Goal: Task Accomplishment & Management: Manage account settings

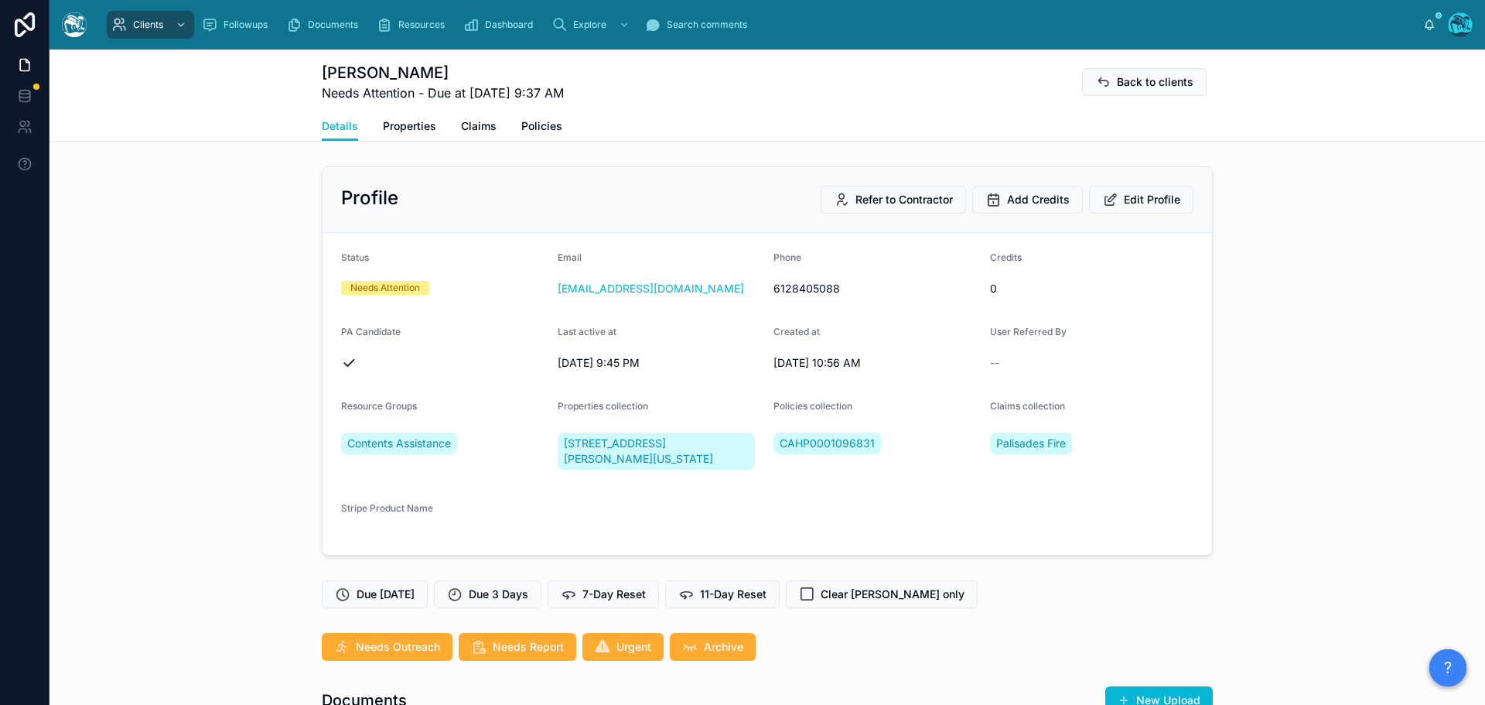
scroll to position [3174, 0]
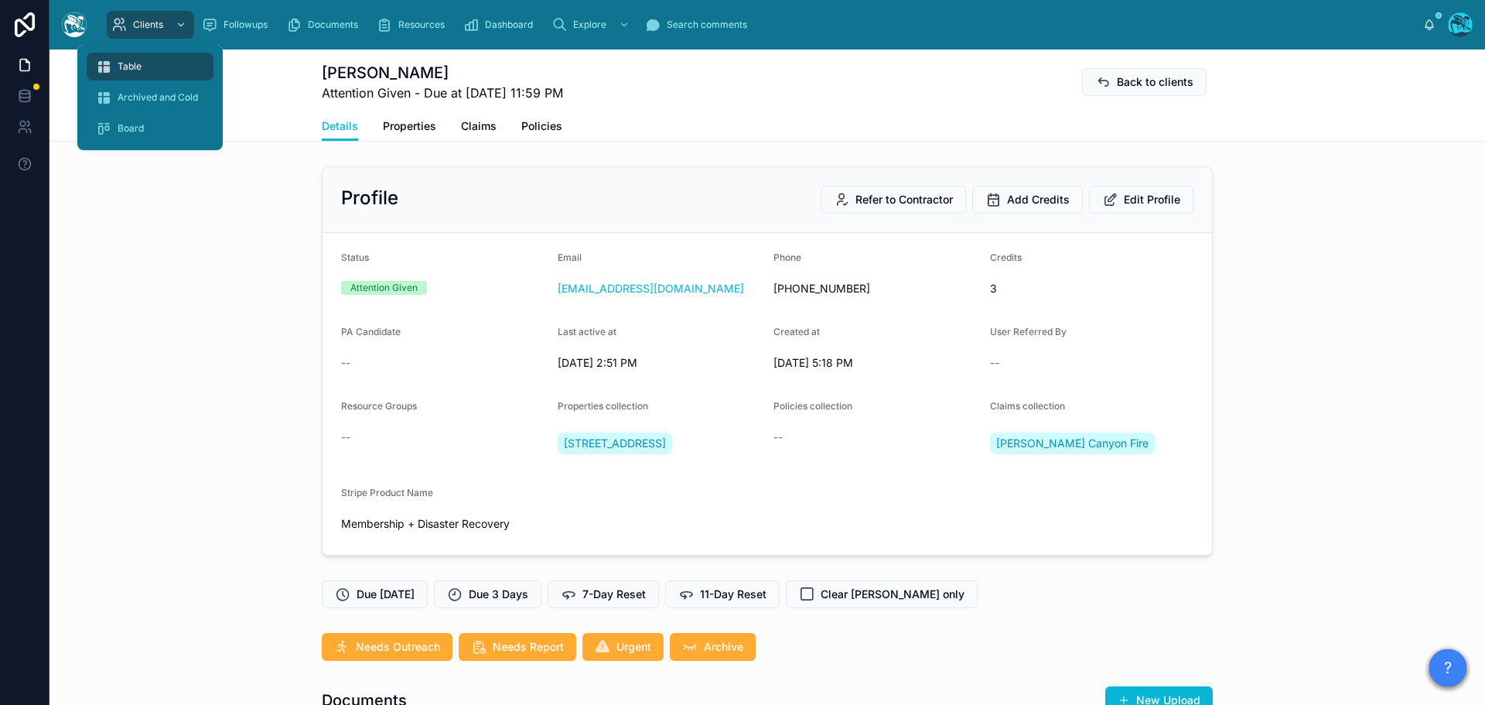
click at [136, 65] on span "Table" at bounding box center [130, 66] width 24 height 12
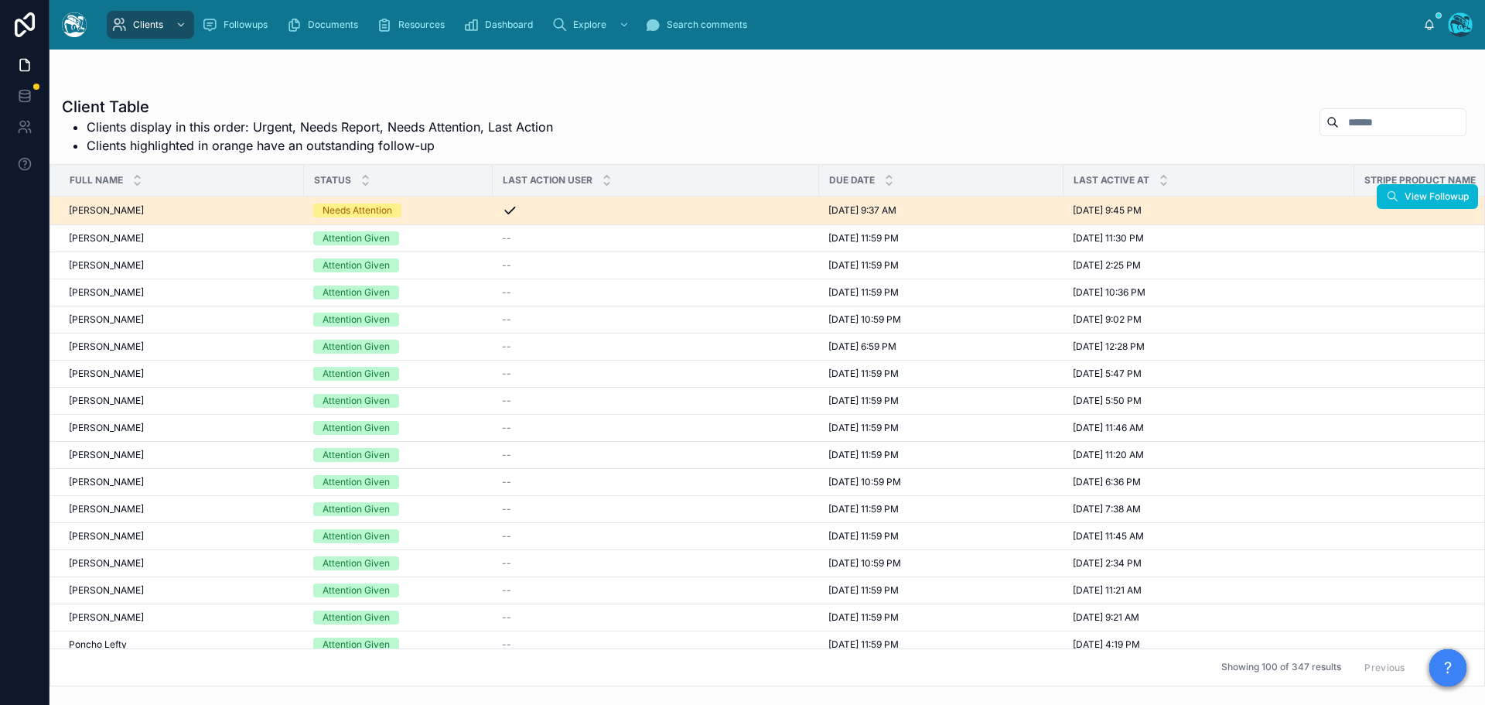
click at [422, 211] on div "Needs Attention" at bounding box center [398, 210] width 170 height 14
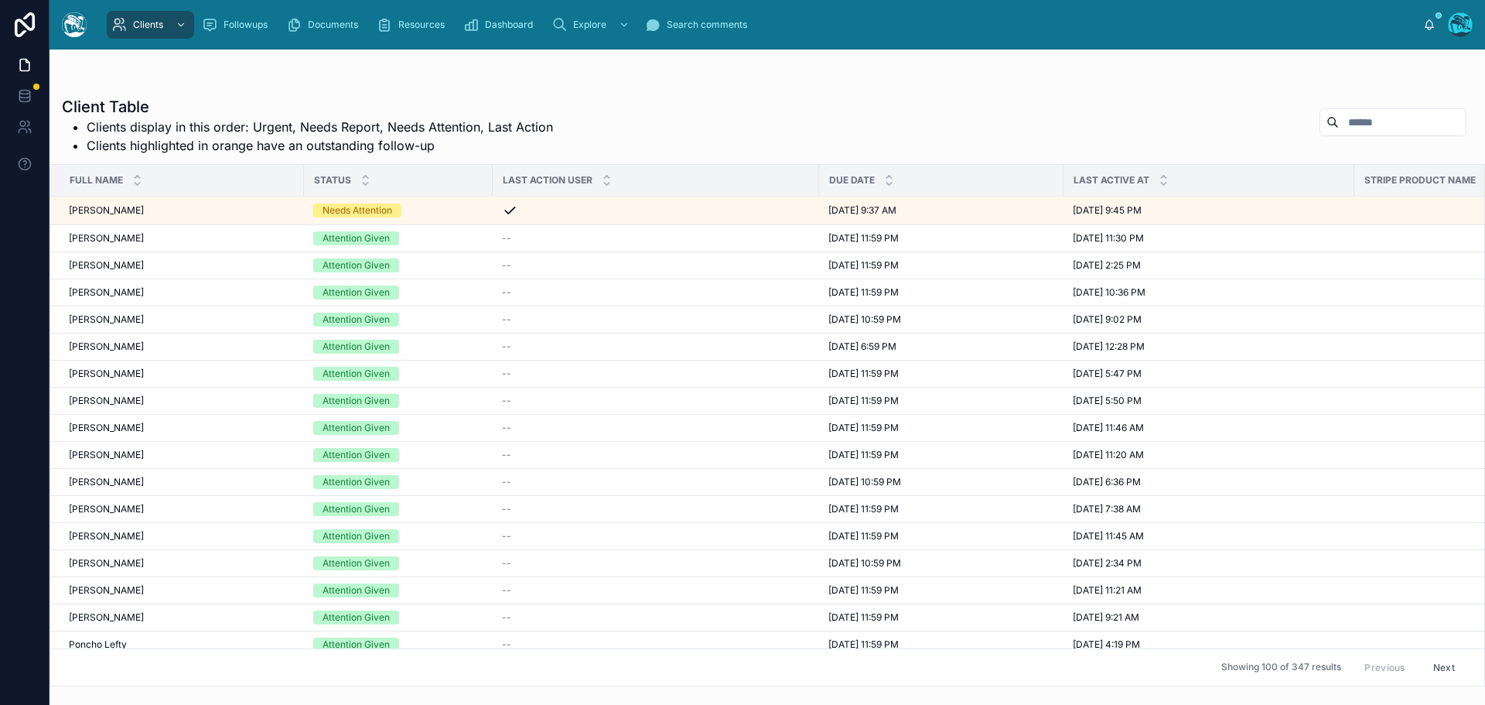
click at [1346, 116] on input "text" at bounding box center [1402, 122] width 127 height 22
type input "******"
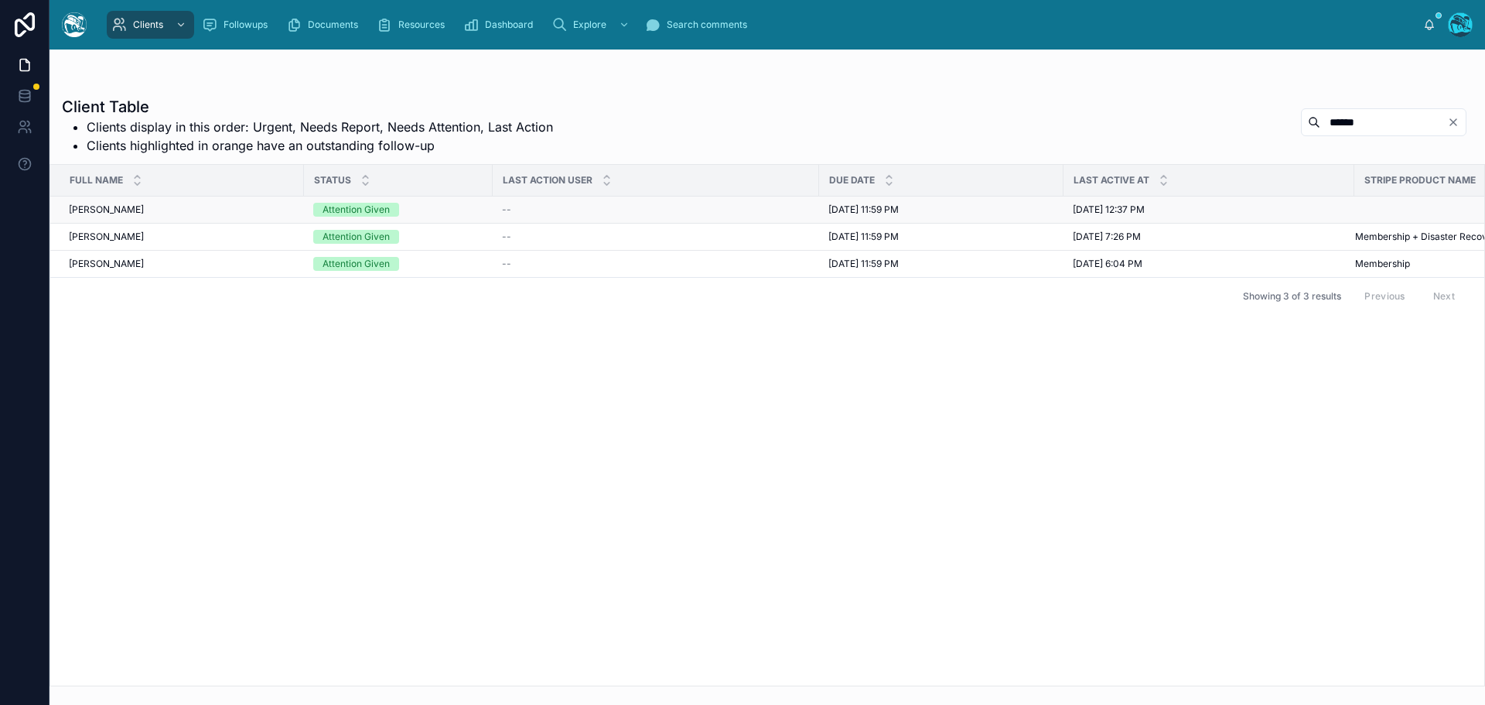
click at [235, 210] on div "Emily Wright Emily Wright" at bounding box center [182, 209] width 226 height 12
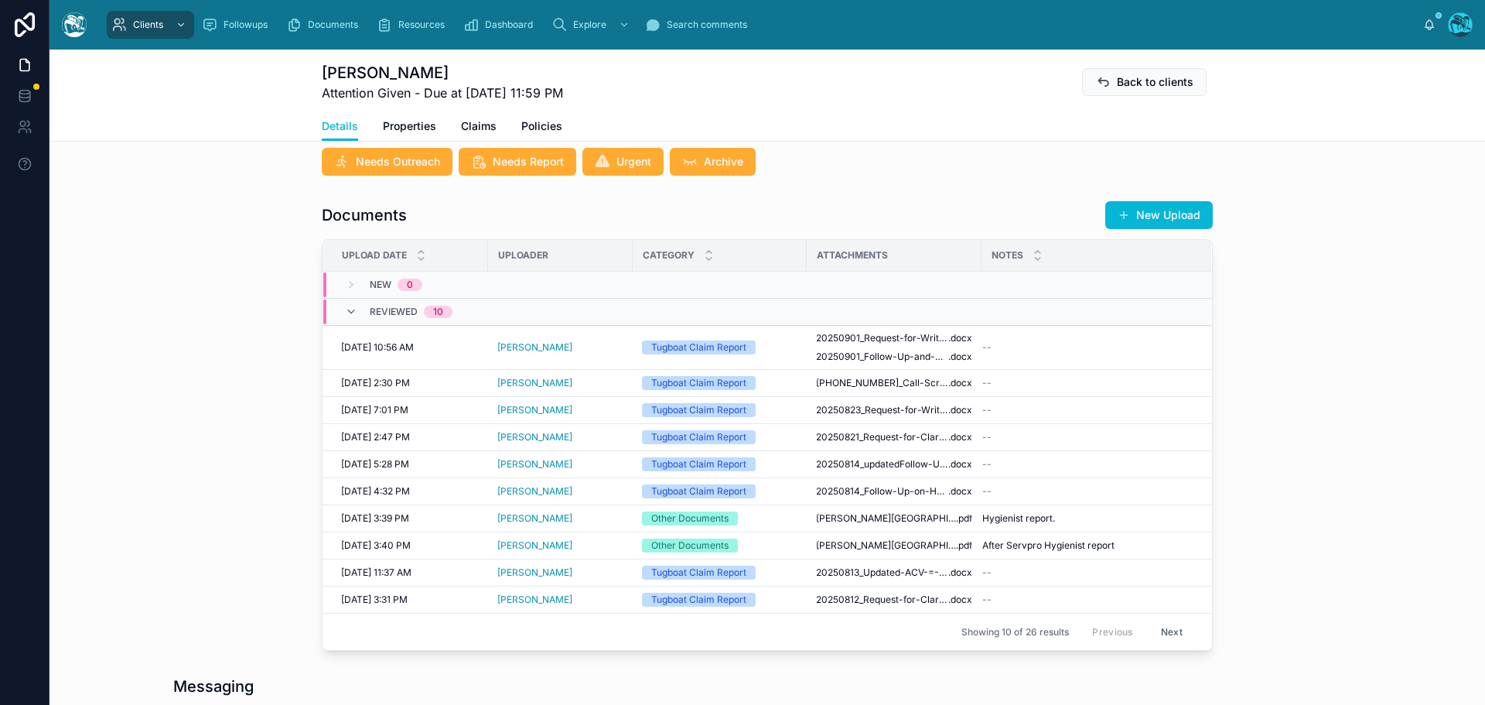
scroll to position [619, 0]
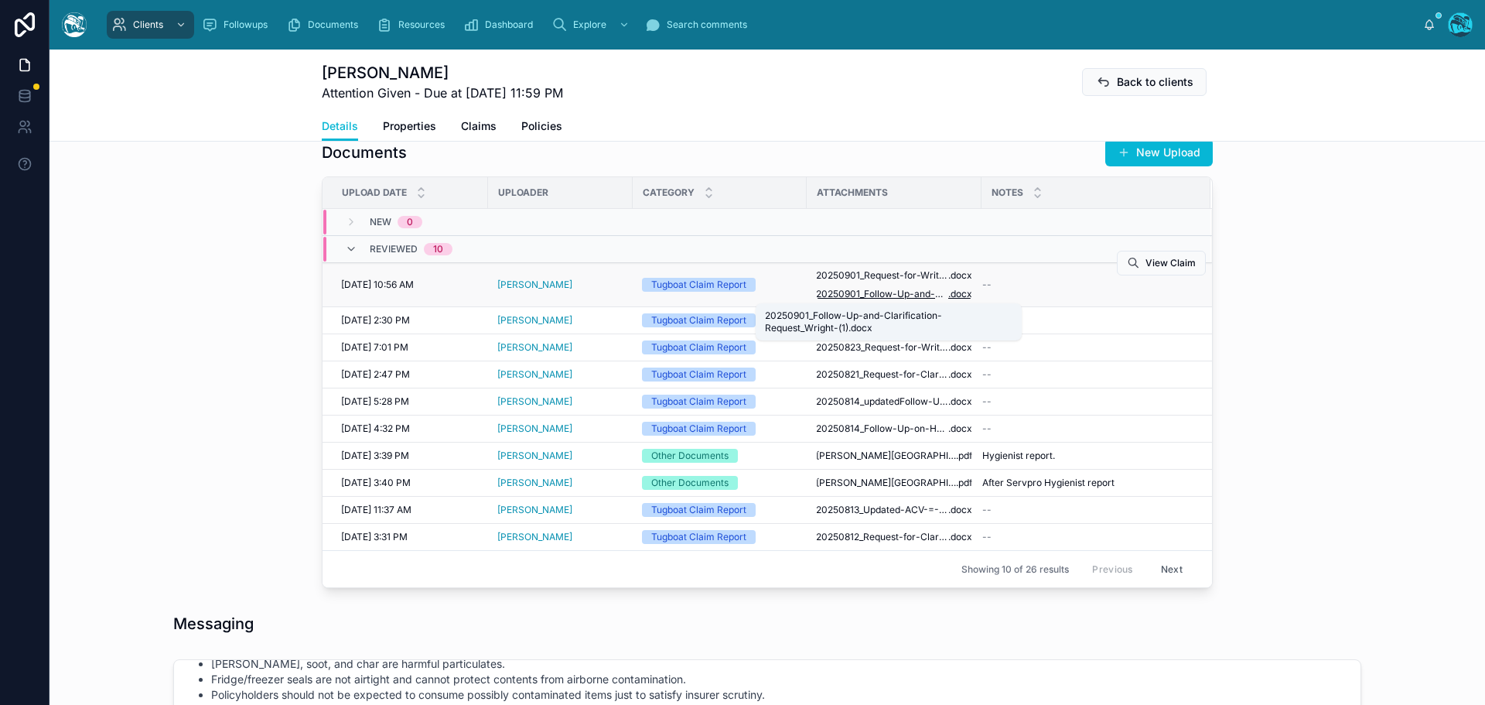
click at [873, 294] on span "20250901_Follow-Up-and-Clarification-Request_Wright-(1)" at bounding box center [882, 294] width 132 height 12
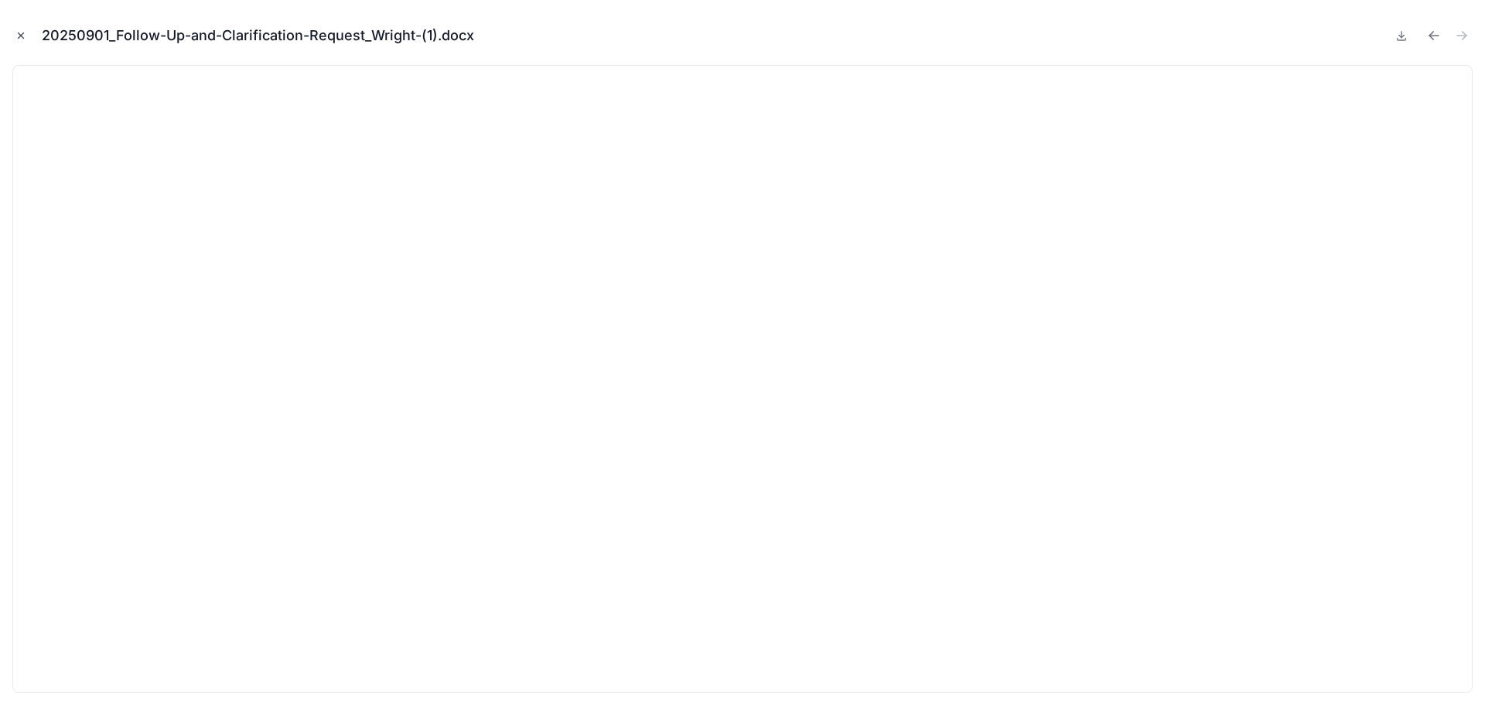
click at [20, 33] on icon "Close modal" at bounding box center [20, 35] width 11 height 11
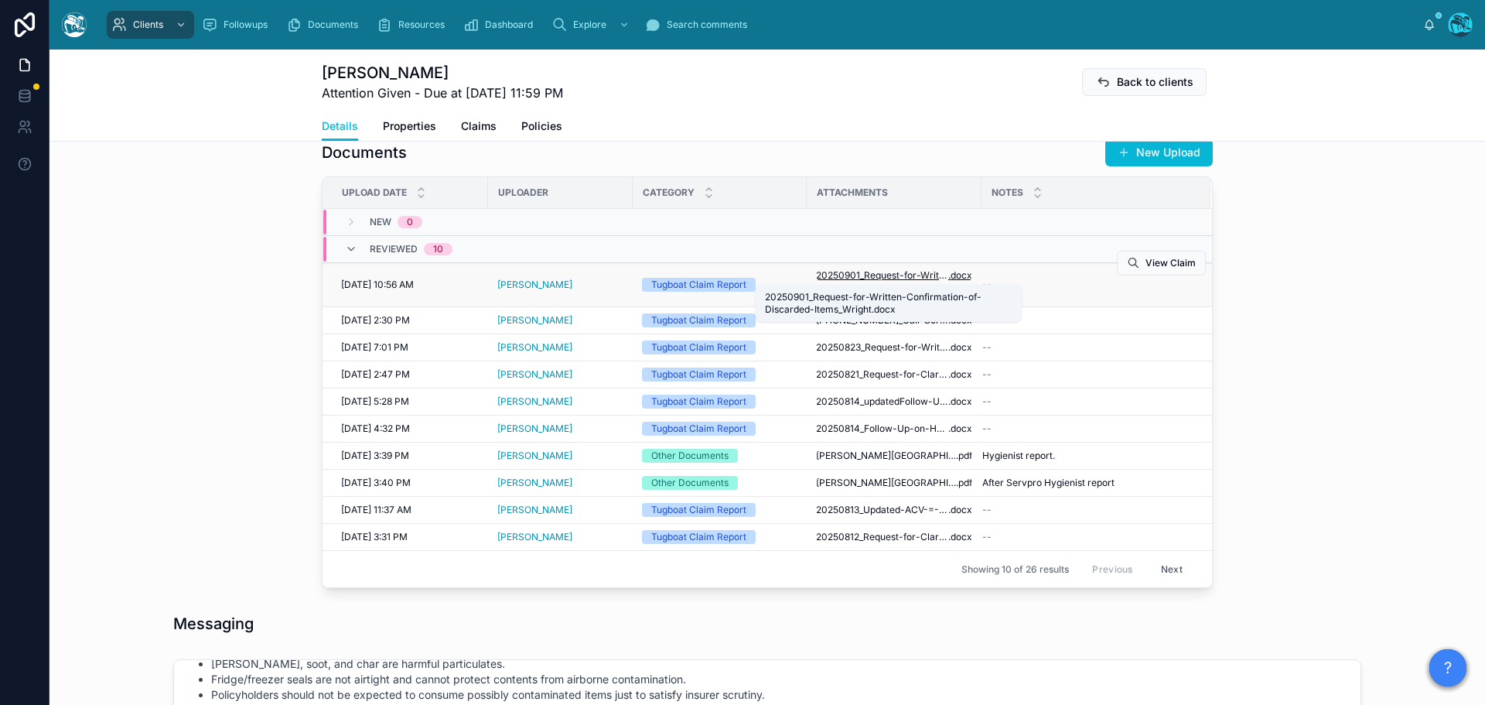
click at [888, 275] on span "20250901_Request-for-Written-Confirmation-of-Discarded-Items_Wright" at bounding box center [882, 275] width 132 height 12
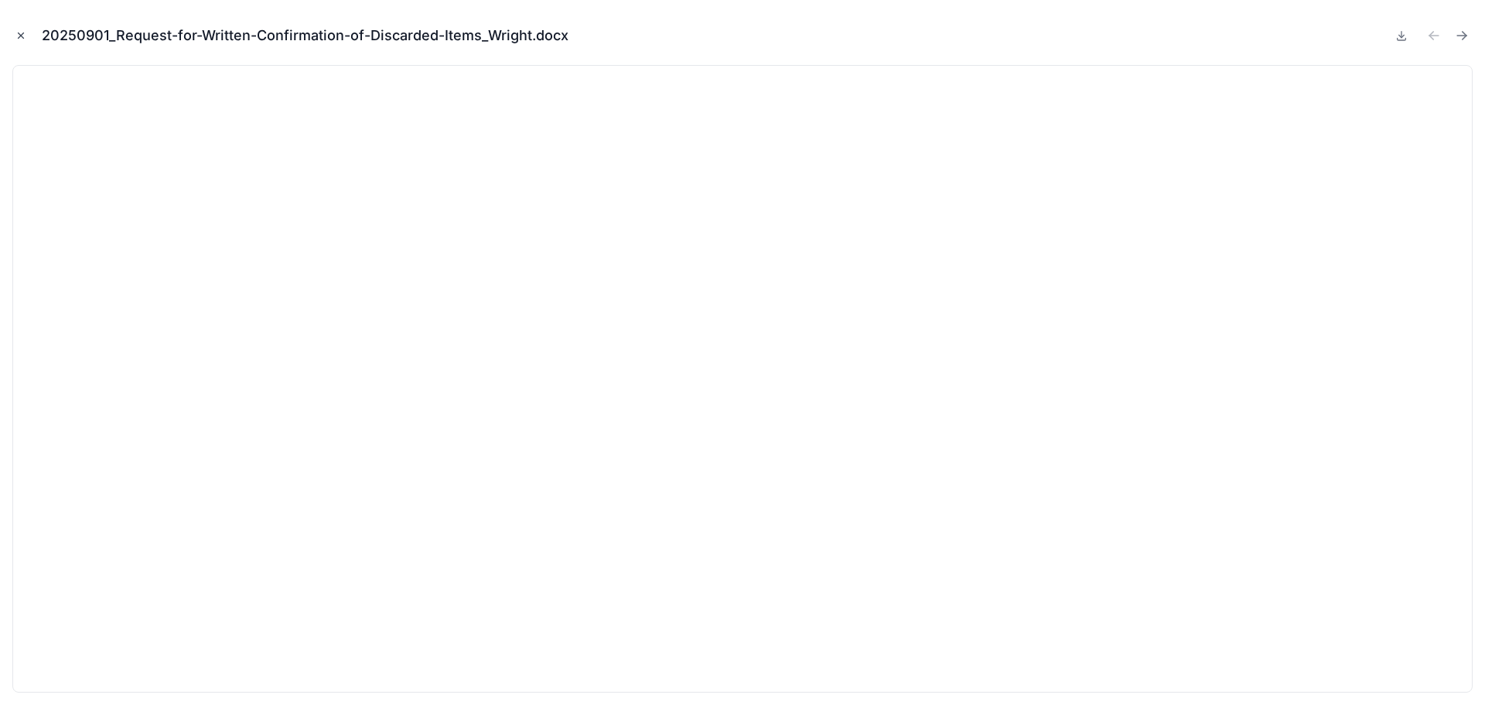
click at [19, 32] on icon "Close modal" at bounding box center [20, 35] width 11 height 11
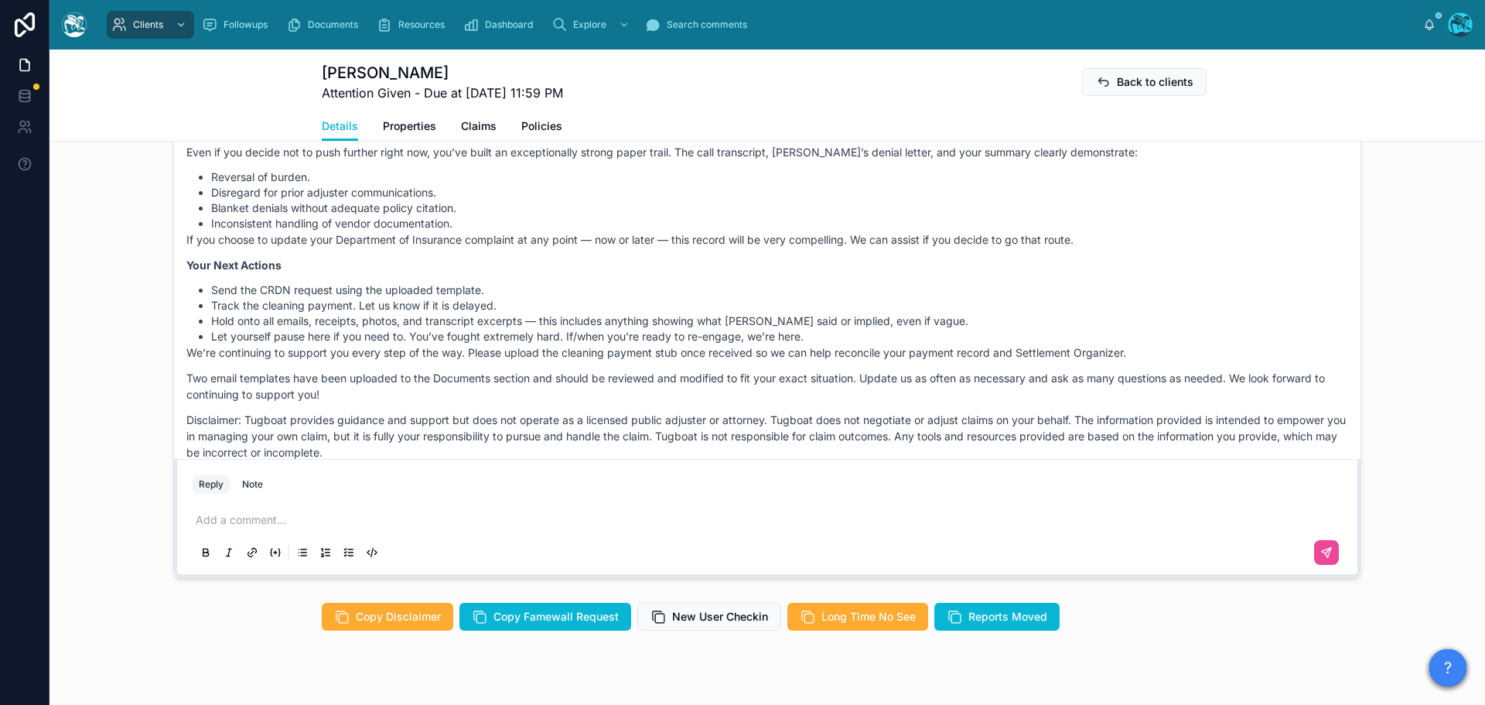
scroll to position [1238, 0]
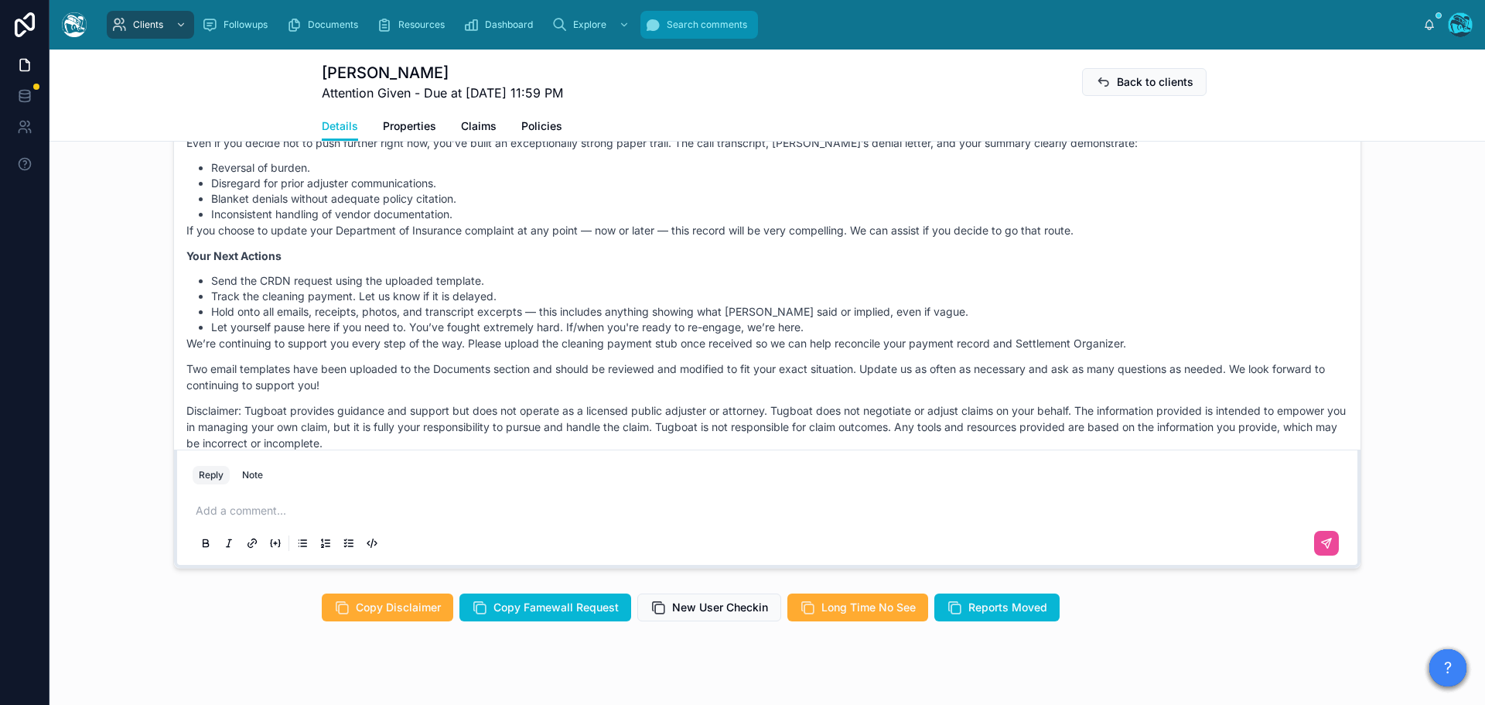
click at [702, 24] on span "Search comments" at bounding box center [707, 25] width 80 height 12
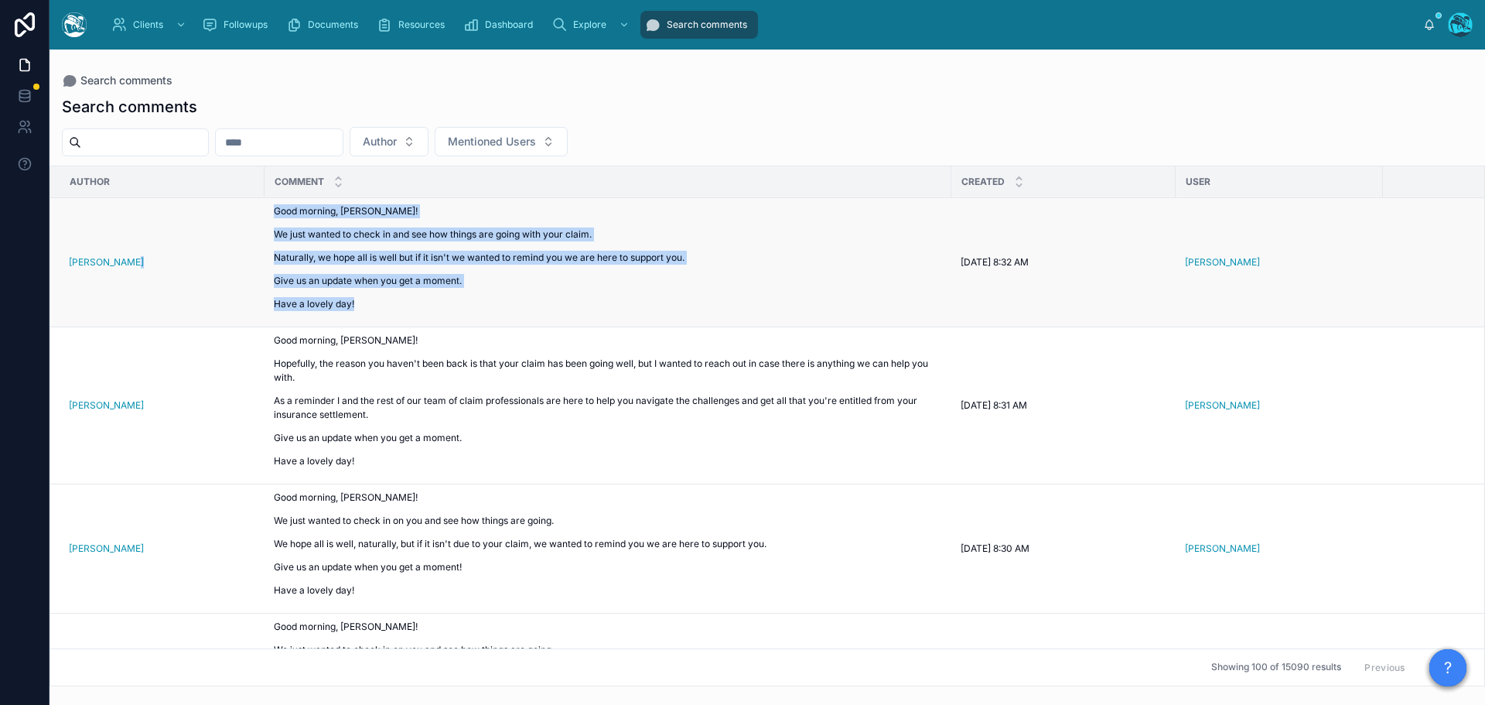
drag, startPoint x: 357, startPoint y: 303, endPoint x: 264, endPoint y: 228, distance: 119.5
click at [264, 228] on tr "Rachel Baker Good morning, Dr. Cheng! We just wanted to check in and see how th…" at bounding box center [849, 262] width 1598 height 129
copy tr "Good morning, Dr. Cheng! We just wanted to check in and see how things are goin…"
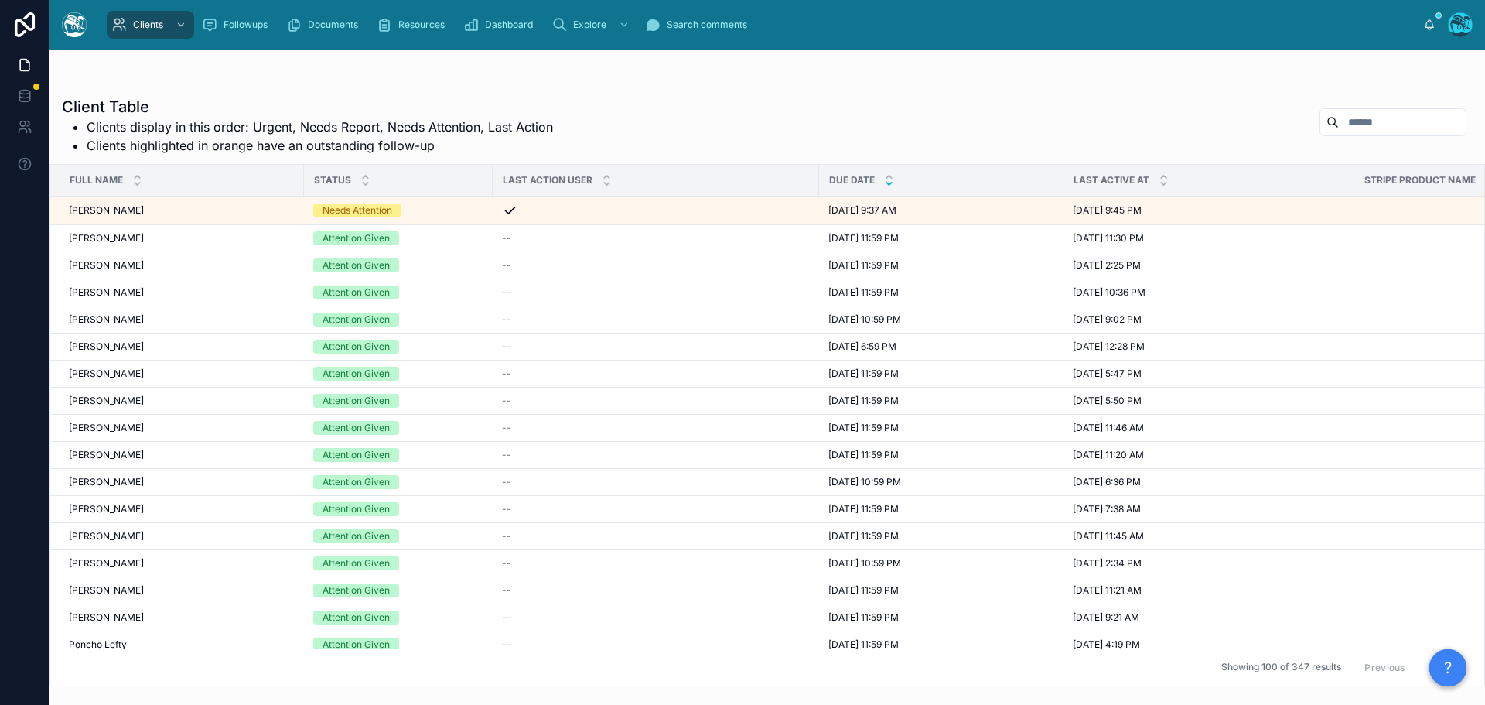
click at [889, 186] on icon at bounding box center [889, 184] width 10 height 10
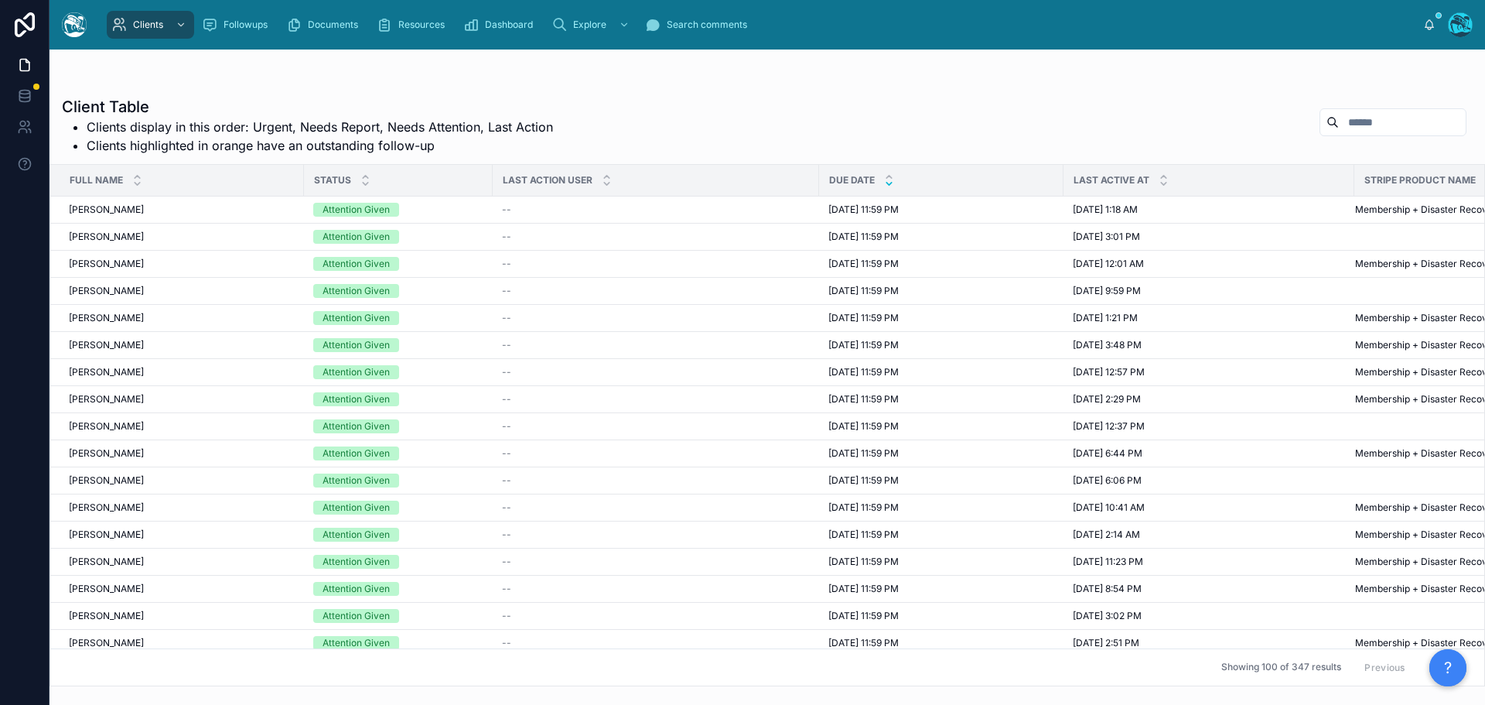
click at [1423, 655] on button "Next" at bounding box center [1444, 667] width 43 height 24
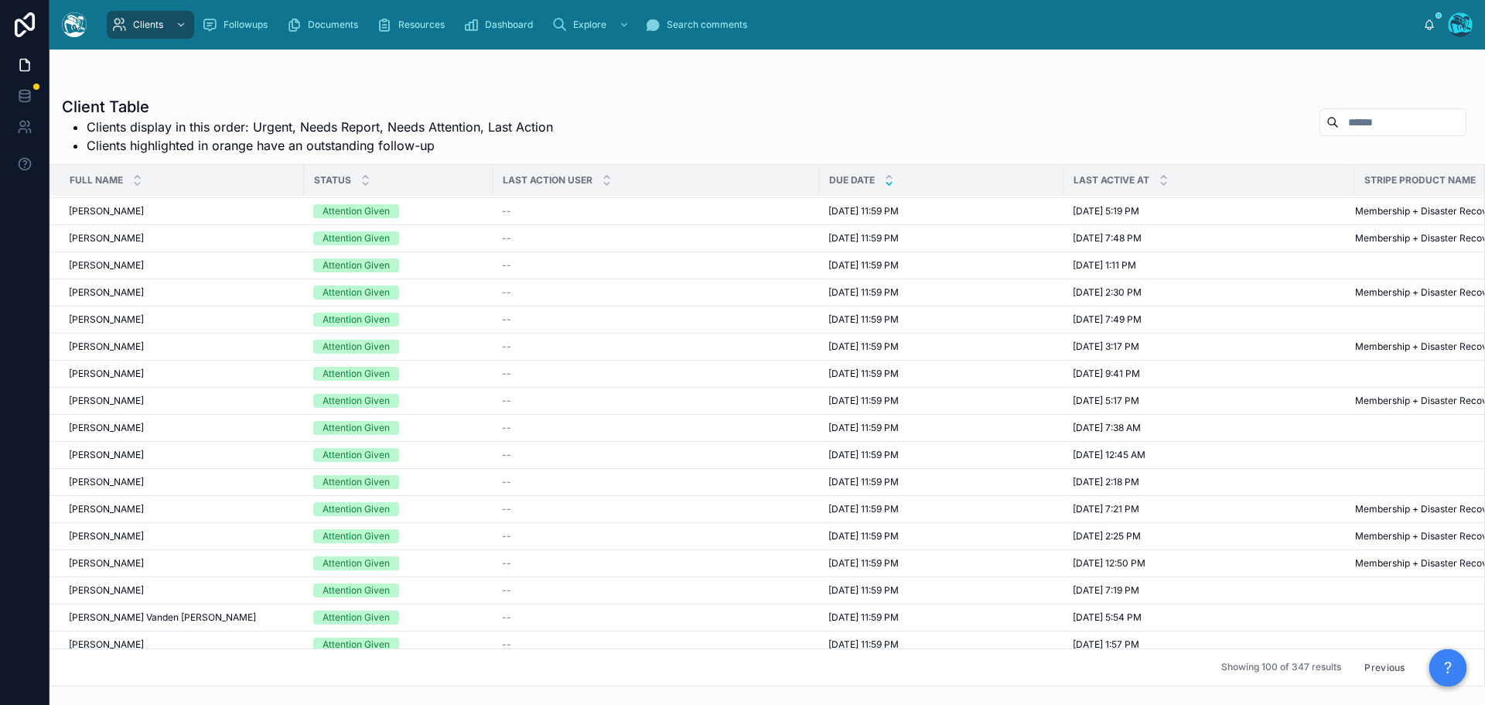
scroll to position [1006, 0]
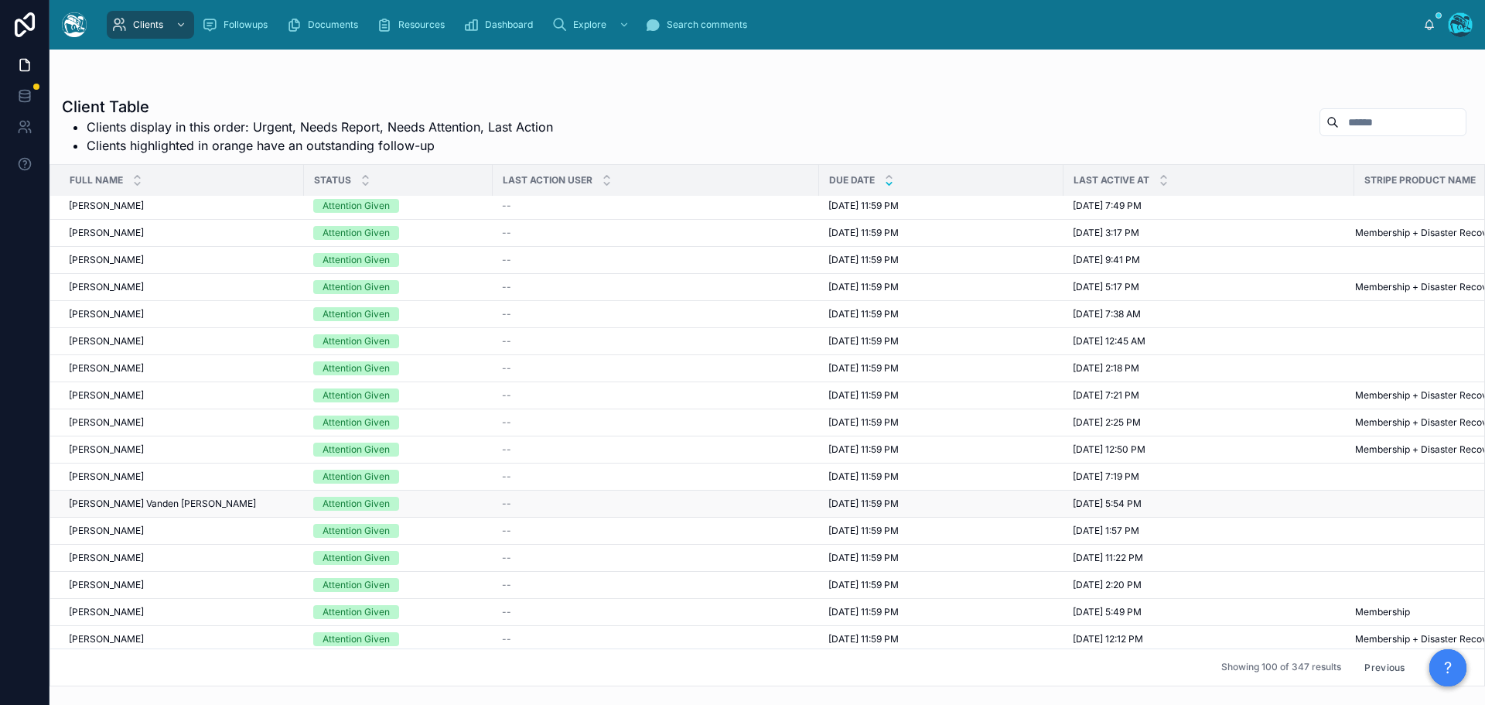
click at [864, 501] on span "8/11/2025 11:59 PM" at bounding box center [864, 503] width 70 height 12
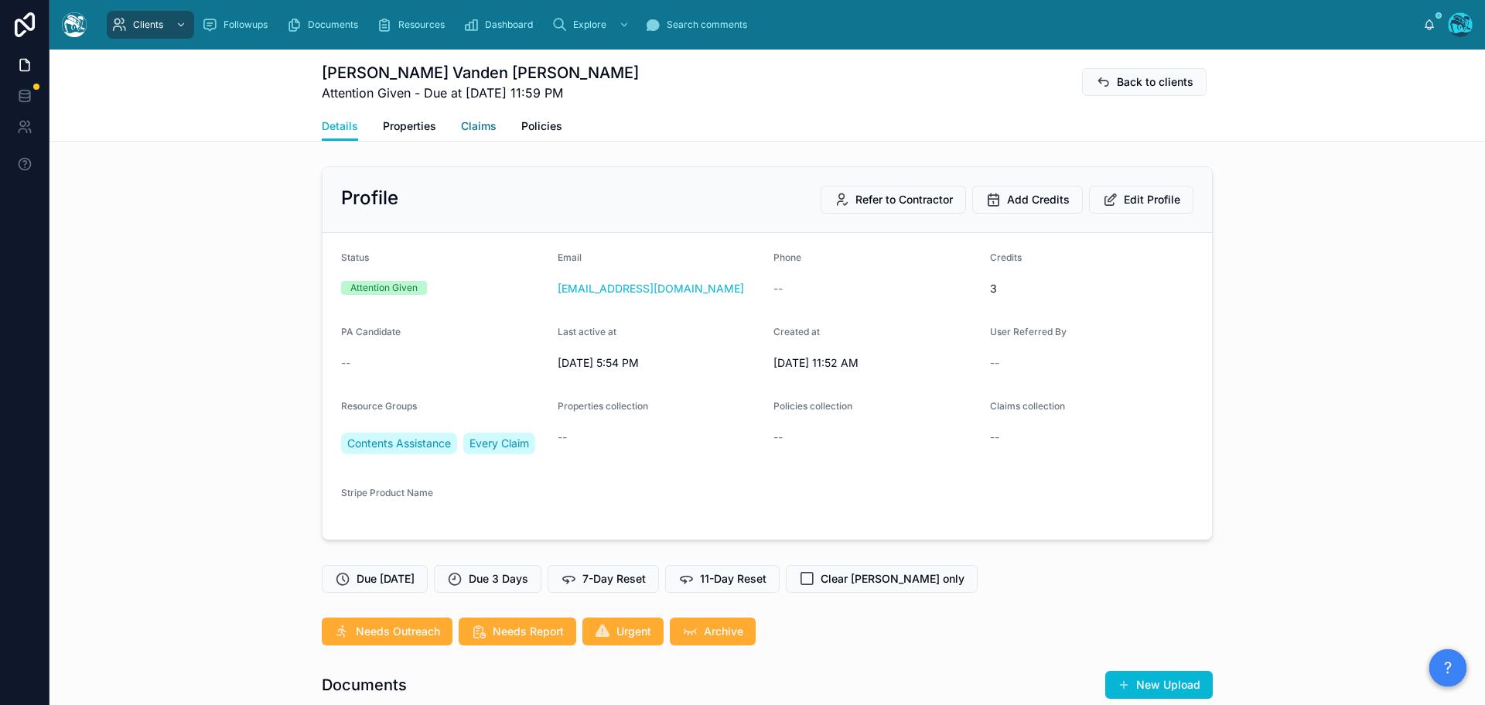
click at [477, 125] on span "Claims" at bounding box center [479, 125] width 36 height 15
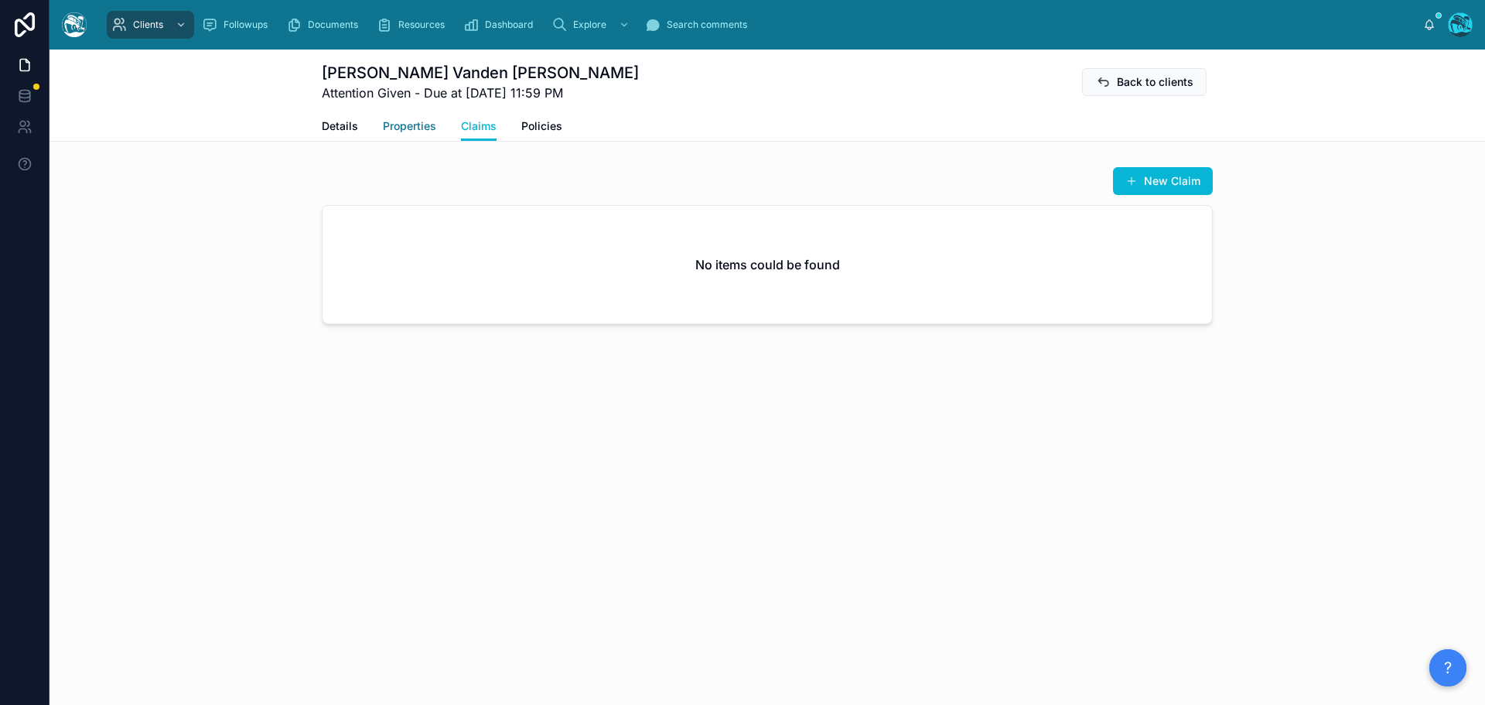
click at [423, 128] on span "Properties" at bounding box center [409, 125] width 53 height 15
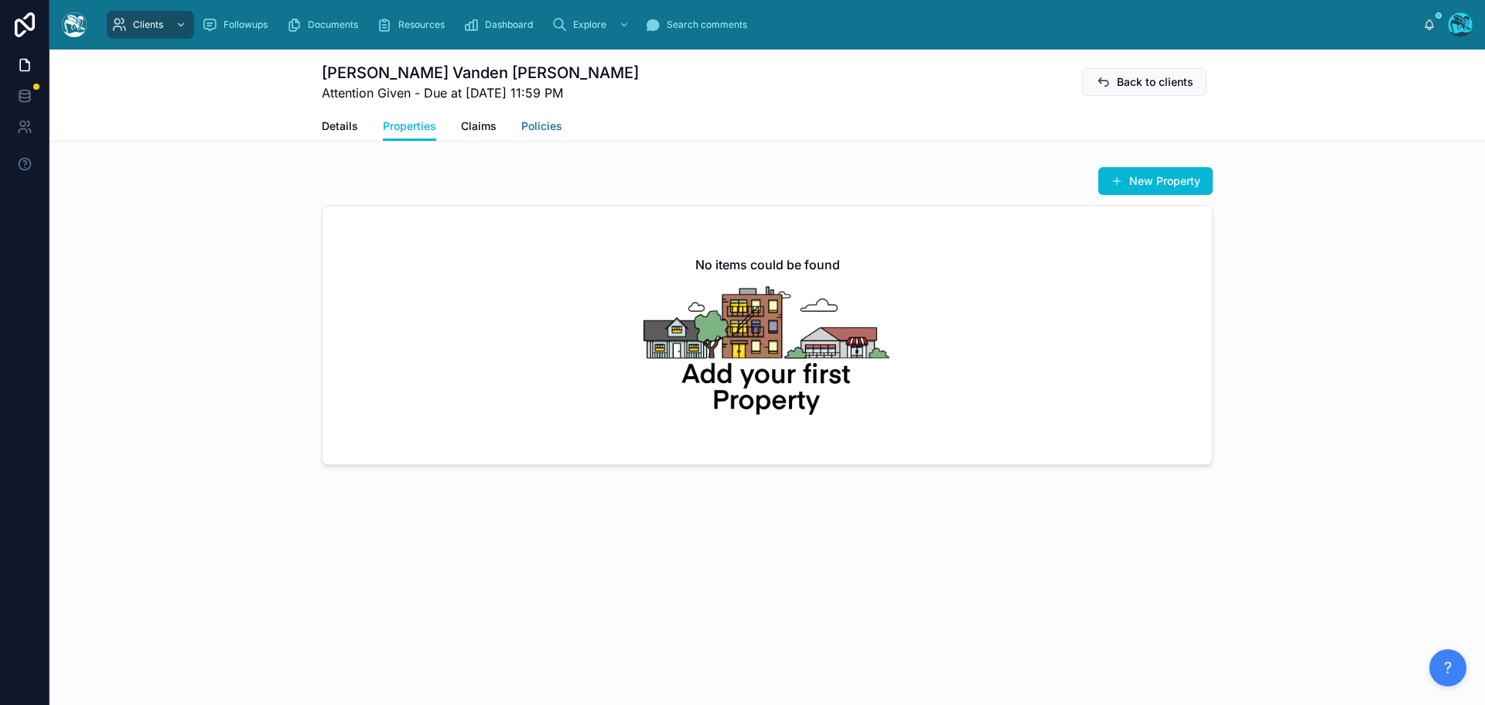
click at [540, 125] on span "Policies" at bounding box center [541, 125] width 41 height 15
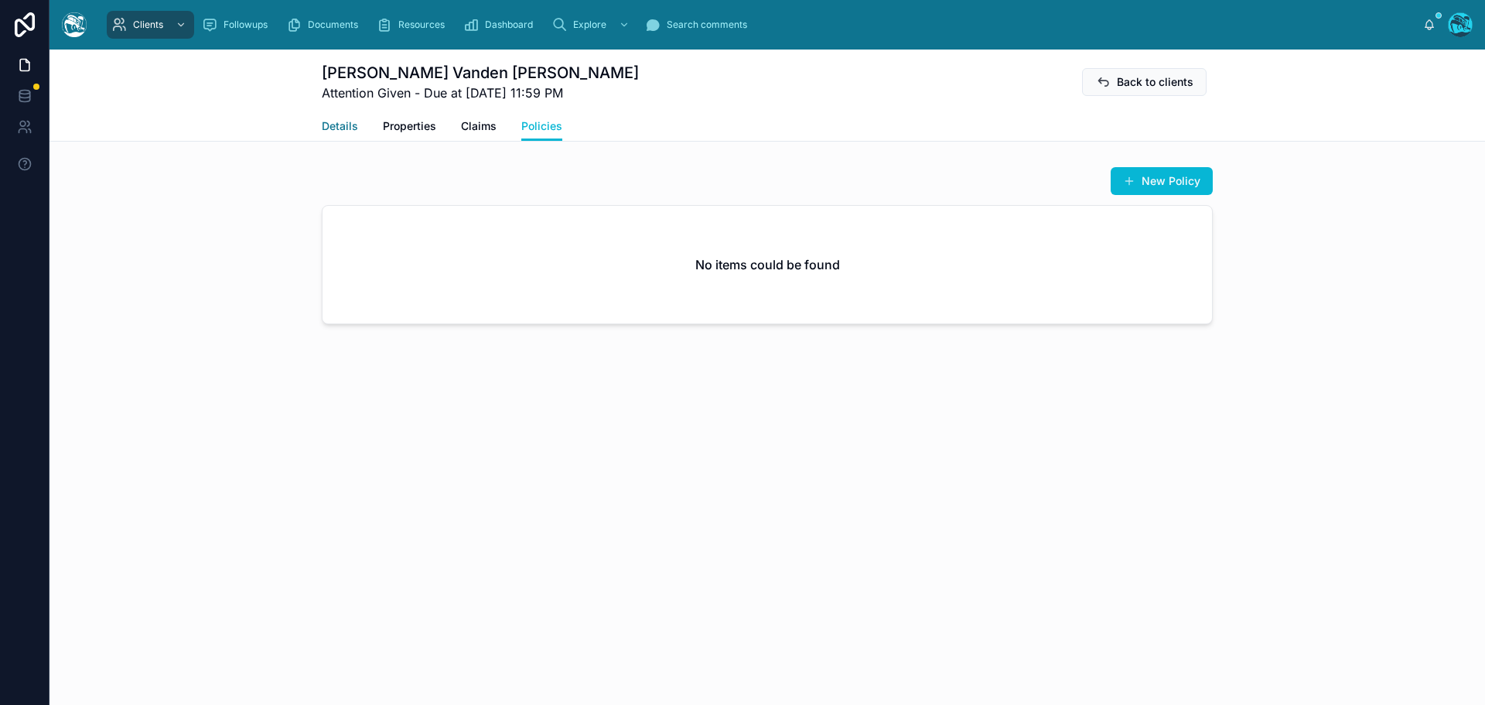
click at [342, 125] on span "Details" at bounding box center [340, 125] width 36 height 15
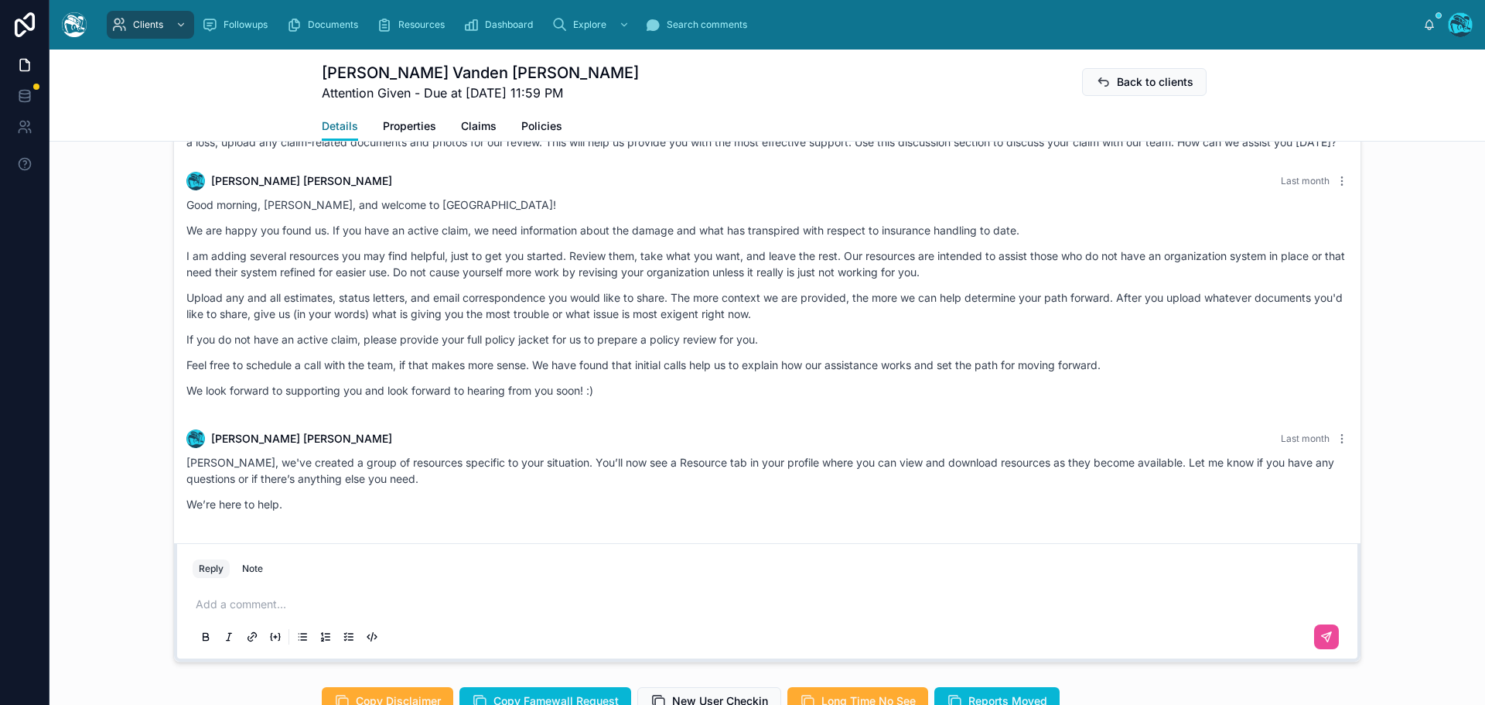
scroll to position [774, 0]
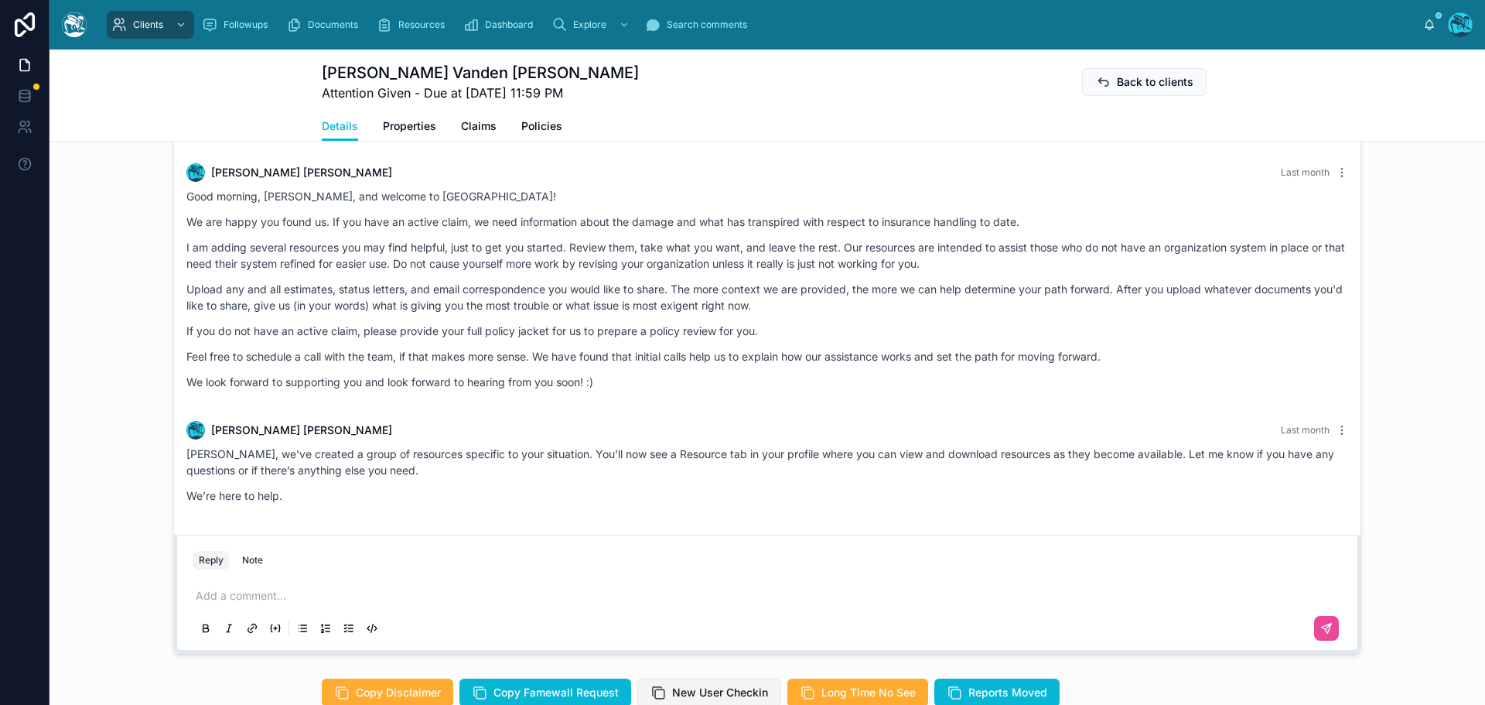
click at [701, 685] on span "New User Checkin" at bounding box center [720, 692] width 96 height 15
click at [248, 590] on p at bounding box center [771, 595] width 1150 height 15
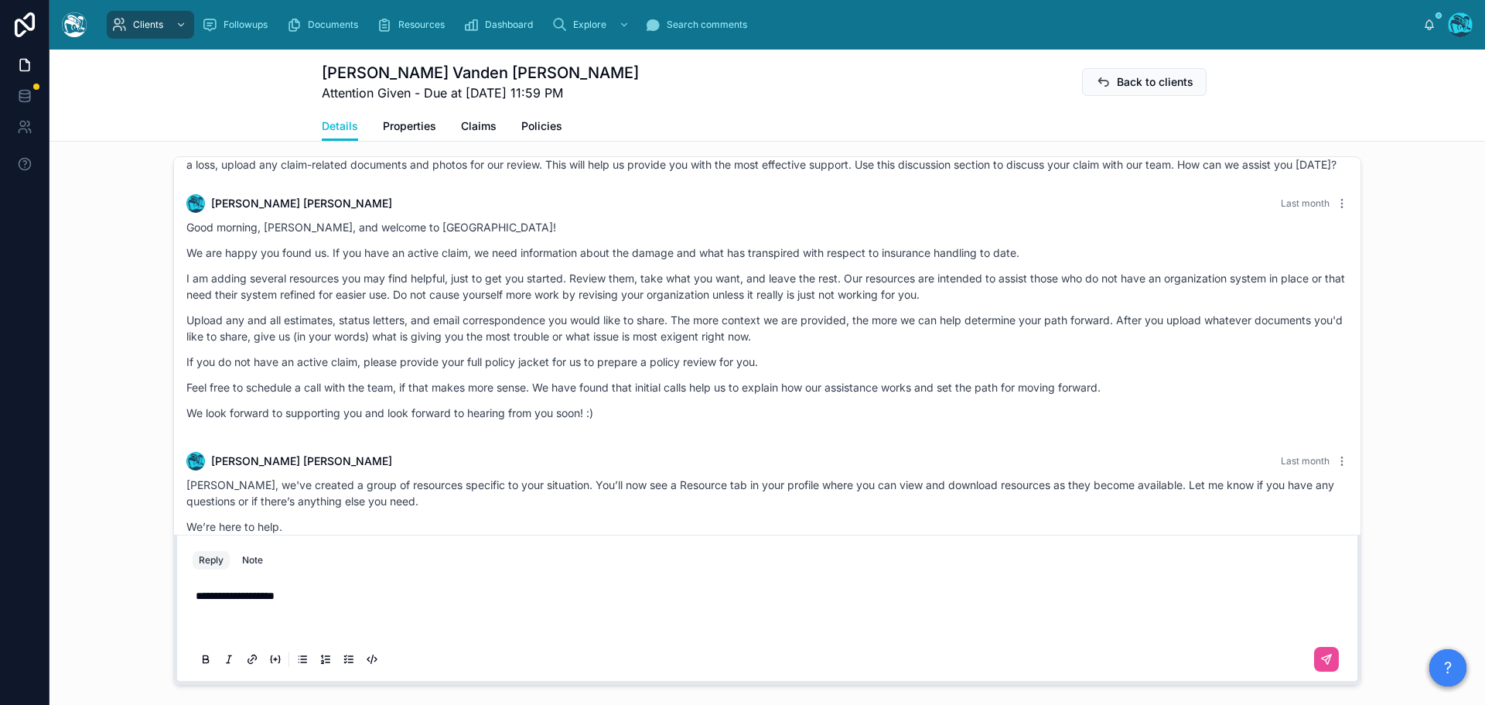
scroll to position [727, 0]
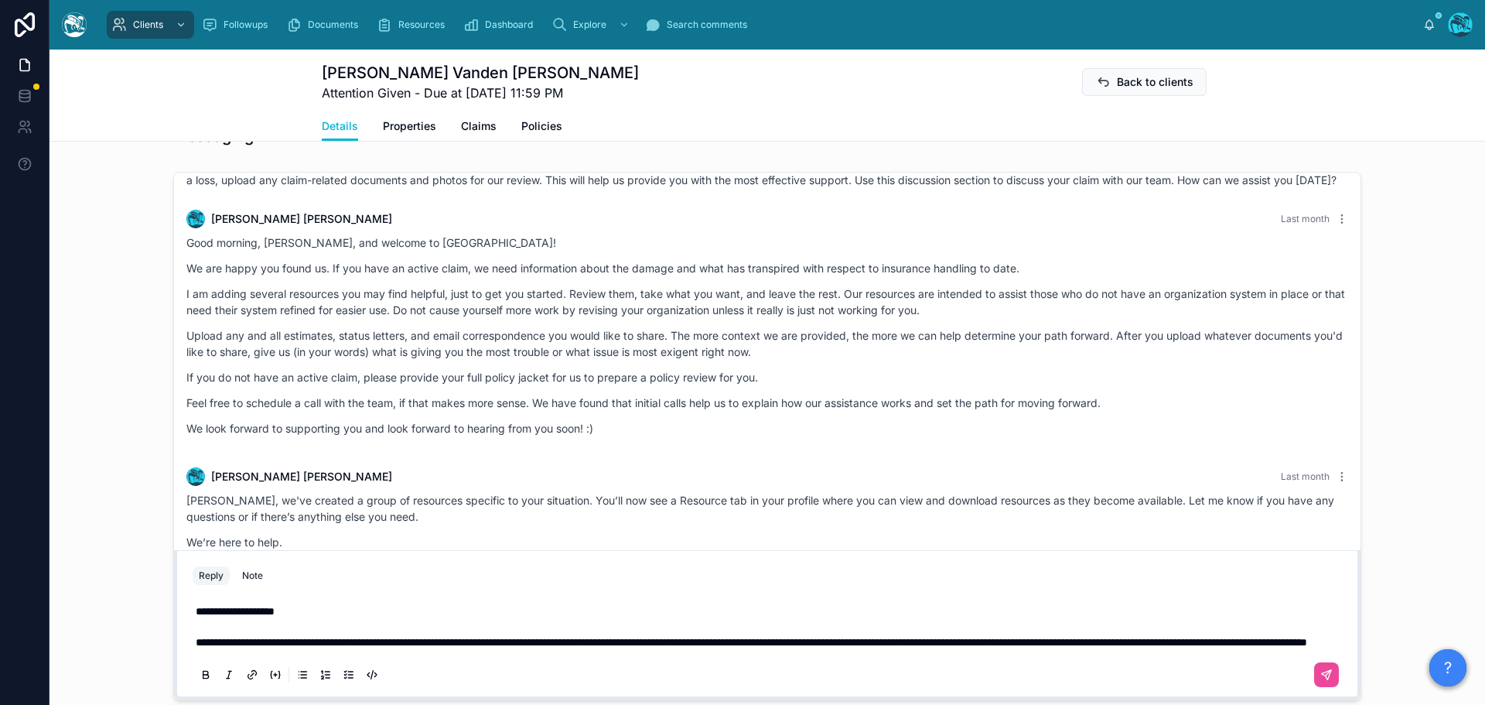
click at [241, 637] on span "**********" at bounding box center [752, 642] width 1112 height 11
click at [1326, 674] on icon at bounding box center [1328, 672] width 5 height 5
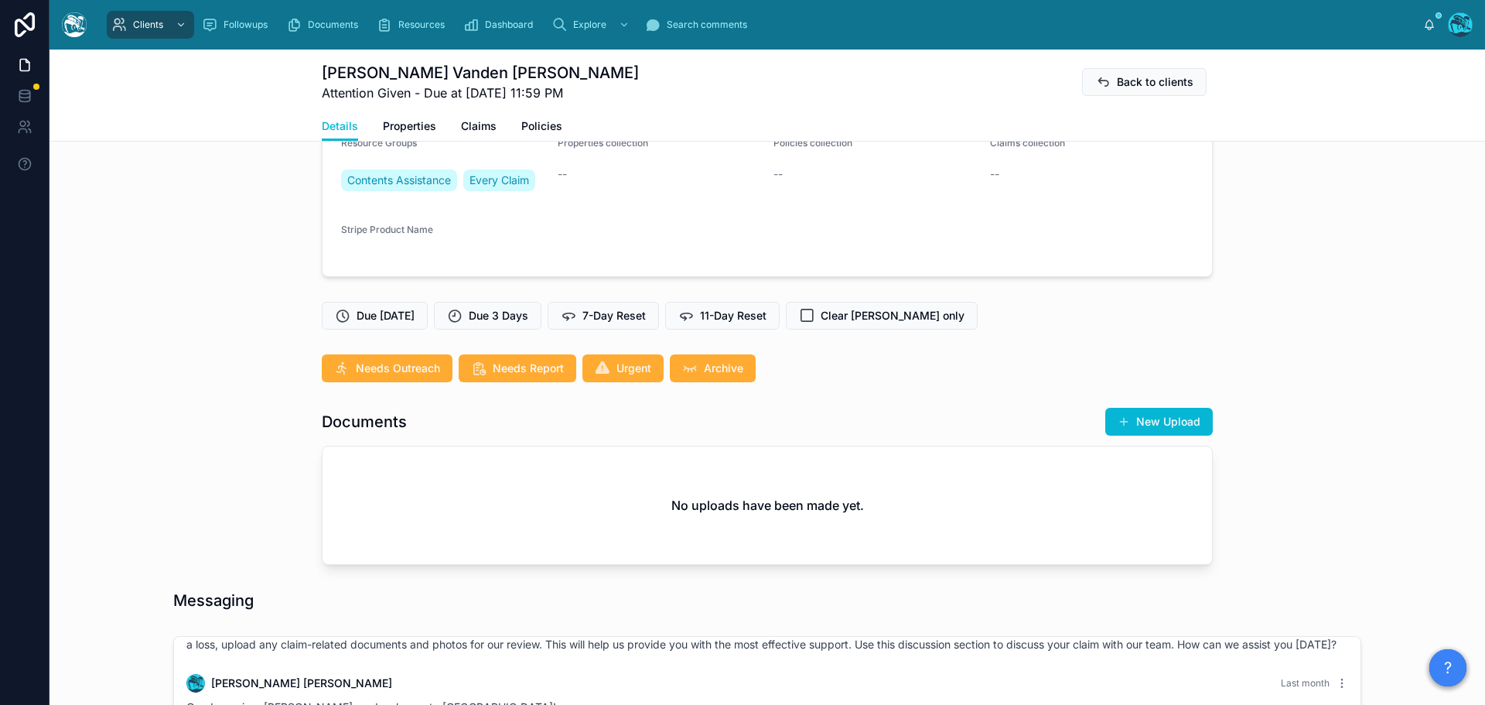
scroll to position [186, 0]
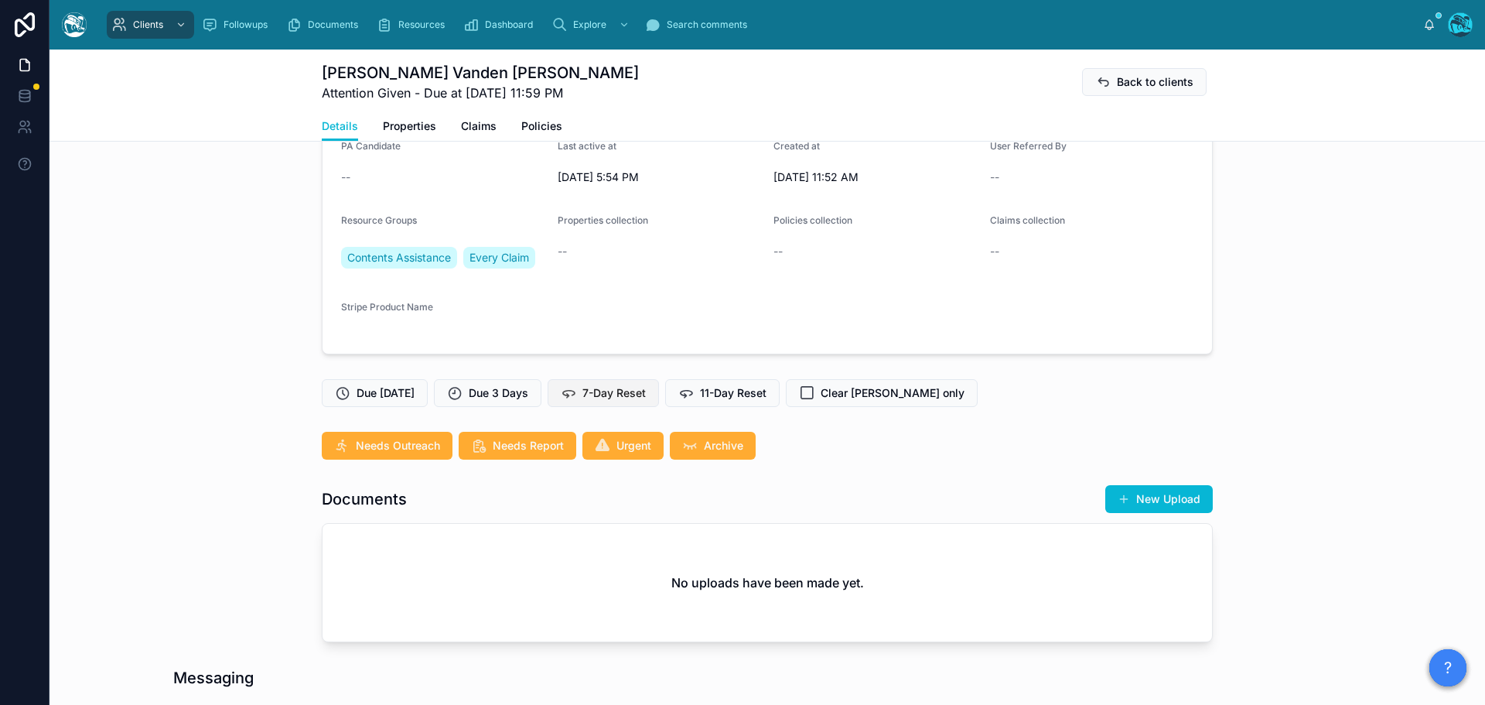
click at [617, 396] on span "7-Day Reset" at bounding box center [614, 392] width 63 height 15
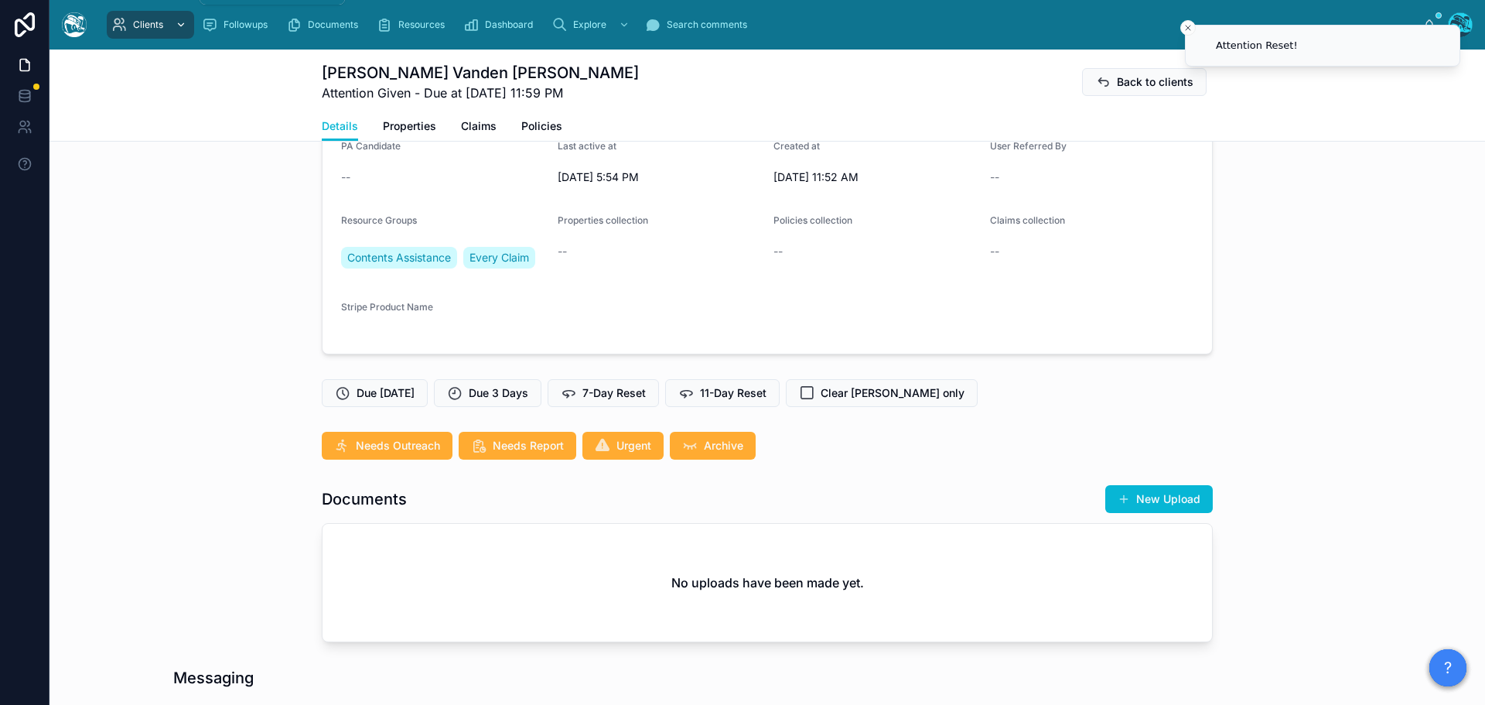
click at [145, 22] on span "Clients" at bounding box center [148, 25] width 30 height 12
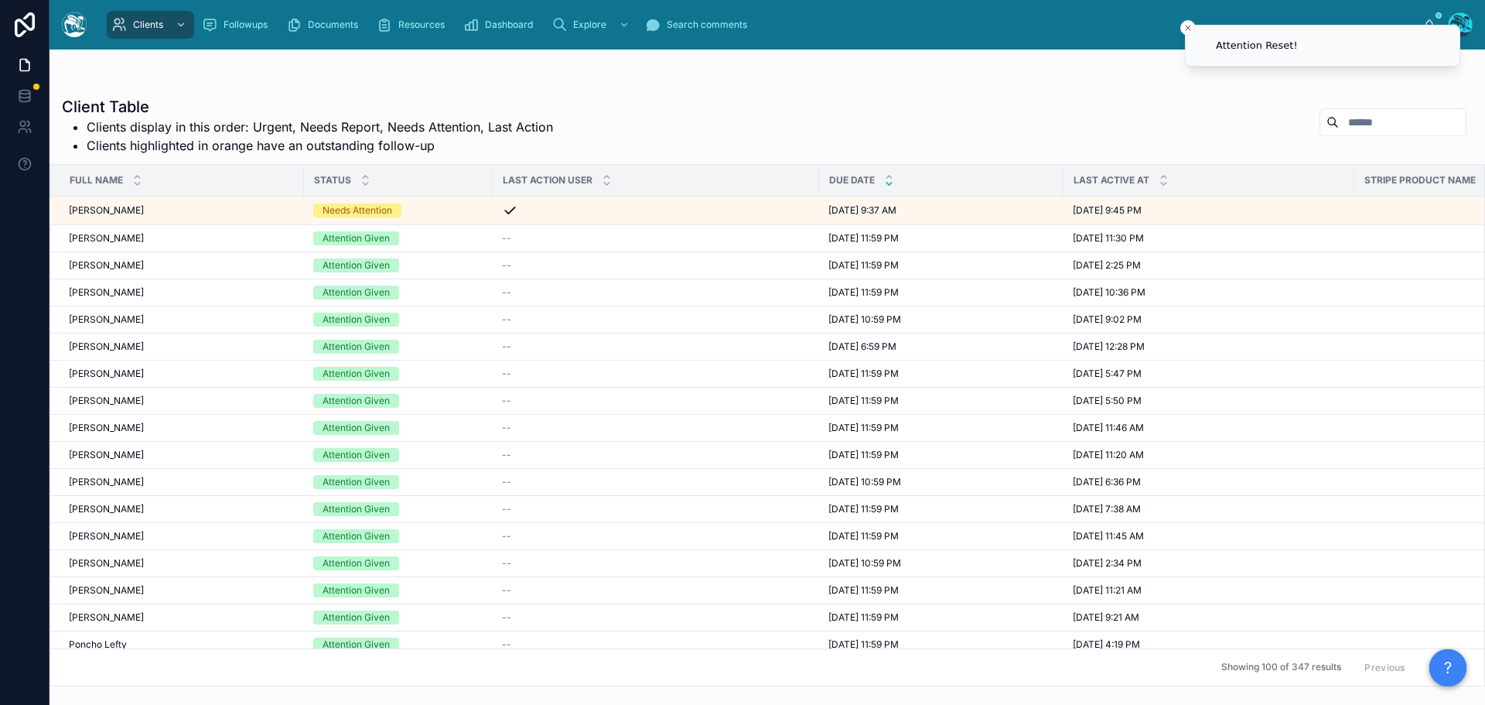
click at [890, 183] on icon at bounding box center [889, 184] width 5 height 2
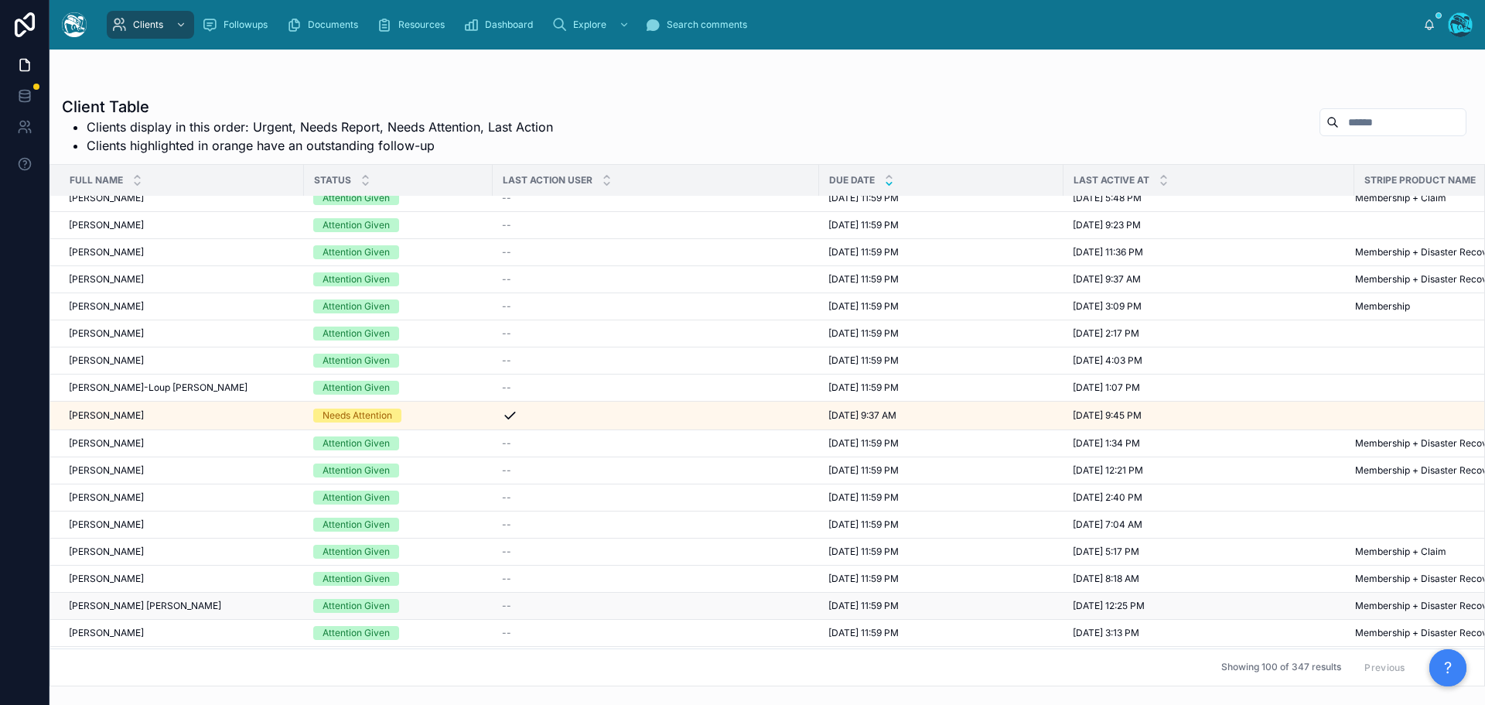
scroll to position [1315, 0]
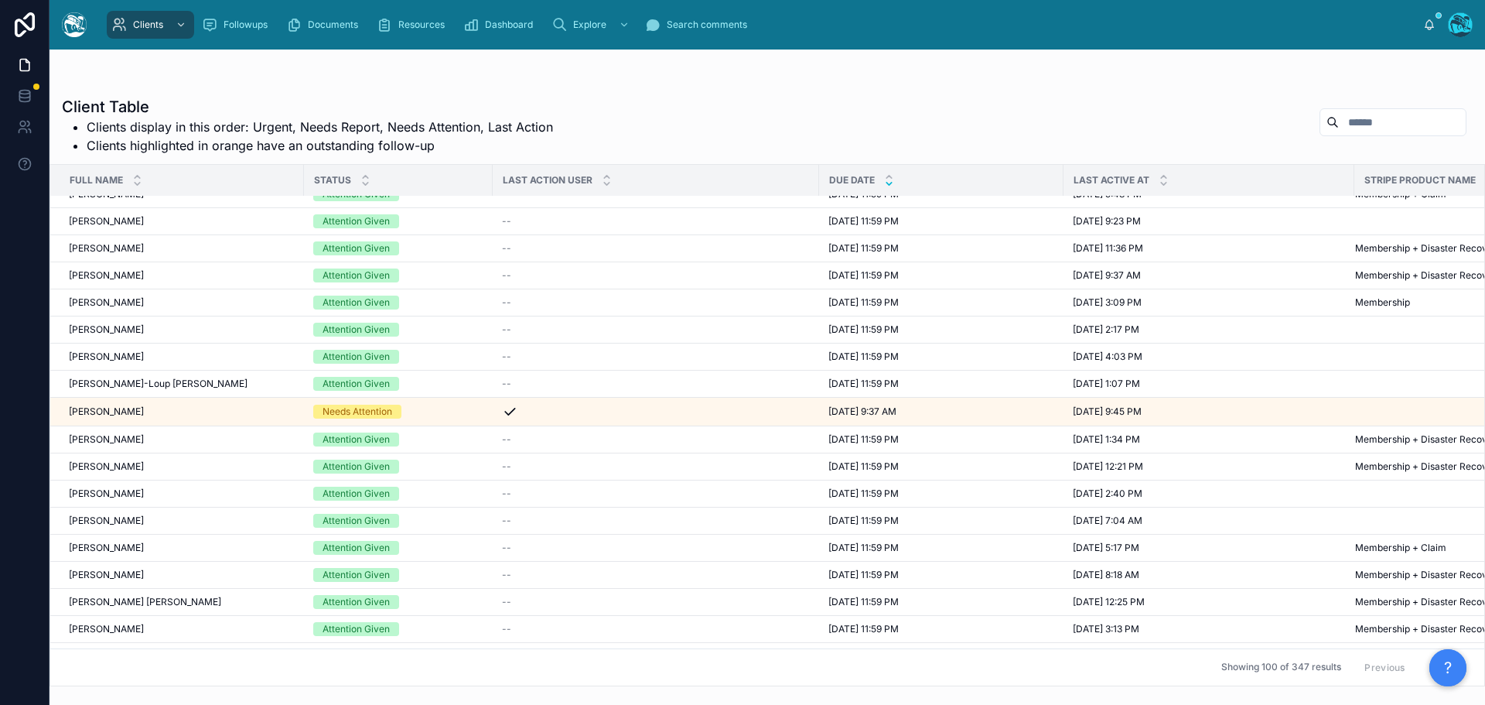
click at [1423, 655] on button "Next" at bounding box center [1444, 667] width 43 height 24
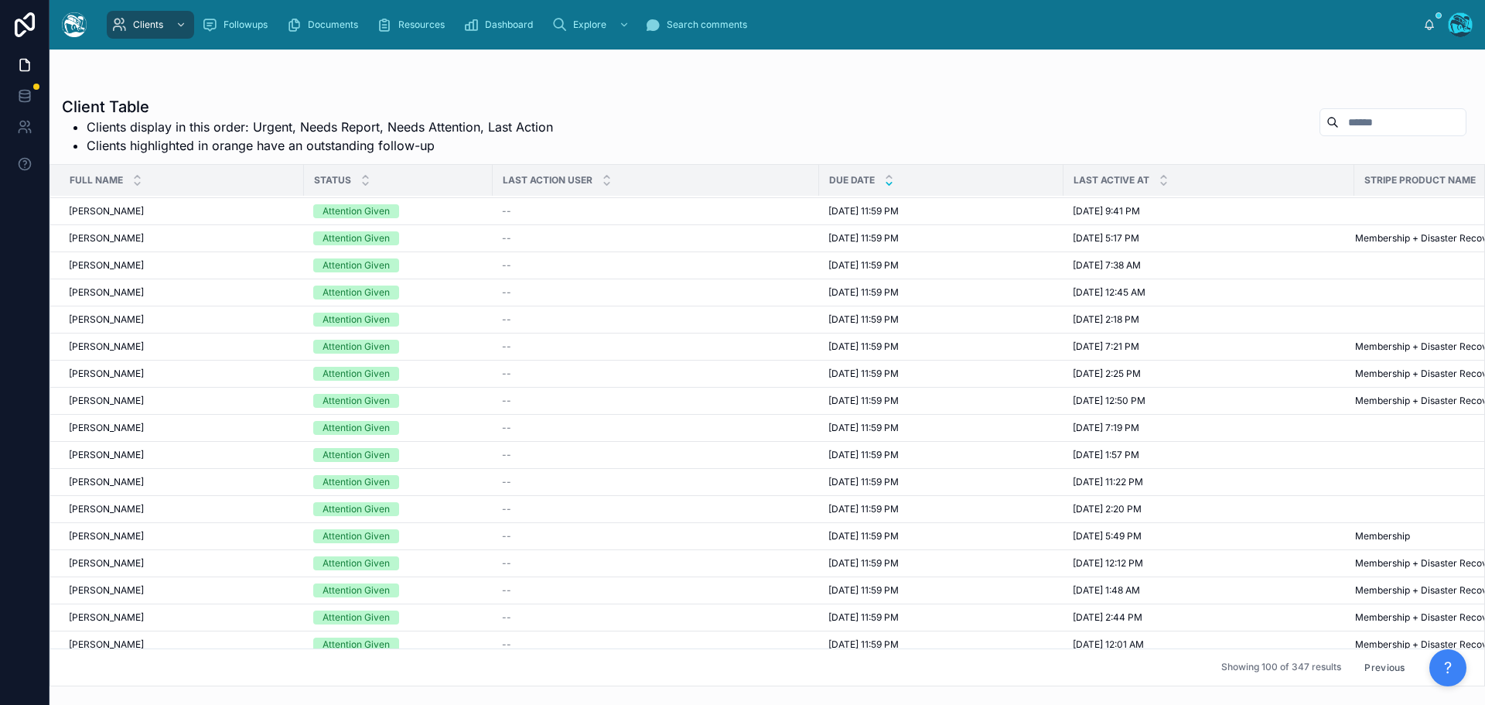
scroll to position [1083, 0]
click at [864, 452] on span "8/11/2025 11:59 PM" at bounding box center [864, 453] width 70 height 12
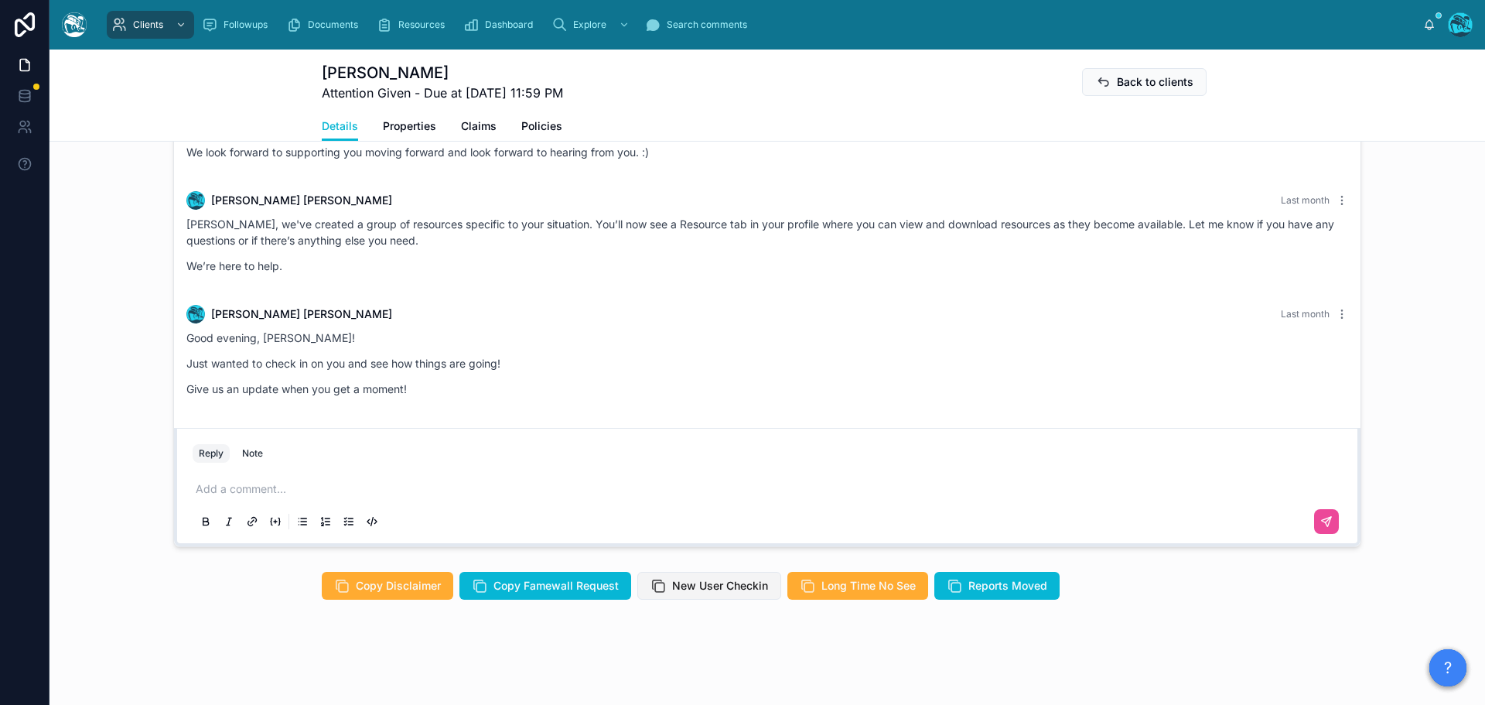
scroll to position [943, 0]
click at [697, 585] on span "New User Checkin" at bounding box center [720, 585] width 96 height 15
click at [270, 486] on p at bounding box center [771, 488] width 1150 height 15
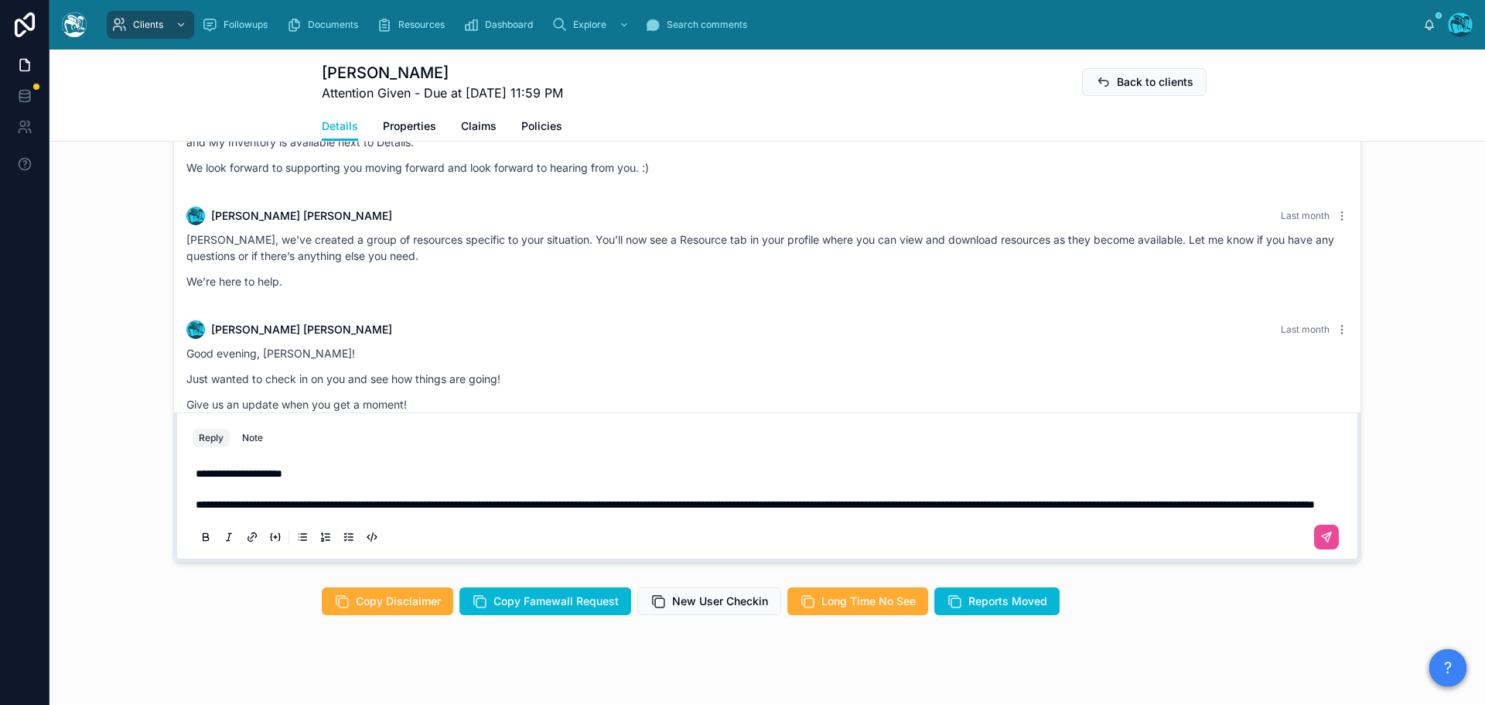
click at [254, 510] on span "**********" at bounding box center [755, 504] width 1119 height 11
click at [1321, 543] on icon at bounding box center [1327, 537] width 12 height 12
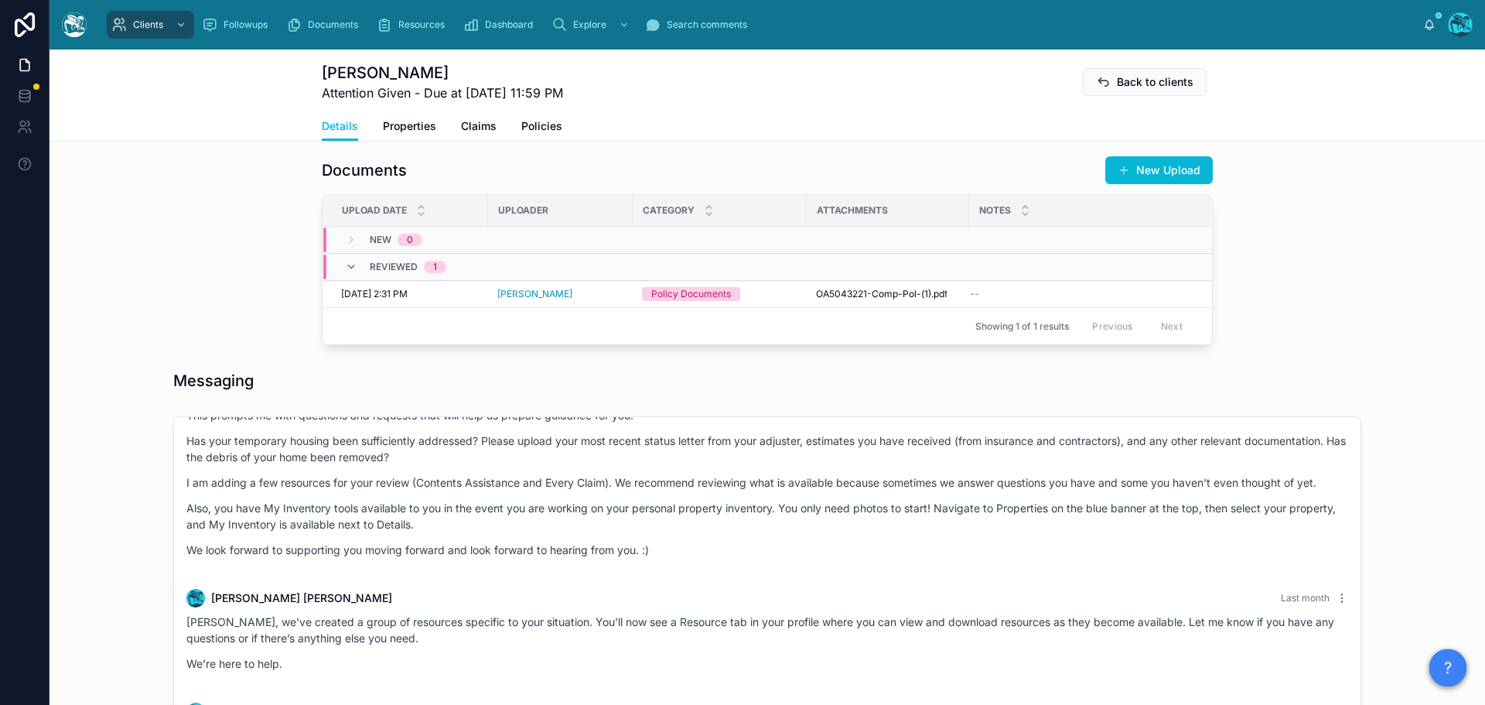
scroll to position [432, 0]
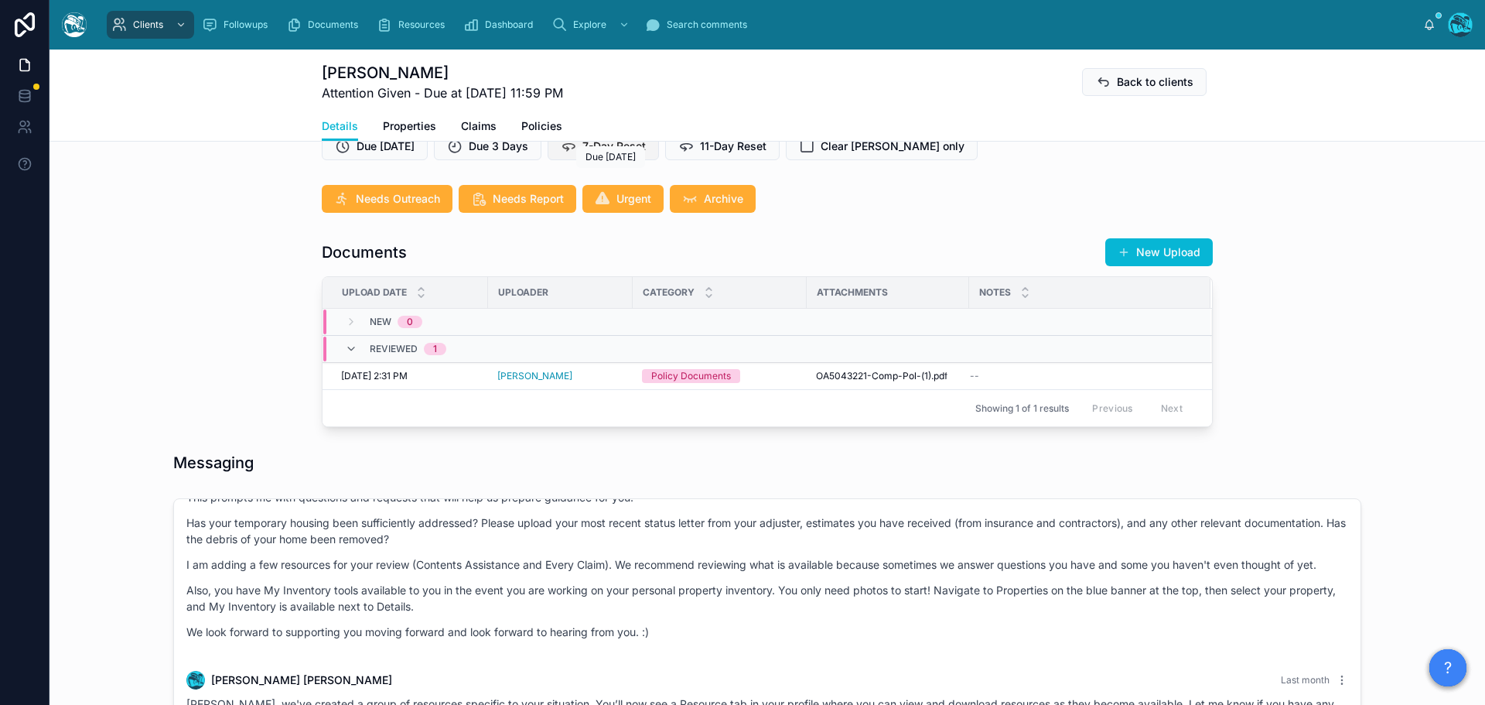
click at [596, 154] on span "7-Day Reset" at bounding box center [614, 145] width 63 height 15
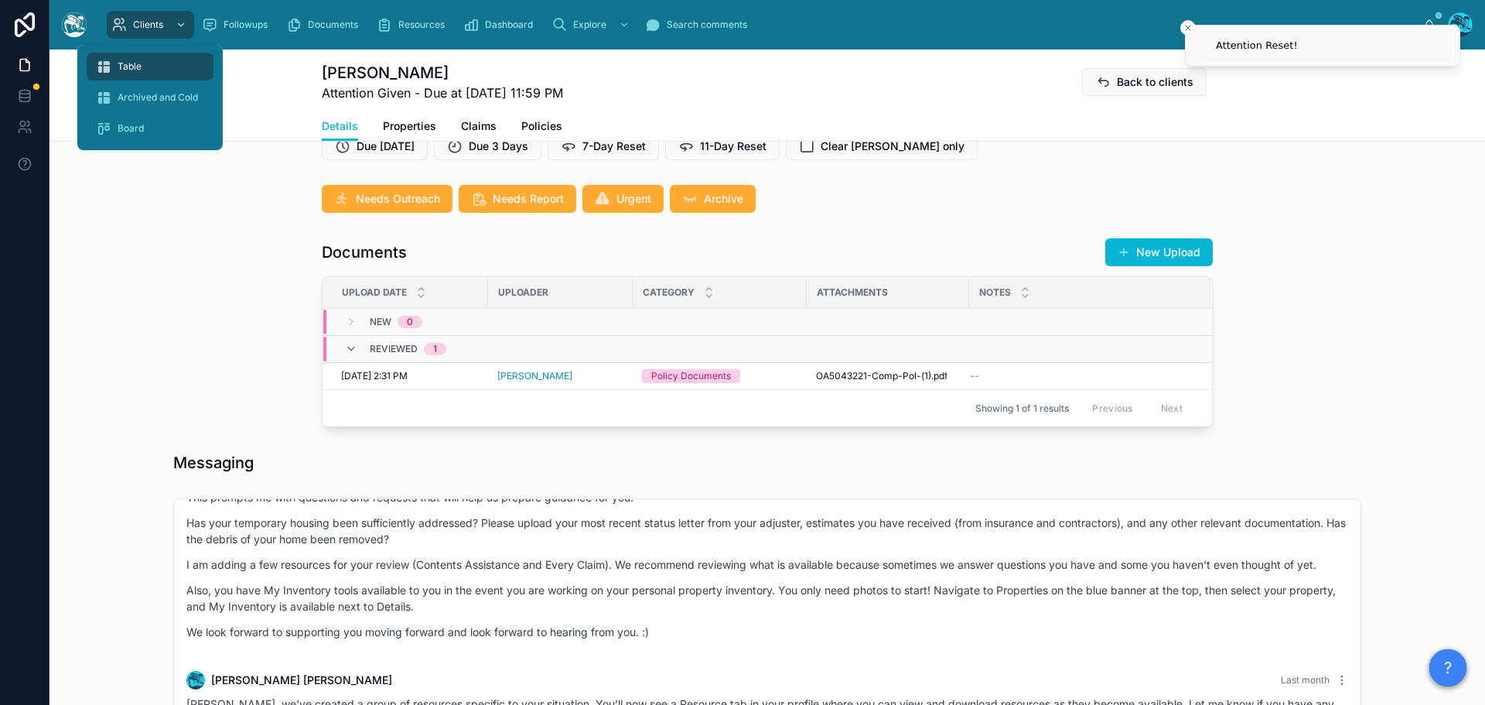
click at [124, 66] on span "Table" at bounding box center [130, 66] width 24 height 12
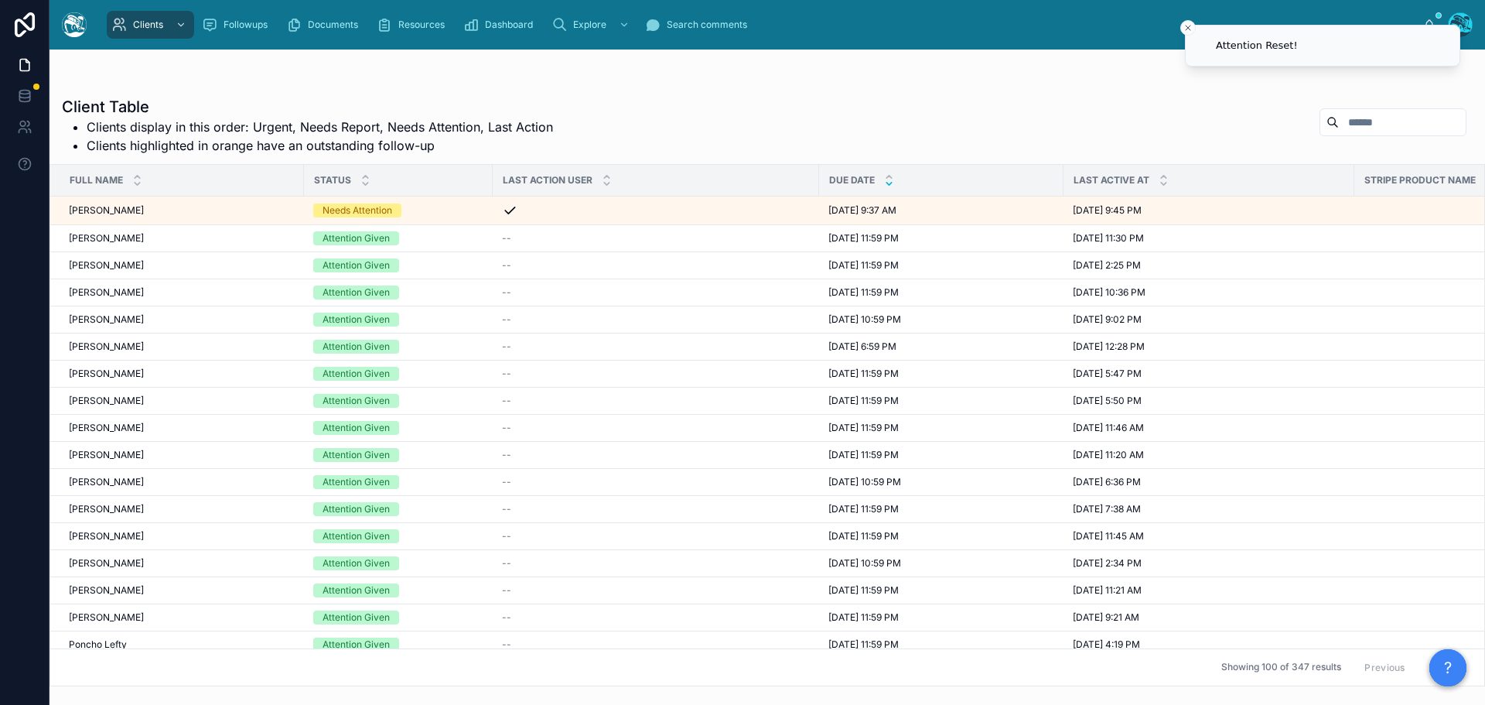
click at [888, 185] on icon at bounding box center [889, 184] width 10 height 10
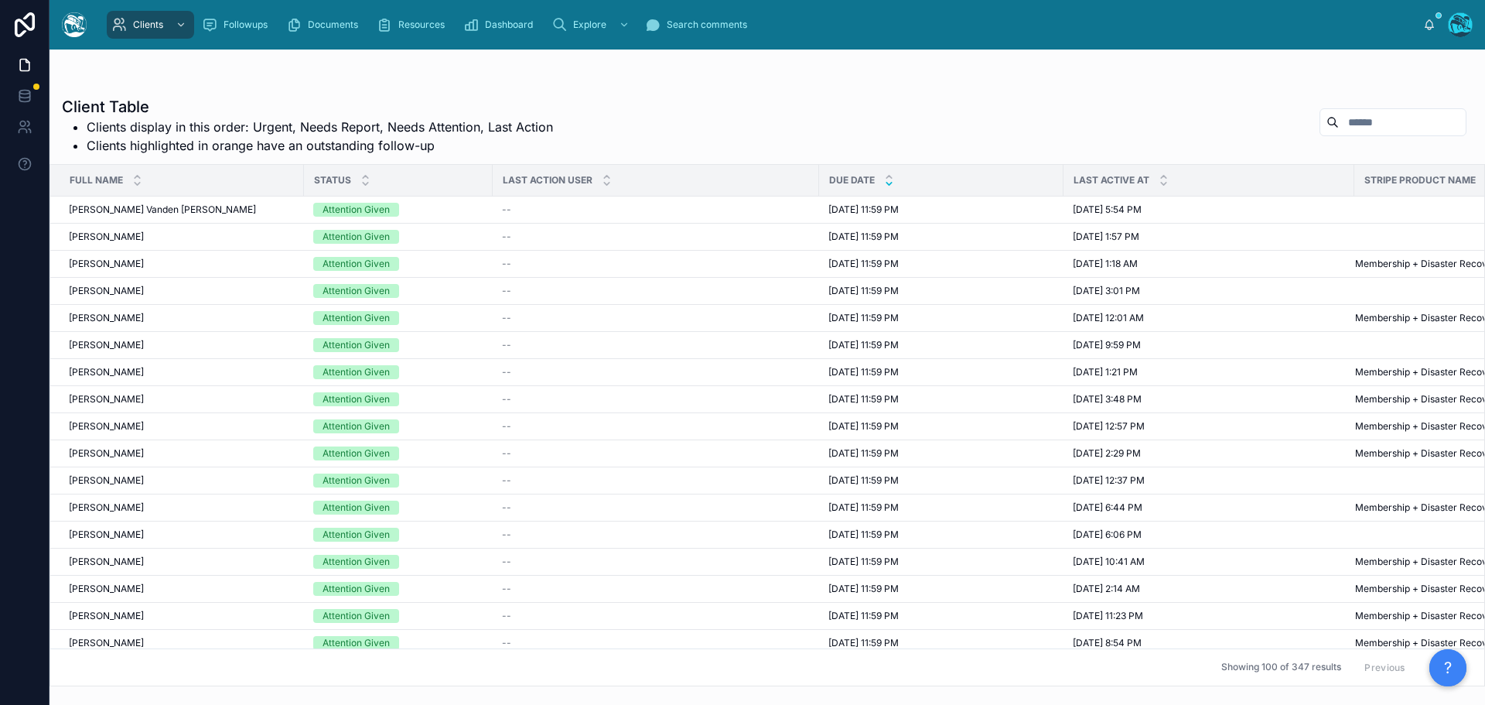
click at [1423, 655] on button "Next" at bounding box center [1444, 667] width 43 height 24
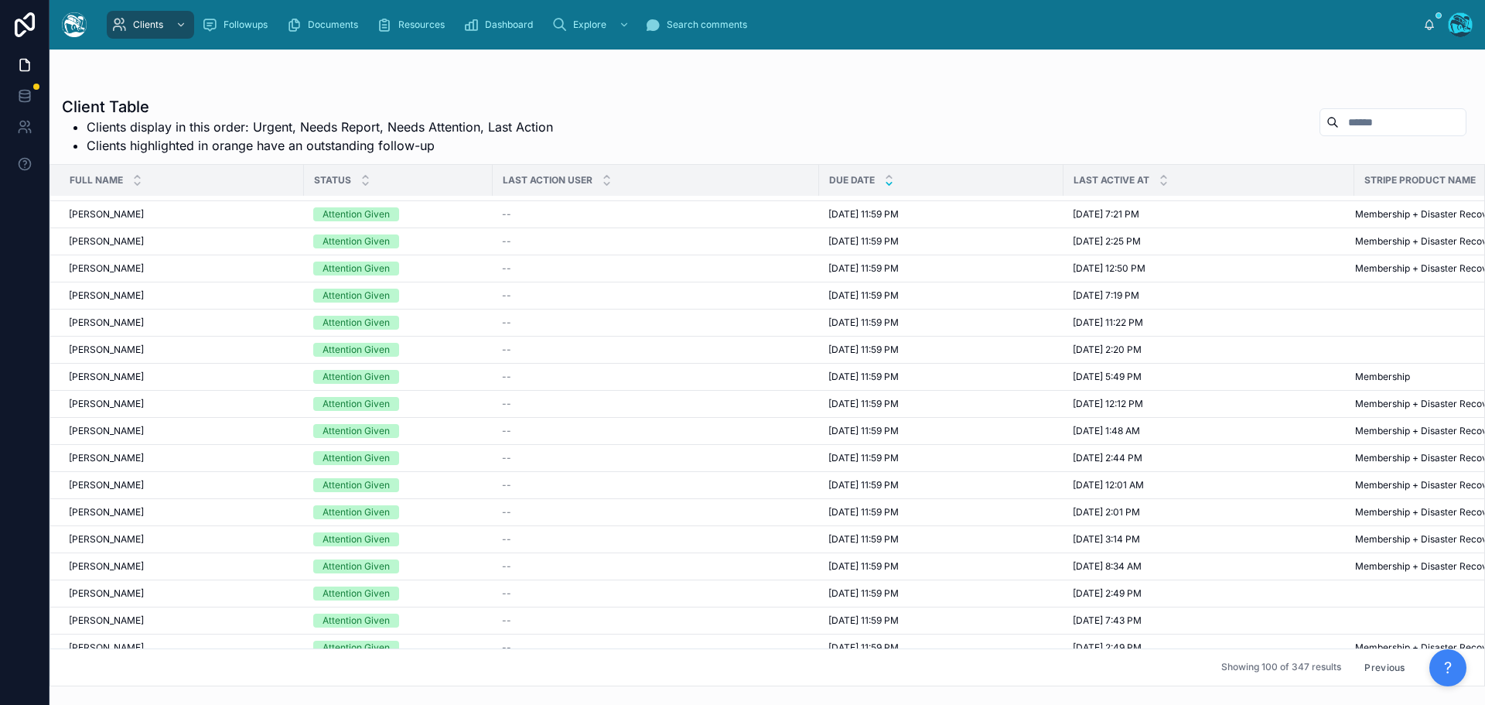
scroll to position [1160, 0]
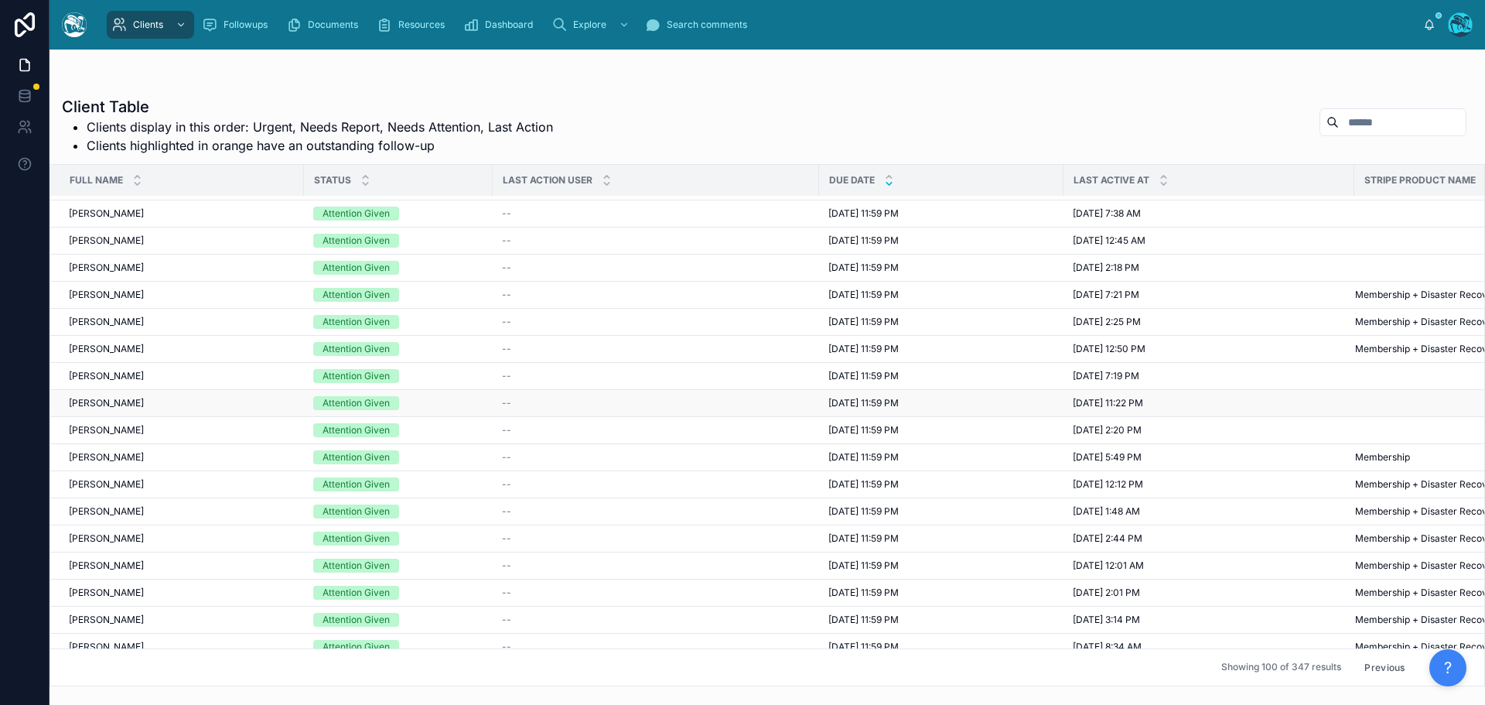
click at [860, 403] on span "8/11/2025 11:59 PM" at bounding box center [864, 403] width 70 height 12
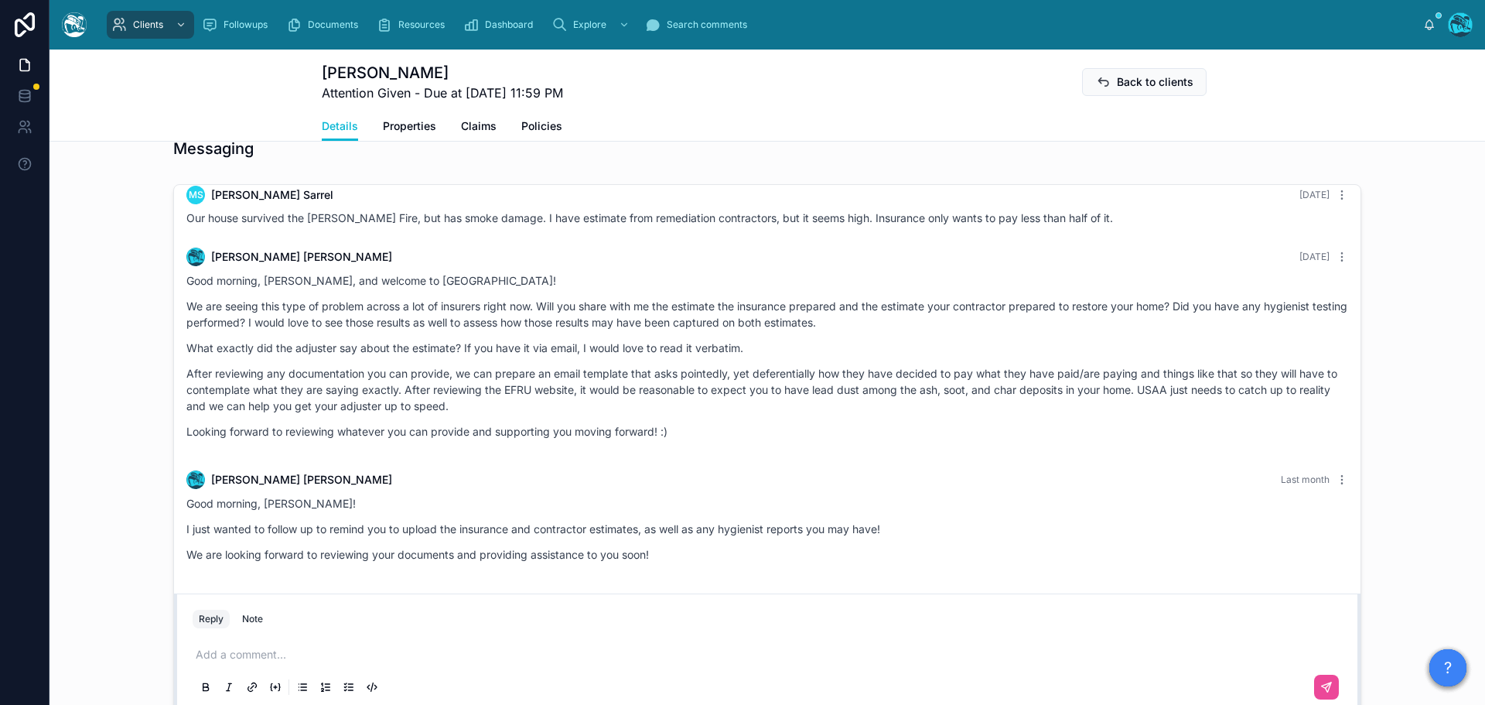
scroll to position [851, 0]
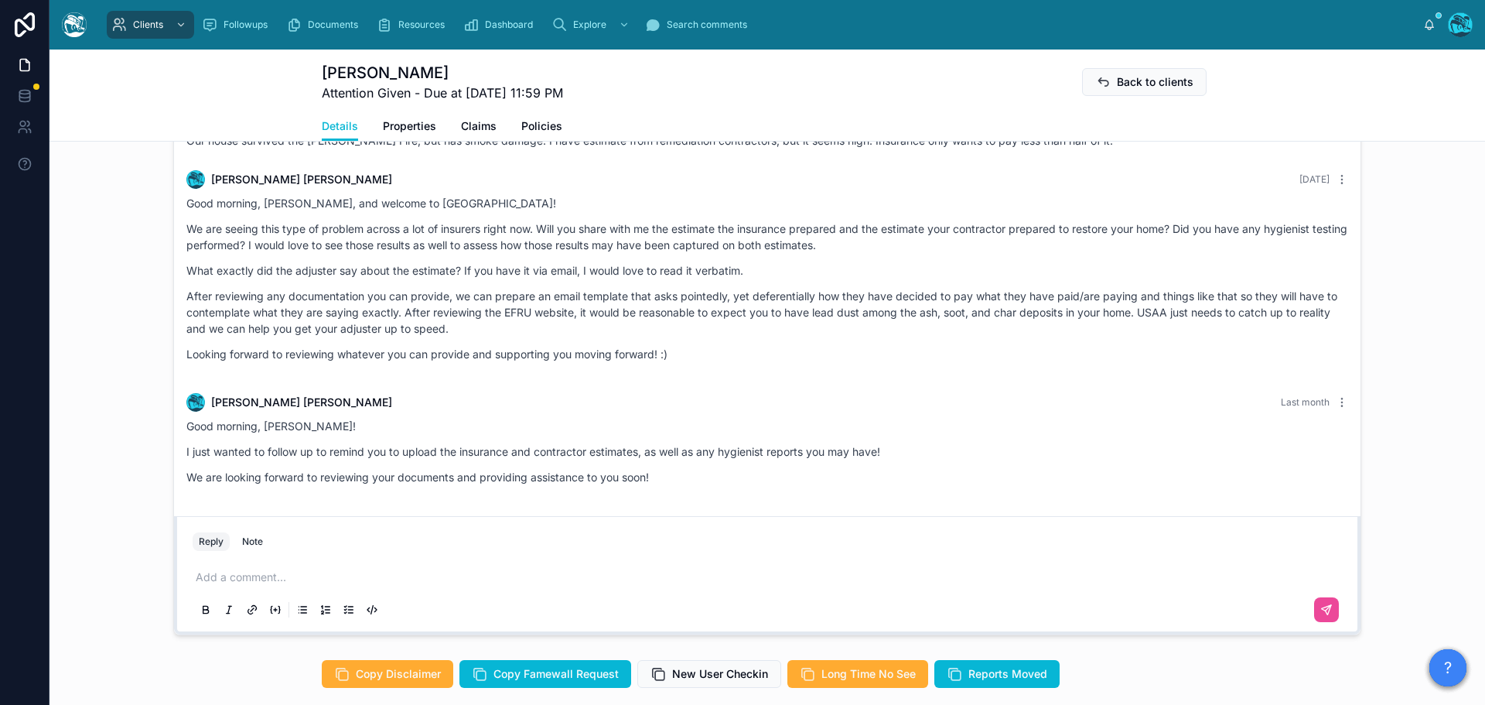
click at [221, 585] on p at bounding box center [771, 576] width 1150 height 15
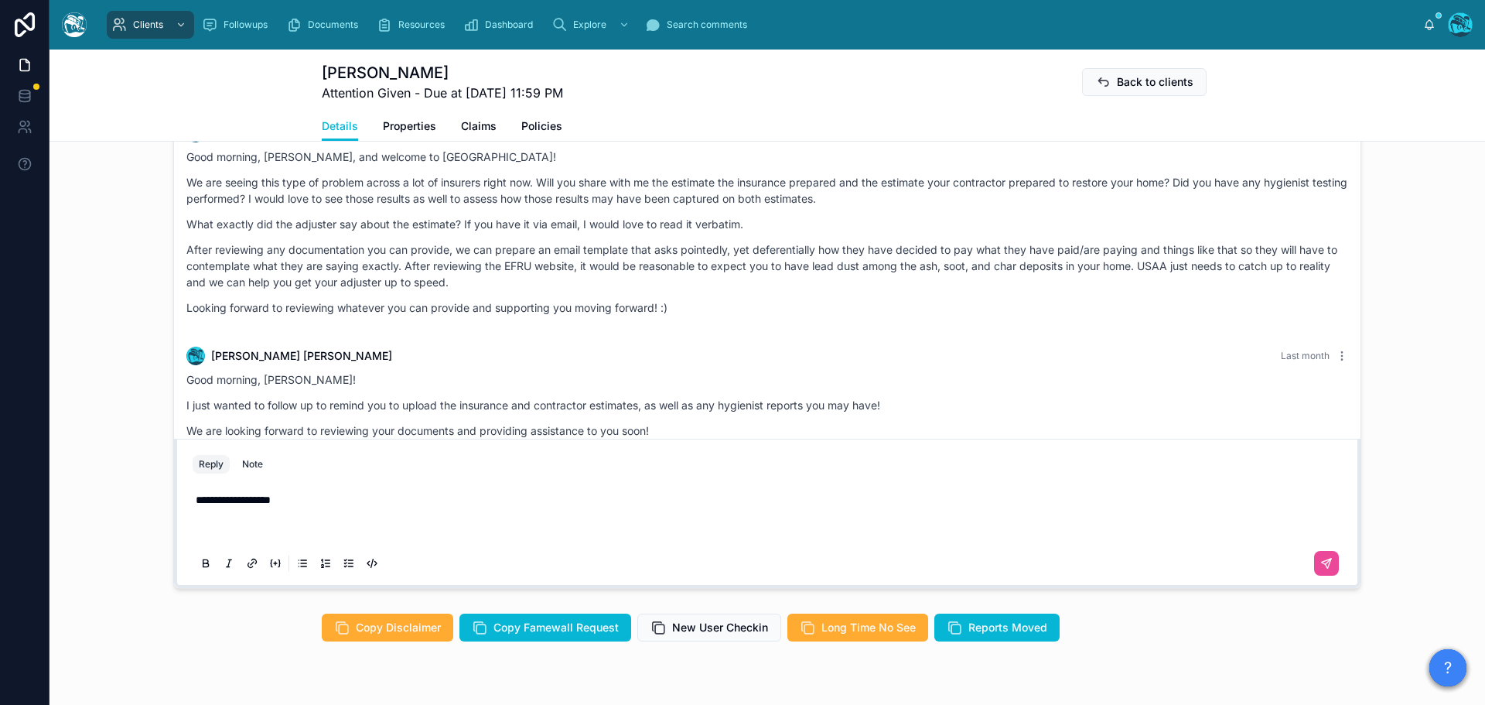
scroll to position [247, 0]
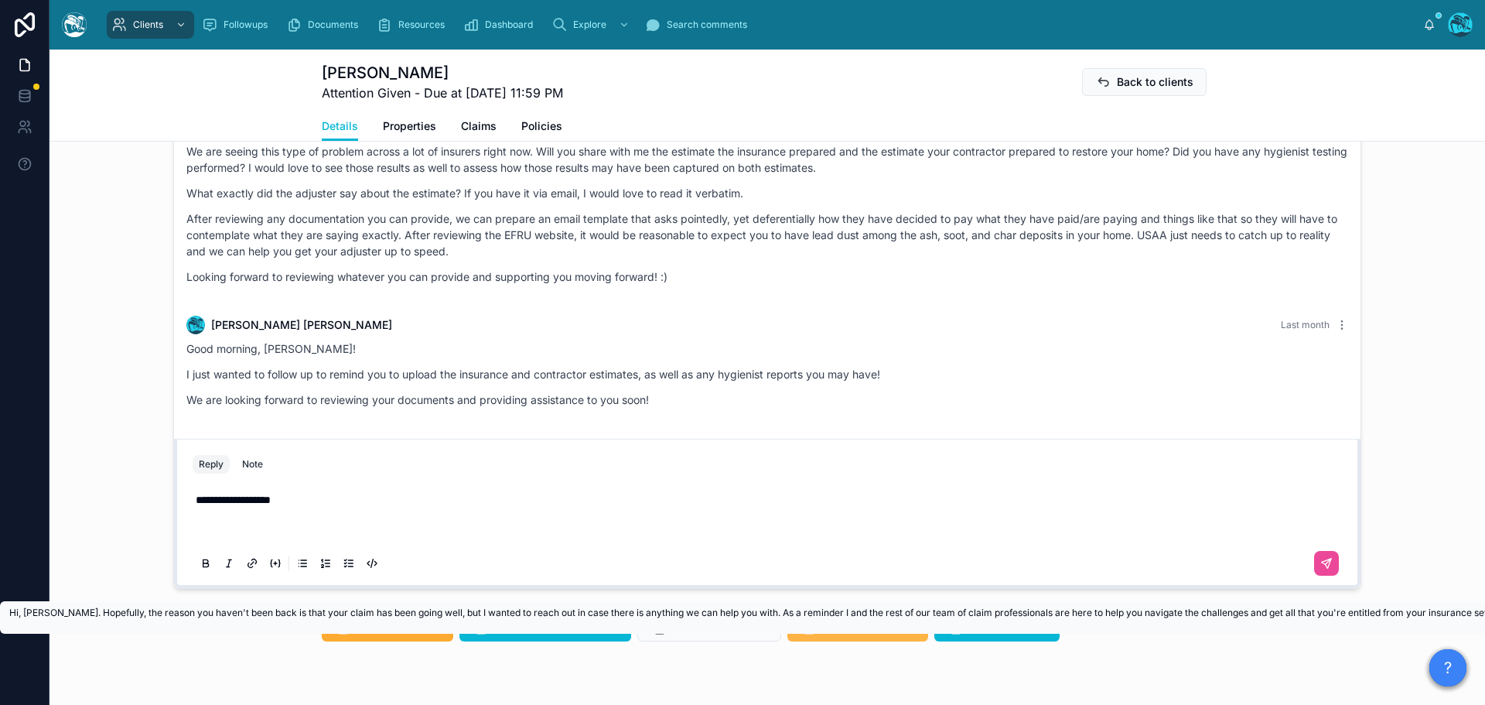
click at [823, 635] on span "Long Time No See" at bounding box center [869, 627] width 94 height 15
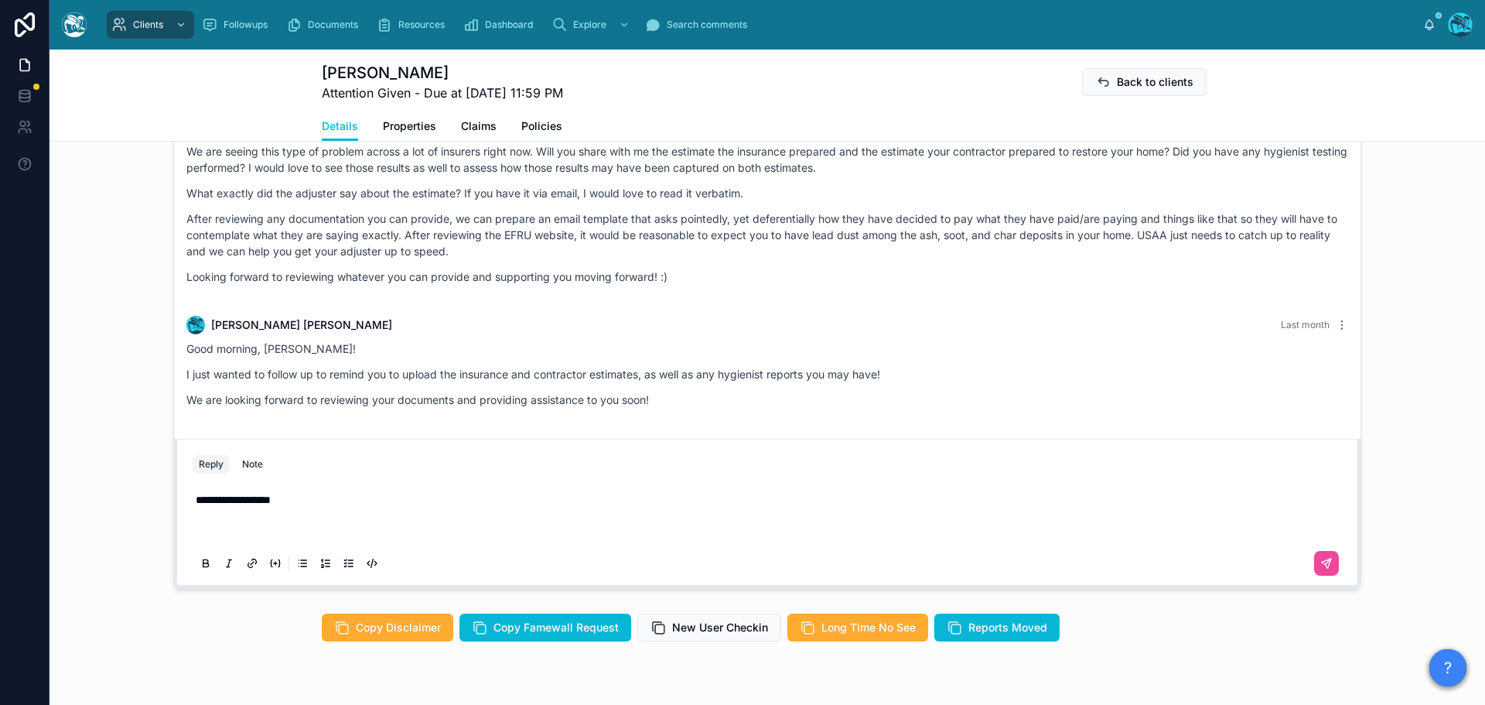
click at [219, 538] on p at bounding box center [771, 530] width 1150 height 15
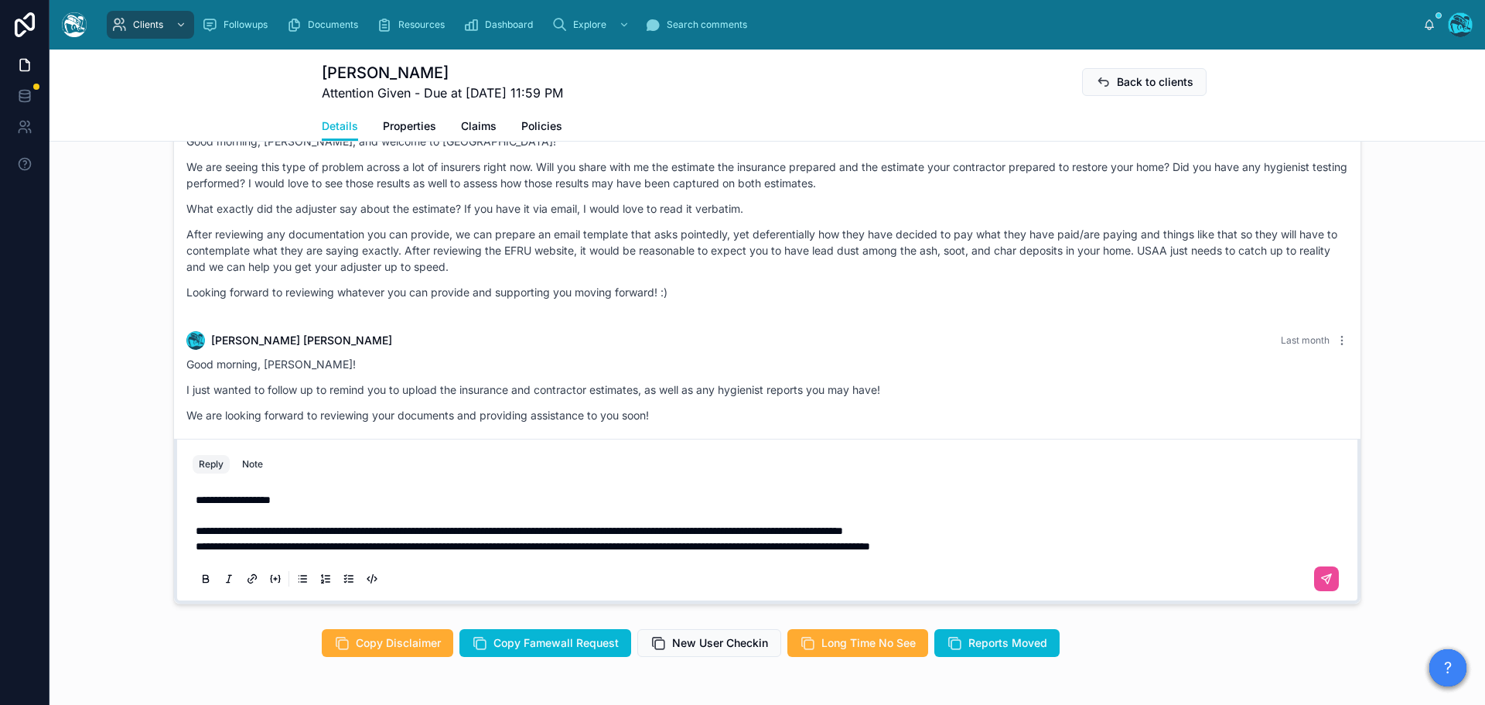
click at [238, 536] on span "**********" at bounding box center [520, 530] width 648 height 11
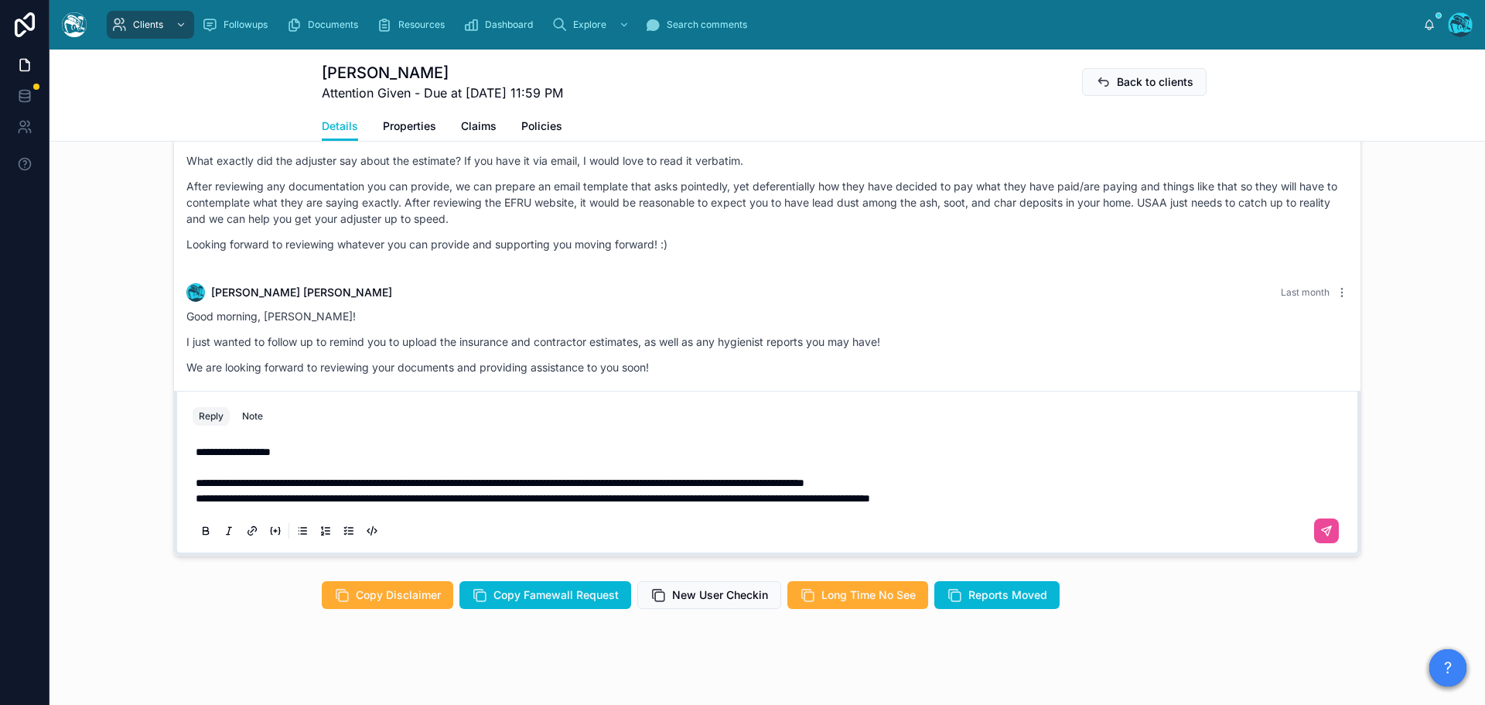
scroll to position [955, 0]
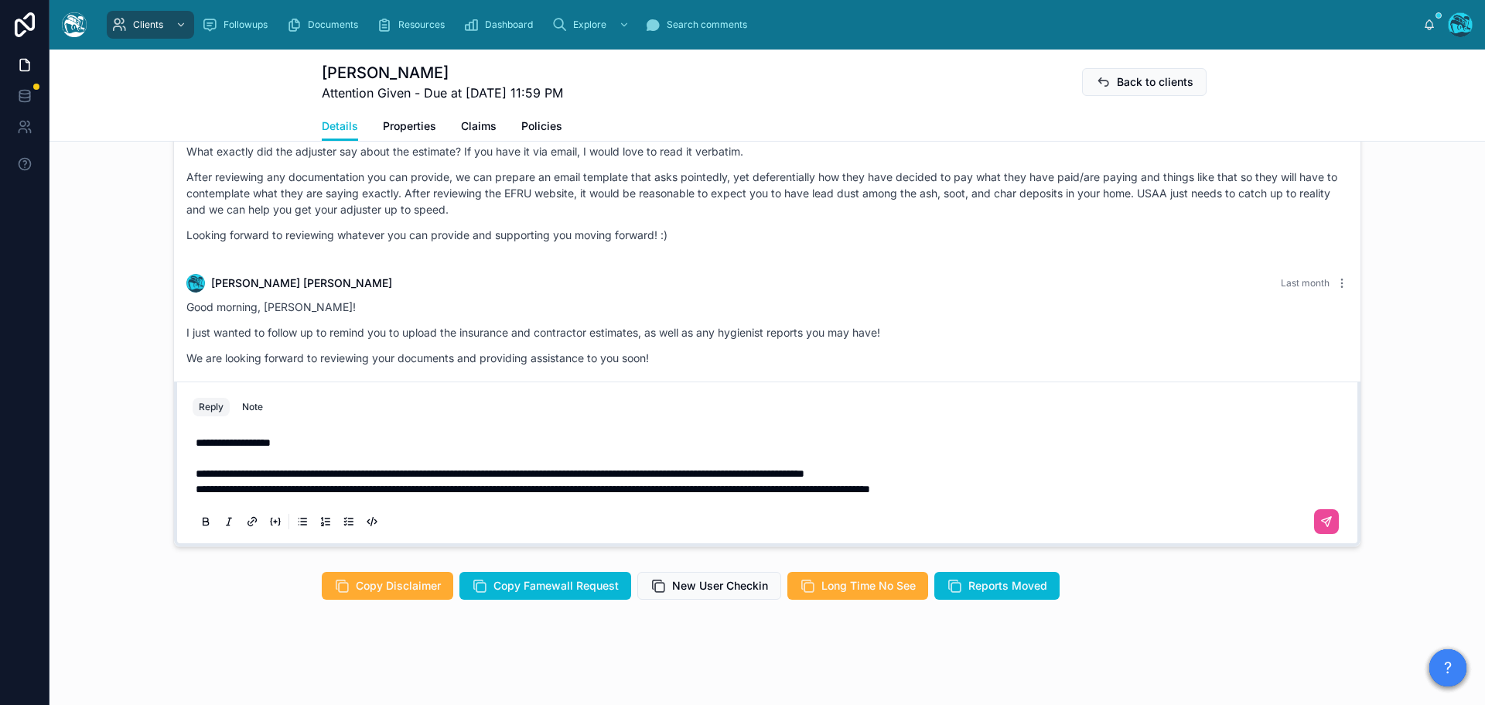
click at [1017, 471] on p "**********" at bounding box center [771, 473] width 1150 height 15
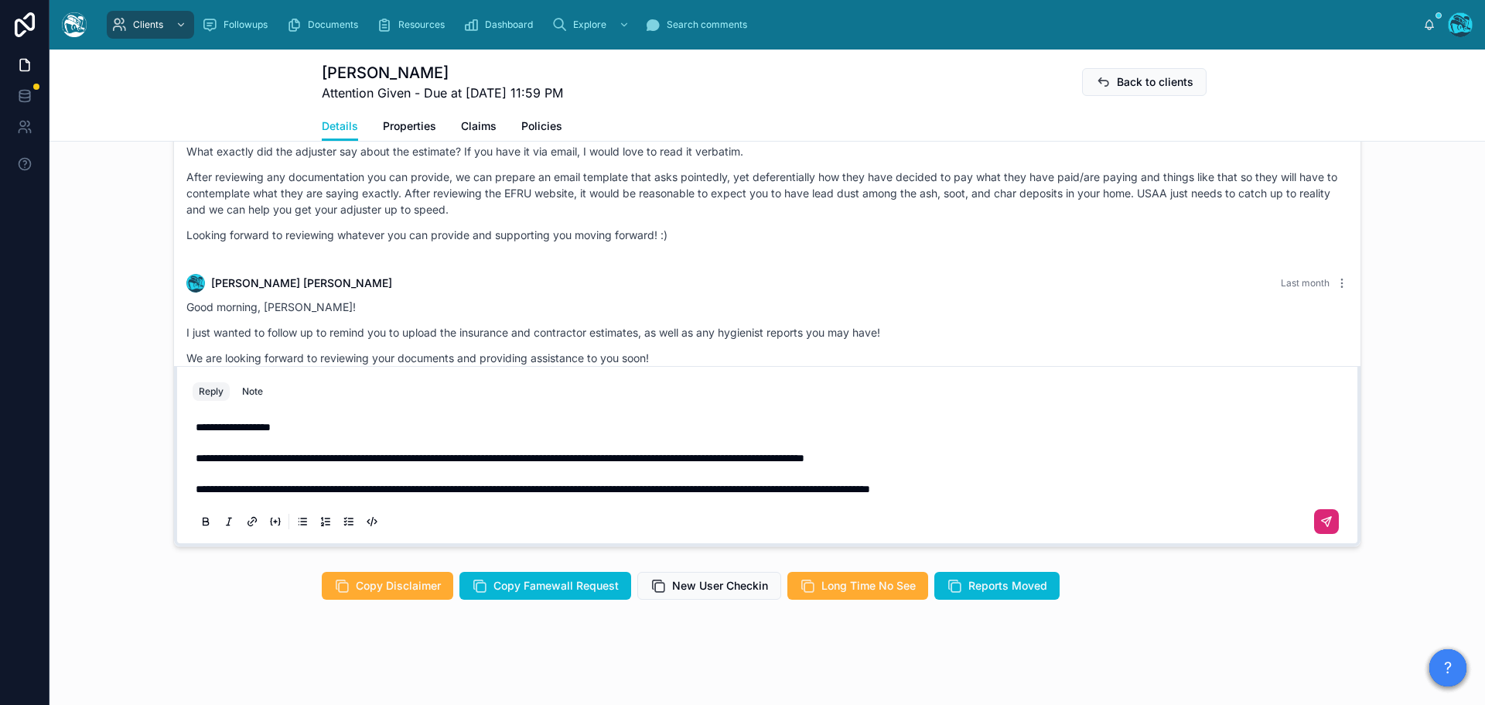
click at [1322, 528] on icon at bounding box center [1327, 521] width 12 height 12
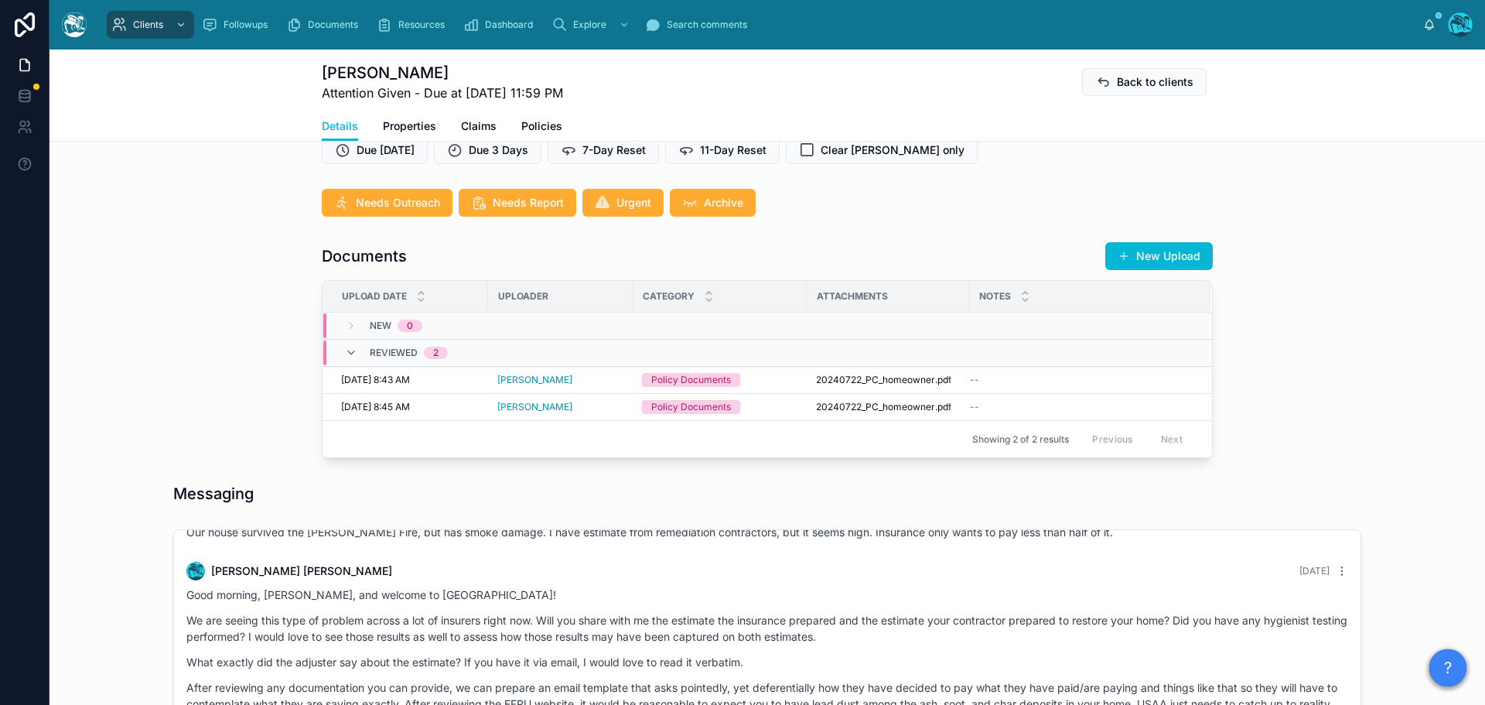
scroll to position [243, 0]
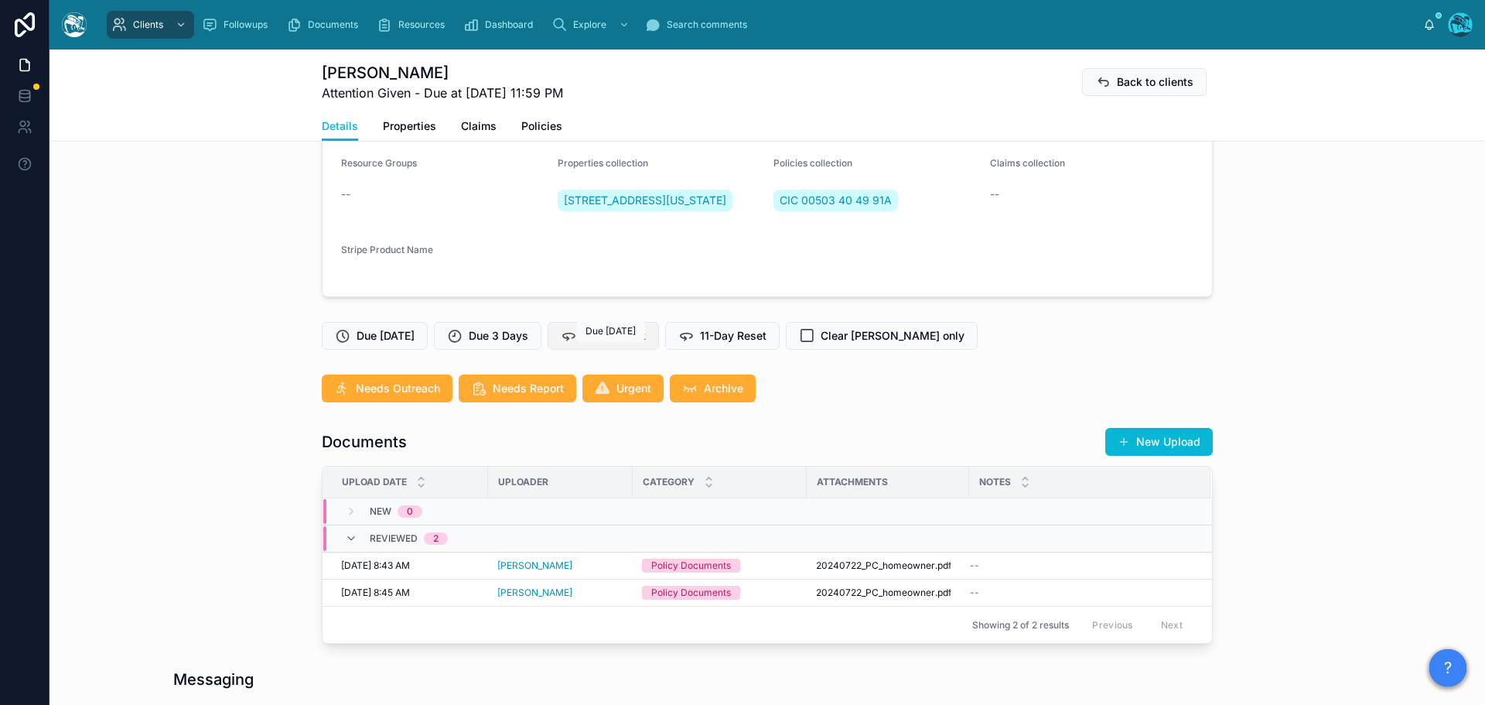
click at [615, 344] on span "7-Day Reset" at bounding box center [614, 335] width 63 height 15
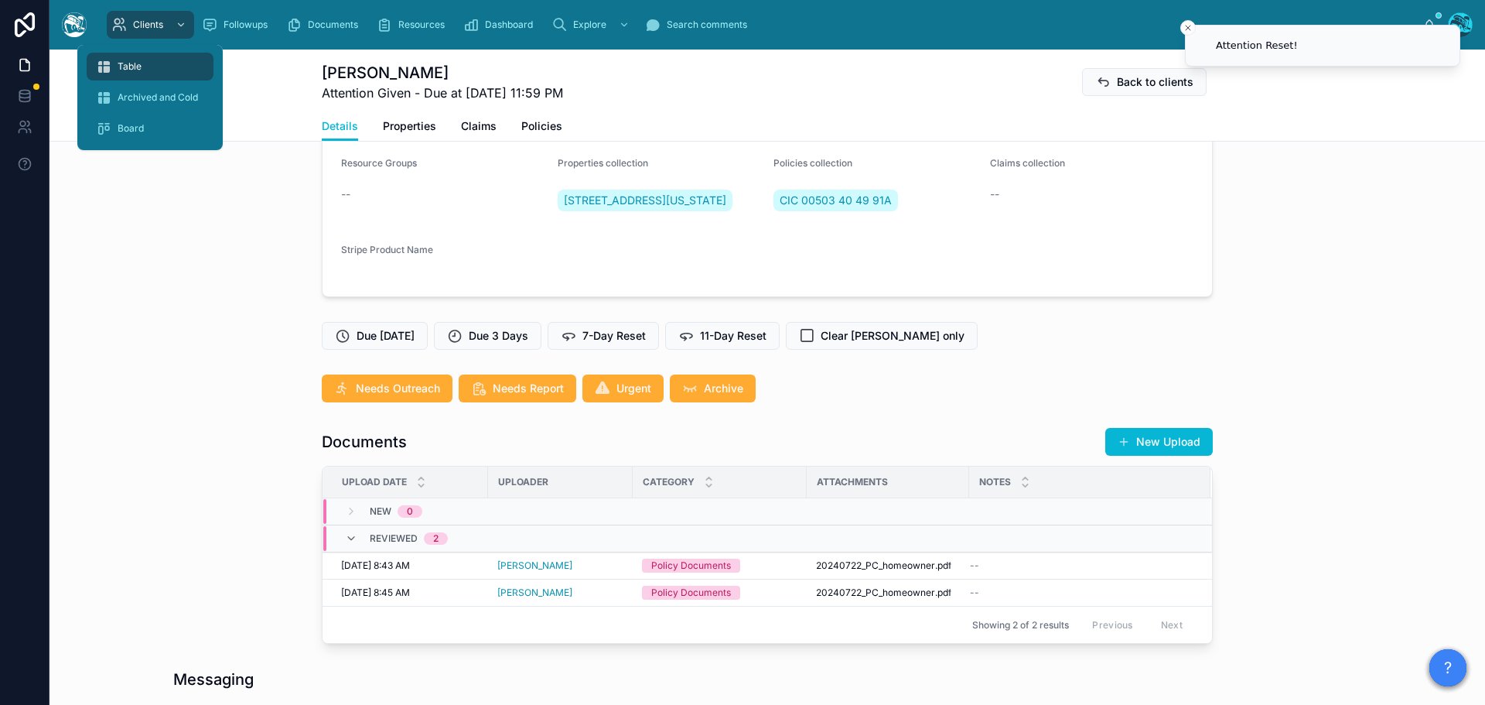
click at [121, 65] on span "Table" at bounding box center [130, 66] width 24 height 12
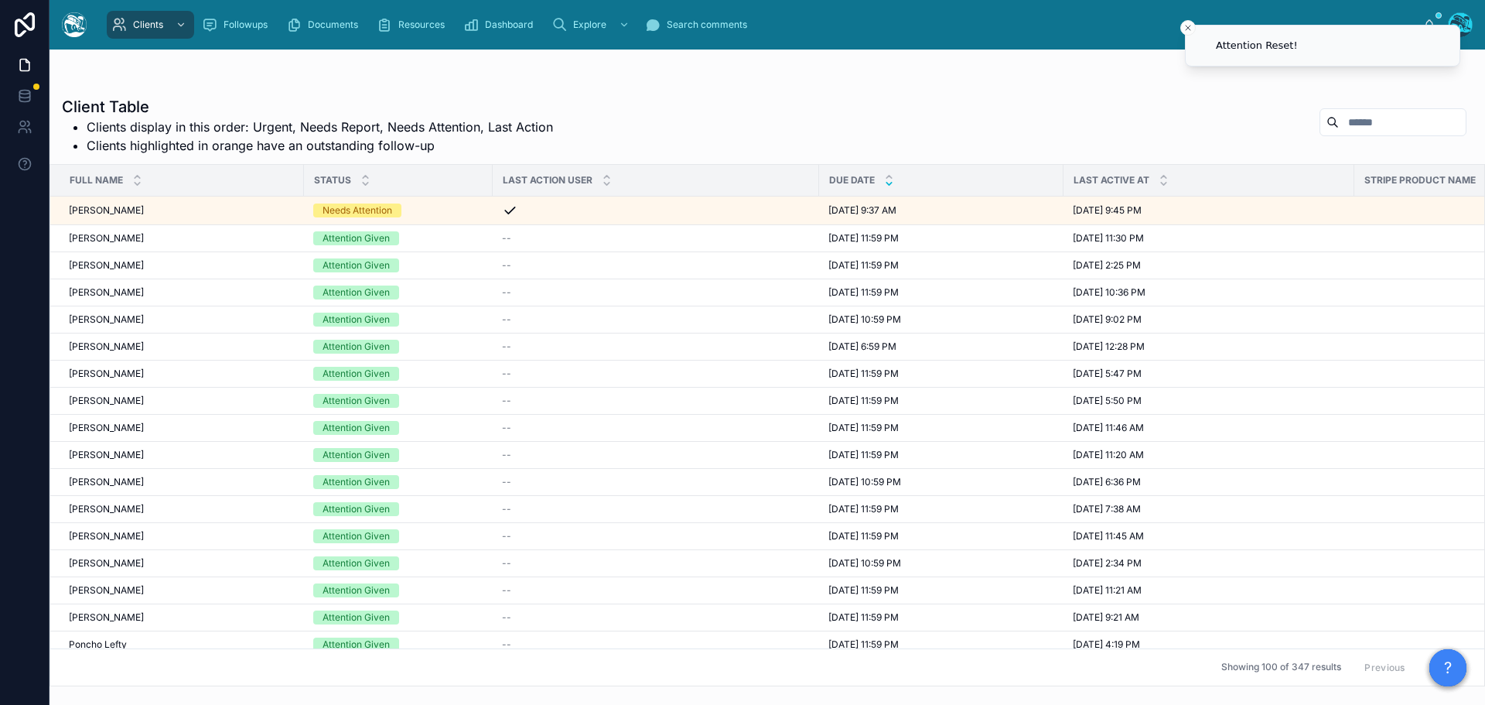
click at [887, 184] on icon at bounding box center [889, 184] width 10 height 10
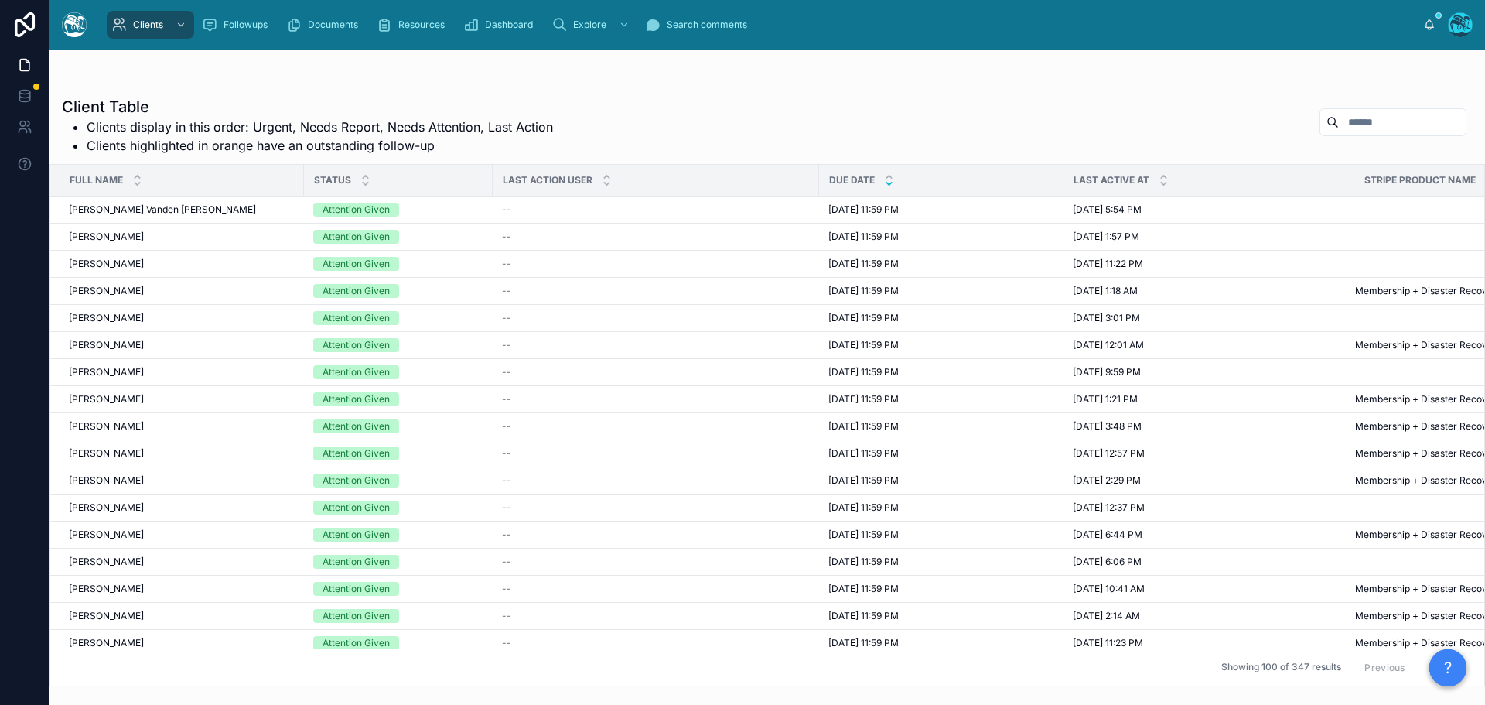
click at [1423, 656] on button "Next" at bounding box center [1444, 667] width 43 height 24
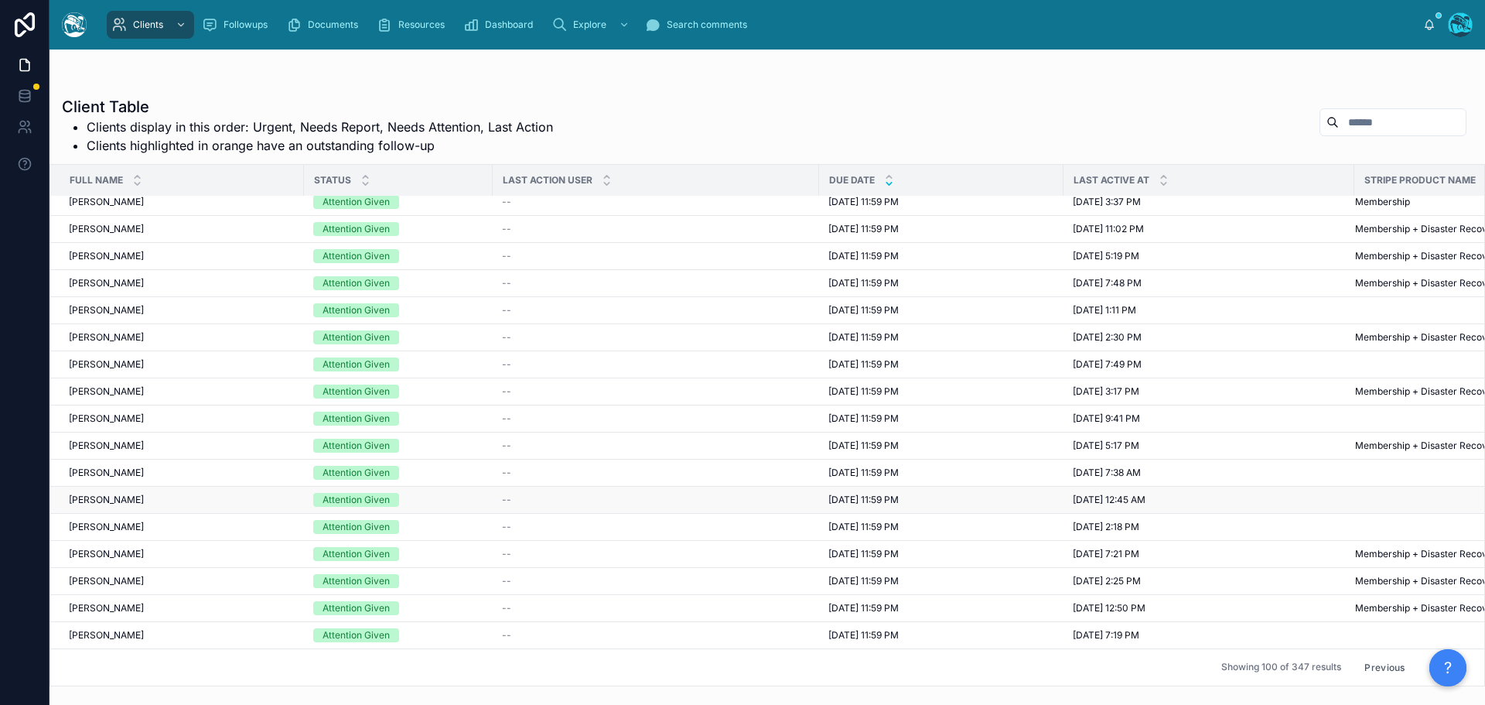
scroll to position [1160, 0]
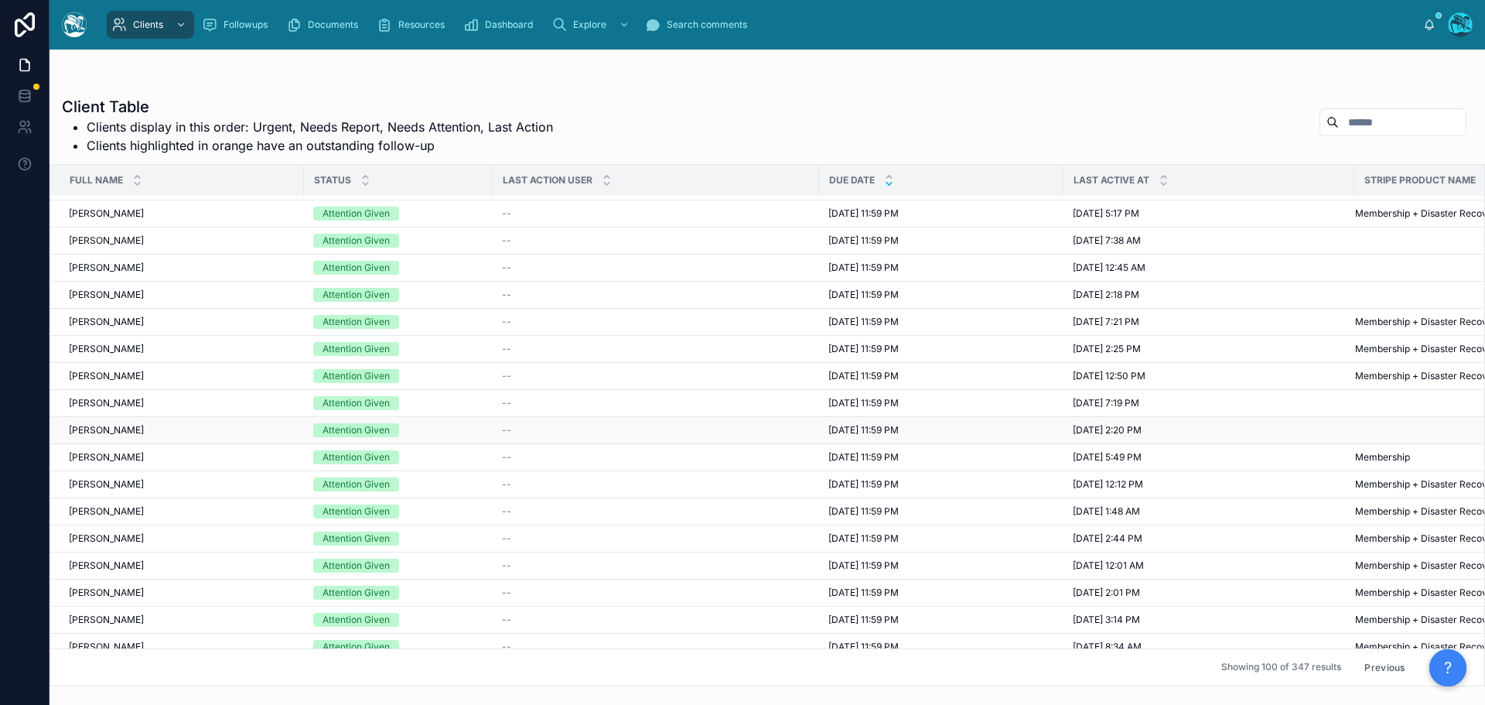
click at [856, 429] on span "8/11/2025 11:59 PM" at bounding box center [864, 430] width 70 height 12
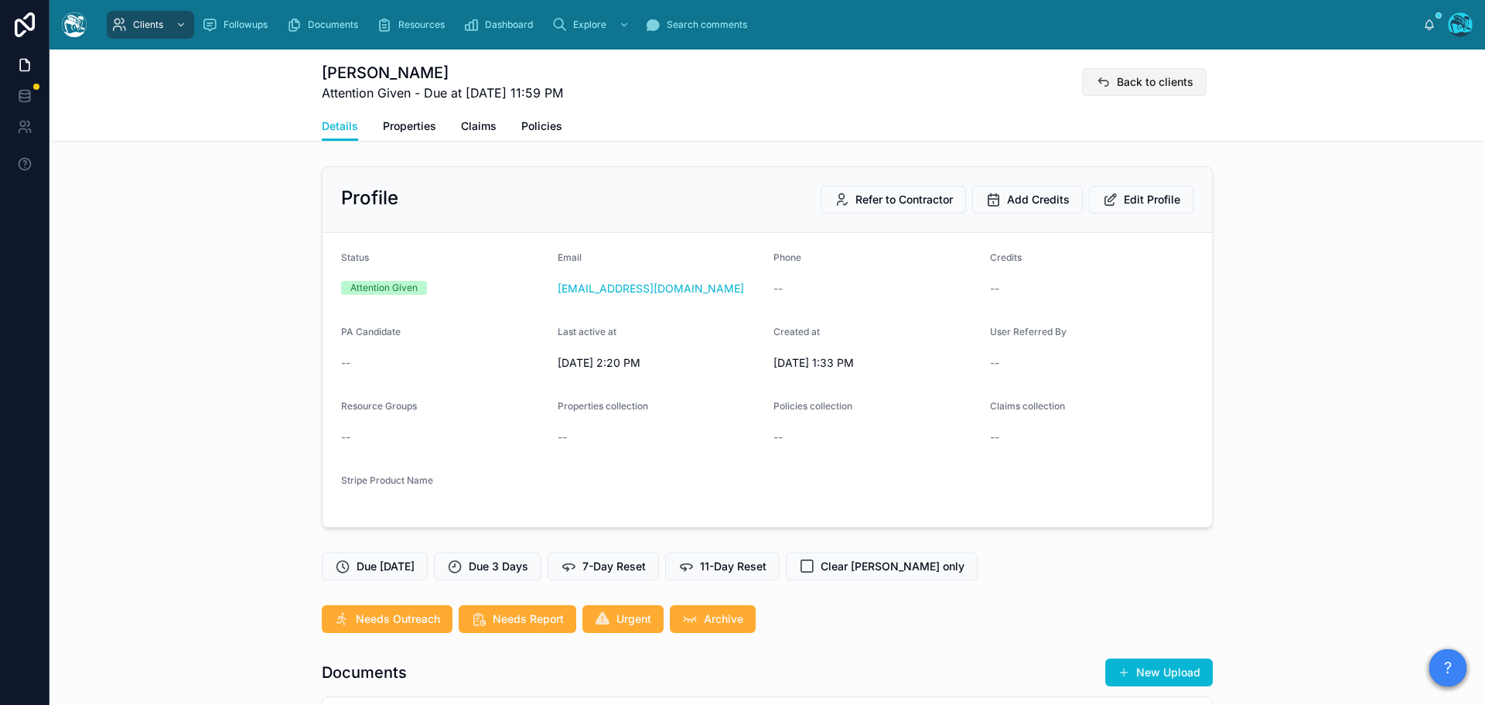
click at [1119, 77] on span "Back to clients" at bounding box center [1155, 81] width 77 height 15
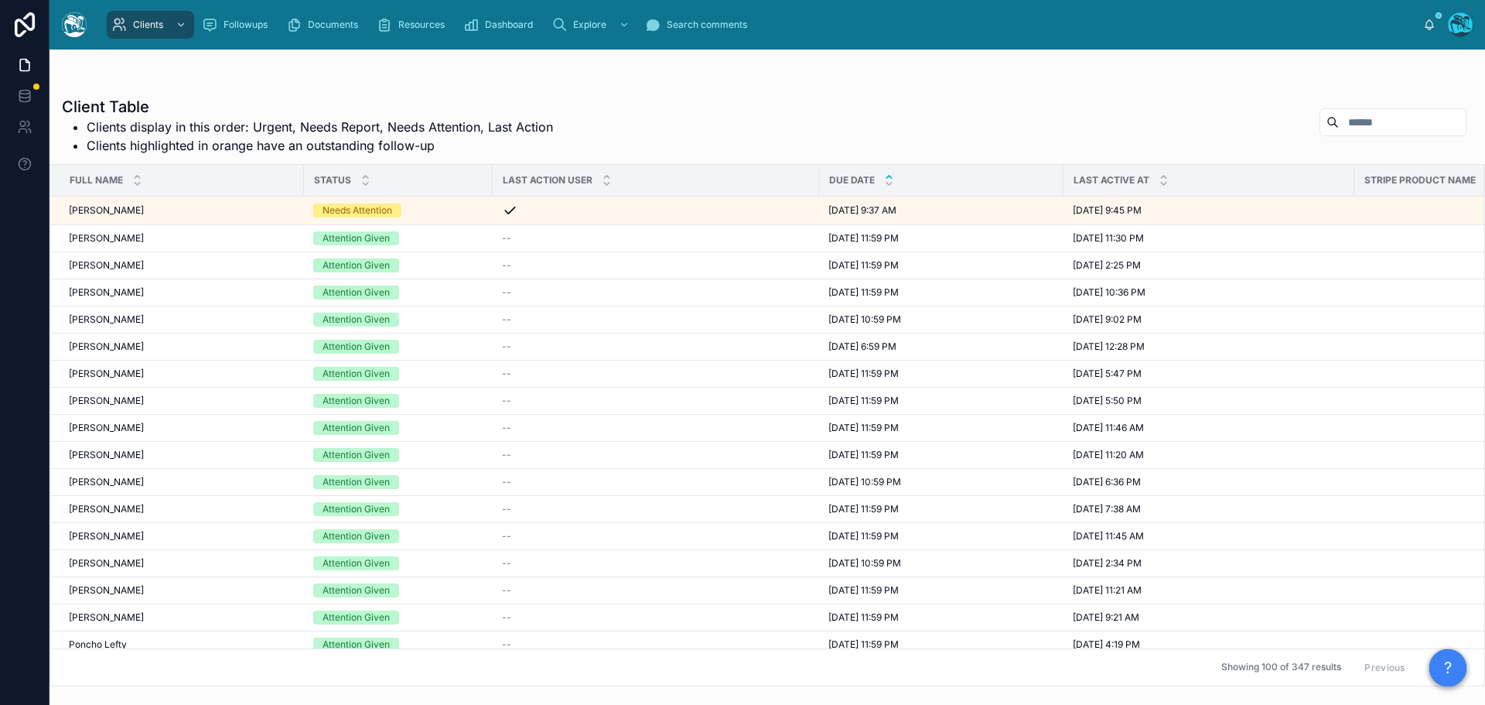
click at [890, 181] on div at bounding box center [889, 180] width 10 height 17
click at [891, 184] on icon at bounding box center [889, 184] width 10 height 10
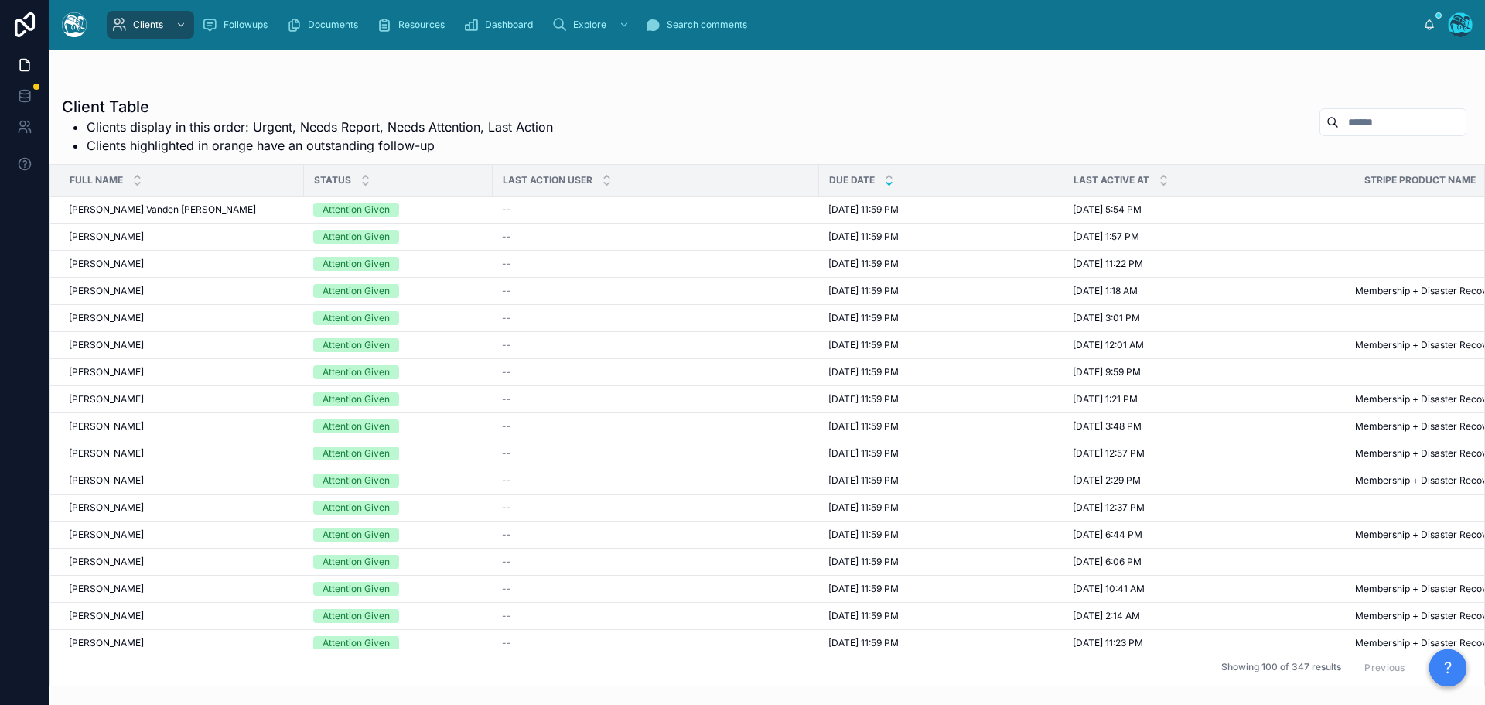
click at [1423, 655] on button "Next" at bounding box center [1444, 667] width 43 height 24
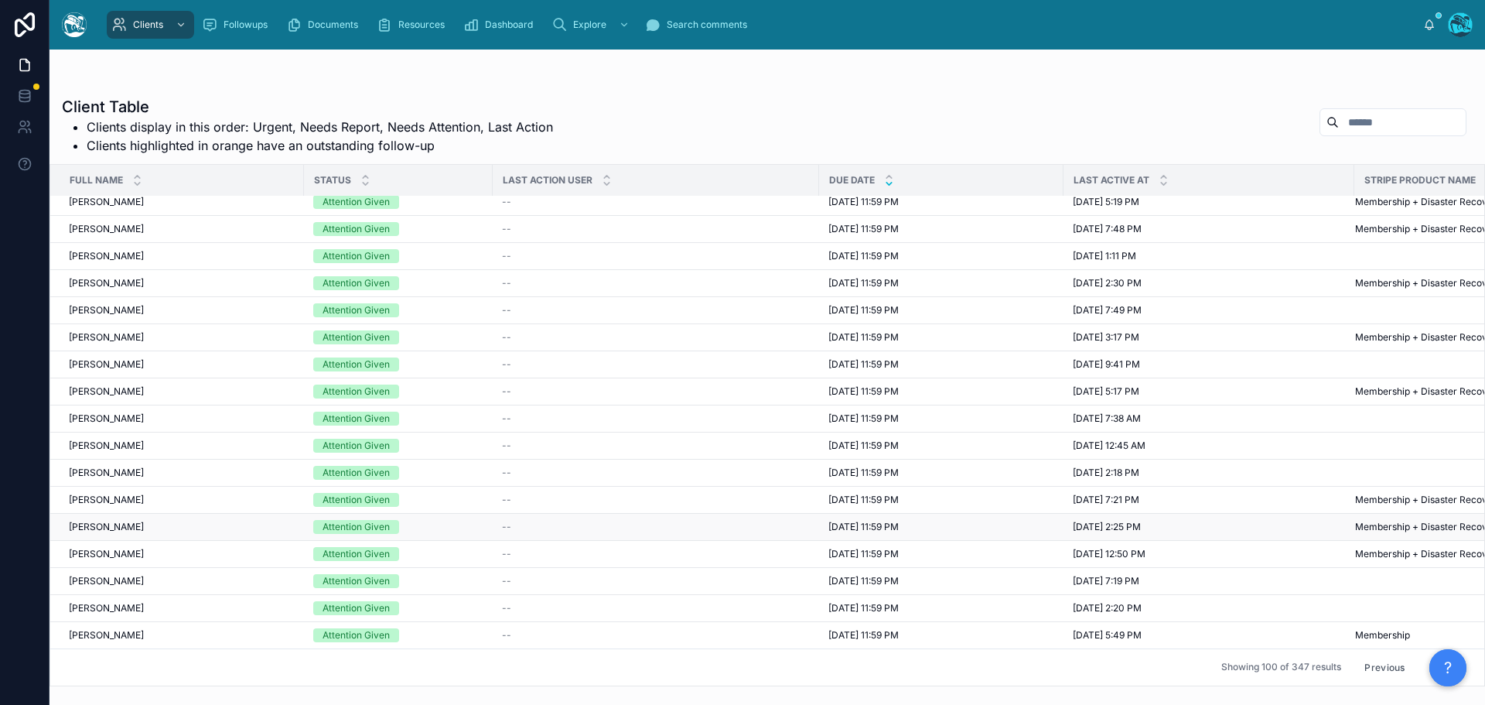
scroll to position [1160, 0]
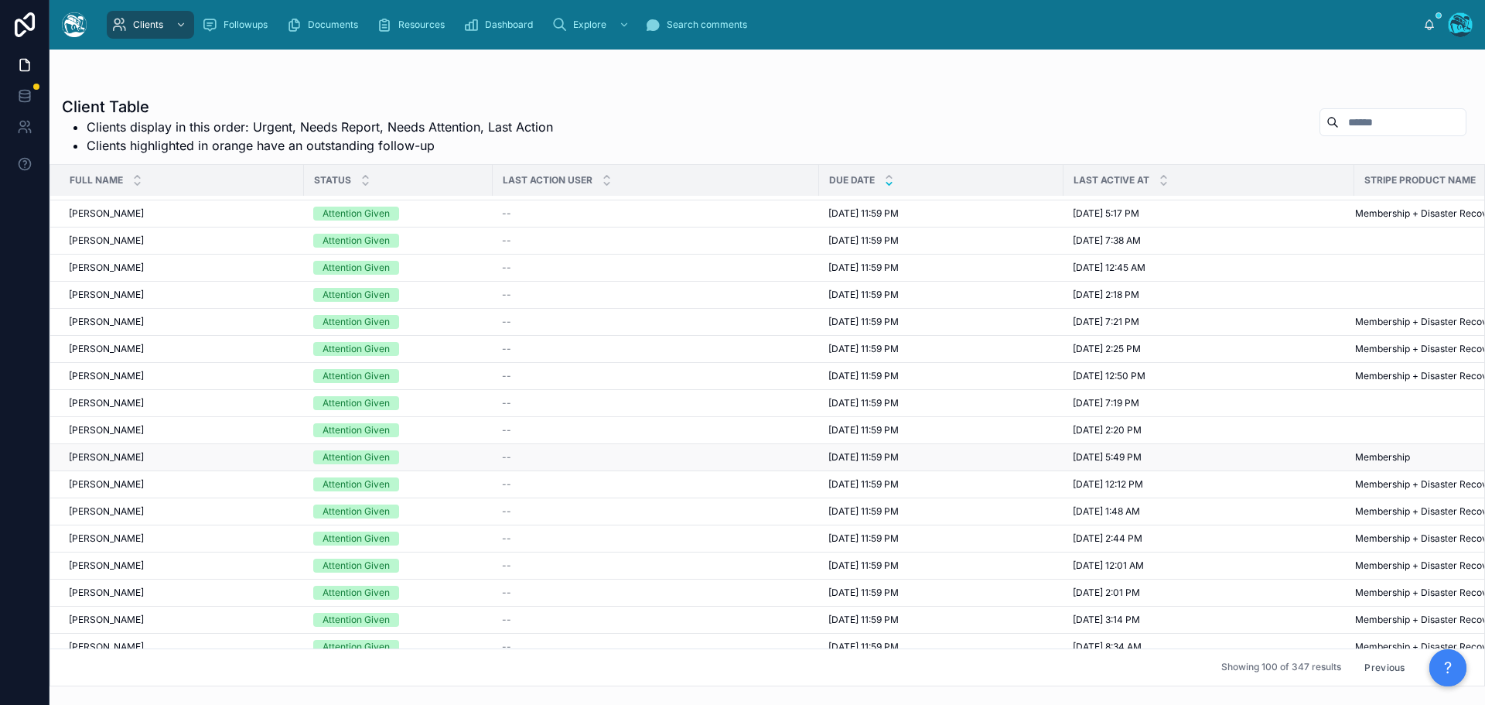
click at [866, 455] on span "8/11/2025 11:59 PM" at bounding box center [864, 457] width 70 height 12
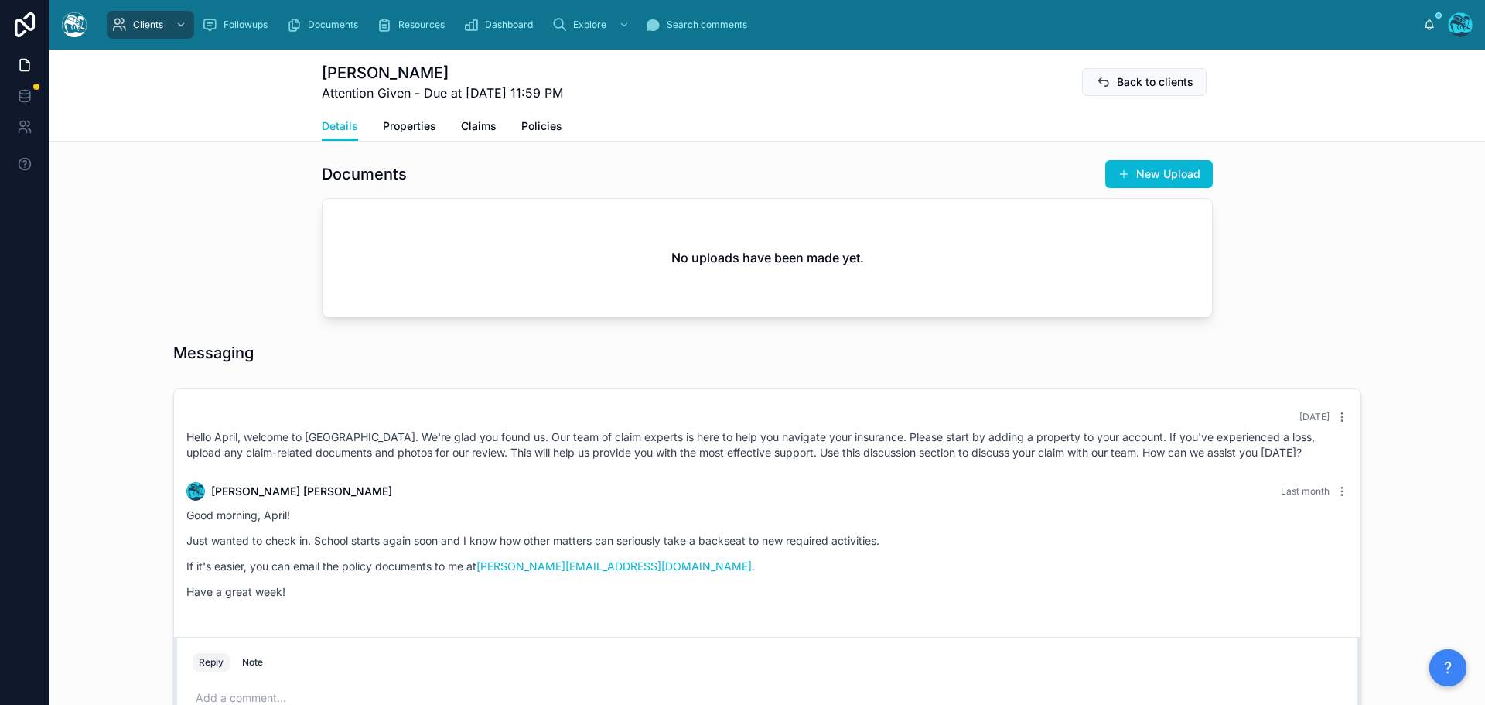
scroll to position [619, 0]
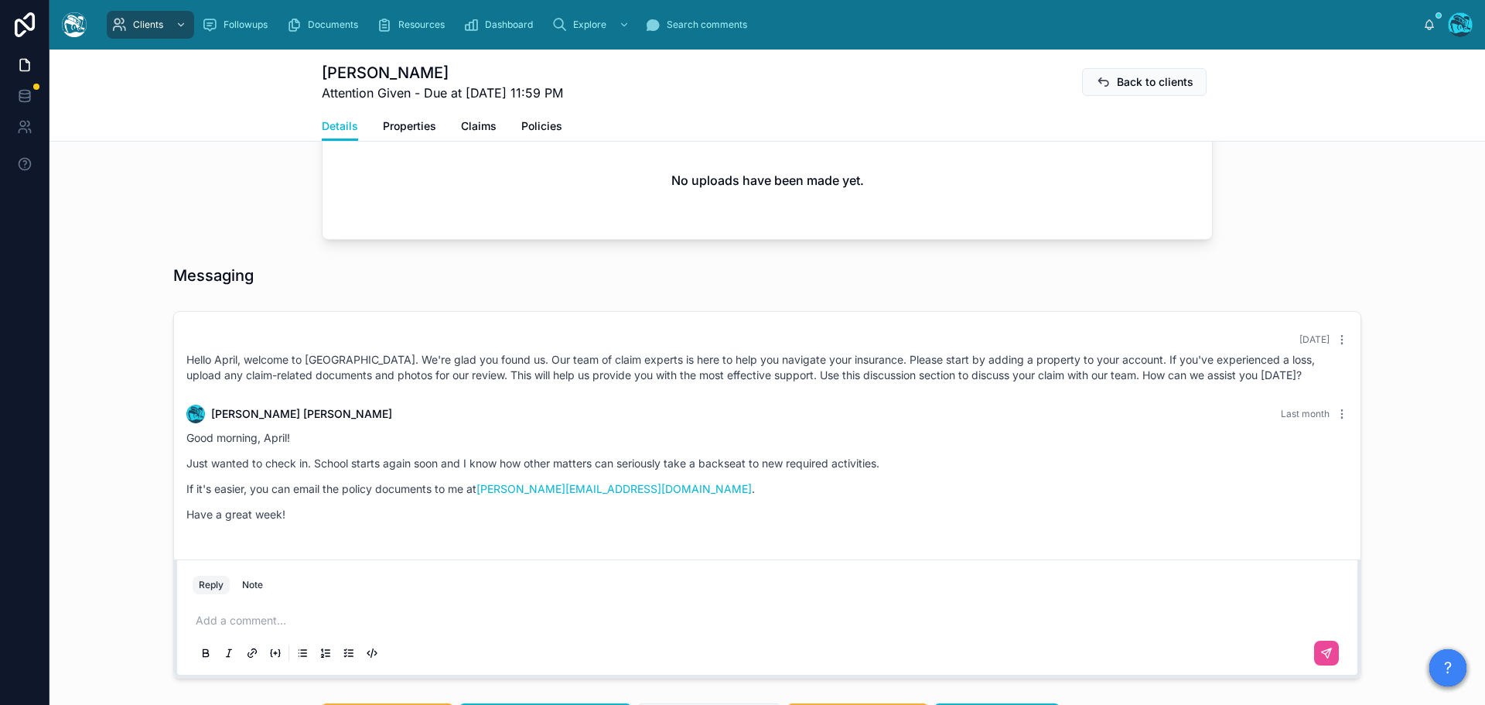
click at [240, 616] on p at bounding box center [771, 620] width 1150 height 15
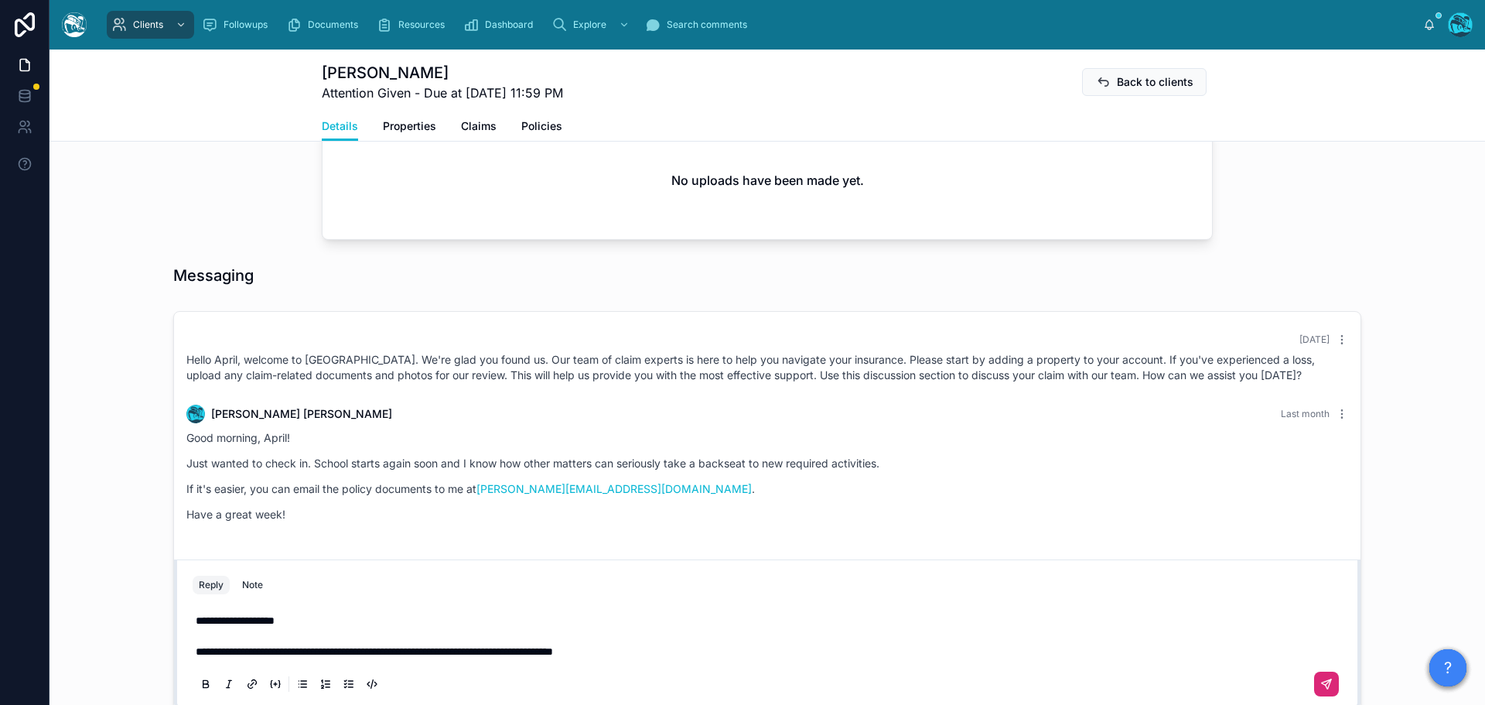
click at [1323, 678] on icon at bounding box center [1327, 684] width 12 height 12
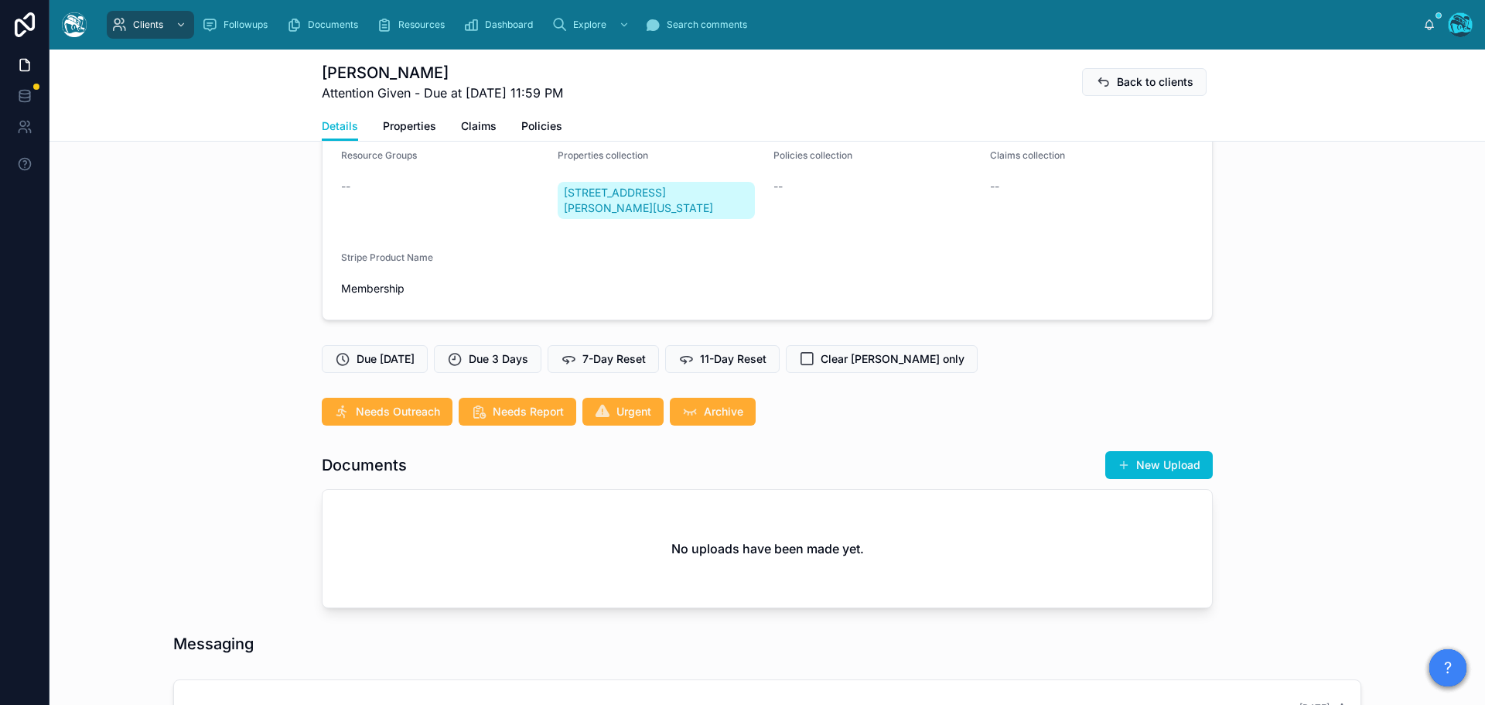
scroll to position [223, 0]
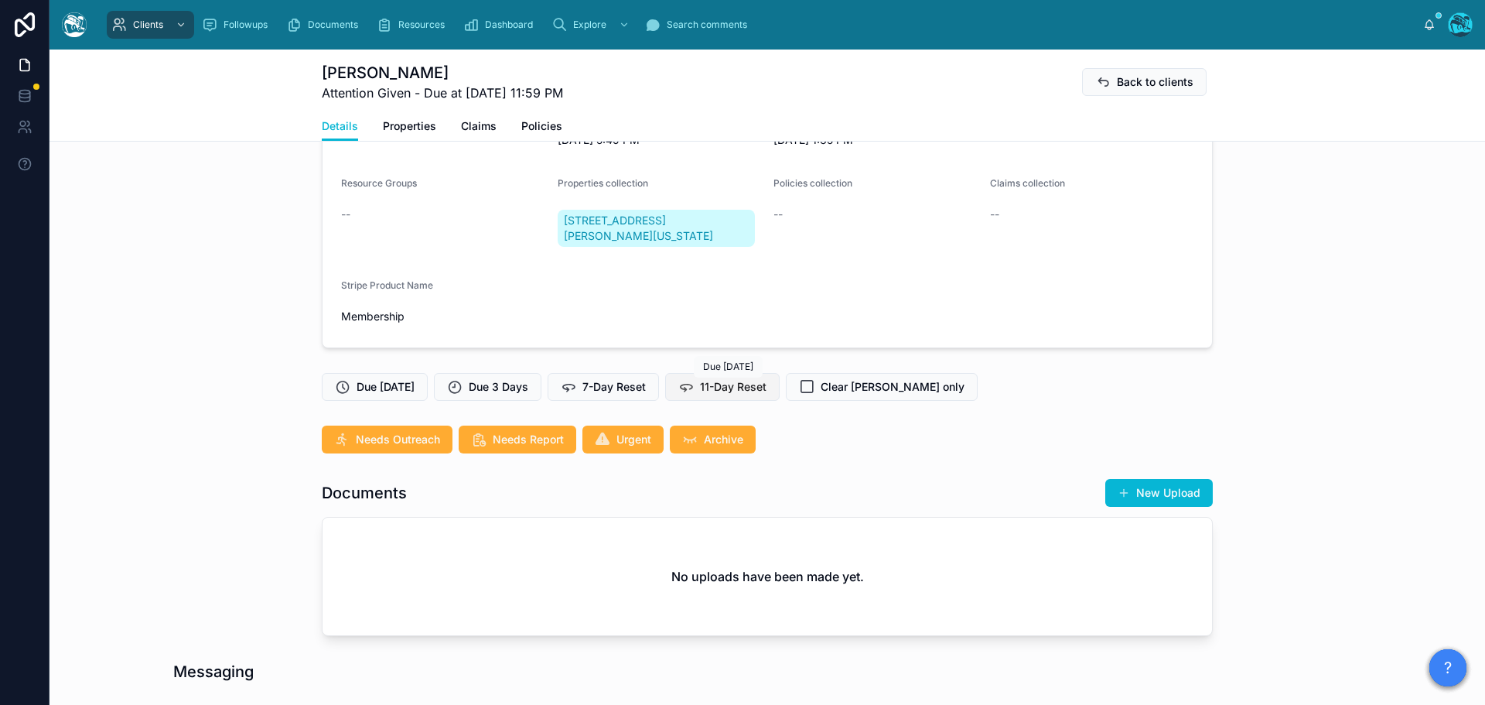
click at [726, 389] on span "11-Day Reset" at bounding box center [733, 386] width 67 height 15
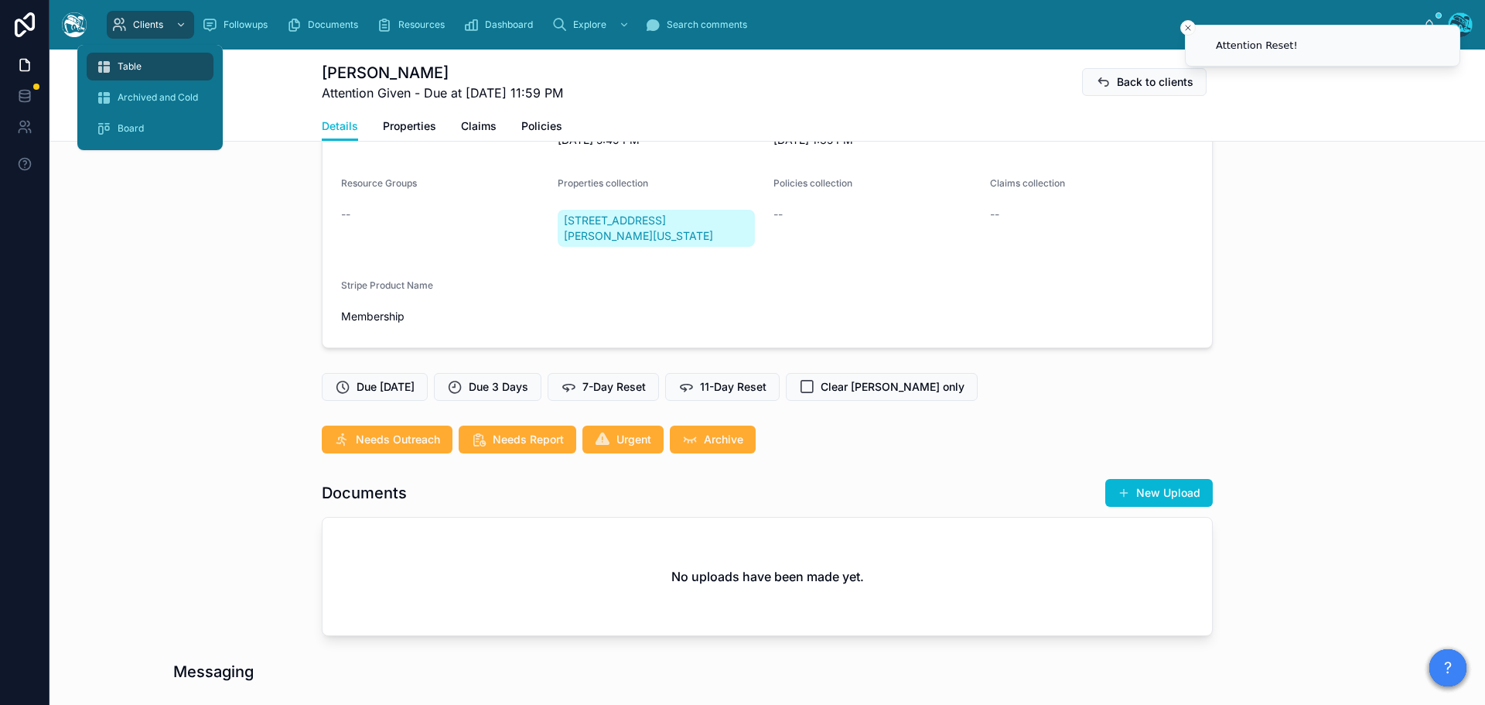
click at [135, 60] on div "Table" at bounding box center [150, 66] width 108 height 25
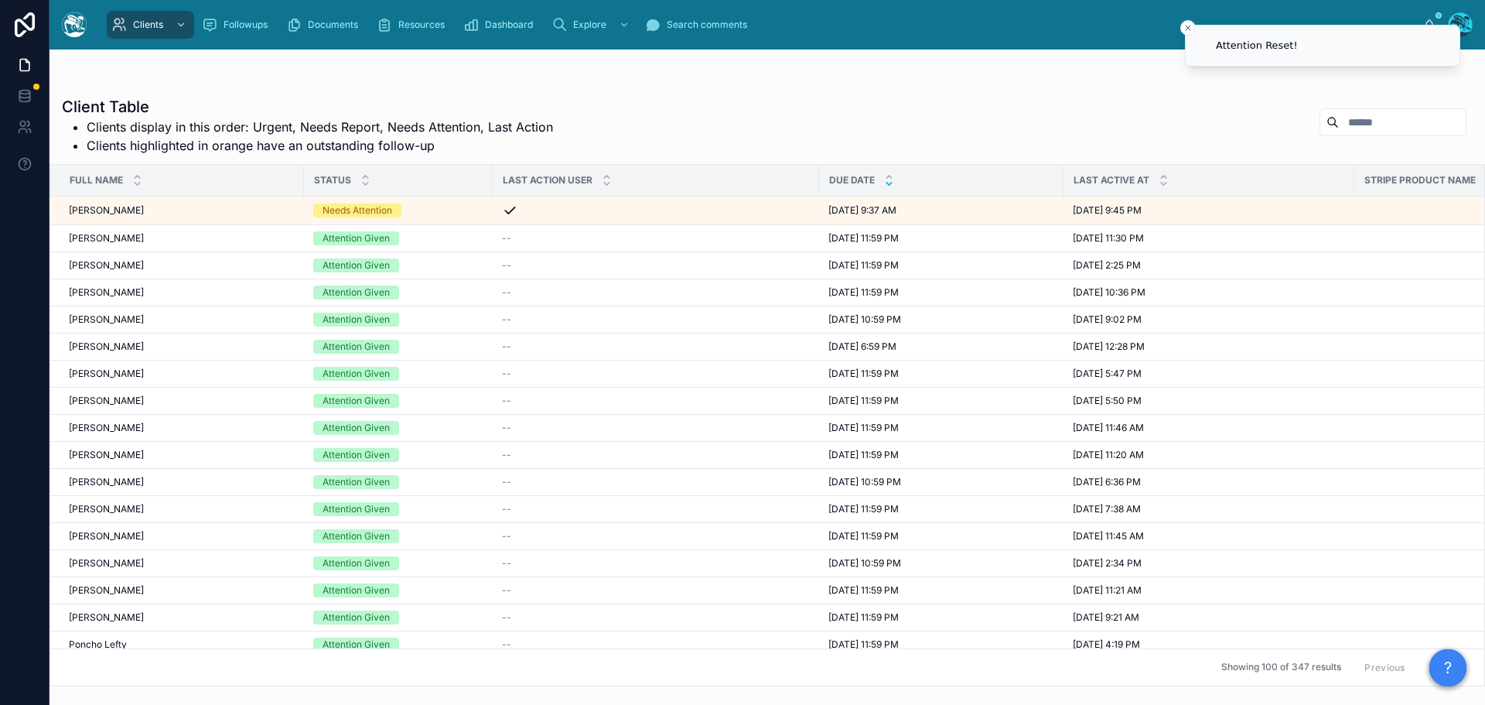
click at [889, 183] on icon at bounding box center [889, 184] width 10 height 10
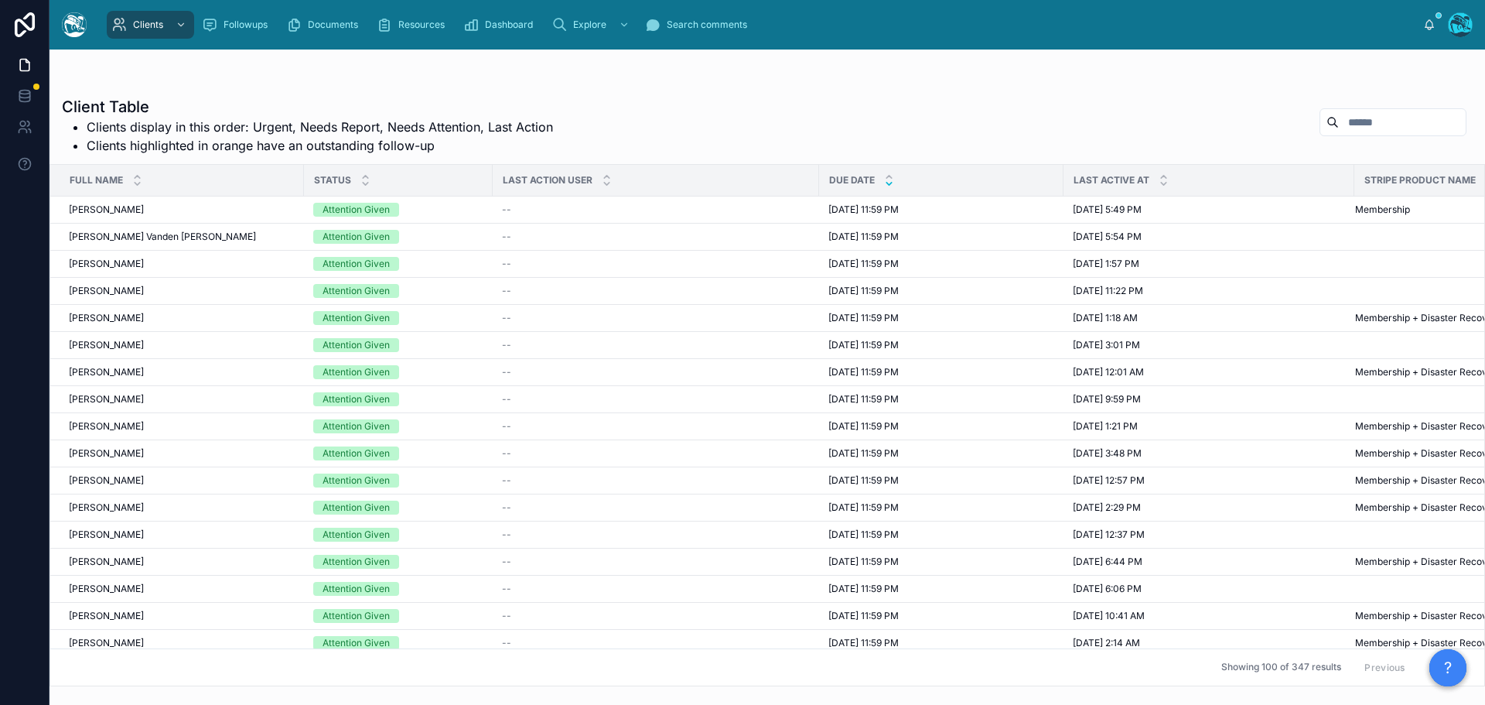
click at [1423, 655] on button "Next" at bounding box center [1444, 667] width 43 height 24
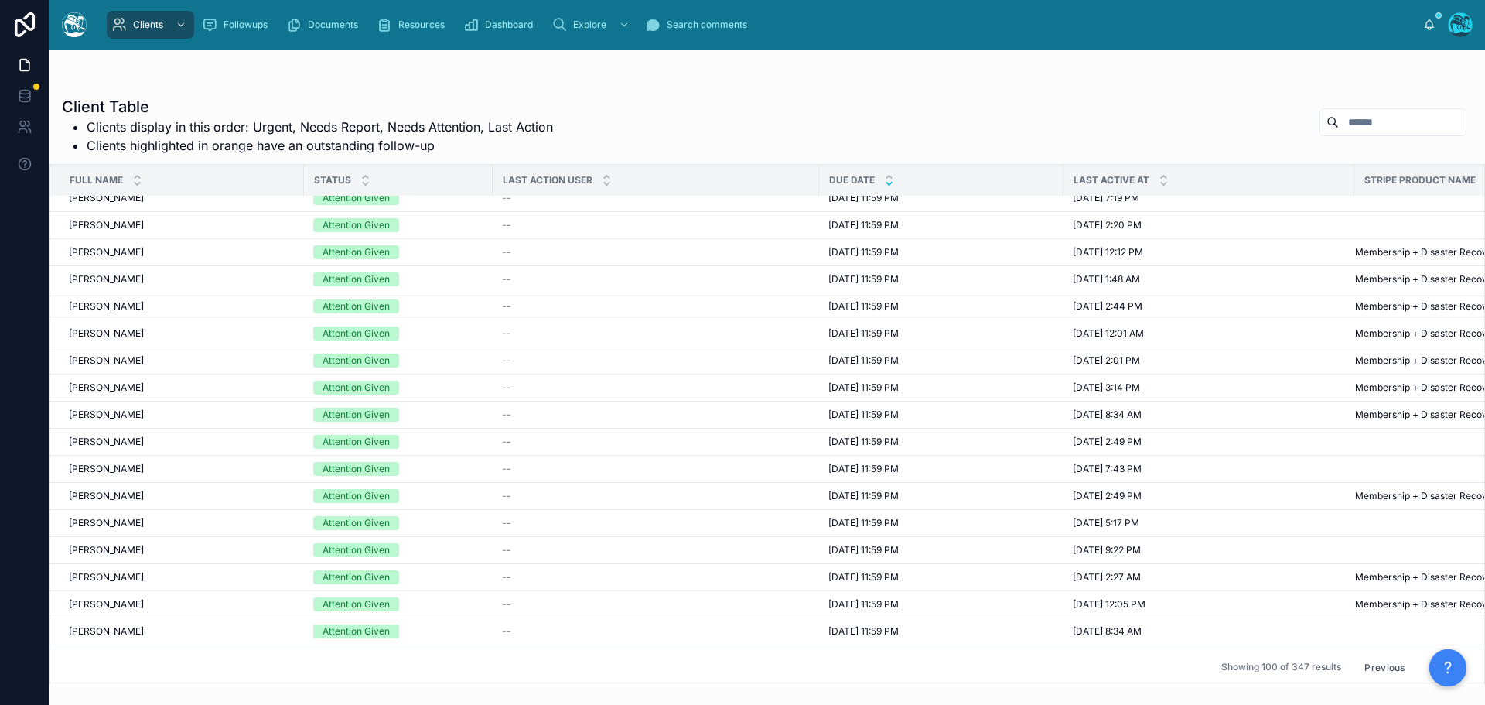
scroll to position [1315, 0]
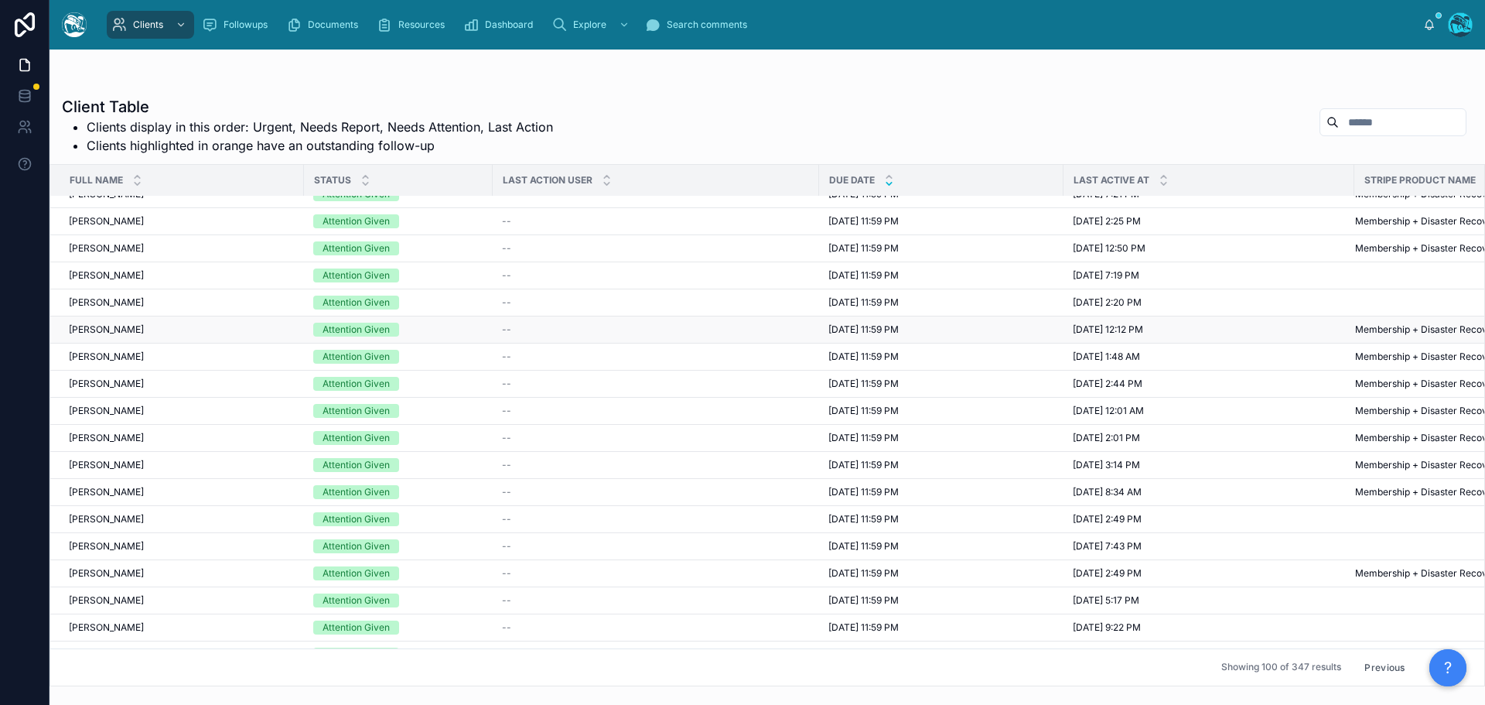
click at [855, 329] on span "8/11/2025 11:59 PM" at bounding box center [864, 329] width 70 height 12
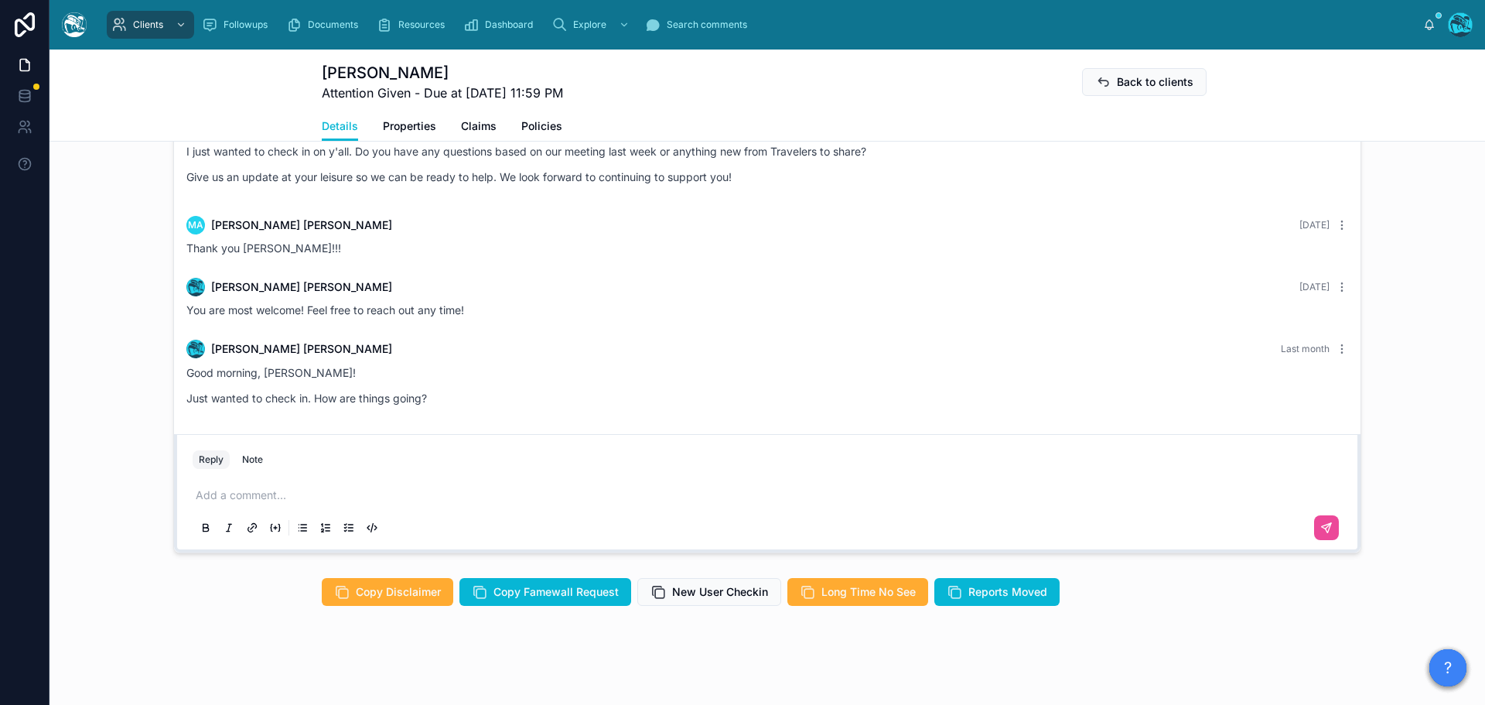
scroll to position [1885, 0]
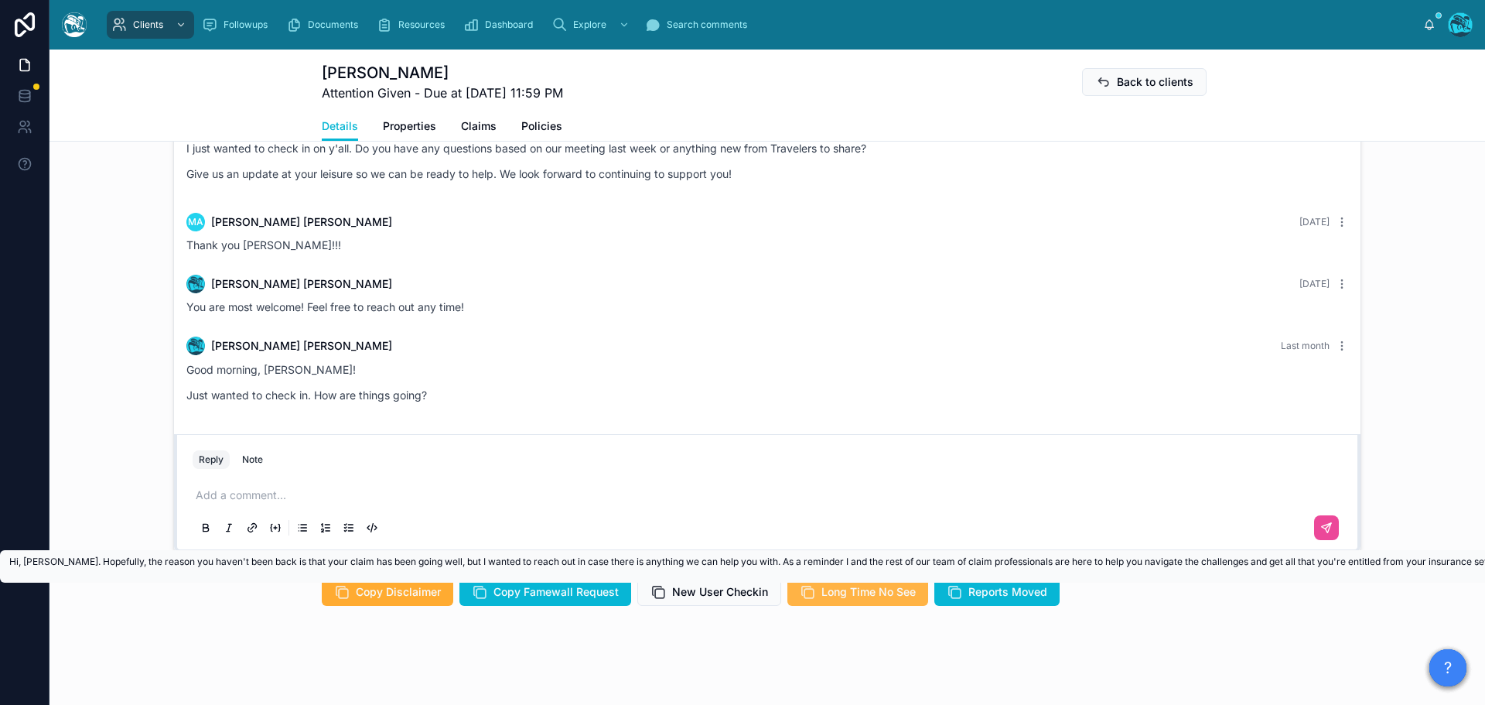
click at [832, 593] on span "Long Time No See" at bounding box center [869, 591] width 94 height 15
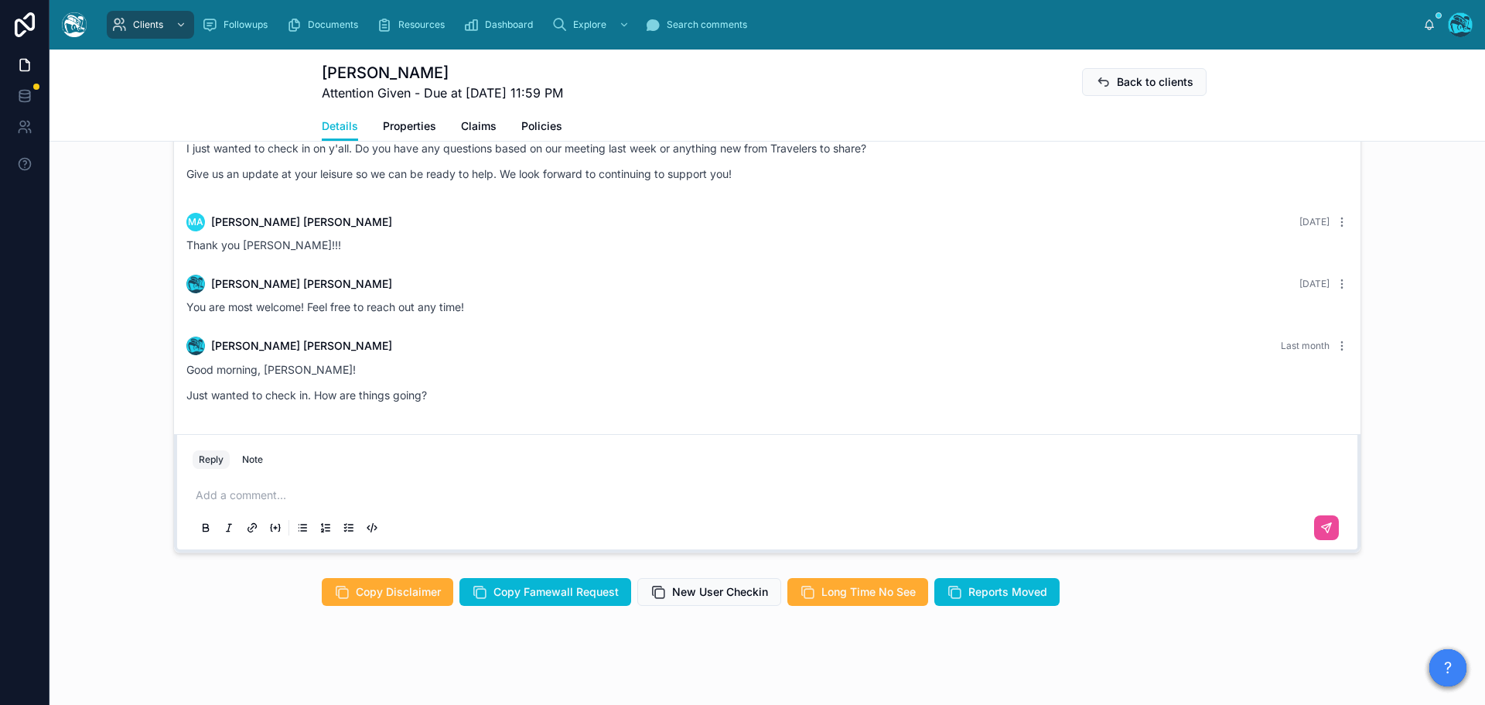
click at [234, 490] on p at bounding box center [771, 494] width 1150 height 15
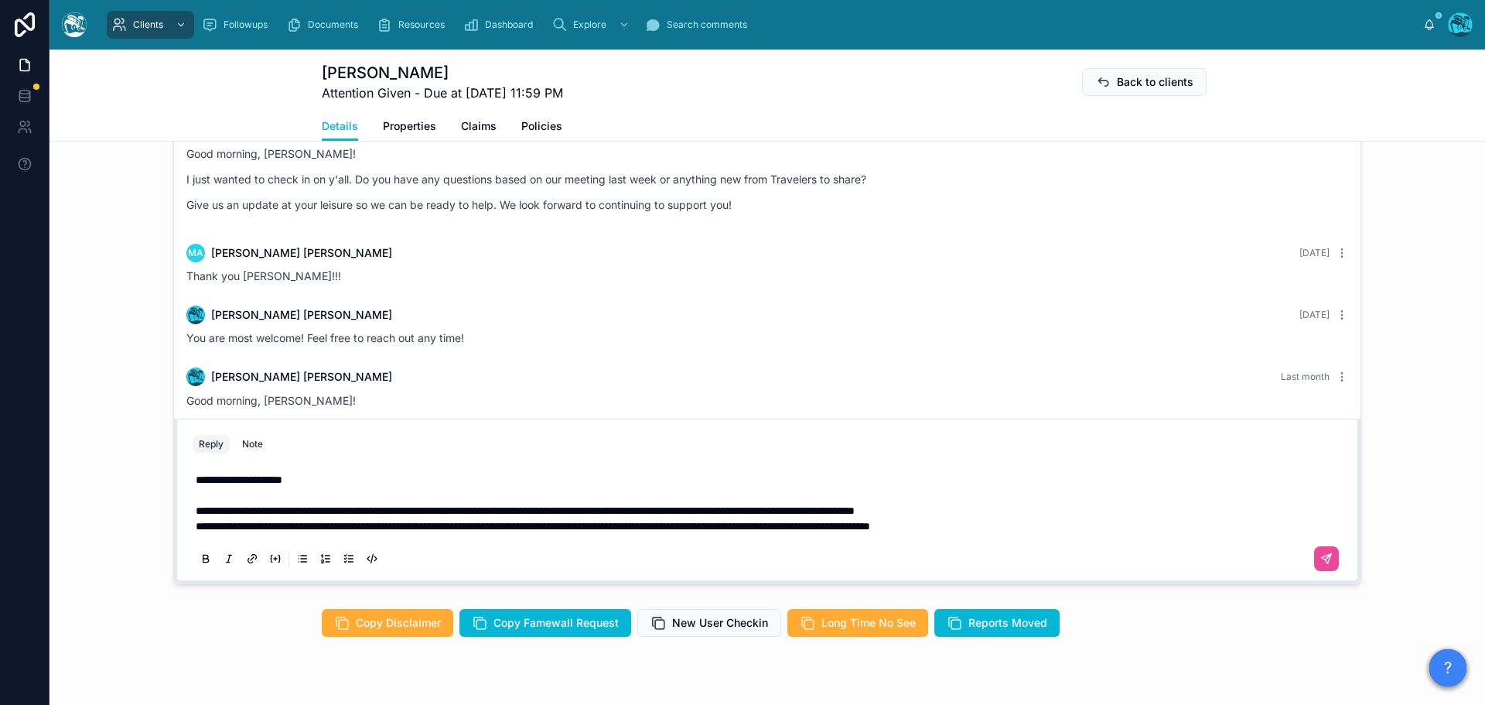
scroll to position [1037, 0]
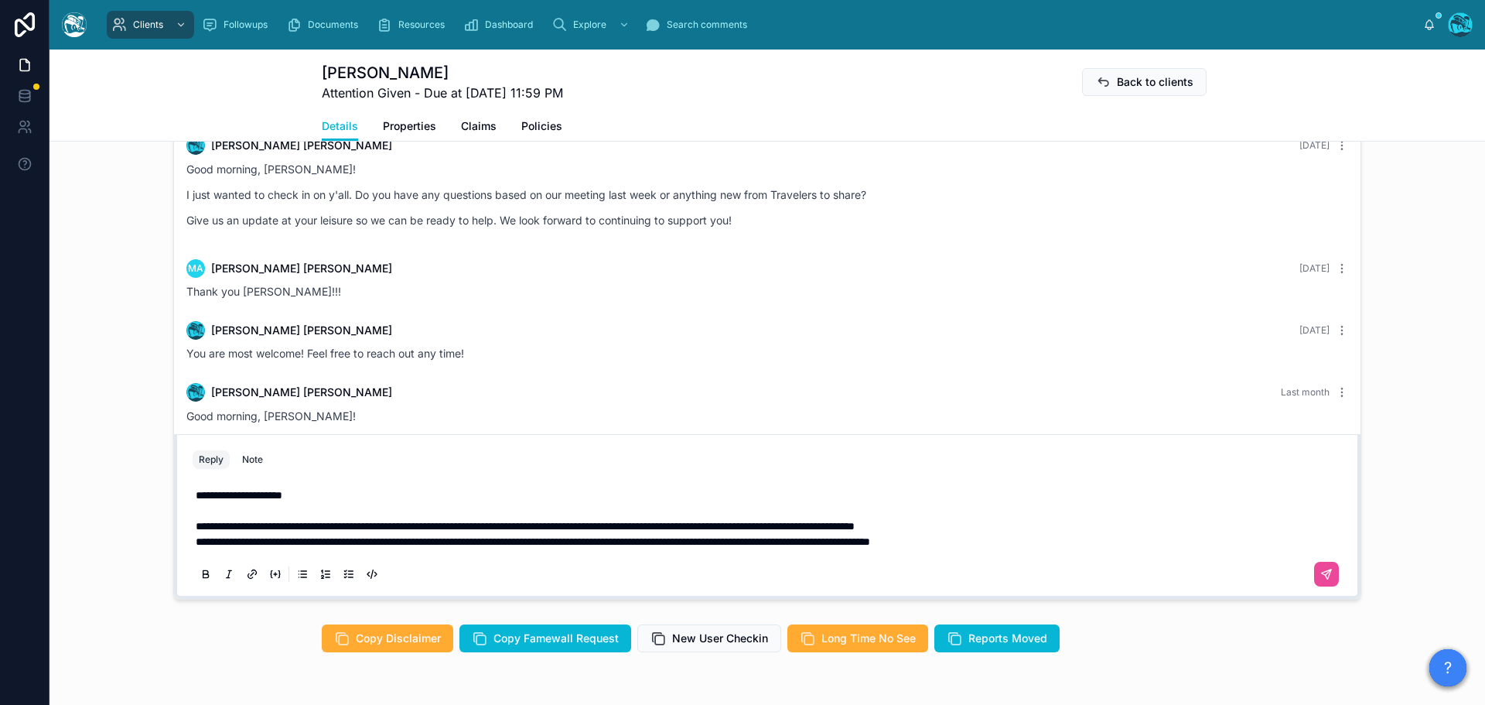
click at [251, 524] on span "**********" at bounding box center [525, 526] width 659 height 11
click at [1028, 522] on p "**********" at bounding box center [771, 525] width 1150 height 15
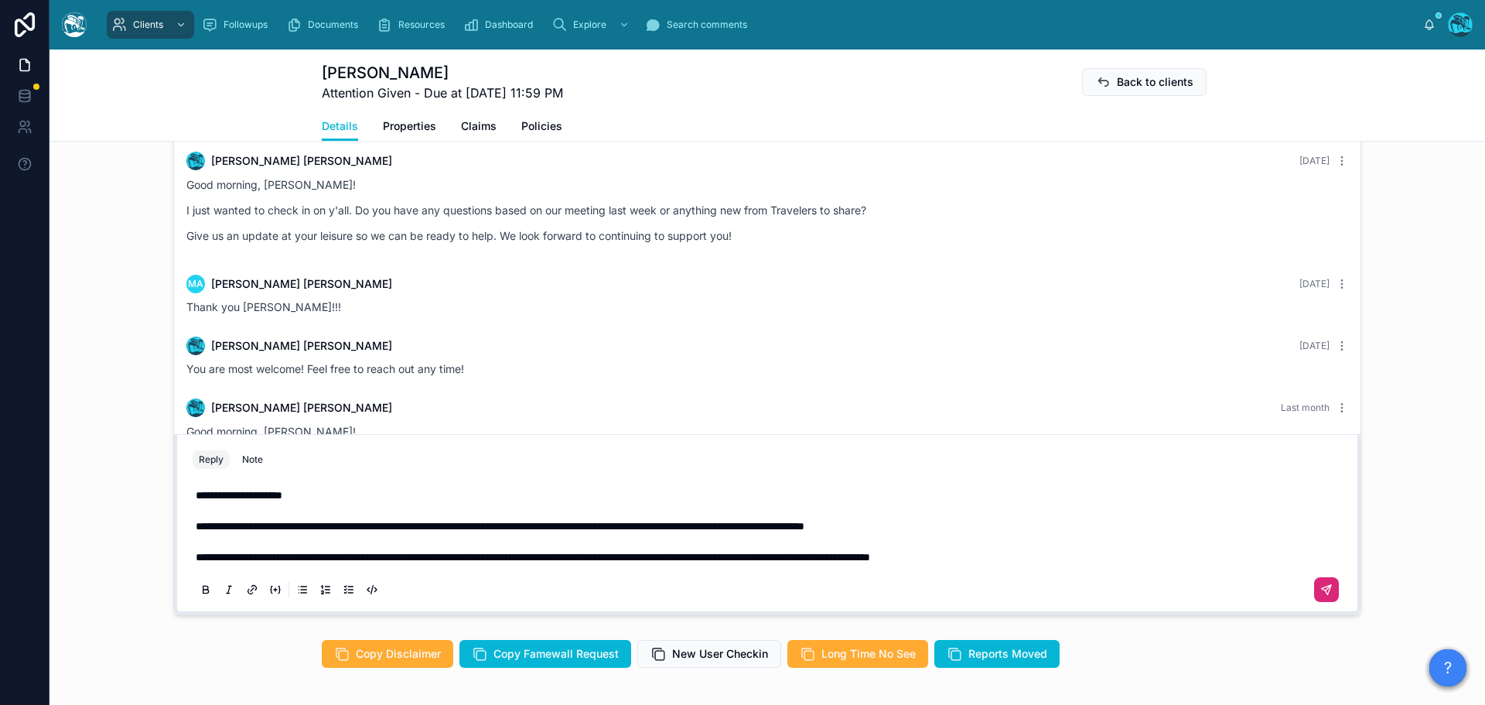
click at [1321, 584] on icon at bounding box center [1327, 589] width 12 height 12
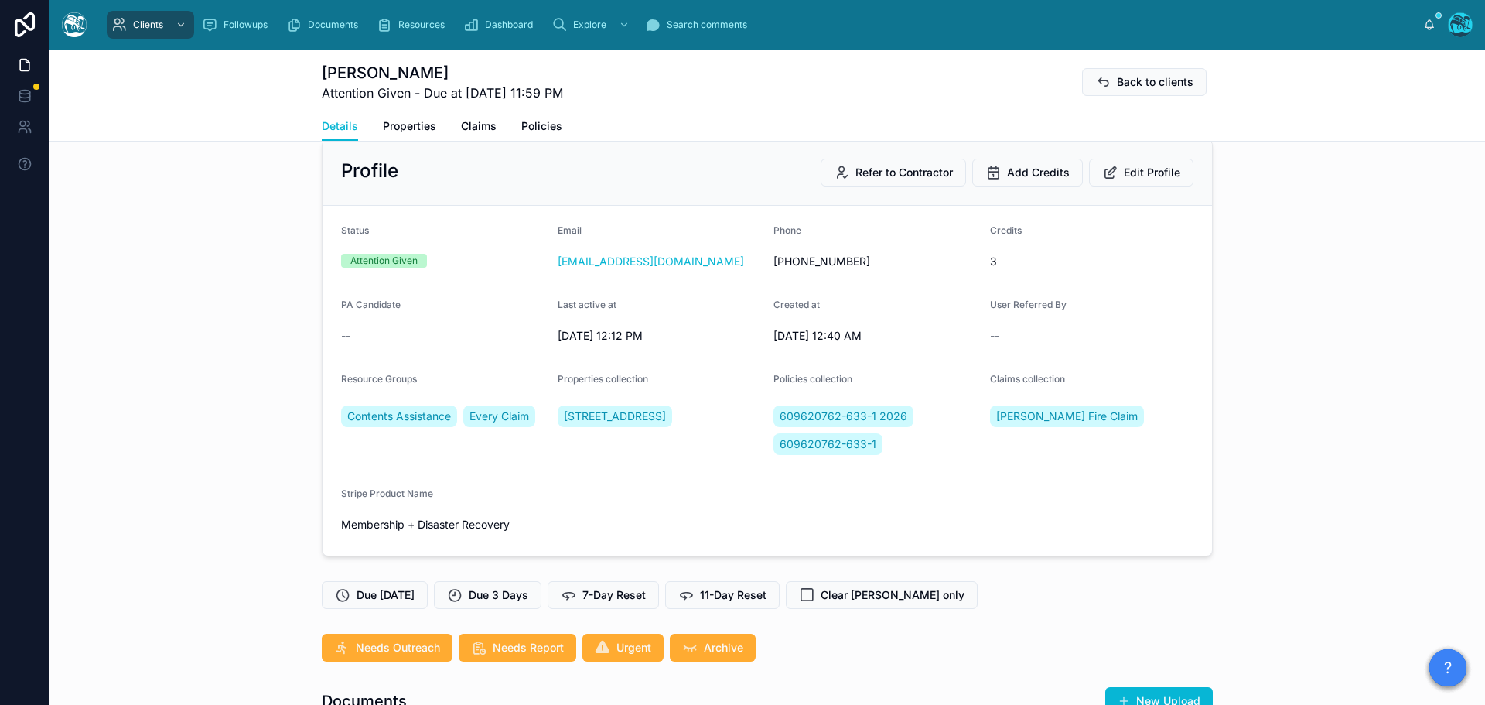
scroll to position [0, 0]
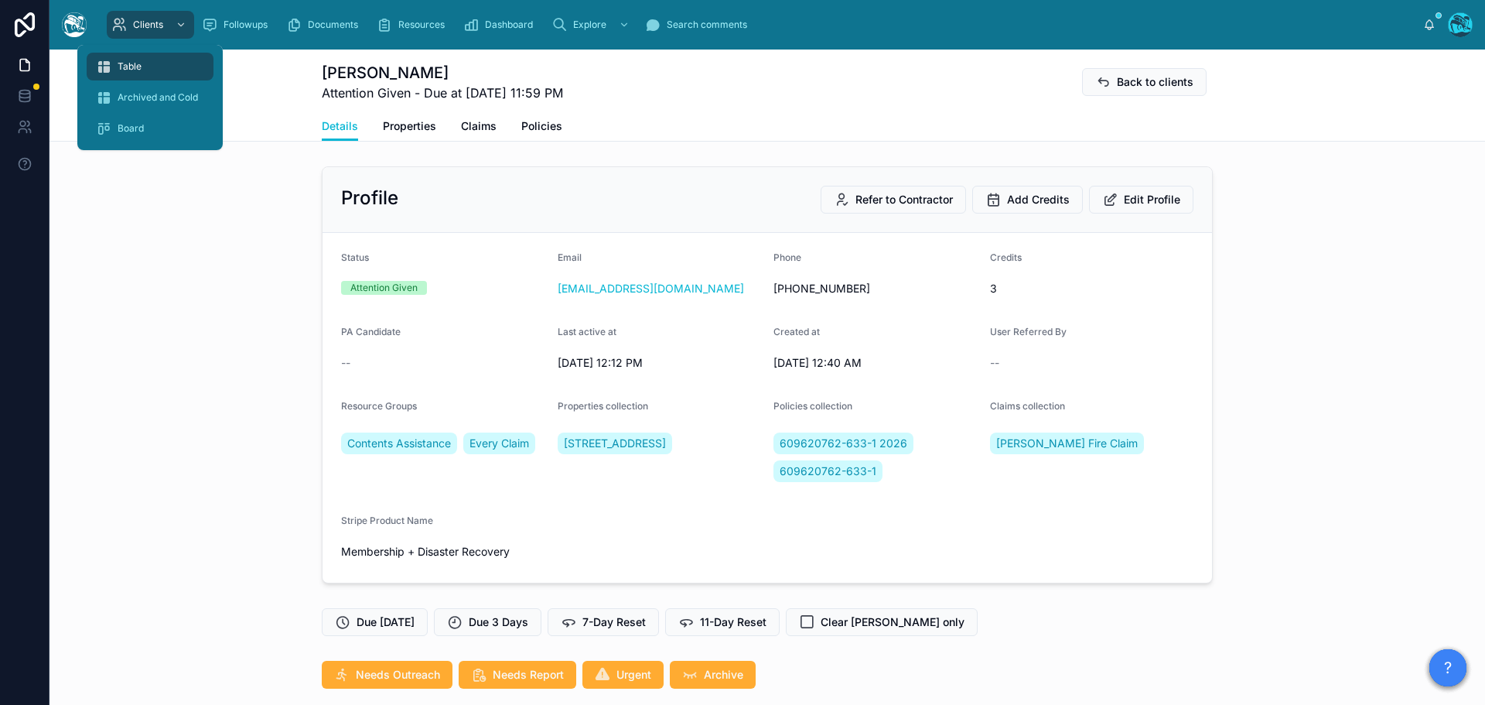
click at [129, 65] on span "Table" at bounding box center [130, 66] width 24 height 12
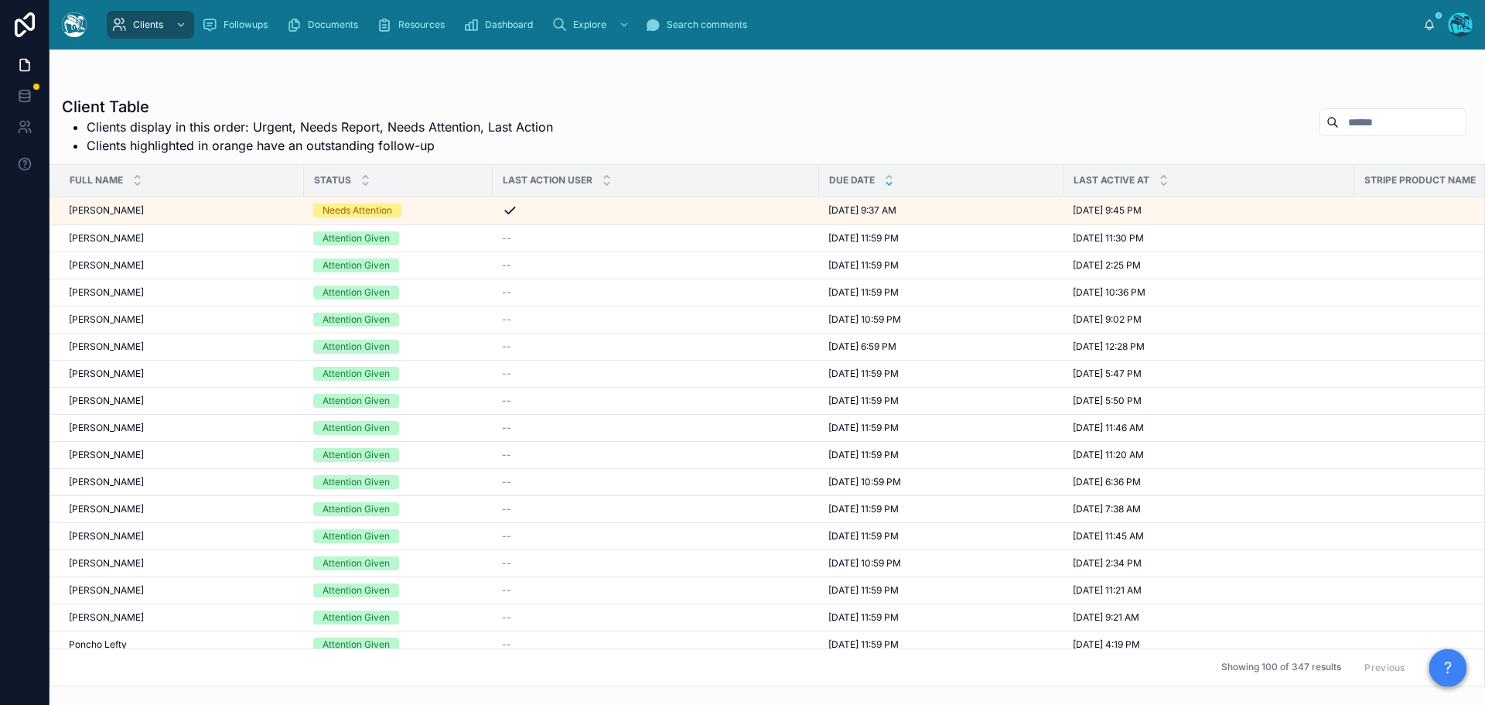
click at [887, 184] on icon at bounding box center [889, 184] width 10 height 10
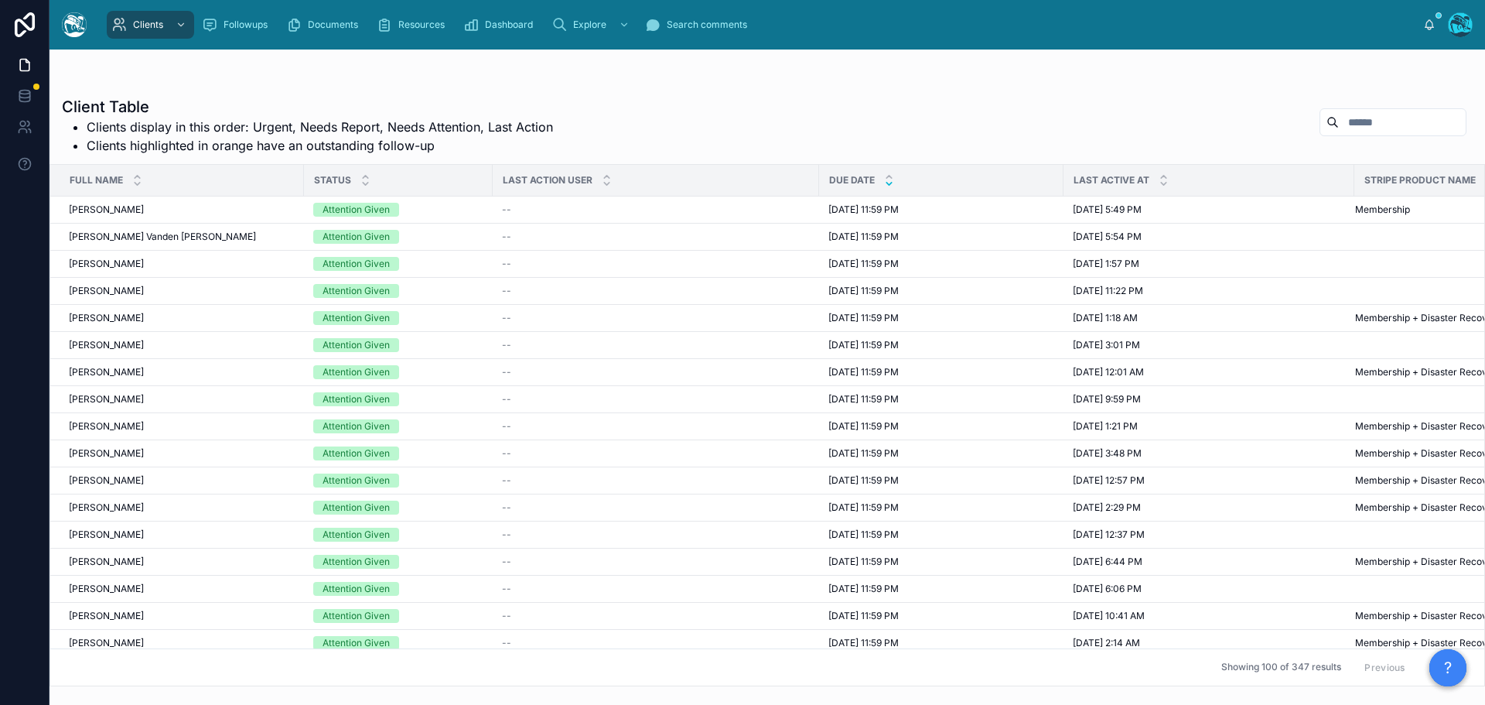
click at [1423, 655] on button "Next" at bounding box center [1444, 667] width 43 height 24
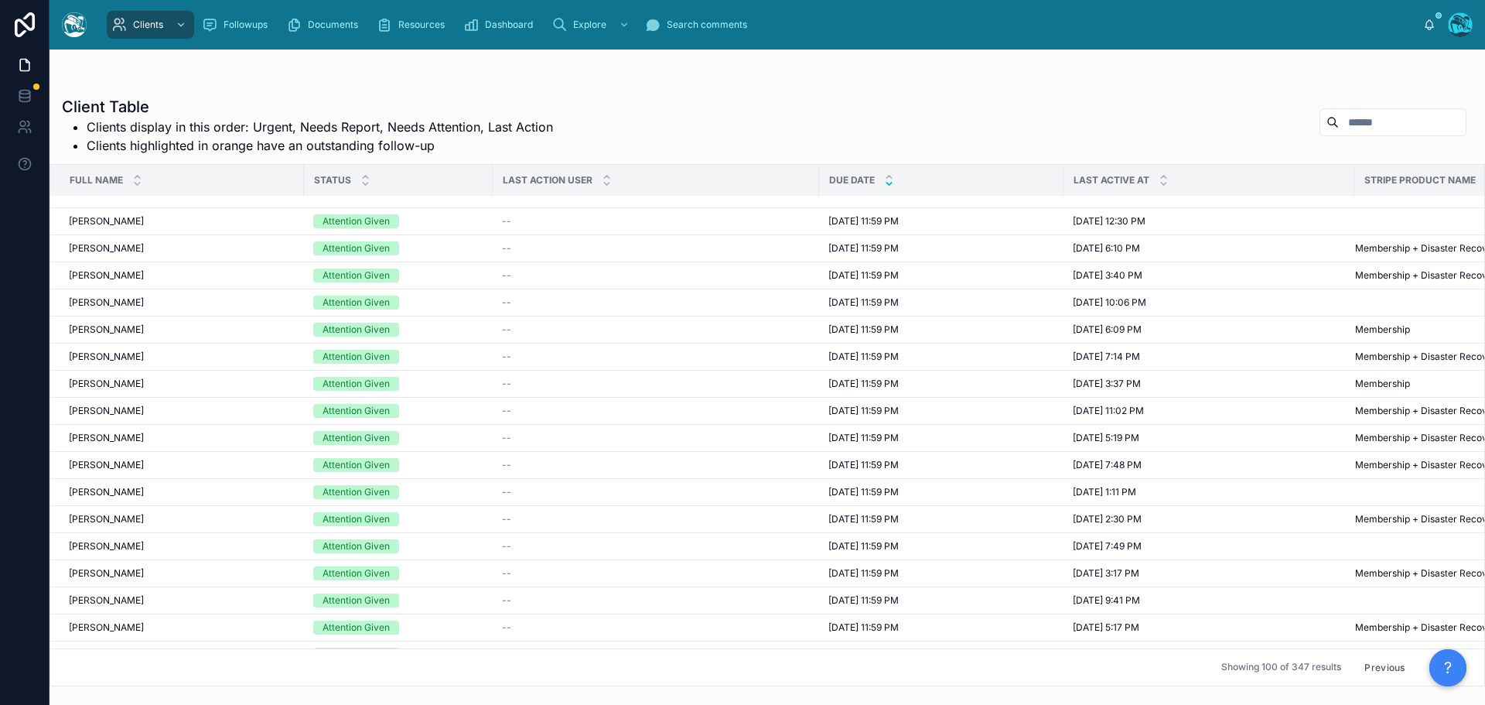
scroll to position [1160, 0]
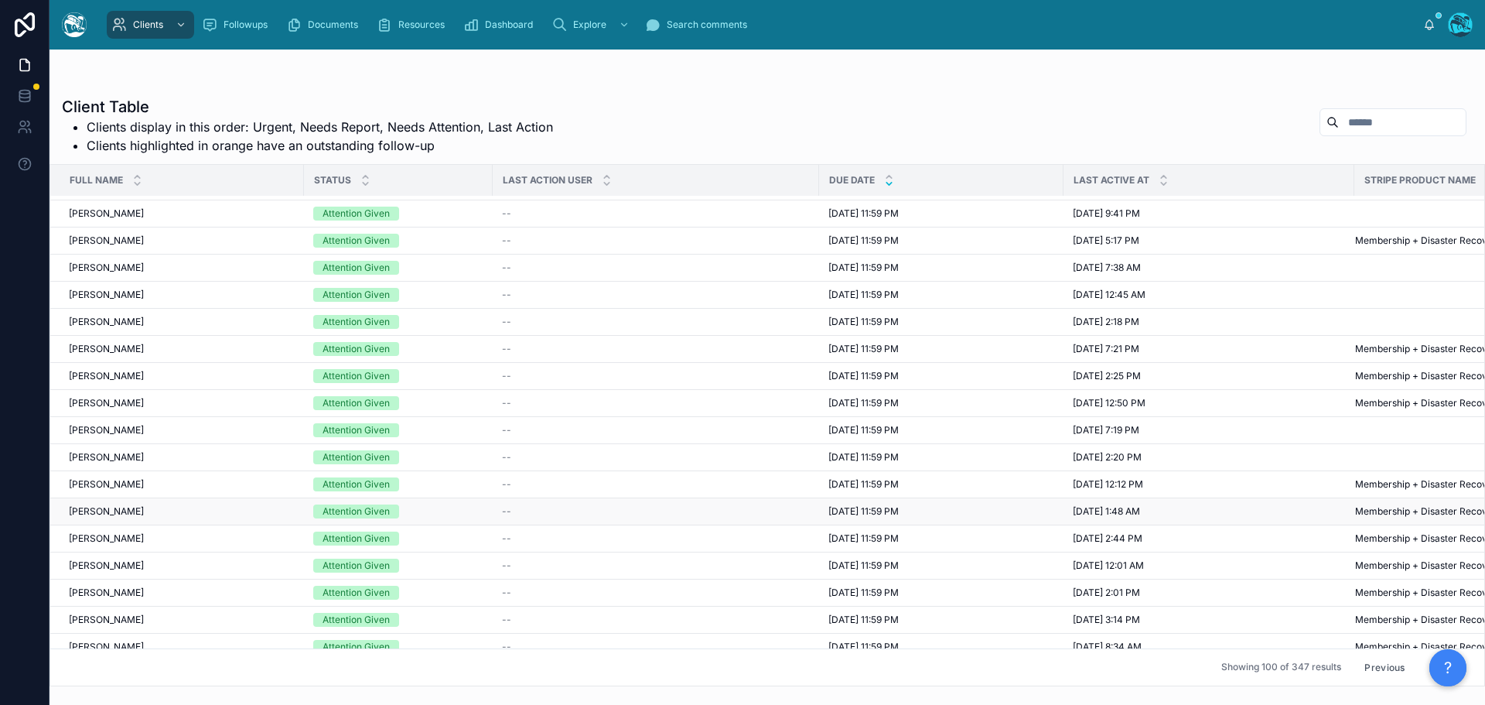
click at [865, 511] on span "8/11/2025 11:59 PM" at bounding box center [864, 511] width 70 height 12
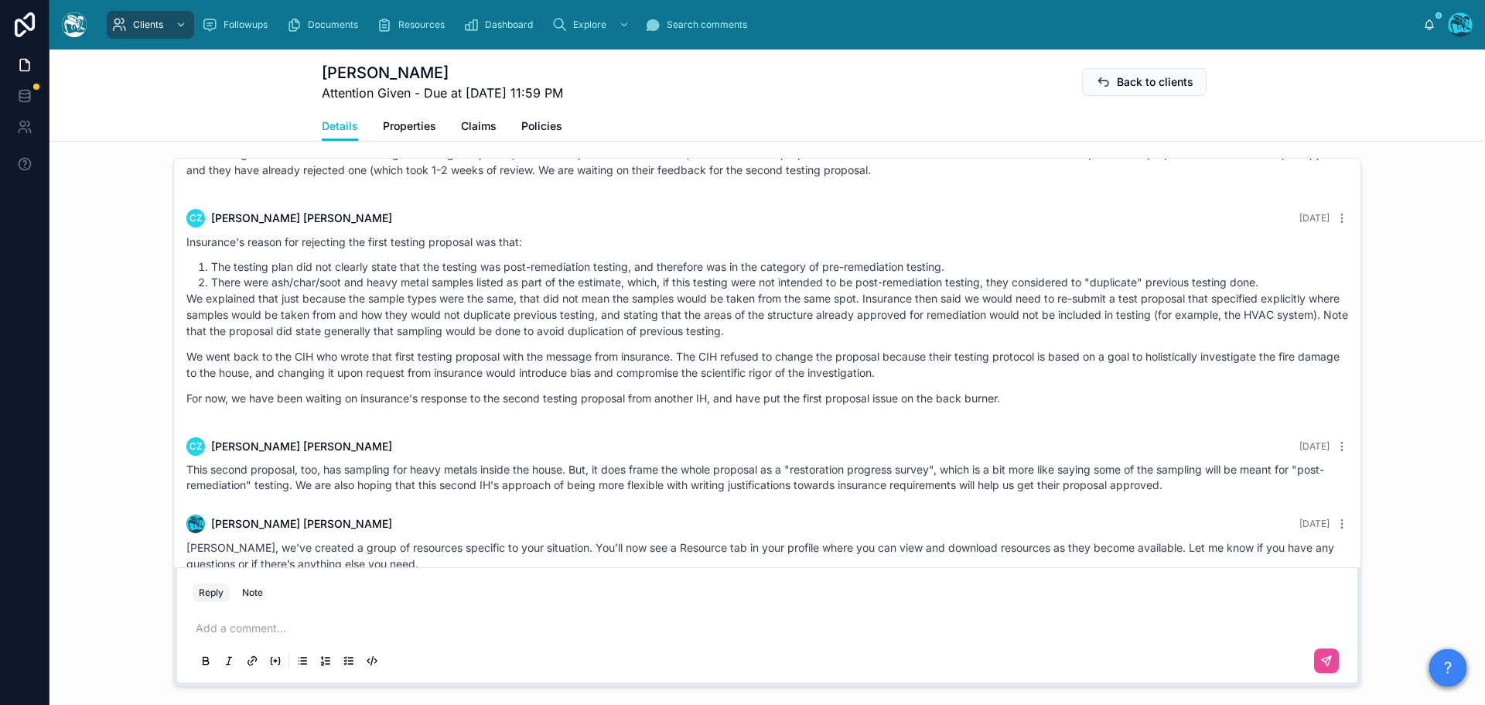
scroll to position [1304, 0]
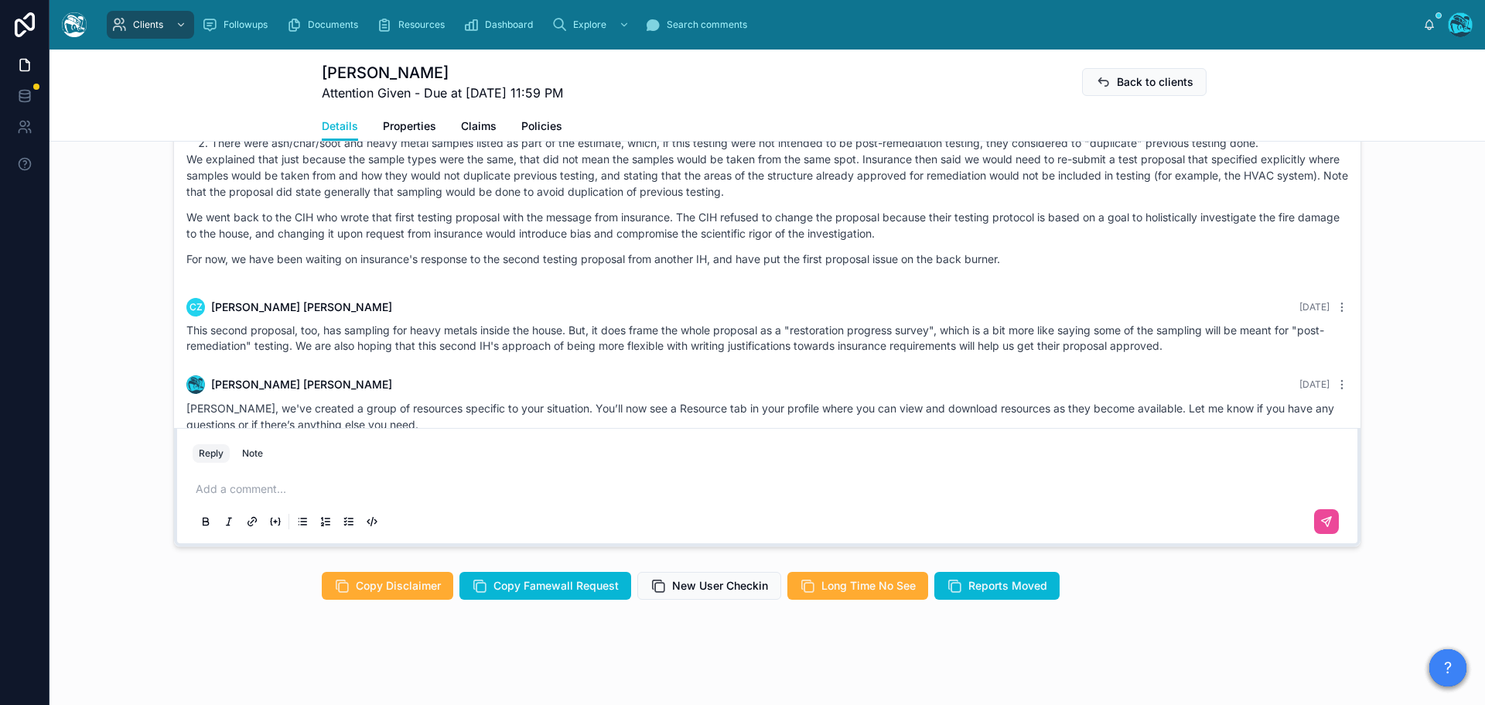
click at [258, 489] on p at bounding box center [771, 488] width 1150 height 15
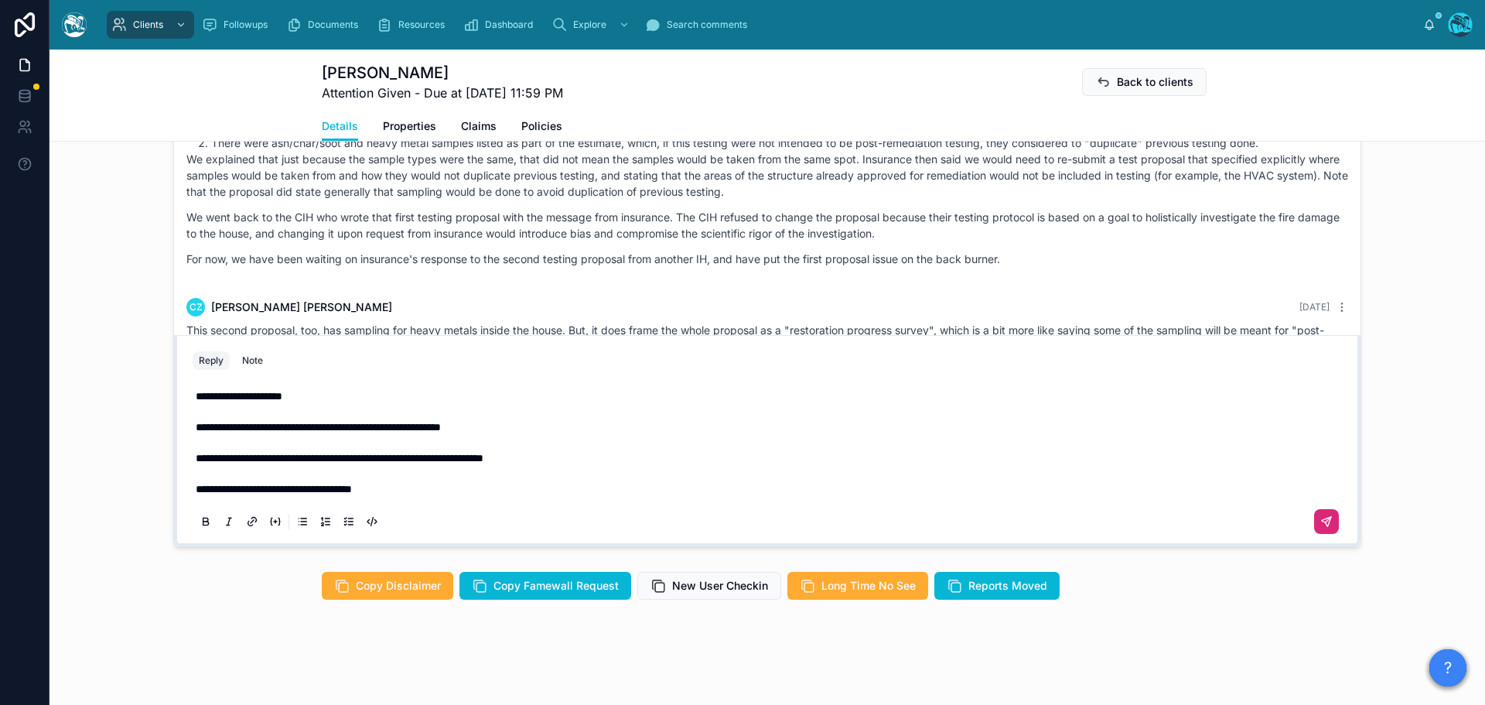
click at [1322, 519] on icon at bounding box center [1326, 521] width 9 height 9
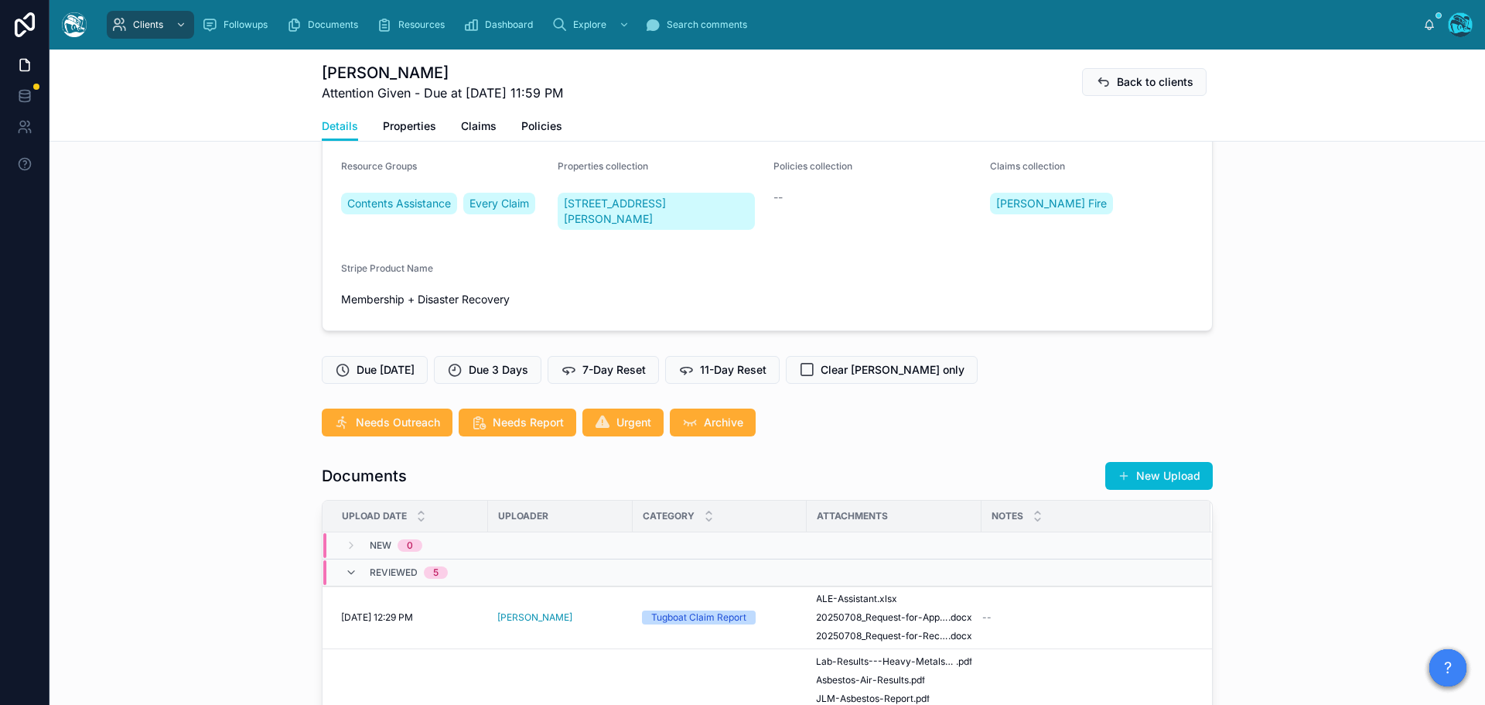
scroll to position [143, 0]
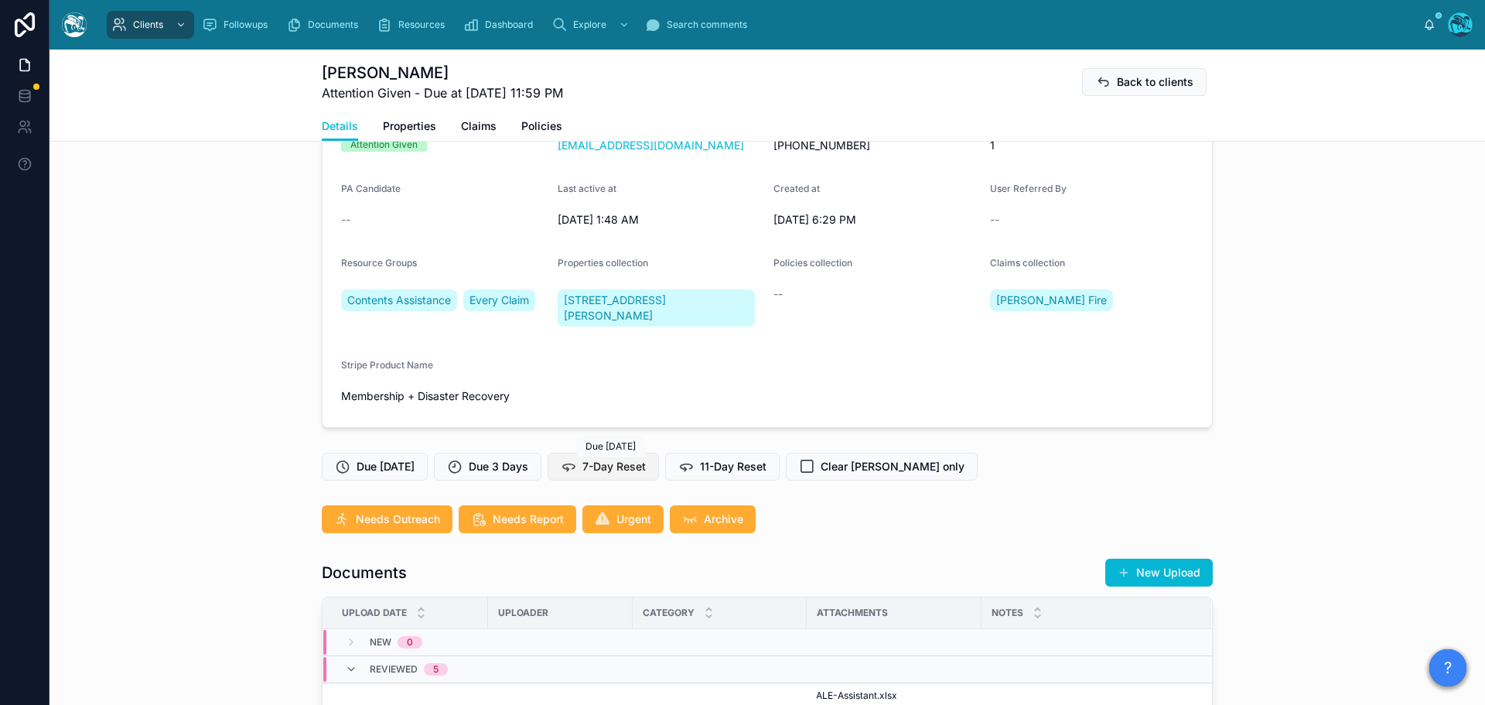
click at [617, 464] on span "7-Day Reset" at bounding box center [614, 466] width 63 height 15
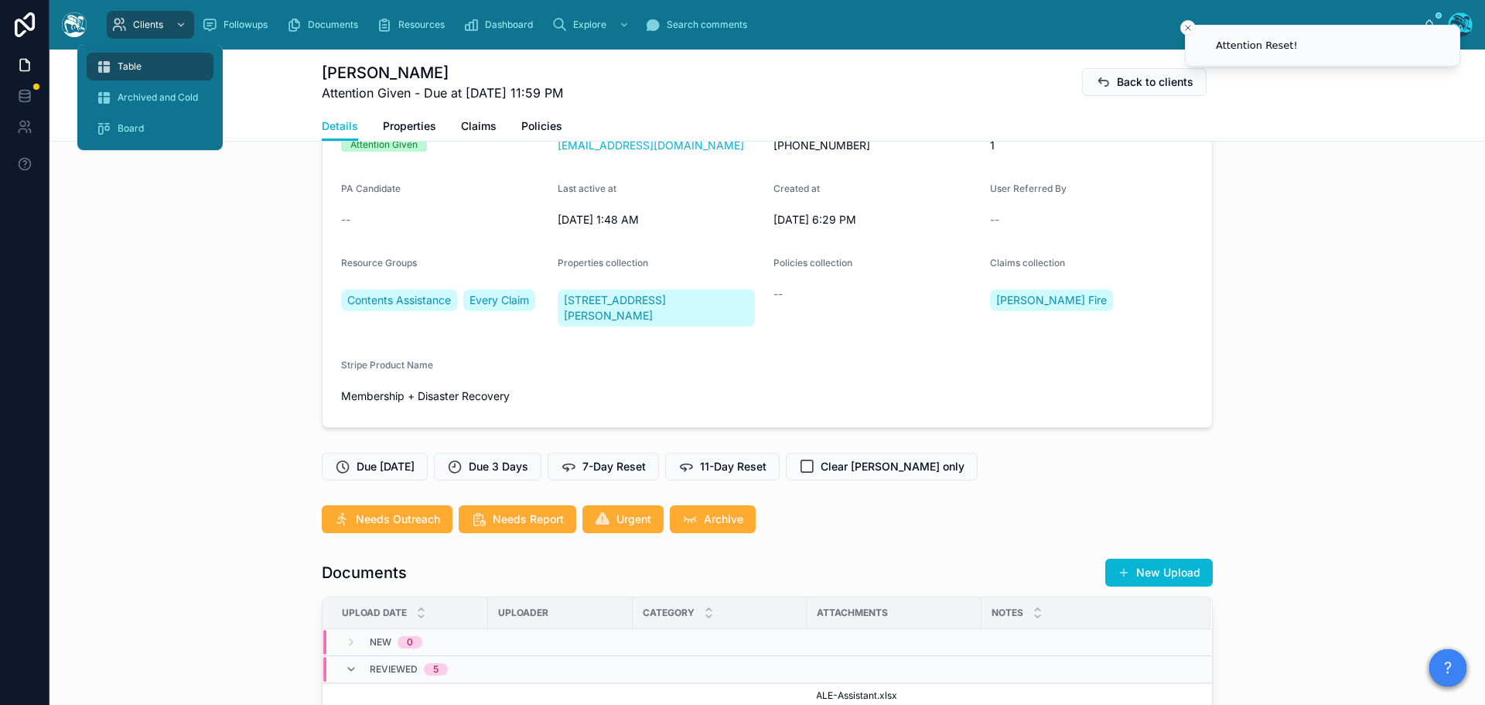
click at [142, 62] on div "Table" at bounding box center [150, 66] width 108 height 25
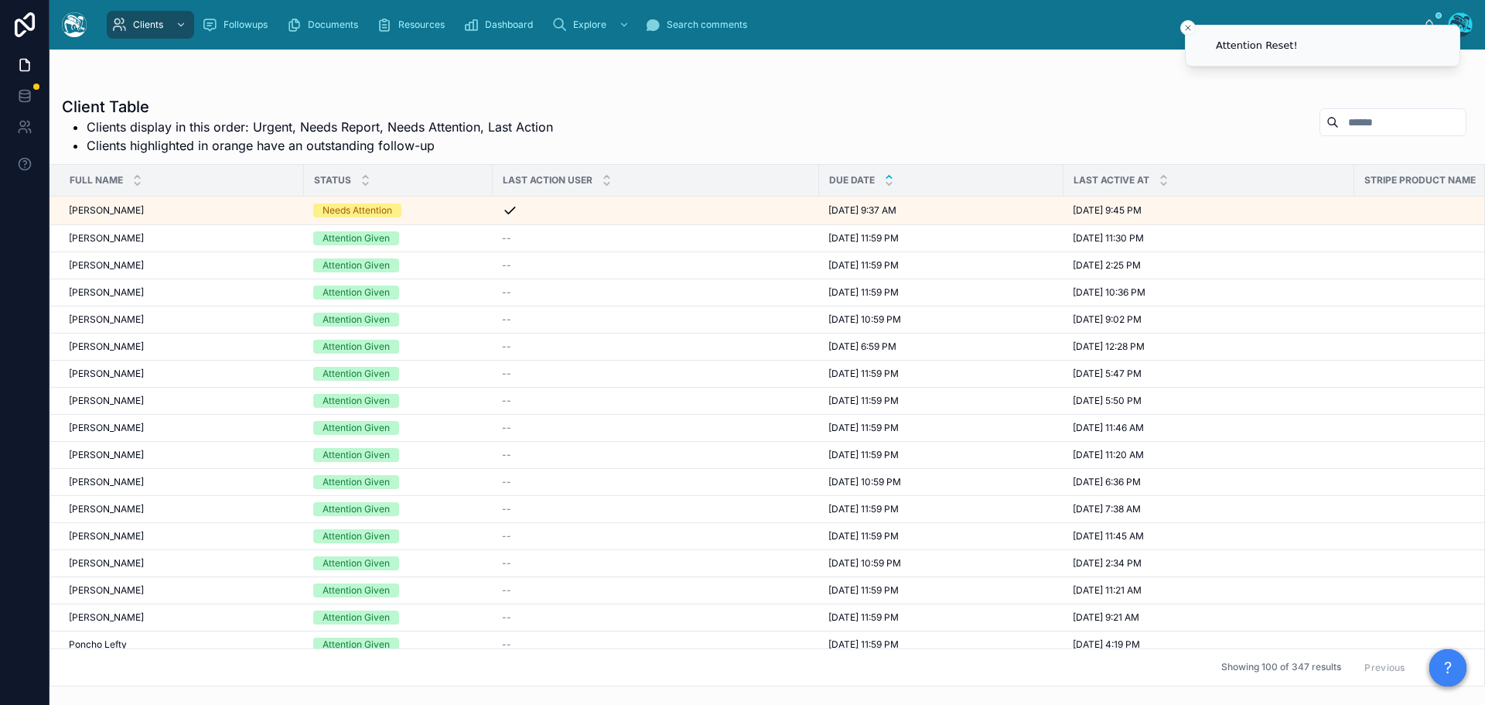
click at [891, 181] on icon at bounding box center [889, 177] width 10 height 10
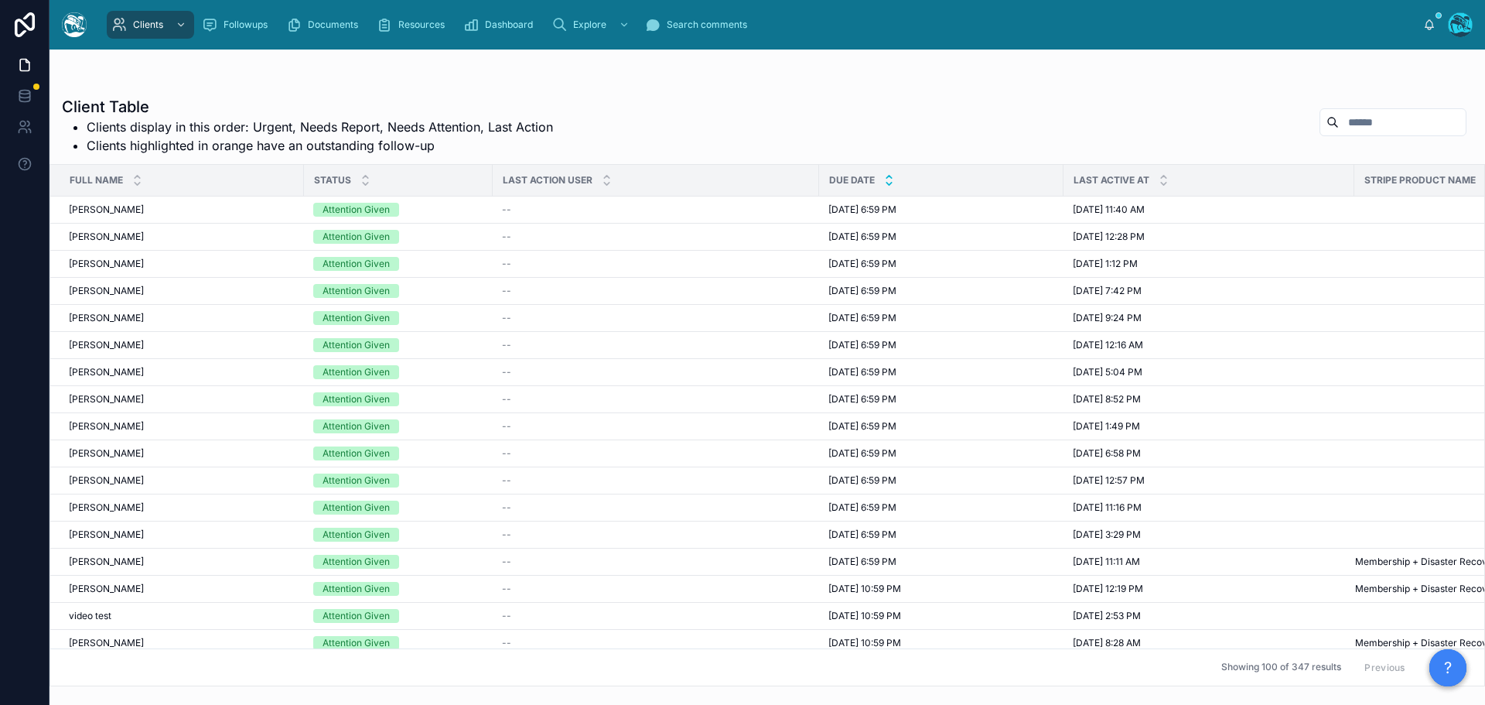
click at [890, 183] on icon at bounding box center [889, 184] width 10 height 10
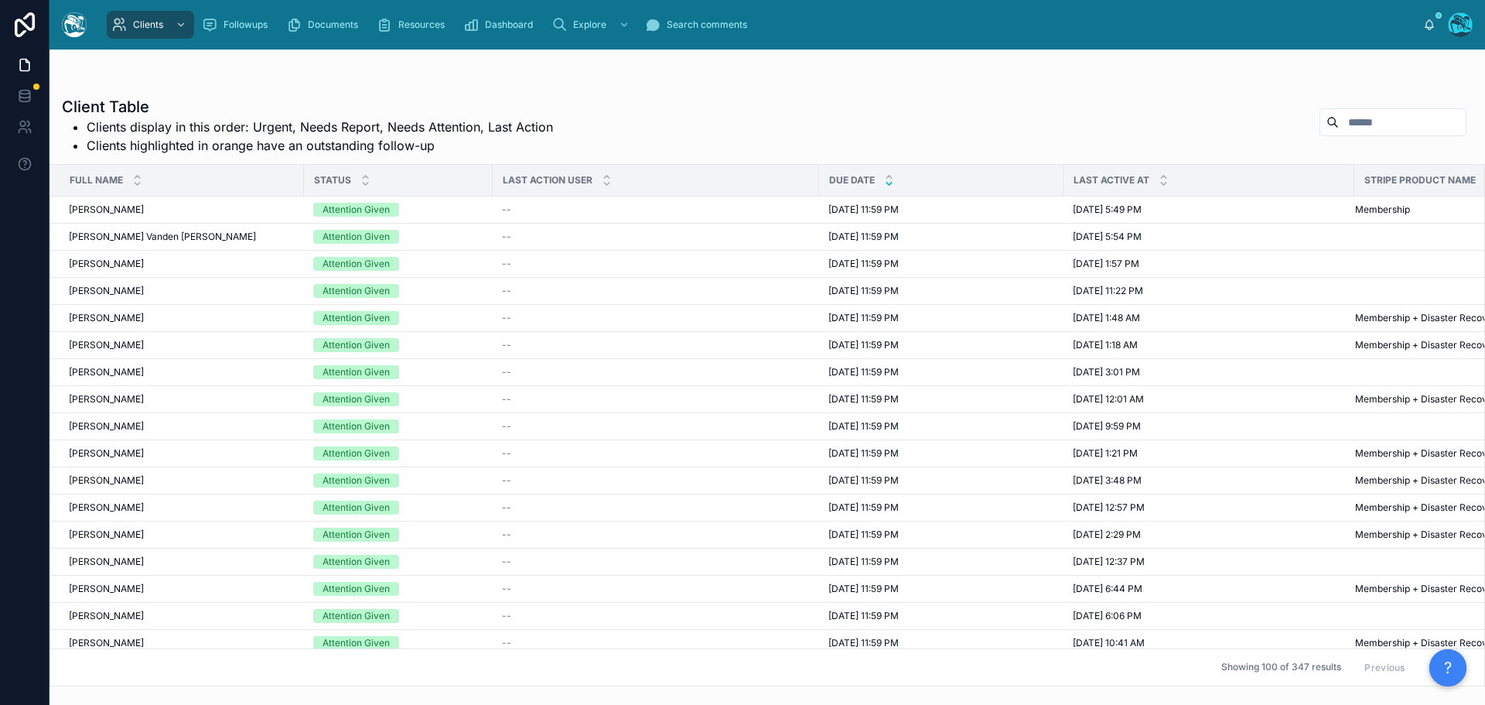
click at [1423, 655] on button "Next" at bounding box center [1444, 667] width 43 height 24
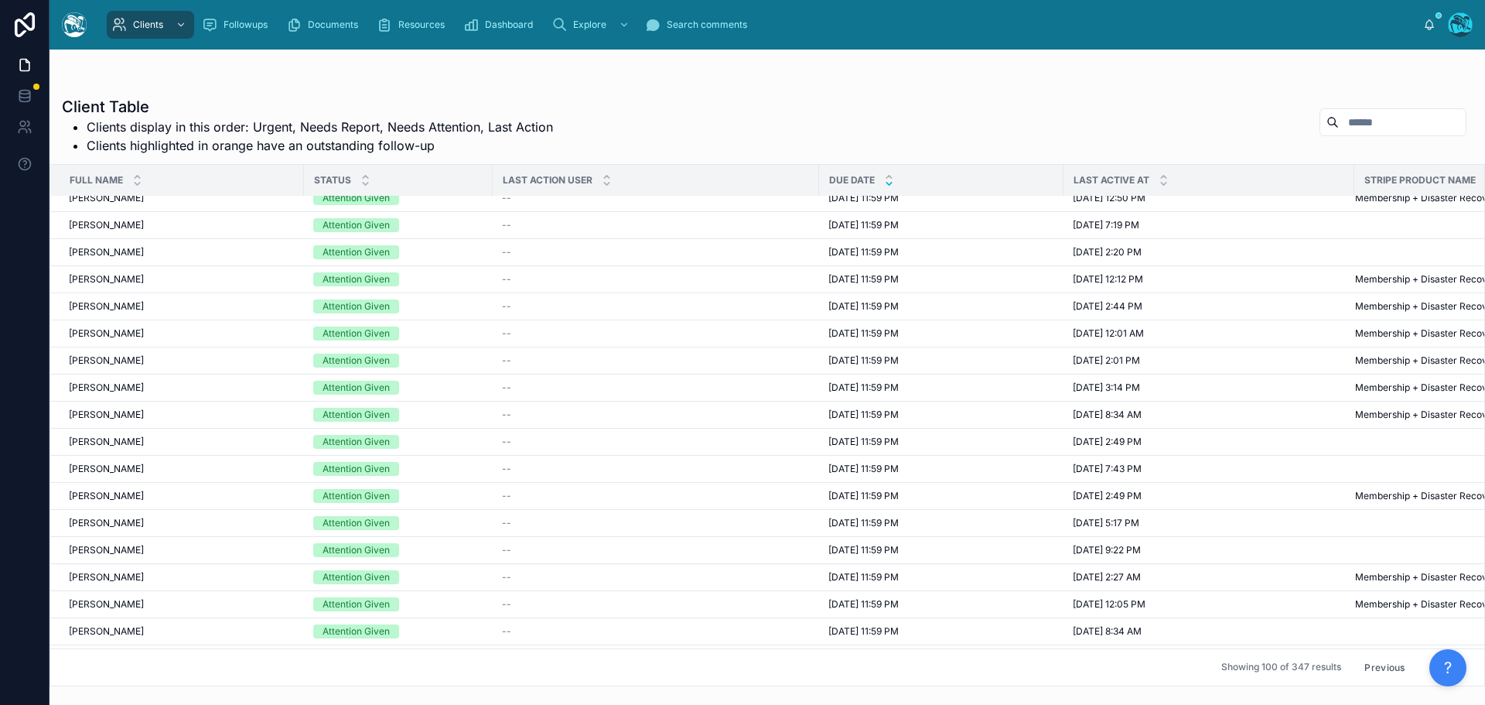
scroll to position [1315, 0]
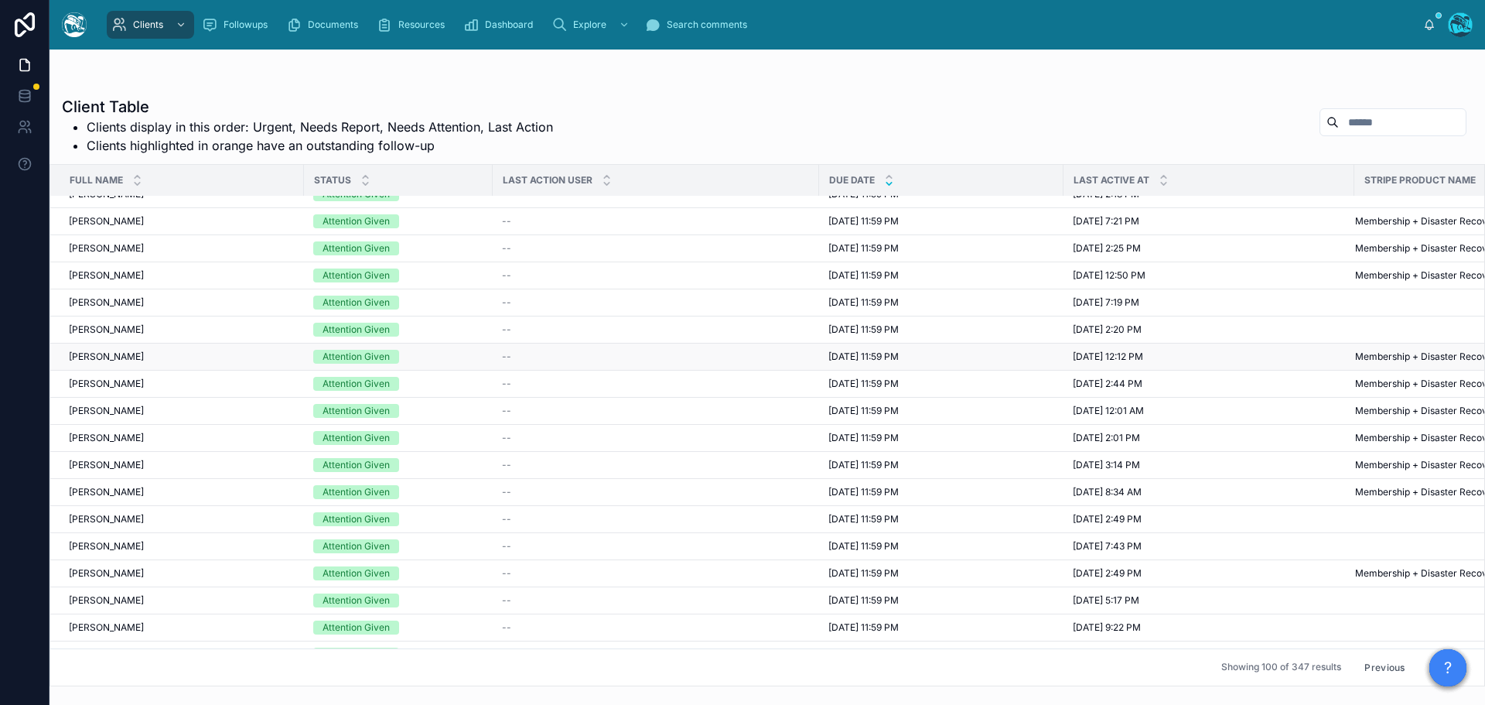
click at [846, 355] on span "8/11/2025 11:59 PM" at bounding box center [864, 356] width 70 height 12
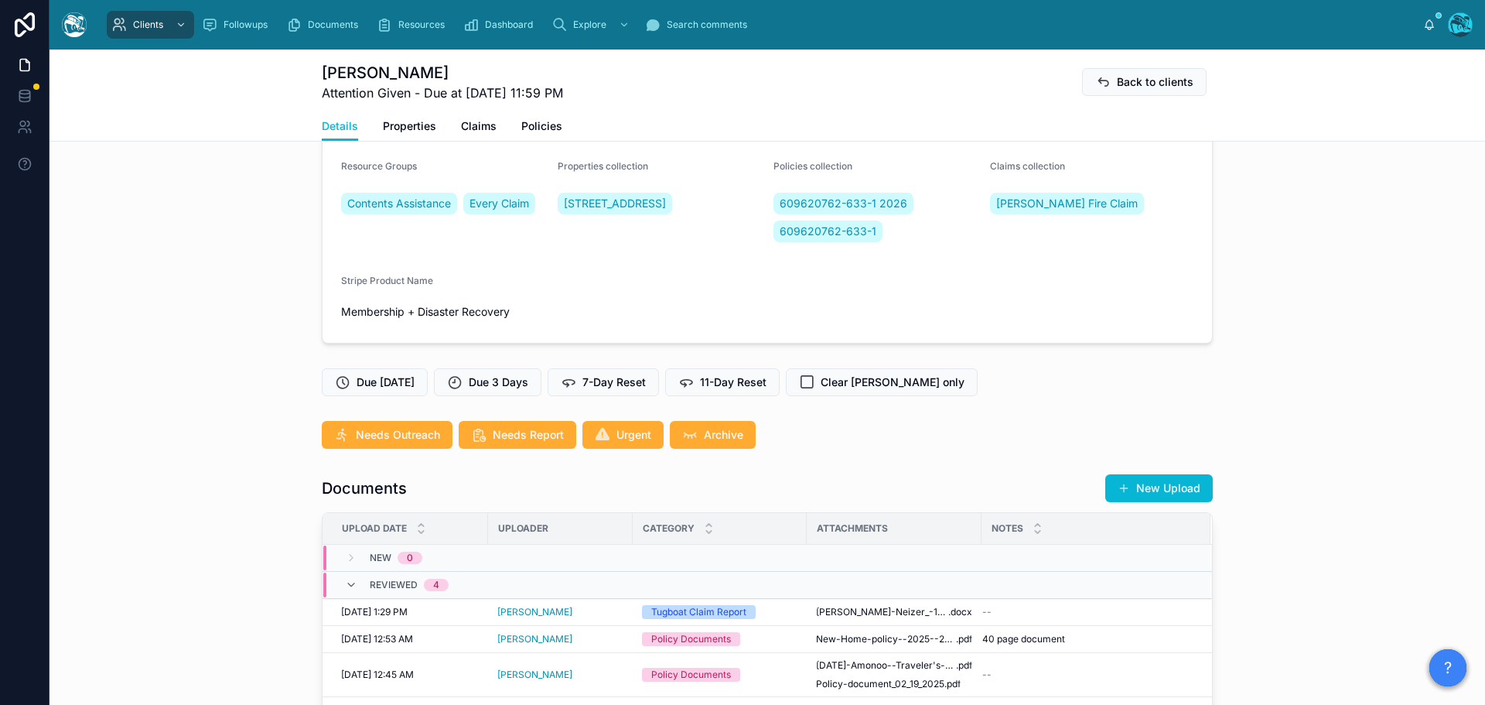
scroll to position [238, 0]
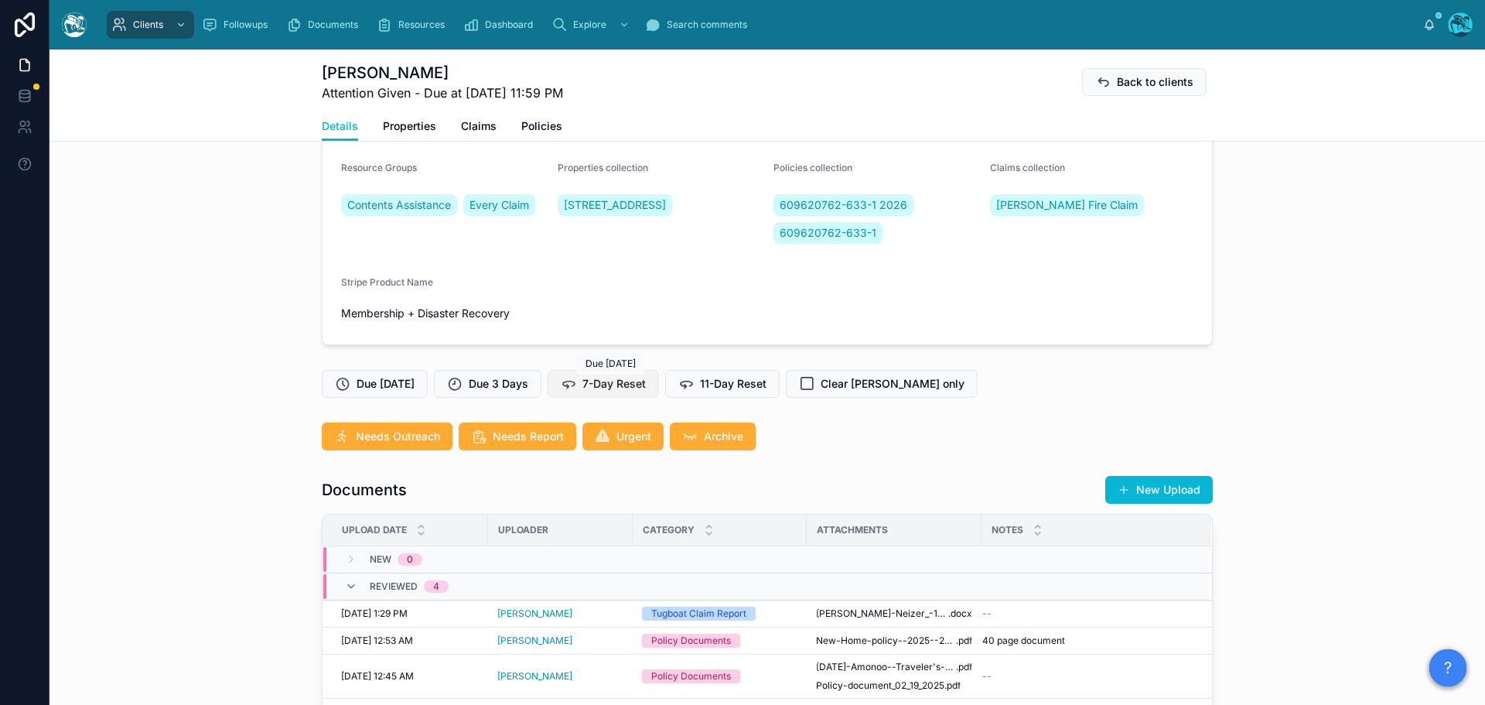
click at [620, 378] on span "7-Day Reset" at bounding box center [614, 383] width 63 height 15
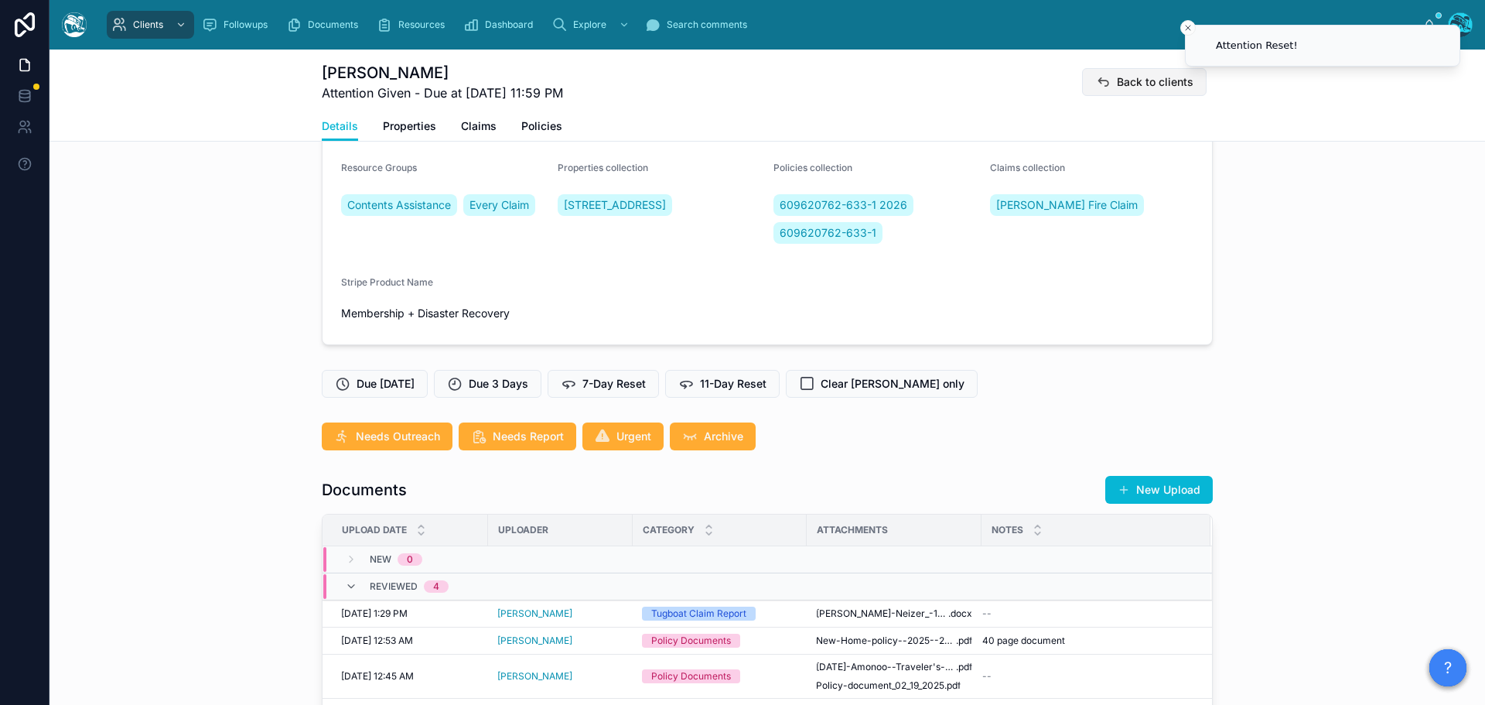
click at [1143, 83] on span "Back to clients" at bounding box center [1155, 81] width 77 height 15
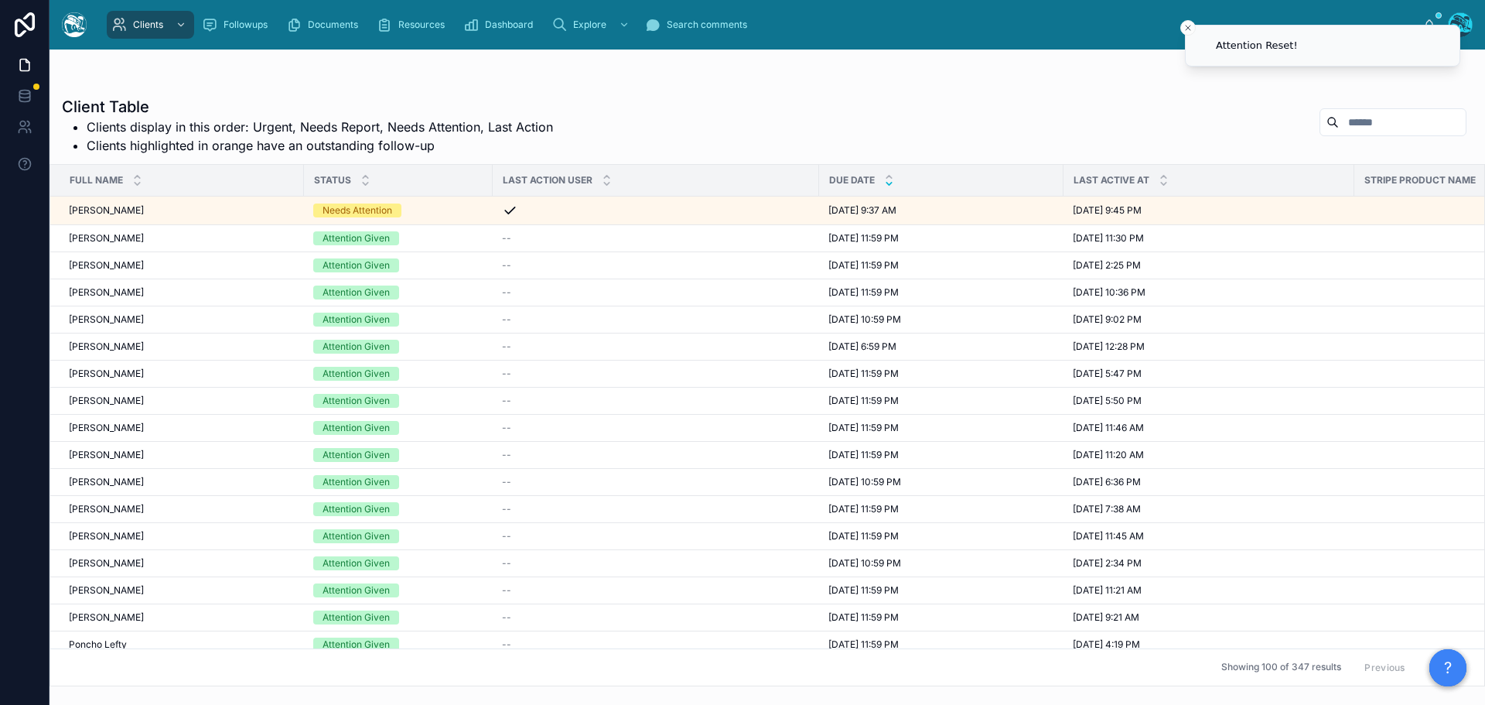
click at [890, 183] on icon at bounding box center [889, 184] width 5 height 2
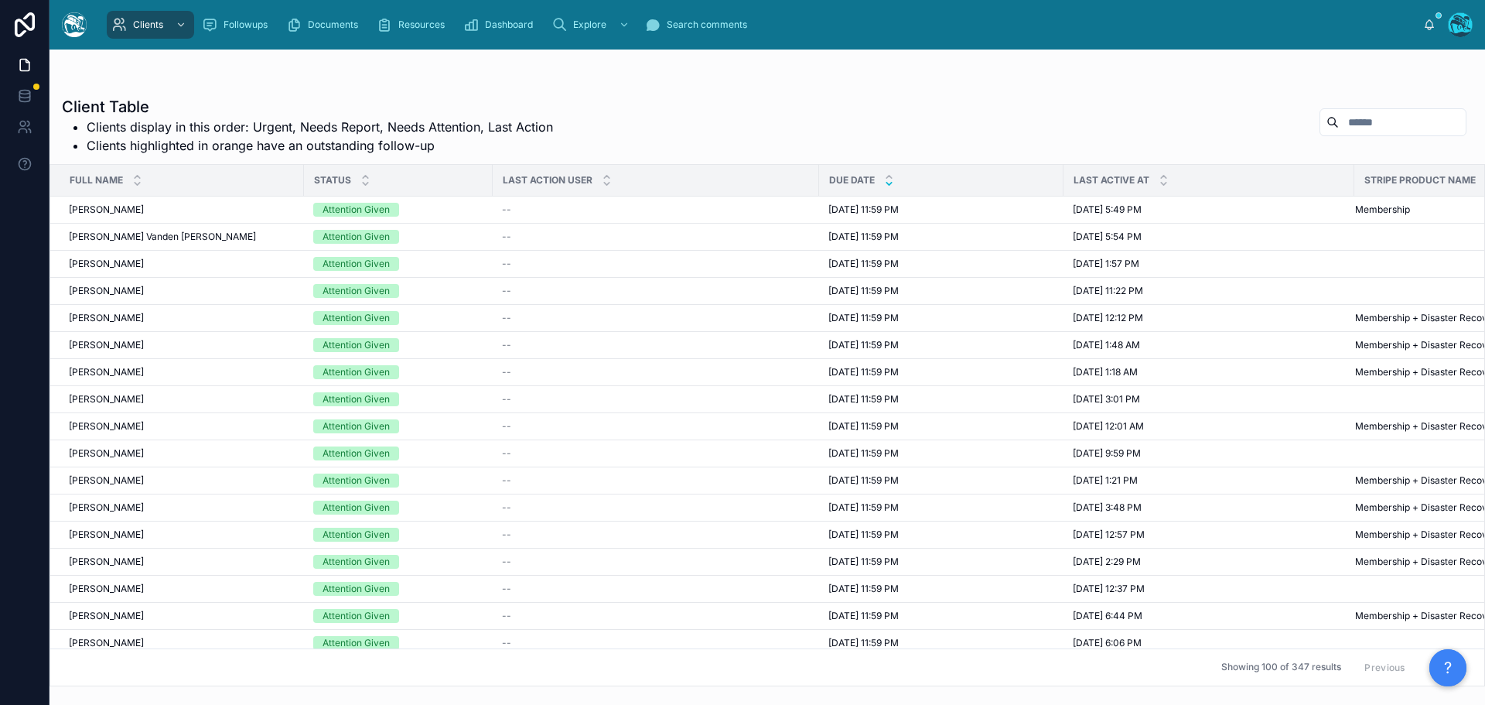
click at [1423, 655] on button "Next" at bounding box center [1444, 667] width 43 height 24
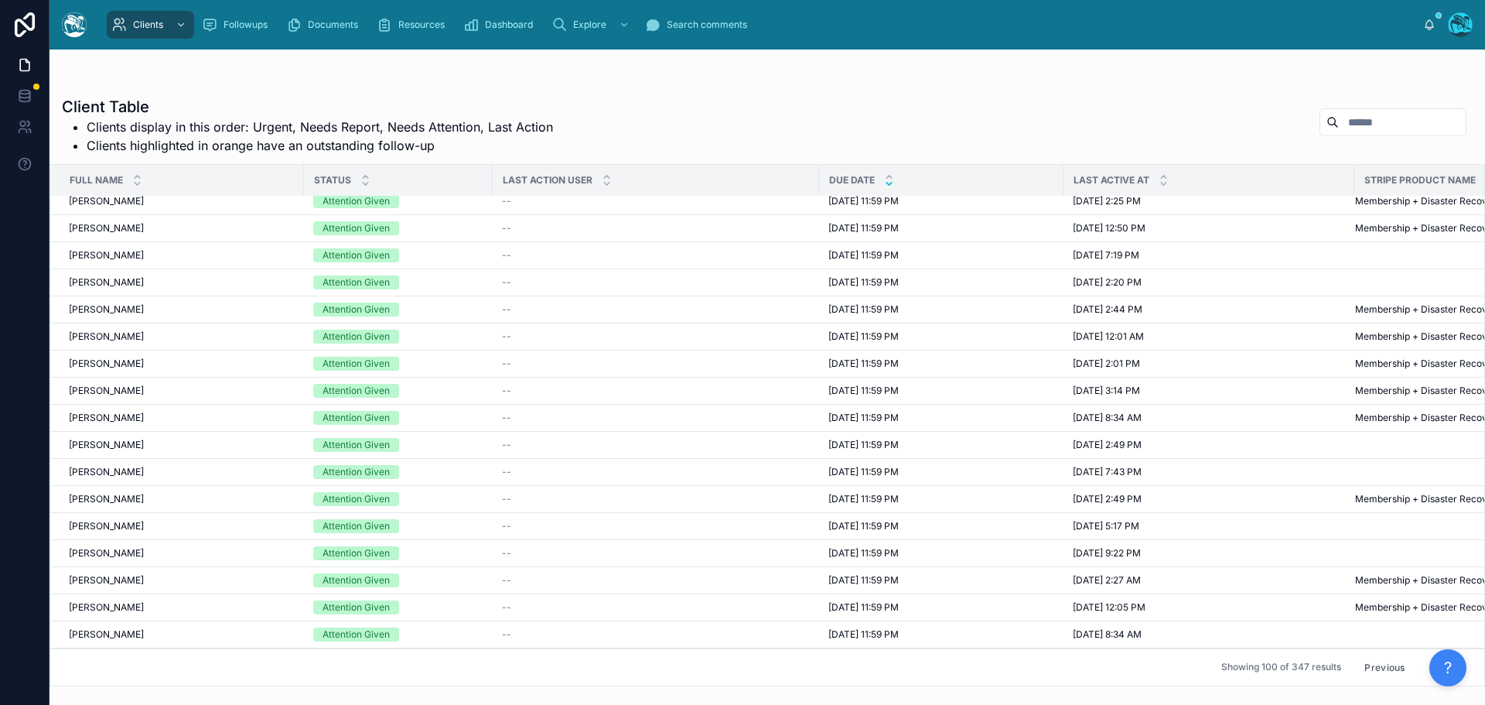
scroll to position [1393, 0]
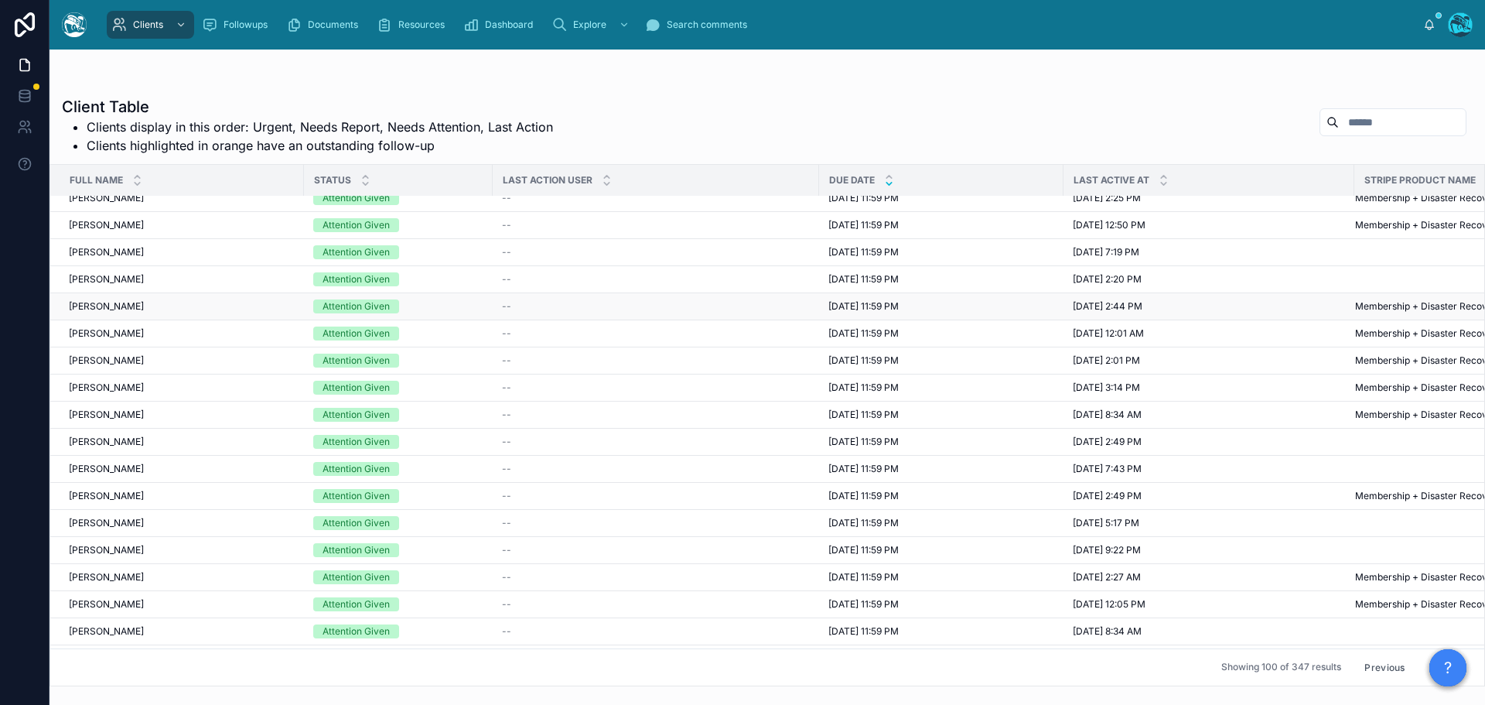
click at [855, 303] on span "8/11/2025 11:59 PM" at bounding box center [864, 306] width 70 height 12
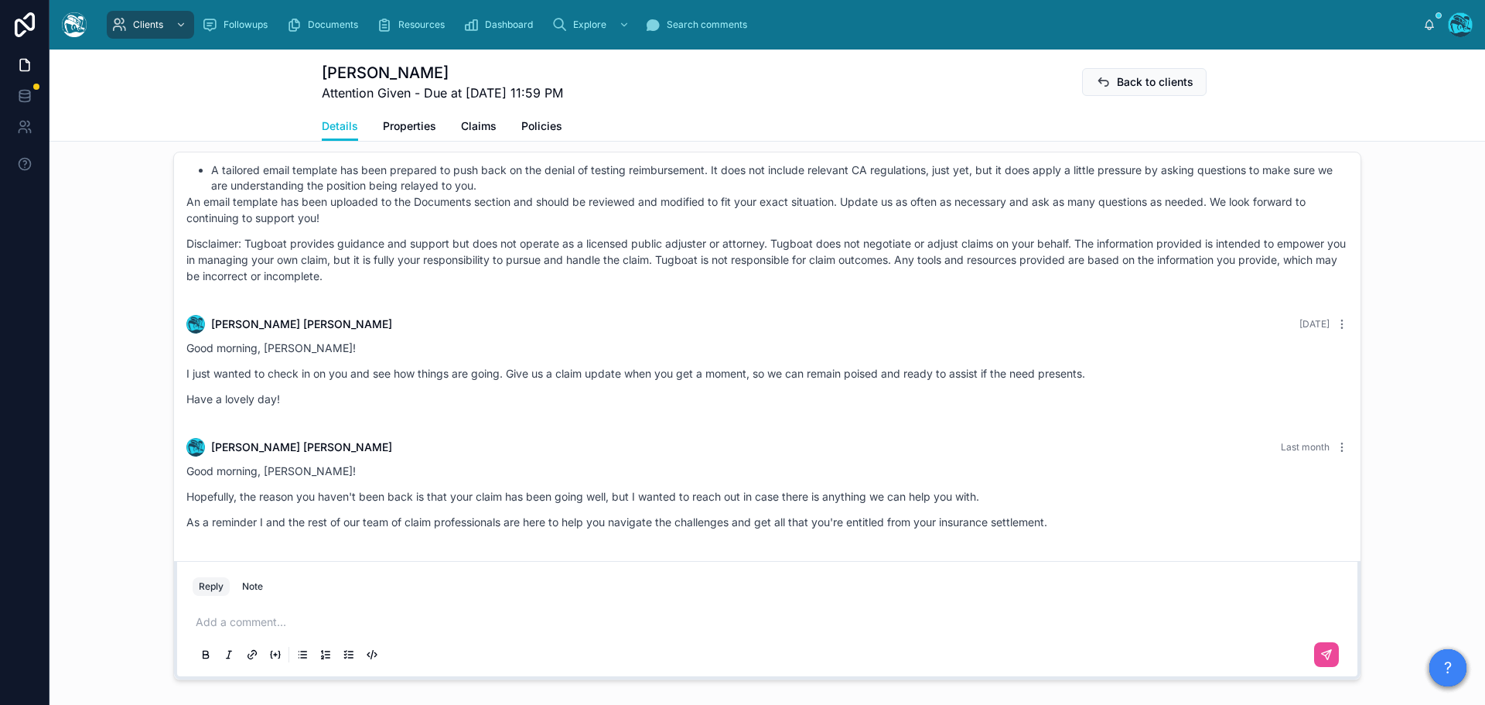
scroll to position [1077, 0]
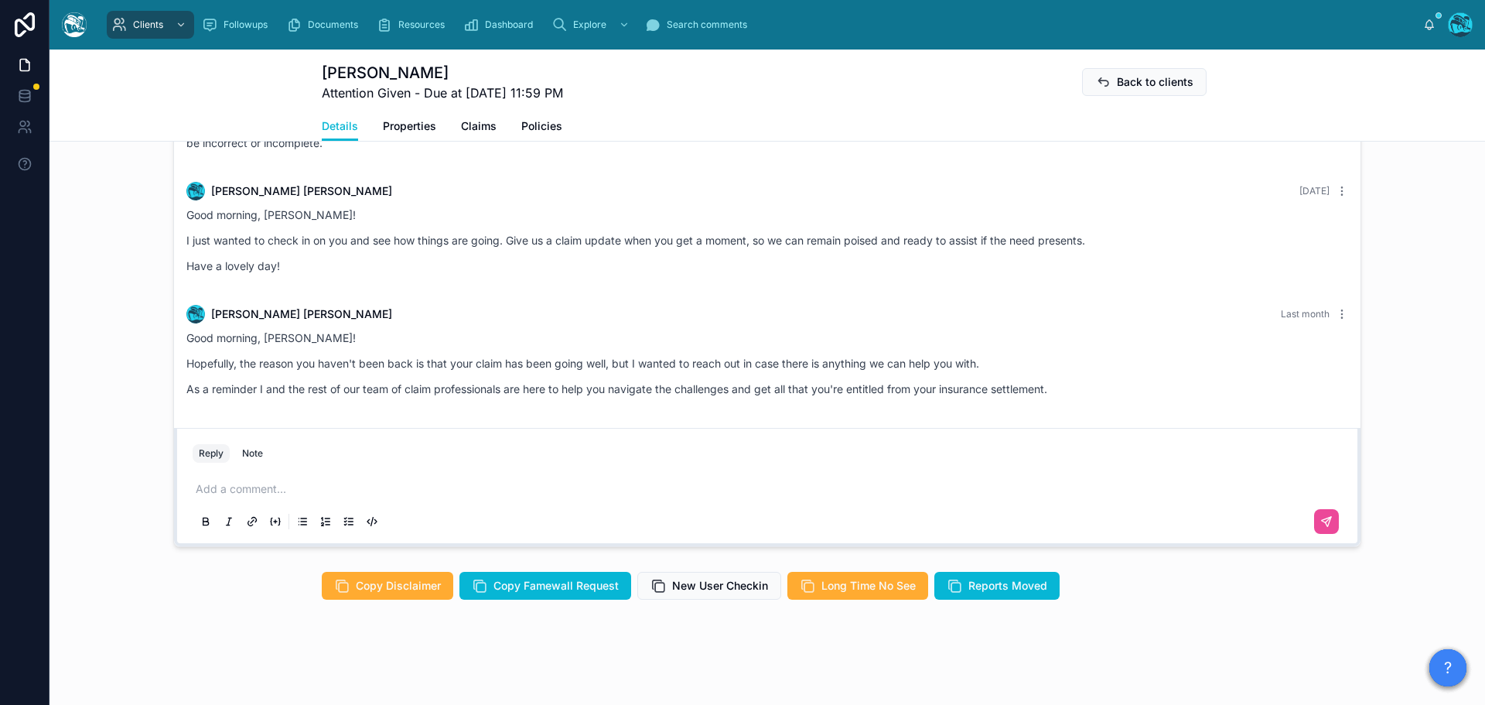
click at [236, 491] on p at bounding box center [771, 488] width 1150 height 15
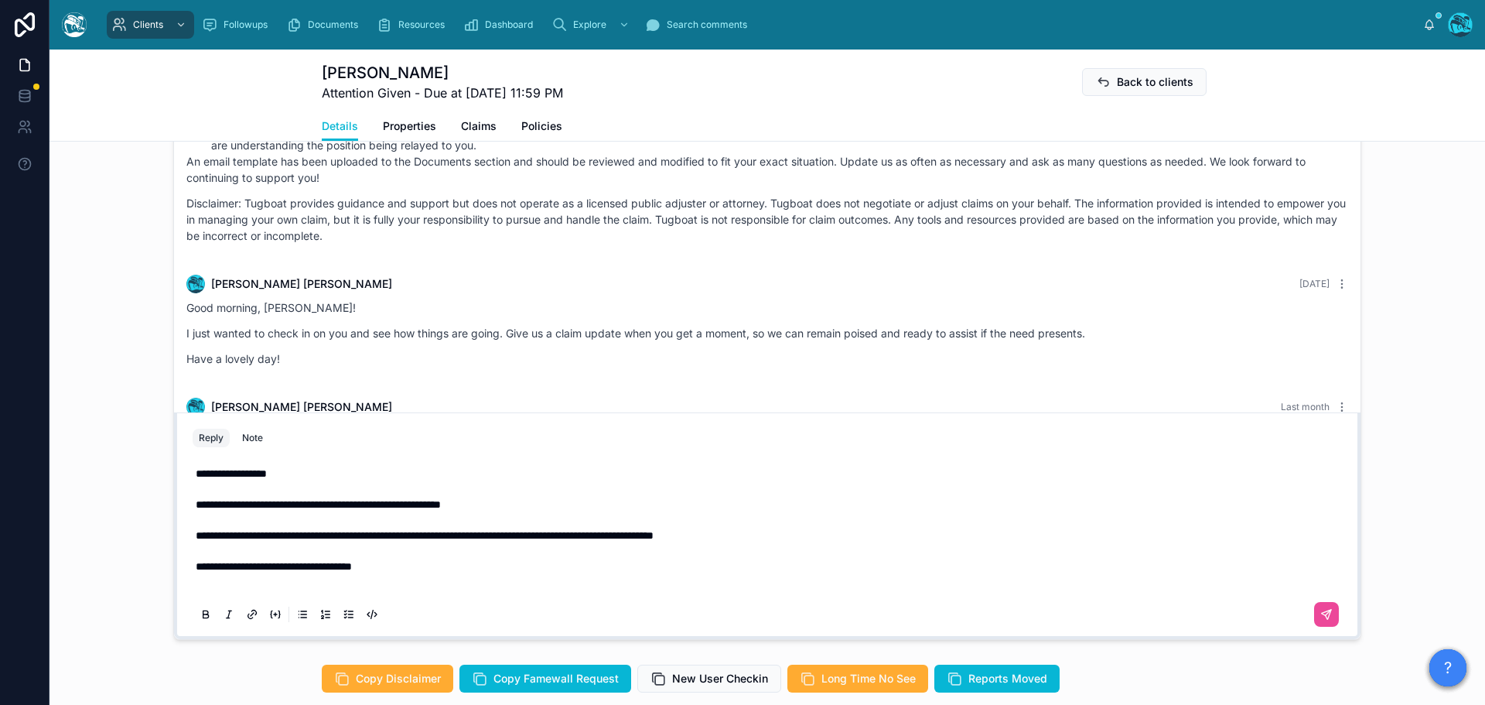
scroll to position [953, 0]
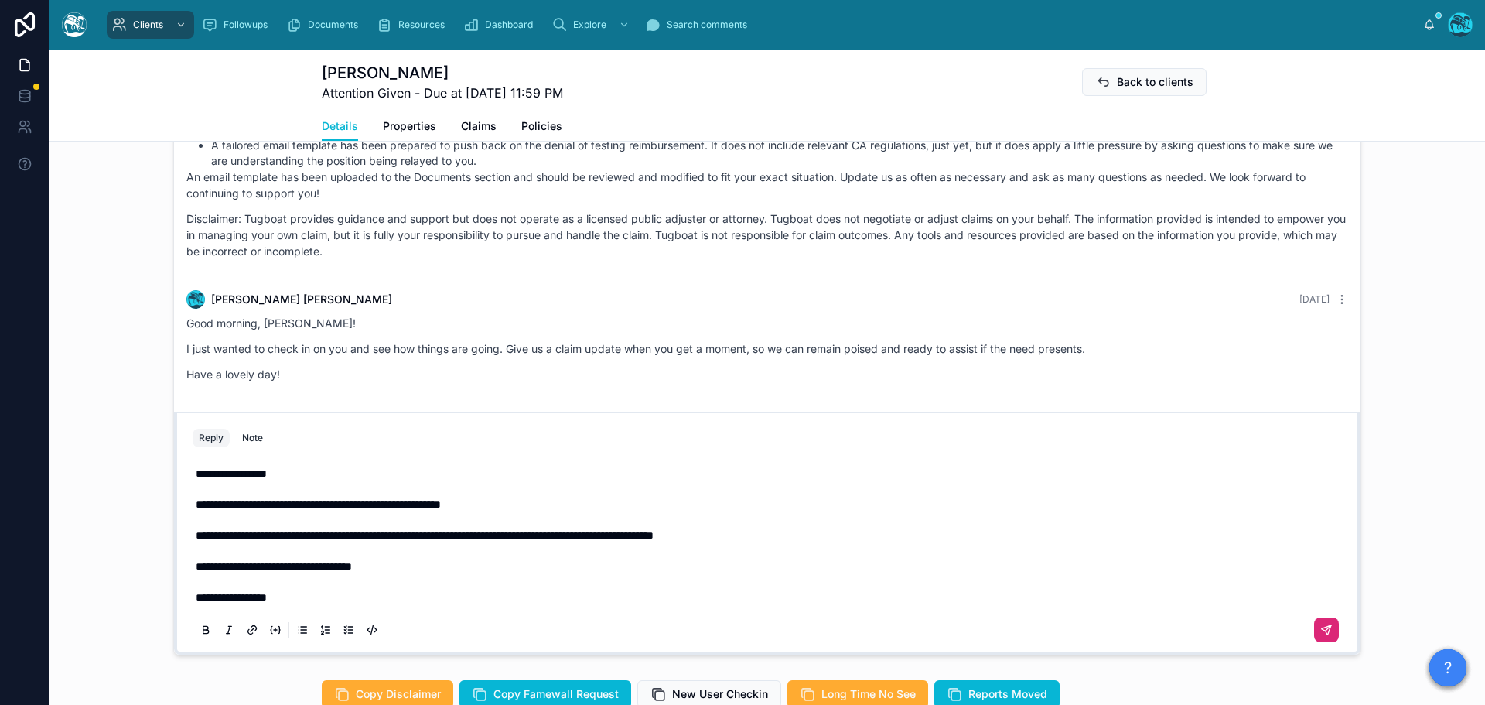
click at [1328, 642] on button at bounding box center [1326, 629] width 25 height 25
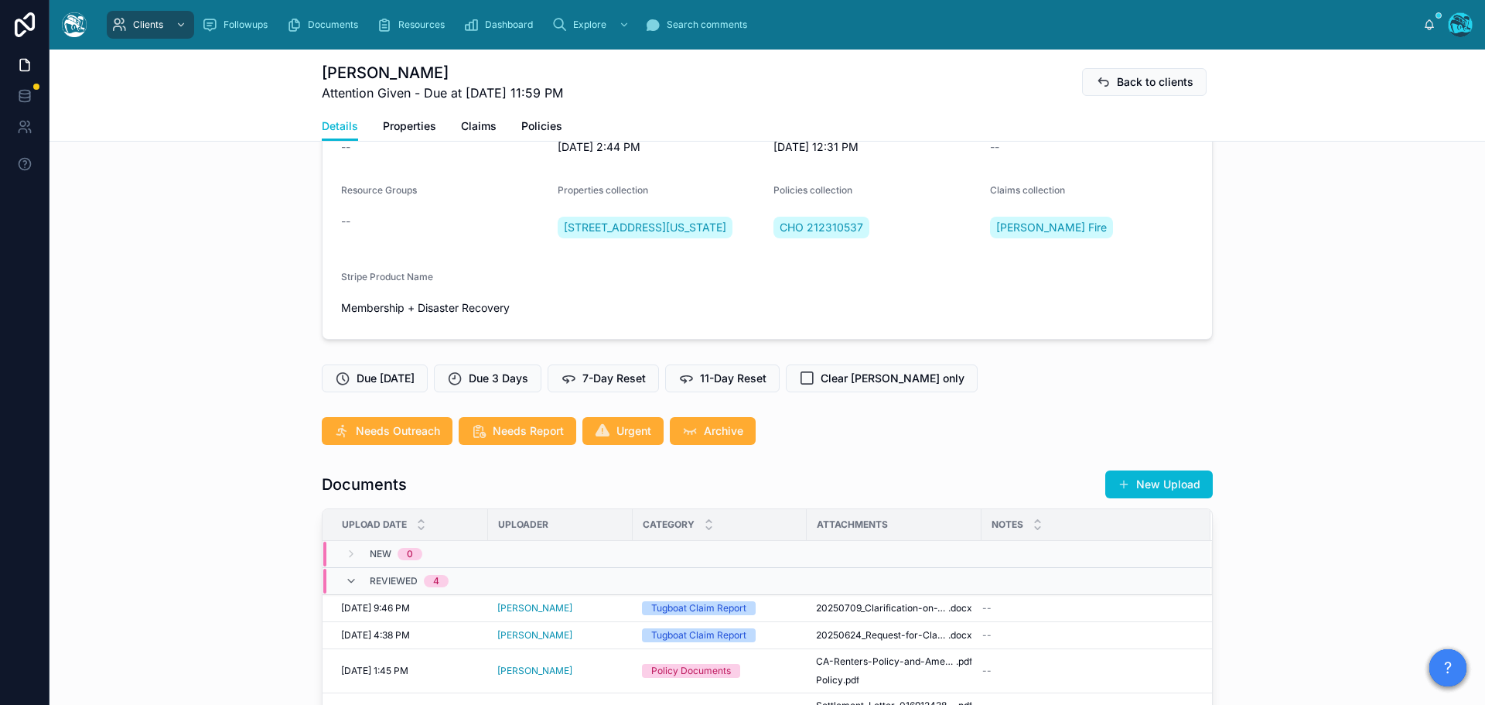
scroll to position [179, 0]
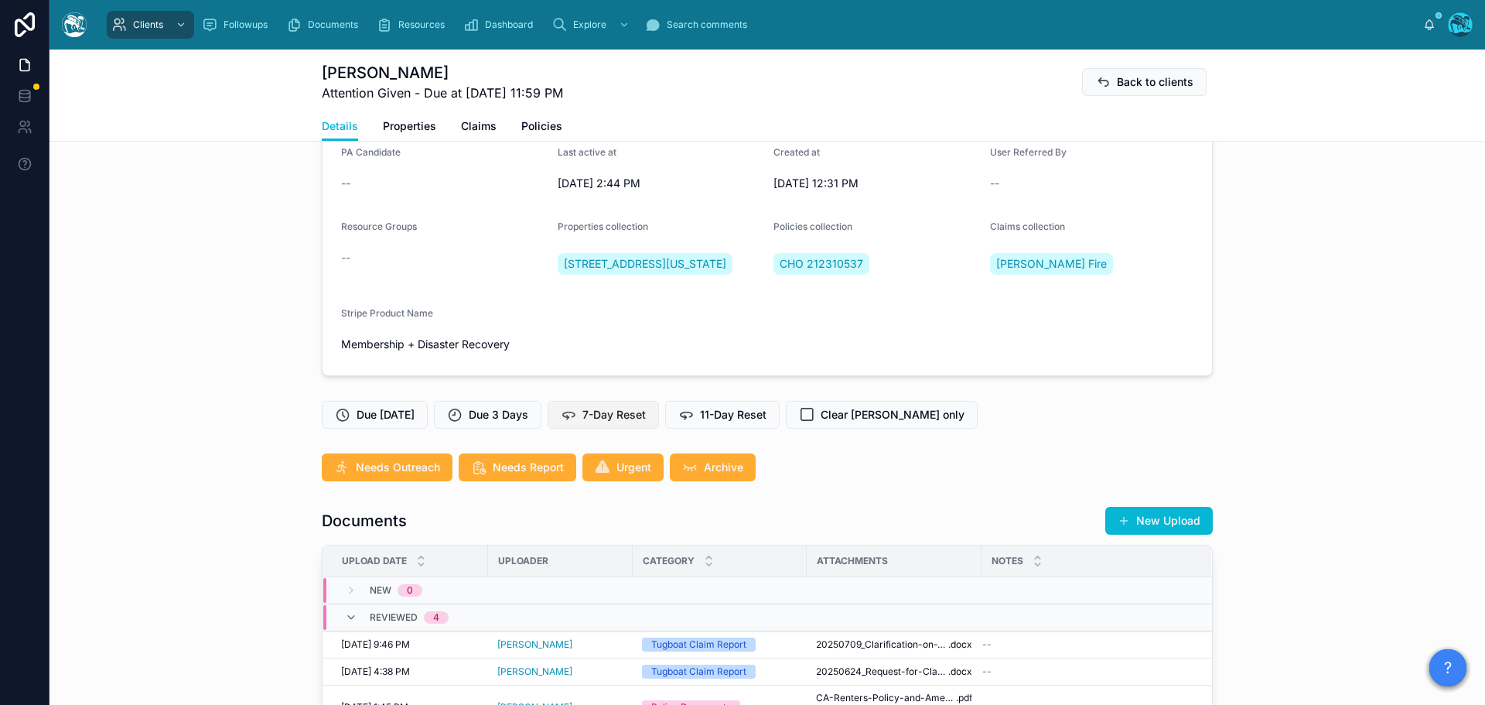
click at [637, 422] on span "7-Day Reset" at bounding box center [614, 414] width 63 height 15
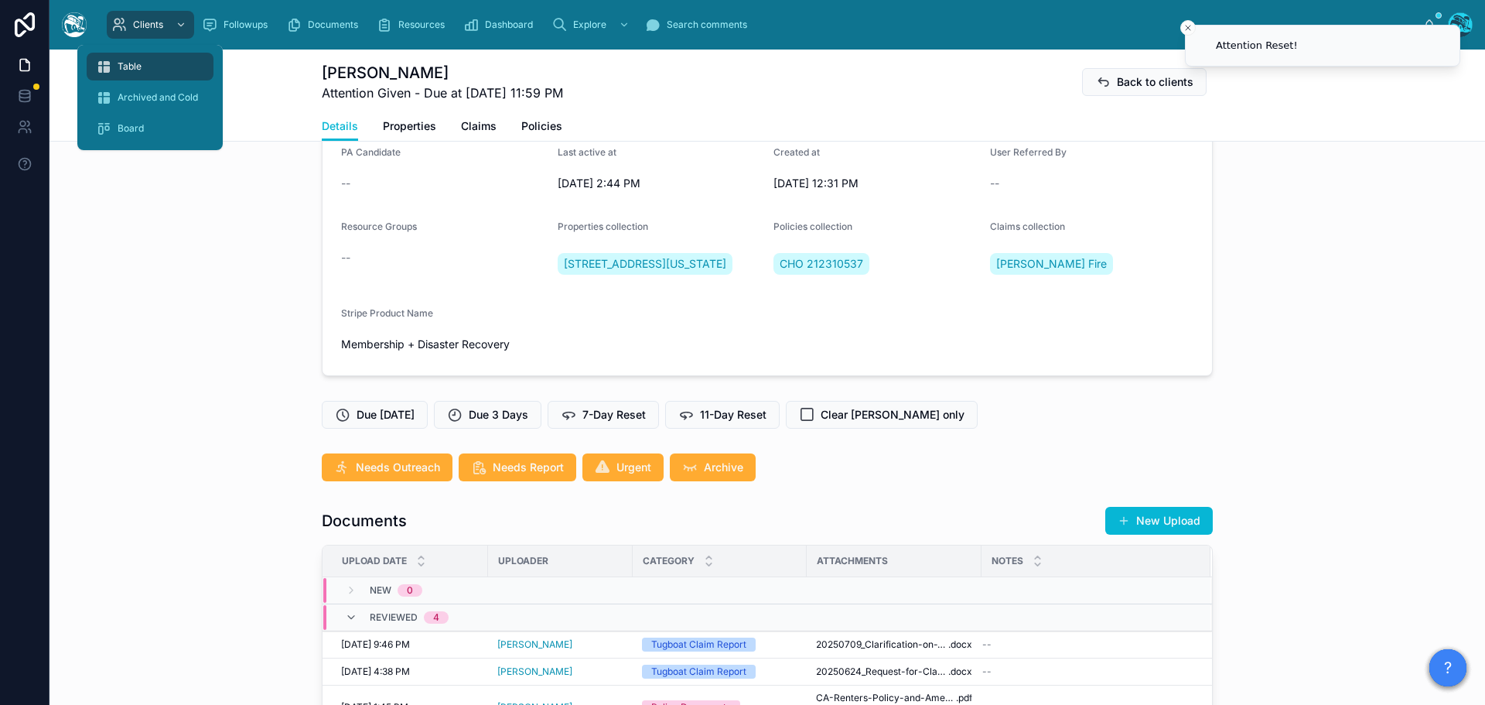
click at [133, 67] on span "Table" at bounding box center [130, 66] width 24 height 12
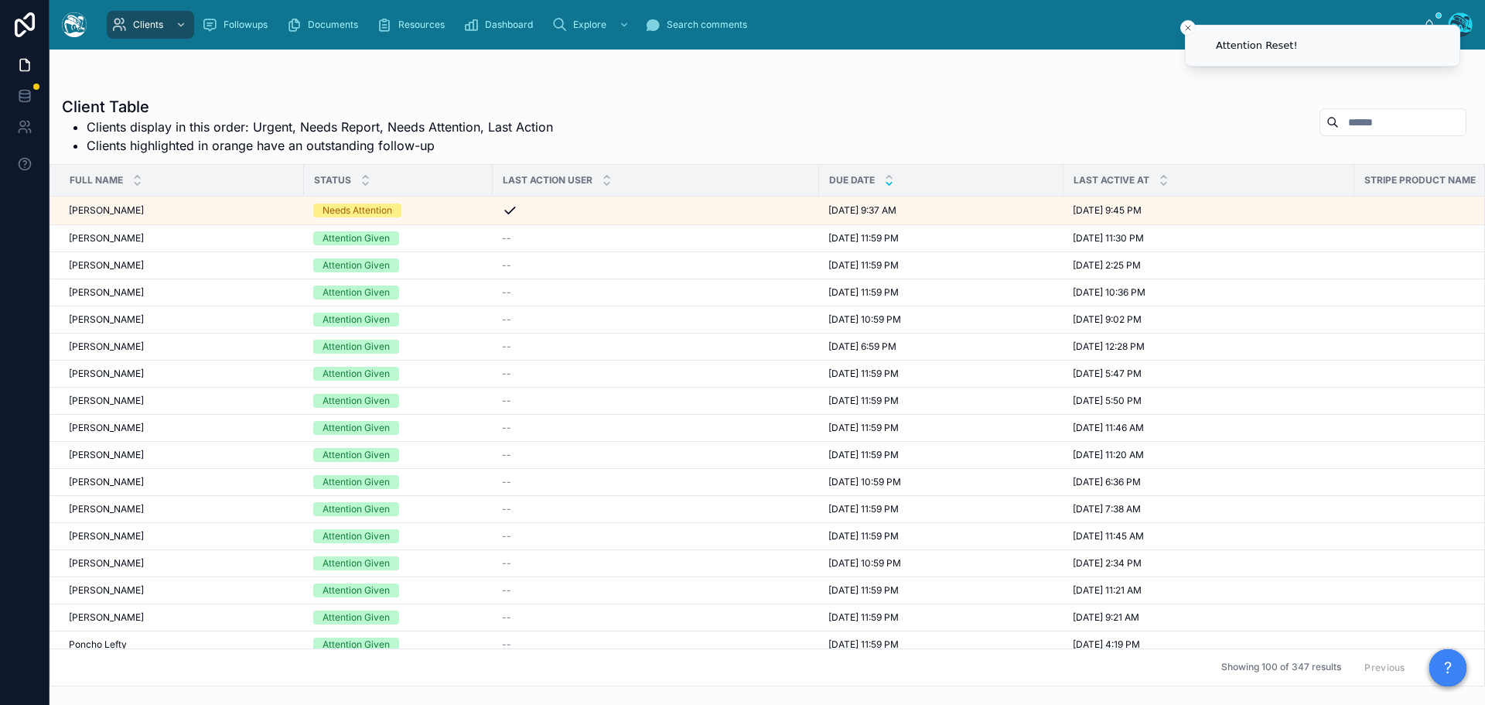
click at [888, 183] on icon at bounding box center [889, 184] width 10 height 10
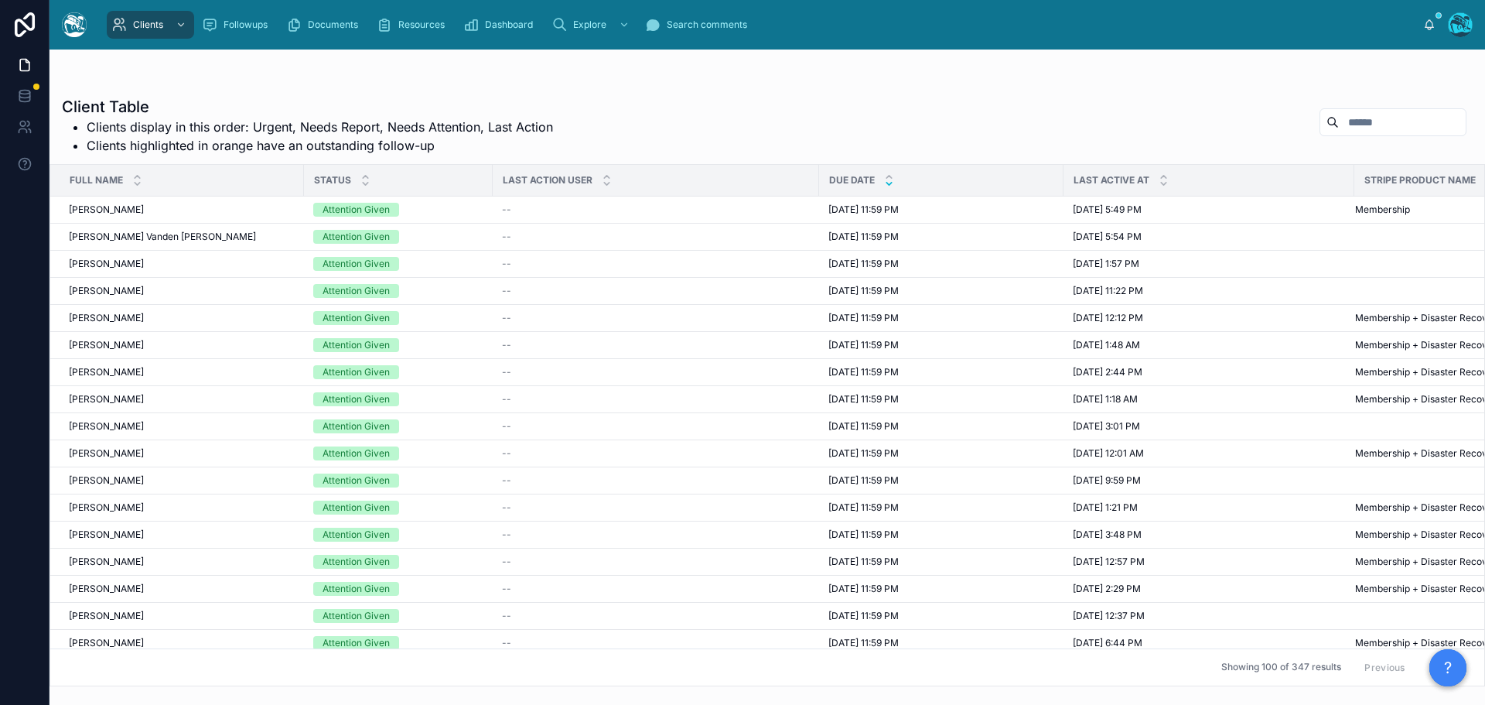
click at [1423, 655] on button "Next" at bounding box center [1444, 667] width 43 height 24
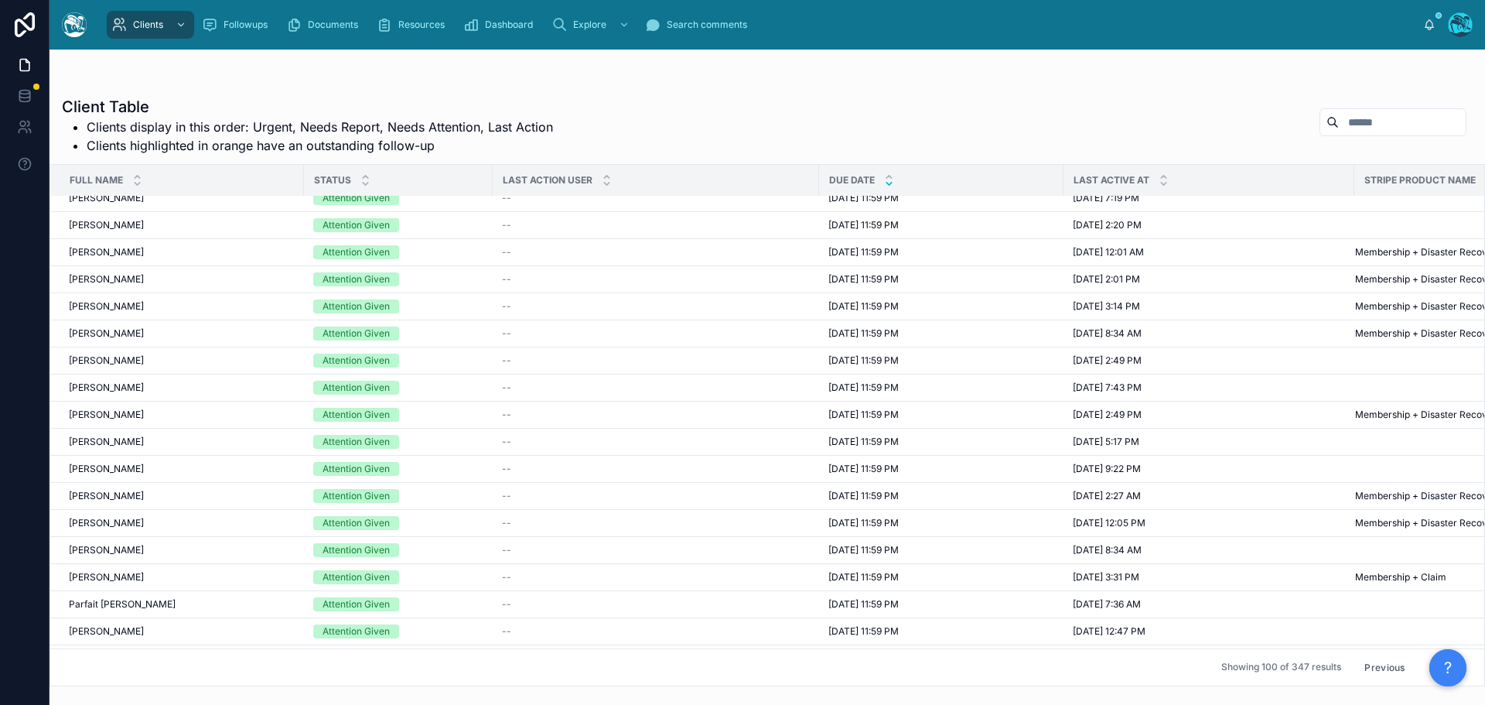
scroll to position [1470, 0]
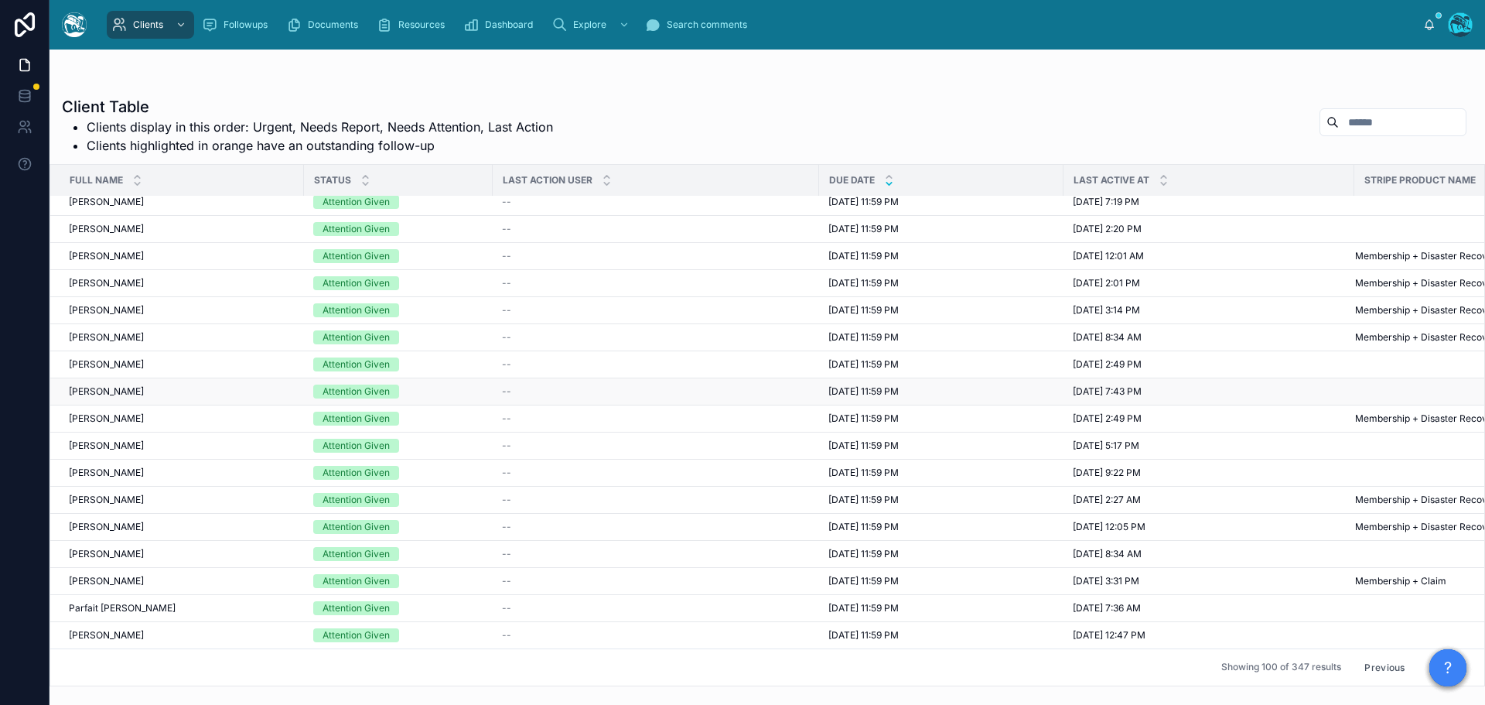
click at [843, 391] on span "8/11/2025 11:59 PM" at bounding box center [864, 391] width 70 height 12
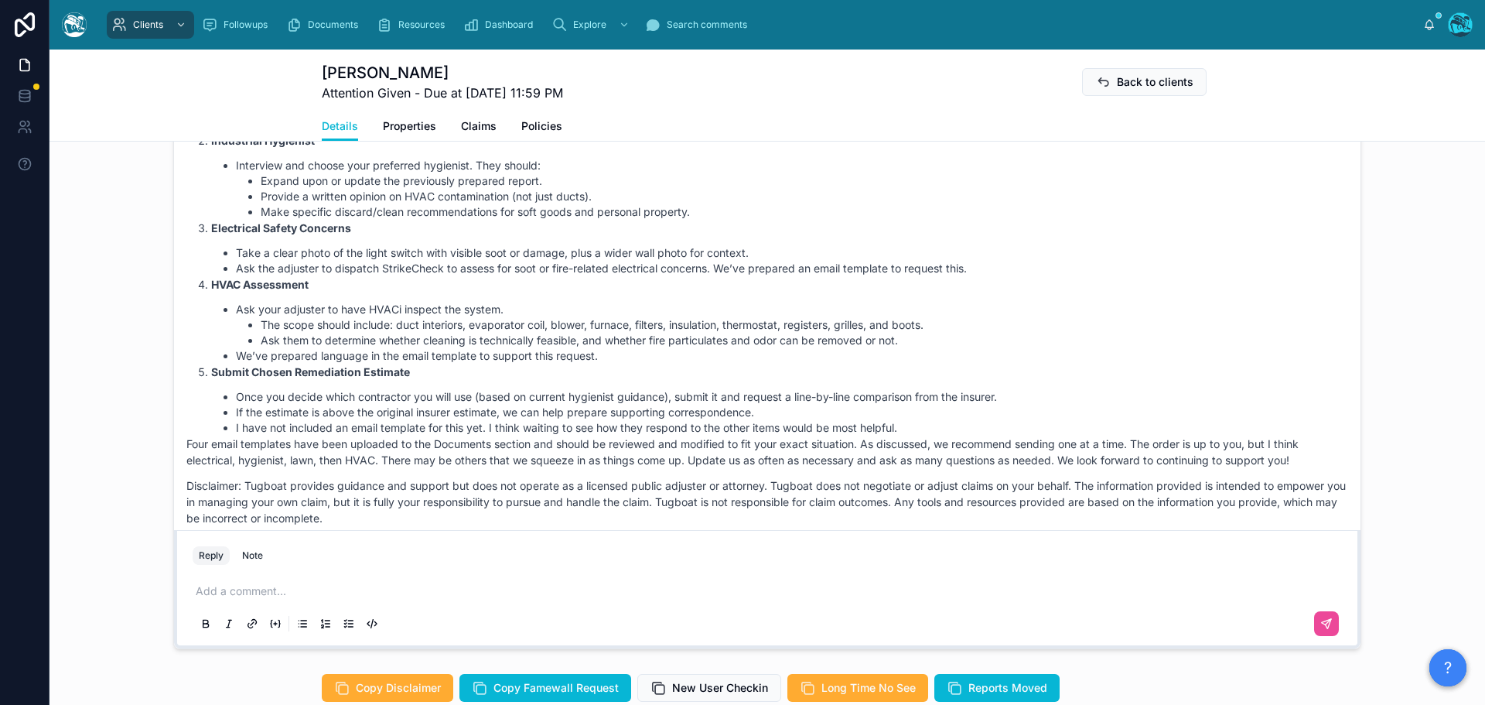
scroll to position [3754, 0]
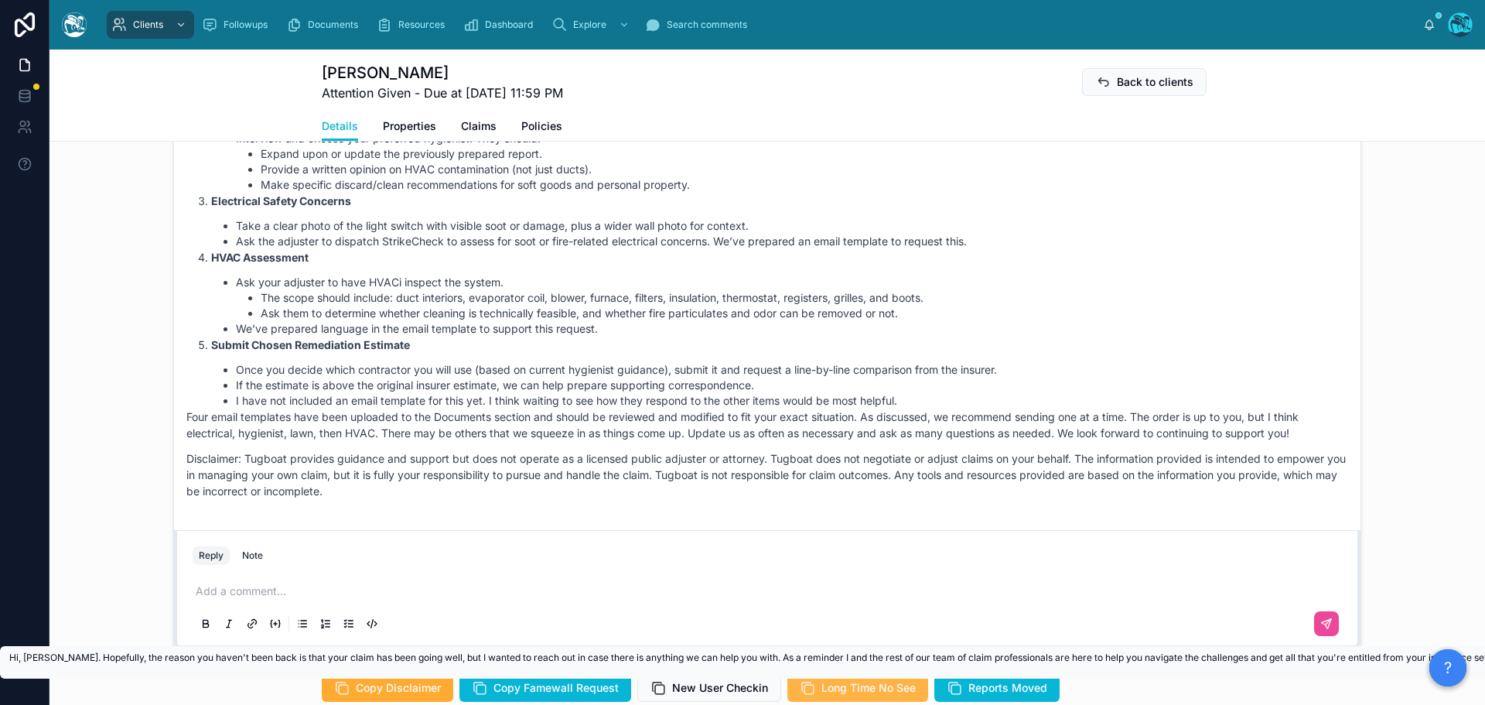
click at [822, 685] on span "Long Time No See" at bounding box center [869, 687] width 94 height 15
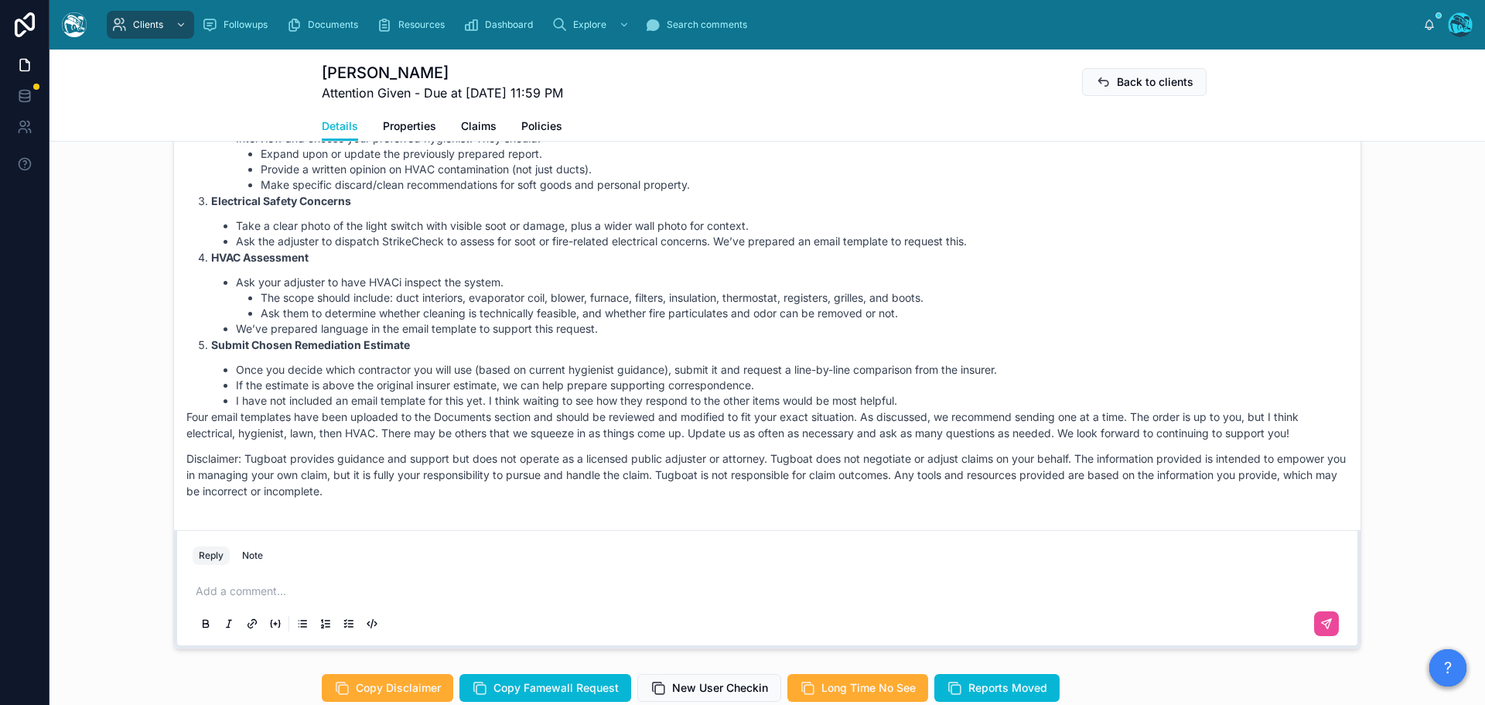
click at [240, 593] on p at bounding box center [771, 590] width 1150 height 15
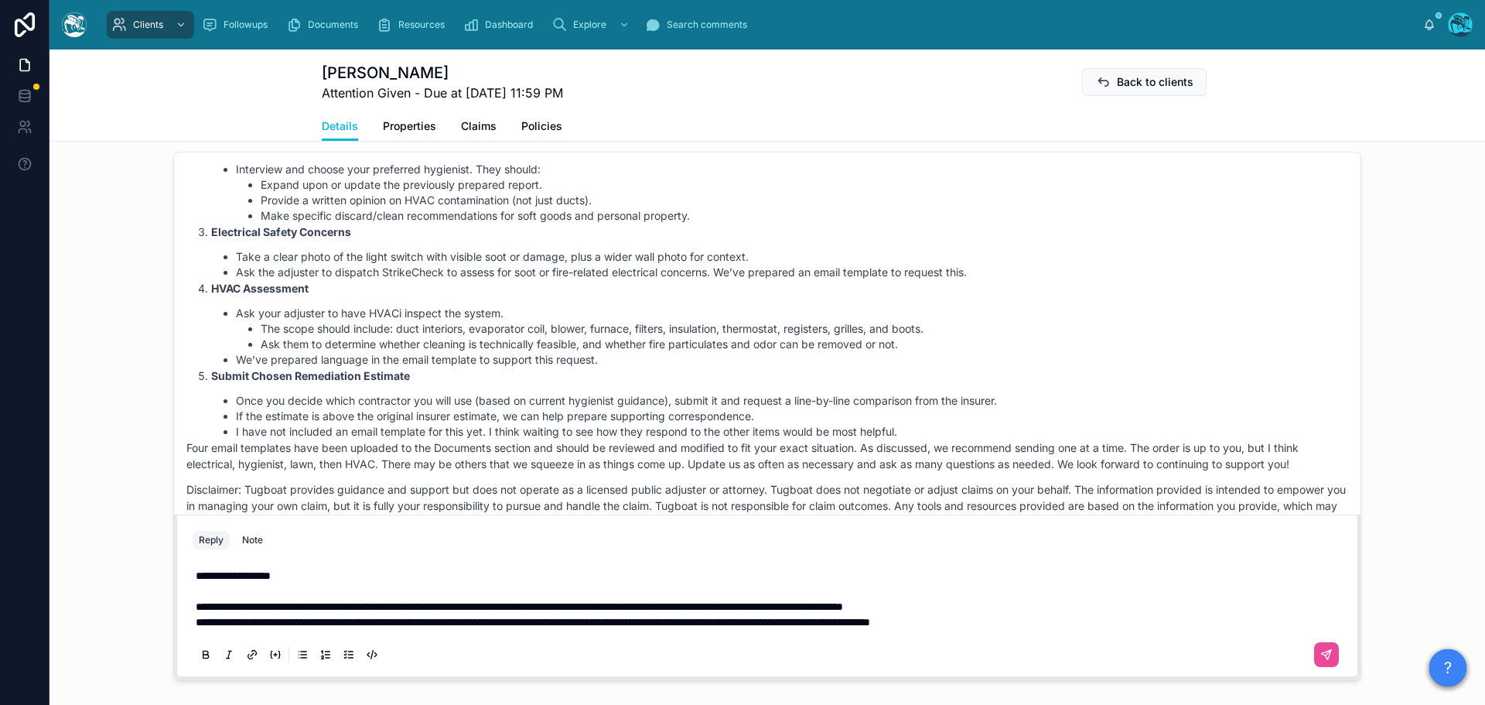
scroll to position [1114, 0]
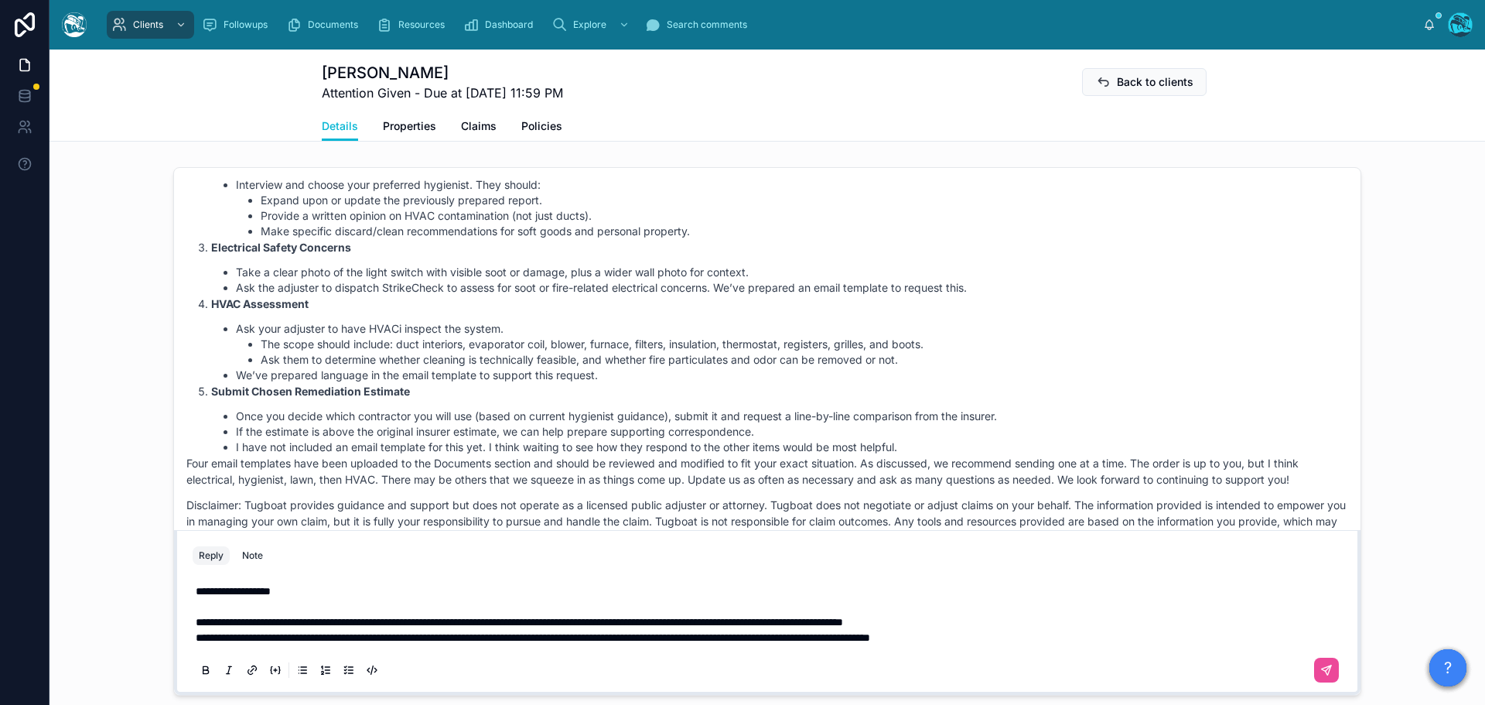
click at [238, 623] on span "**********" at bounding box center [520, 622] width 648 height 11
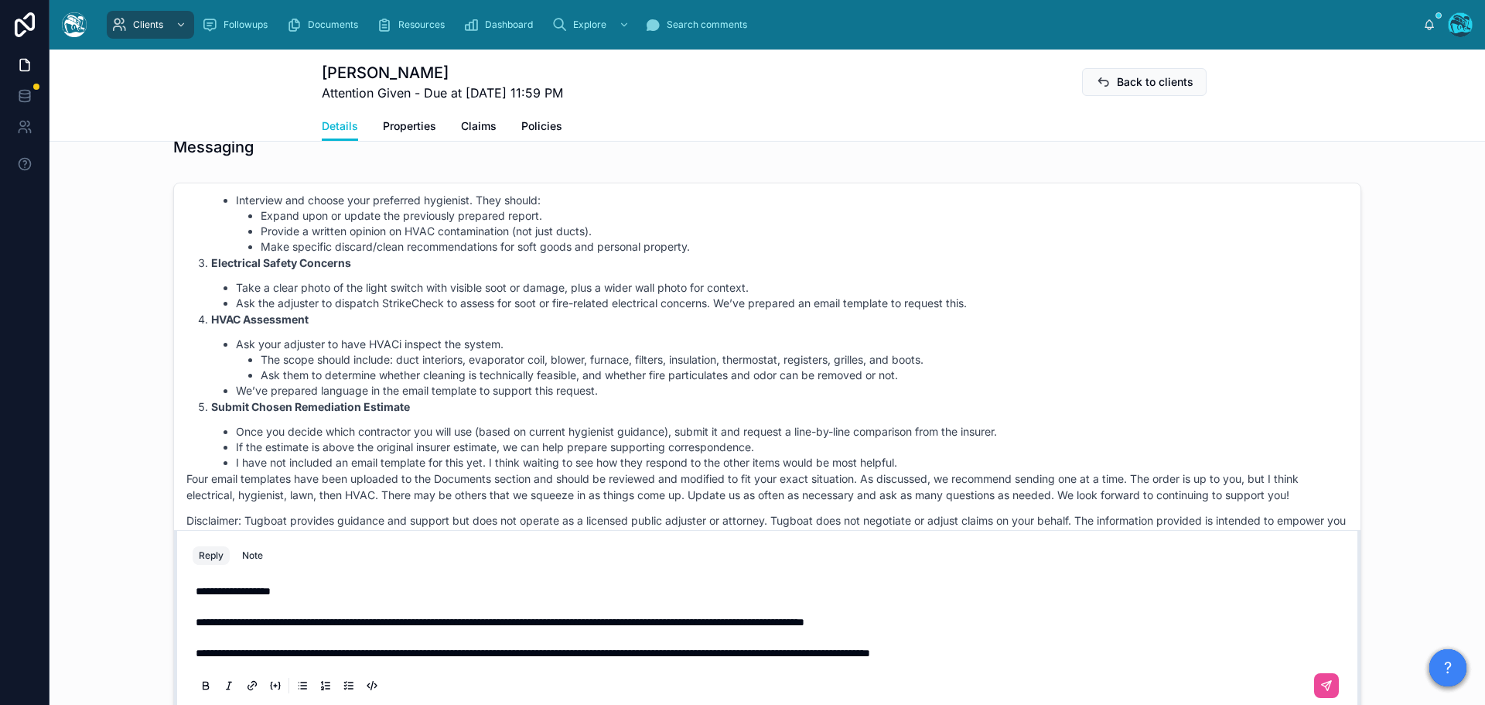
click at [1085, 654] on p "**********" at bounding box center [771, 652] width 1150 height 15
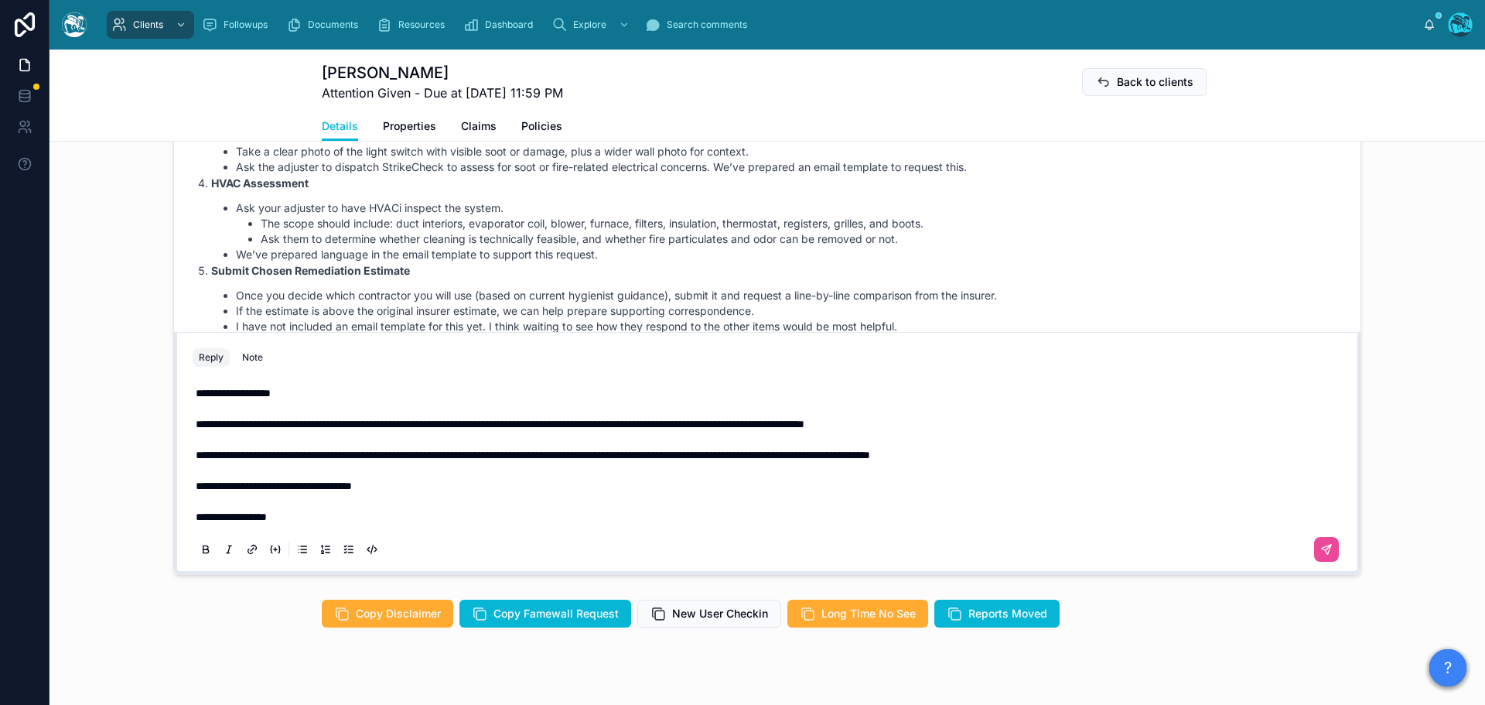
scroll to position [1263, 0]
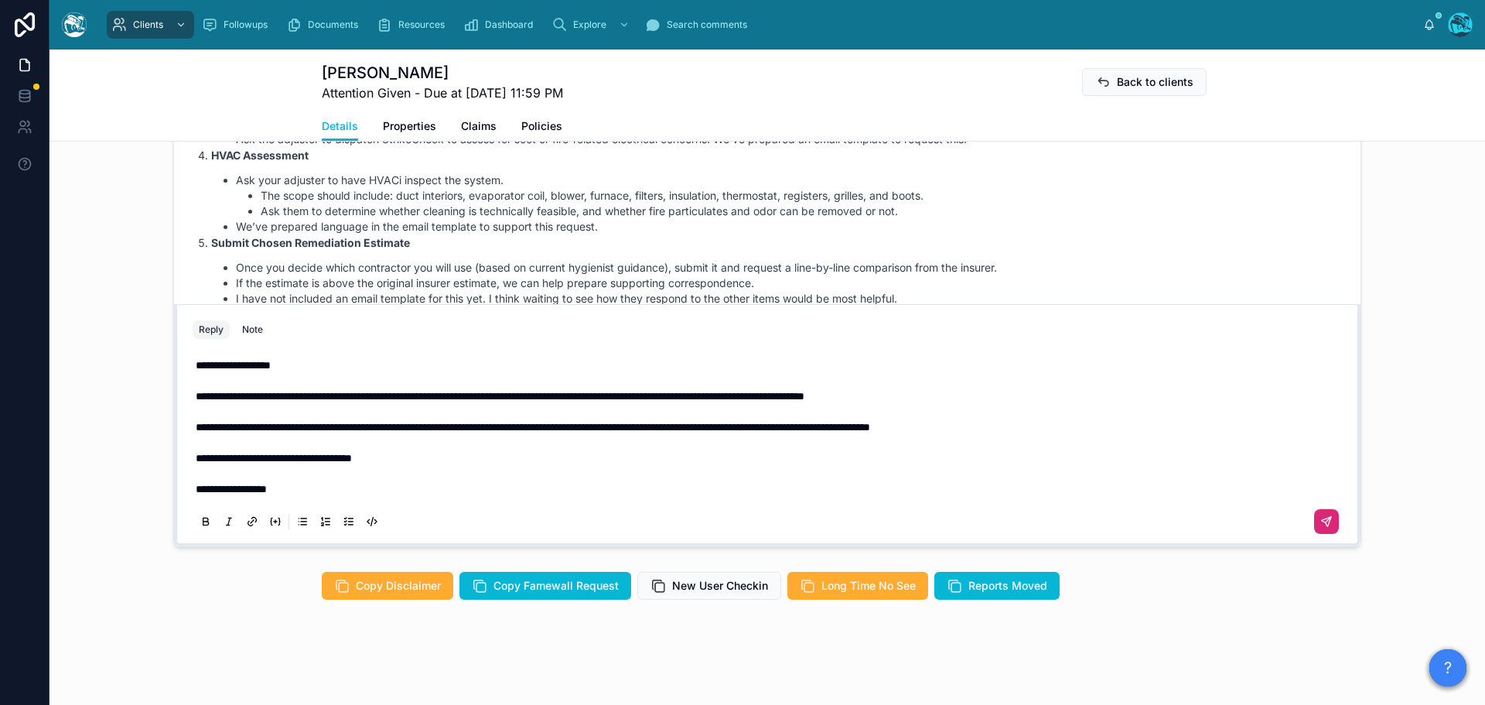
click at [1321, 517] on icon at bounding box center [1327, 521] width 12 height 12
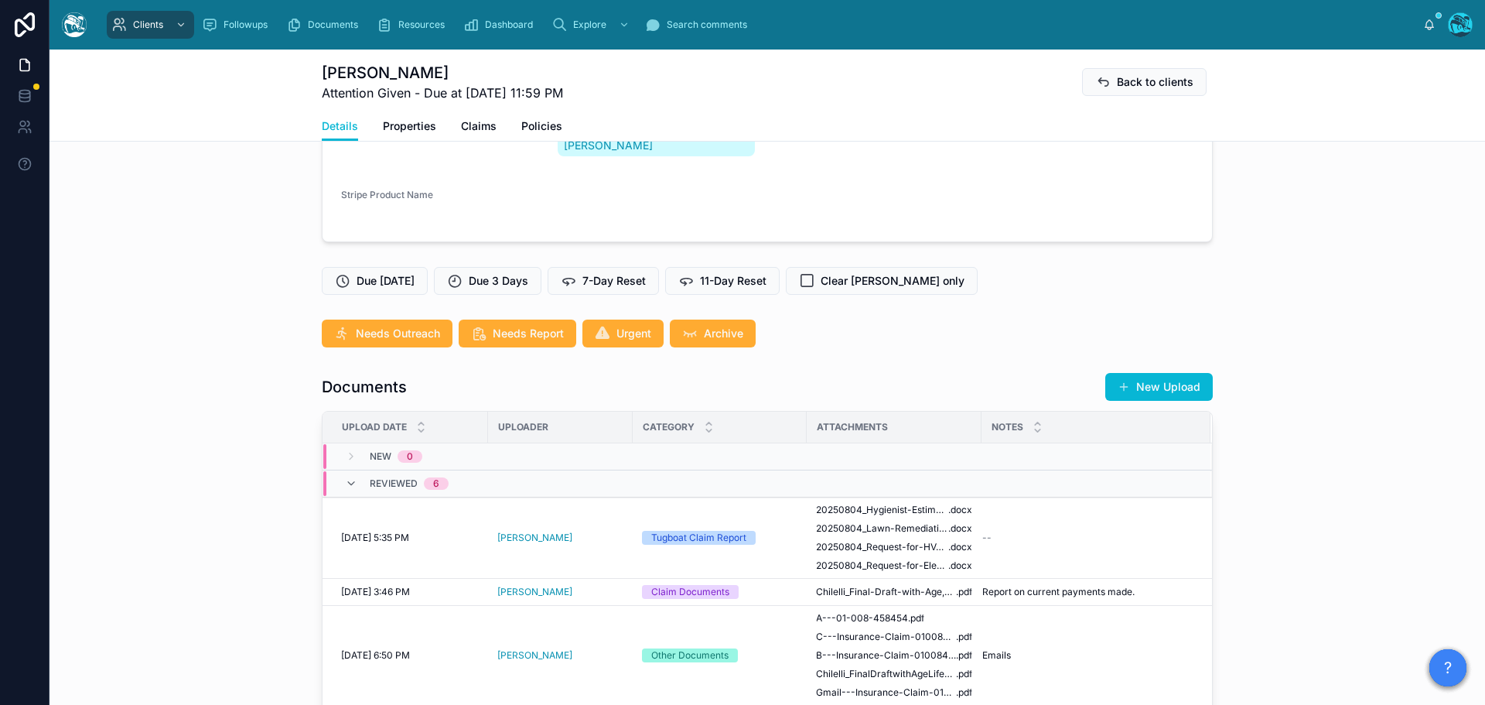
scroll to position [313, 0]
click at [596, 275] on span "7-Day Reset" at bounding box center [614, 281] width 63 height 15
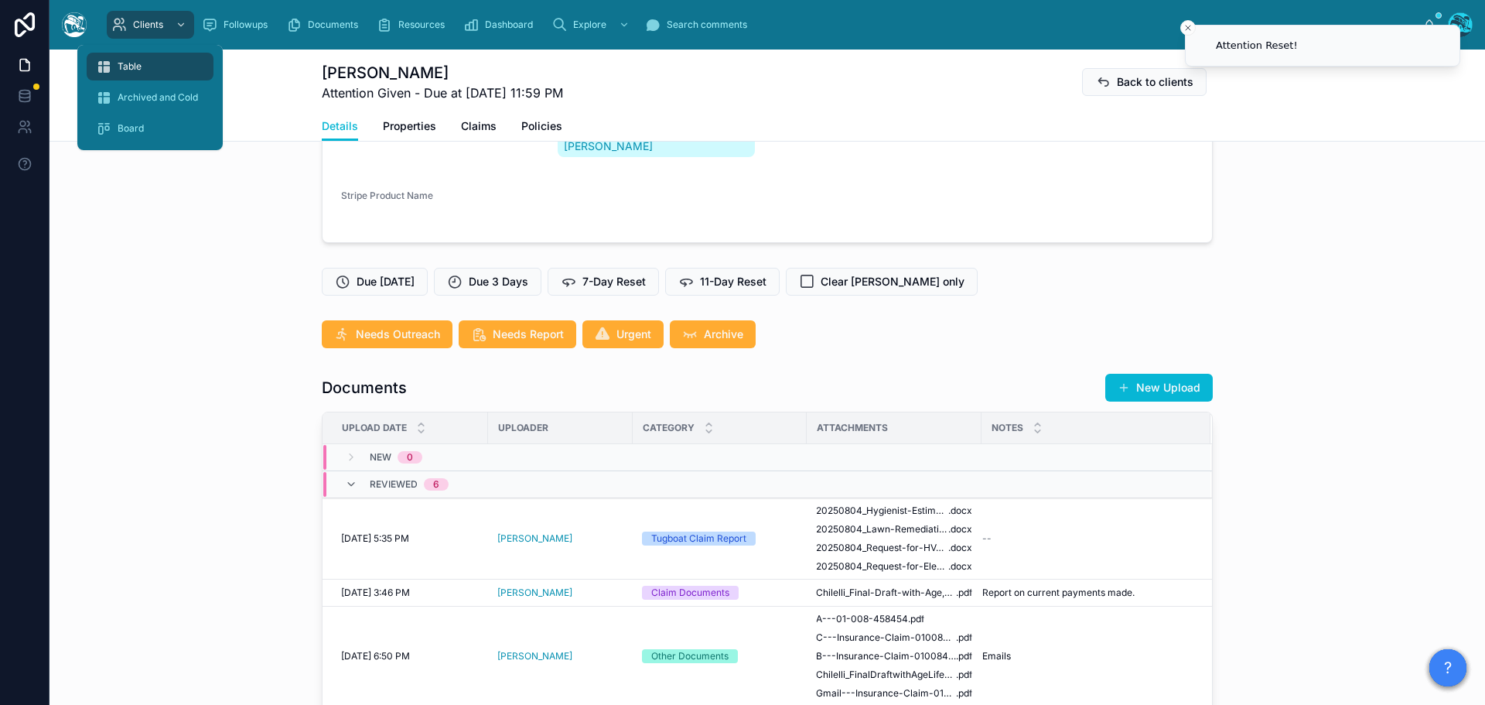
click at [125, 67] on span "Table" at bounding box center [130, 66] width 24 height 12
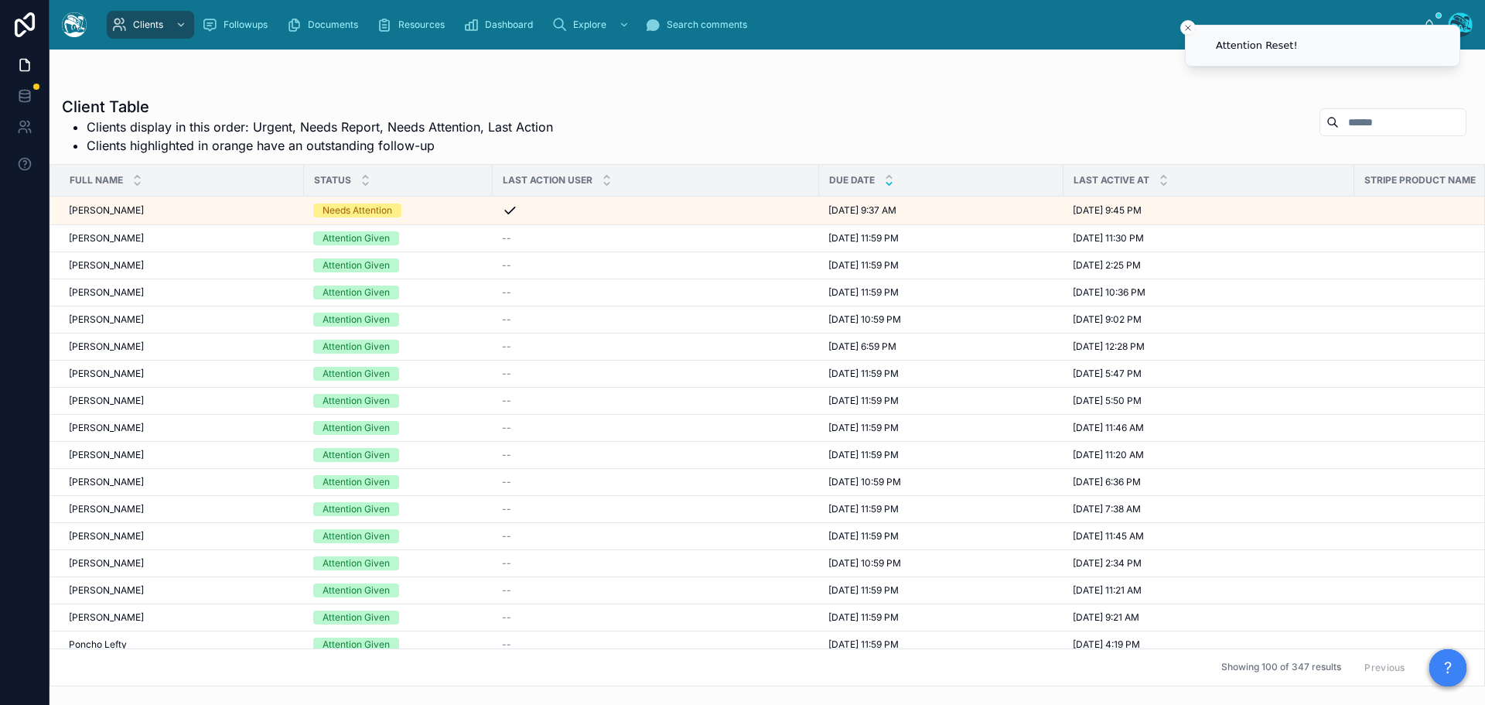
click at [890, 183] on icon at bounding box center [889, 184] width 10 height 10
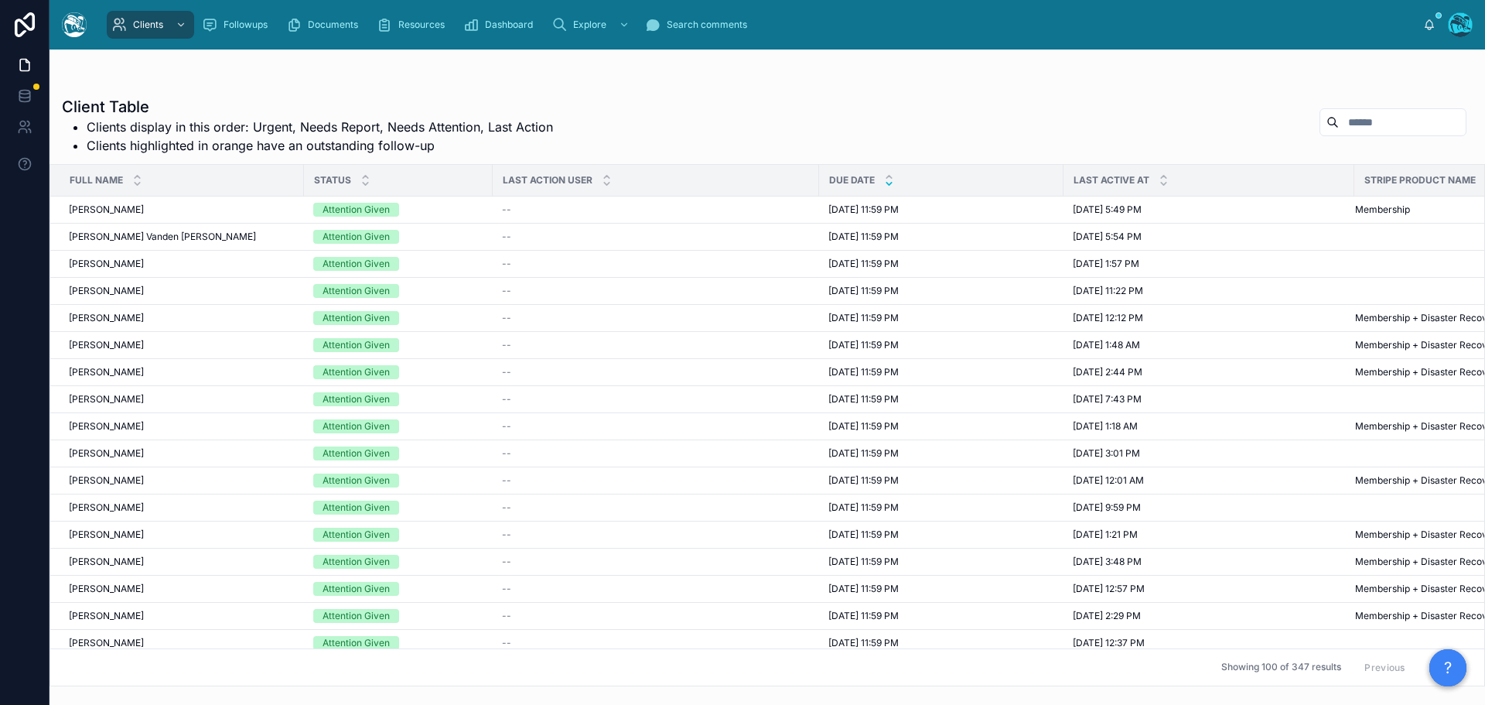
click at [1423, 655] on button "Next" at bounding box center [1444, 667] width 43 height 24
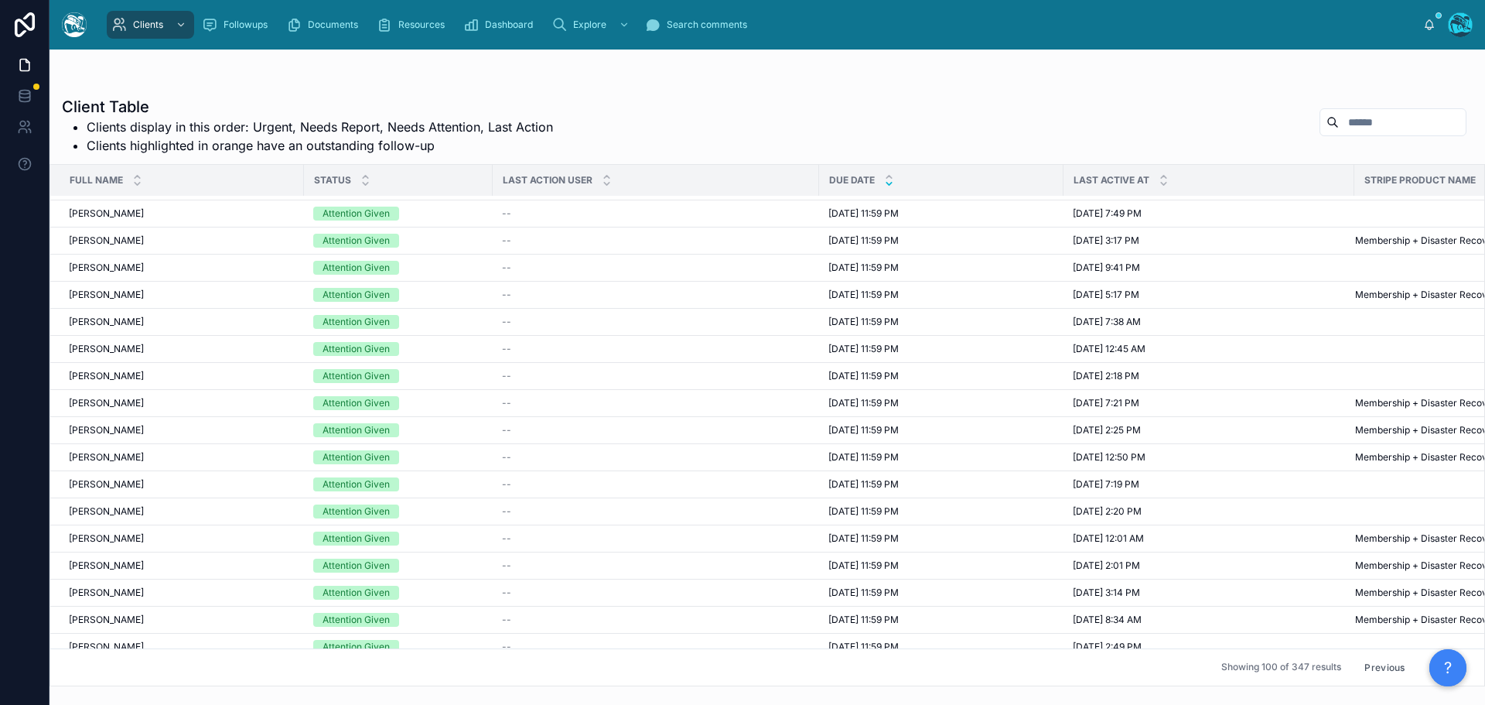
scroll to position [1315, 0]
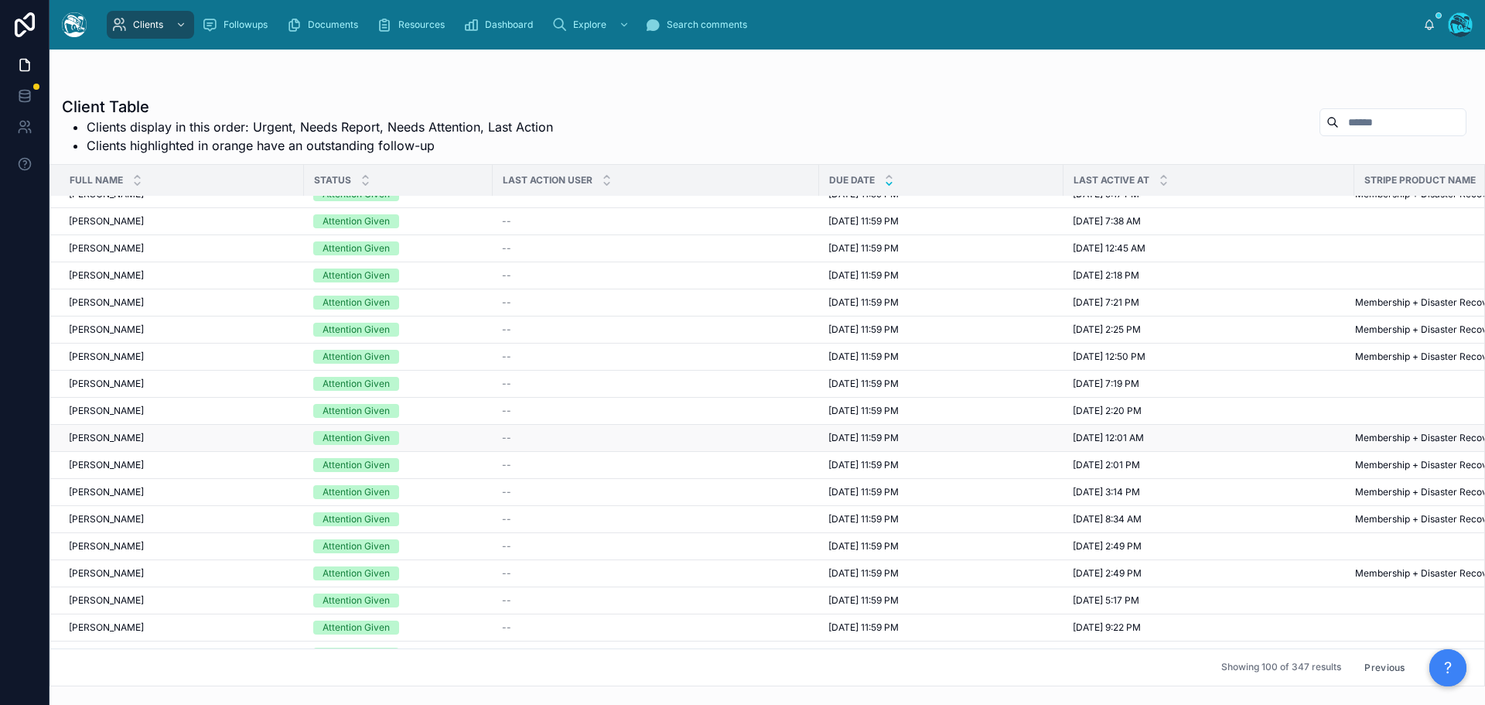
click at [857, 437] on span "8/11/2025 11:59 PM" at bounding box center [864, 438] width 70 height 12
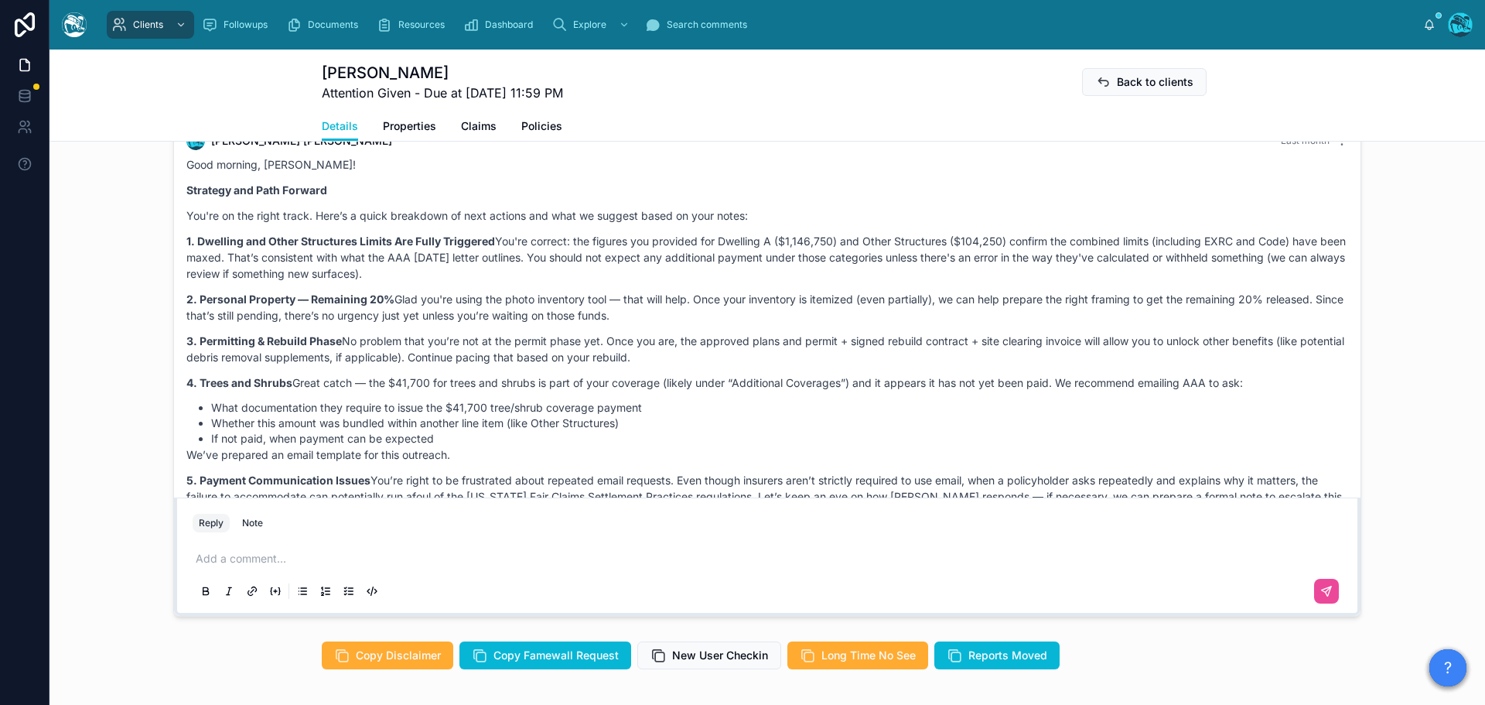
scroll to position [3187, 0]
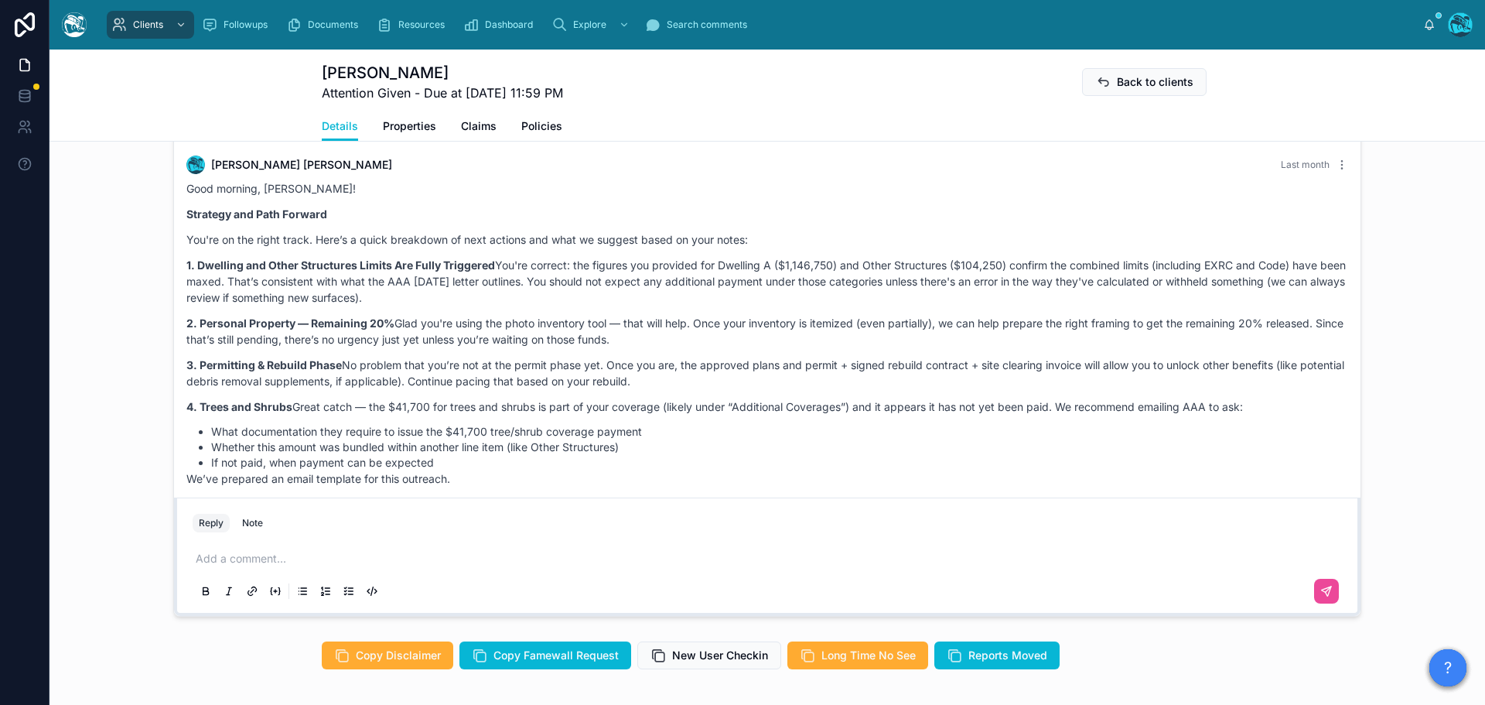
click at [281, 566] on p at bounding box center [771, 558] width 1150 height 15
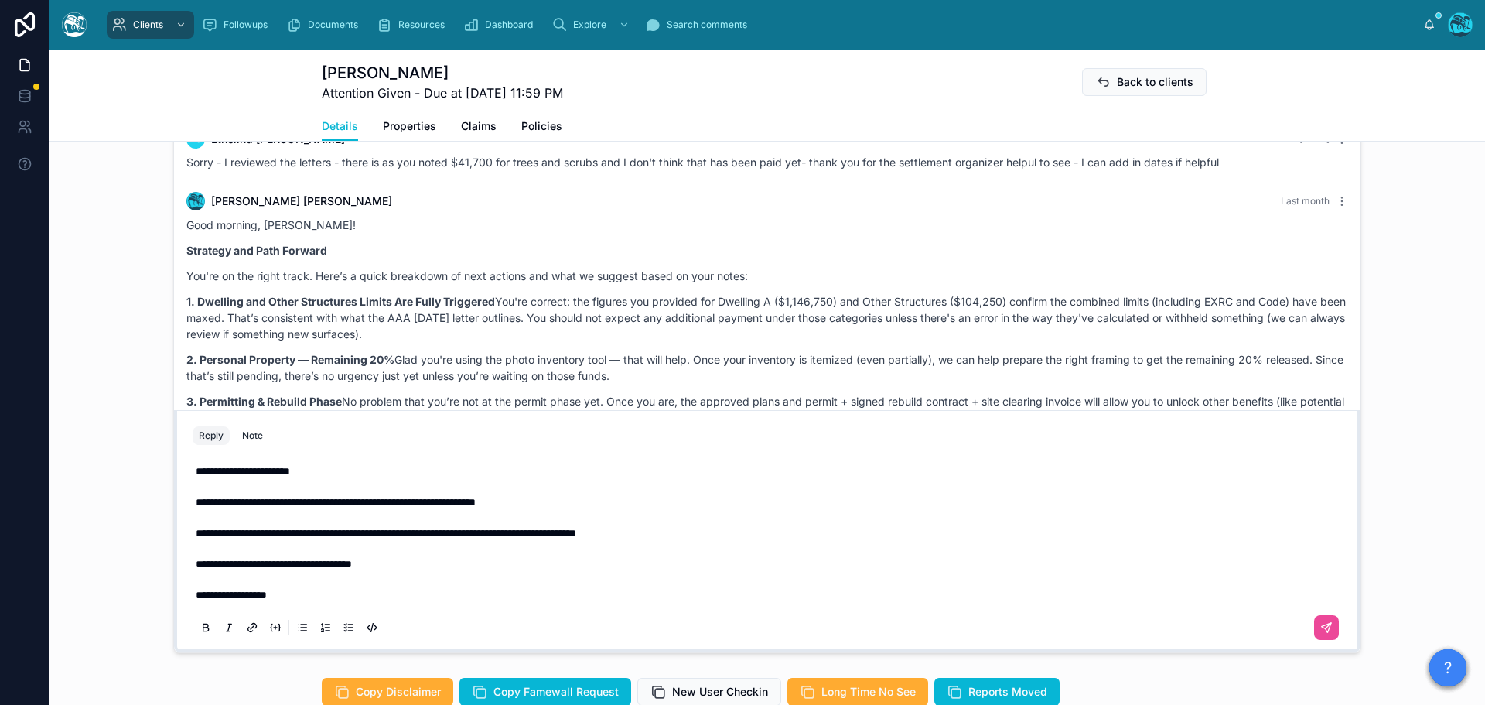
scroll to position [1283, 0]
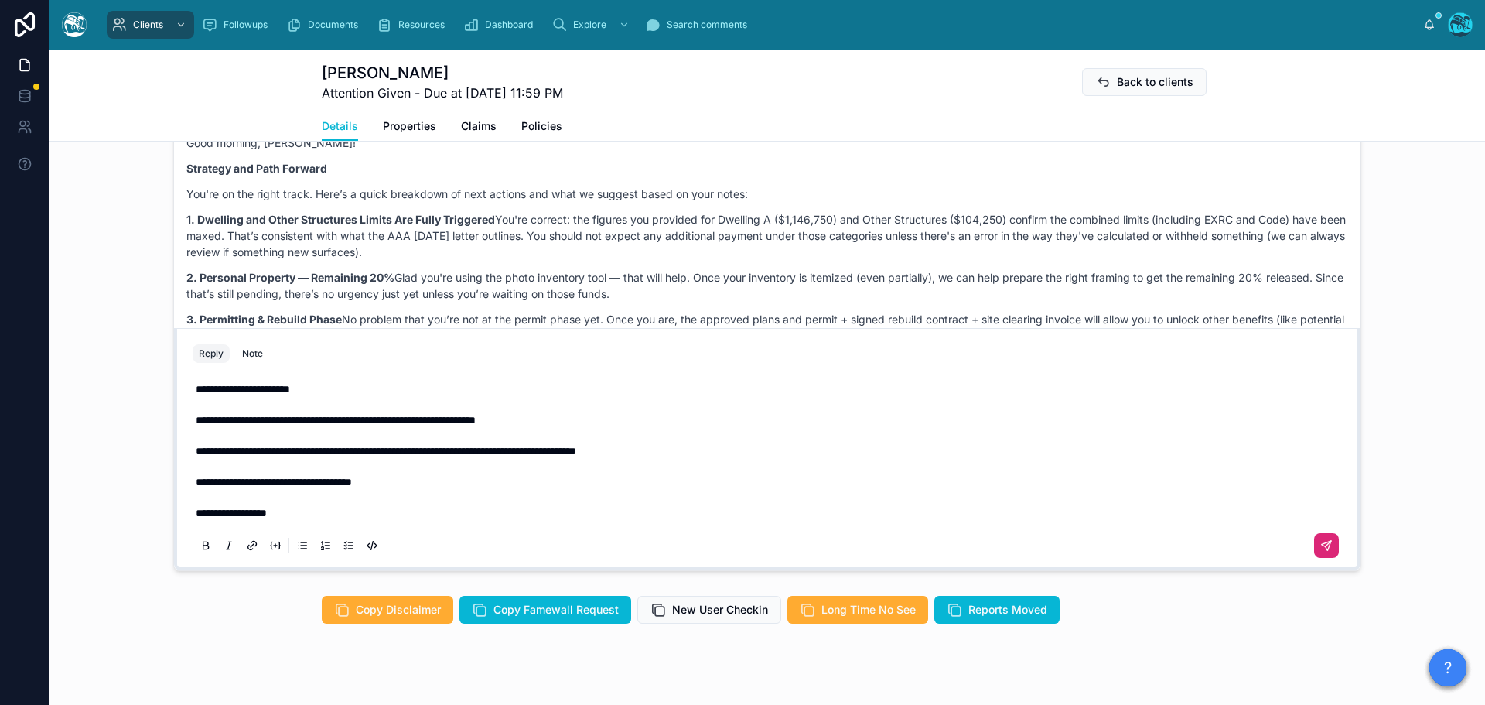
click at [1321, 552] on icon at bounding box center [1327, 545] width 12 height 12
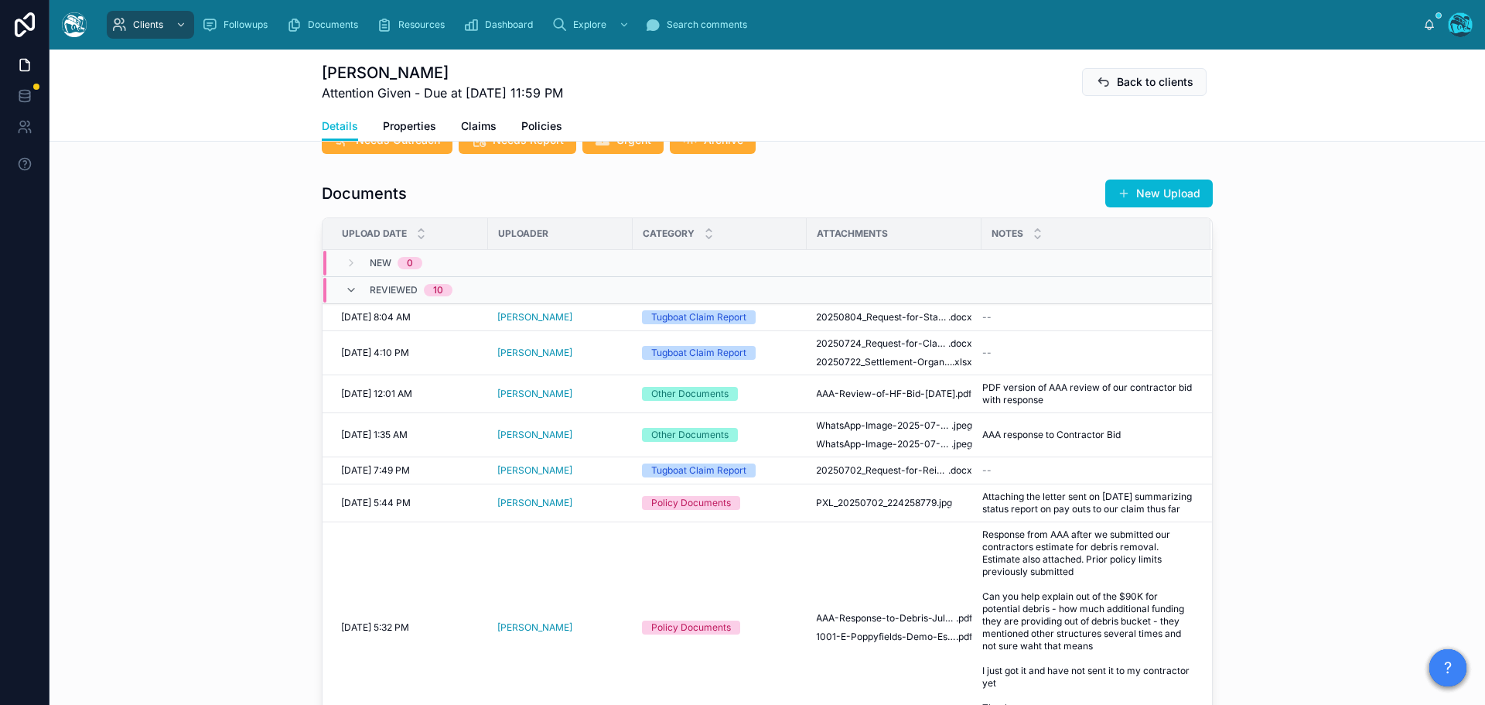
scroll to position [355, 0]
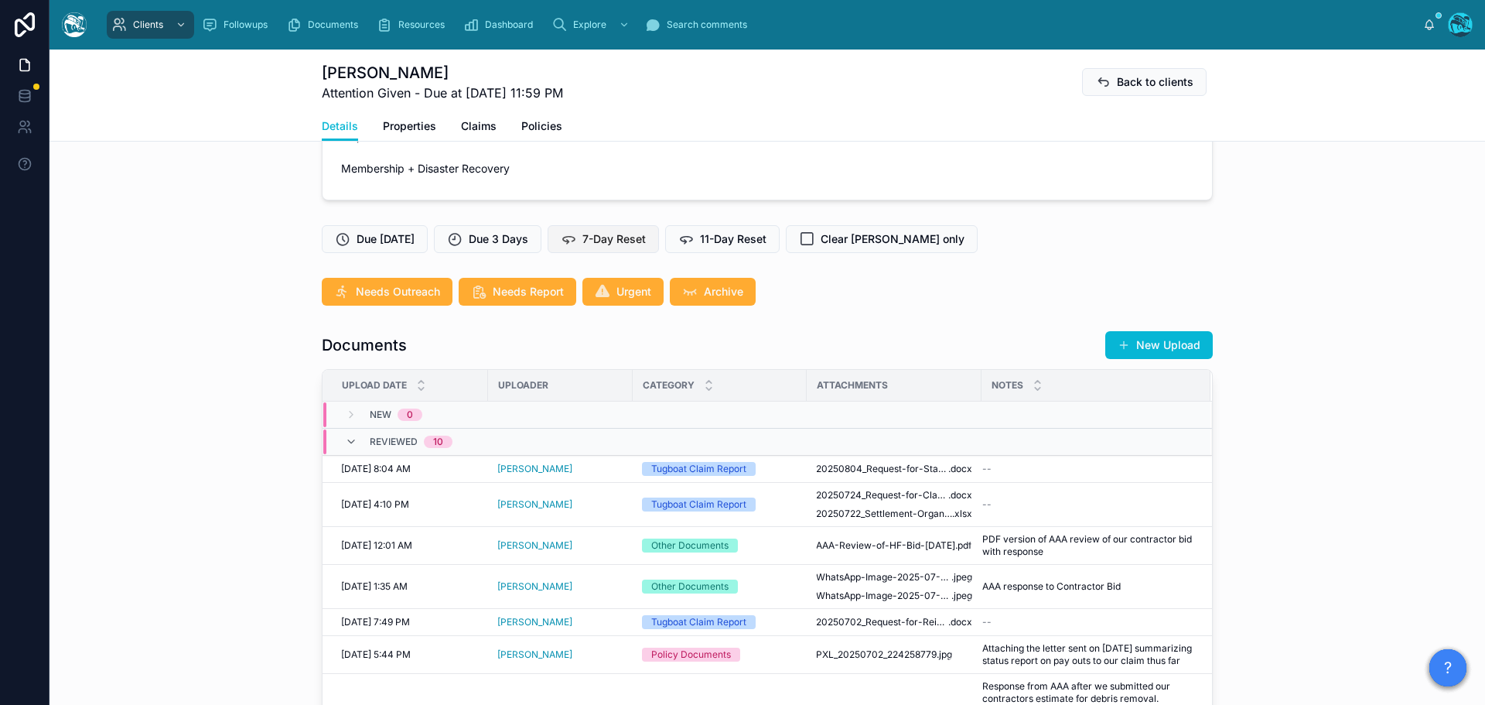
click at [631, 247] on span "7-Day Reset" at bounding box center [614, 238] width 63 height 15
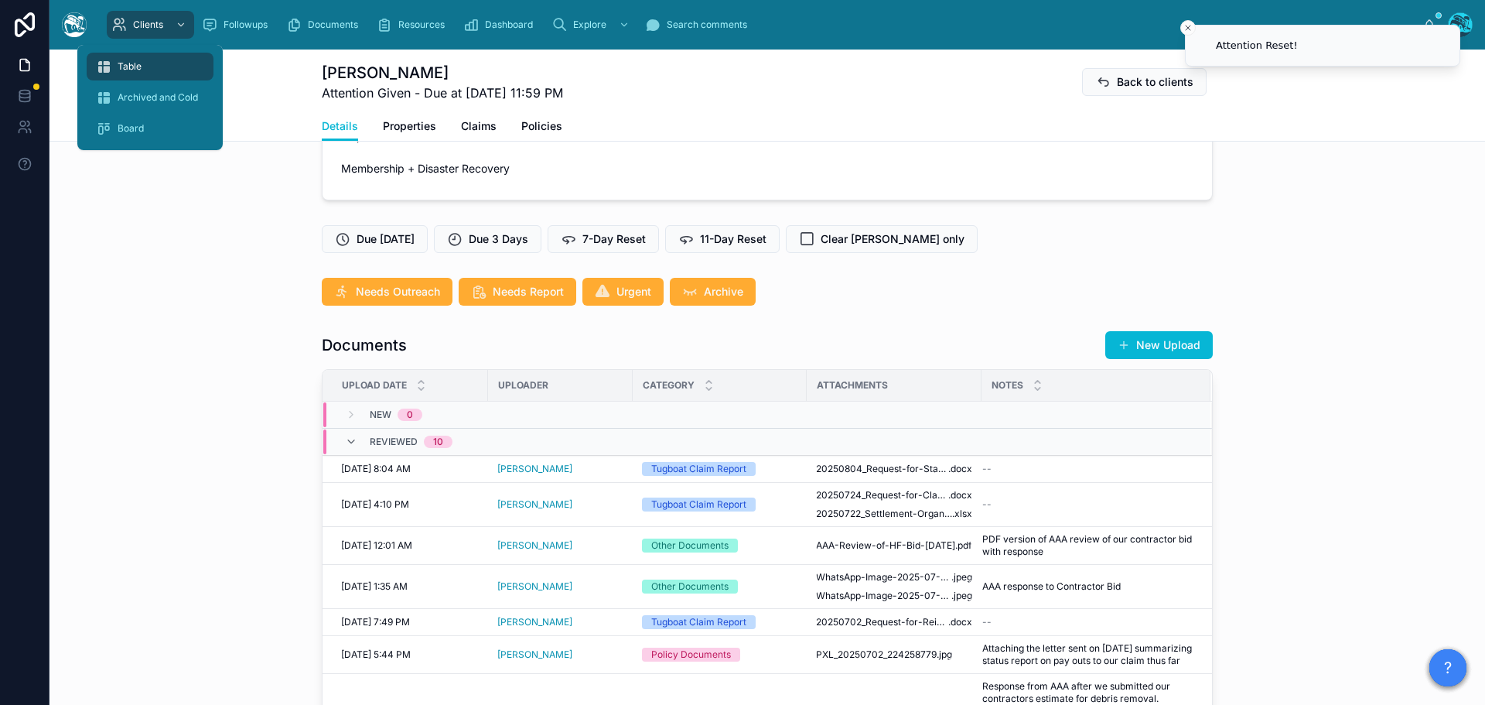
click at [132, 66] on span "Table" at bounding box center [130, 66] width 24 height 12
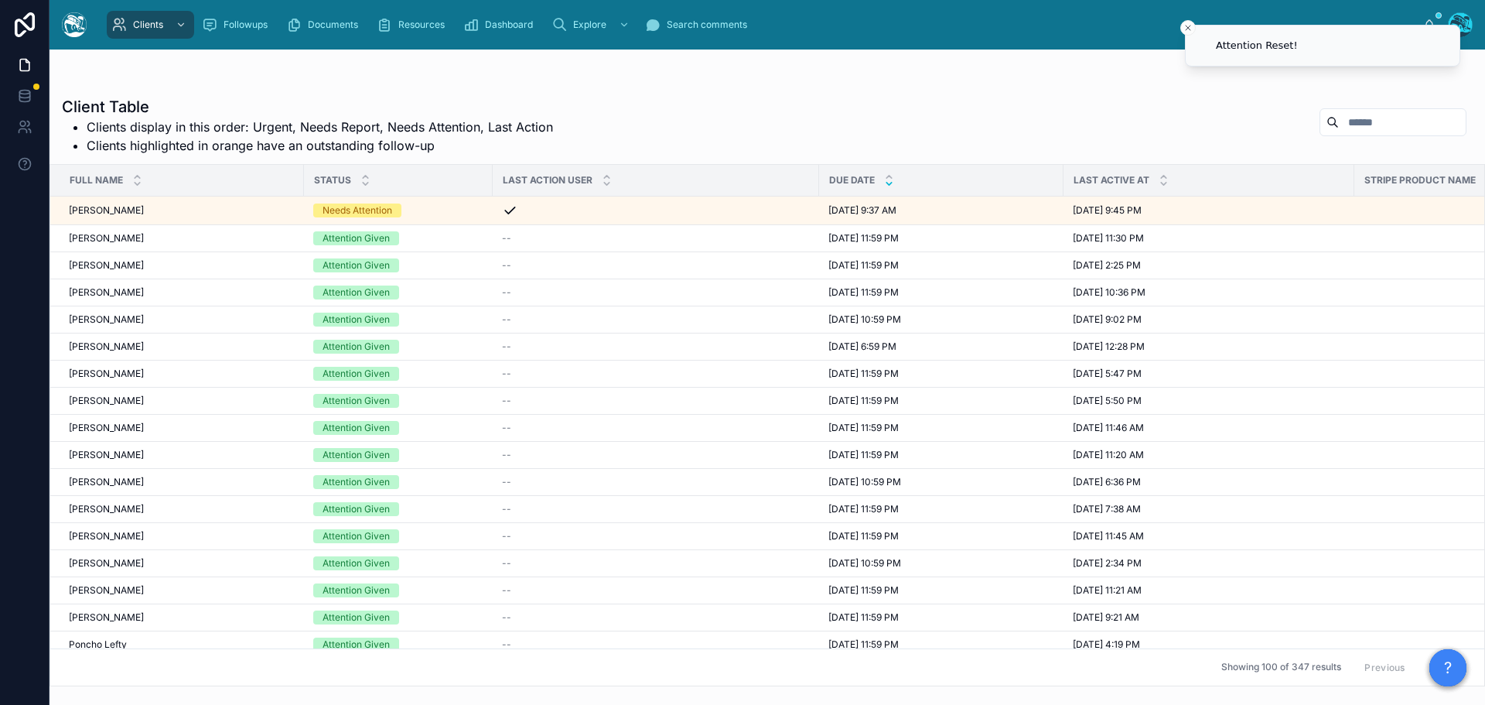
click at [888, 183] on icon at bounding box center [889, 184] width 10 height 10
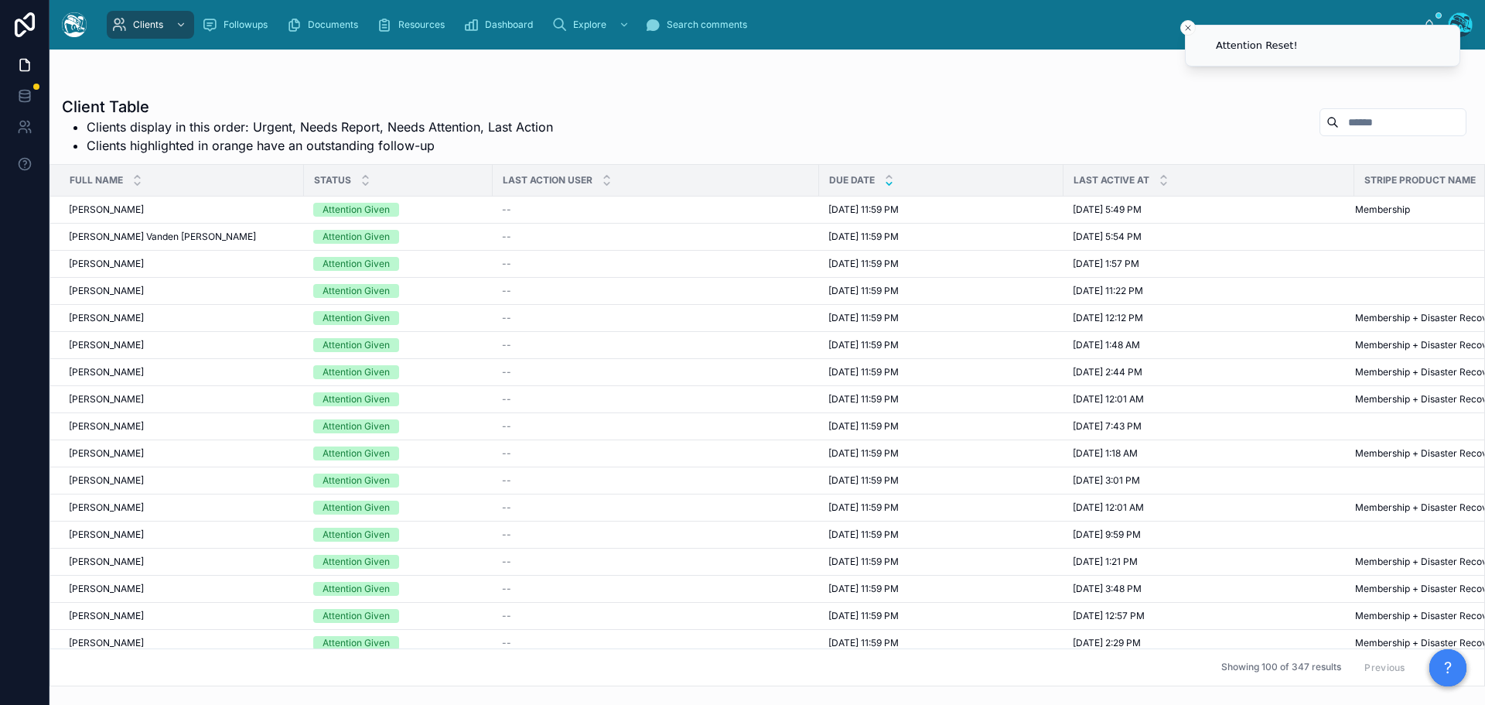
click at [1423, 655] on button "Next" at bounding box center [1444, 667] width 43 height 24
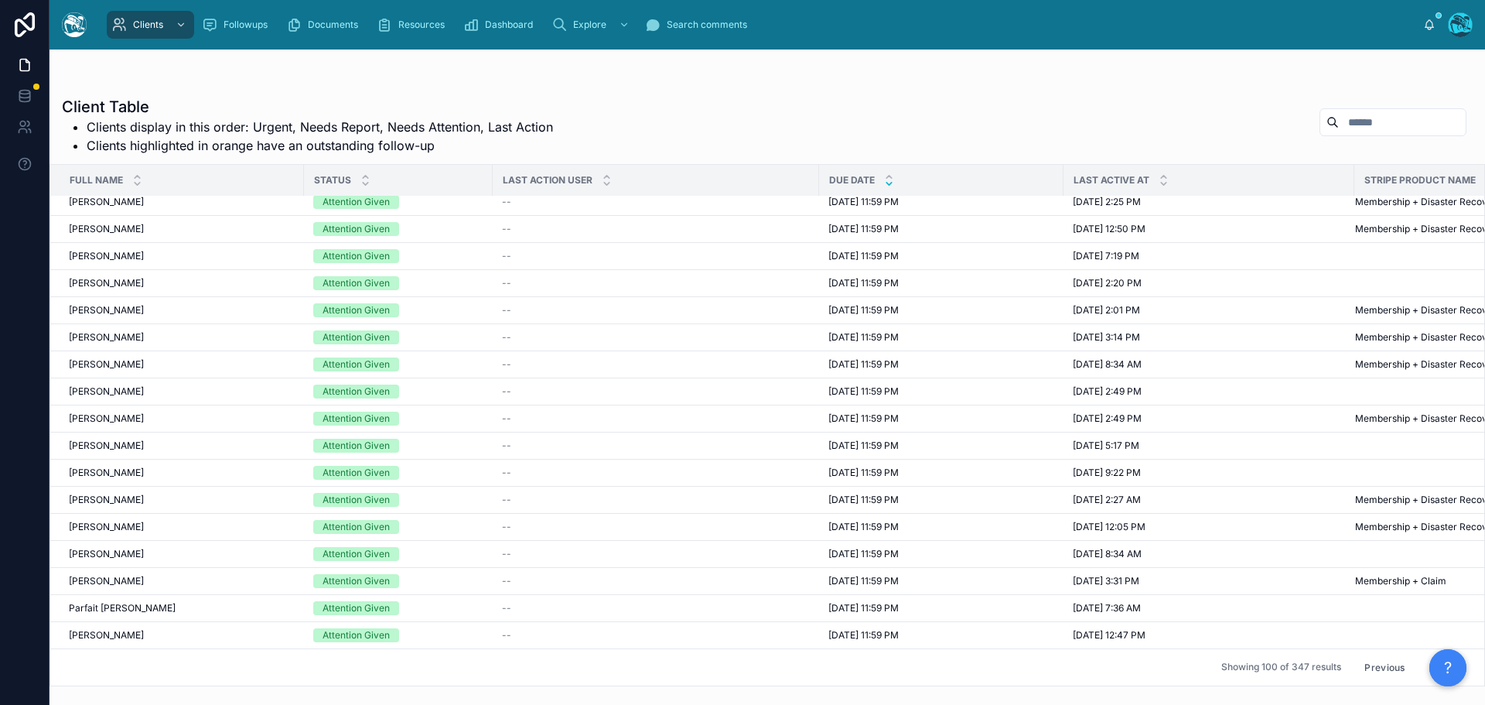
scroll to position [1393, 0]
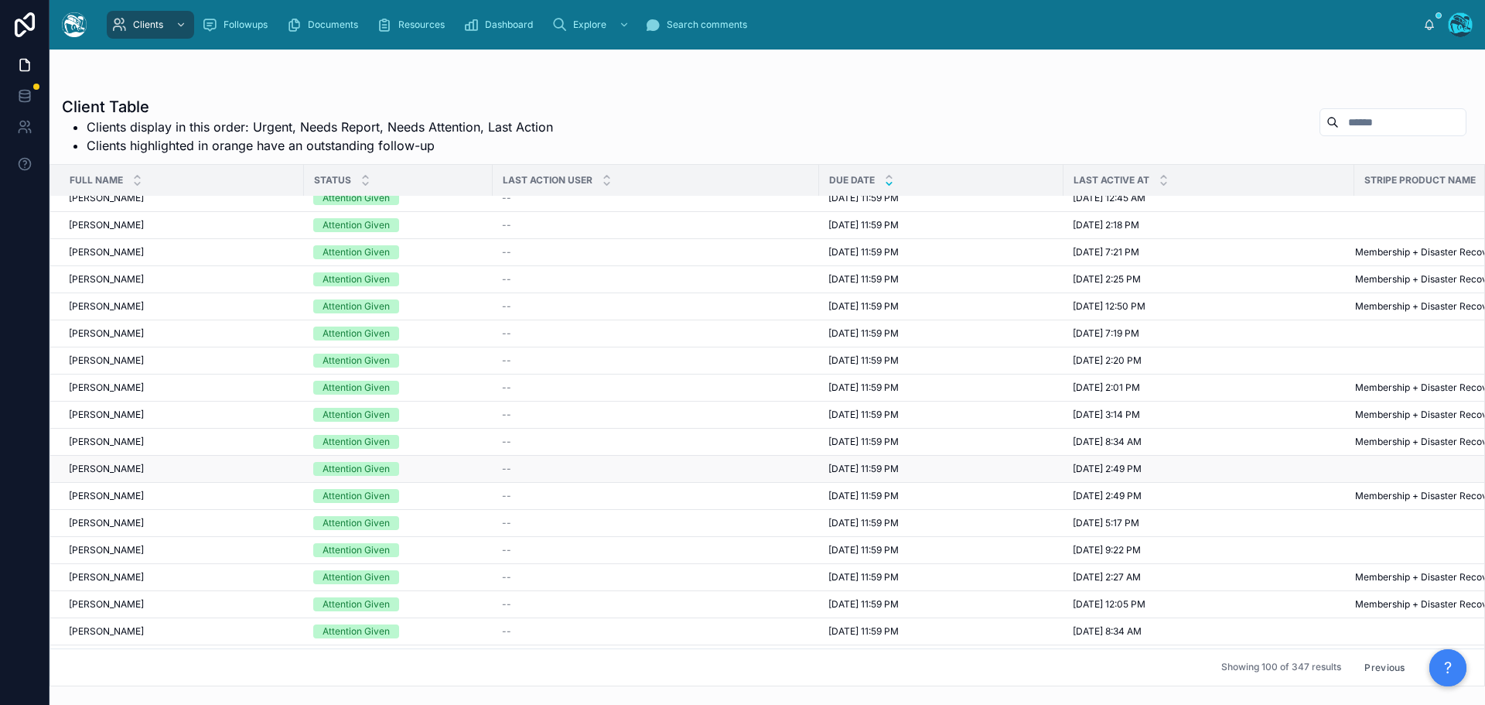
click at [853, 469] on span "8/11/2025 11:59 PM" at bounding box center [864, 469] width 70 height 12
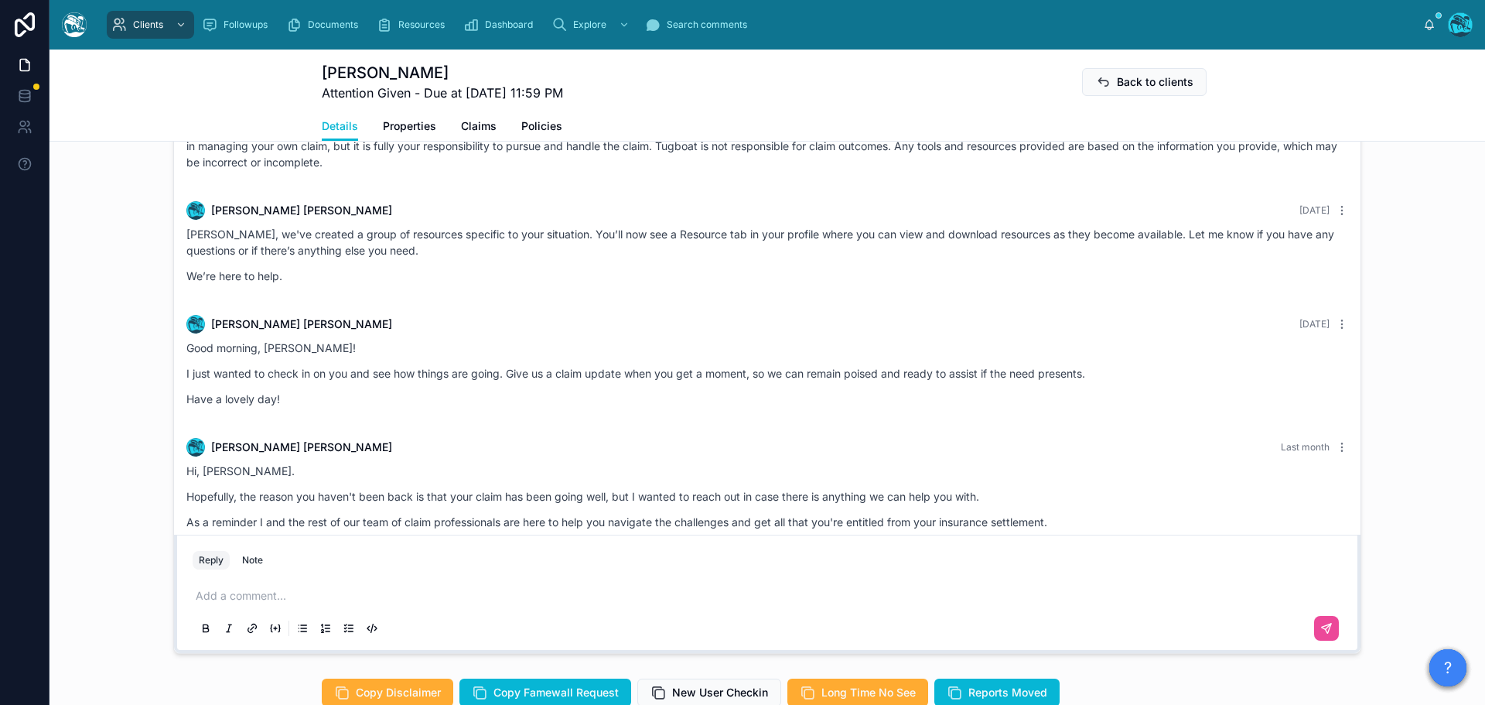
scroll to position [3420, 0]
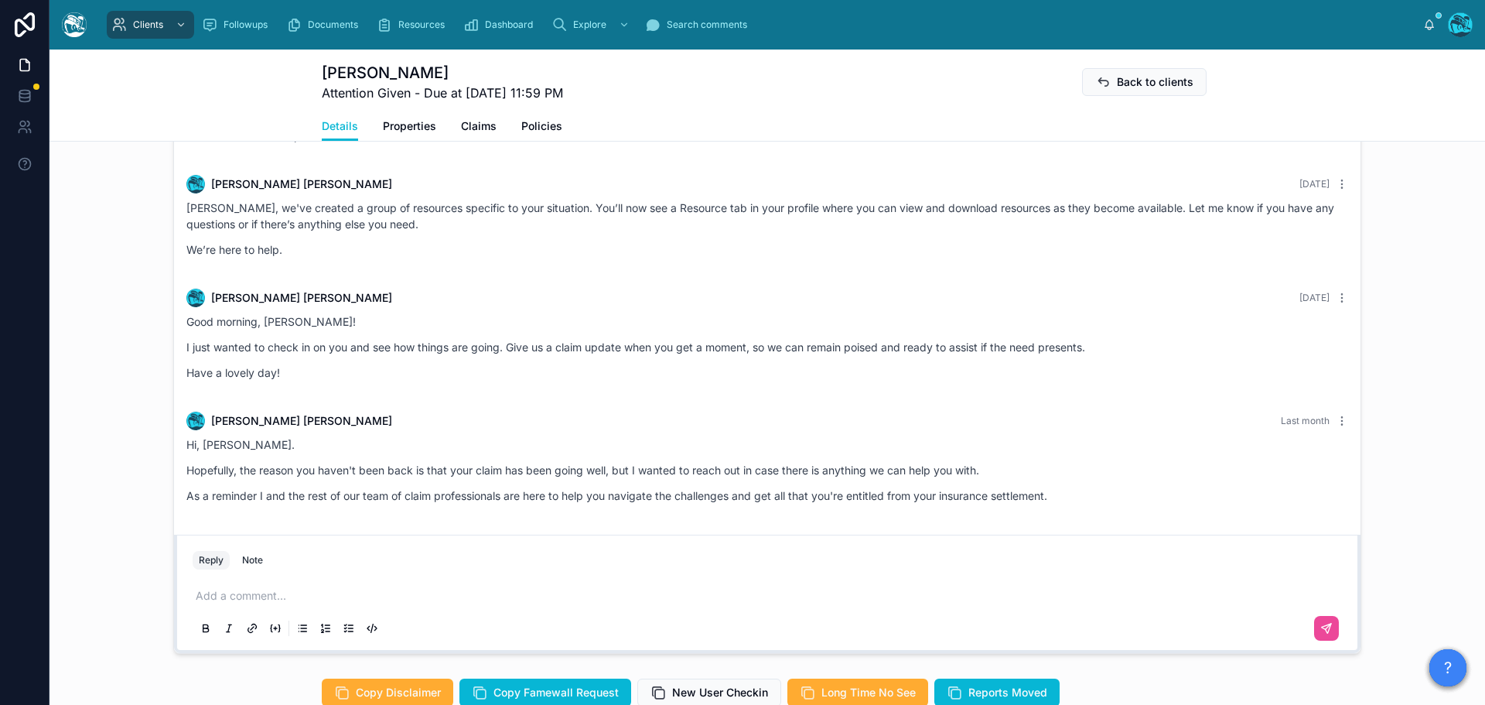
click at [243, 603] on p at bounding box center [771, 595] width 1150 height 15
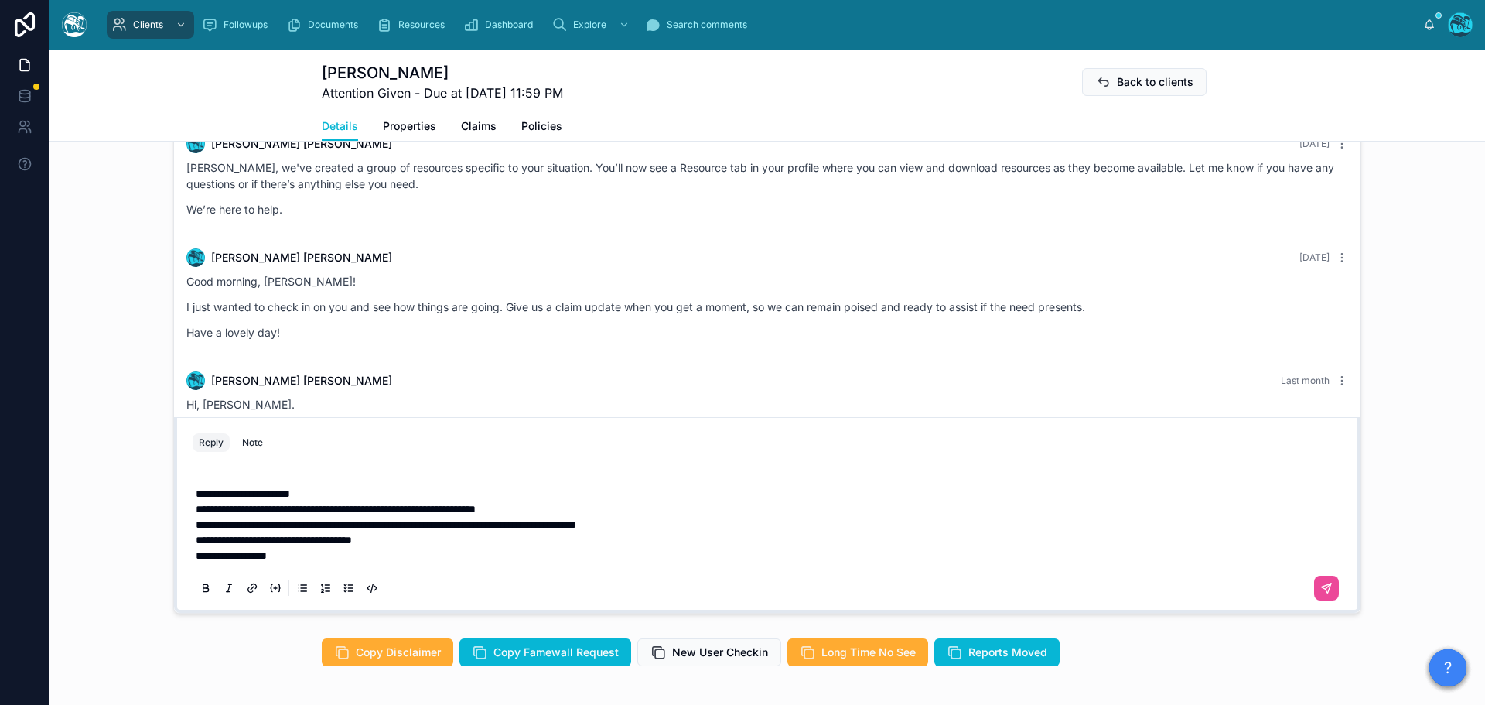
scroll to position [856, 0]
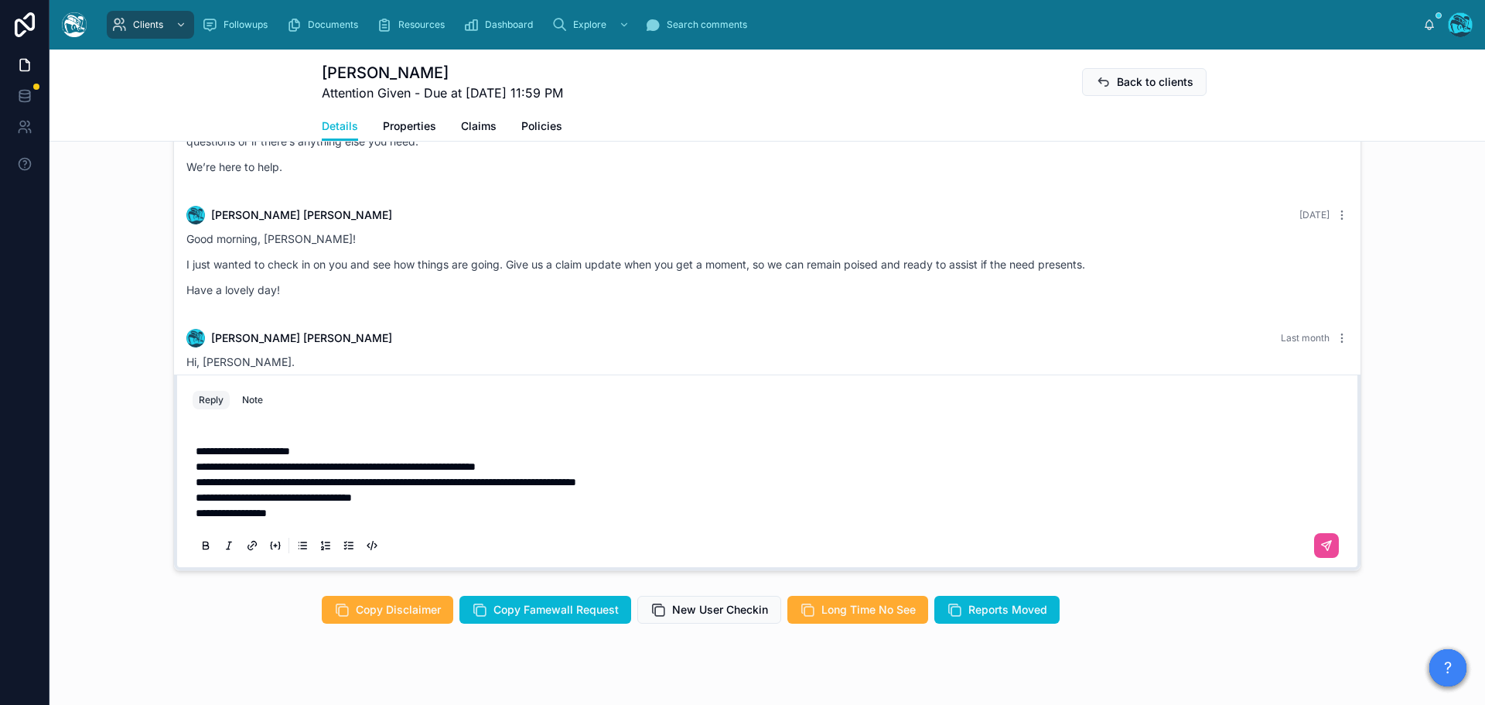
click at [271, 456] on span "**********" at bounding box center [243, 451] width 94 height 11
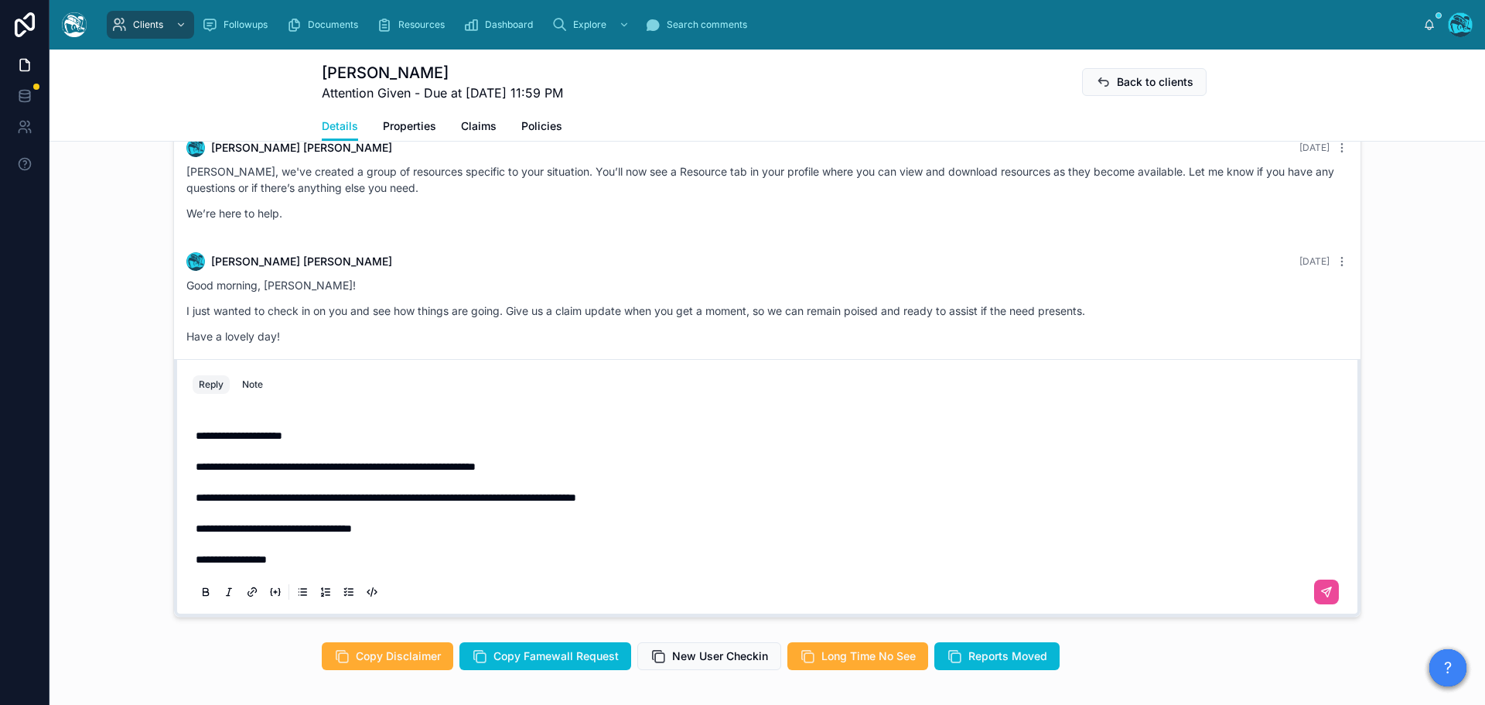
scroll to position [795, 0]
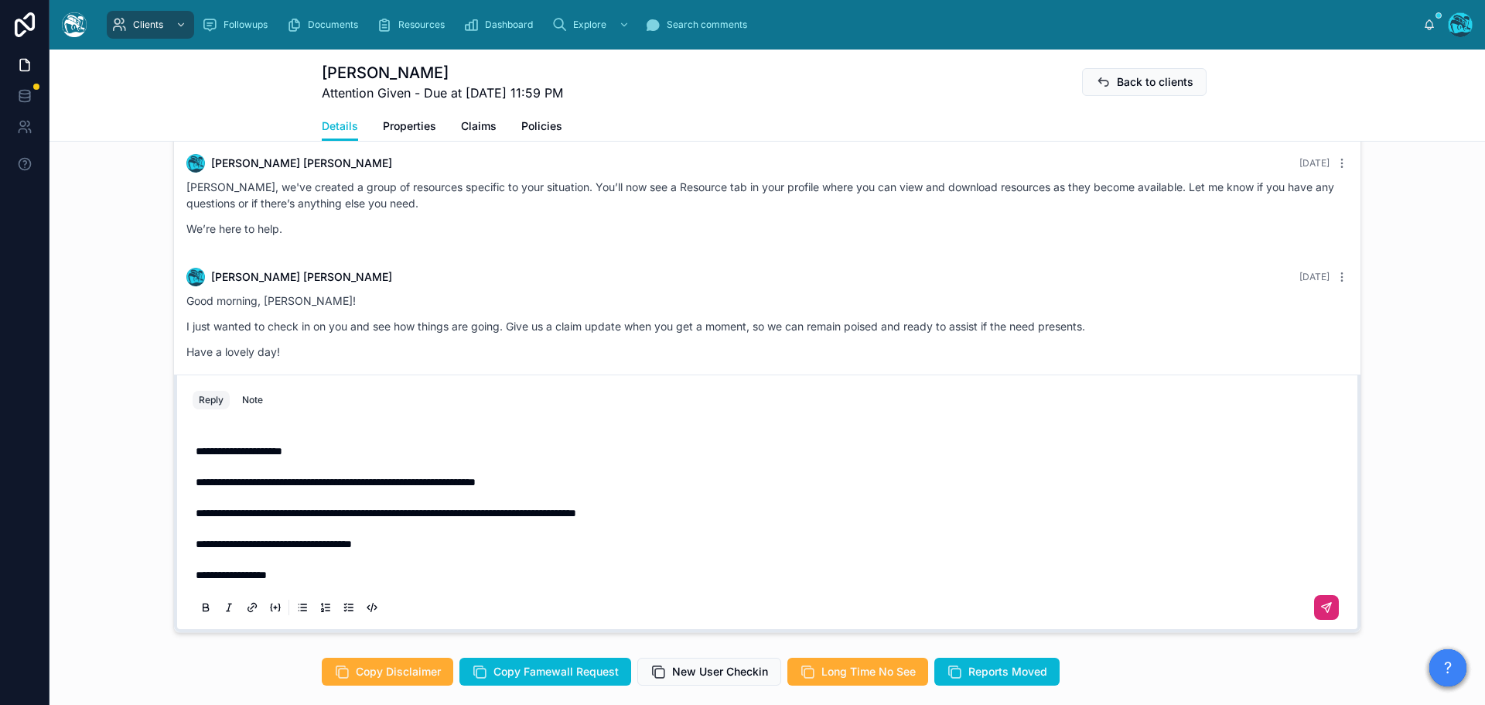
click at [1321, 614] on icon at bounding box center [1327, 607] width 12 height 12
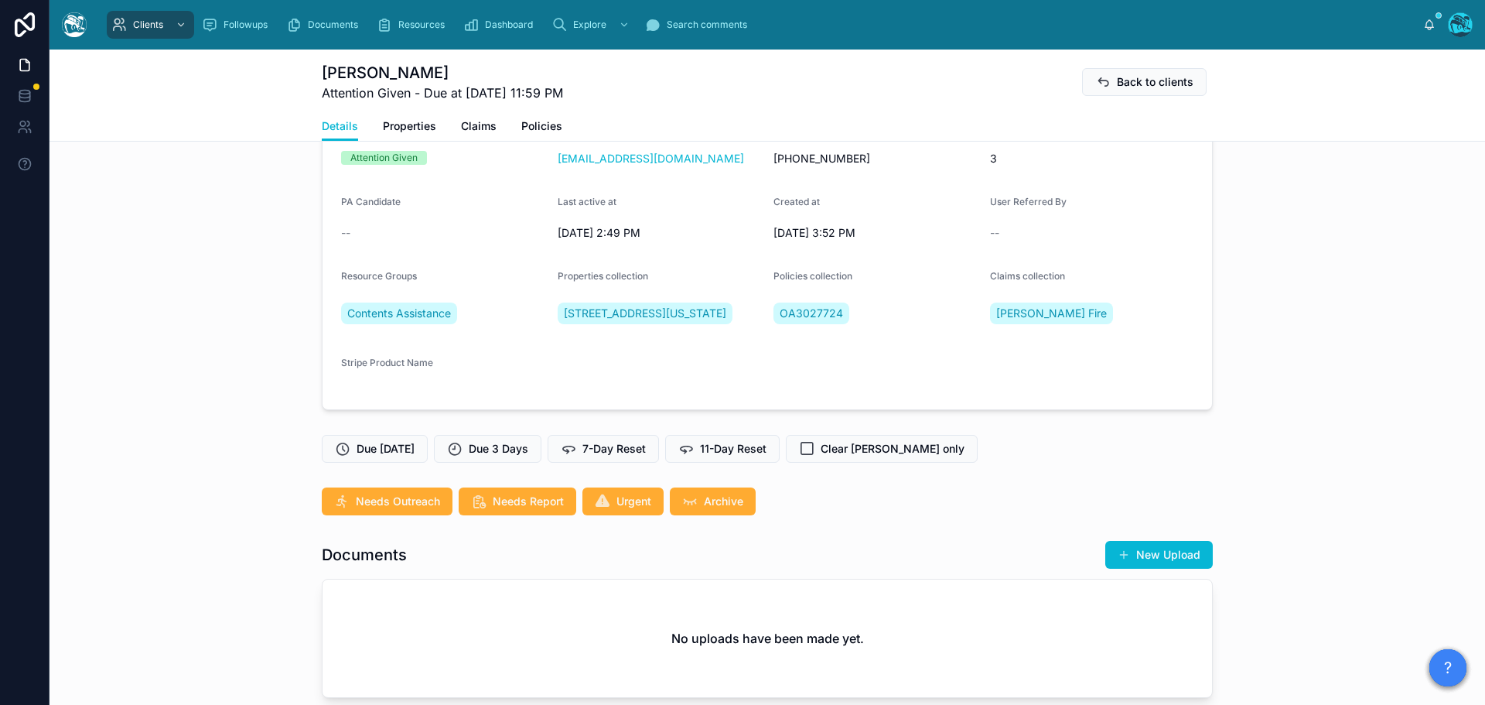
scroll to position [98, 0]
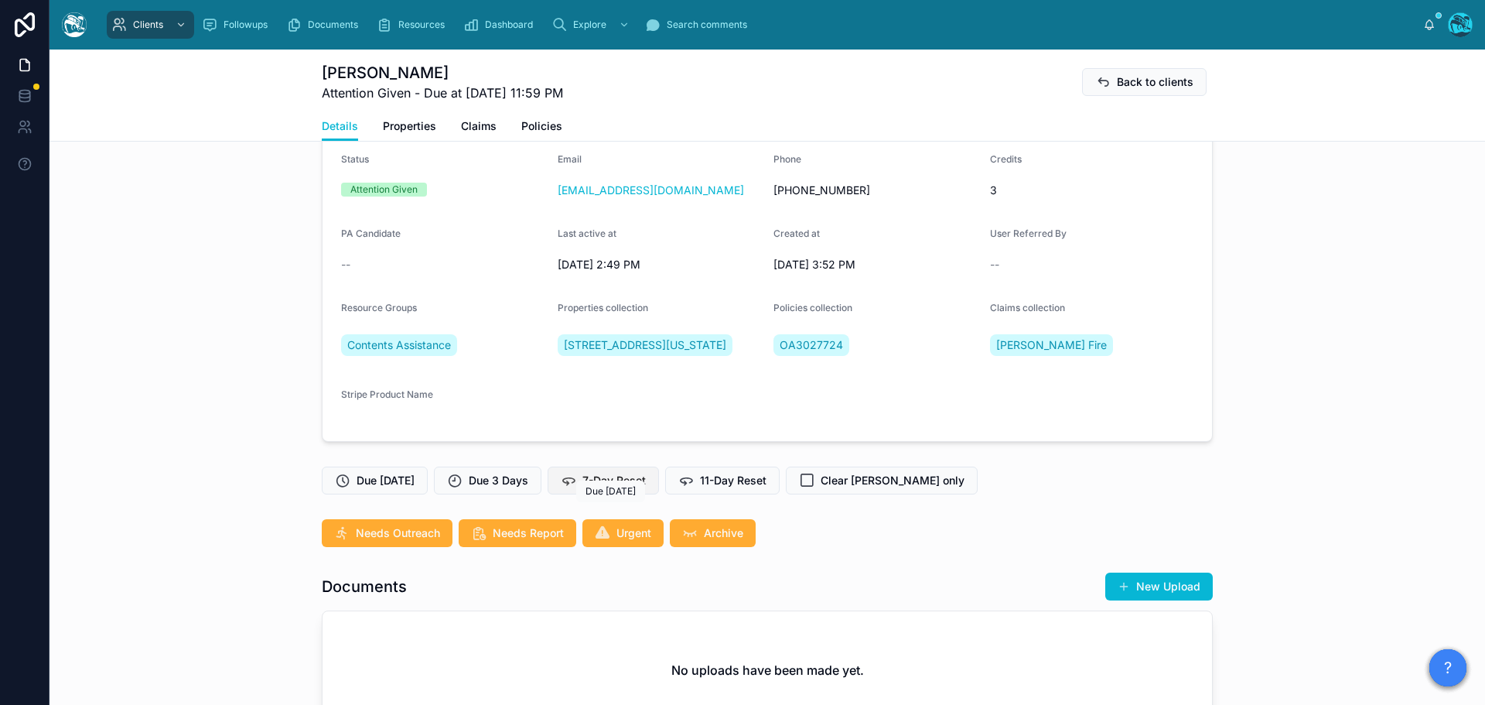
click at [609, 488] on span "7-Day Reset" at bounding box center [614, 480] width 63 height 15
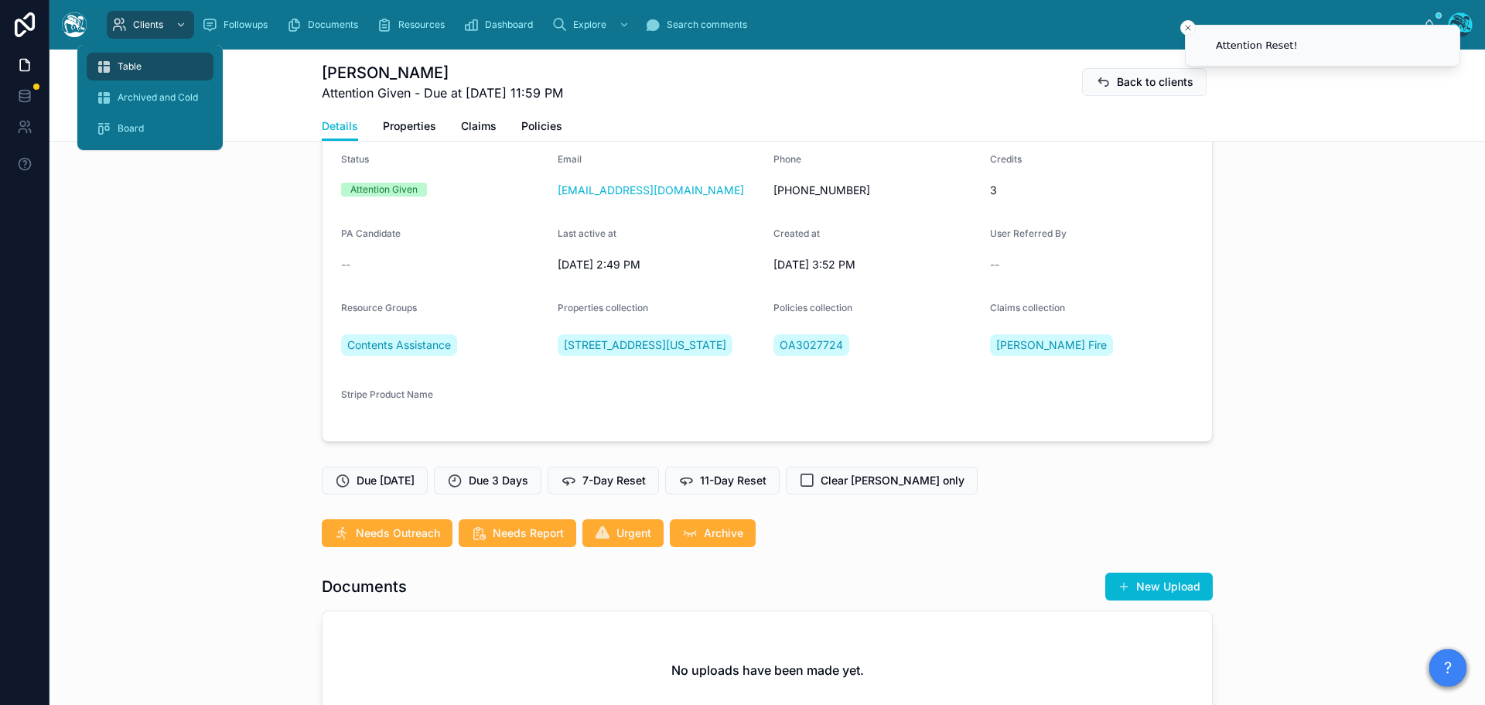
click at [125, 67] on span "Table" at bounding box center [130, 66] width 24 height 12
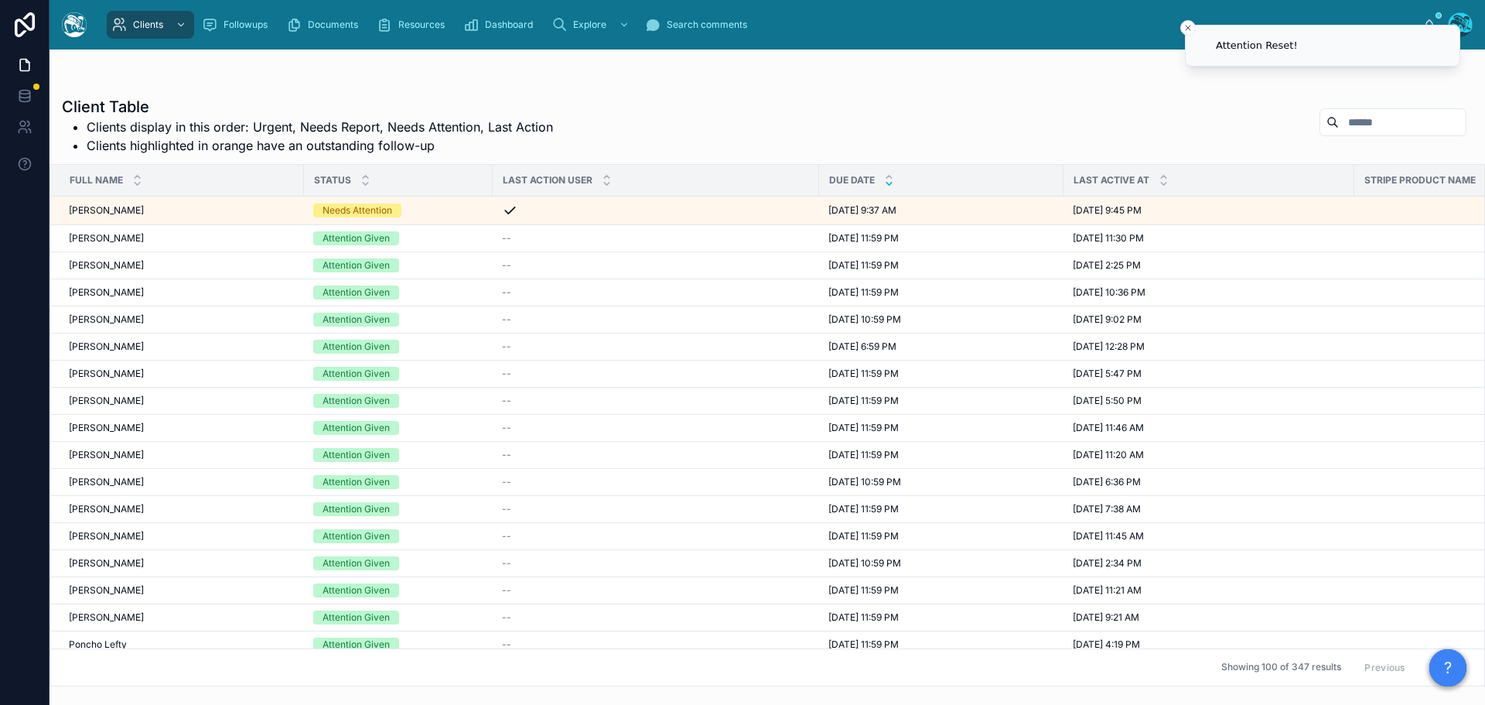
click at [890, 184] on icon at bounding box center [889, 184] width 5 height 2
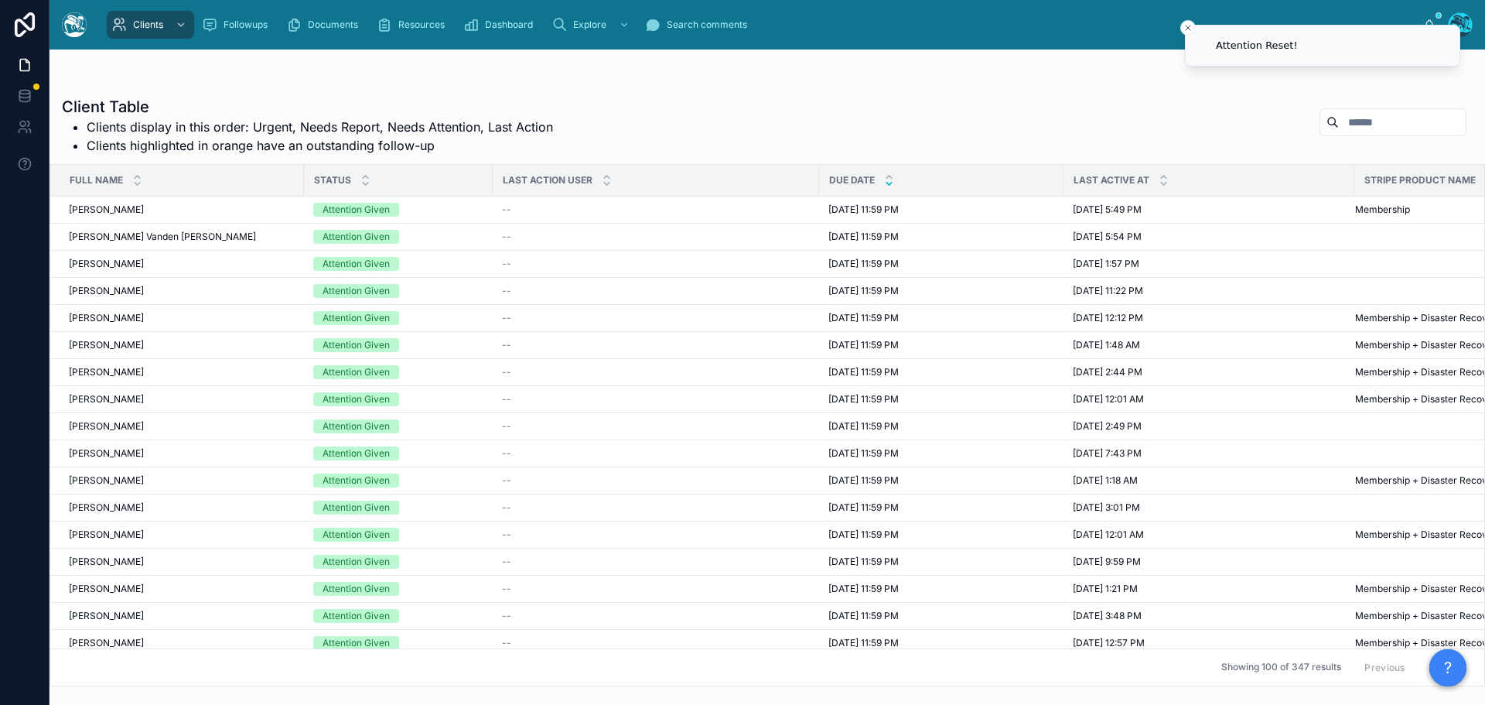
click at [1423, 656] on button "Next" at bounding box center [1444, 667] width 43 height 24
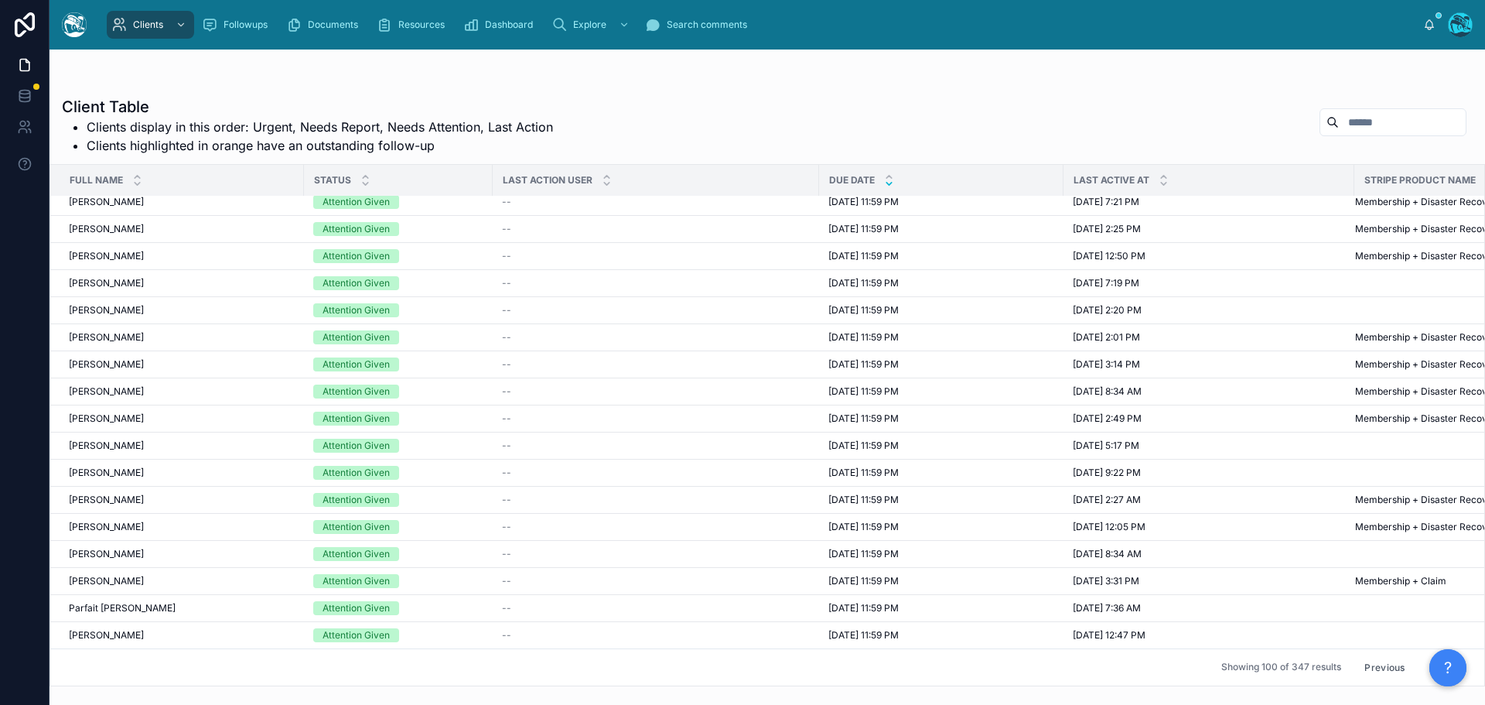
scroll to position [1393, 0]
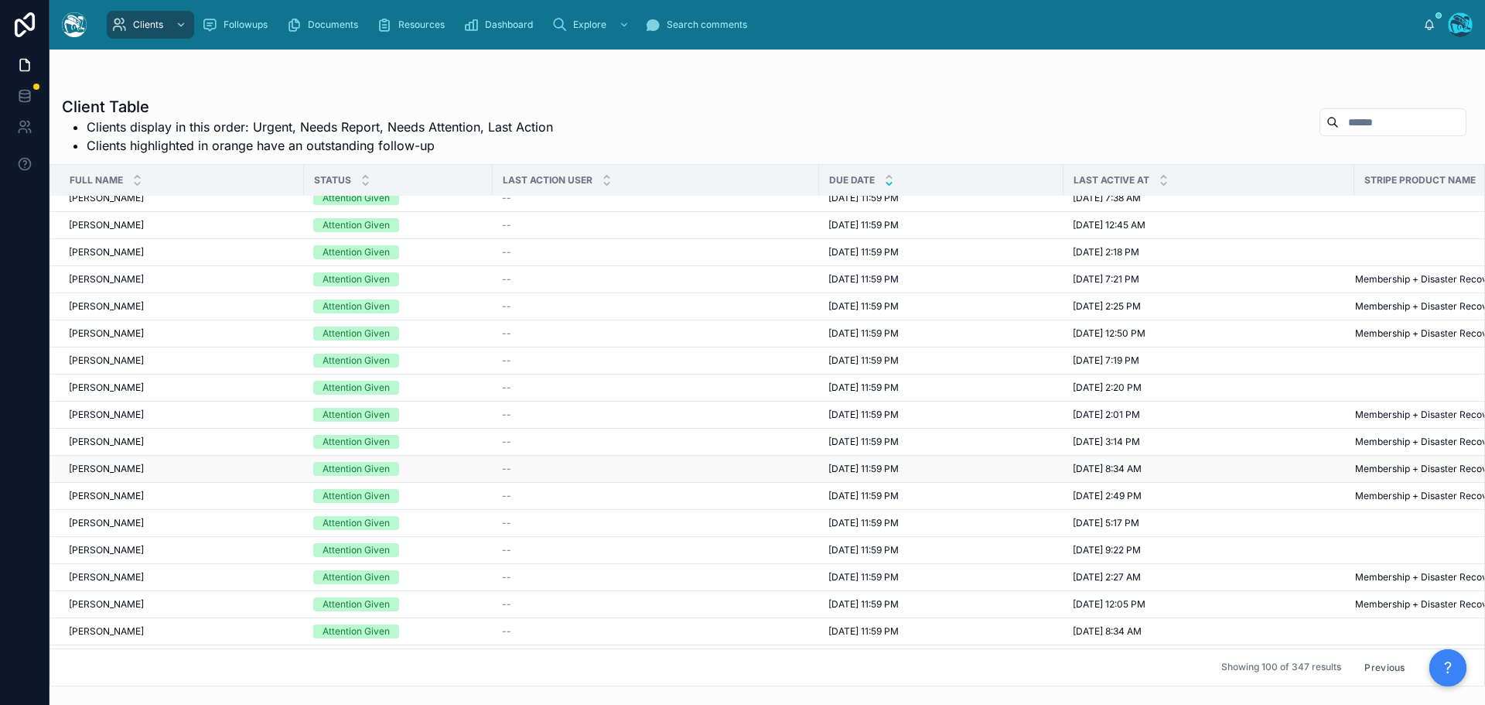
click at [855, 465] on span "8/11/2025 11:59 PM" at bounding box center [864, 469] width 70 height 12
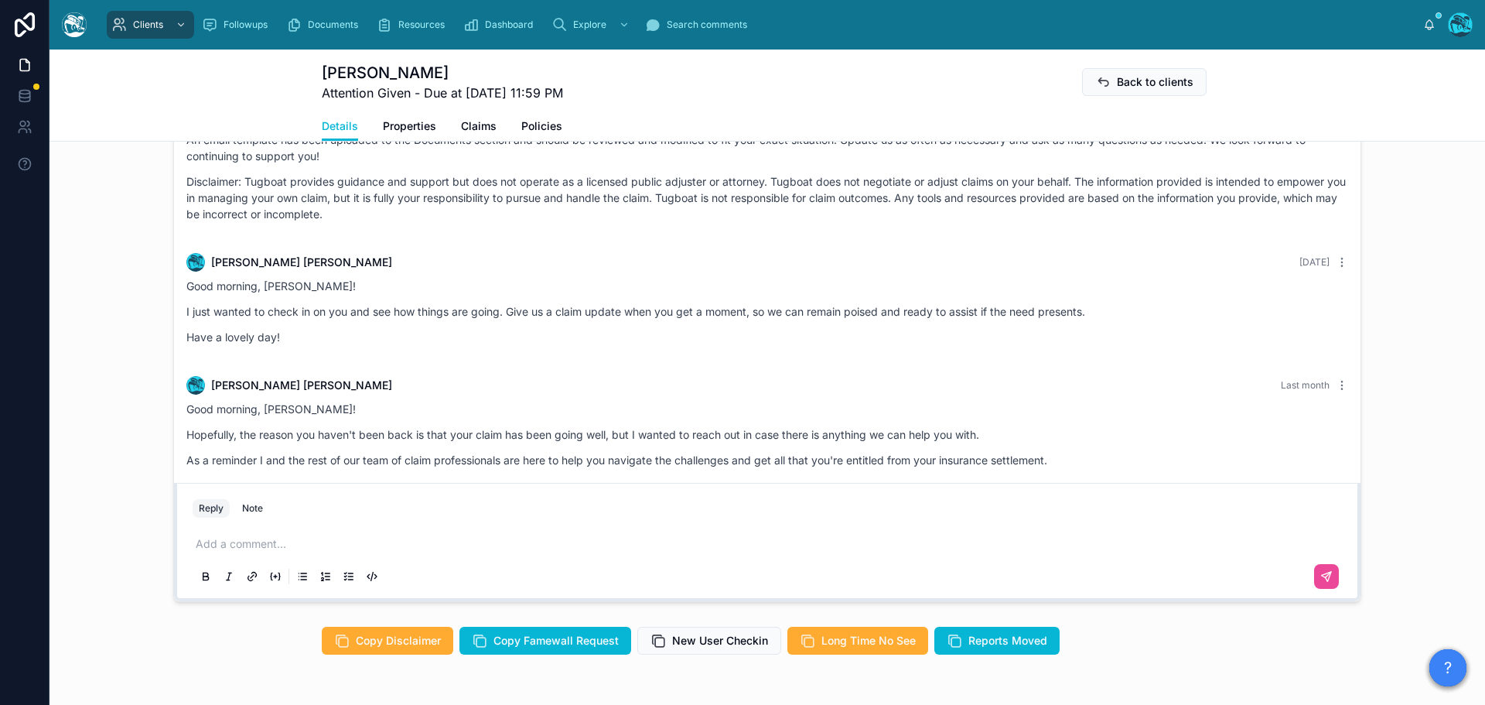
scroll to position [1315, 0]
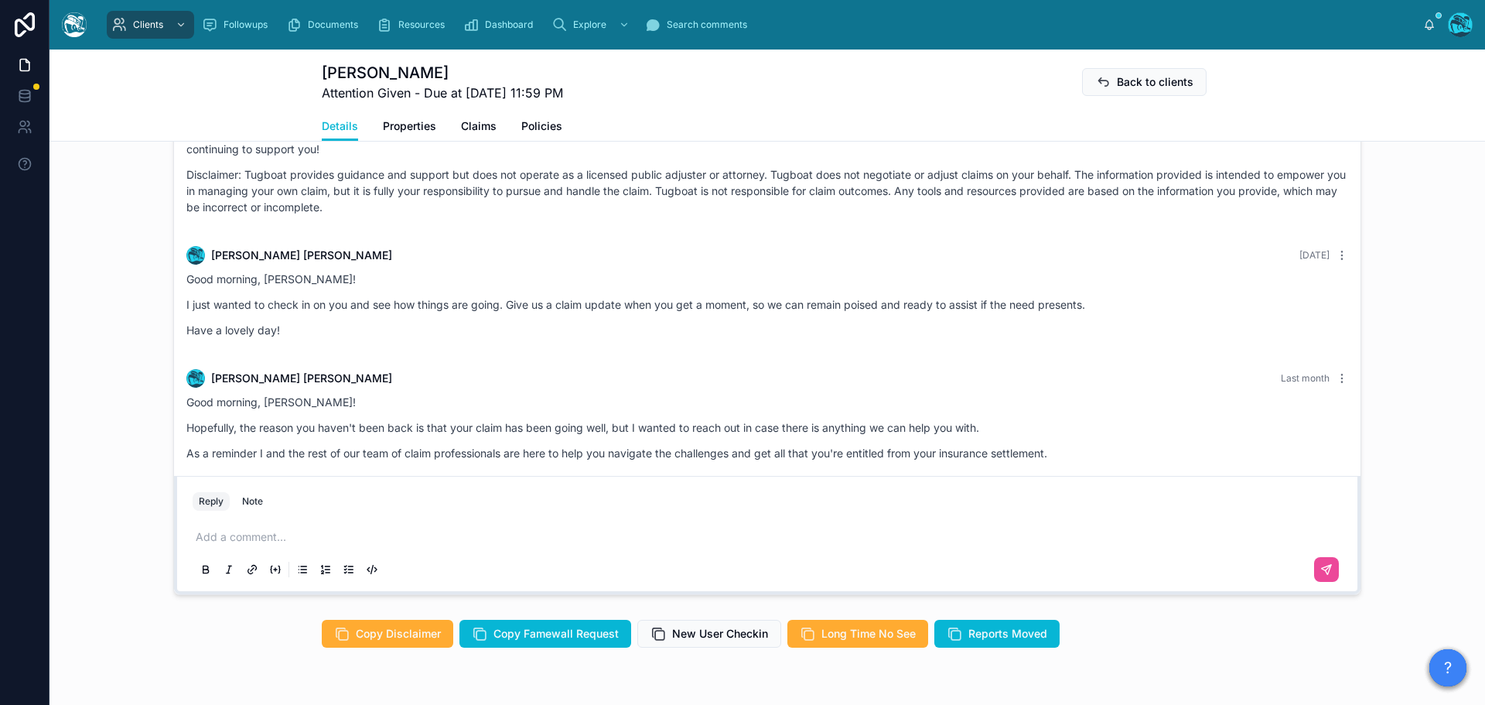
click at [232, 545] on p at bounding box center [771, 536] width 1150 height 15
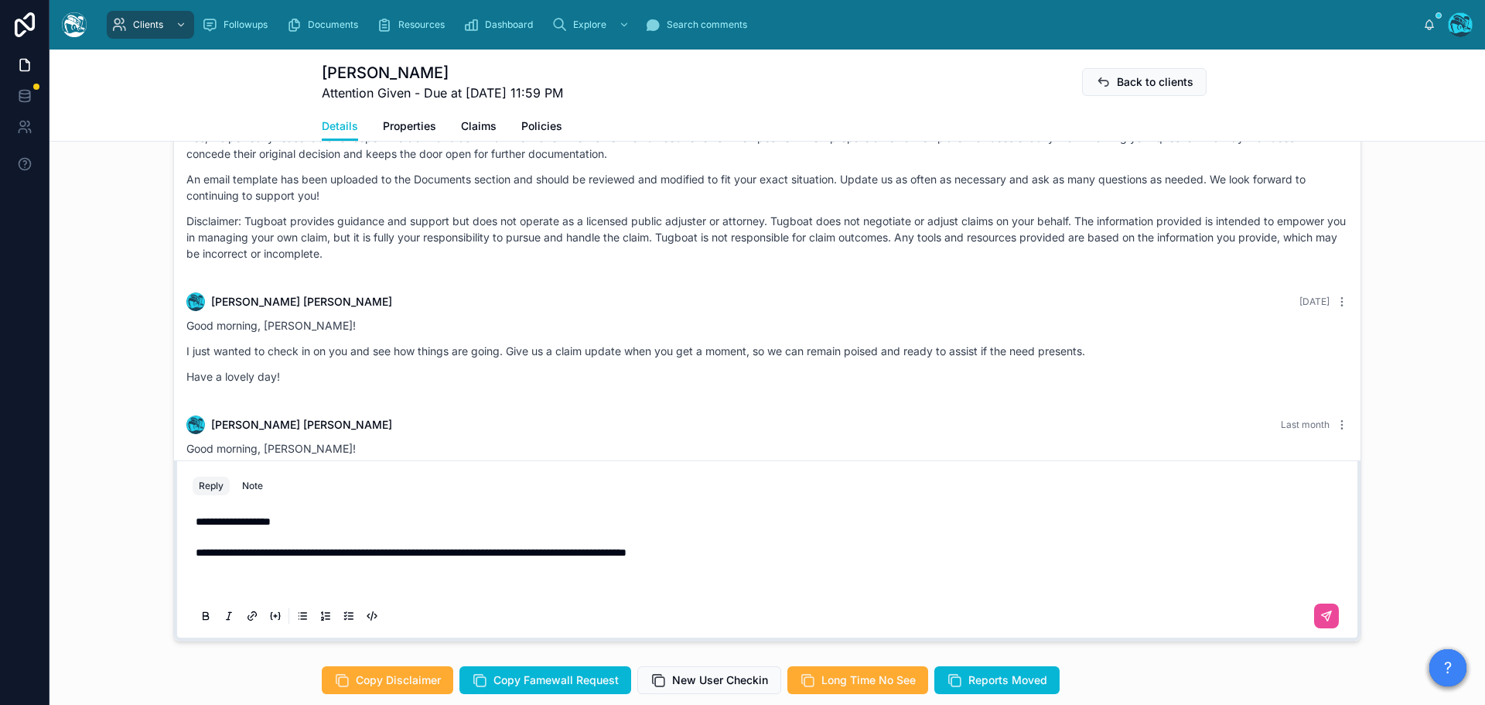
scroll to position [1253, 0]
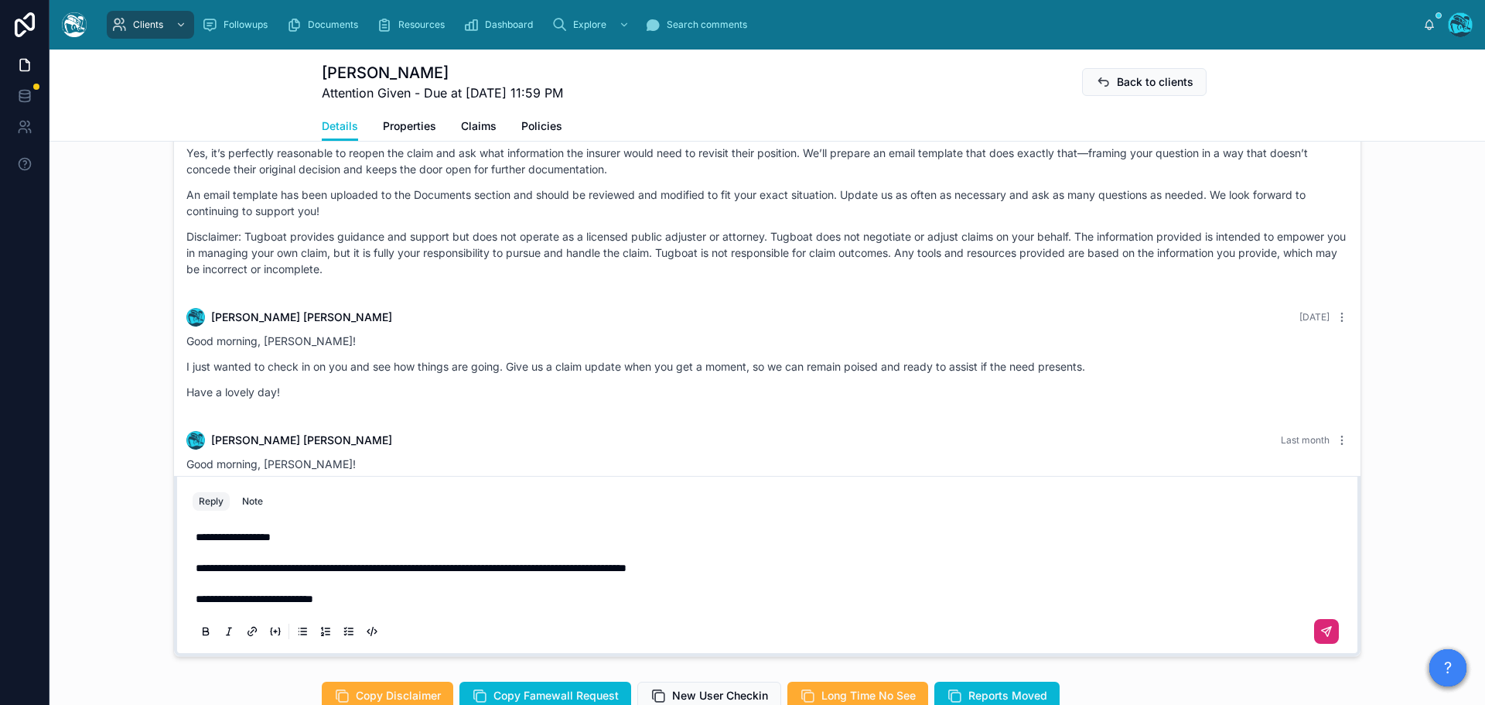
click at [1323, 636] on icon at bounding box center [1326, 631] width 9 height 9
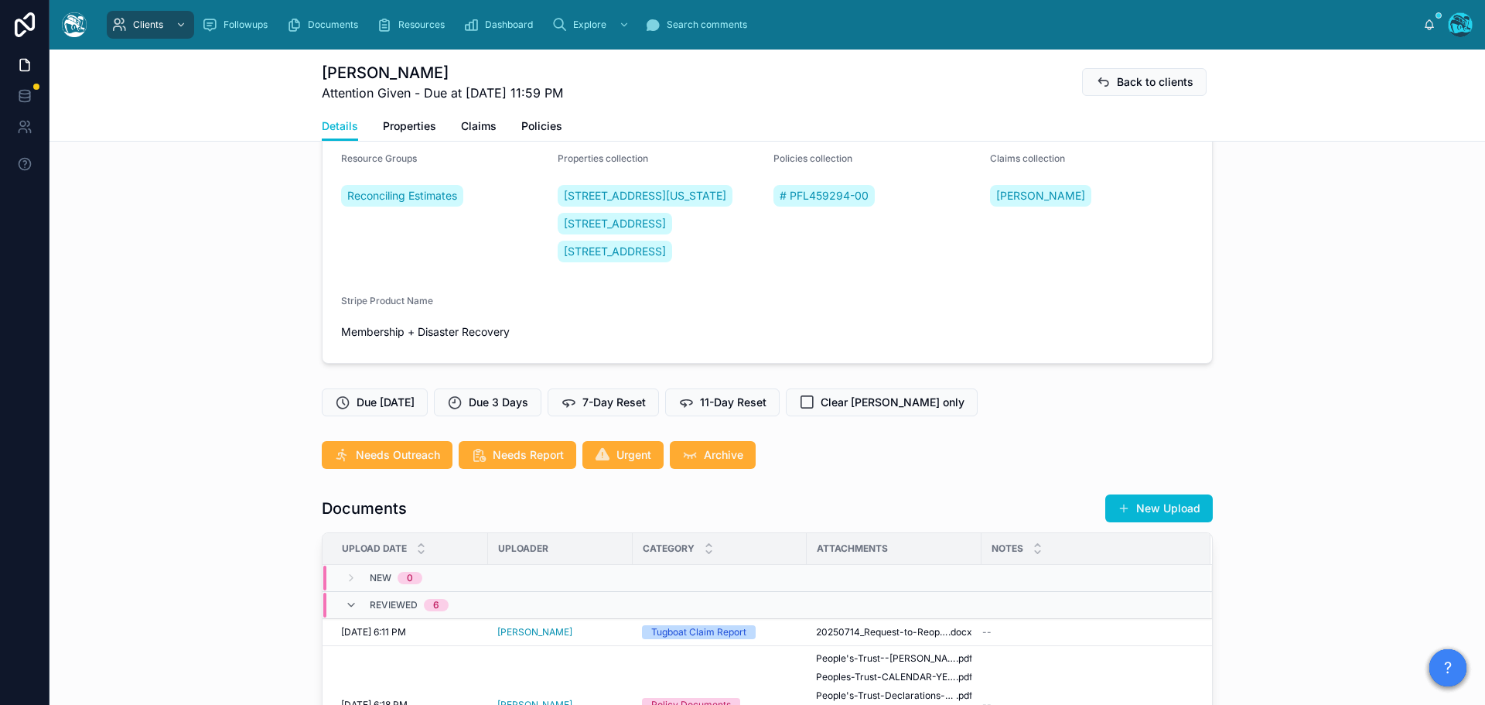
scroll to position [170, 0]
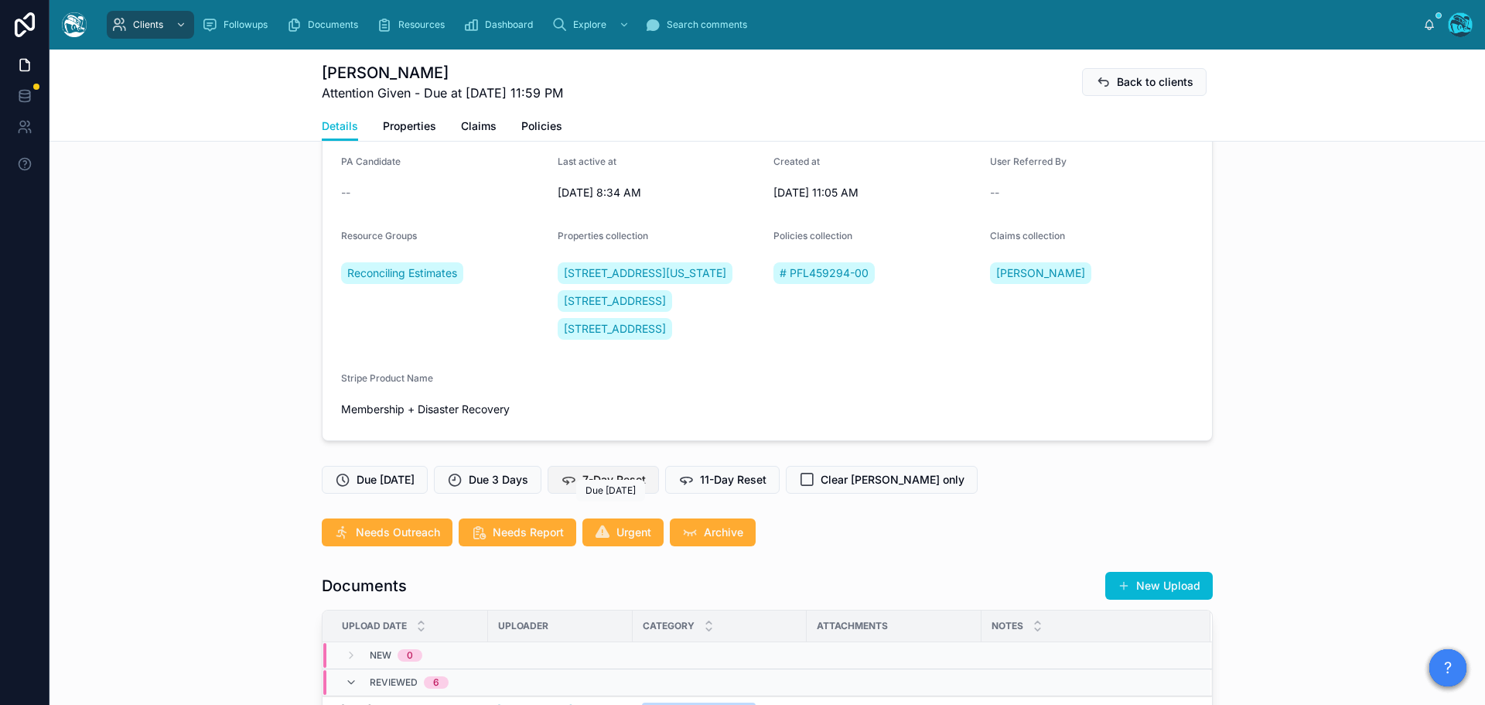
click at [619, 487] on span "7-Day Reset" at bounding box center [614, 479] width 63 height 15
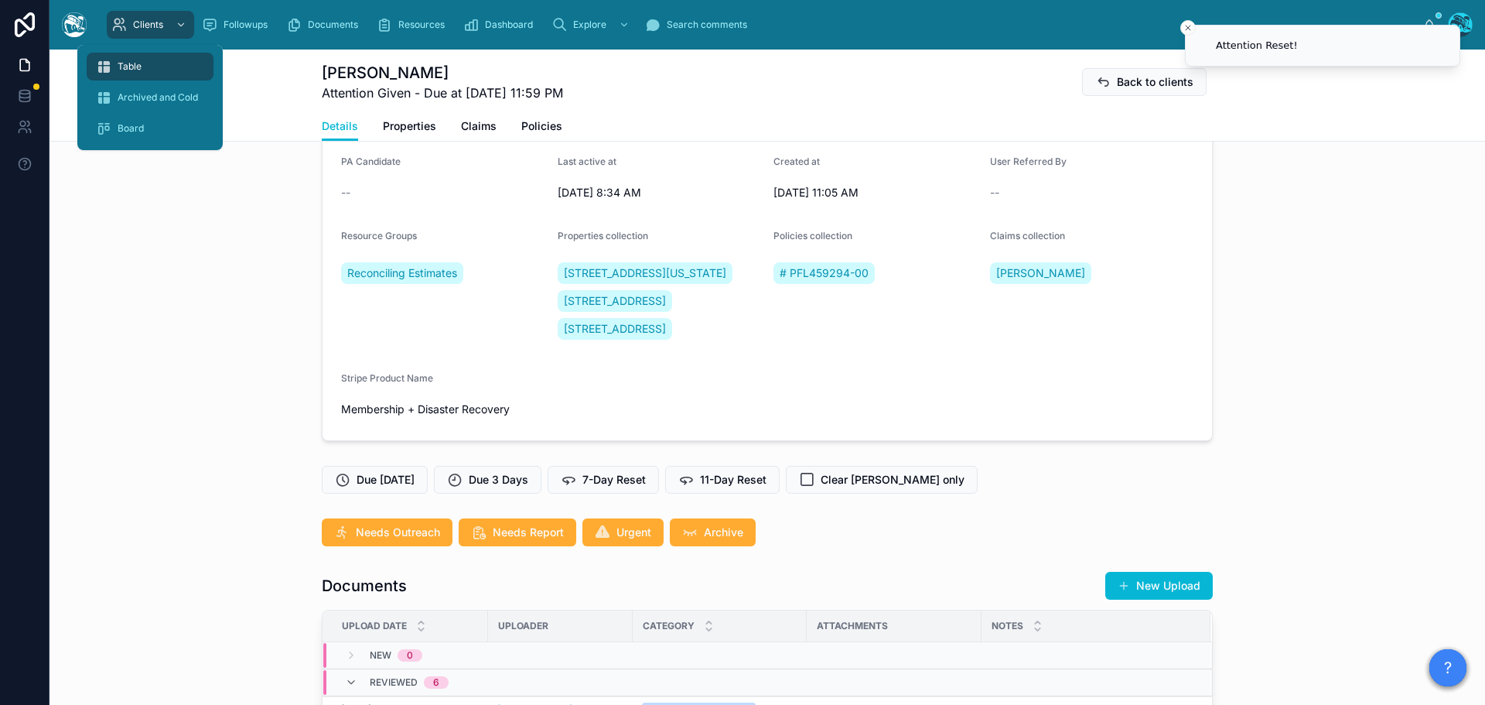
click at [121, 64] on span "Table" at bounding box center [130, 66] width 24 height 12
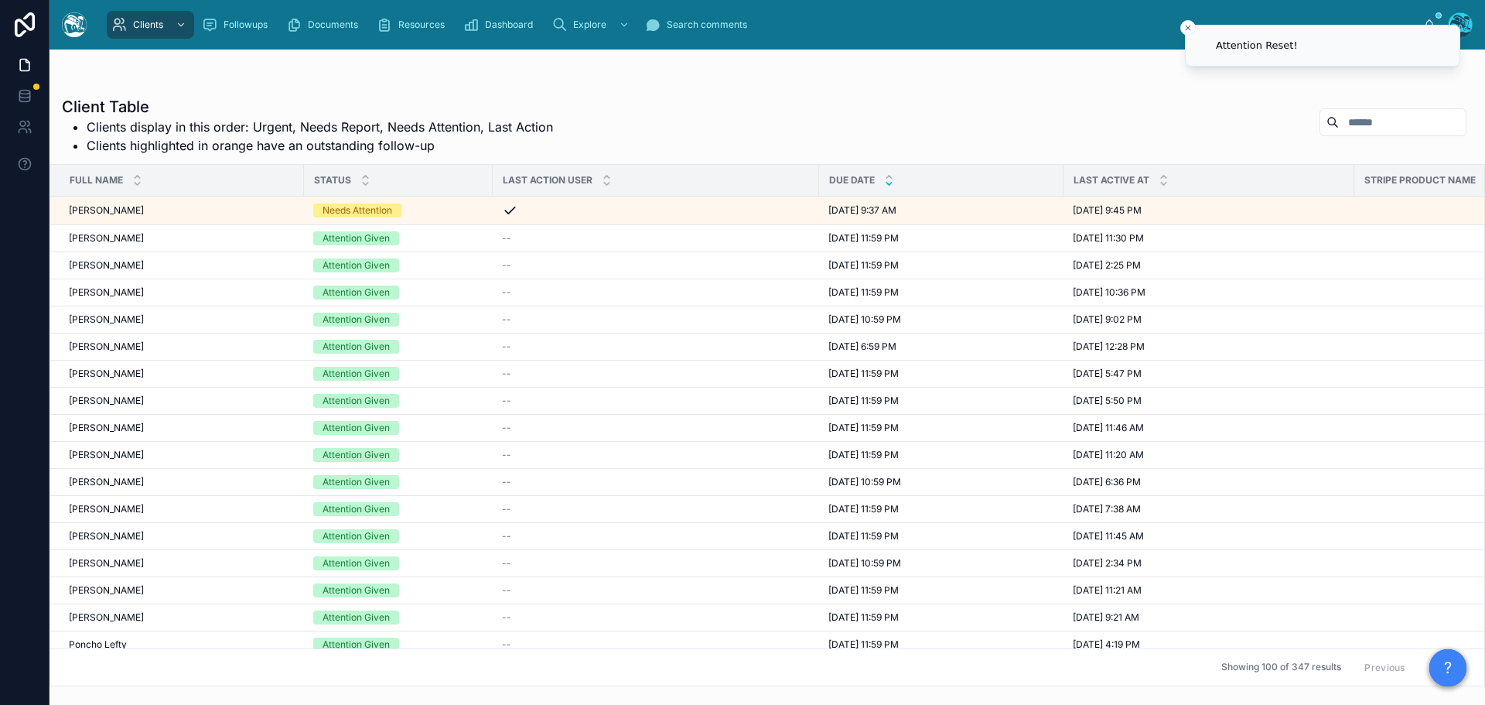
click at [890, 183] on icon at bounding box center [889, 184] width 10 height 10
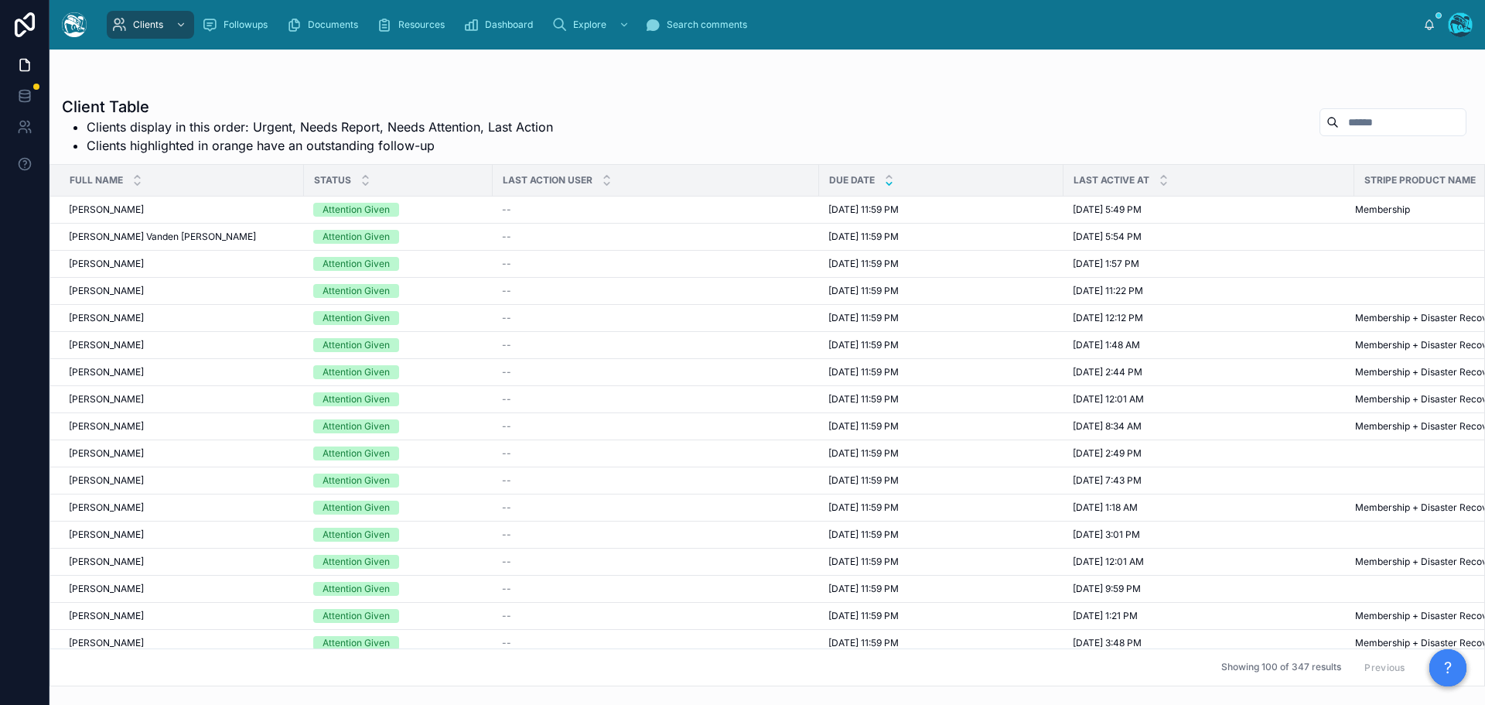
click at [1423, 655] on button "Next" at bounding box center [1444, 667] width 43 height 24
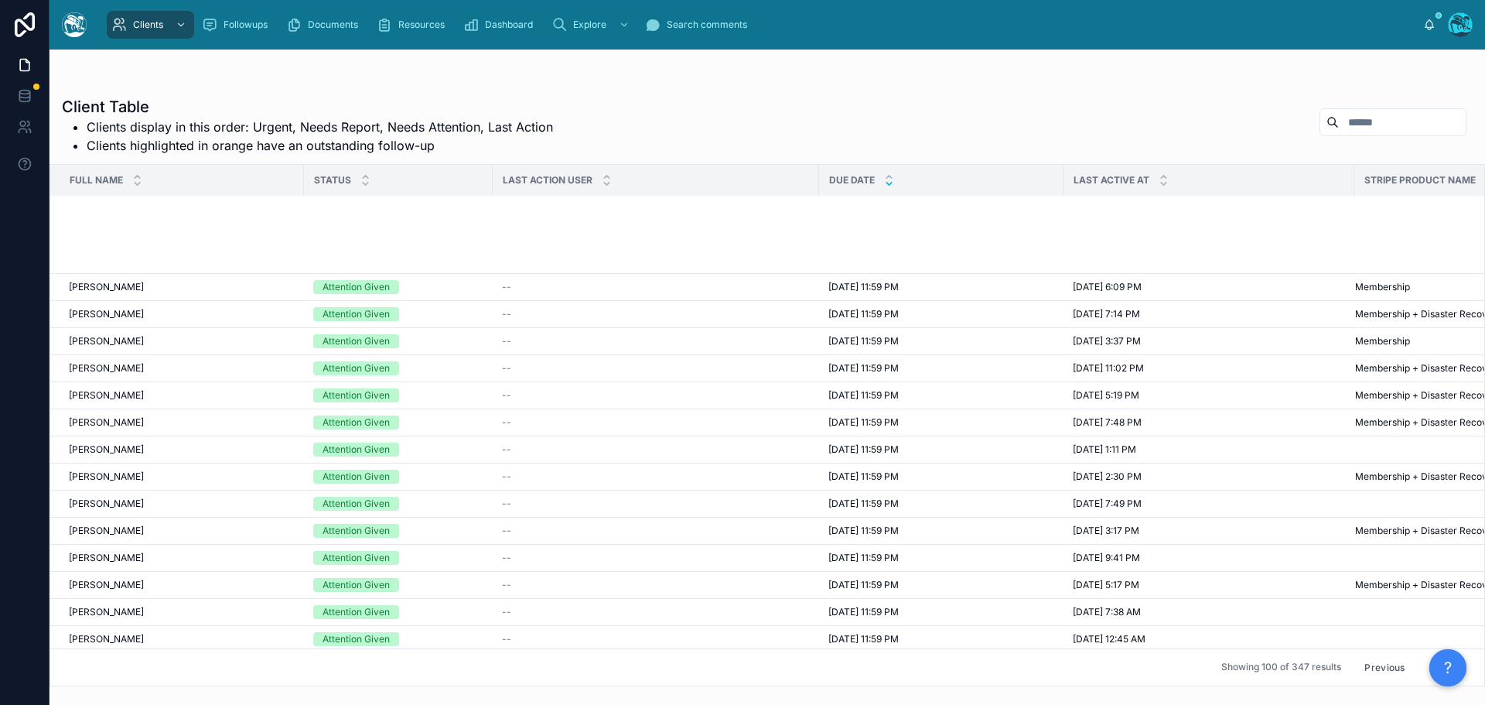
scroll to position [1393, 0]
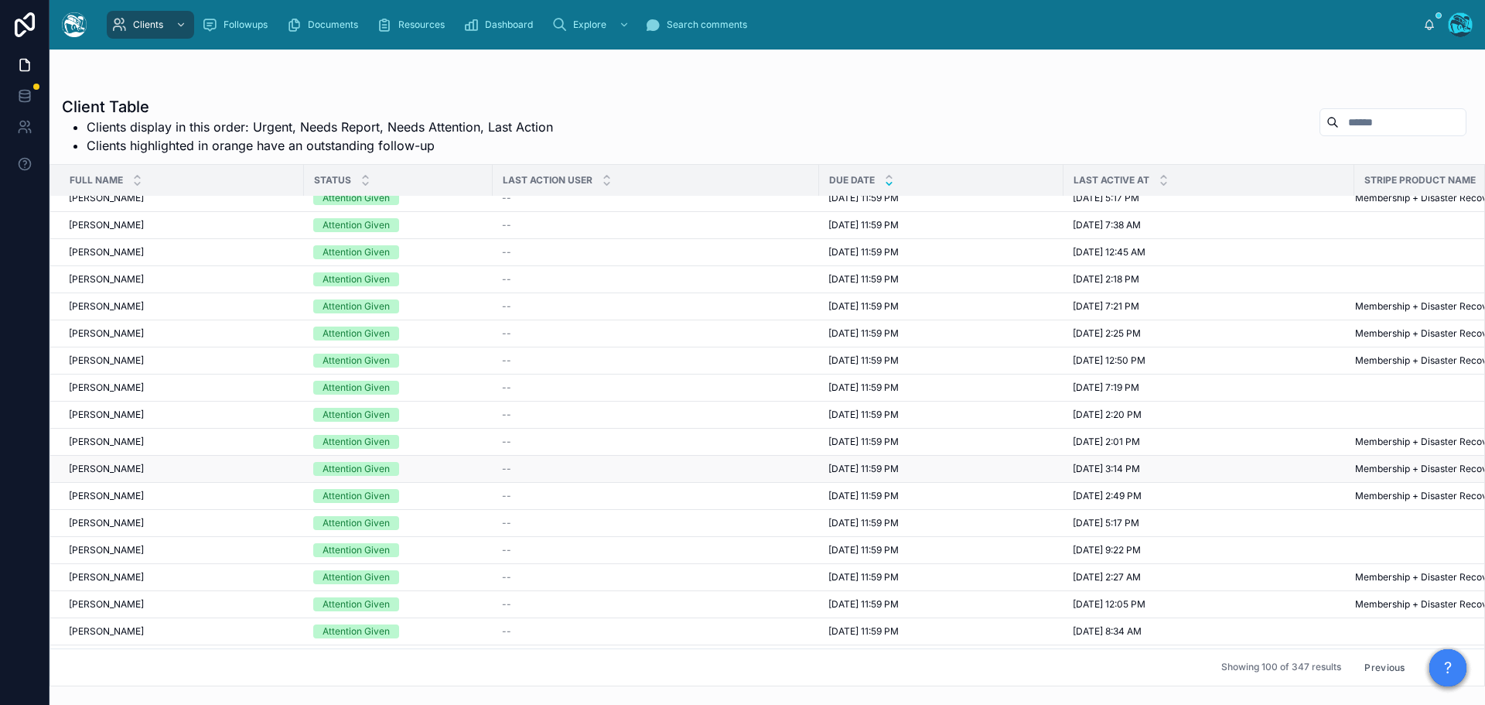
click at [853, 467] on span "8/11/2025 11:59 PM" at bounding box center [864, 469] width 70 height 12
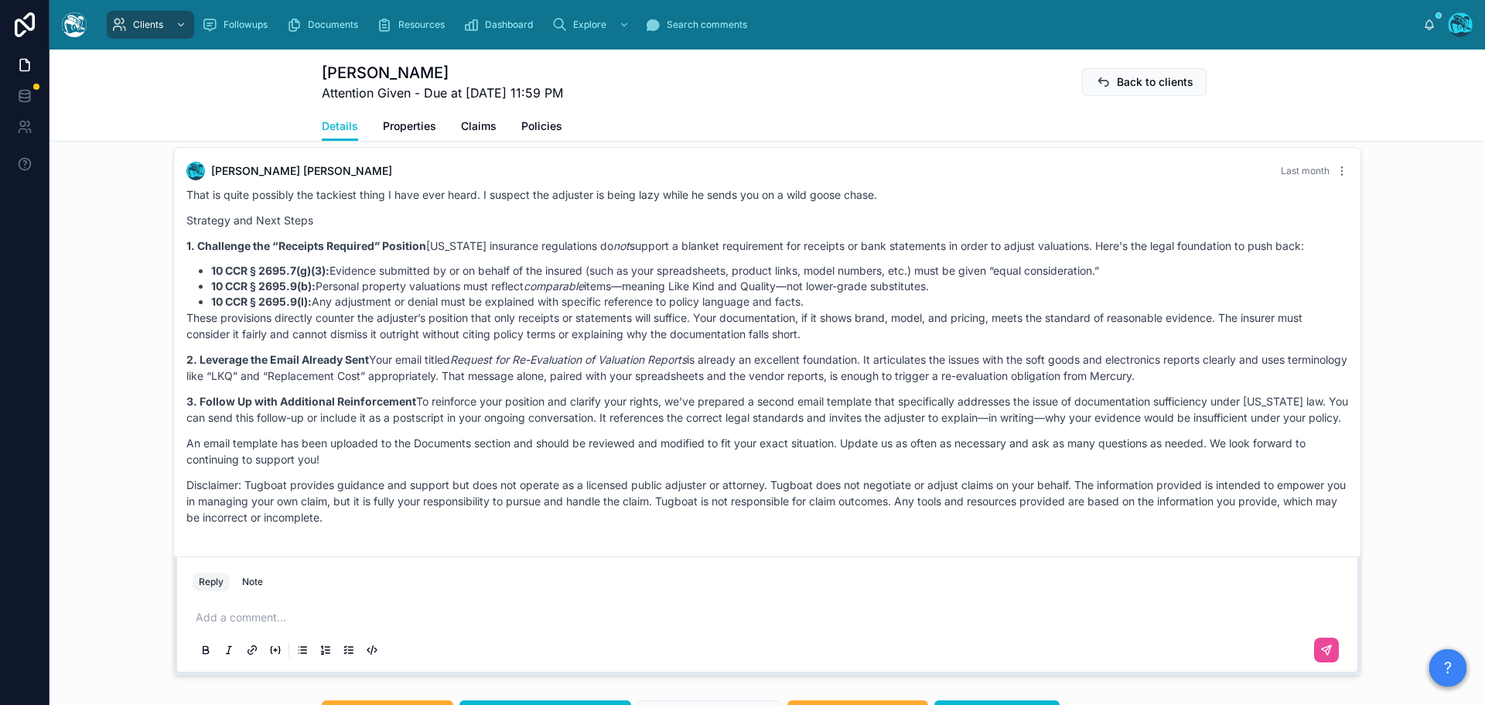
scroll to position [1304, 0]
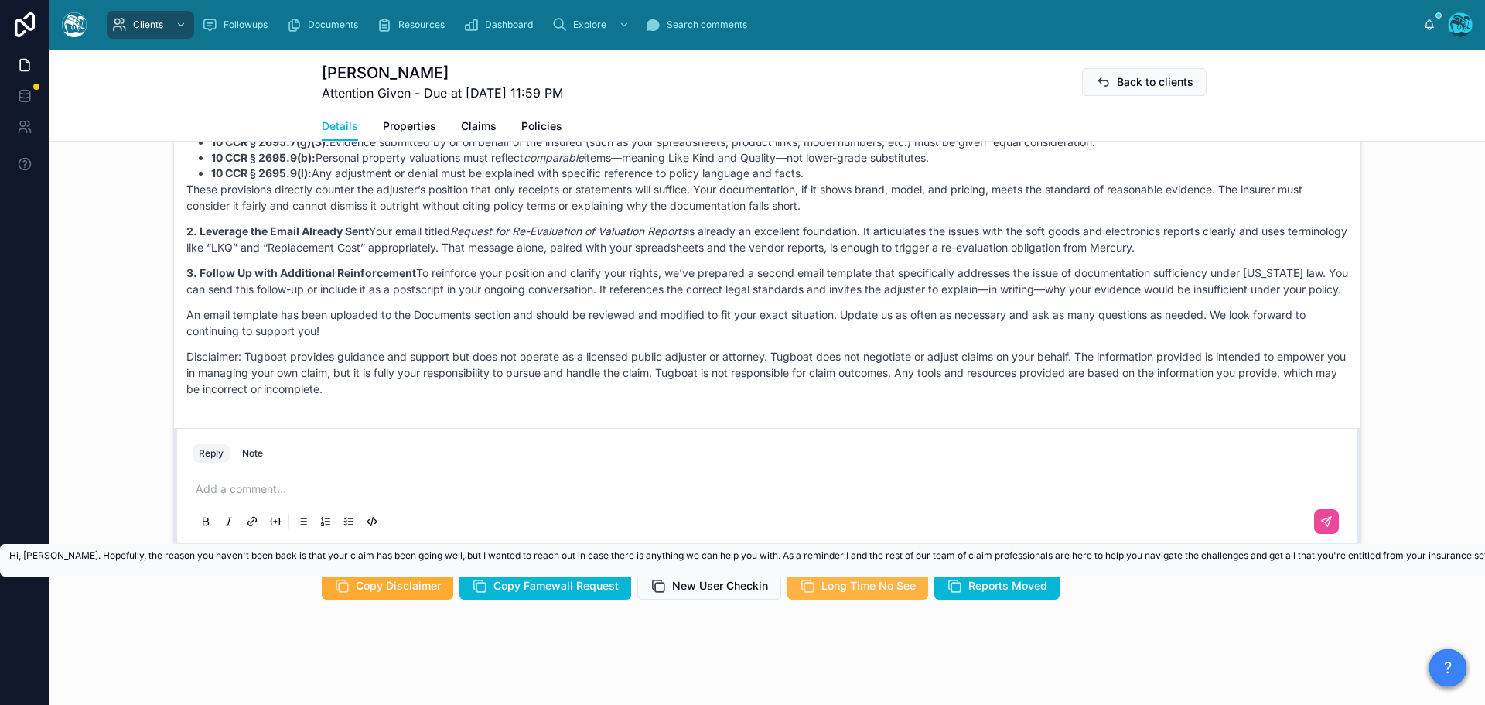
click at [839, 586] on span "Long Time No See" at bounding box center [869, 585] width 94 height 15
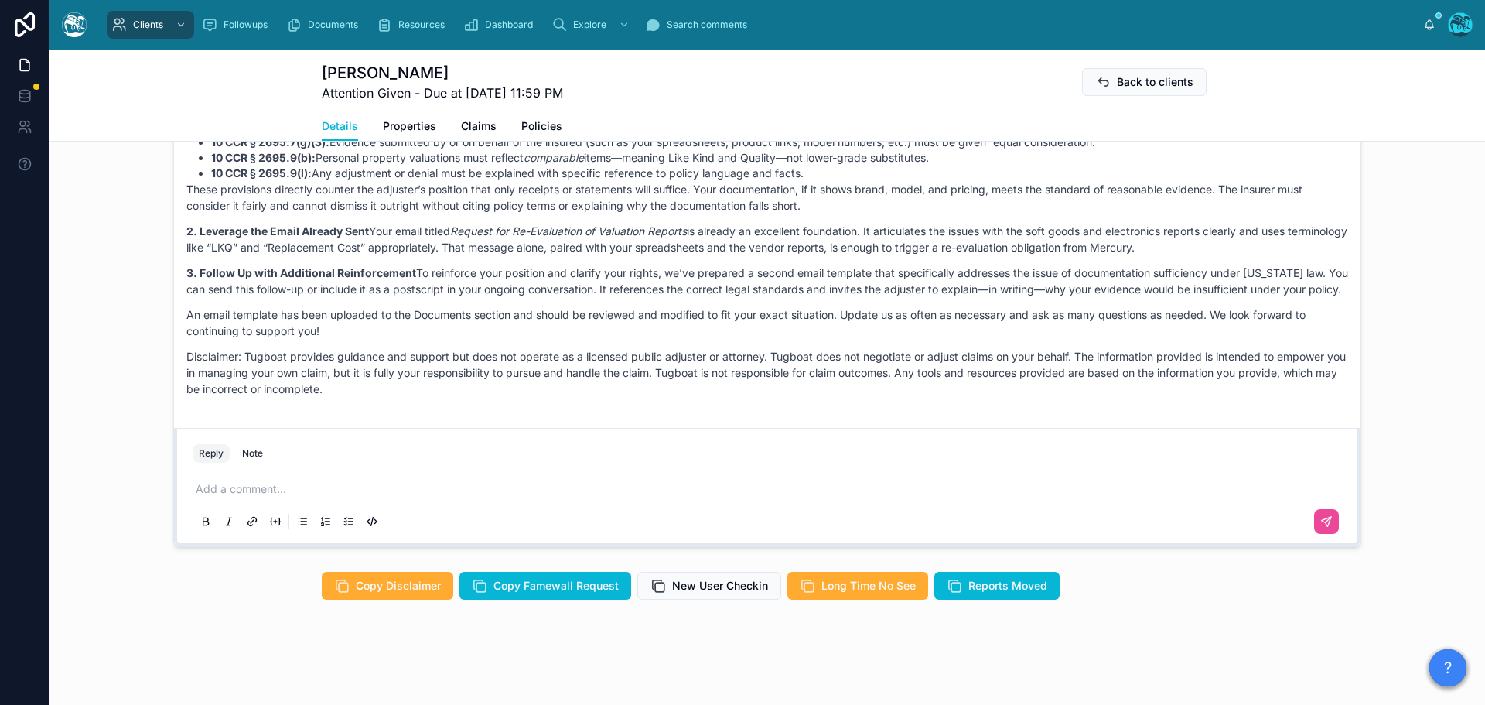
click at [253, 487] on p at bounding box center [771, 488] width 1150 height 15
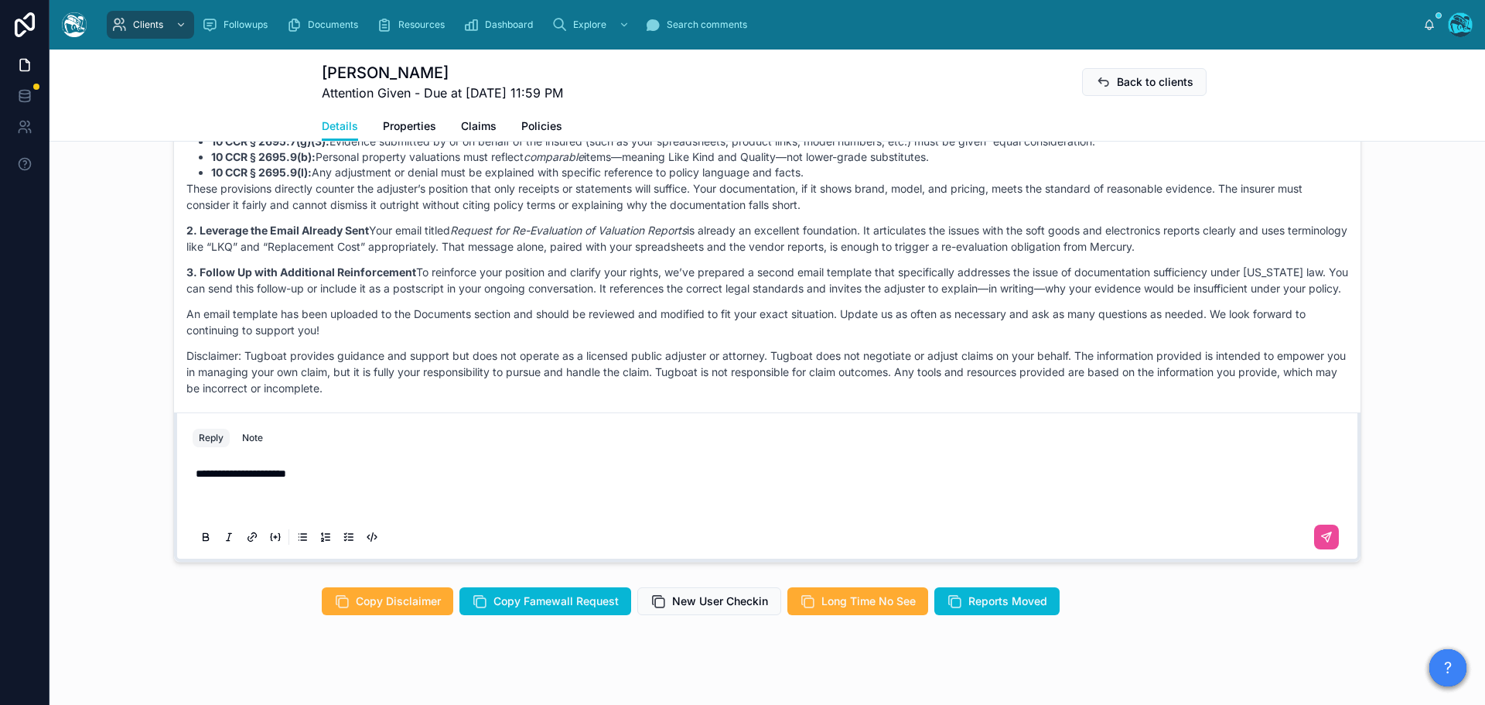
scroll to position [1258, 0]
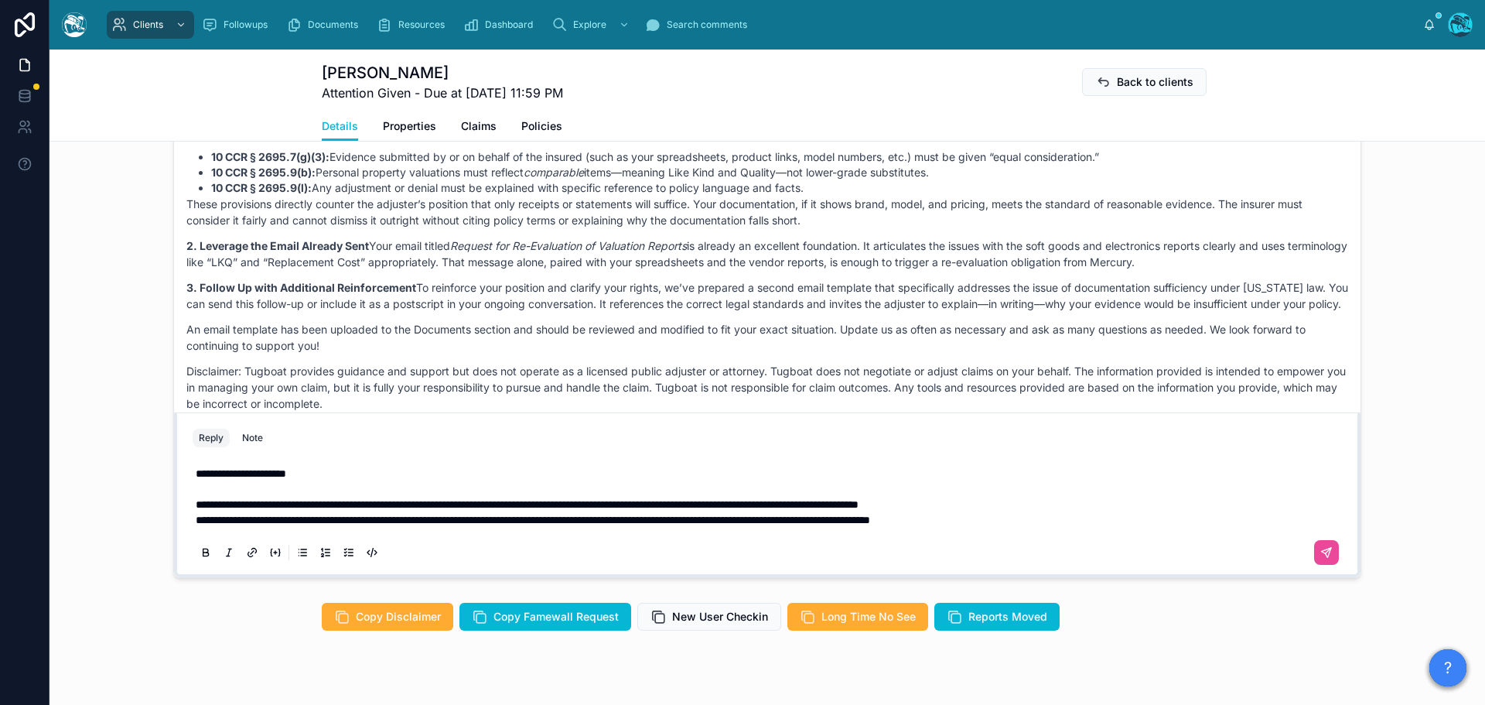
click at [257, 510] on span "**********" at bounding box center [527, 504] width 663 height 11
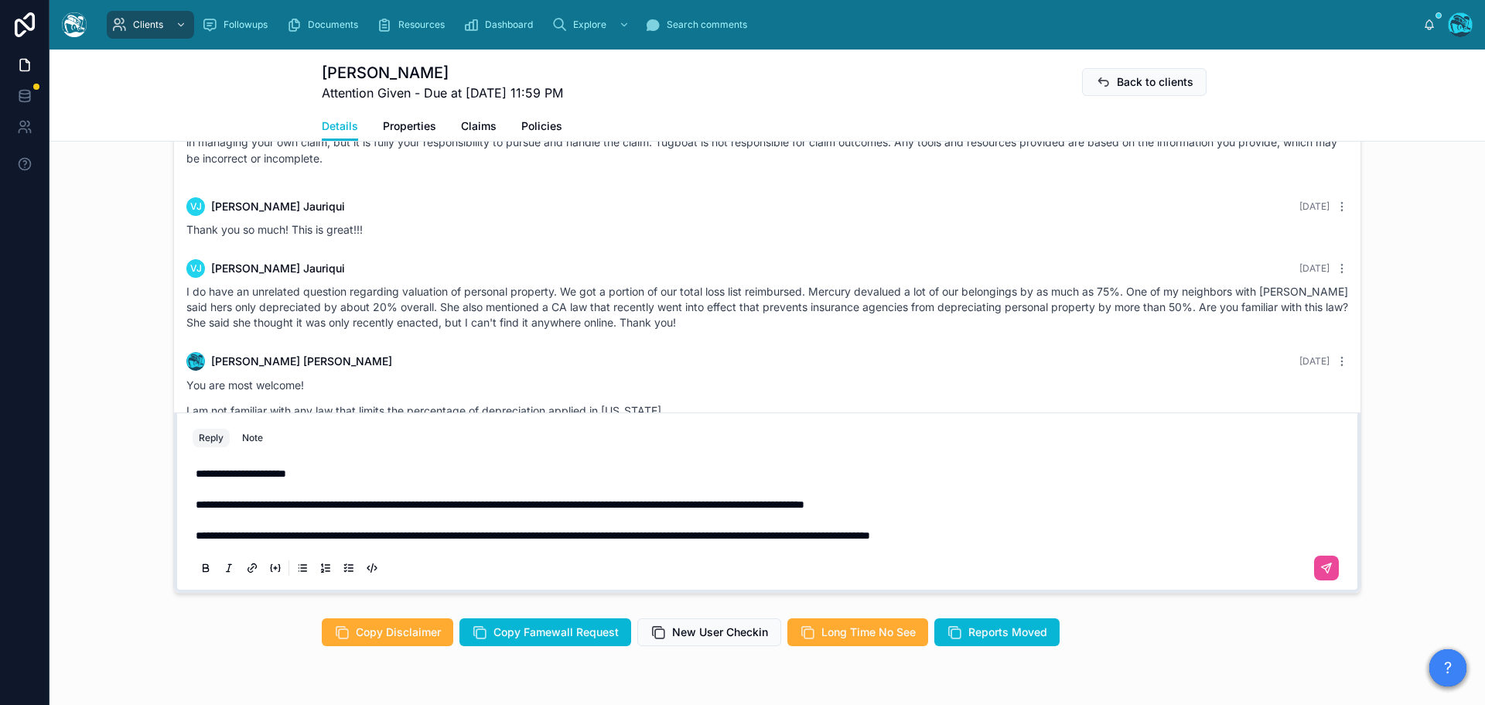
scroll to position [1454, 0]
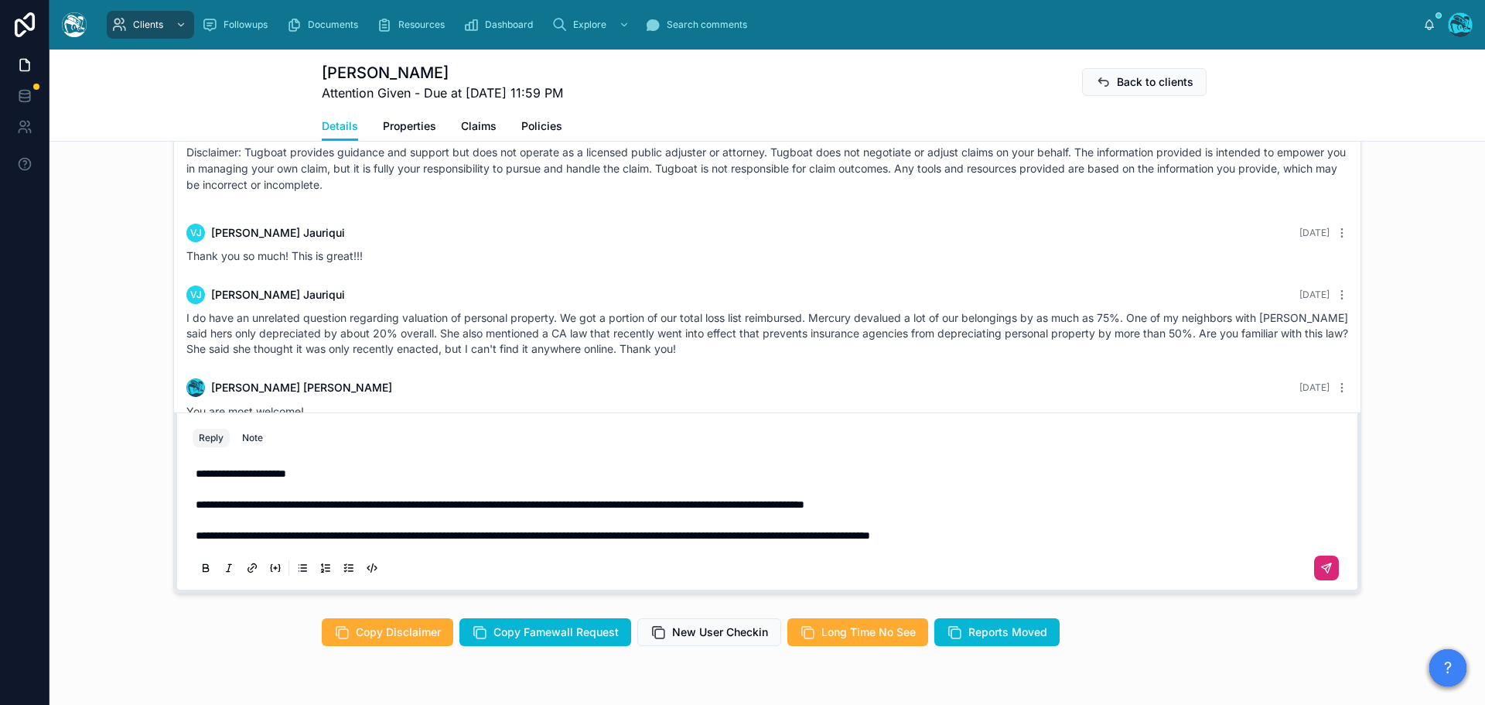
click at [1321, 574] on icon at bounding box center [1327, 568] width 12 height 12
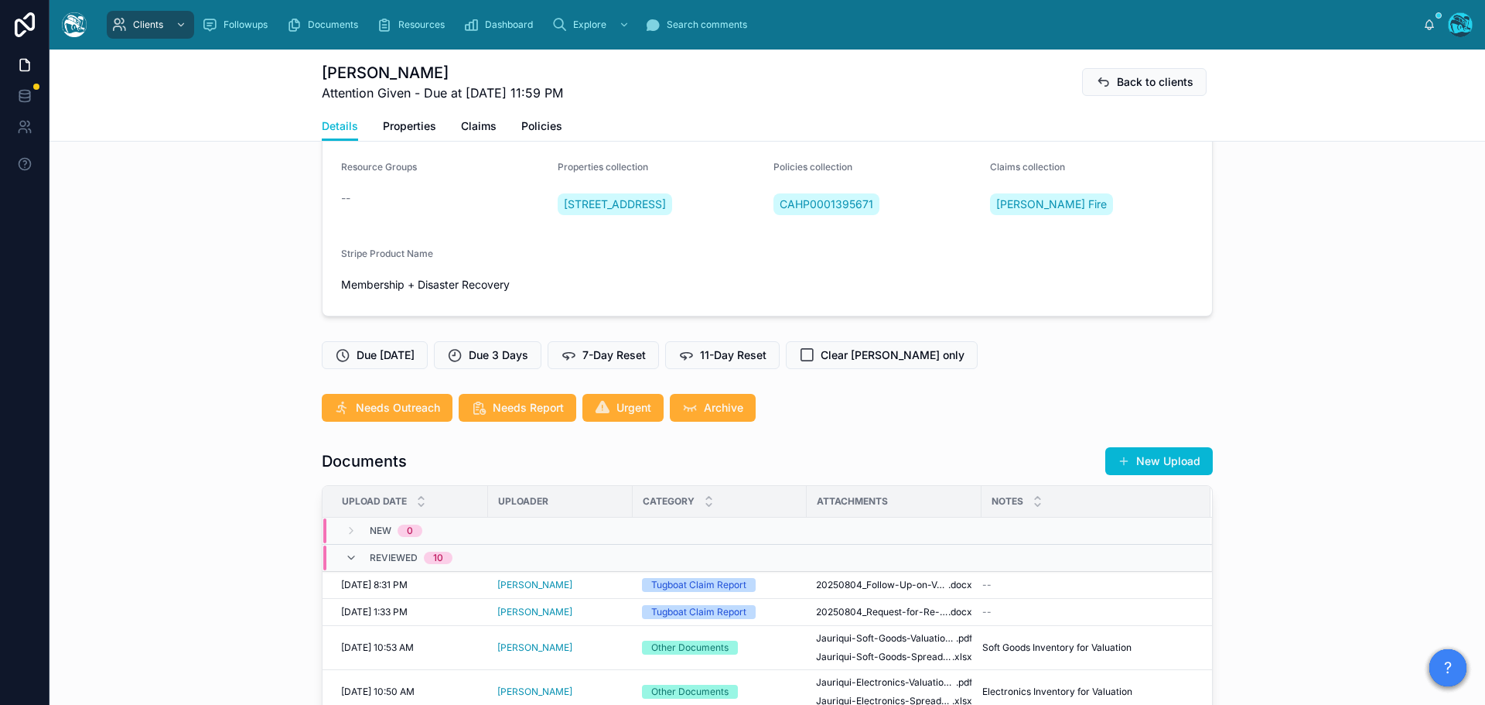
scroll to position [237, 0]
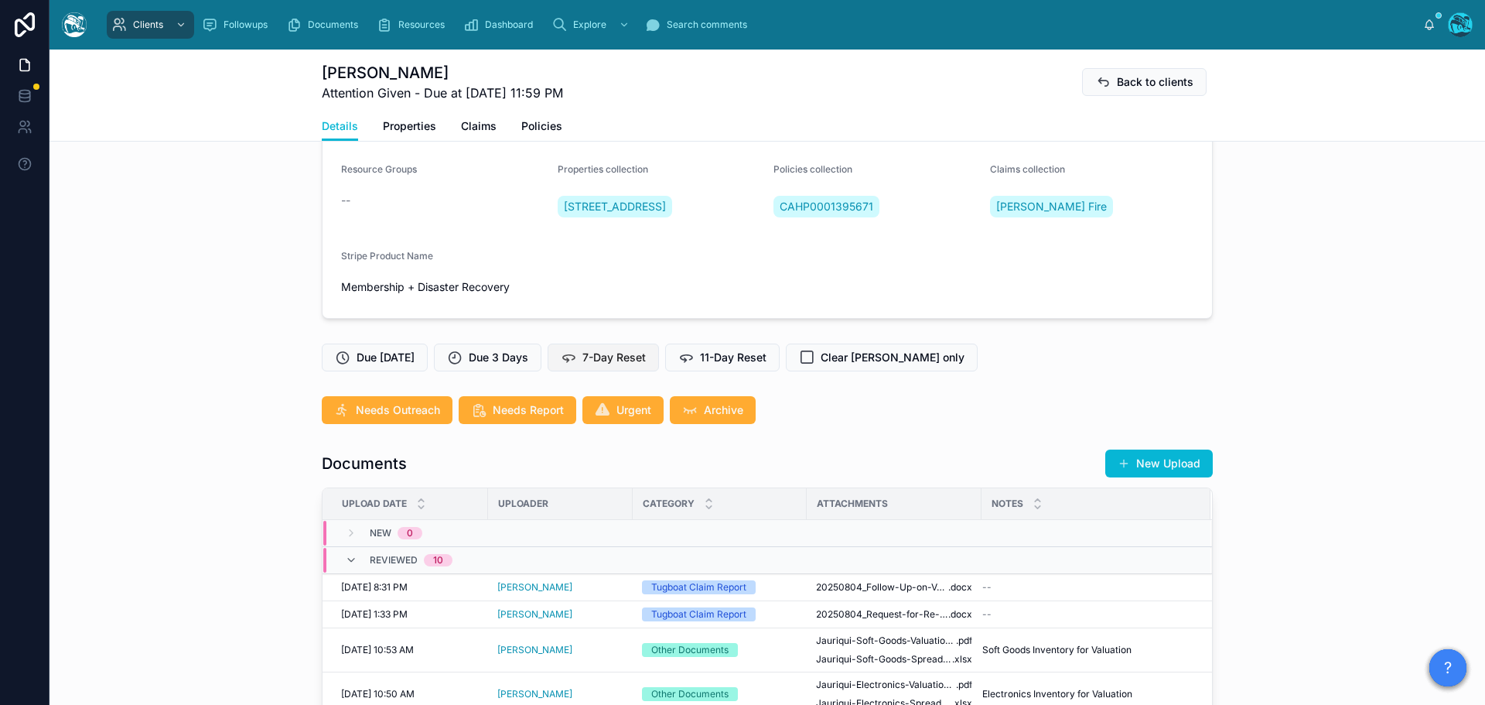
click at [616, 365] on span "7-Day Reset" at bounding box center [614, 357] width 63 height 15
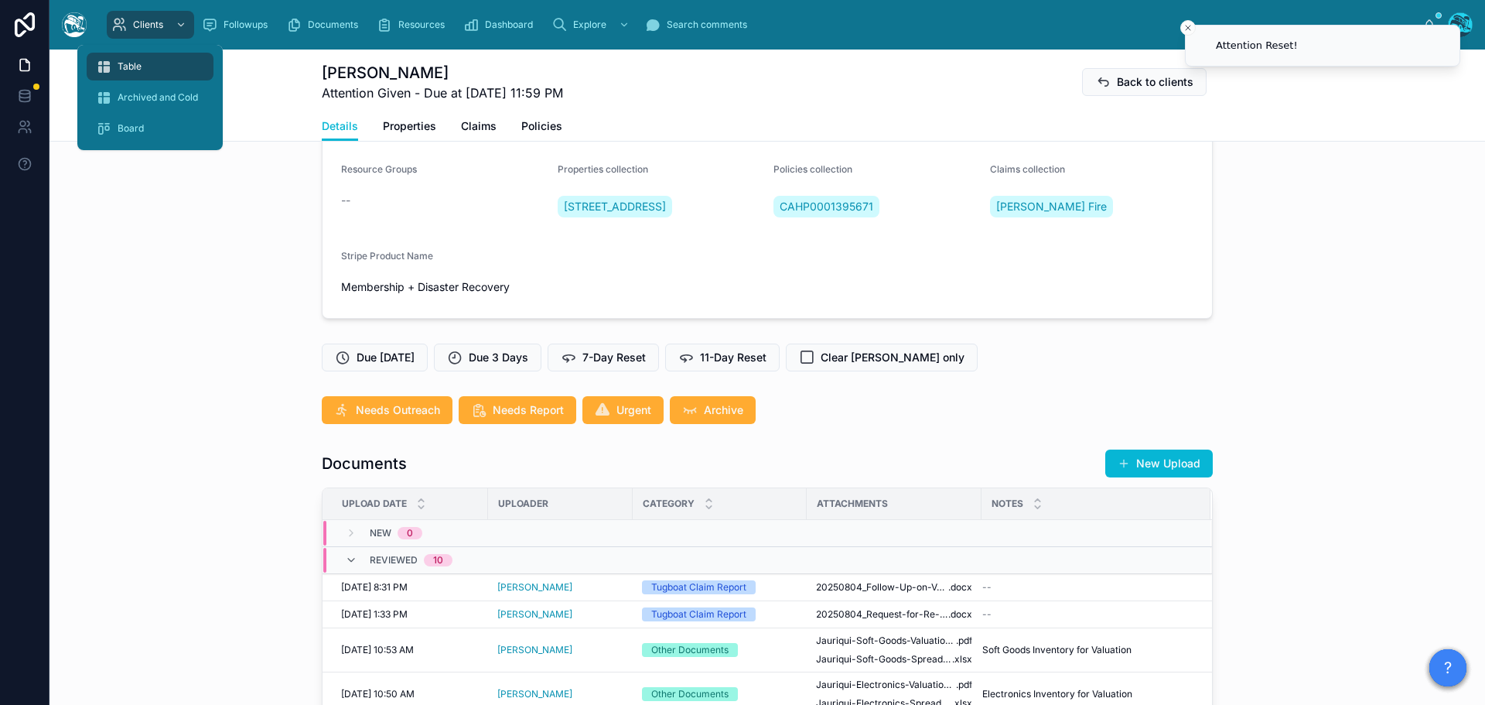
click at [136, 63] on span "Table" at bounding box center [130, 66] width 24 height 12
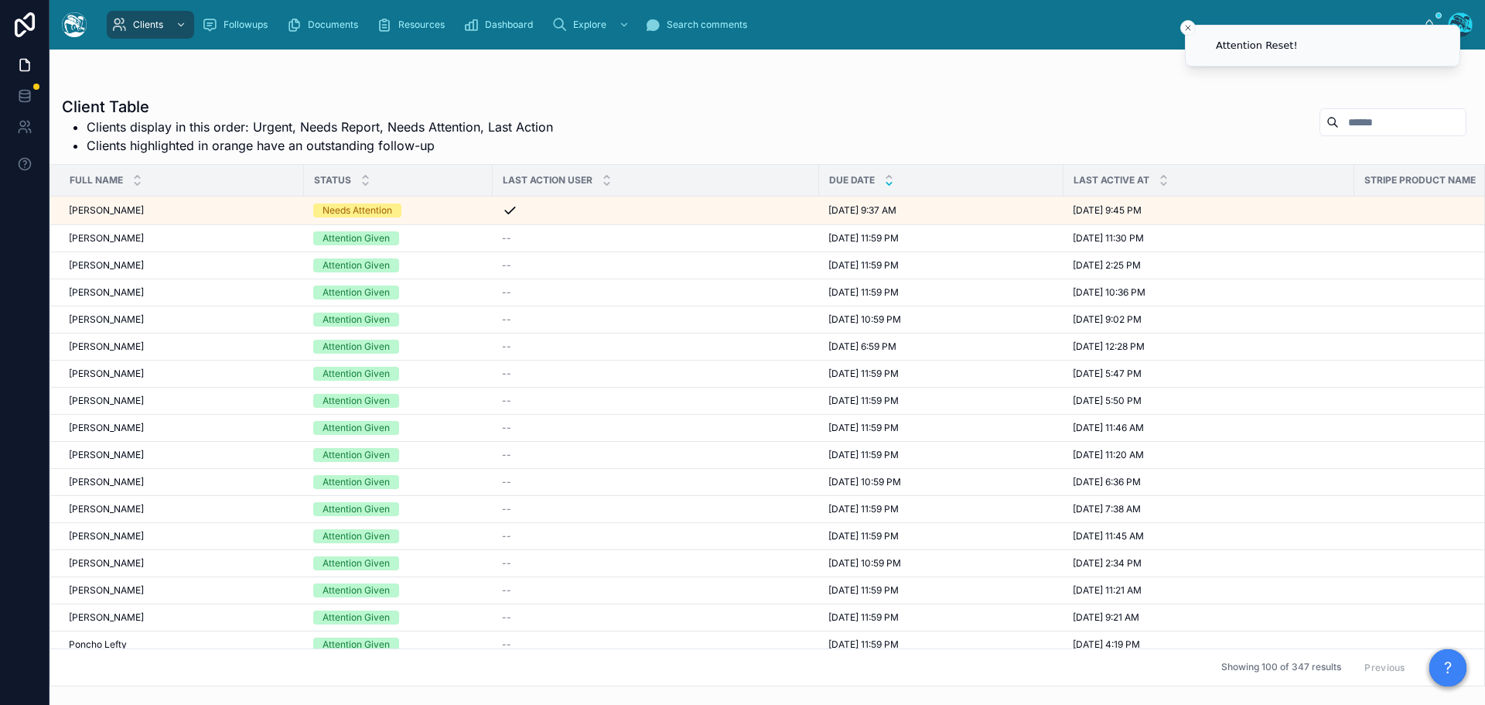
click at [888, 183] on icon at bounding box center [889, 184] width 5 height 2
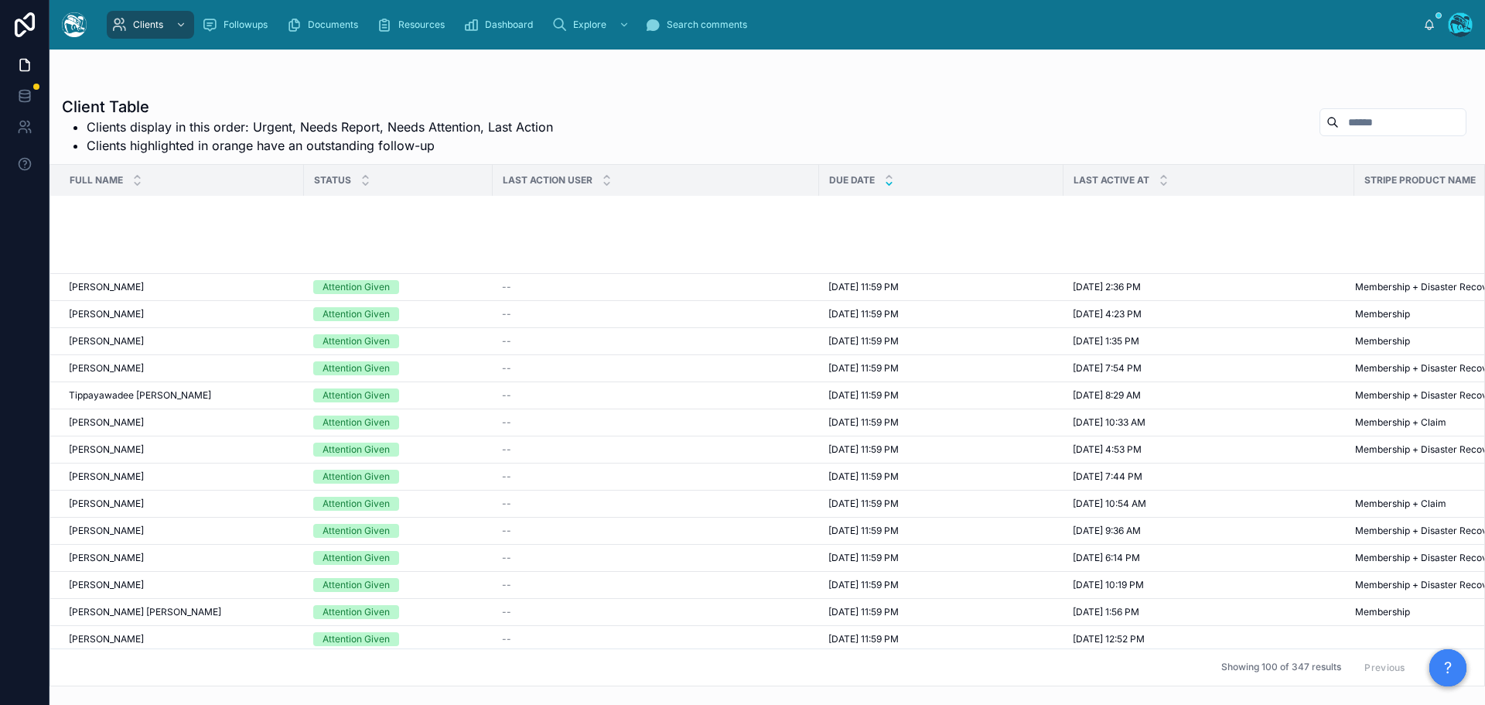
scroll to position [1393, 0]
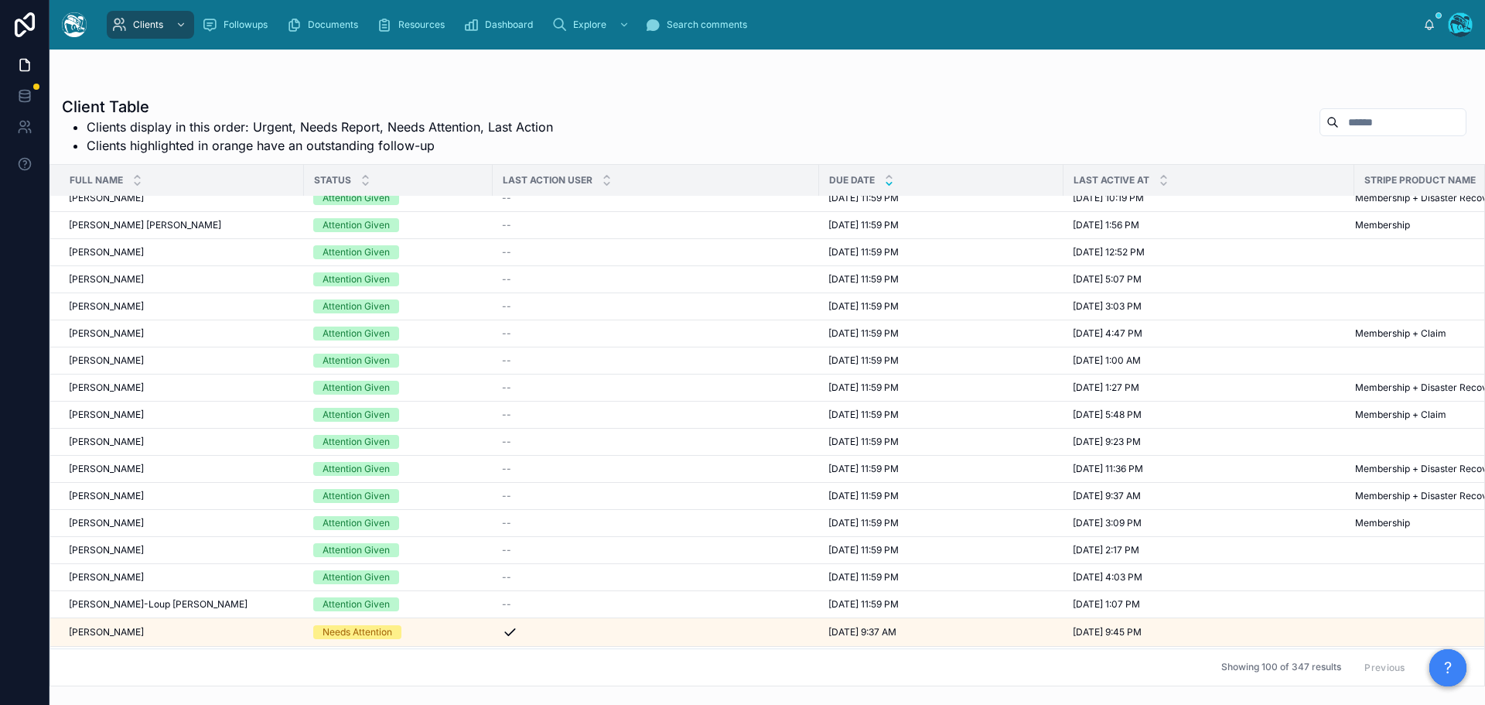
click at [1423, 655] on button "Next" at bounding box center [1444, 667] width 43 height 24
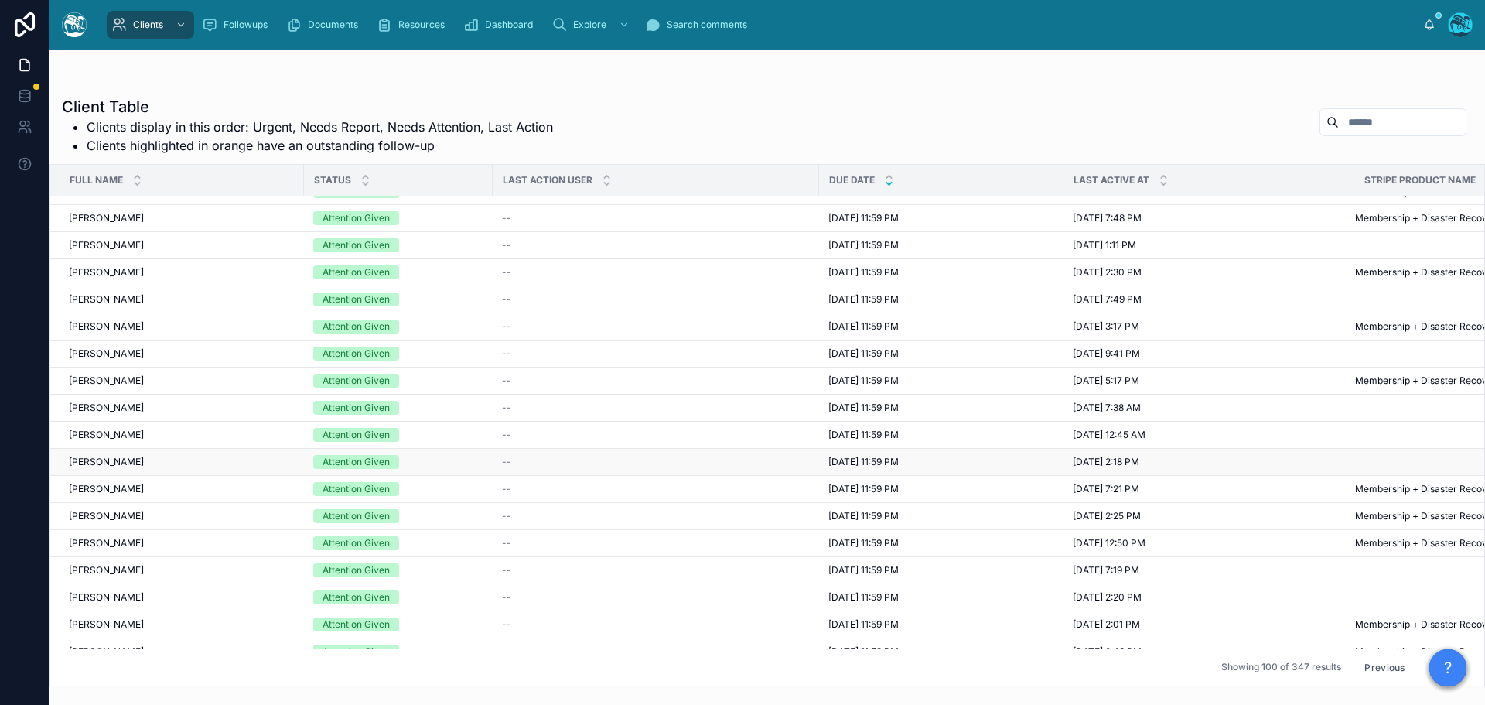
scroll to position [1393, 0]
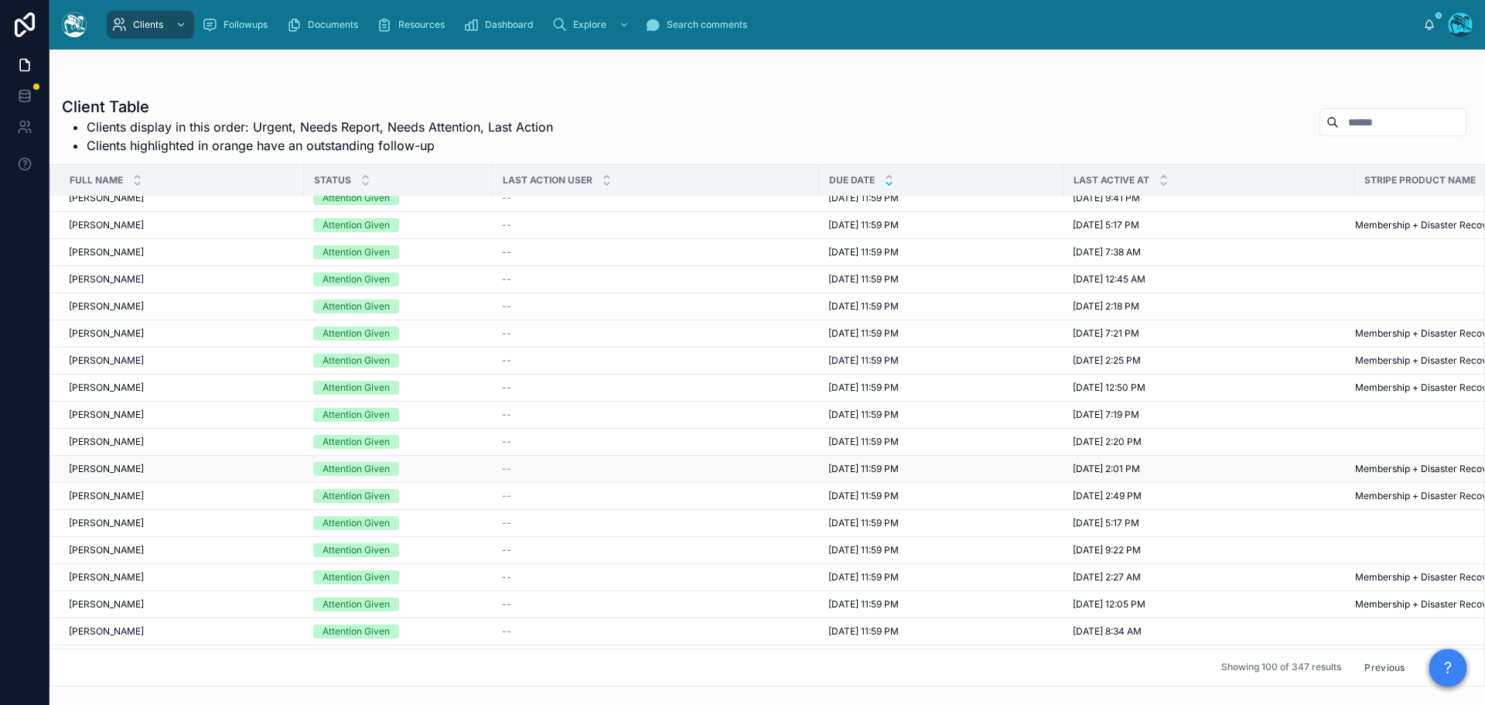
click at [864, 468] on span "8/11/2025 11:59 PM" at bounding box center [864, 469] width 70 height 12
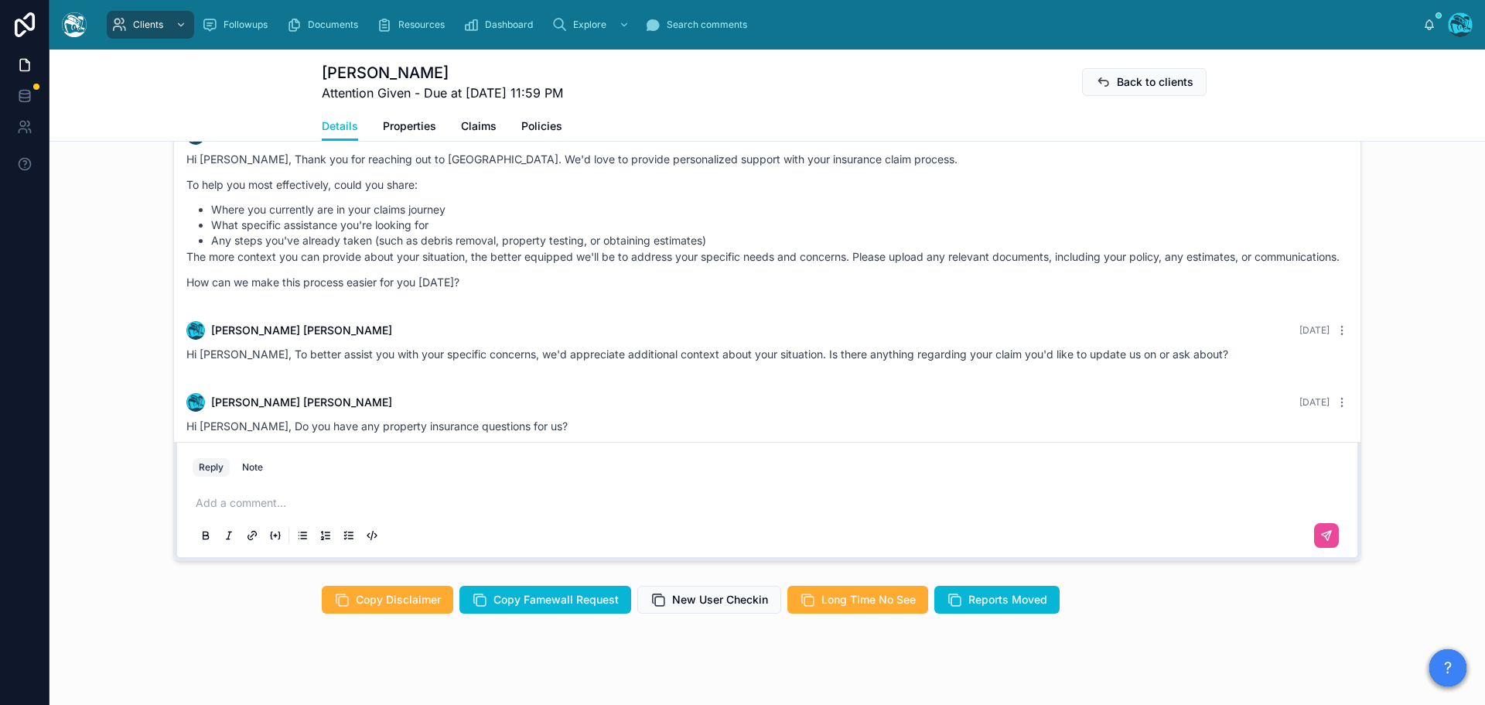
scroll to position [1014, 0]
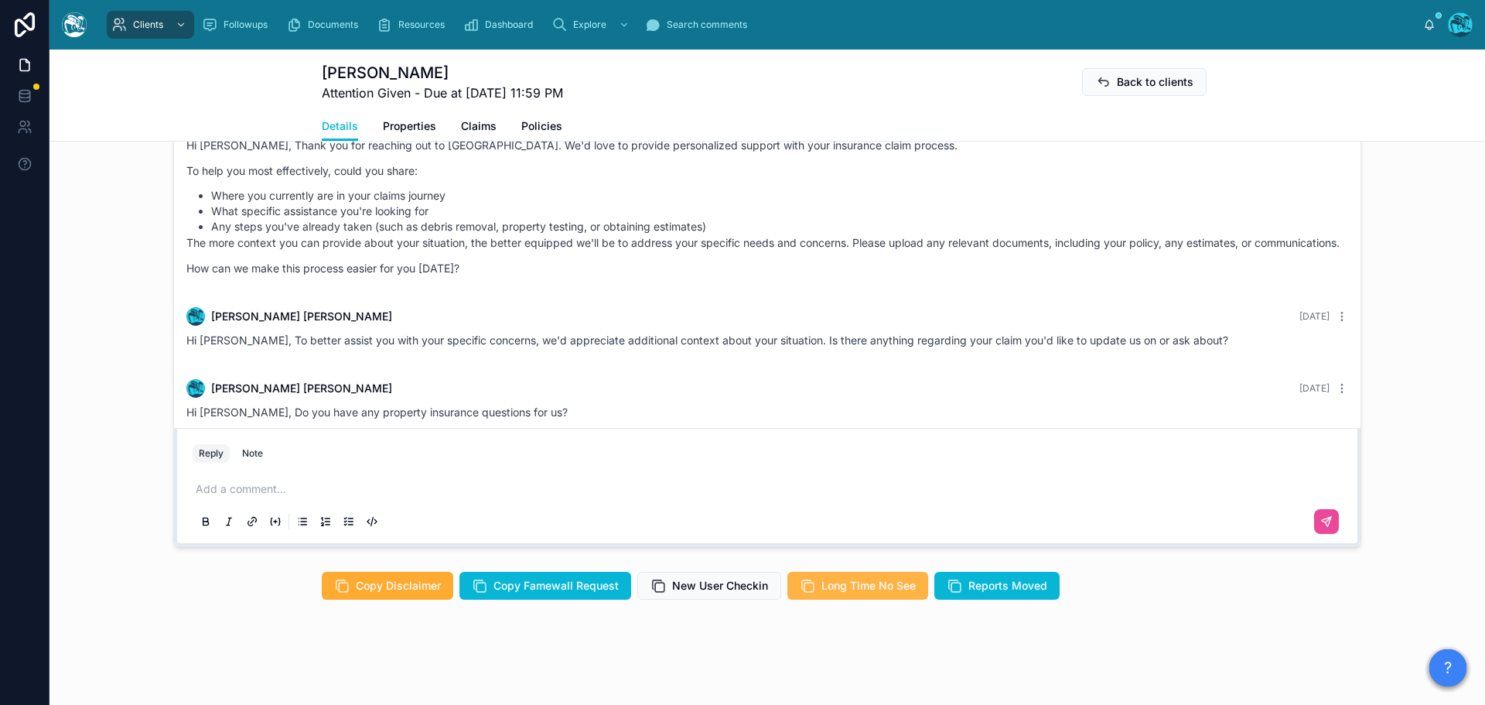
click at [843, 591] on span "Long Time No See" at bounding box center [869, 585] width 94 height 15
click at [224, 491] on p at bounding box center [771, 488] width 1150 height 15
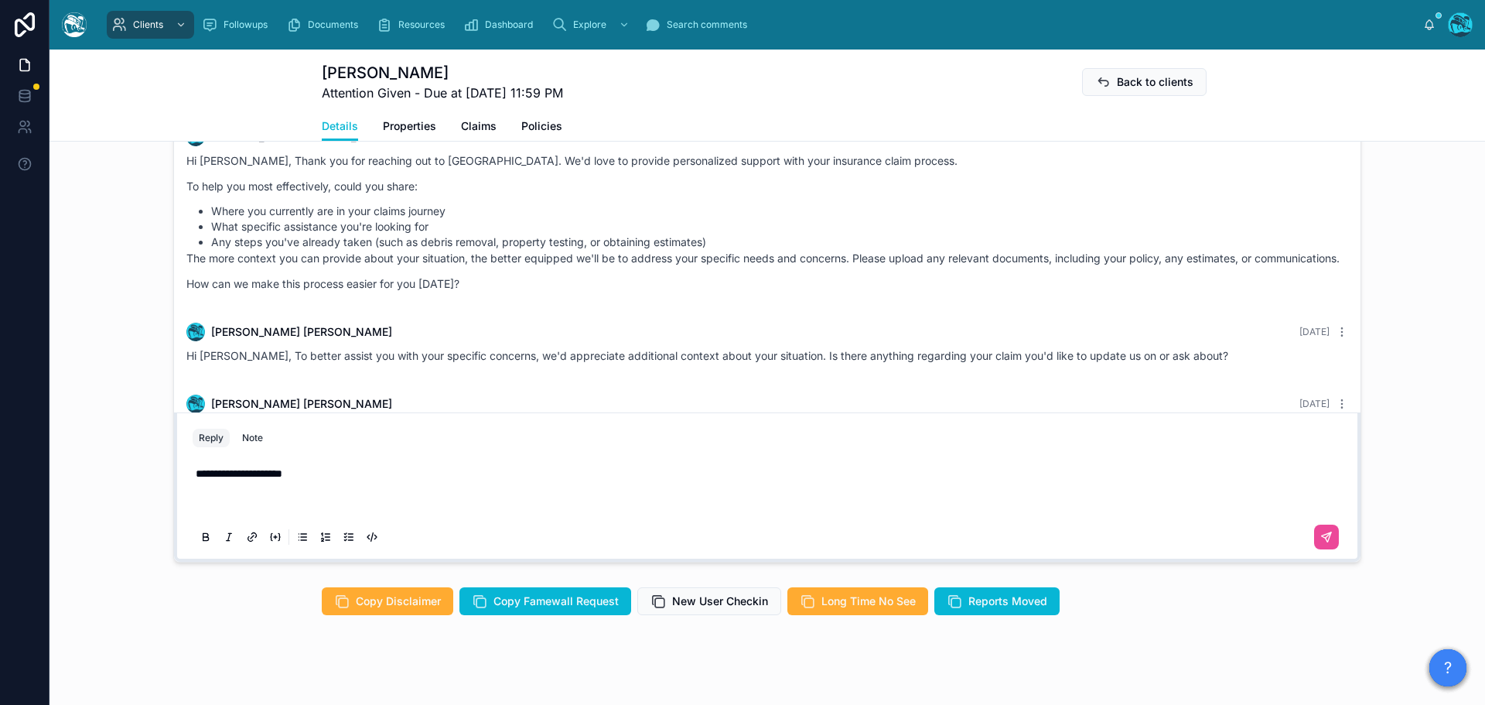
scroll to position [968, 0]
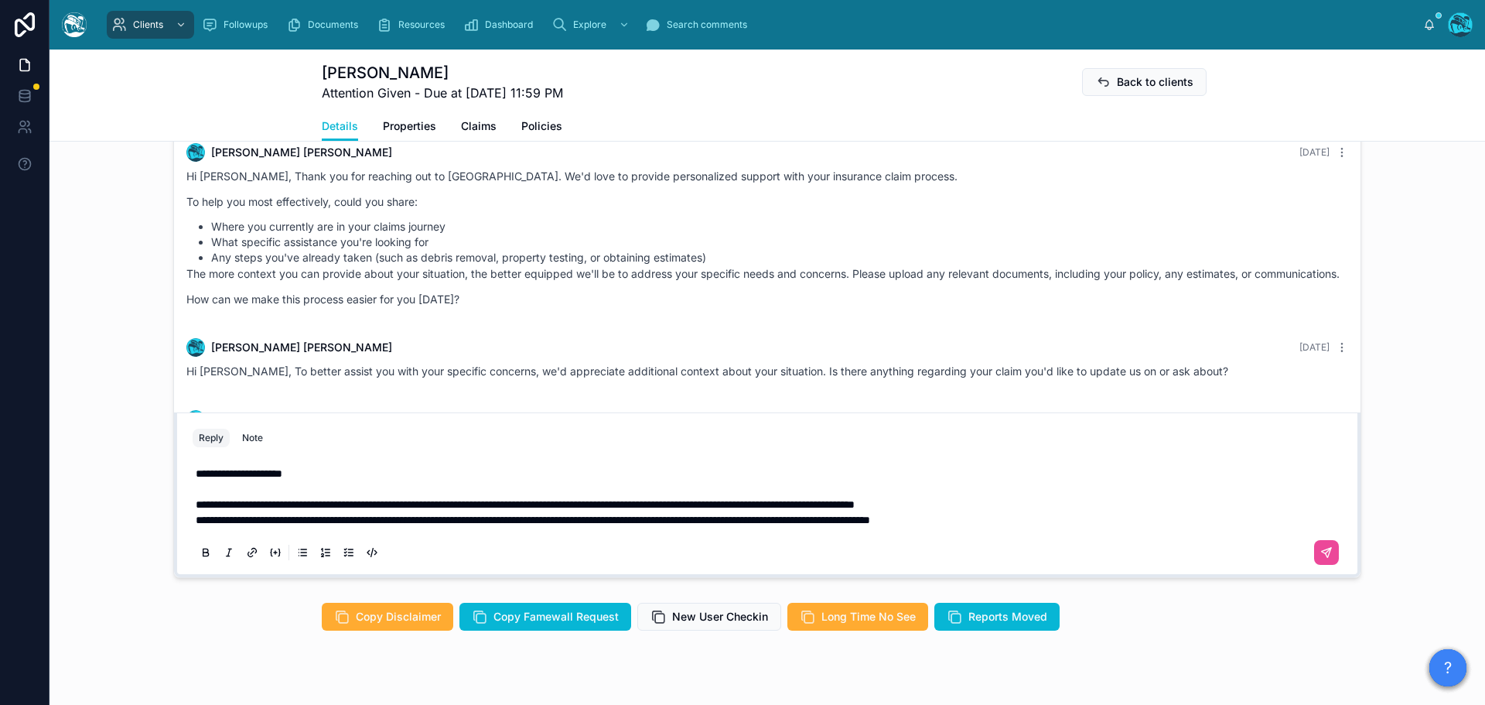
click at [251, 510] on span "**********" at bounding box center [525, 504] width 659 height 11
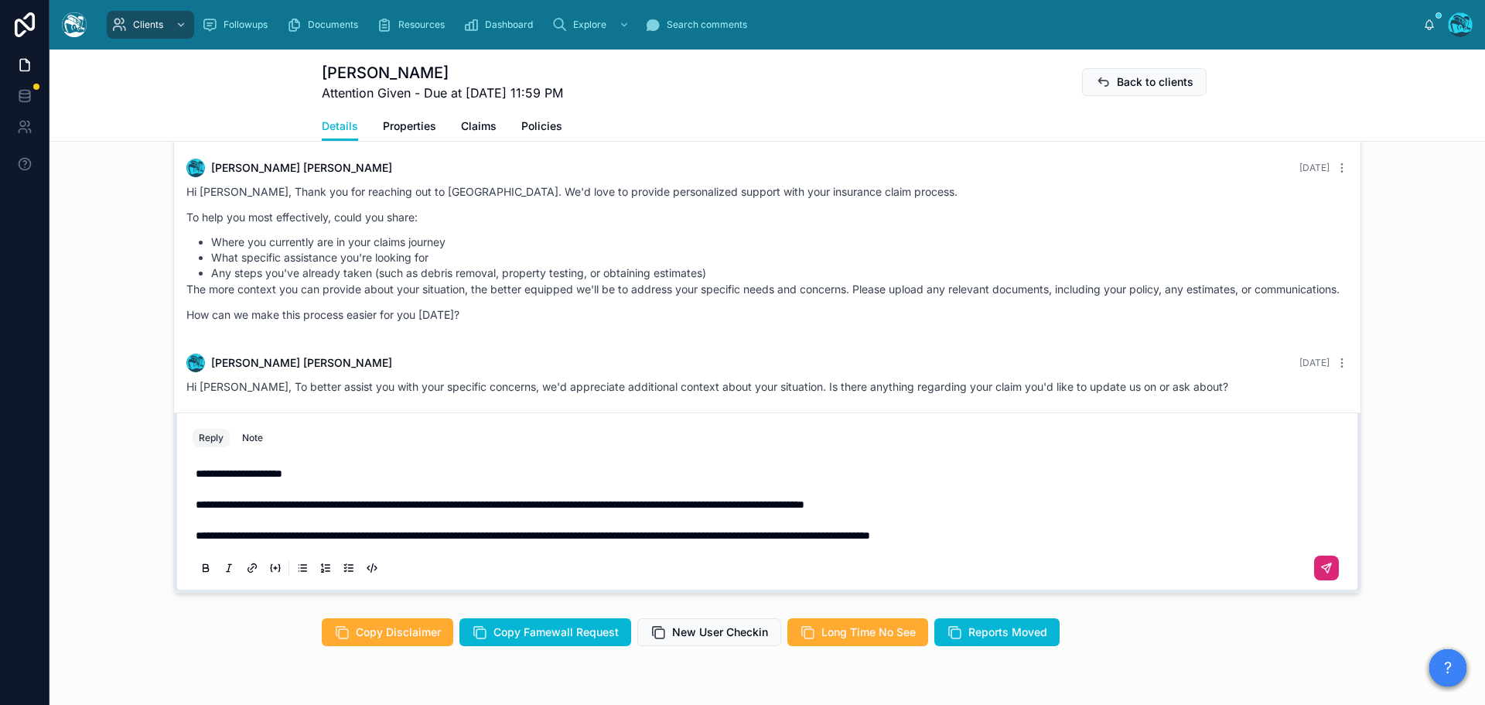
click at [1321, 574] on icon at bounding box center [1327, 568] width 12 height 12
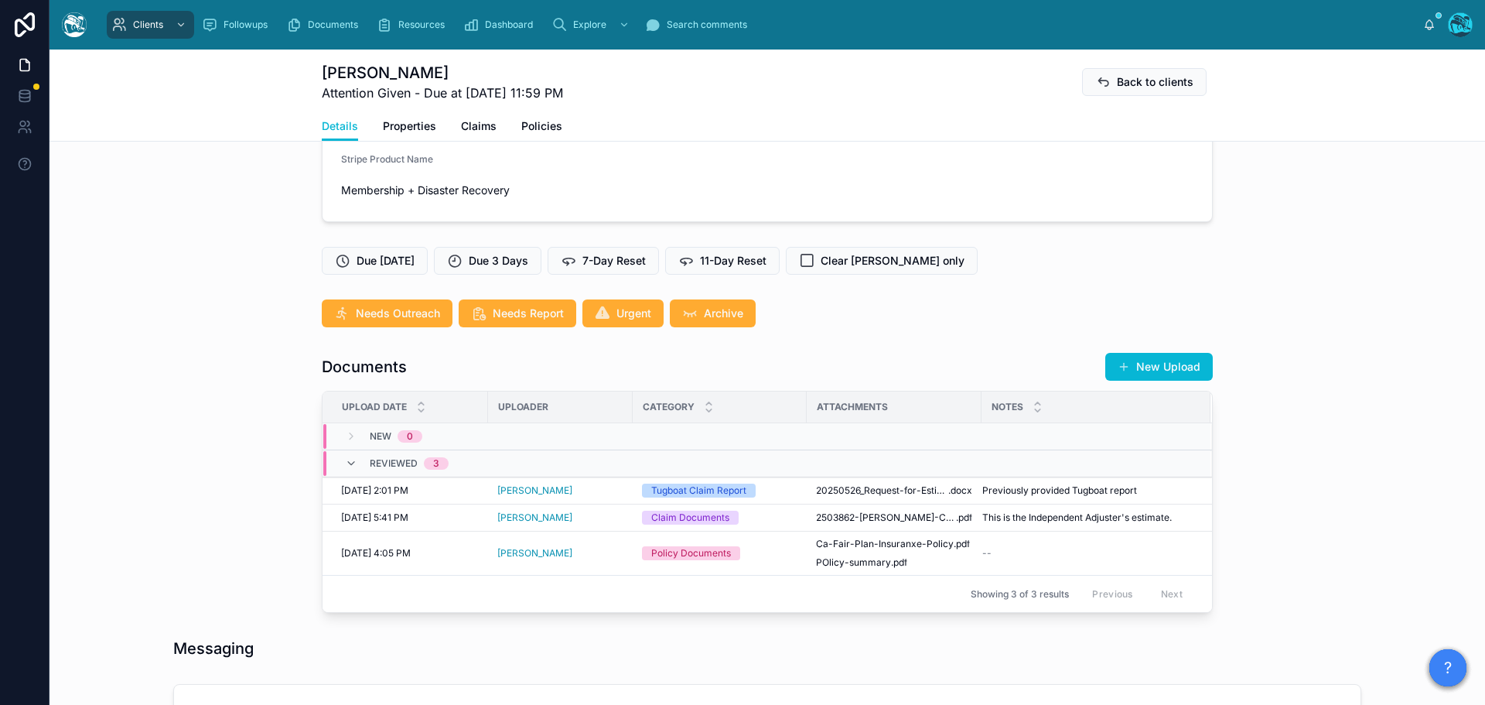
scroll to position [256, 0]
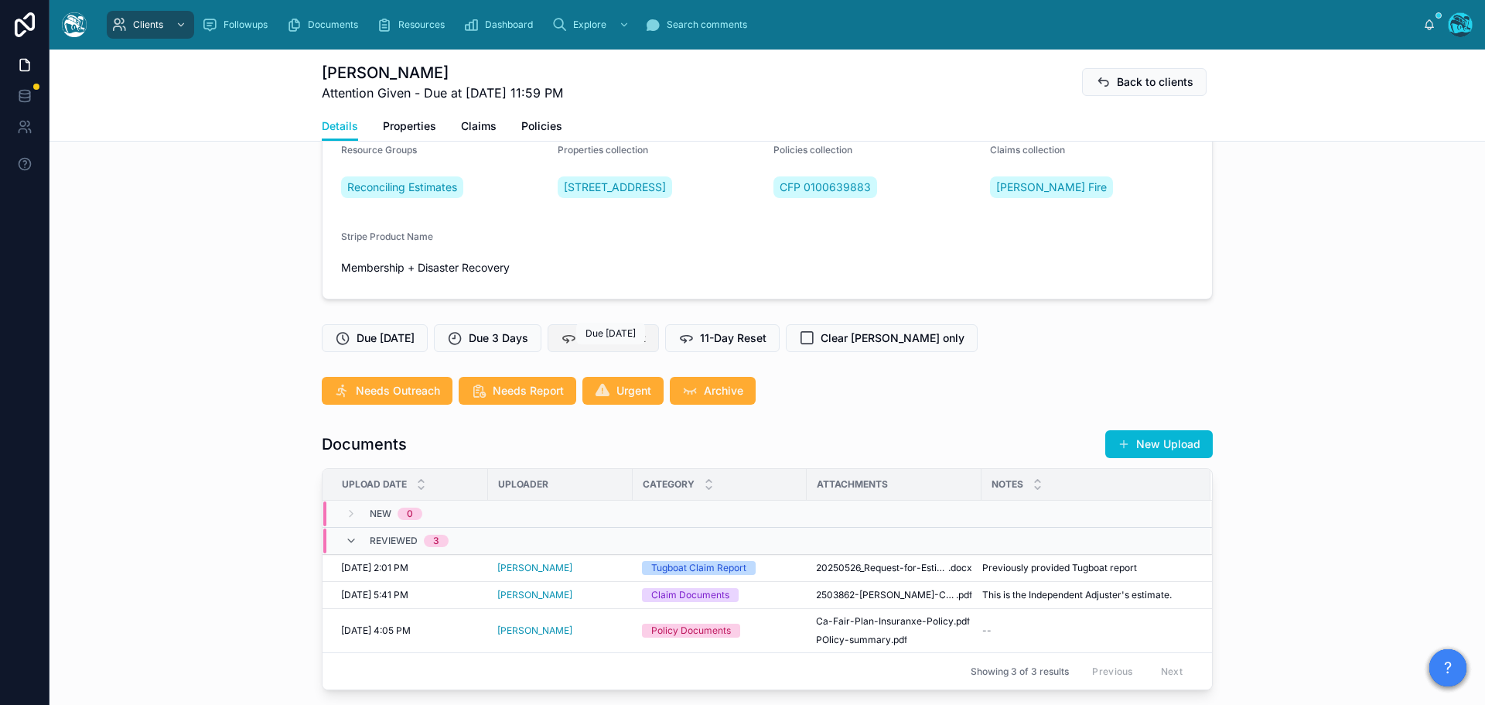
click at [620, 346] on span "7-Day Reset" at bounding box center [614, 337] width 63 height 15
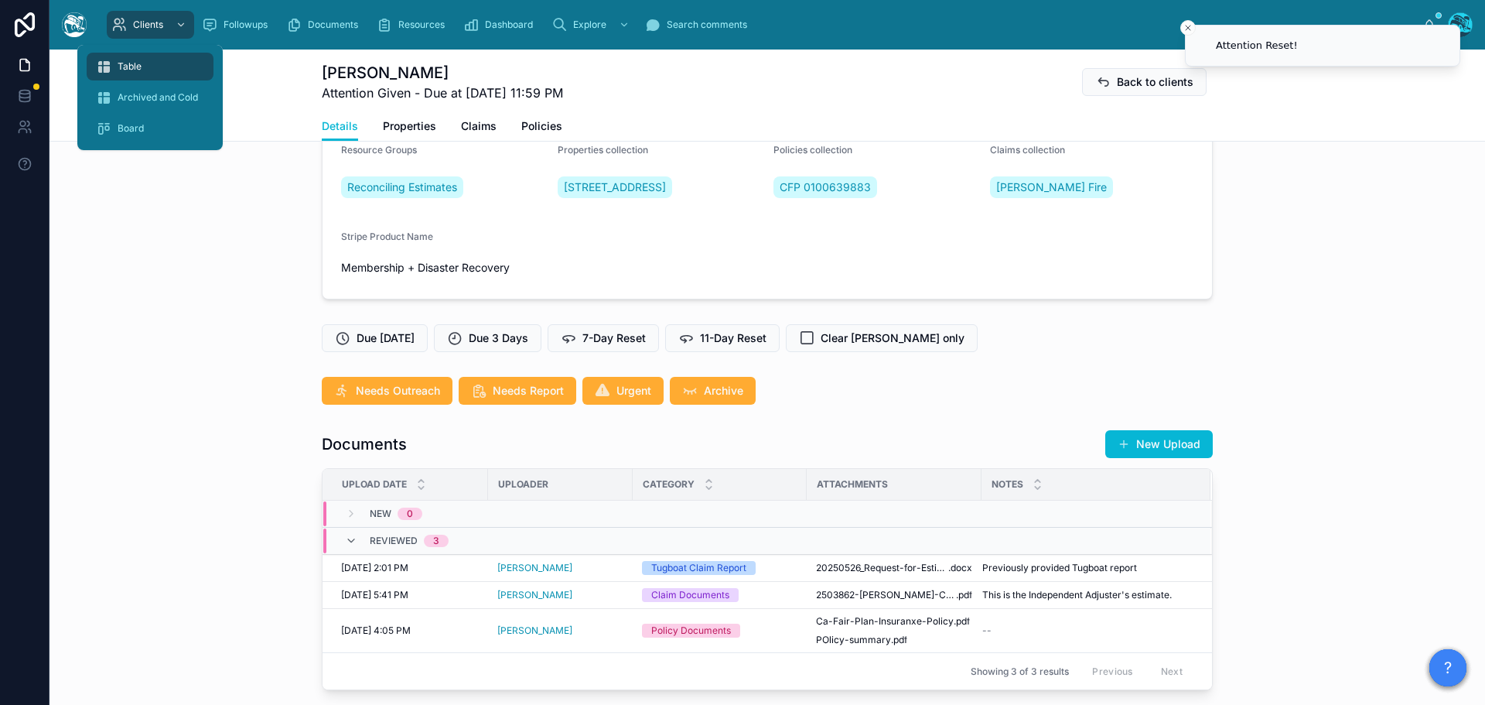
drag, startPoint x: 127, startPoint y: 65, endPoint x: 156, endPoint y: 75, distance: 31.1
click at [127, 65] on span "Table" at bounding box center [130, 66] width 24 height 12
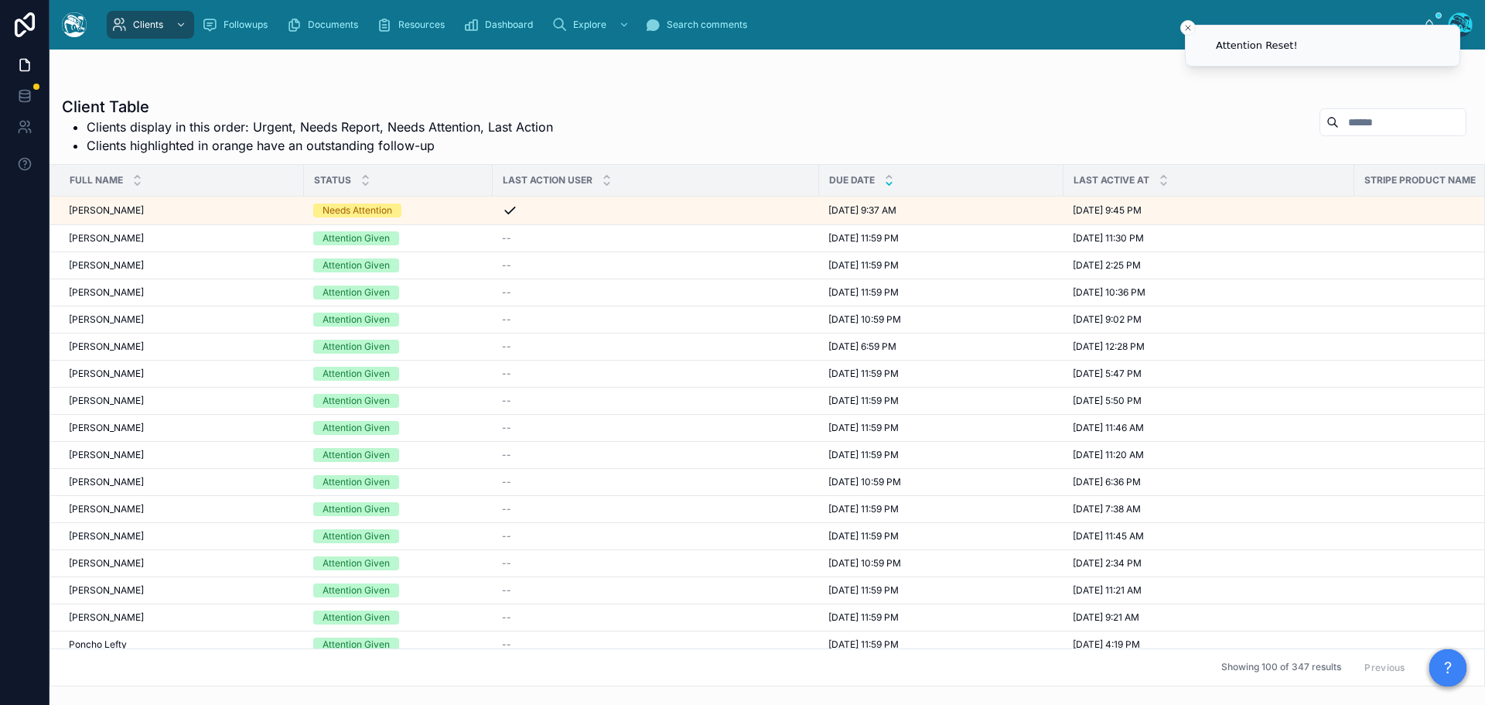
click at [887, 185] on icon at bounding box center [889, 184] width 10 height 10
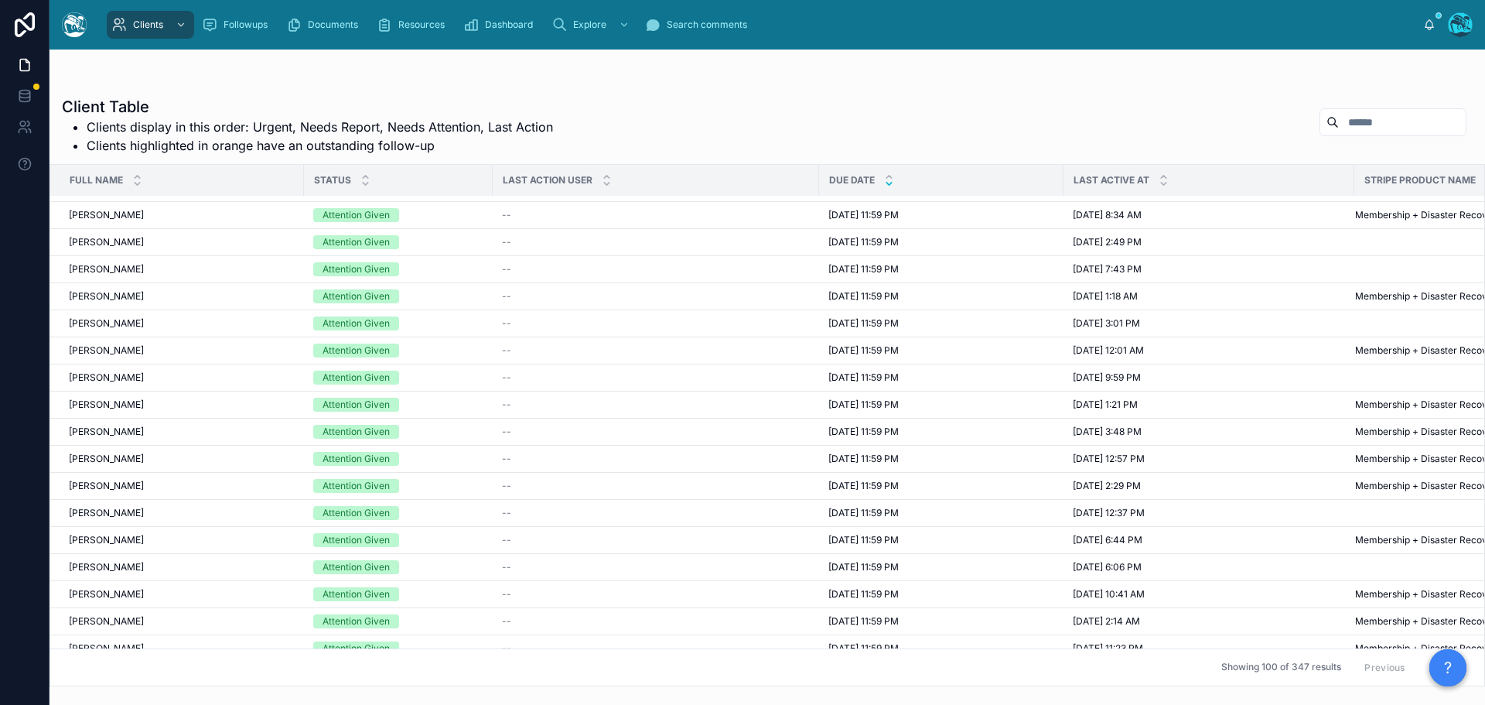
scroll to position [464, 0]
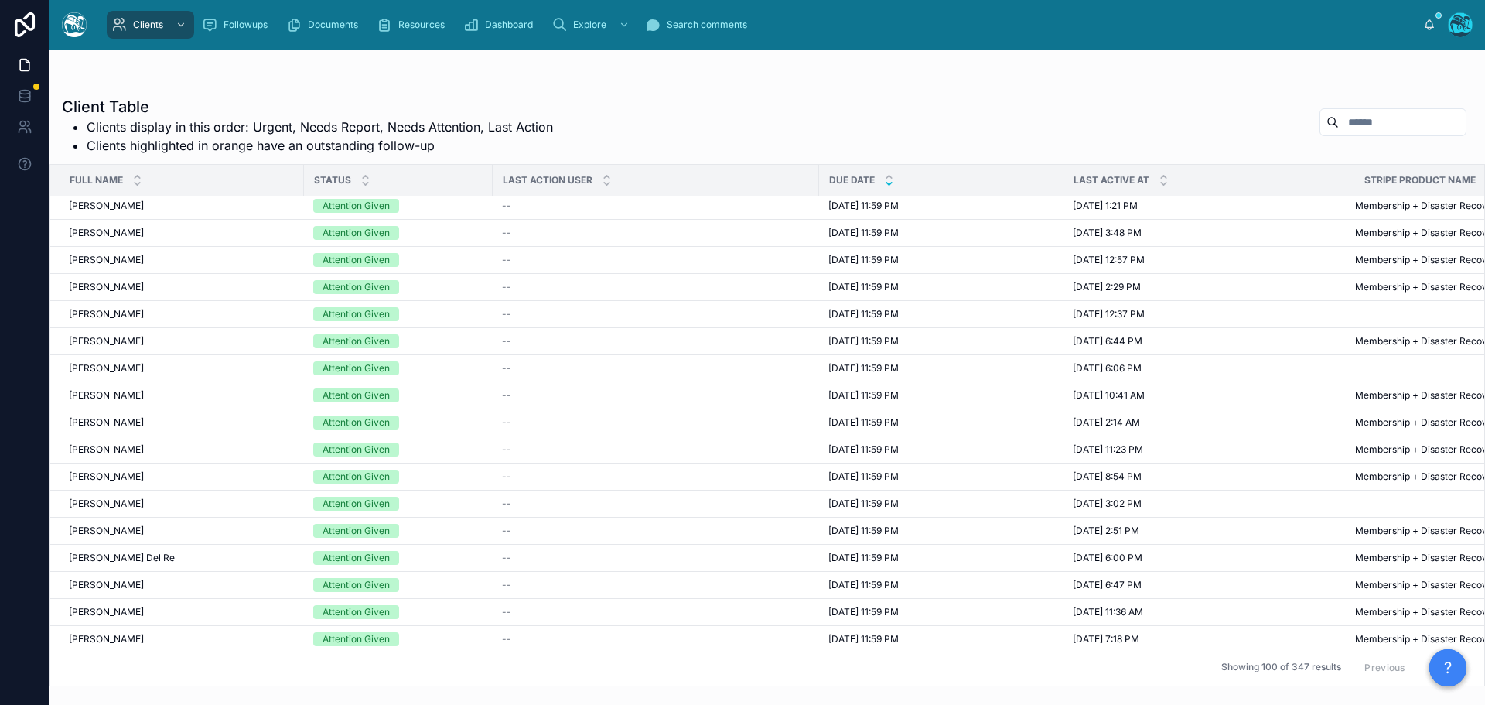
click at [1423, 655] on button "Next" at bounding box center [1444, 667] width 43 height 24
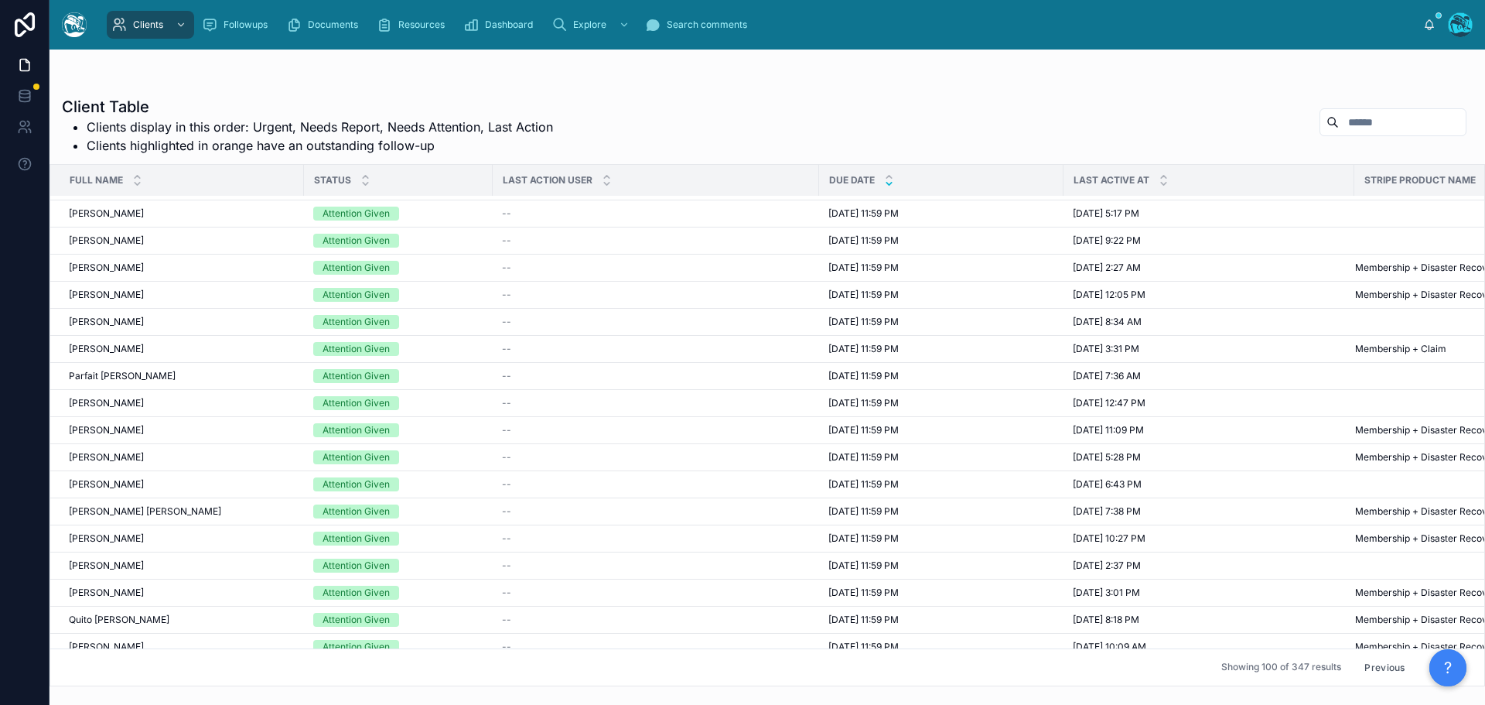
scroll to position [1625, 0]
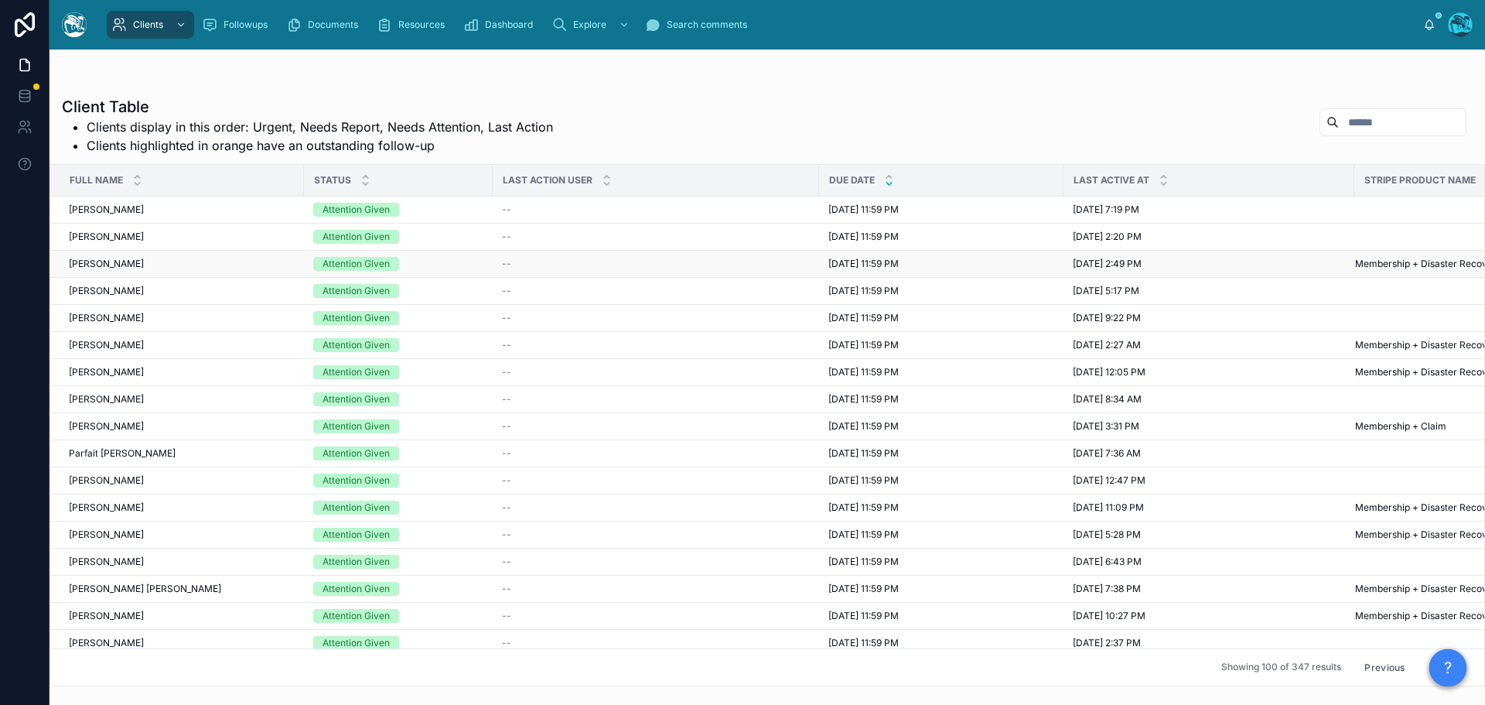
click at [856, 262] on span "8/8/2025 11:59 PM" at bounding box center [864, 264] width 70 height 12
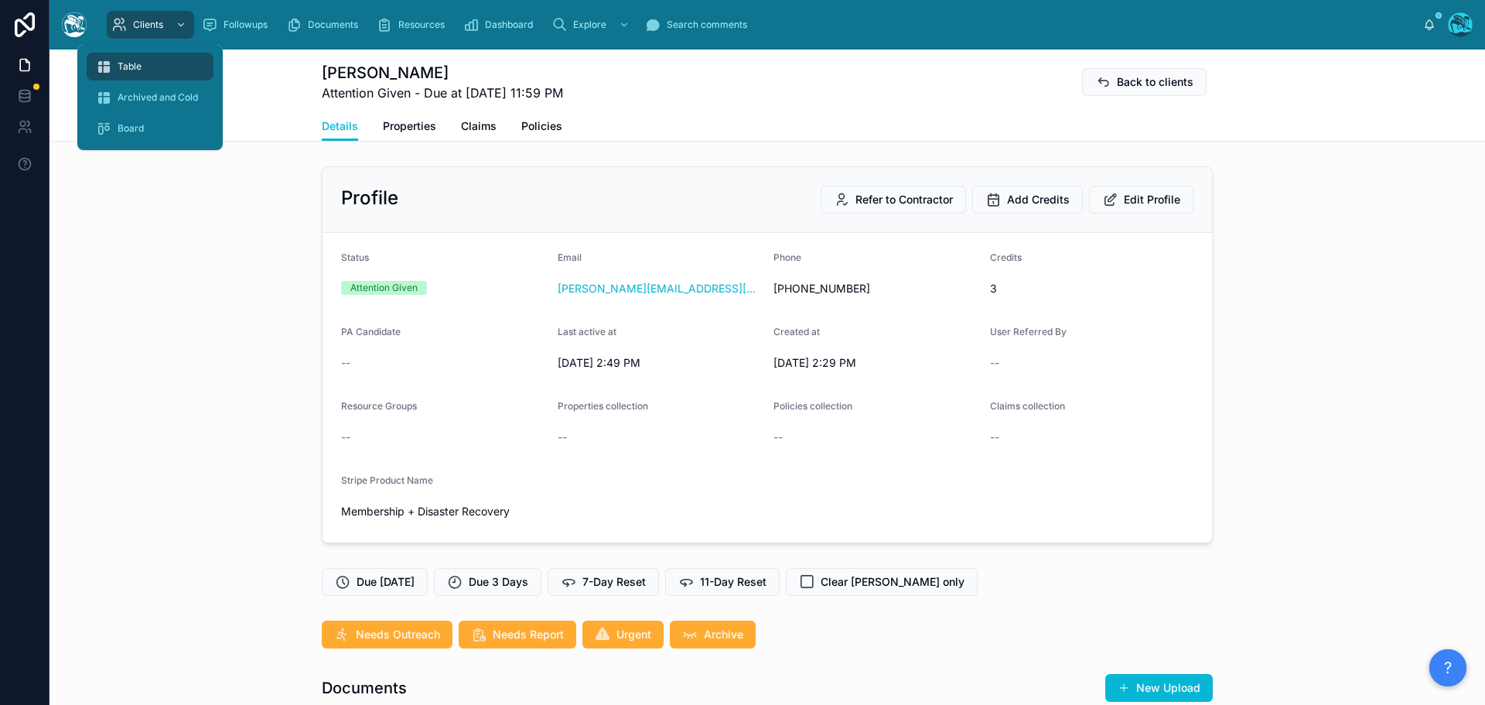
click at [134, 65] on span "Table" at bounding box center [130, 66] width 24 height 12
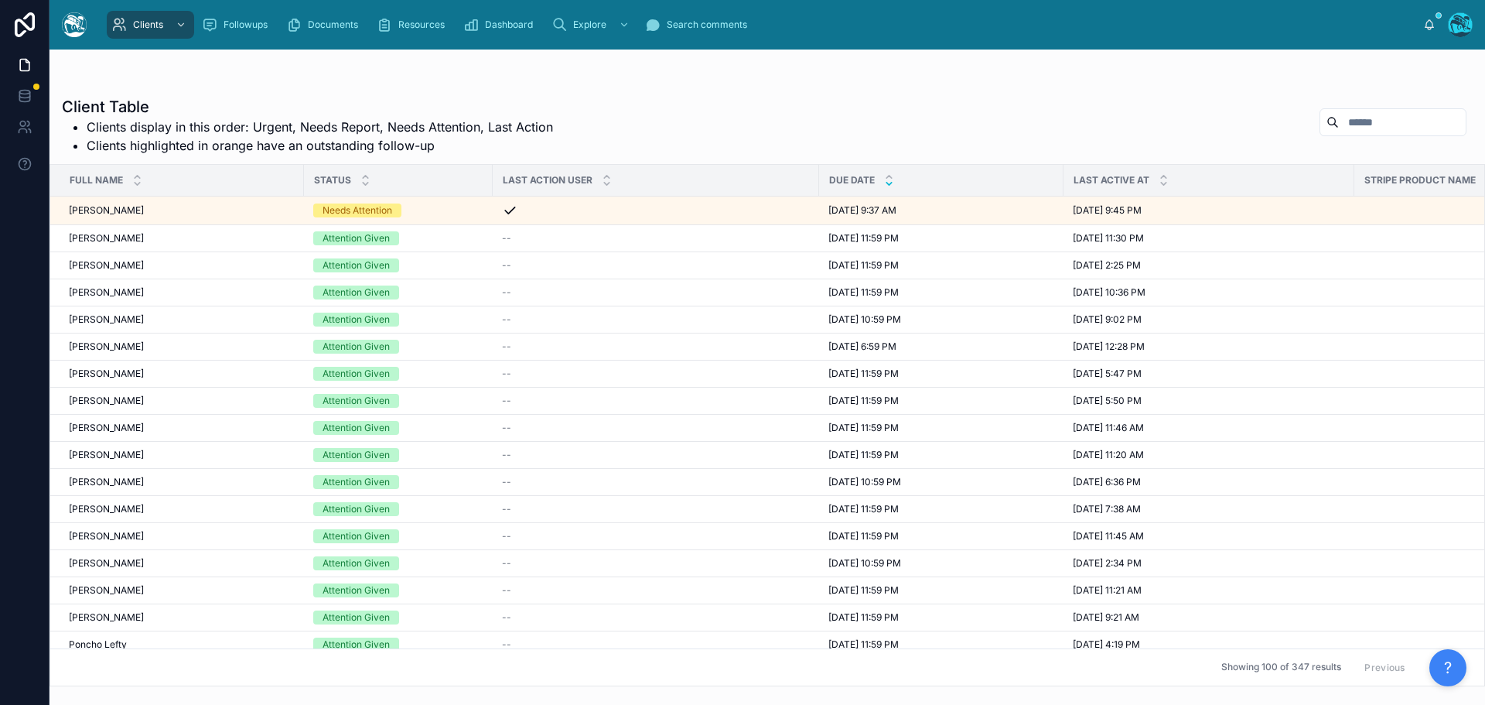
click at [889, 185] on icon at bounding box center [889, 184] width 5 height 2
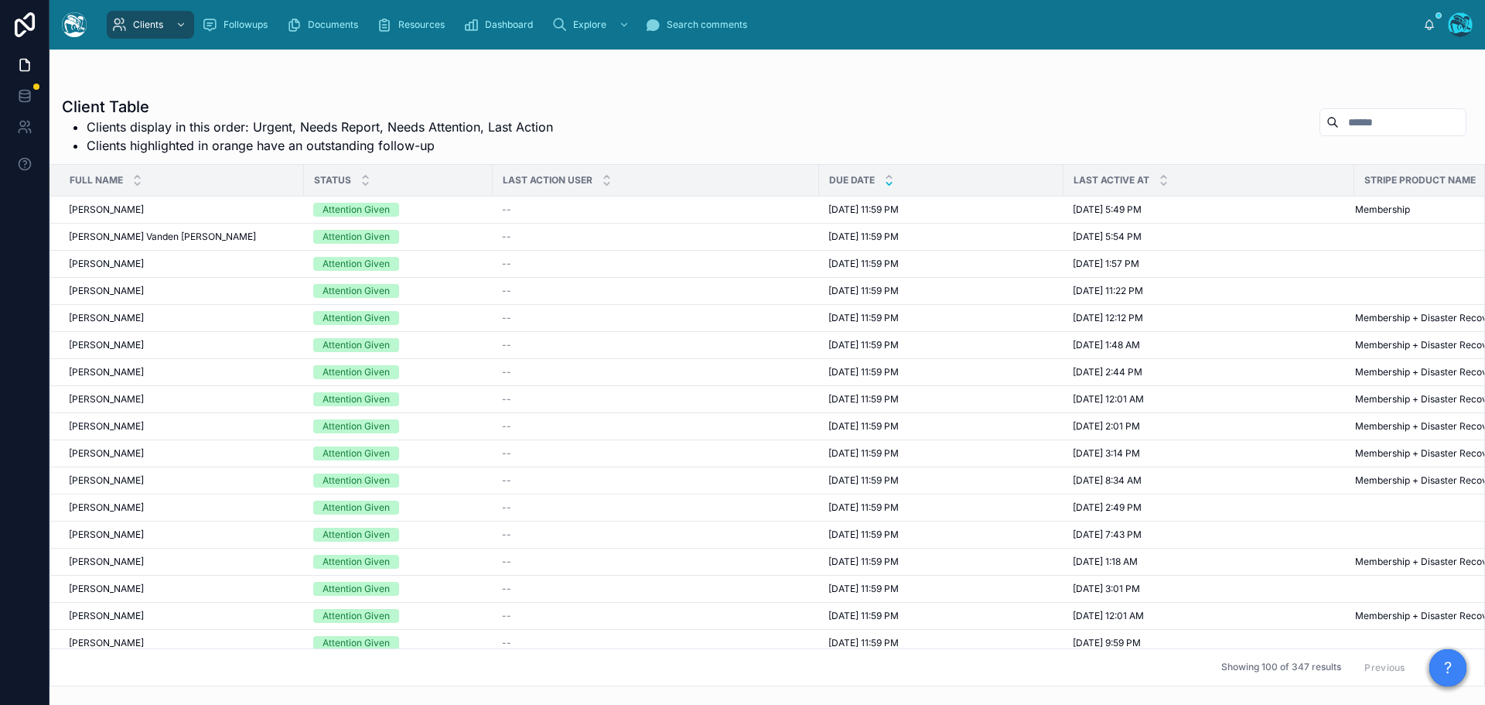
click at [1423, 657] on button "Next" at bounding box center [1444, 667] width 43 height 24
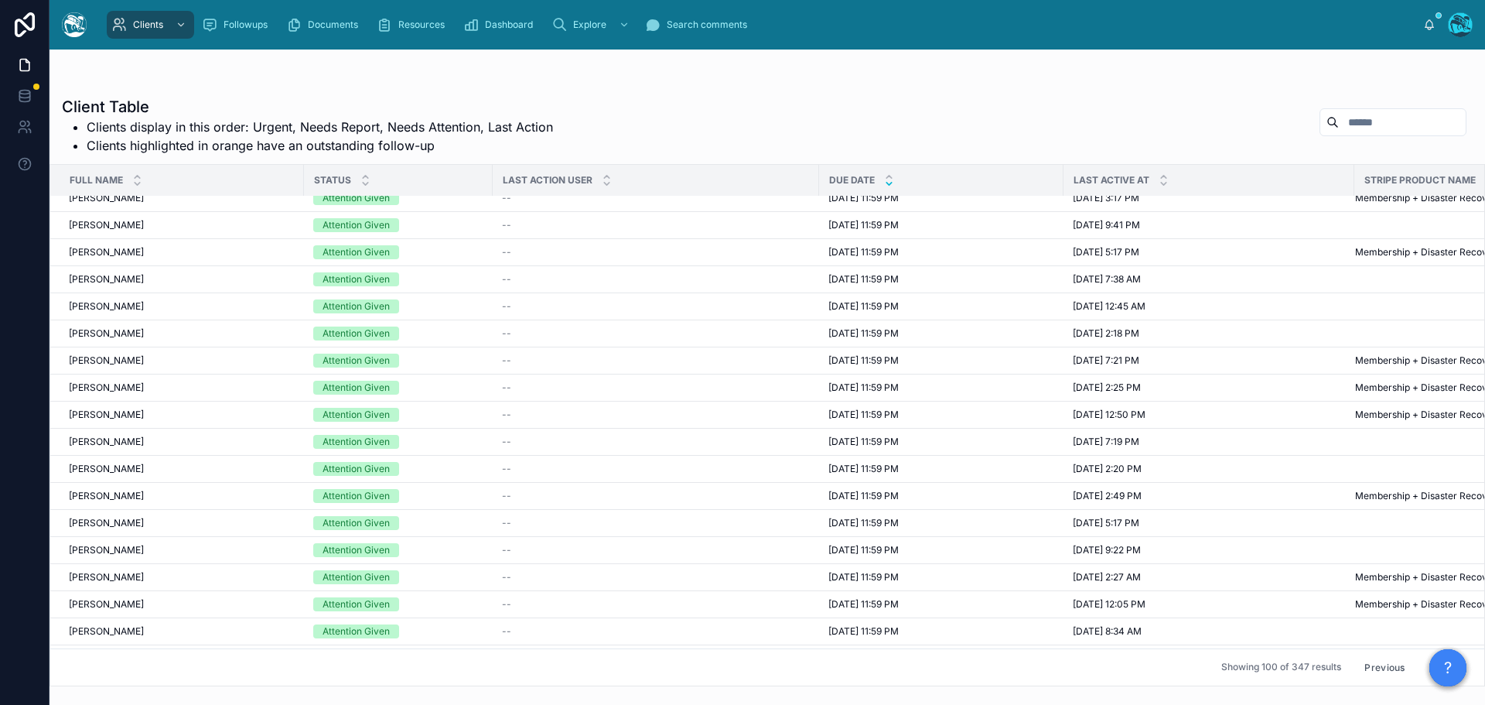
scroll to position [1470, 0]
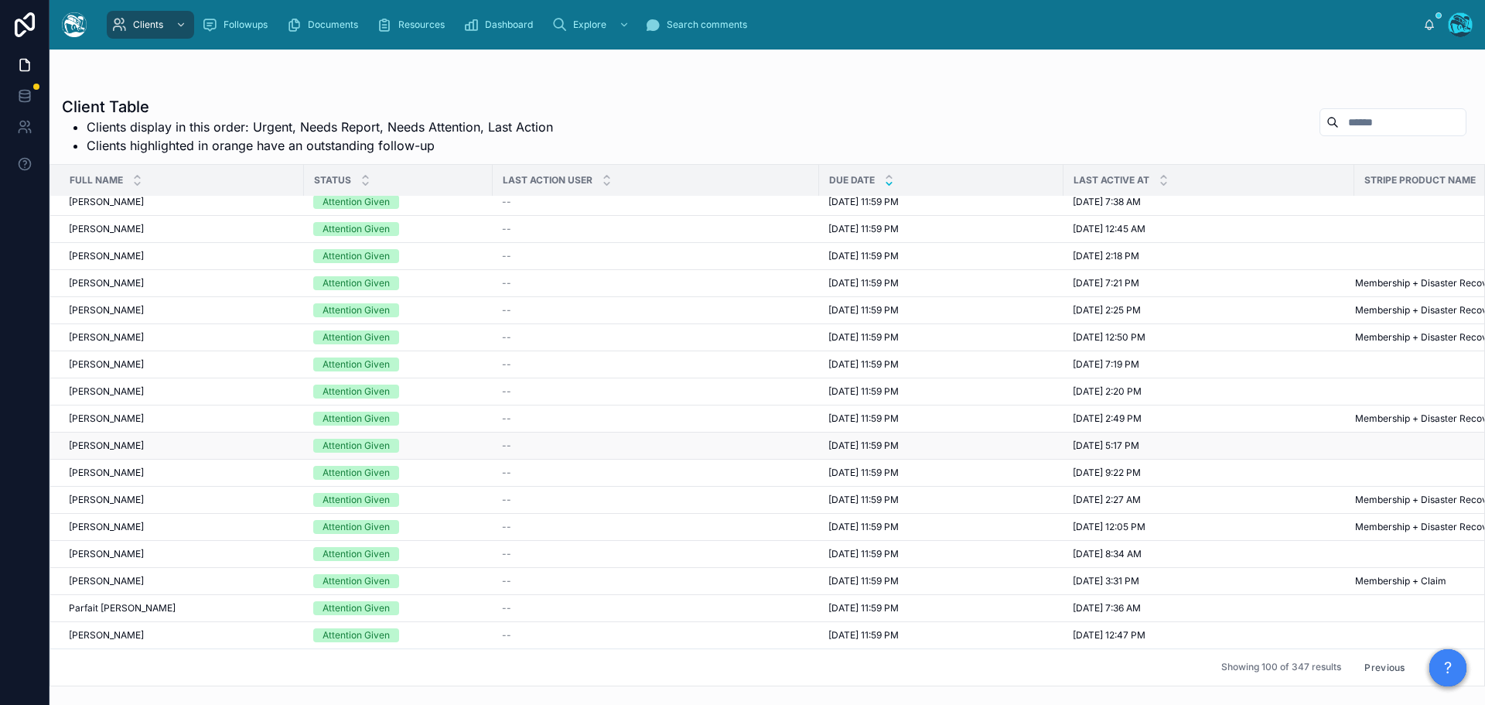
click at [840, 446] on span "8/8/2025 11:59 PM" at bounding box center [864, 445] width 70 height 12
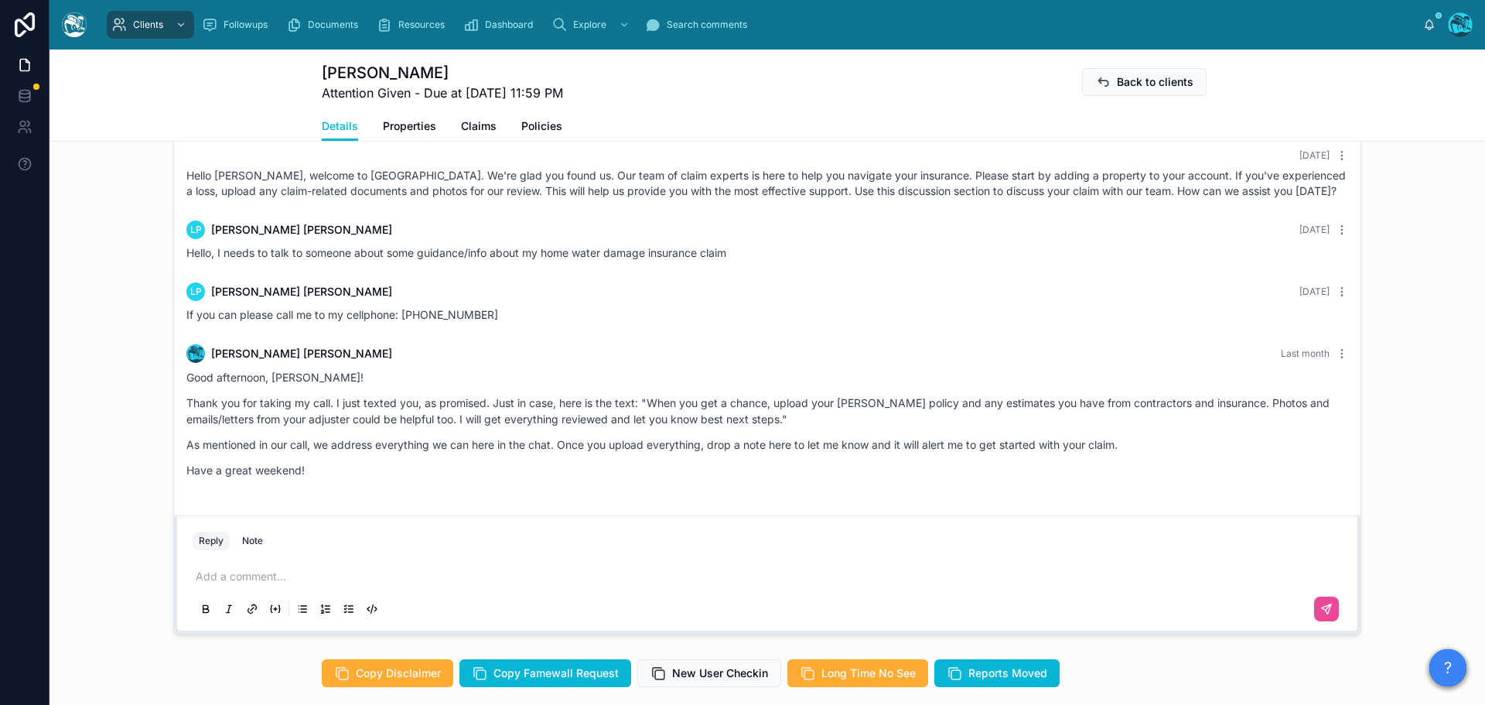
scroll to position [774, 0]
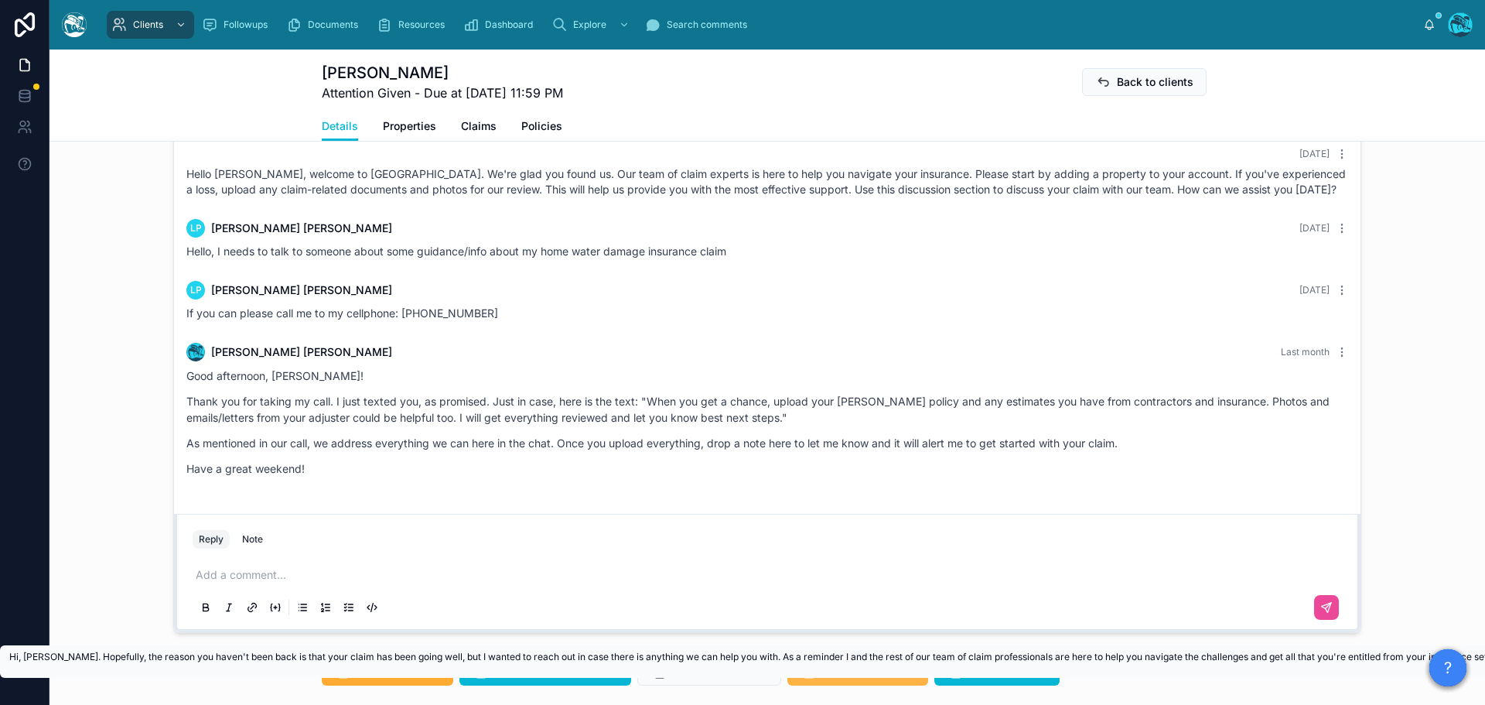
click at [836, 679] on span "Long Time No See" at bounding box center [869, 671] width 94 height 15
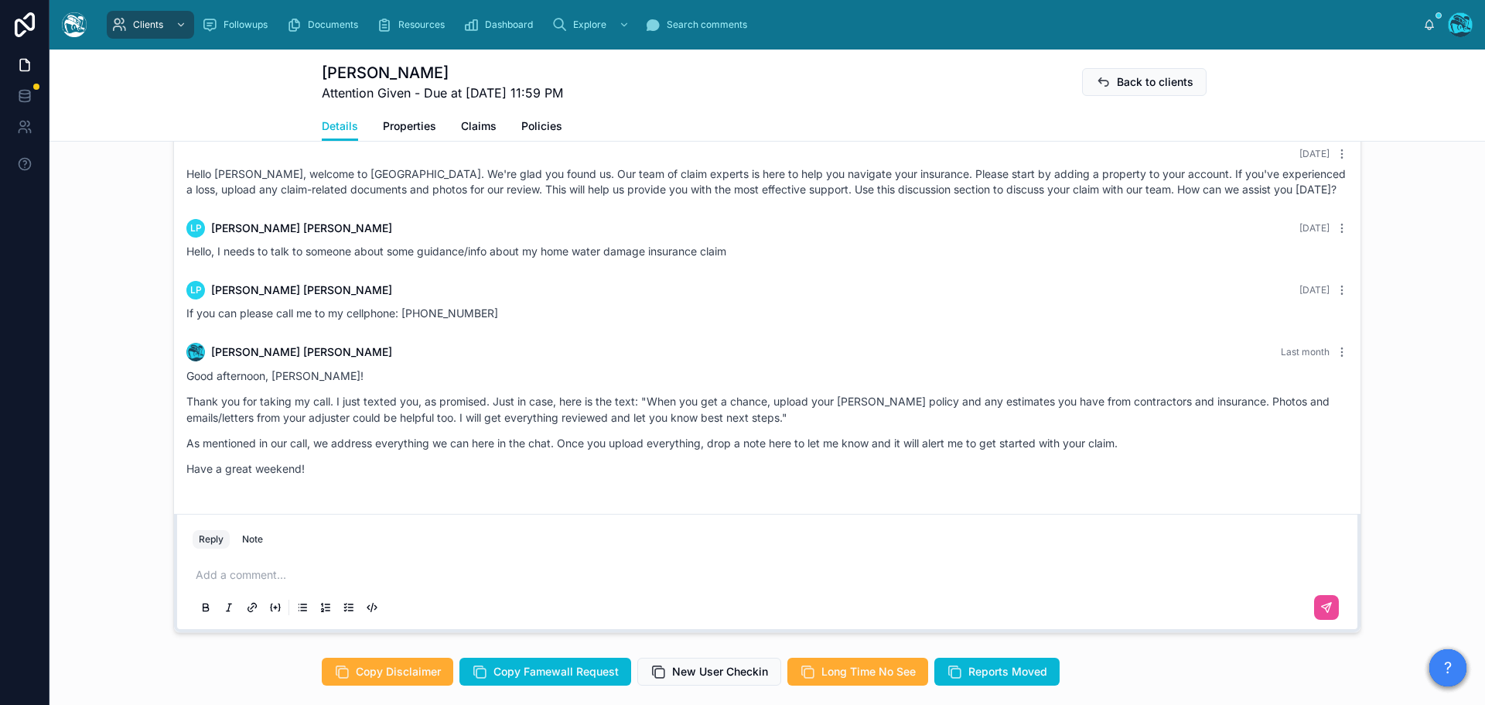
click at [261, 583] on p at bounding box center [771, 574] width 1150 height 15
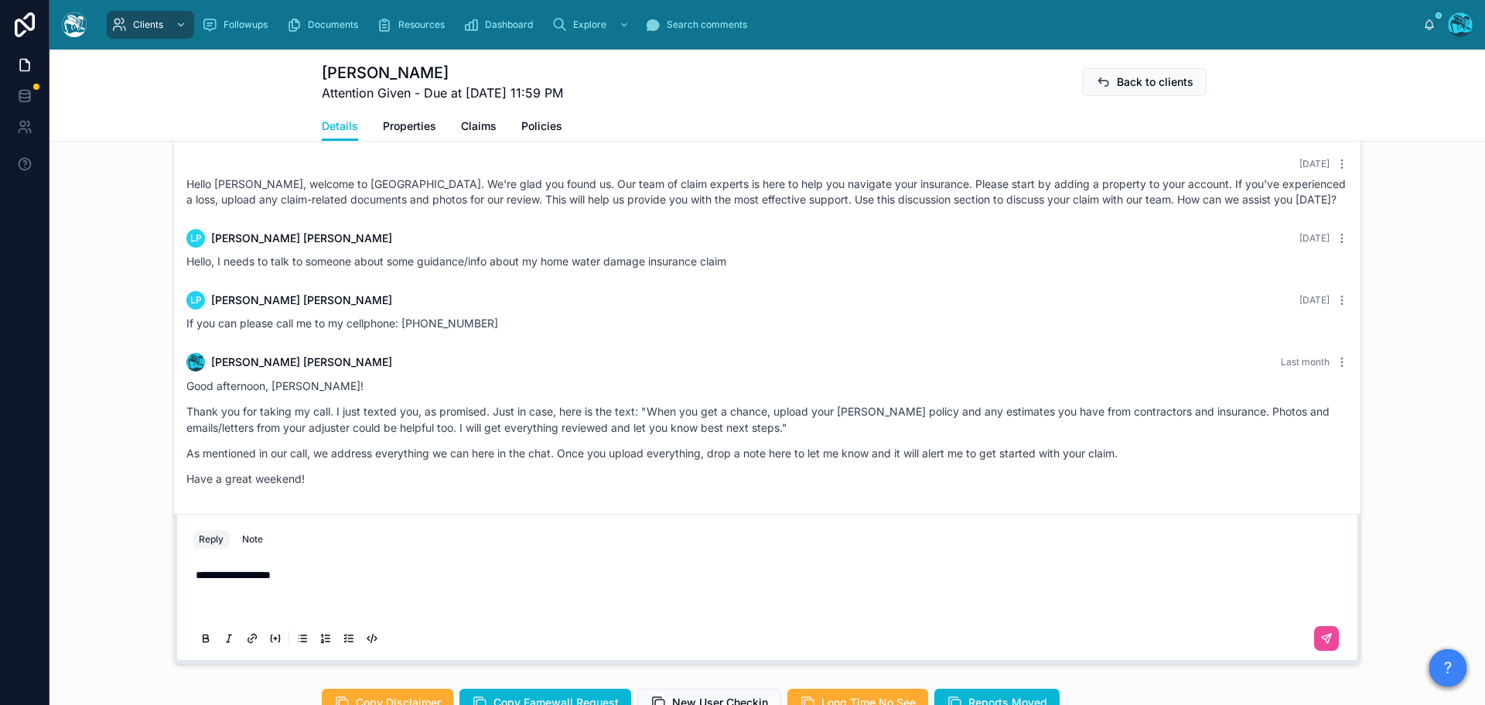
scroll to position [748, 0]
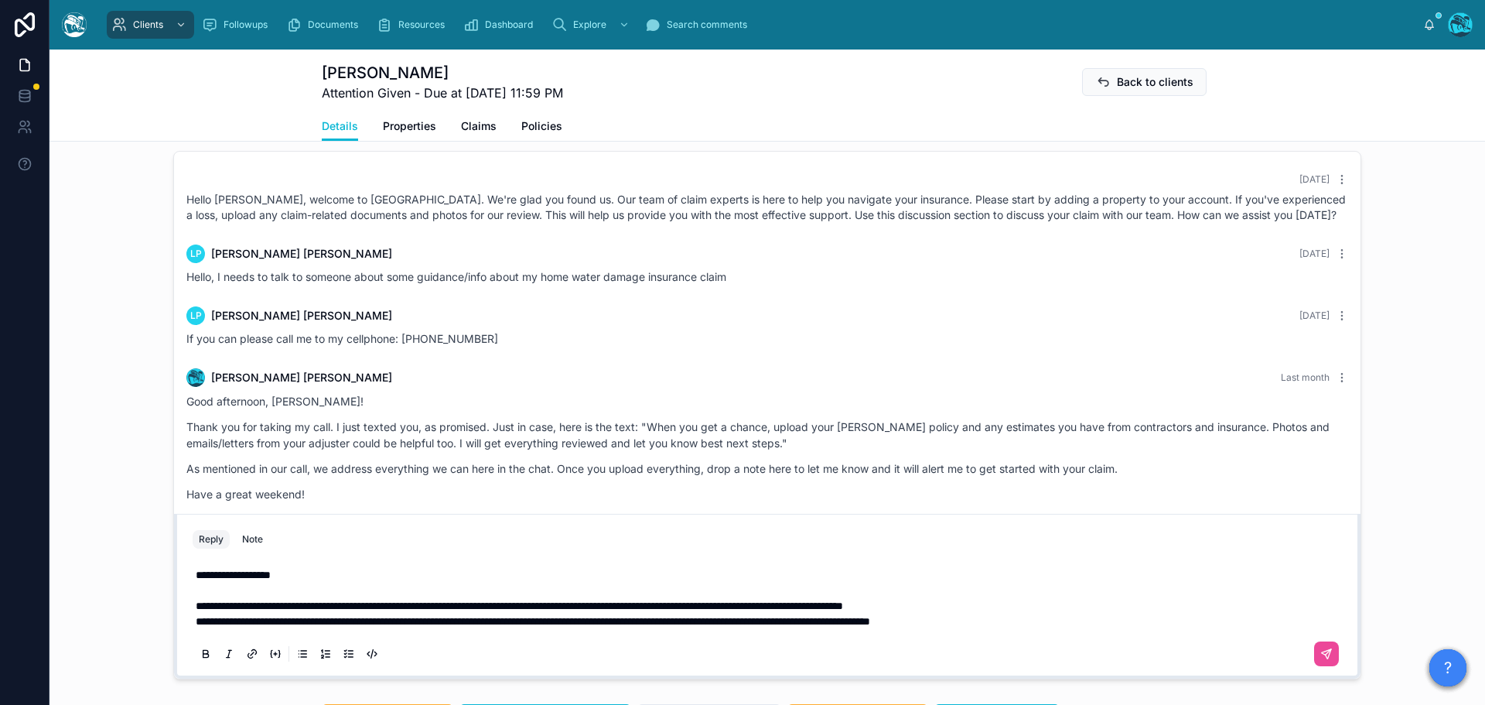
click at [232, 611] on span "**********" at bounding box center [520, 605] width 648 height 11
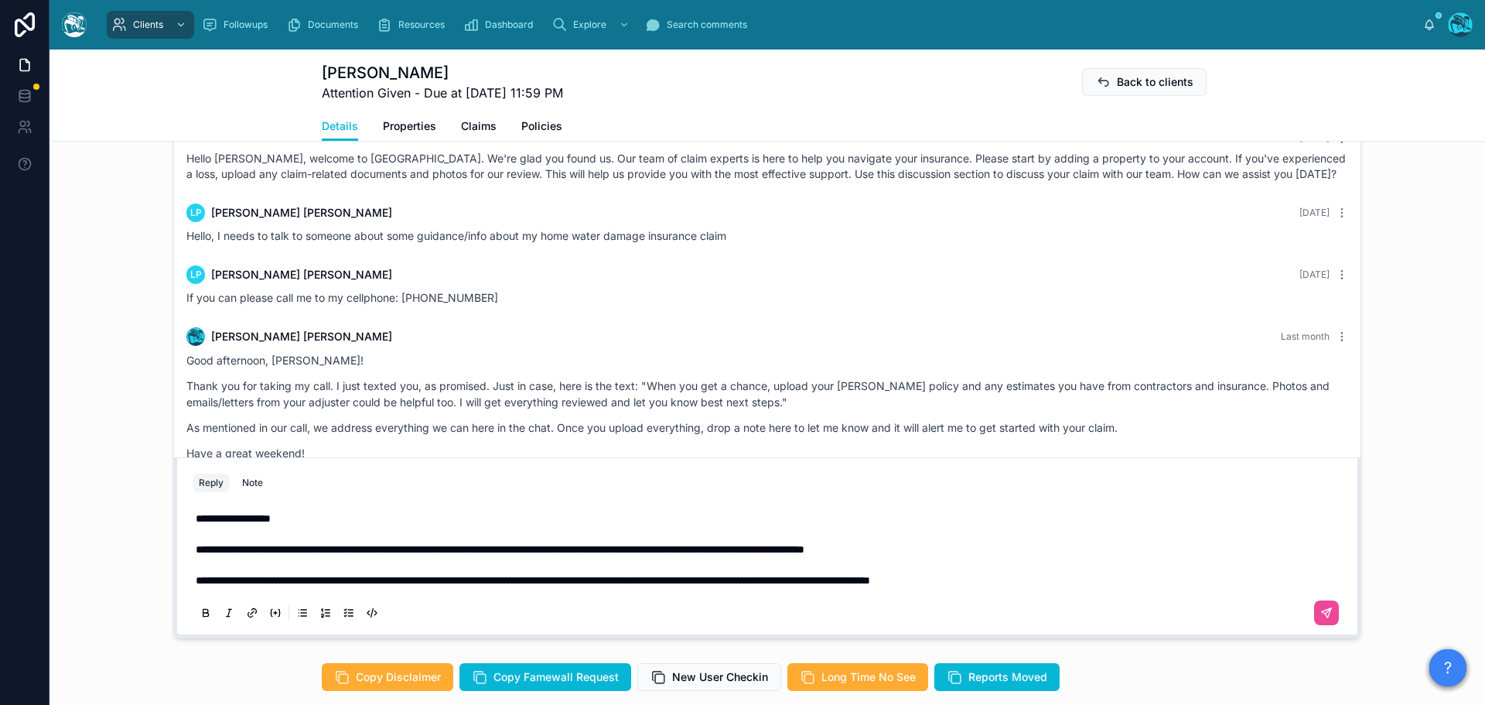
scroll to position [810, 0]
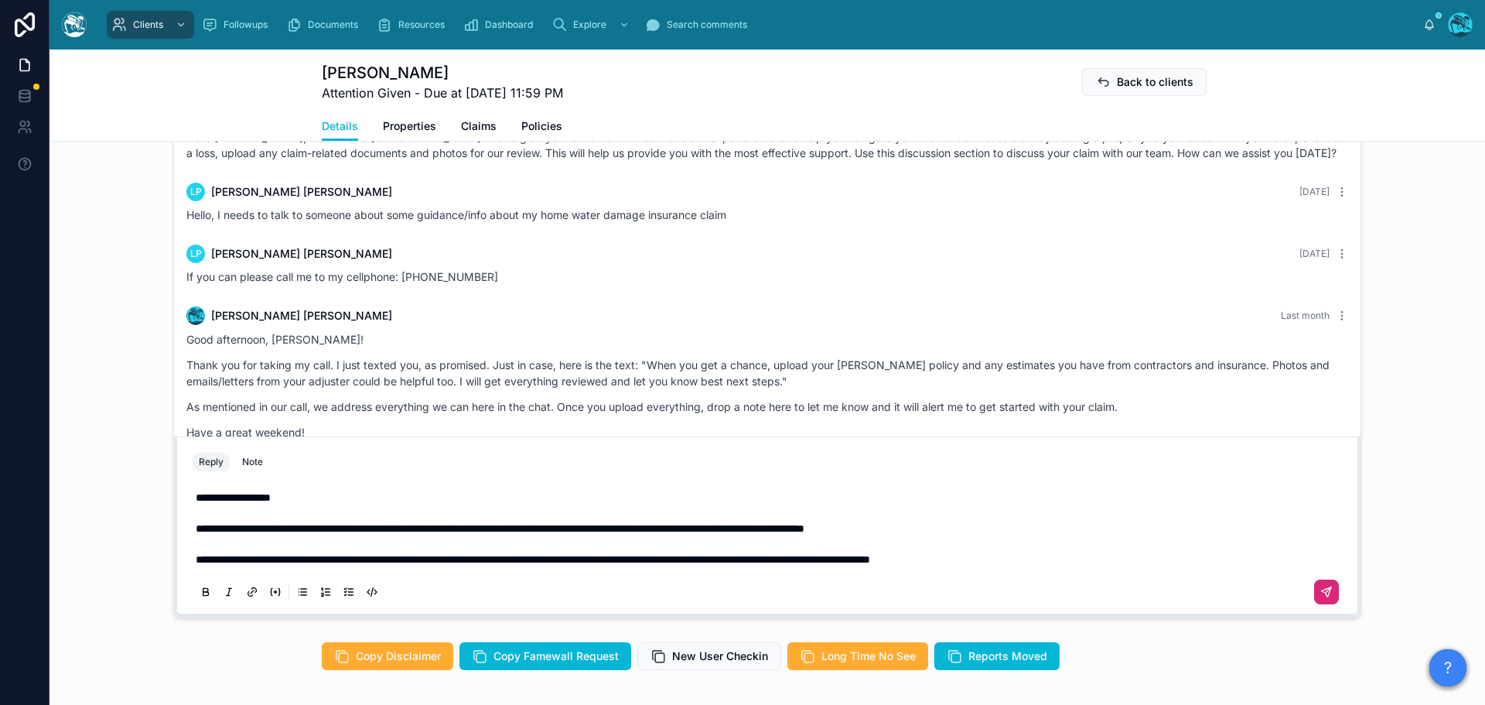
click at [1321, 598] on icon at bounding box center [1327, 592] width 12 height 12
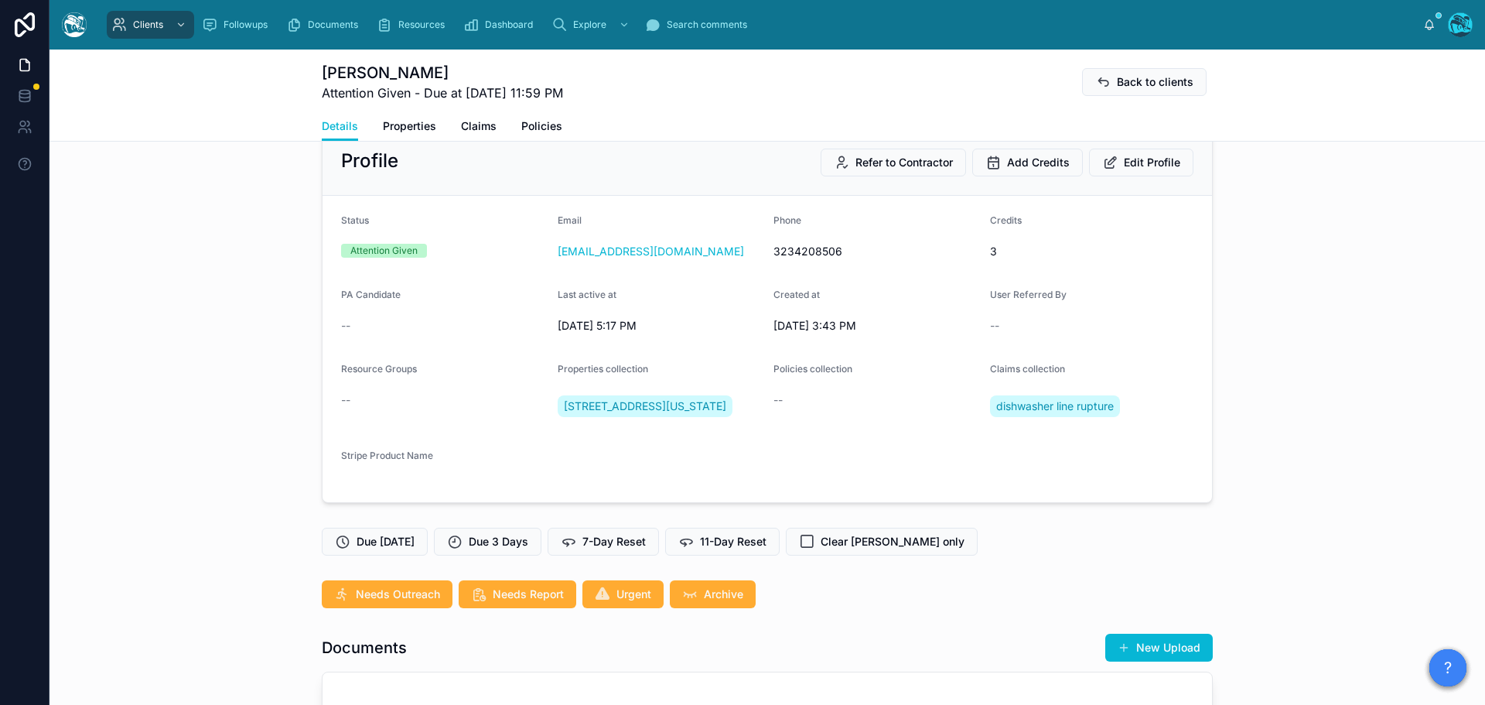
scroll to position [0, 0]
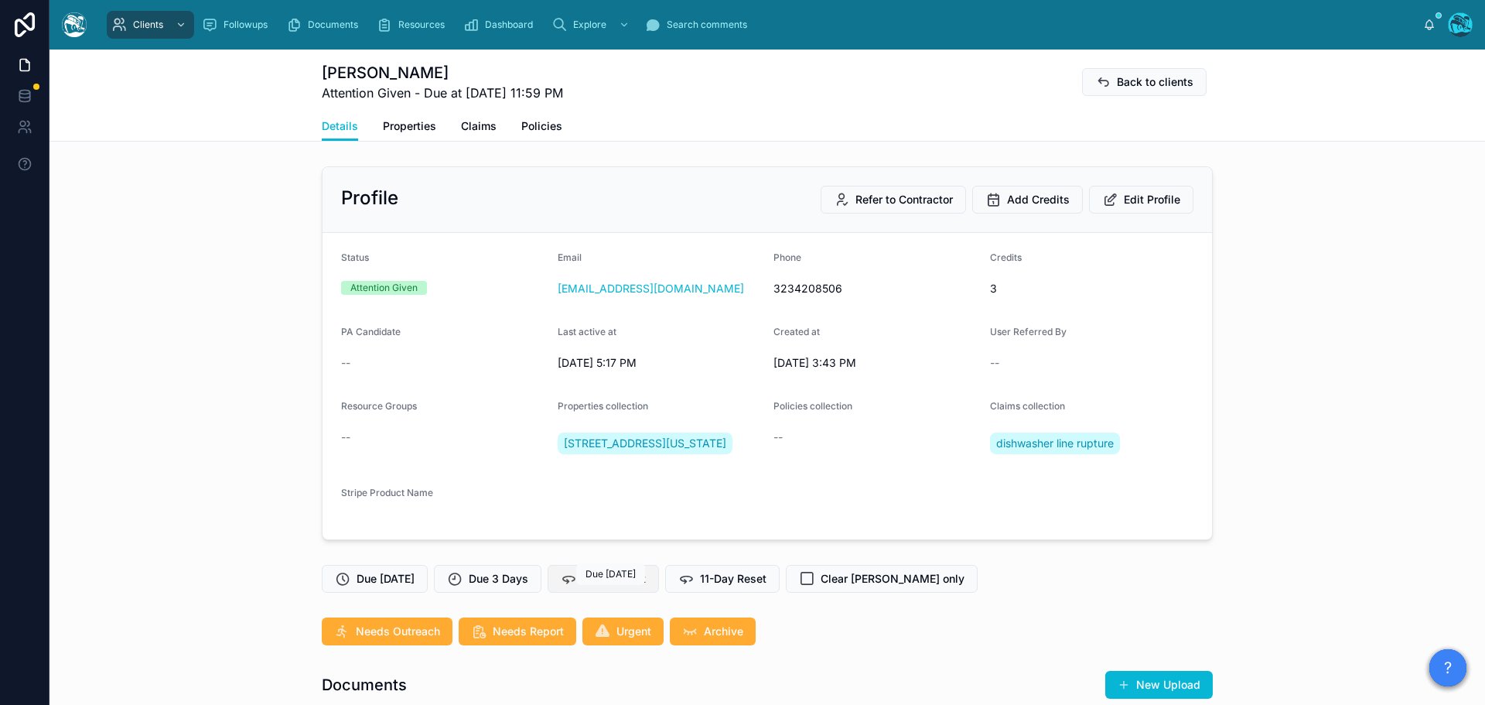
click at [622, 586] on span "7-Day Reset" at bounding box center [614, 578] width 63 height 15
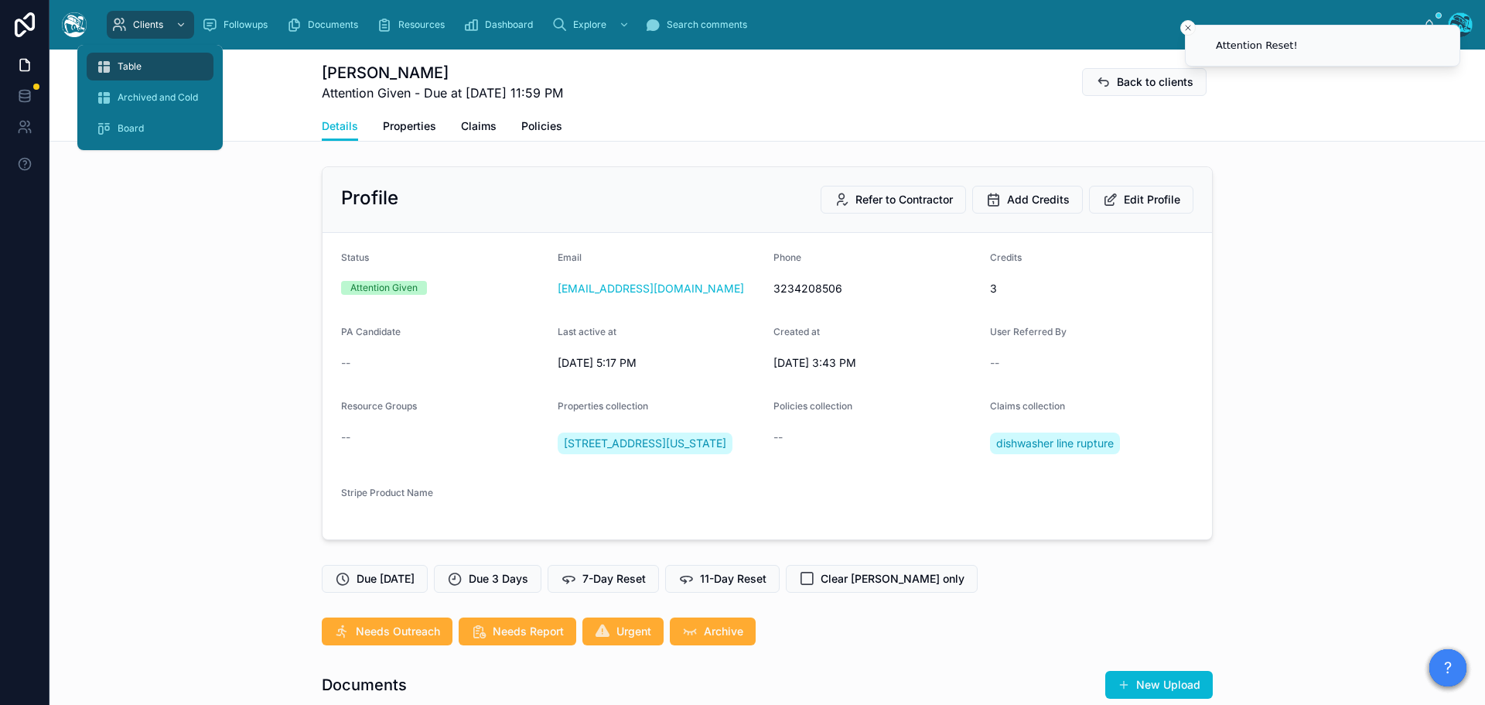
click at [127, 63] on span "Table" at bounding box center [130, 66] width 24 height 12
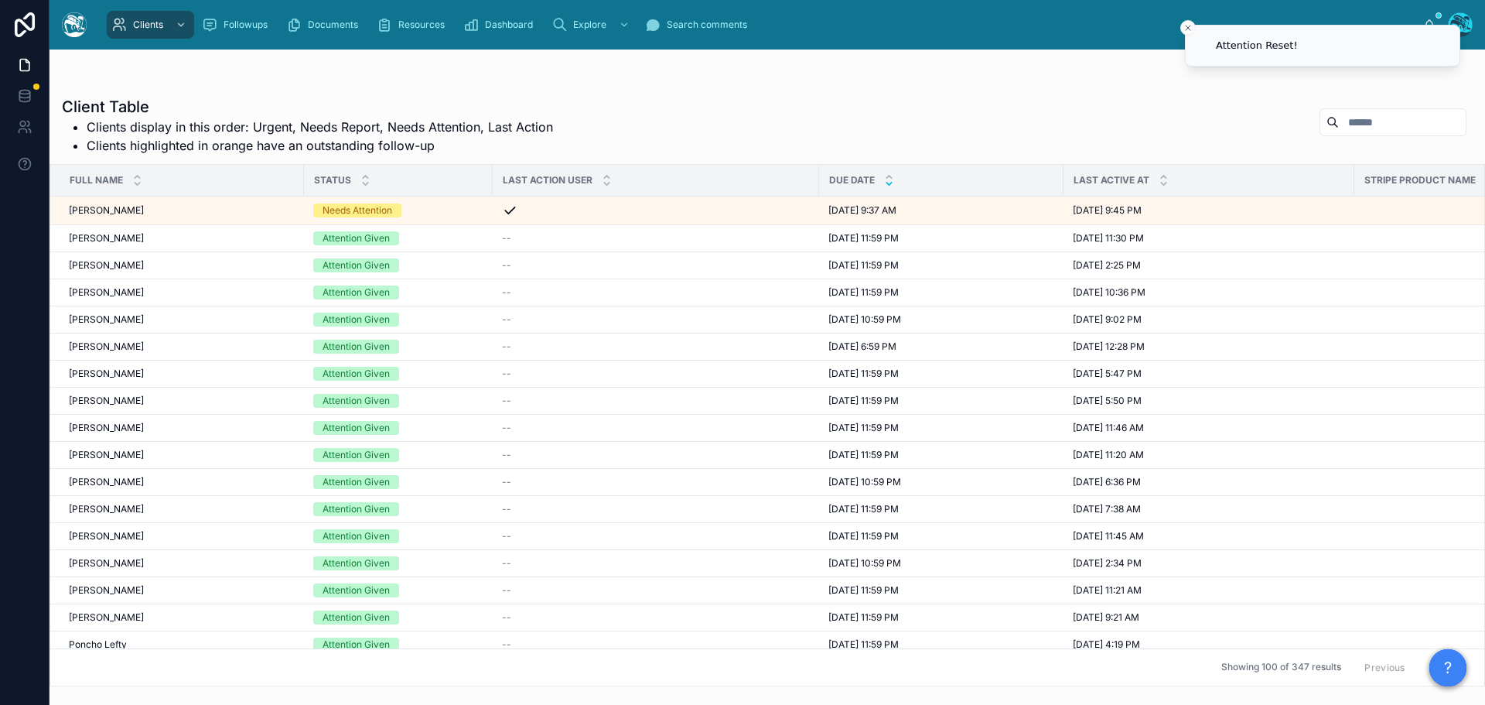
click at [889, 182] on icon at bounding box center [889, 184] width 10 height 10
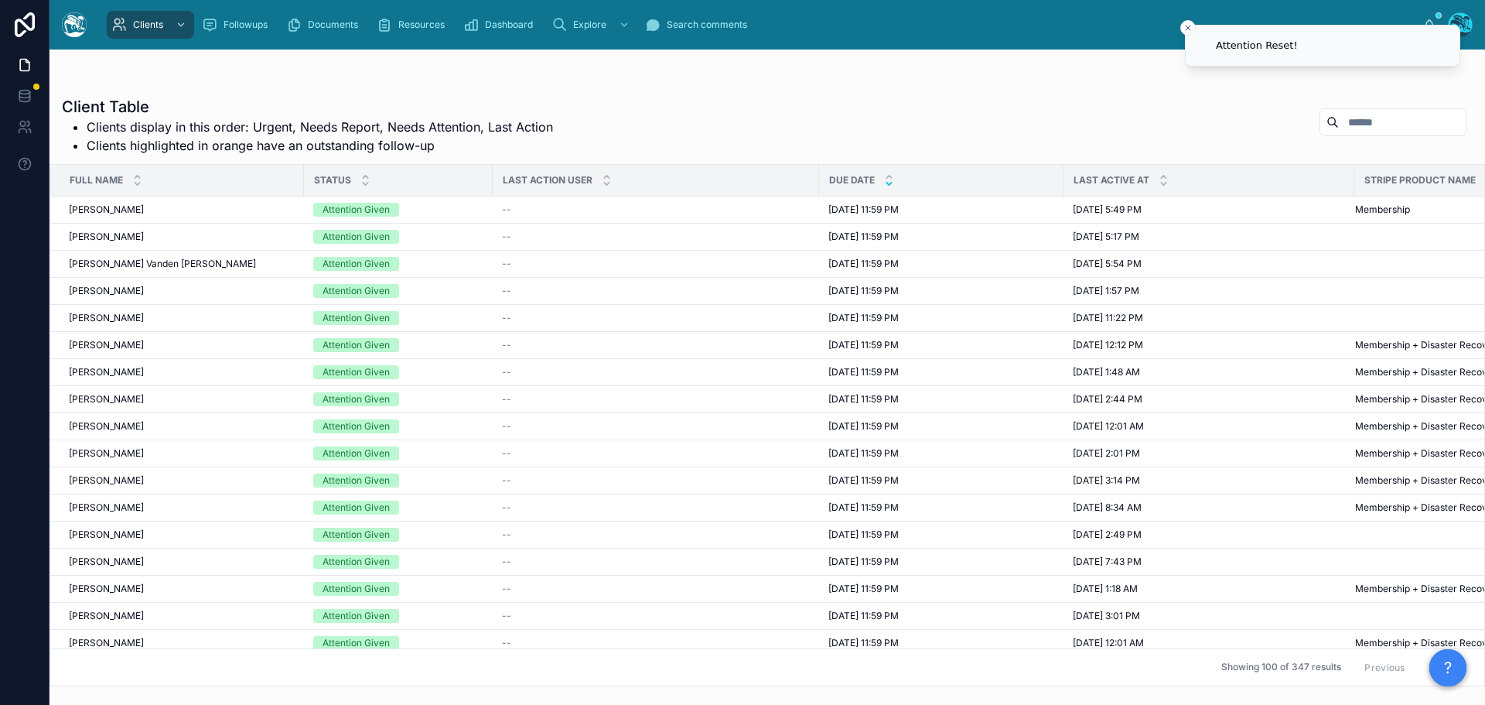
click at [1423, 655] on button "Next" at bounding box center [1444, 667] width 43 height 24
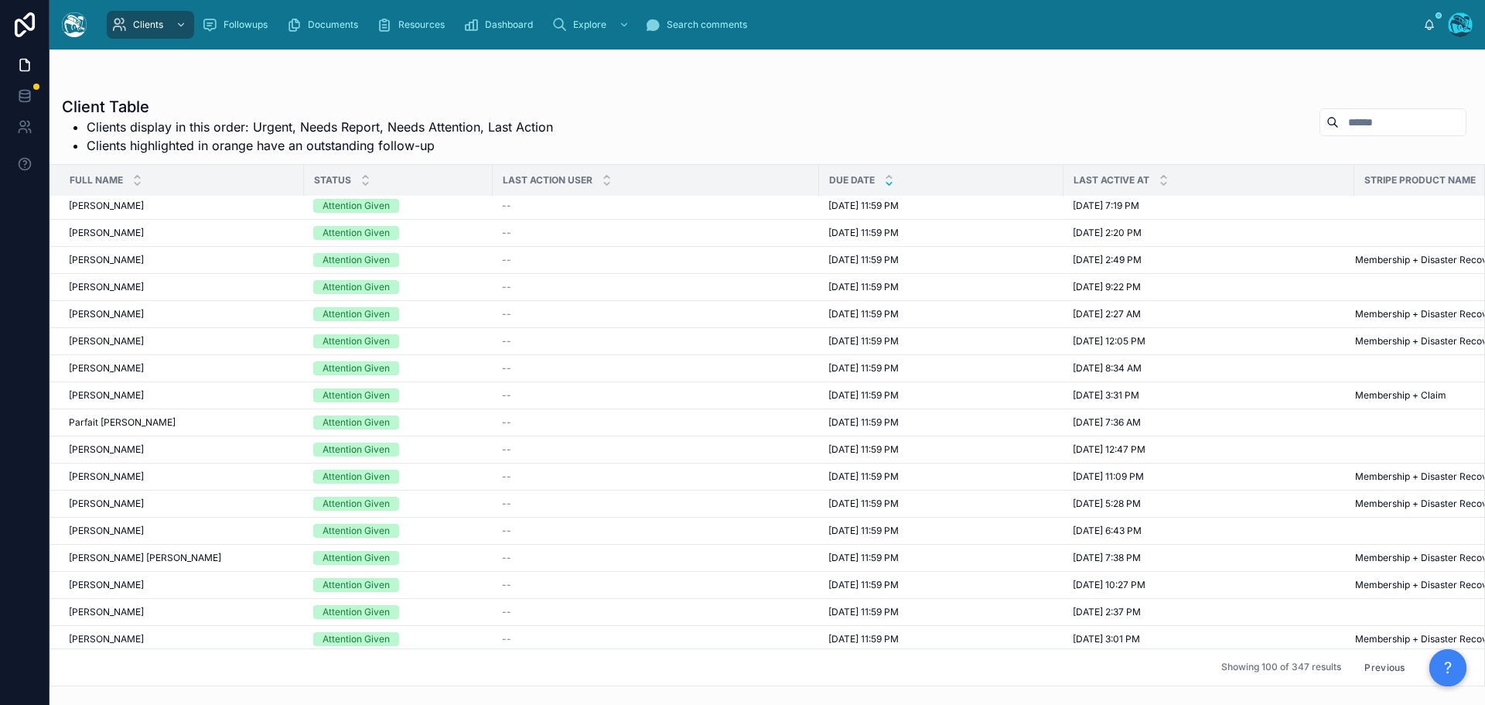
scroll to position [1547, 0]
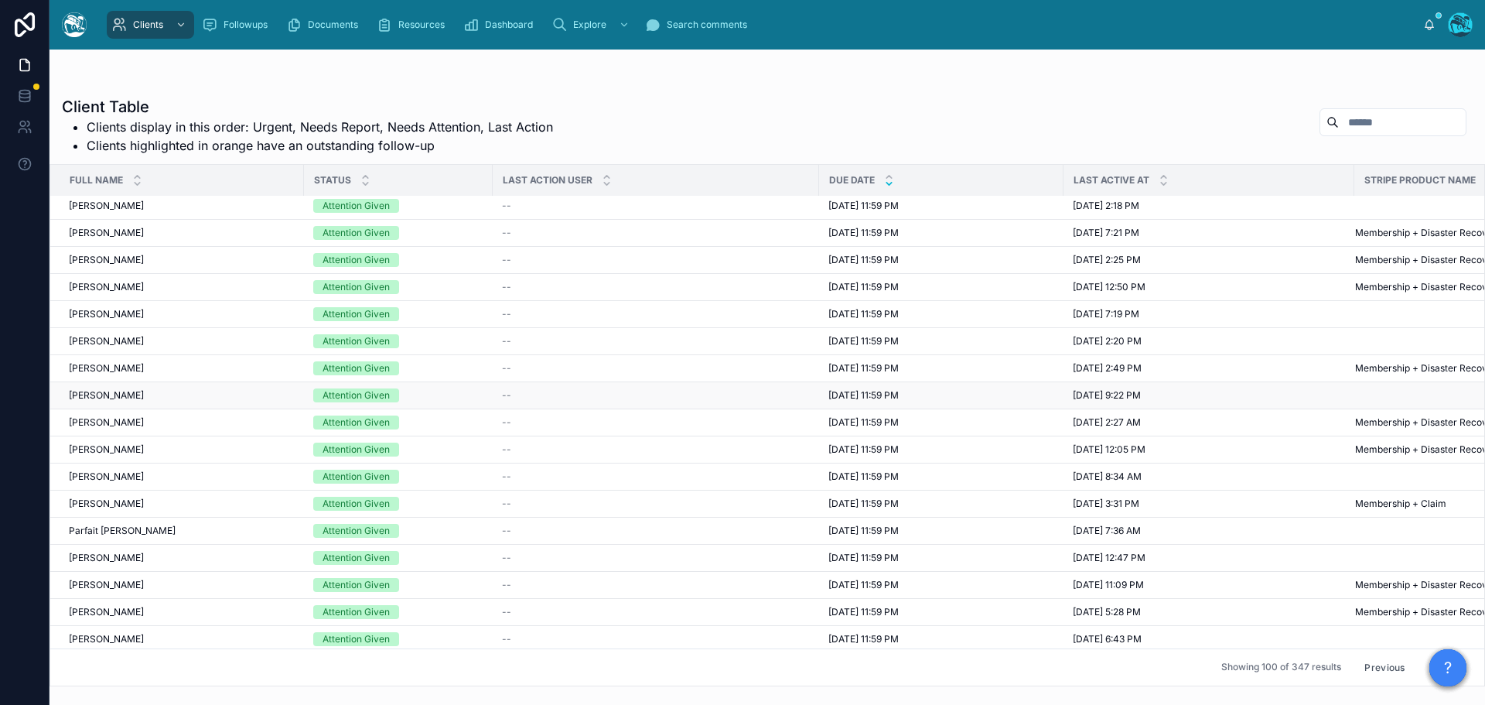
click at [853, 392] on span "8/8/2025 11:59 PM" at bounding box center [864, 395] width 70 height 12
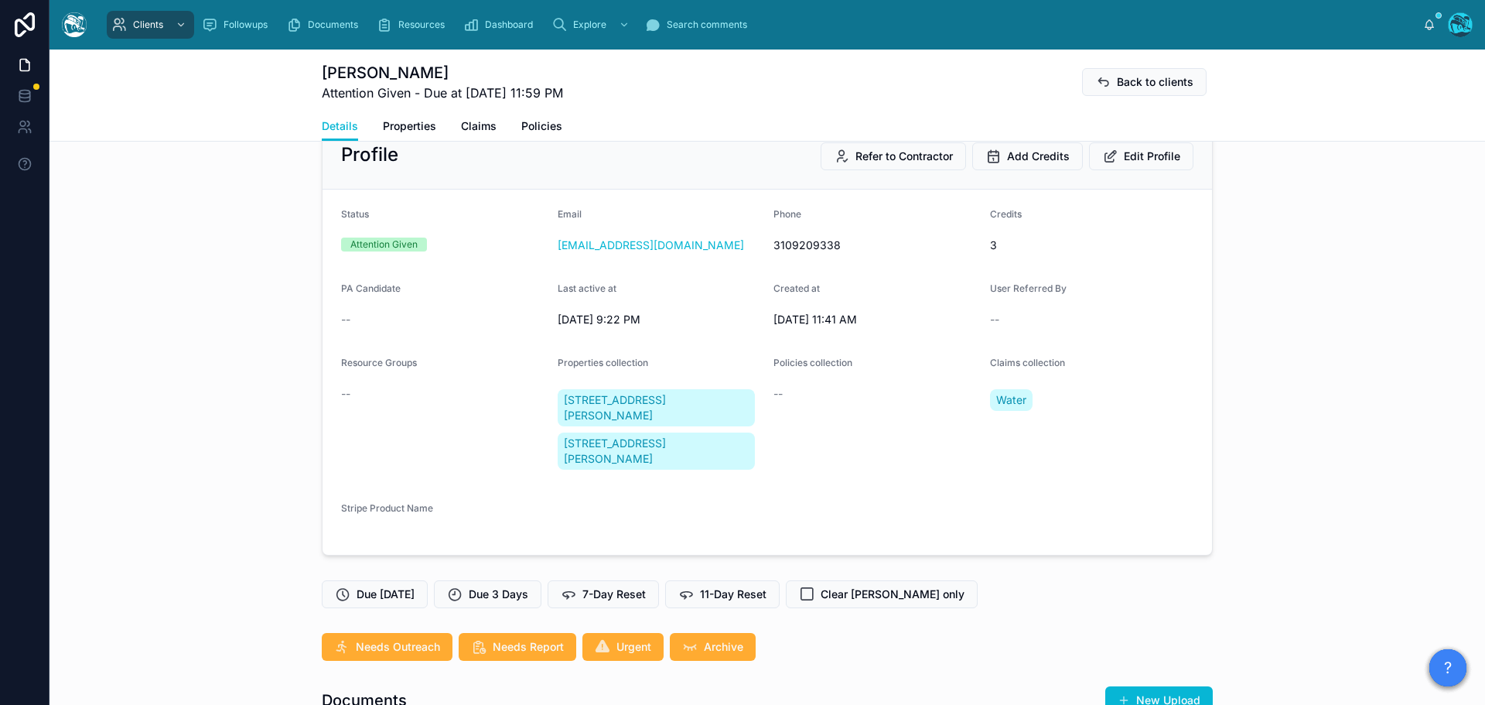
scroll to position [77, 0]
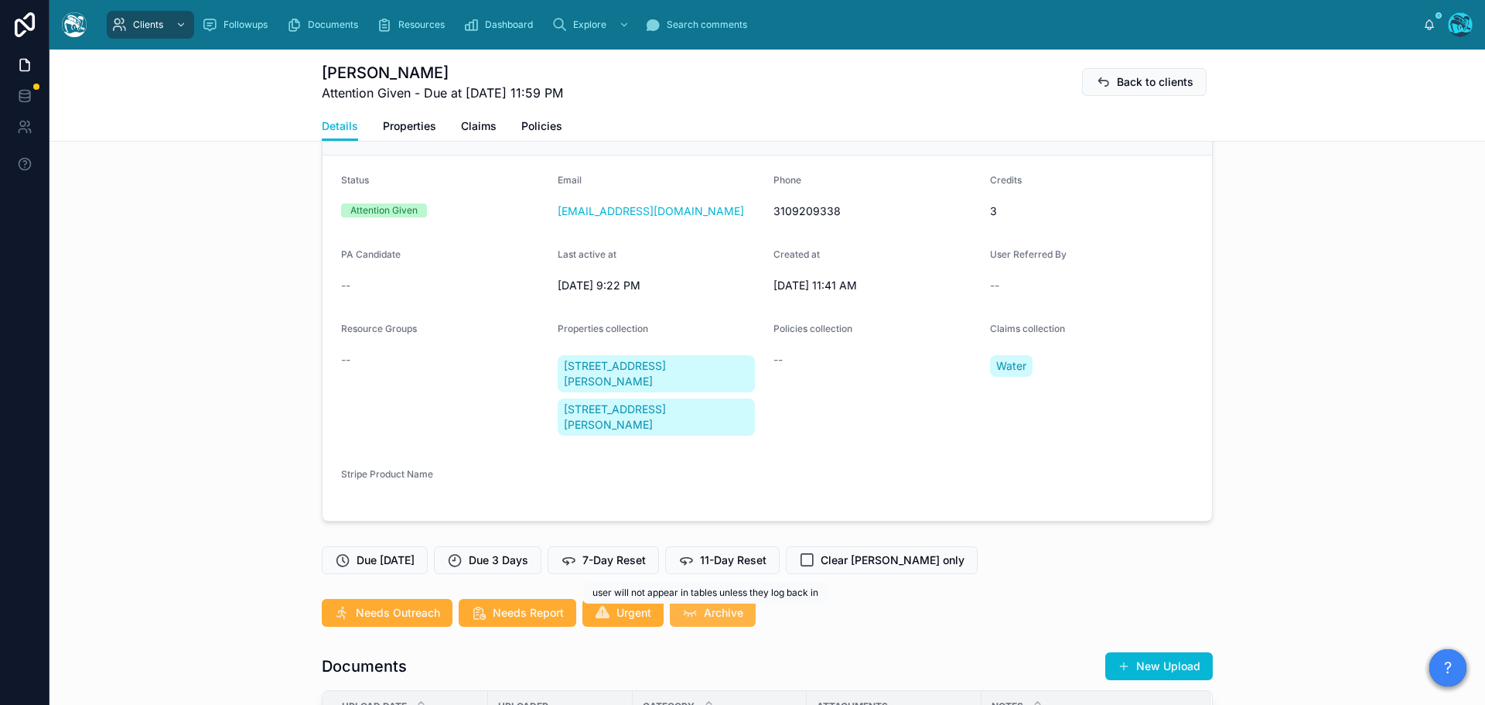
click at [696, 614] on button "Archive" at bounding box center [713, 613] width 86 height 28
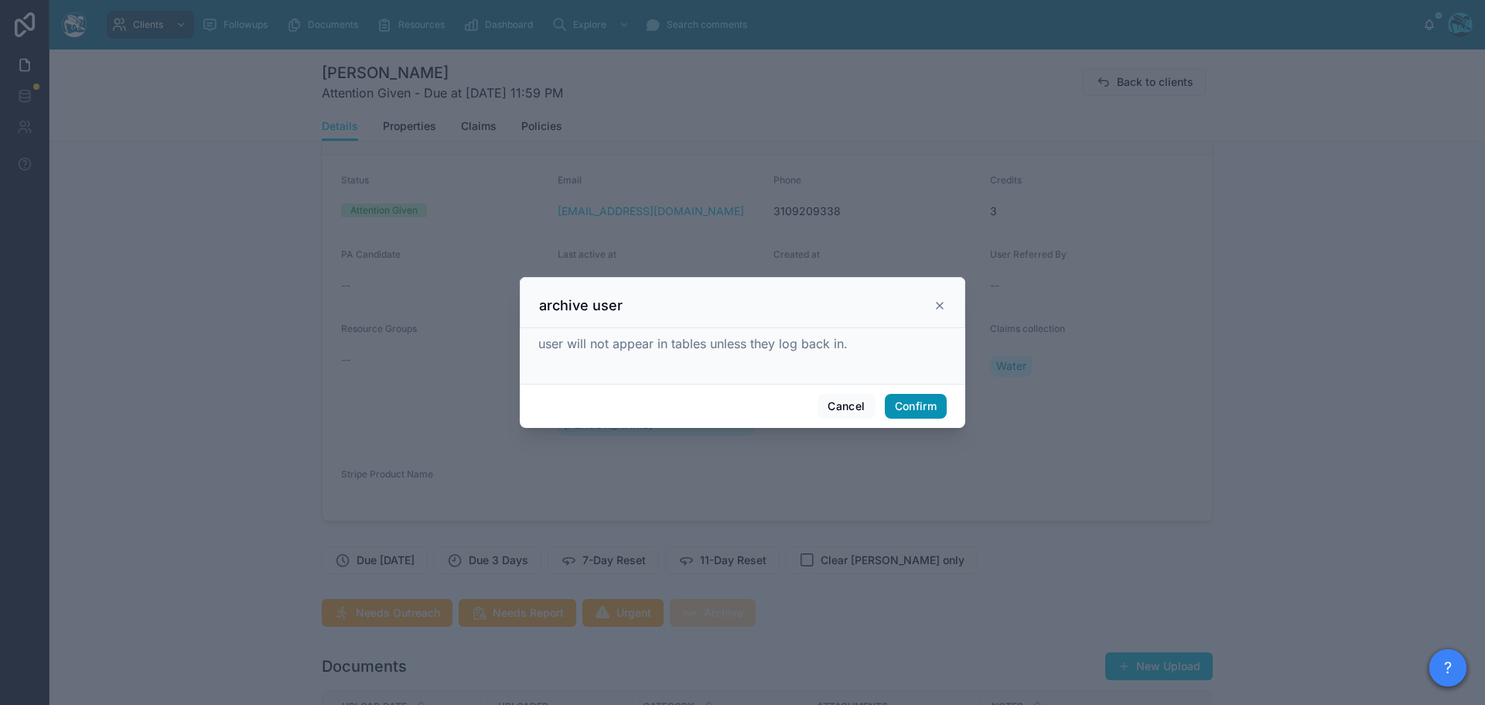
click at [923, 408] on button "Confirm" at bounding box center [916, 406] width 62 height 25
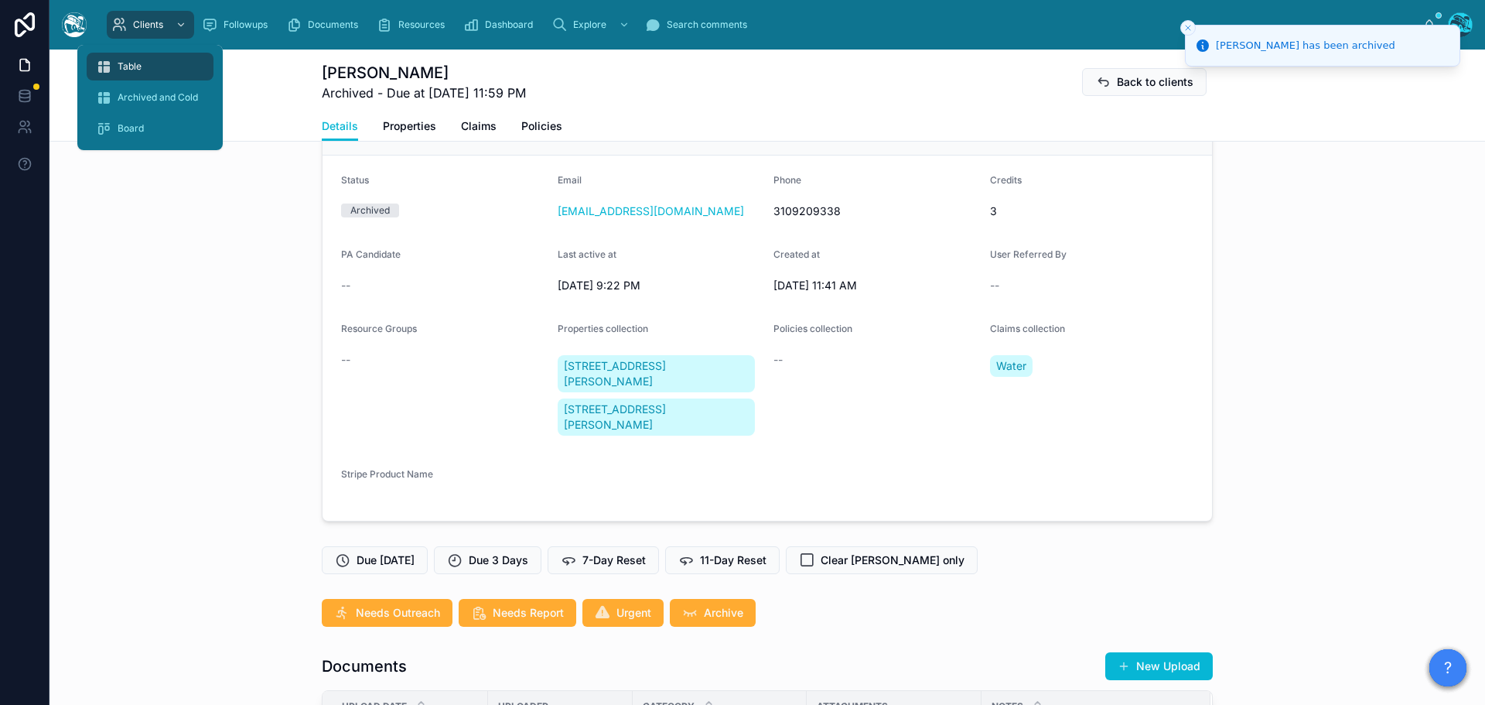
click at [145, 66] on div "Table" at bounding box center [150, 66] width 108 height 25
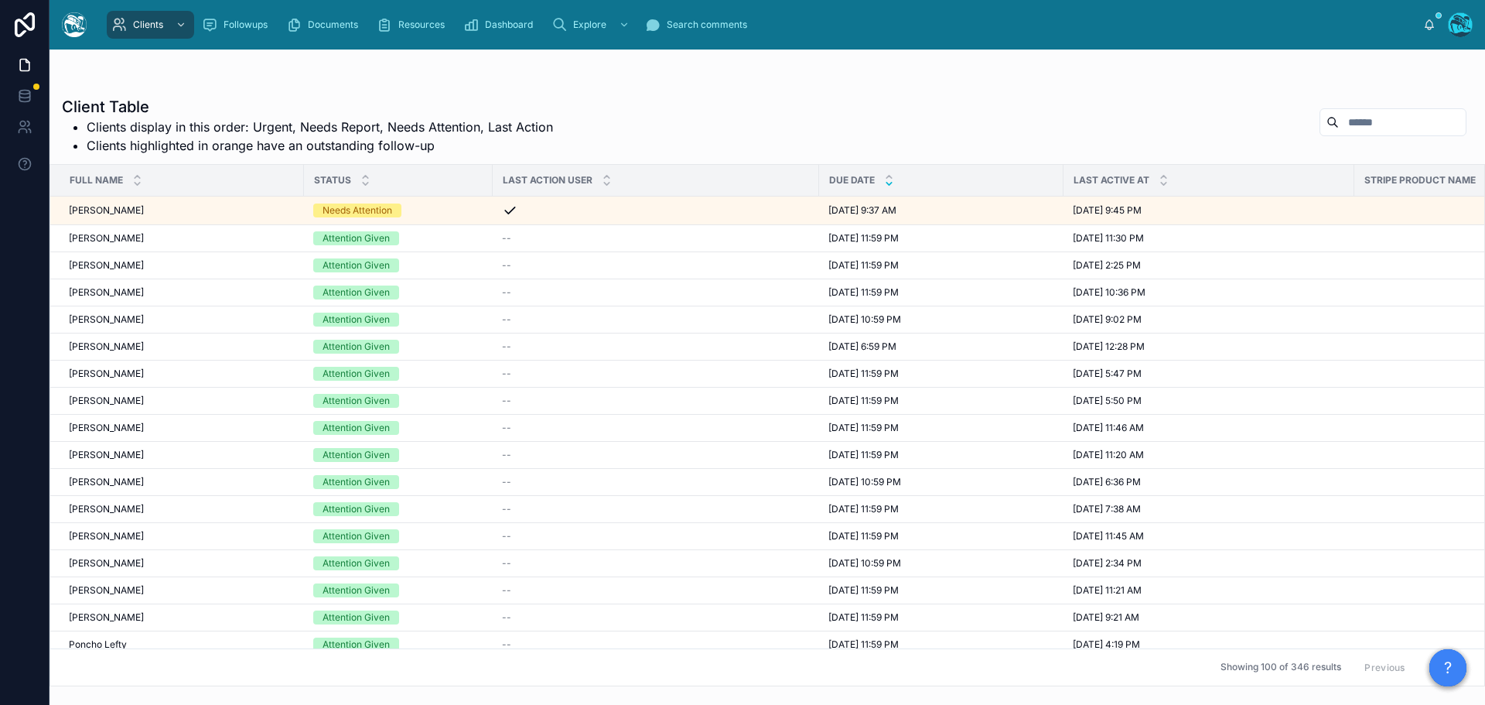
click at [890, 184] on icon at bounding box center [889, 184] width 5 height 2
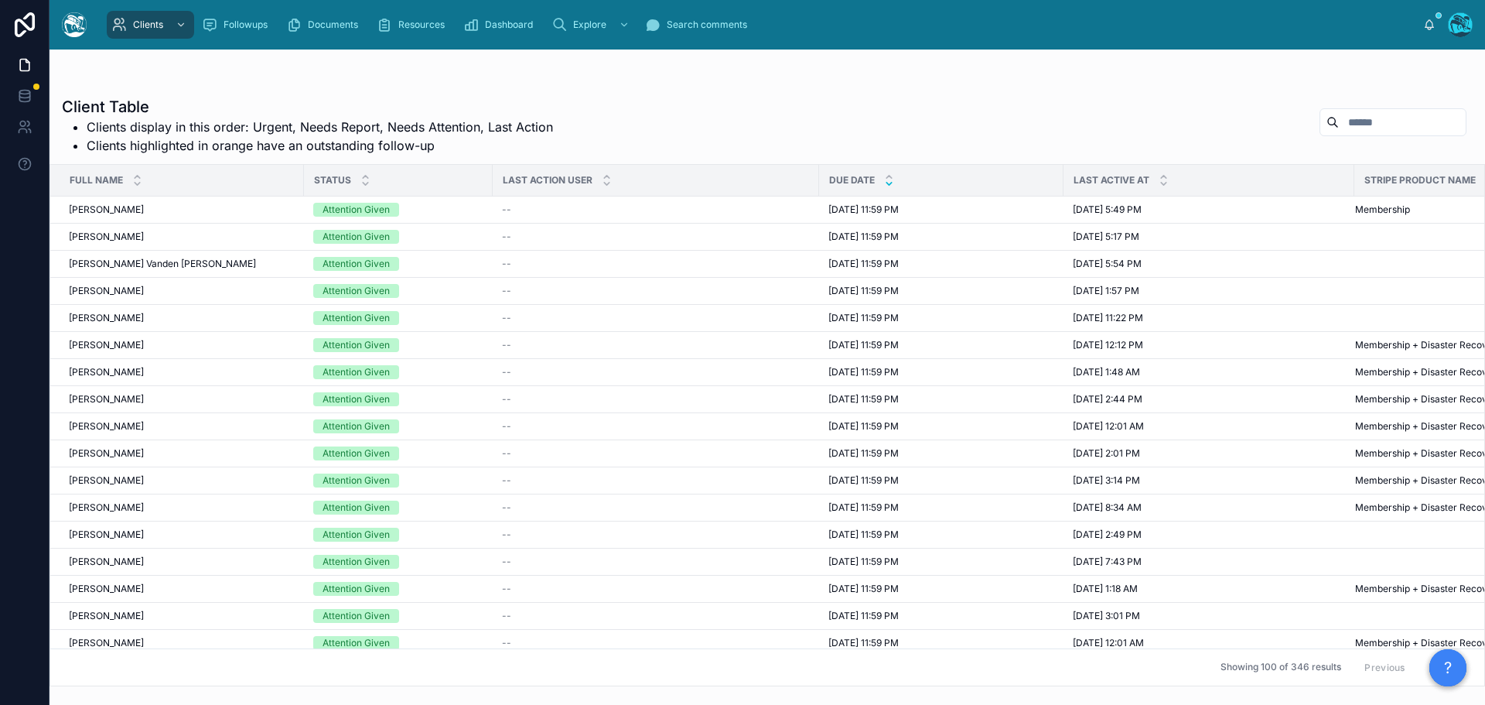
click at [1423, 655] on button "Next" at bounding box center [1444, 667] width 43 height 24
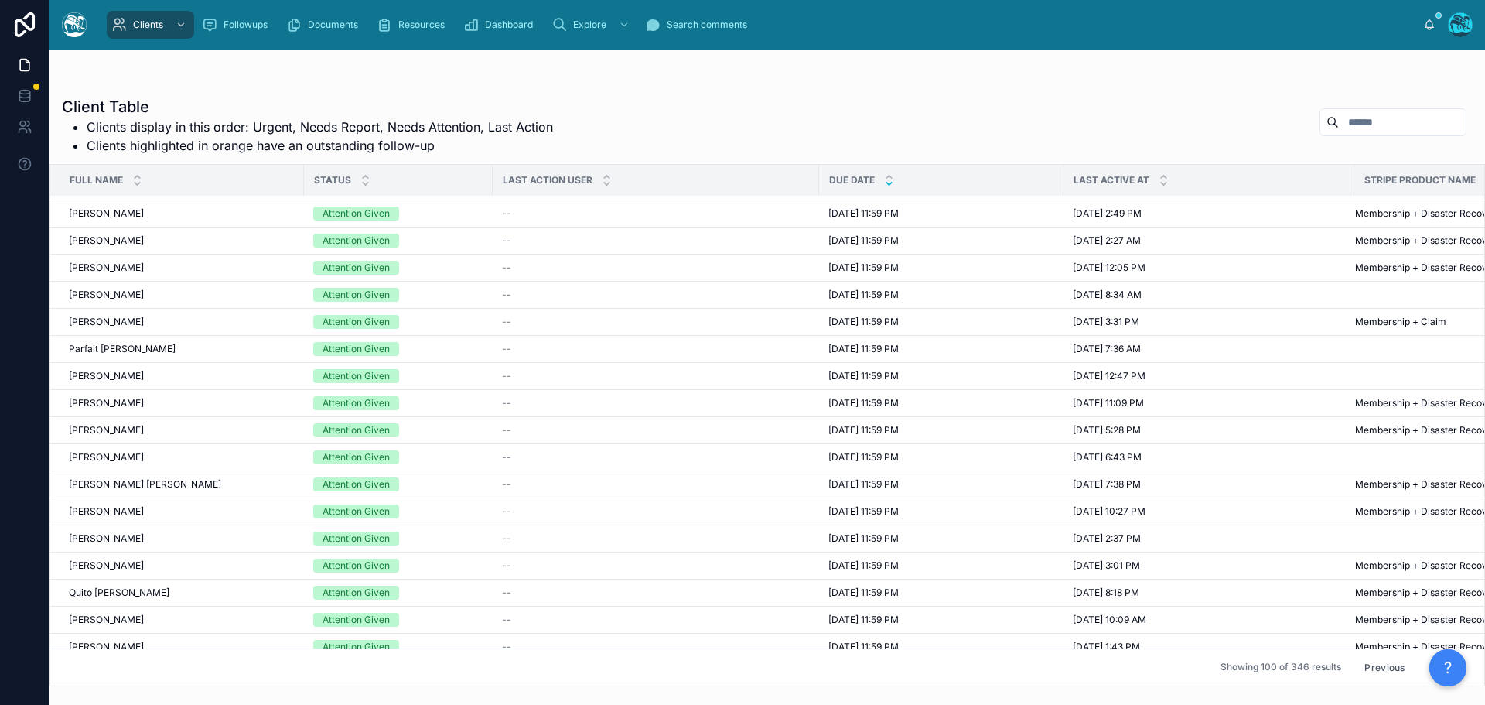
scroll to position [1625, 0]
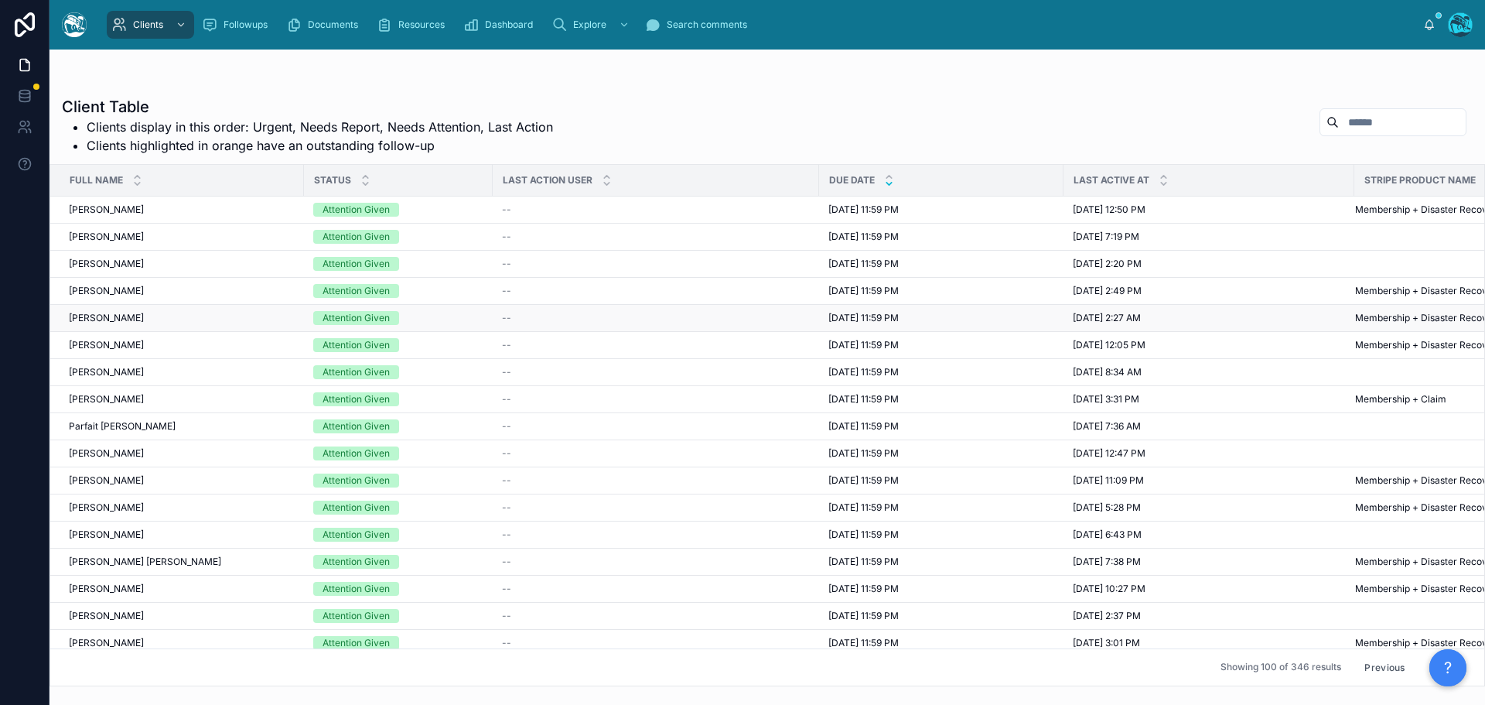
click at [851, 316] on span "8/8/2025 11:59 PM" at bounding box center [864, 318] width 70 height 12
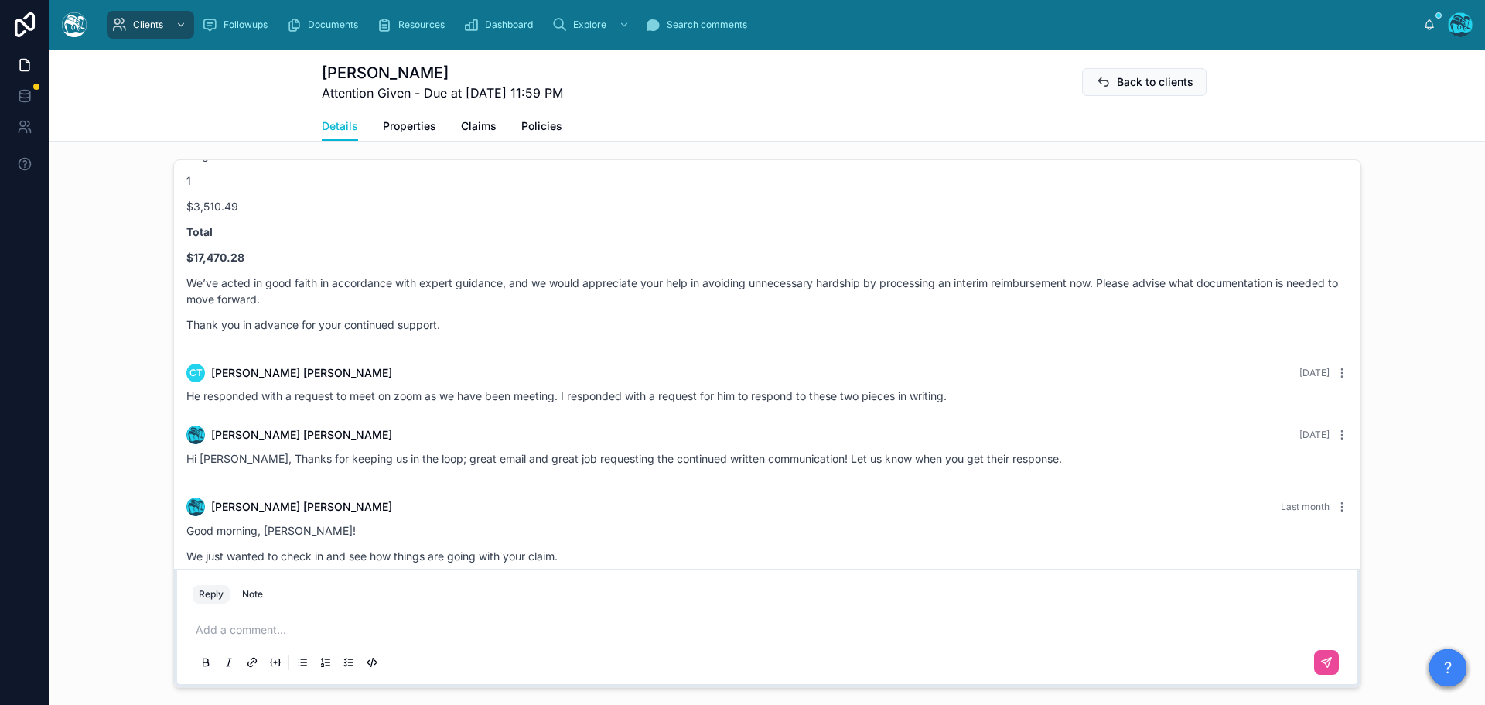
scroll to position [5513, 0]
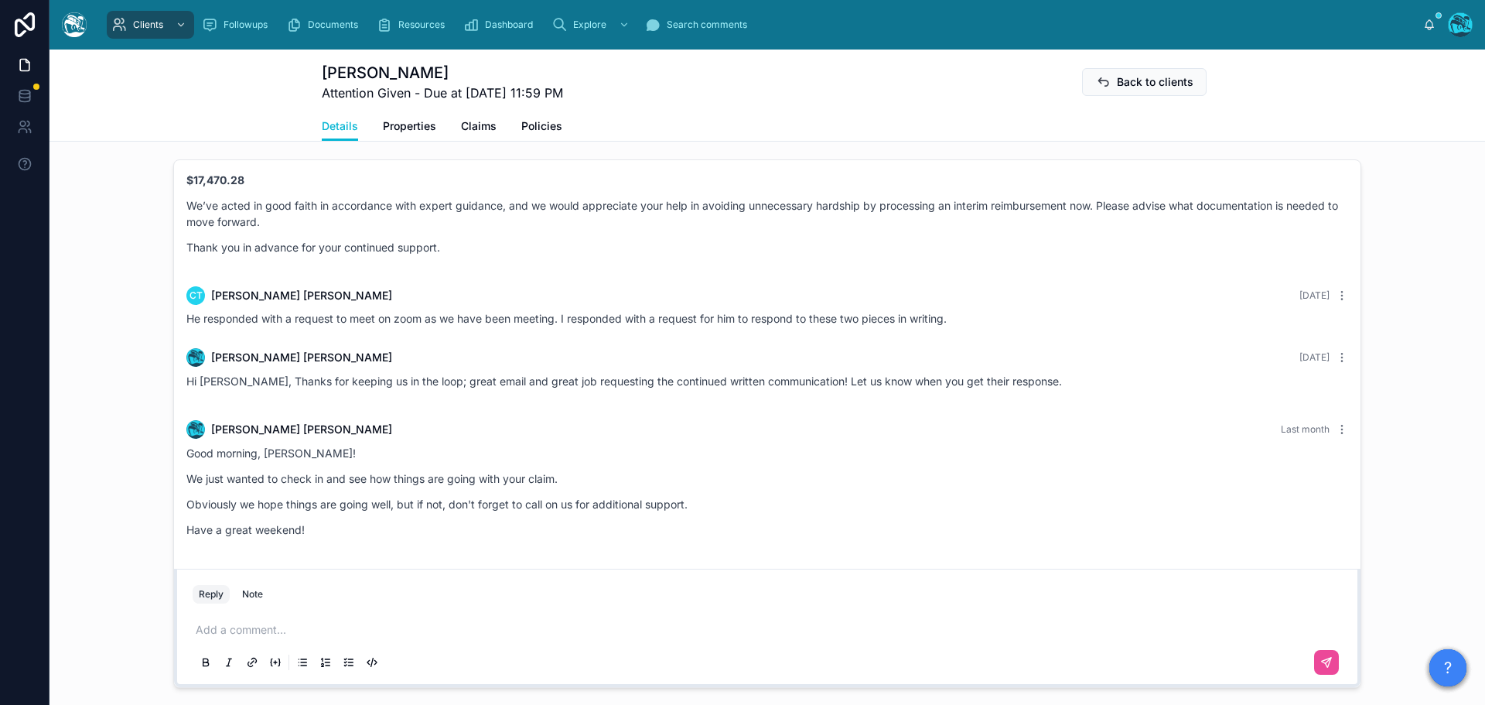
click at [251, 637] on p at bounding box center [771, 629] width 1150 height 15
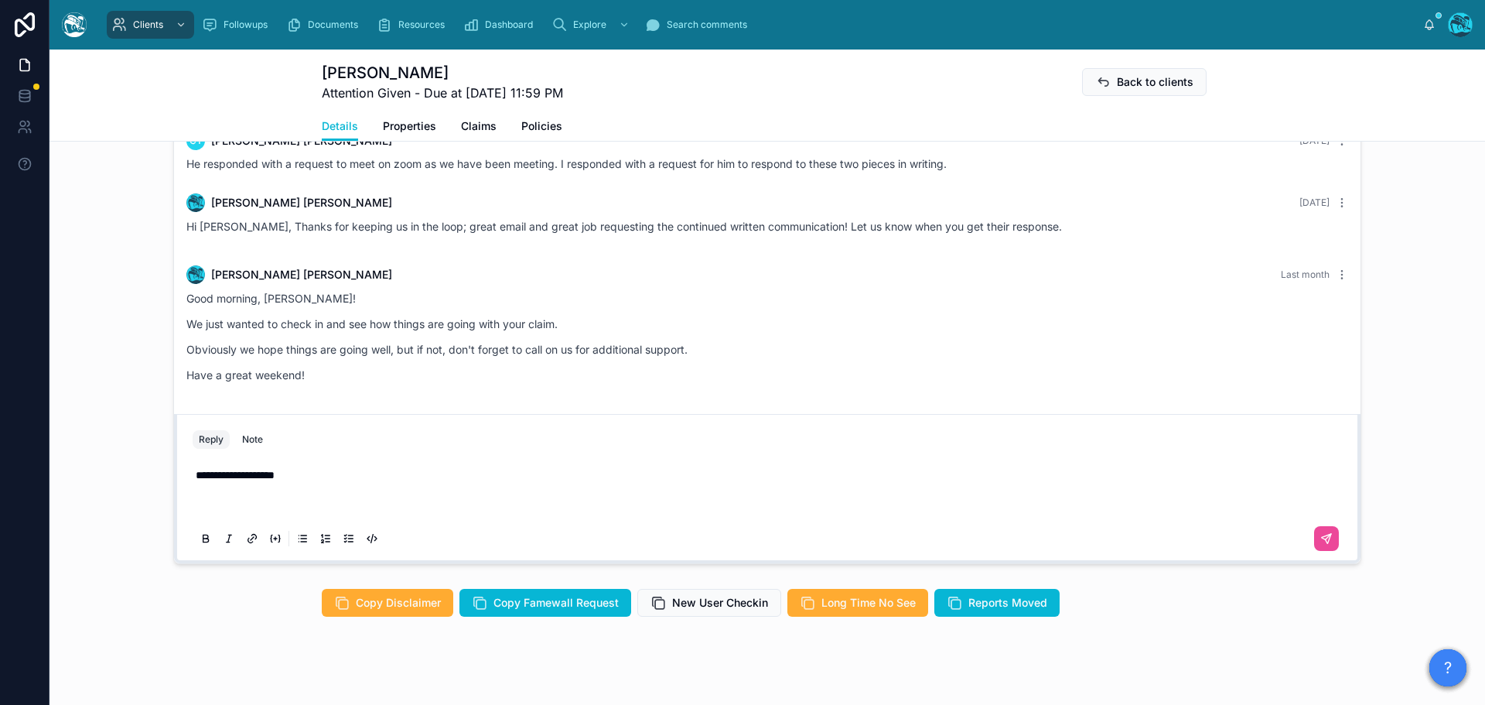
scroll to position [1191, 0]
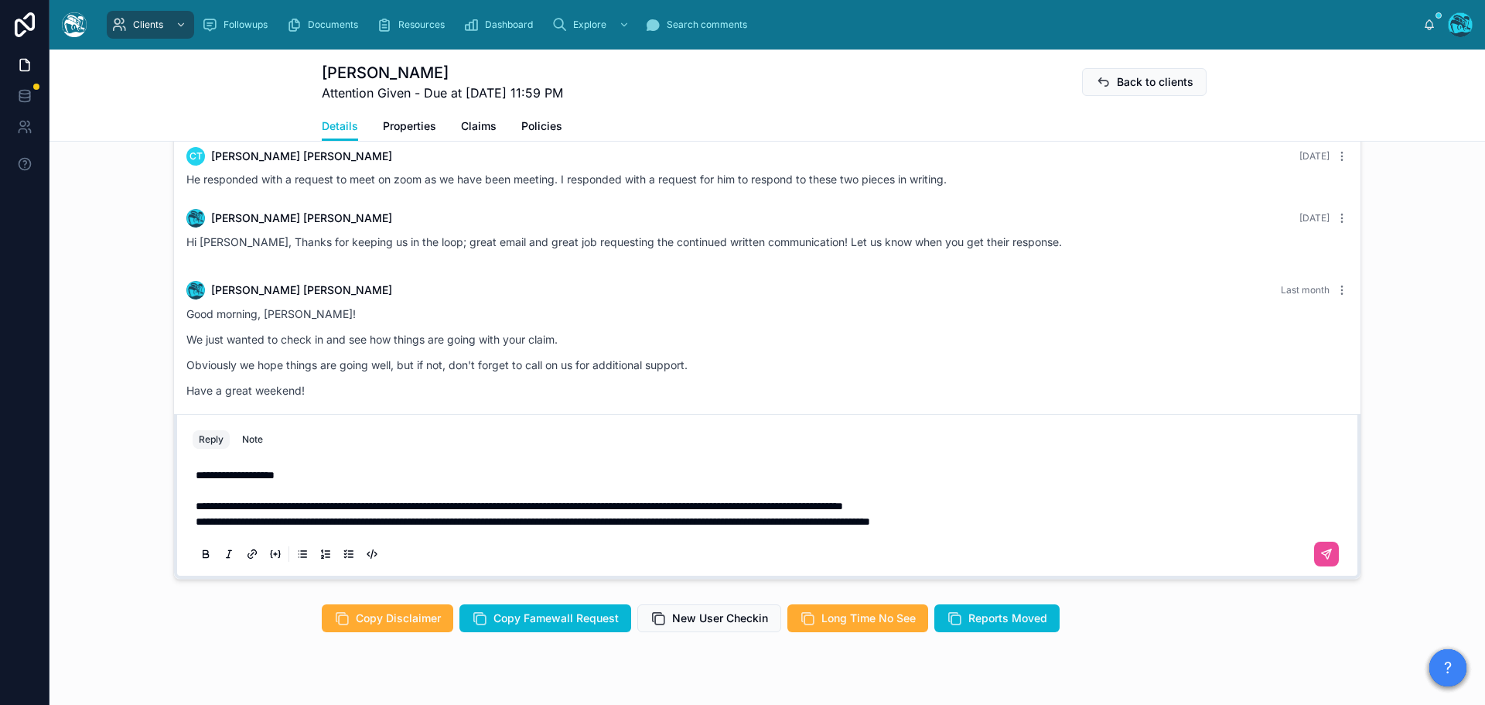
click at [234, 511] on span "**********" at bounding box center [520, 506] width 648 height 11
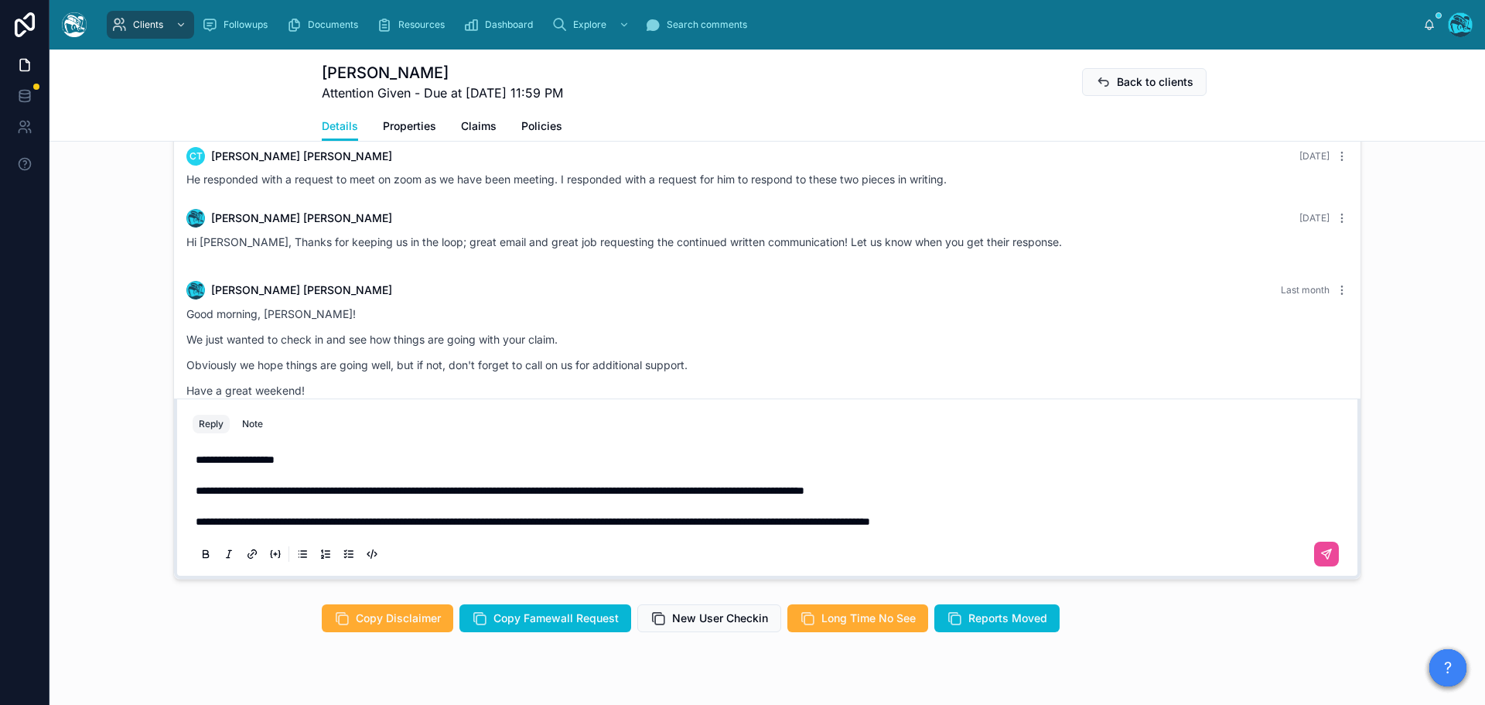
scroll to position [1176, 0]
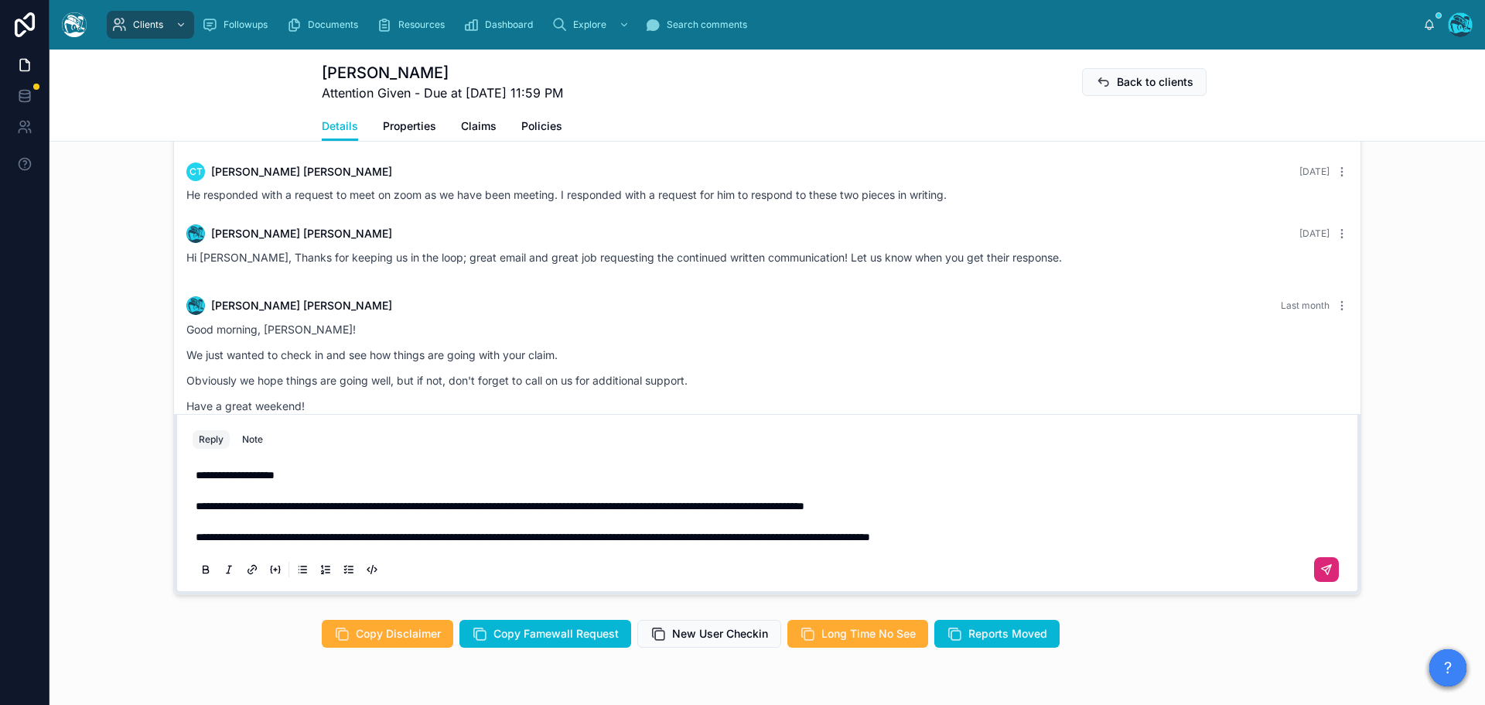
click at [1322, 576] on icon at bounding box center [1327, 569] width 12 height 12
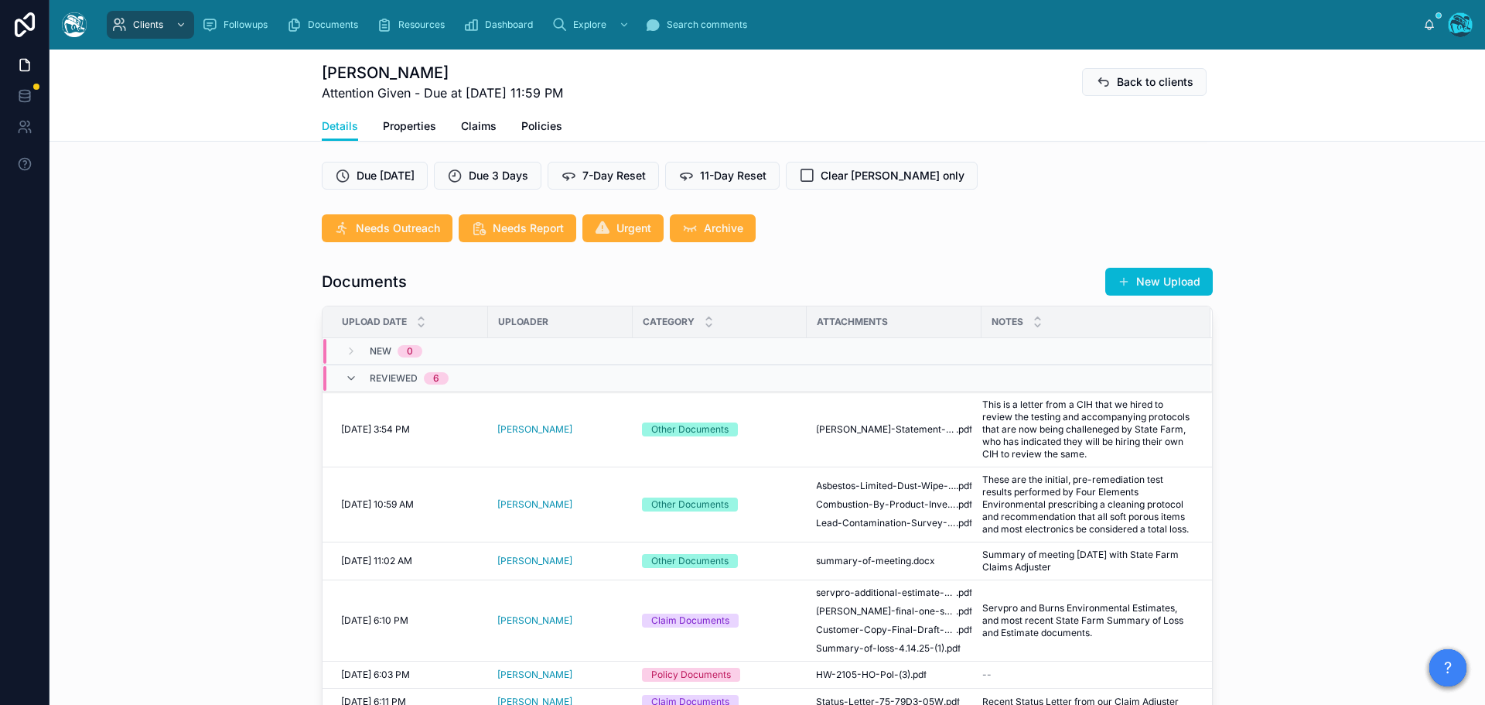
scroll to position [402, 0]
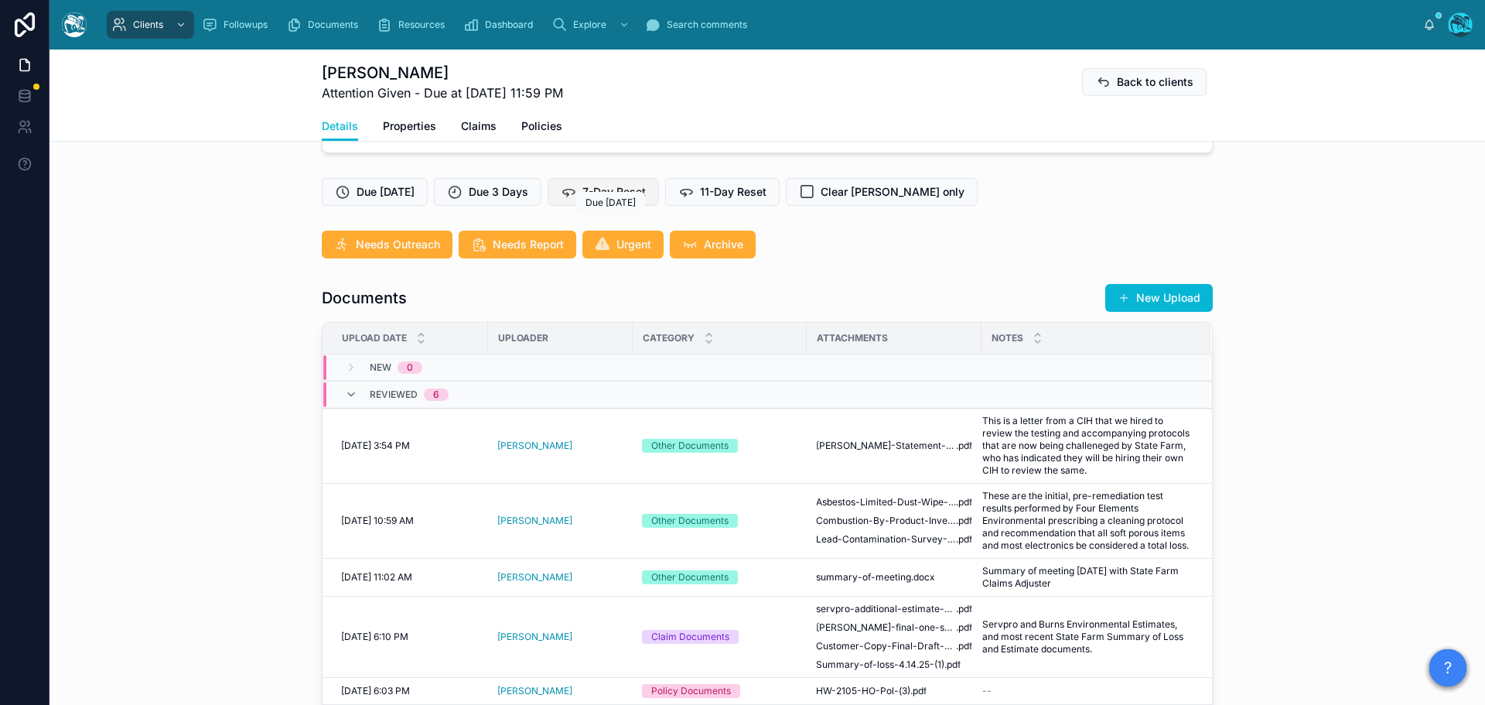
click at [623, 200] on span "7-Day Reset" at bounding box center [614, 191] width 63 height 15
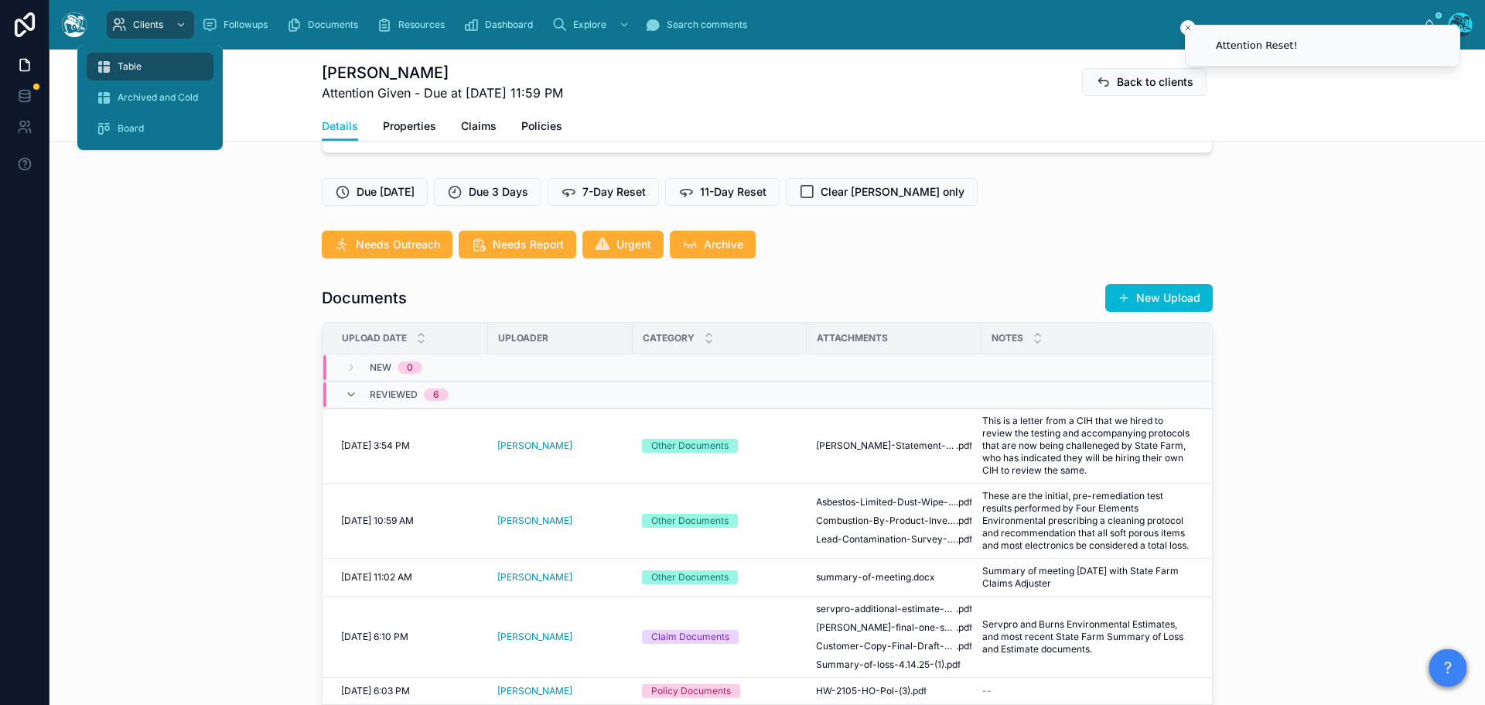
click at [133, 64] on span "Table" at bounding box center [130, 66] width 24 height 12
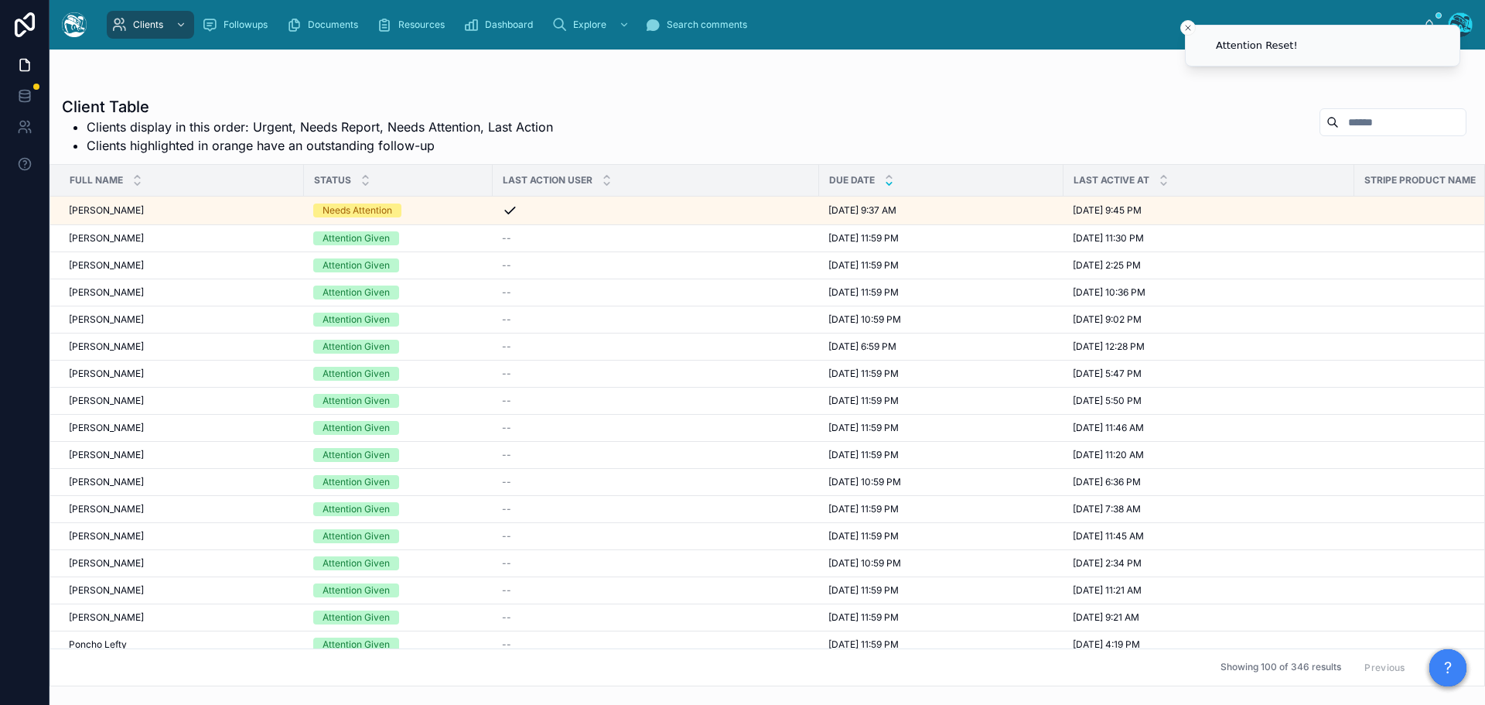
click at [890, 183] on icon at bounding box center [889, 184] width 10 height 10
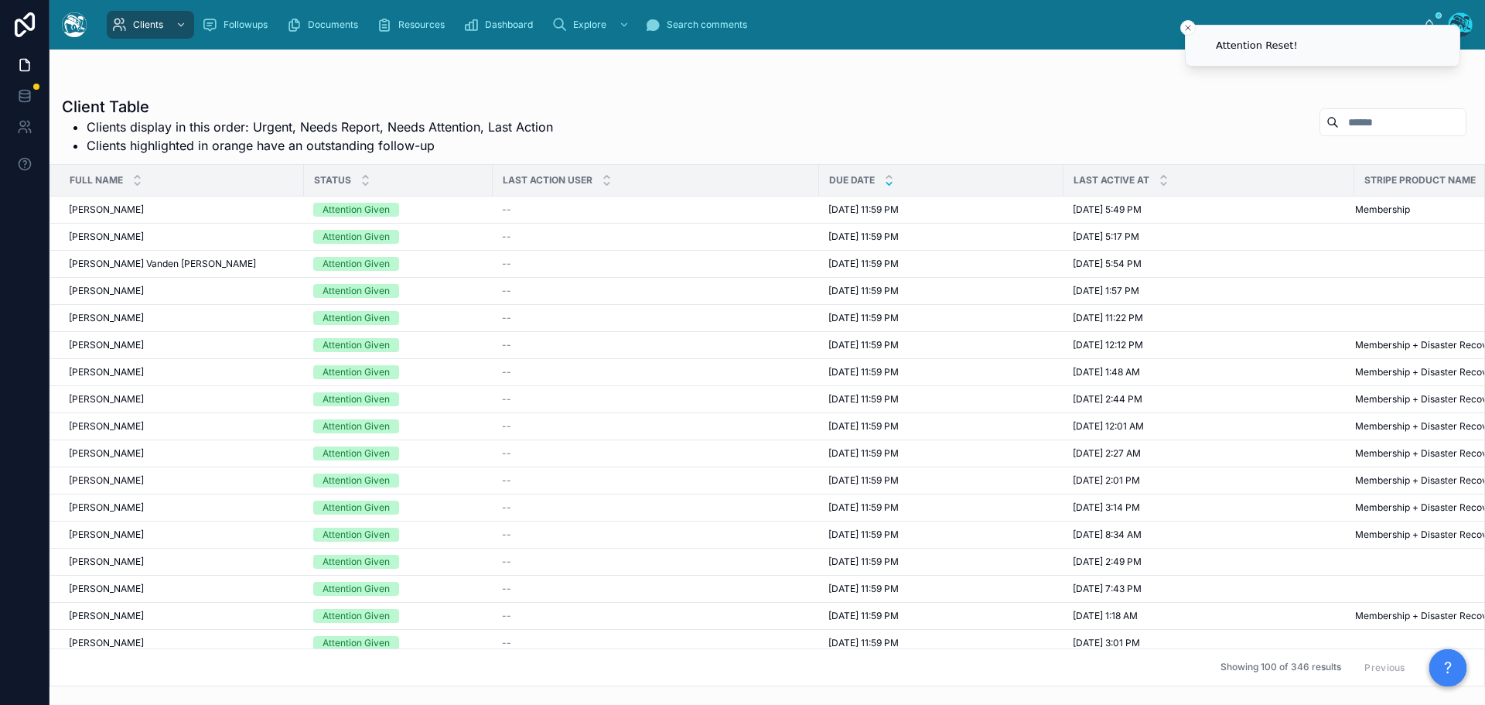
click at [1423, 655] on button "Next" at bounding box center [1444, 667] width 43 height 24
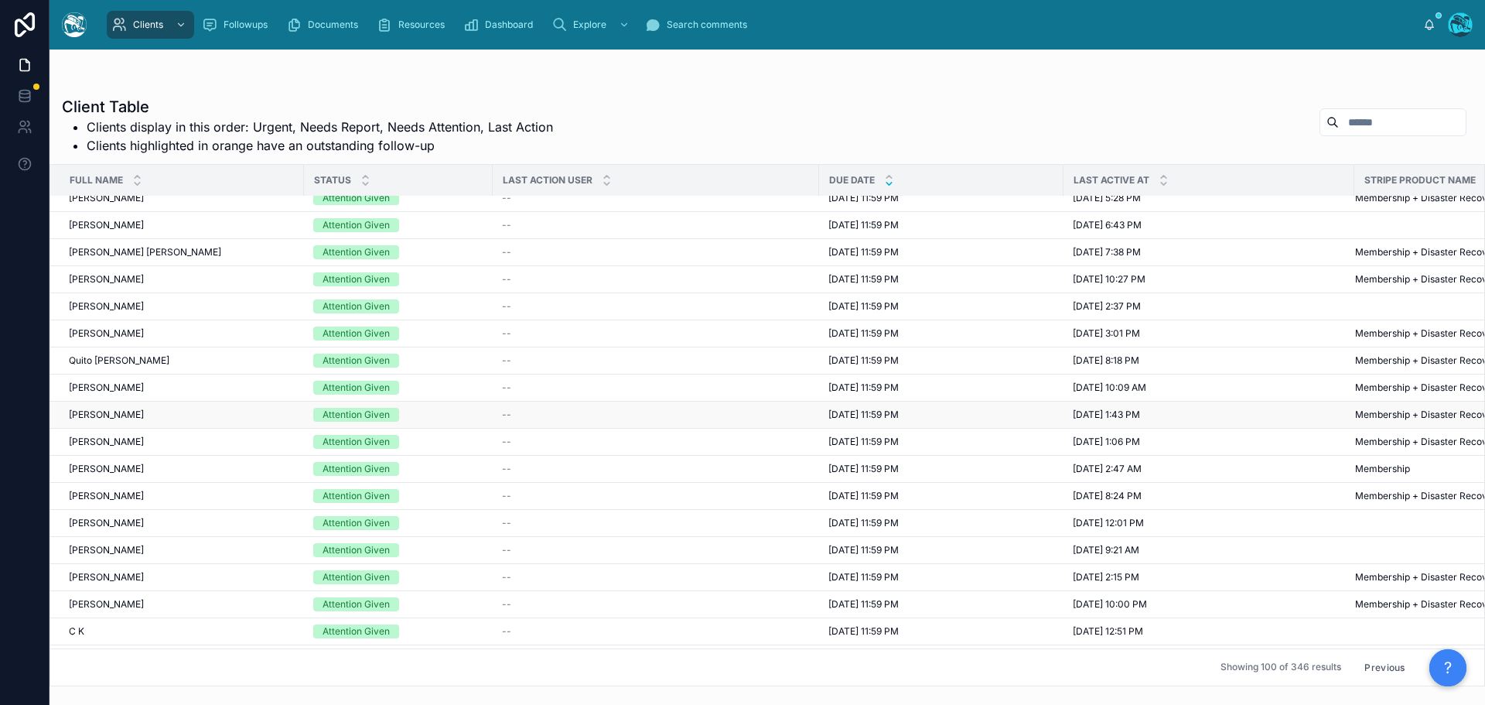
scroll to position [1779, 0]
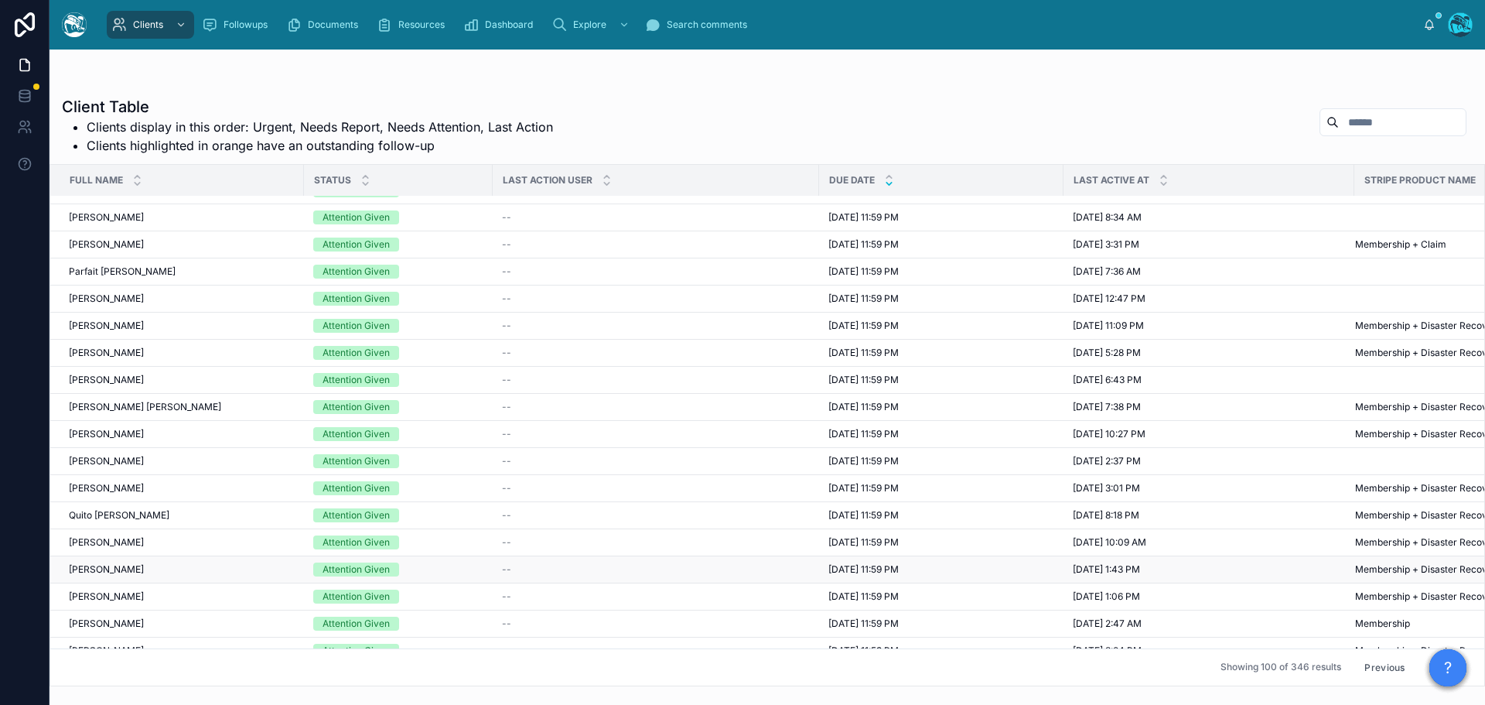
click at [875, 569] on span "8/1/2025 11:59 PM" at bounding box center [864, 569] width 70 height 12
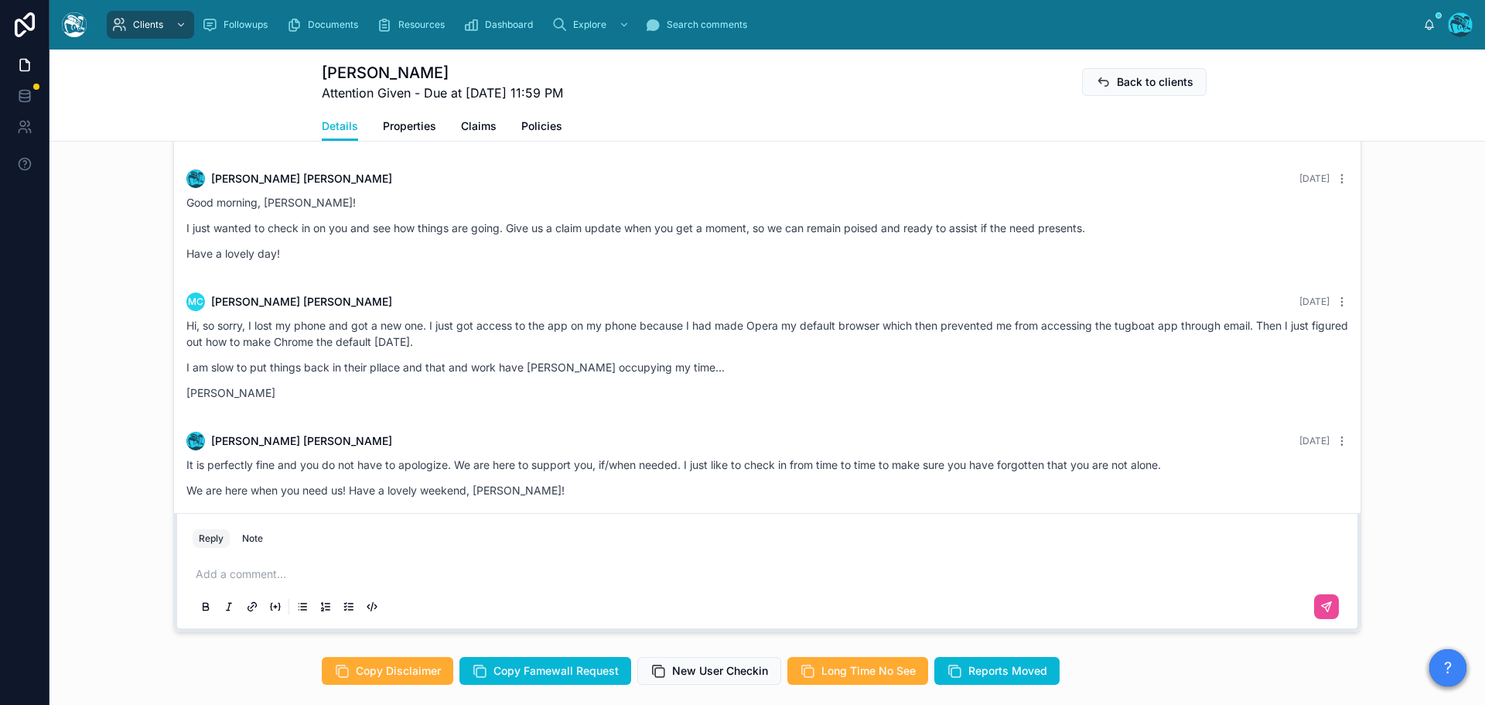
scroll to position [3472, 0]
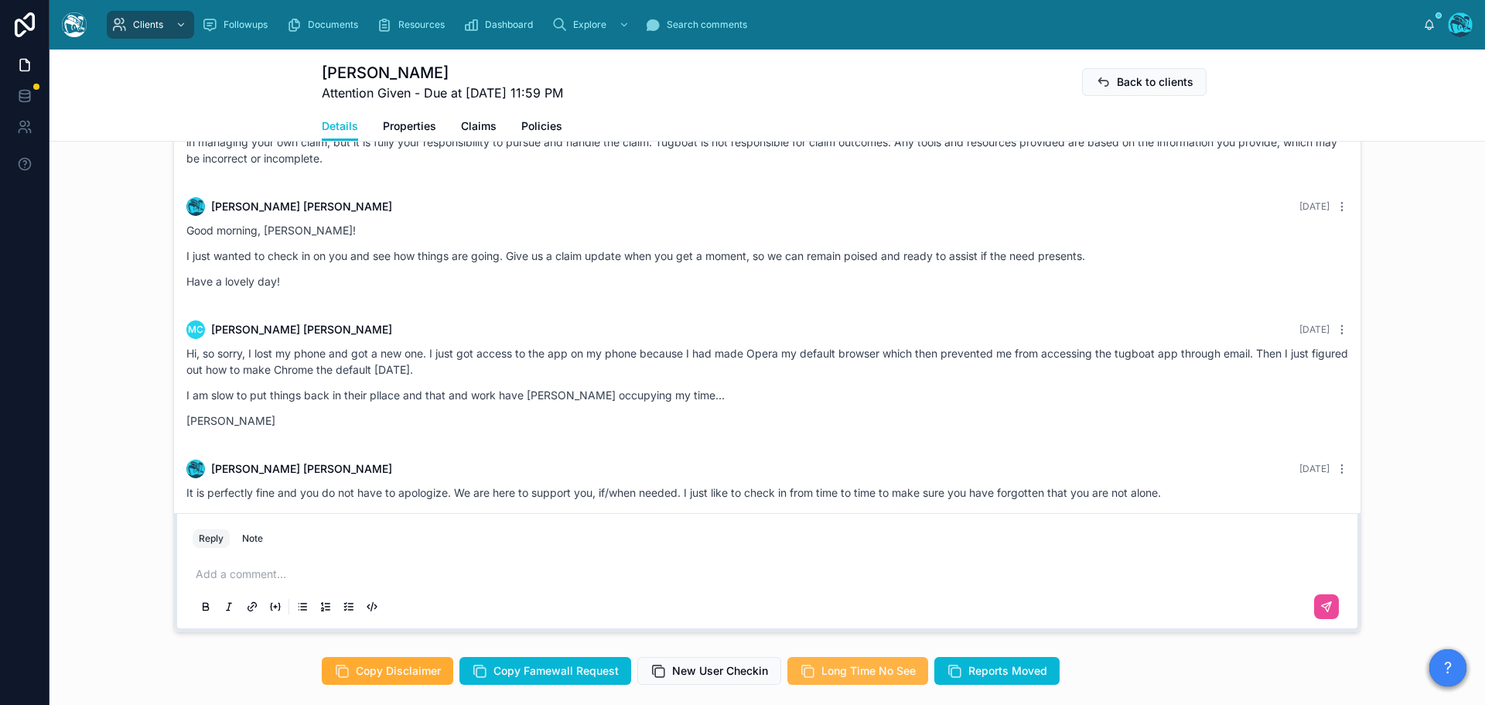
click at [882, 669] on span "Long Time No See" at bounding box center [869, 670] width 94 height 15
click at [255, 574] on p at bounding box center [771, 573] width 1150 height 15
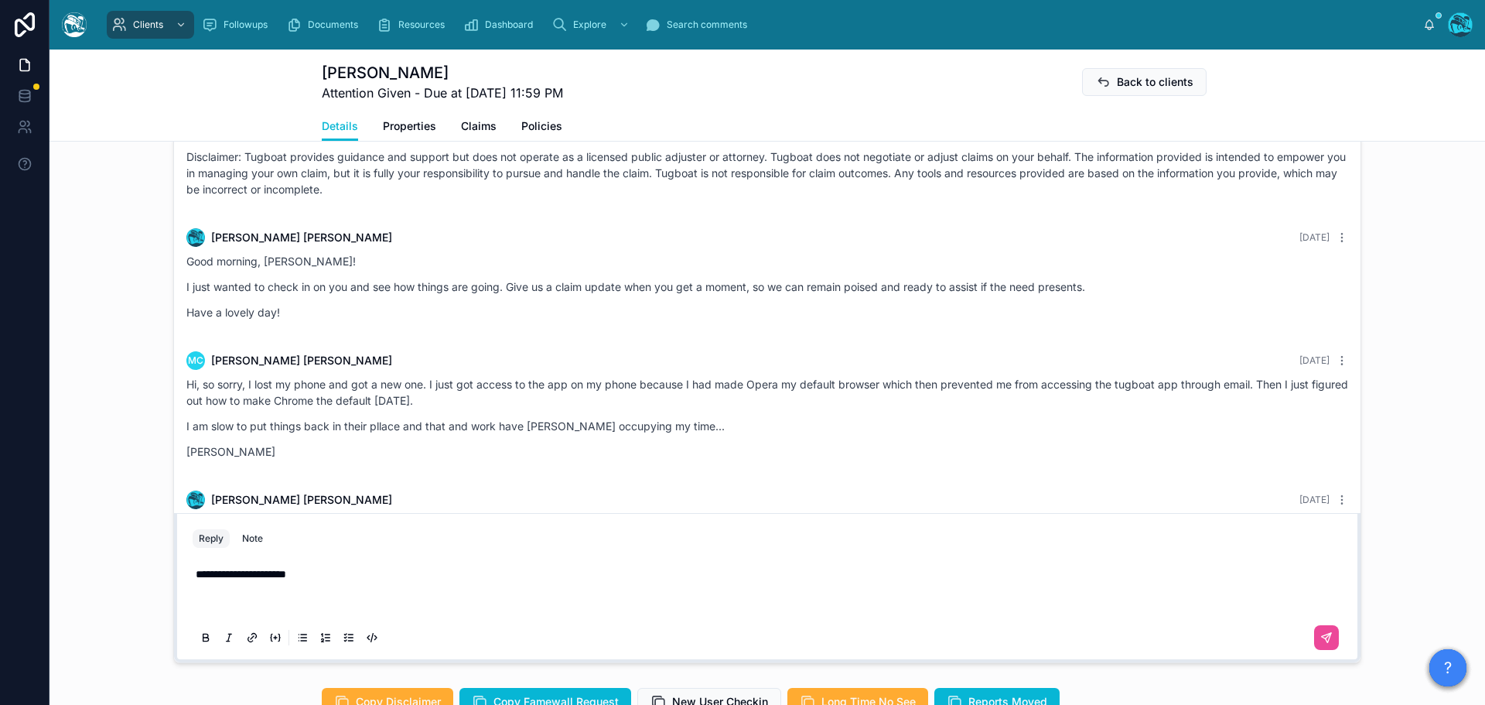
scroll to position [1191, 0]
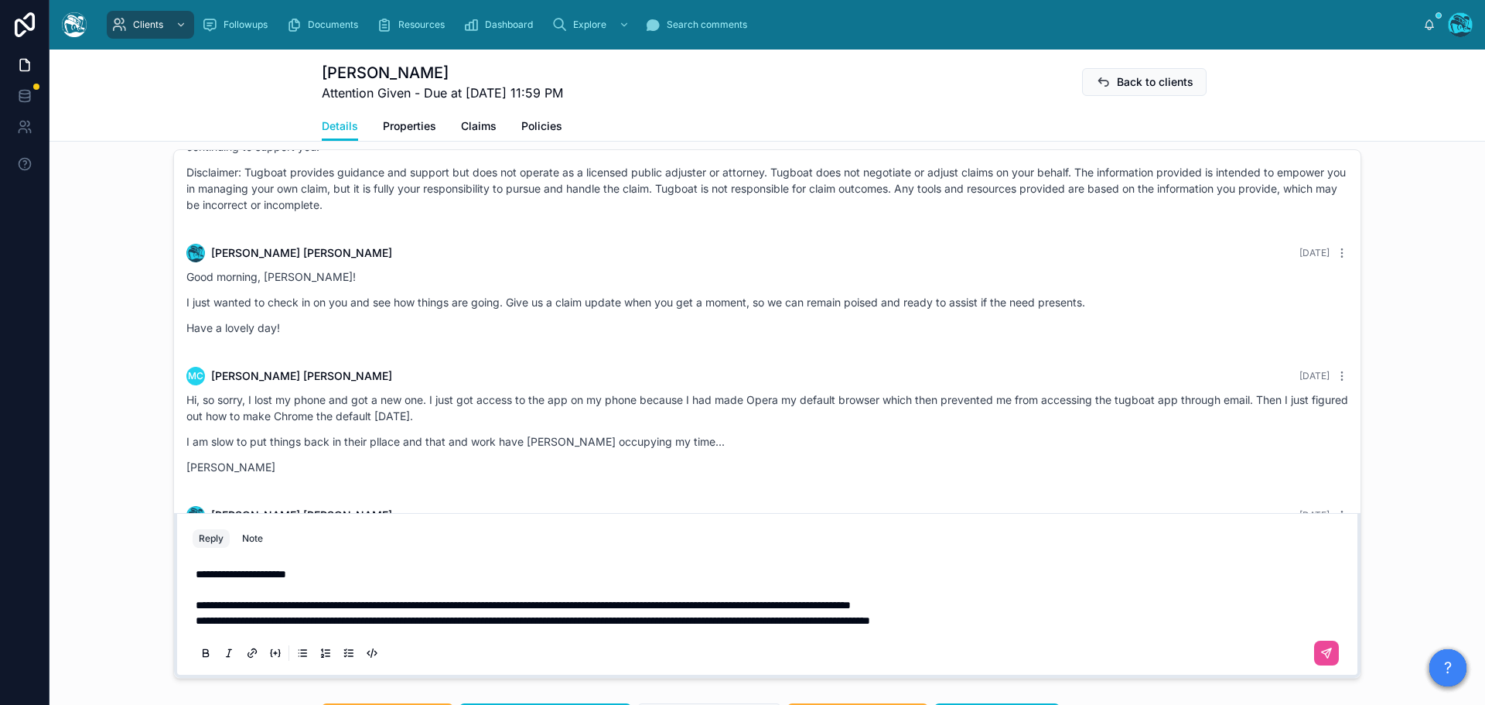
click at [249, 605] on span "**********" at bounding box center [523, 605] width 655 height 11
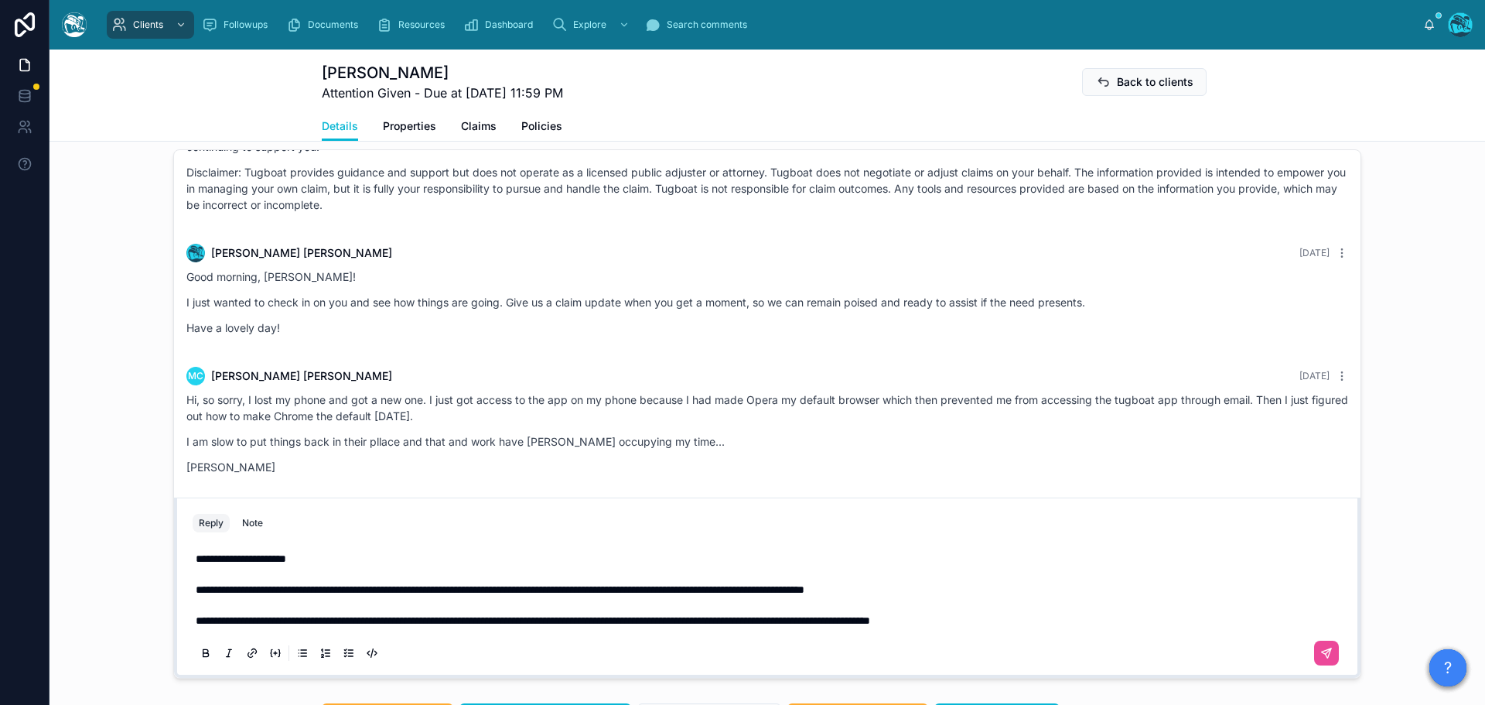
scroll to position [1176, 0]
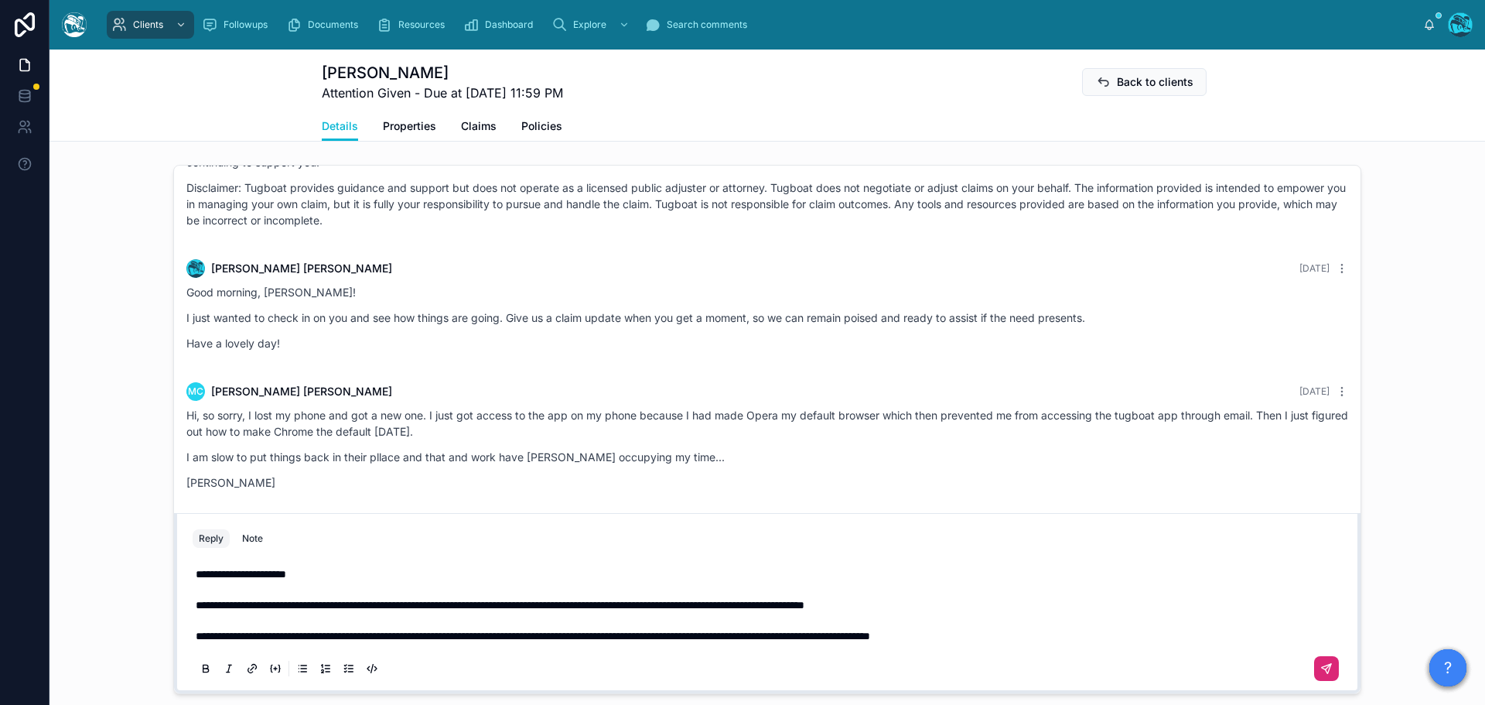
click at [1322, 670] on icon at bounding box center [1326, 668] width 9 height 9
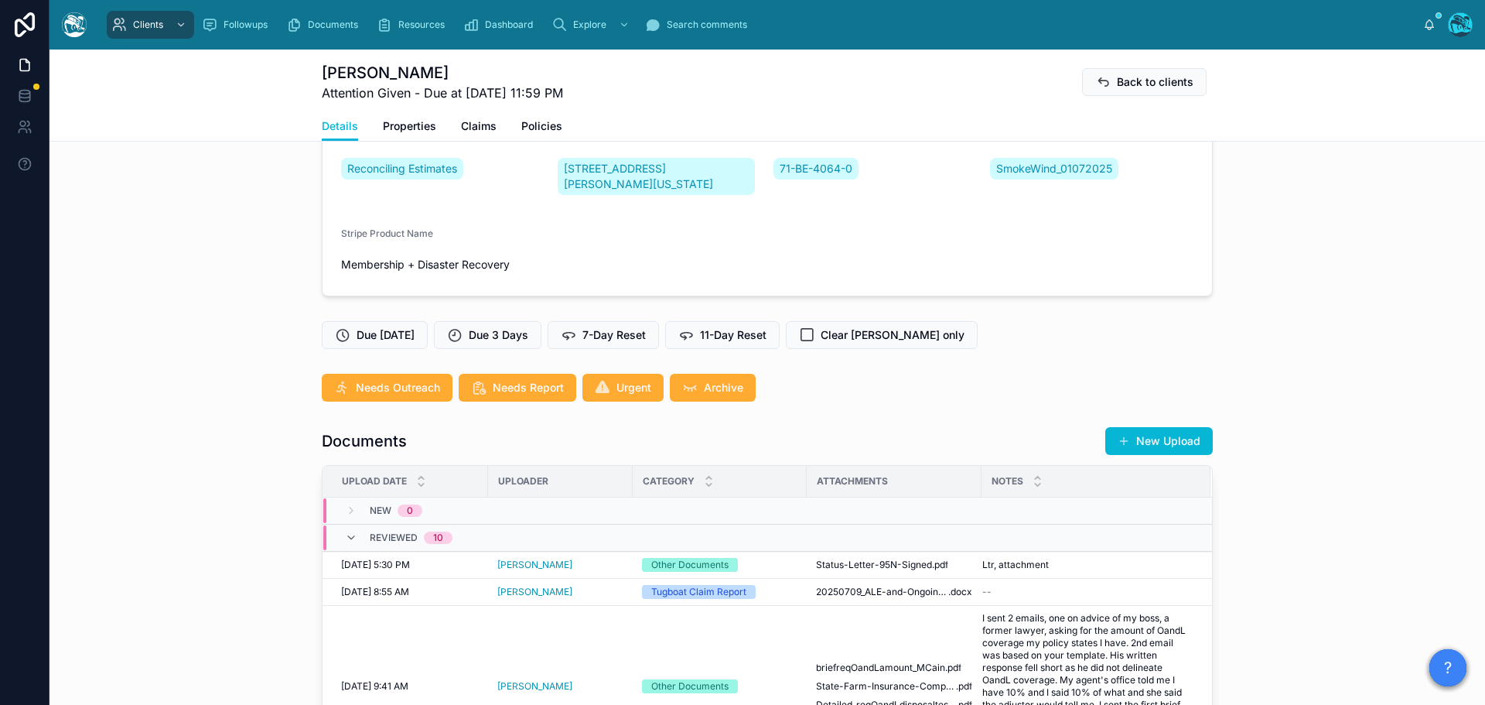
scroll to position [248, 0]
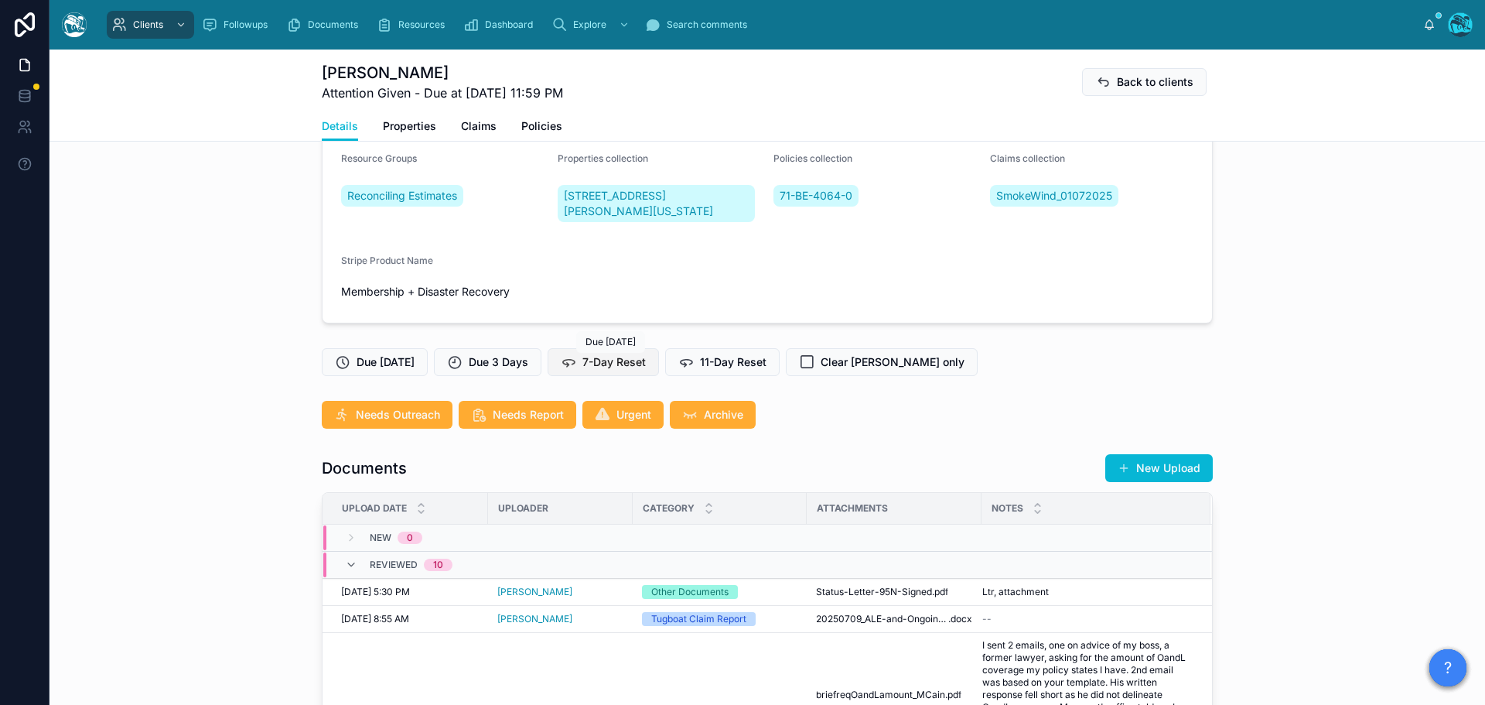
click at [626, 362] on span "7-Day Reset" at bounding box center [614, 361] width 63 height 15
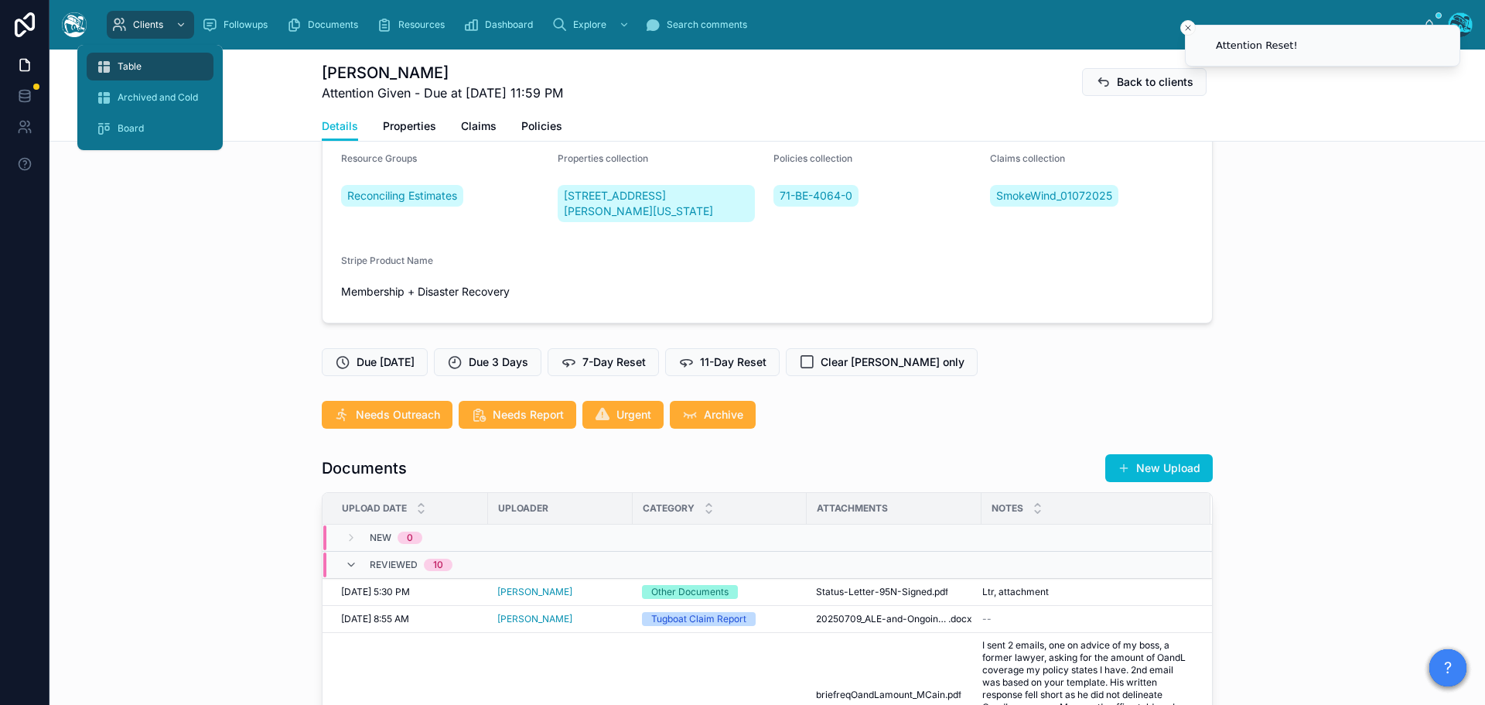
click at [128, 66] on span "Table" at bounding box center [130, 66] width 24 height 12
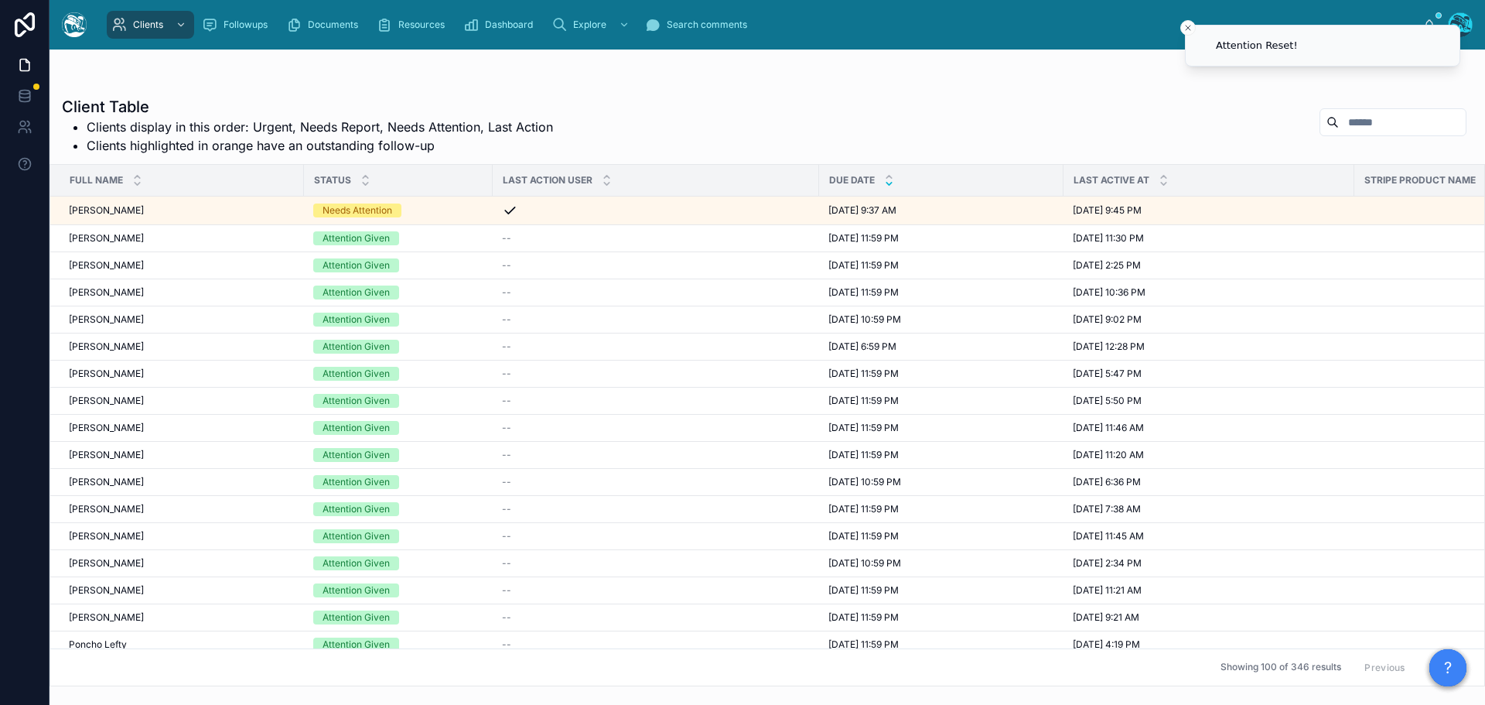
click at [892, 185] on icon at bounding box center [889, 184] width 10 height 10
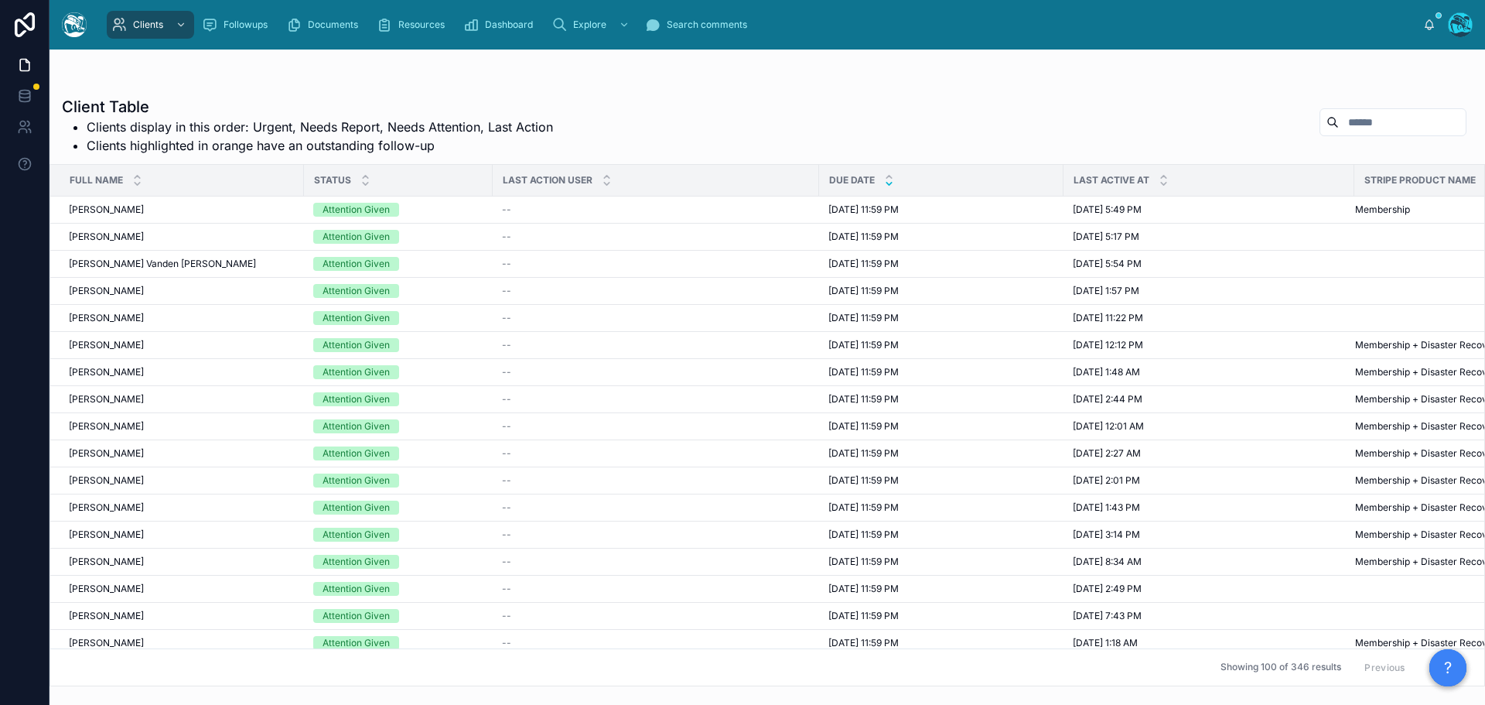
click at [1423, 655] on button "Next" at bounding box center [1444, 667] width 43 height 24
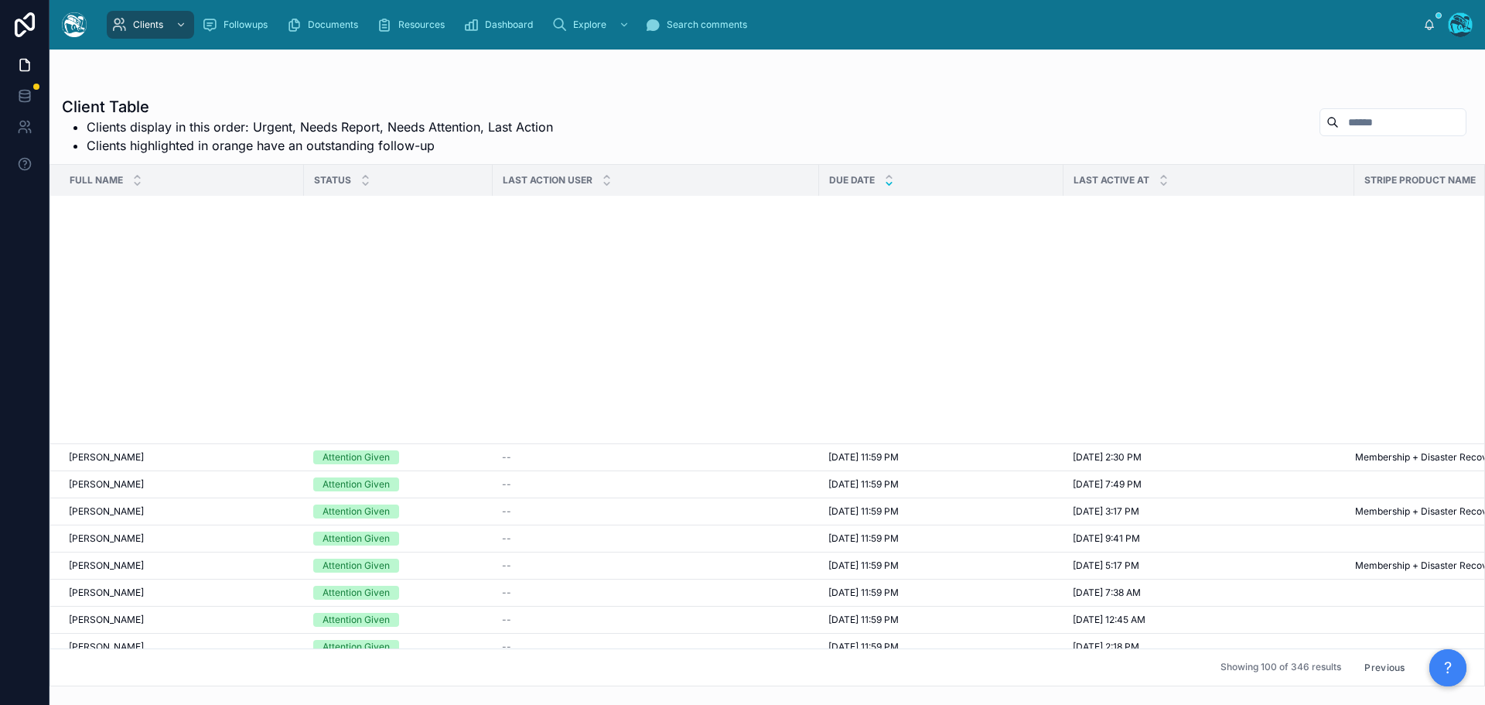
scroll to position [1702, 0]
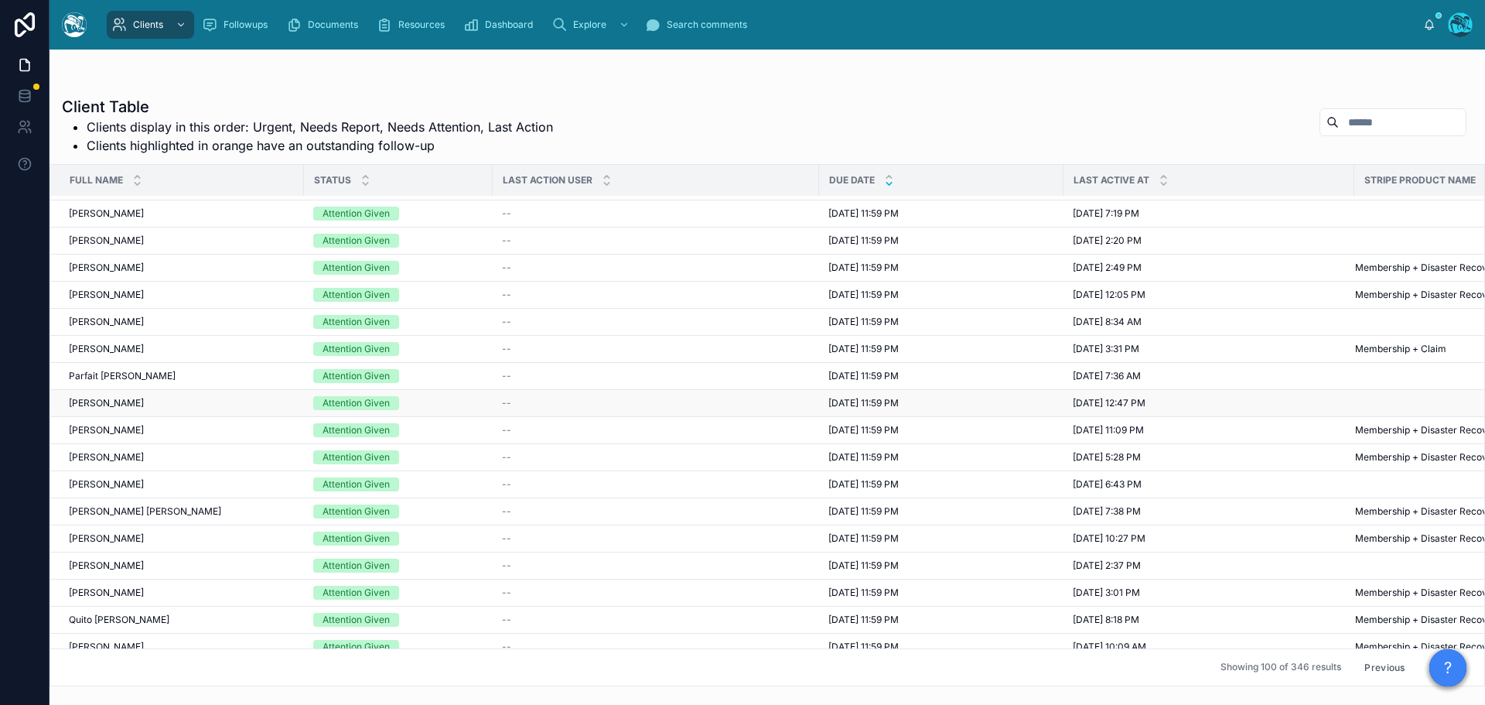
click at [846, 405] on span "8/6/2025 11:59 PM" at bounding box center [864, 403] width 70 height 12
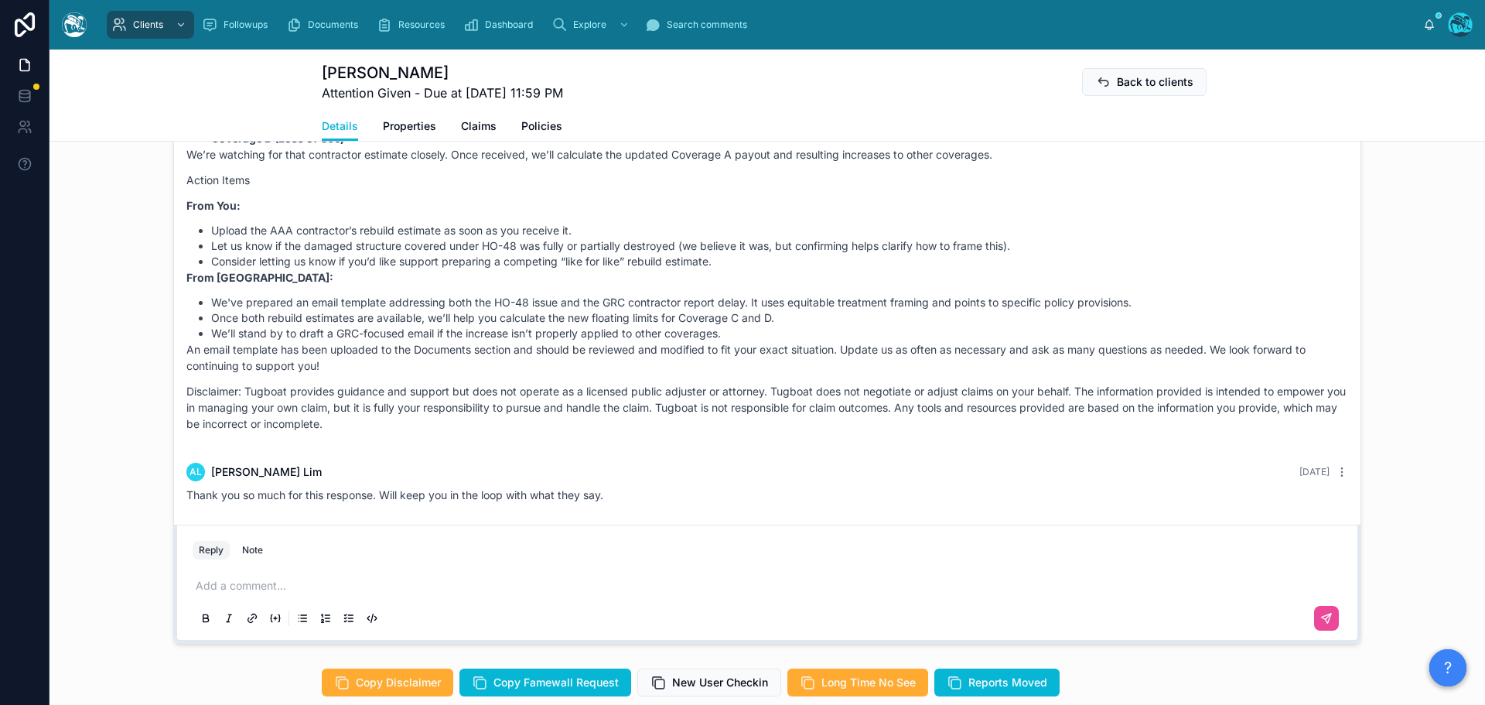
scroll to position [928, 0]
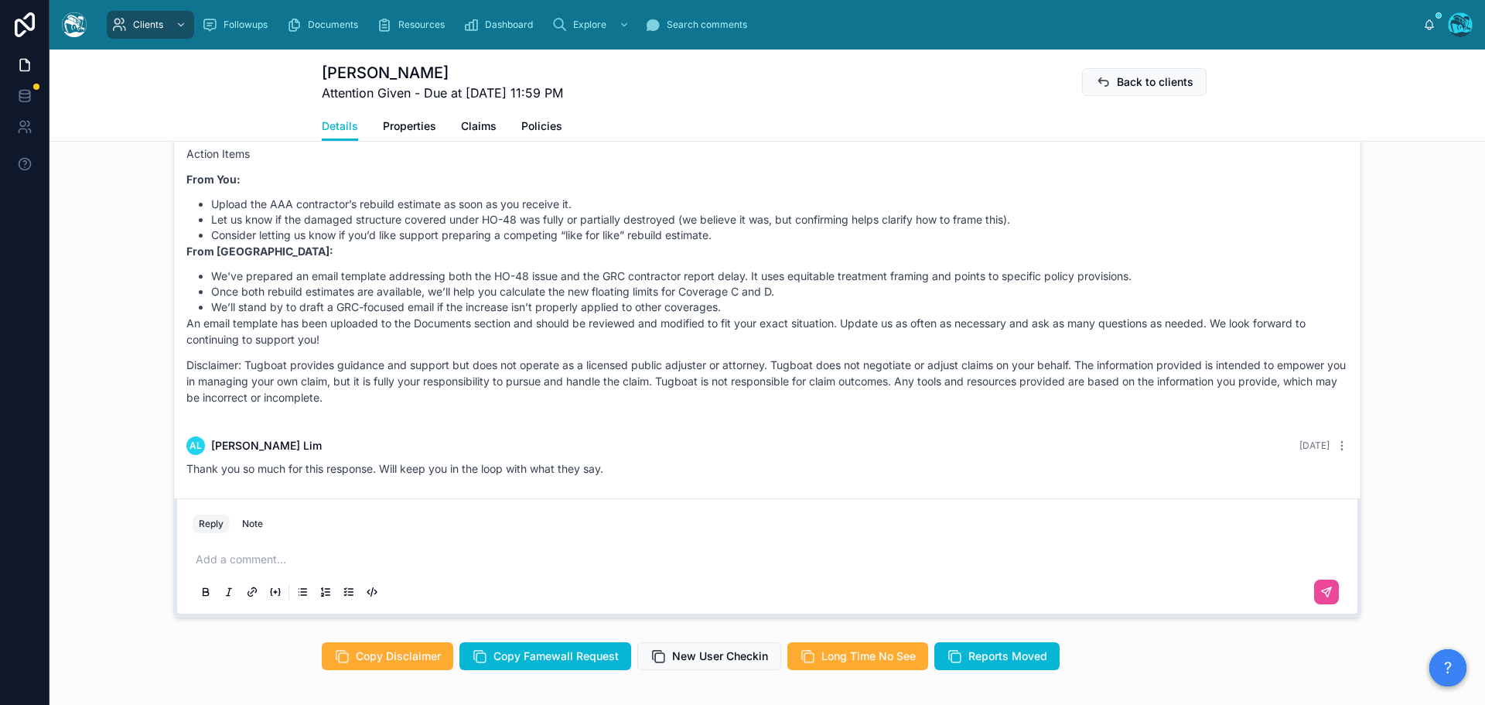
click at [233, 552] on p at bounding box center [771, 559] width 1150 height 15
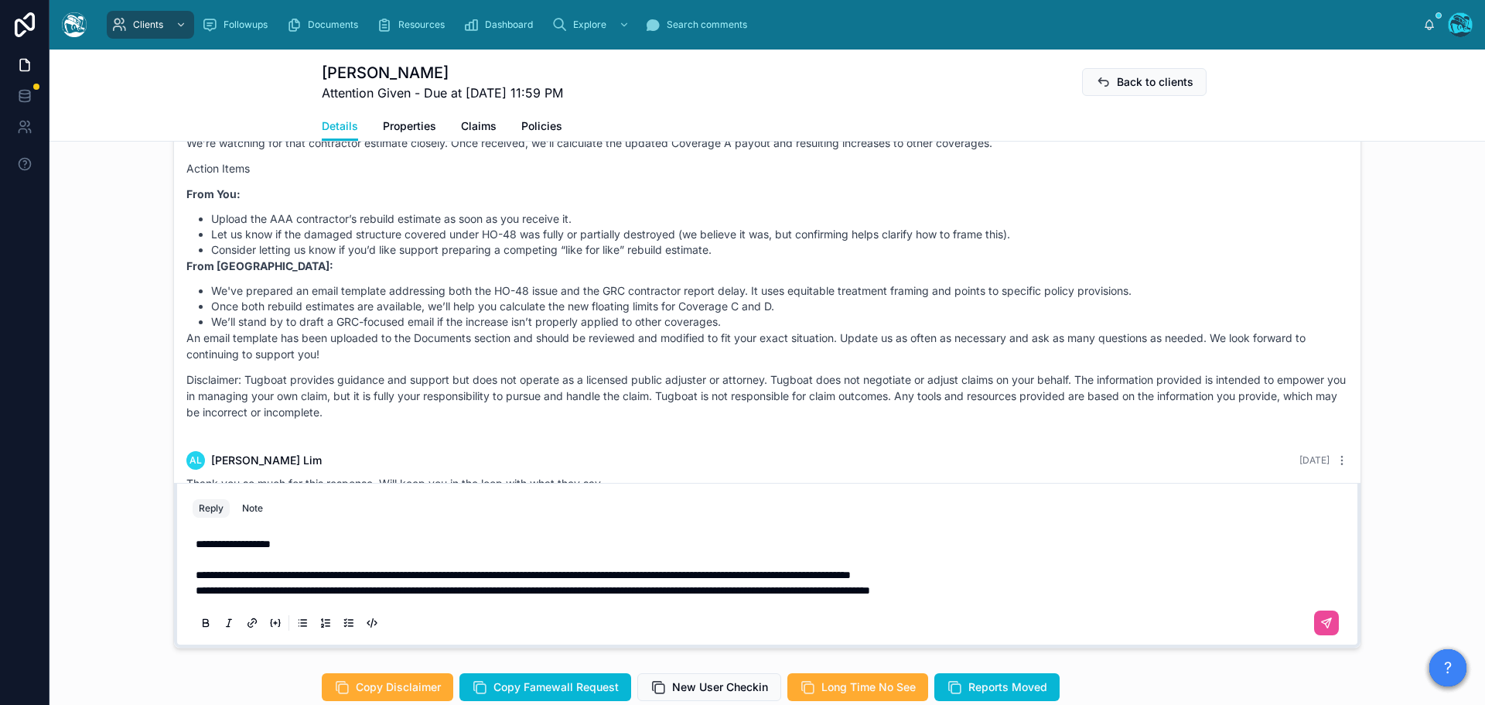
scroll to position [882, 0]
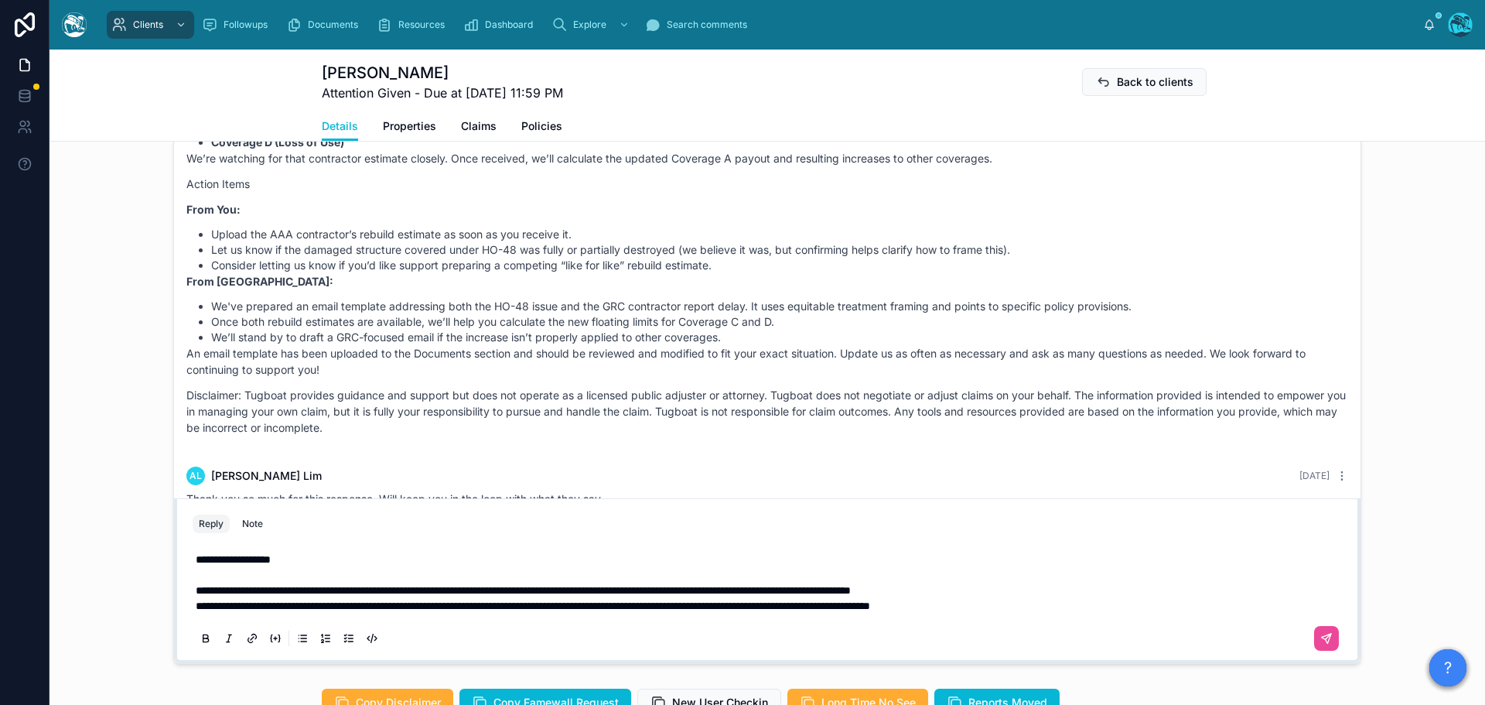
click at [251, 585] on span "**********" at bounding box center [523, 590] width 655 height 11
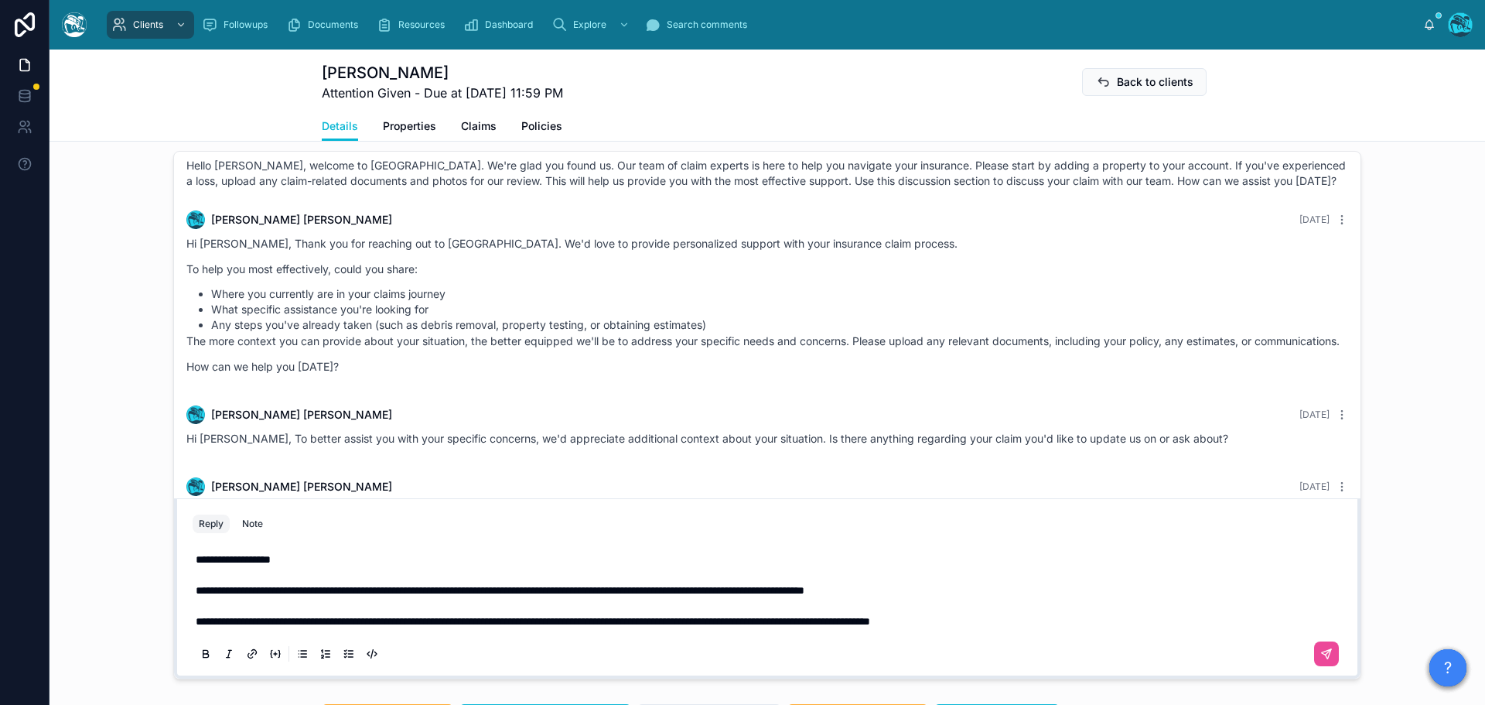
scroll to position [12, 0]
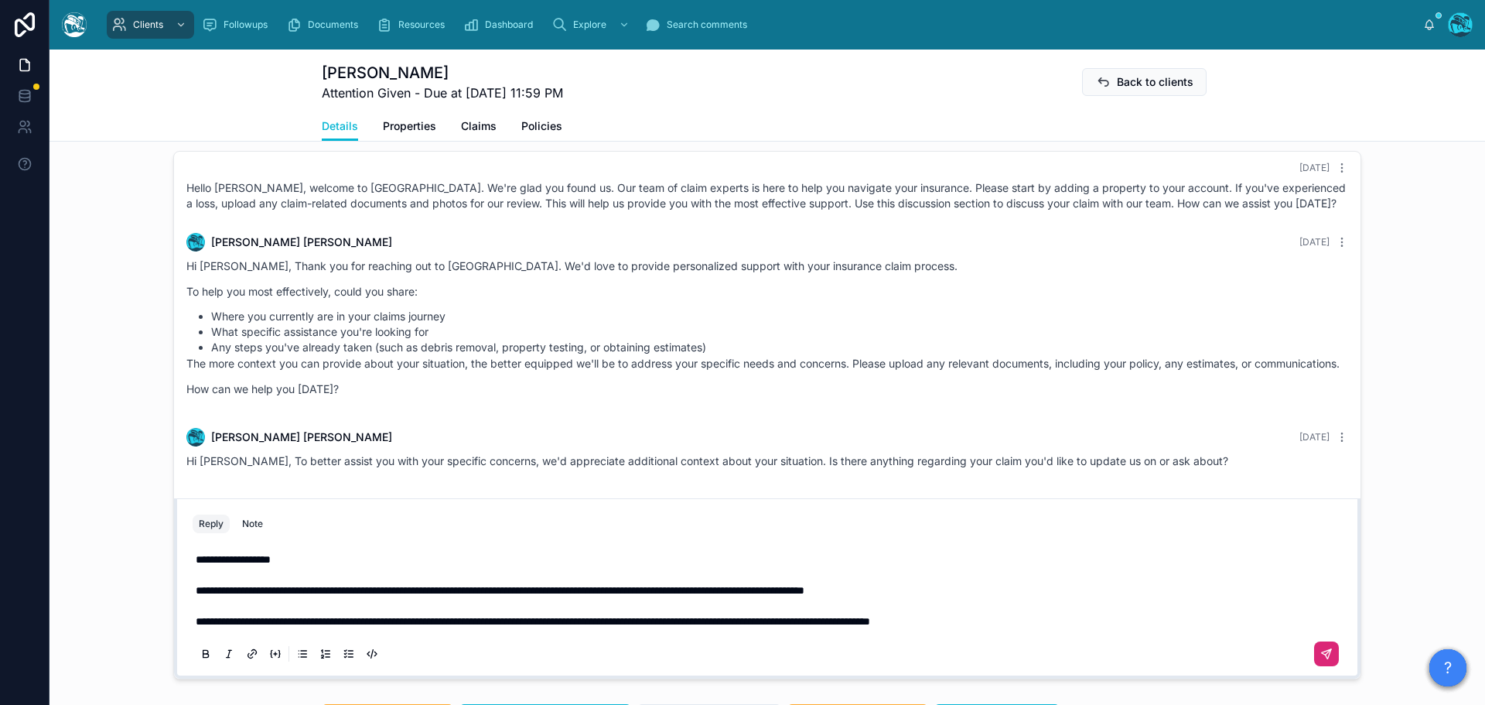
click at [1325, 648] on icon at bounding box center [1327, 654] width 12 height 12
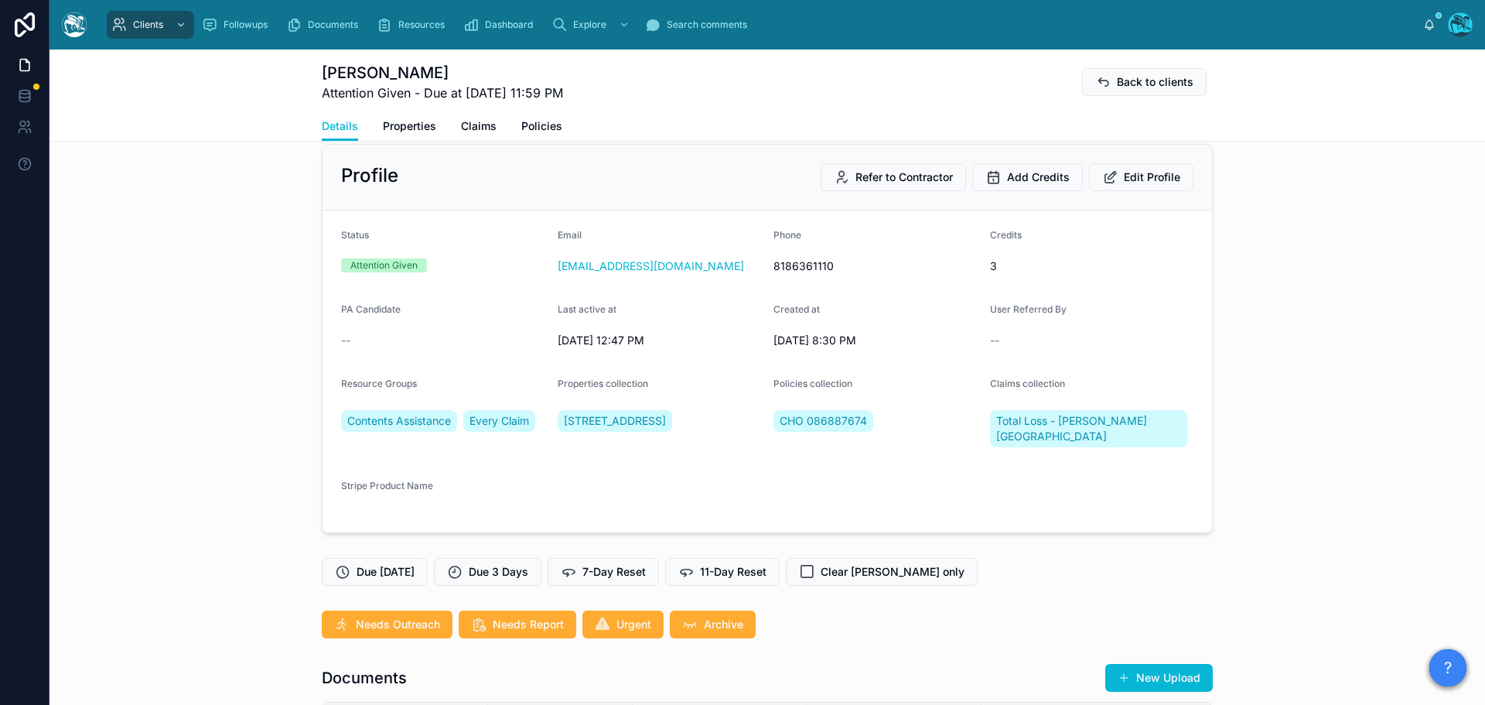
scroll to position [0, 0]
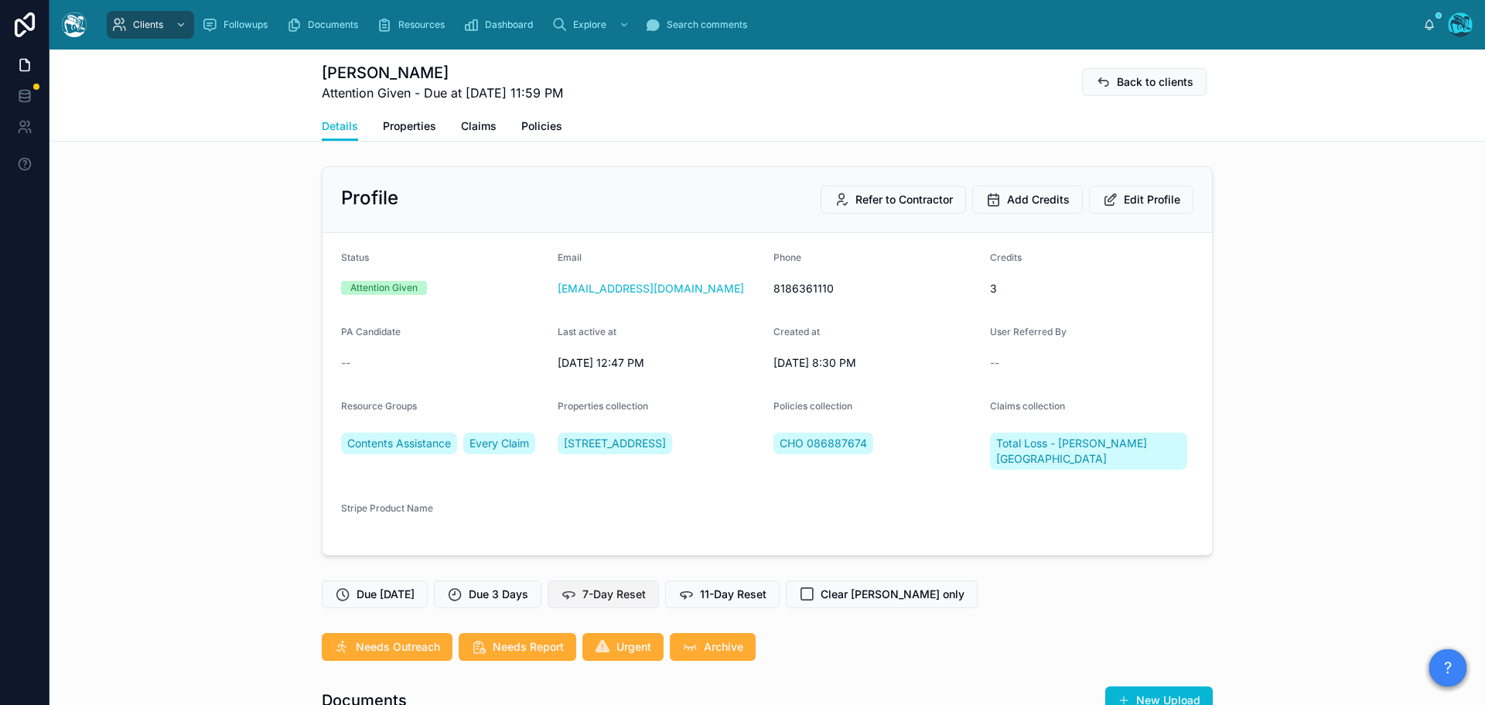
click at [621, 586] on span "7-Day Reset" at bounding box center [614, 593] width 63 height 15
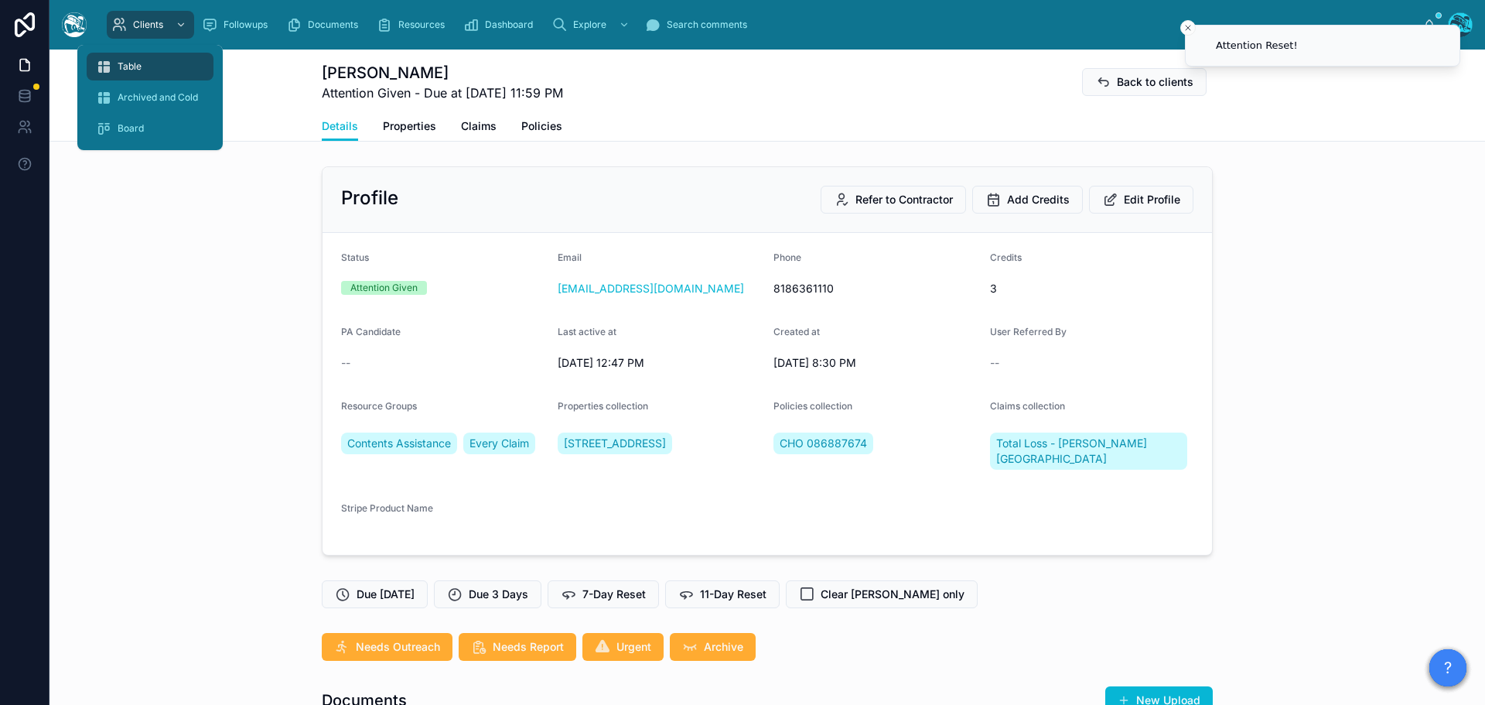
drag, startPoint x: 130, startPoint y: 67, endPoint x: 163, endPoint y: 81, distance: 36.4
click at [130, 67] on span "Table" at bounding box center [130, 66] width 24 height 12
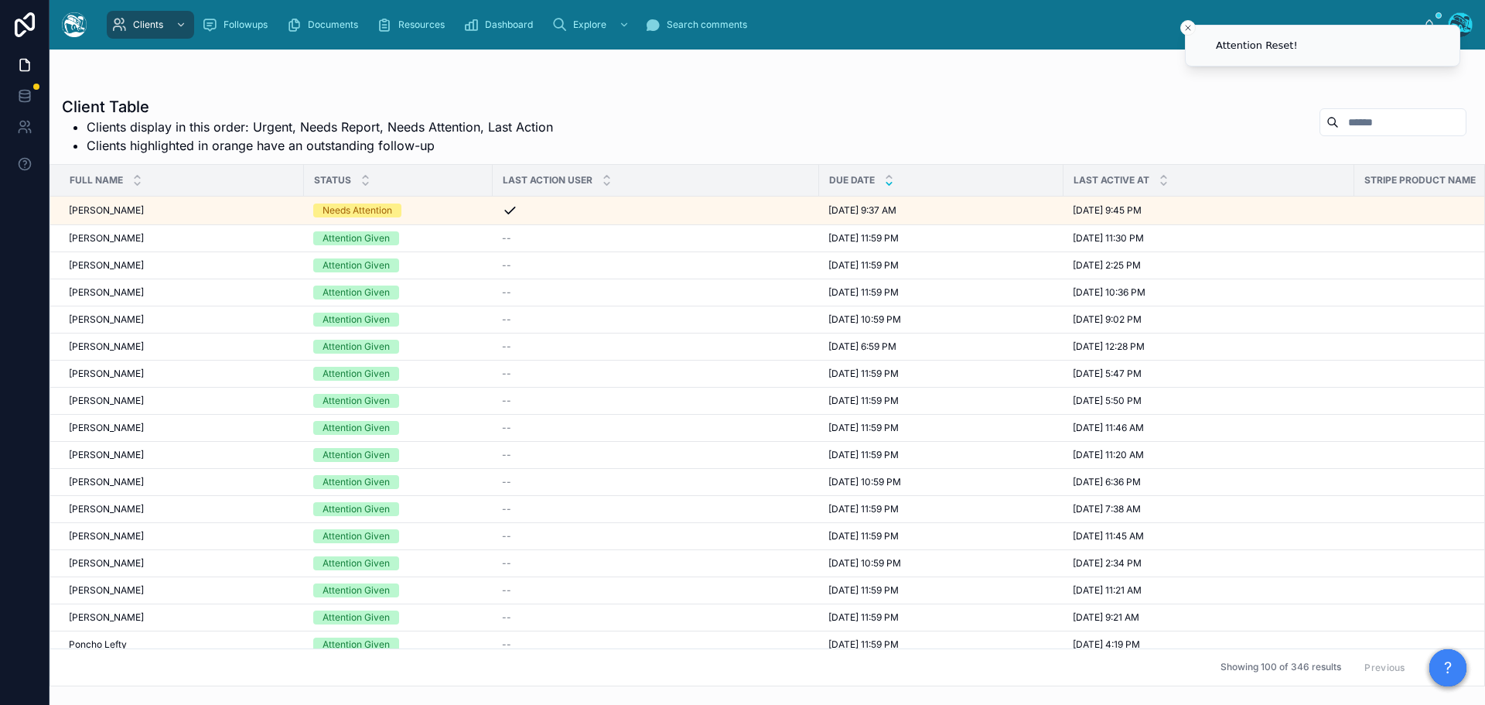
click at [890, 182] on icon at bounding box center [889, 184] width 10 height 10
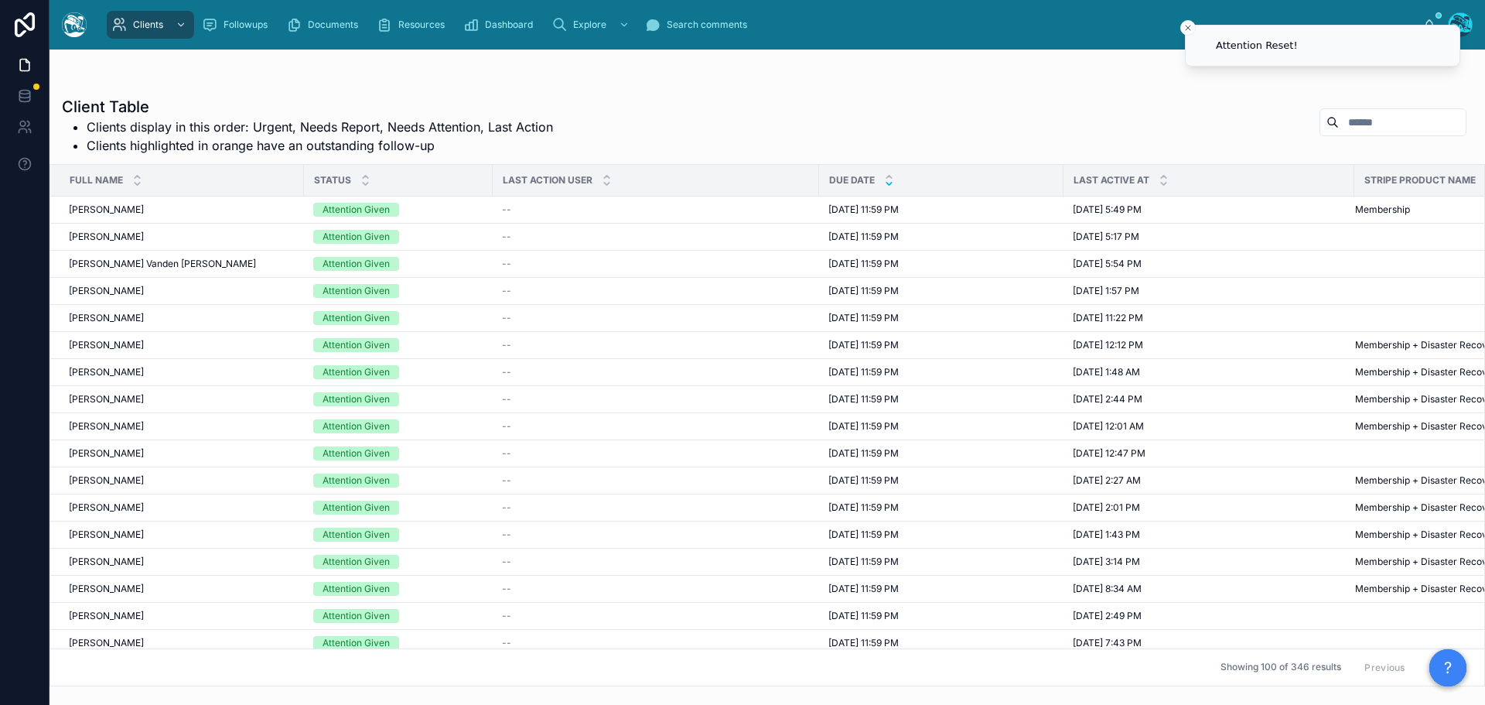
click at [1423, 655] on button "Next" at bounding box center [1444, 667] width 43 height 24
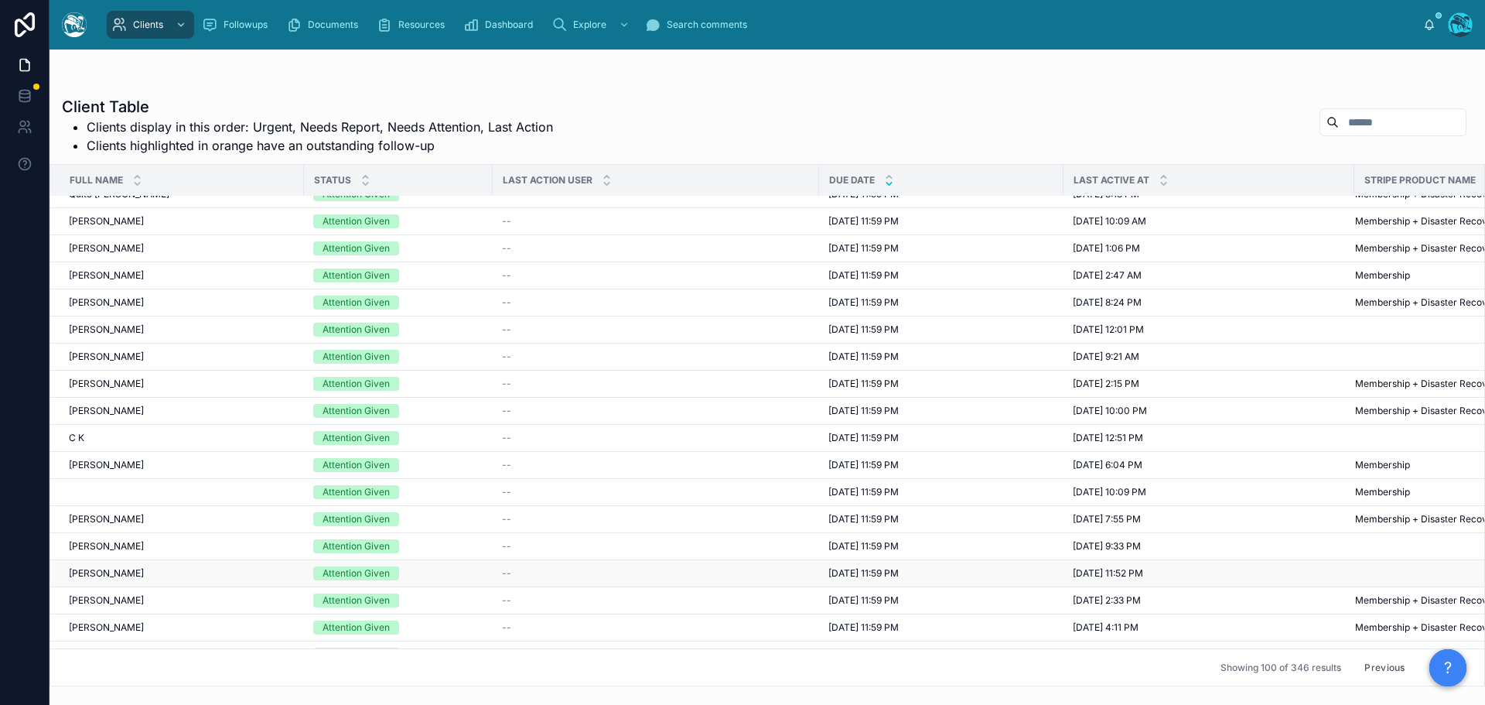
scroll to position [2035, 0]
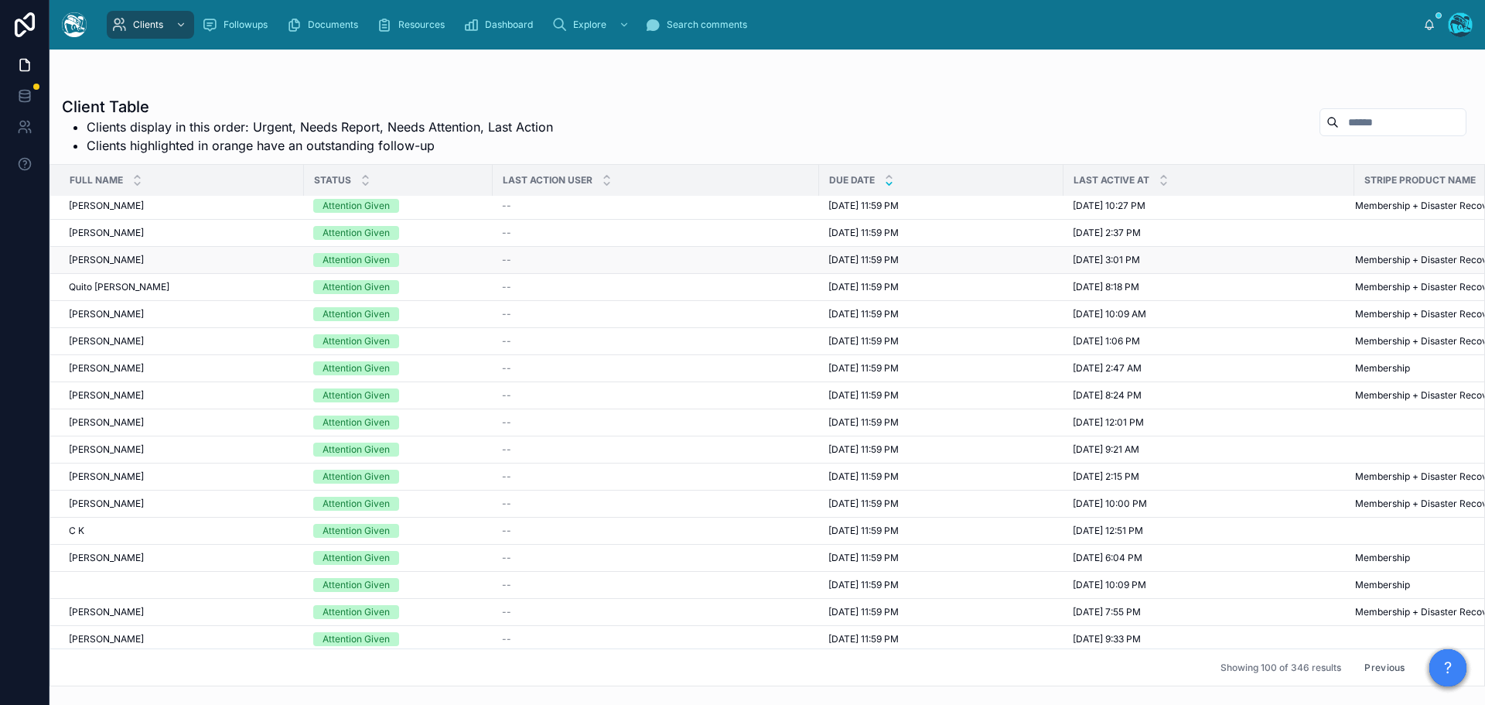
click at [855, 255] on span "8/4/2025 11:59 PM" at bounding box center [864, 260] width 70 height 12
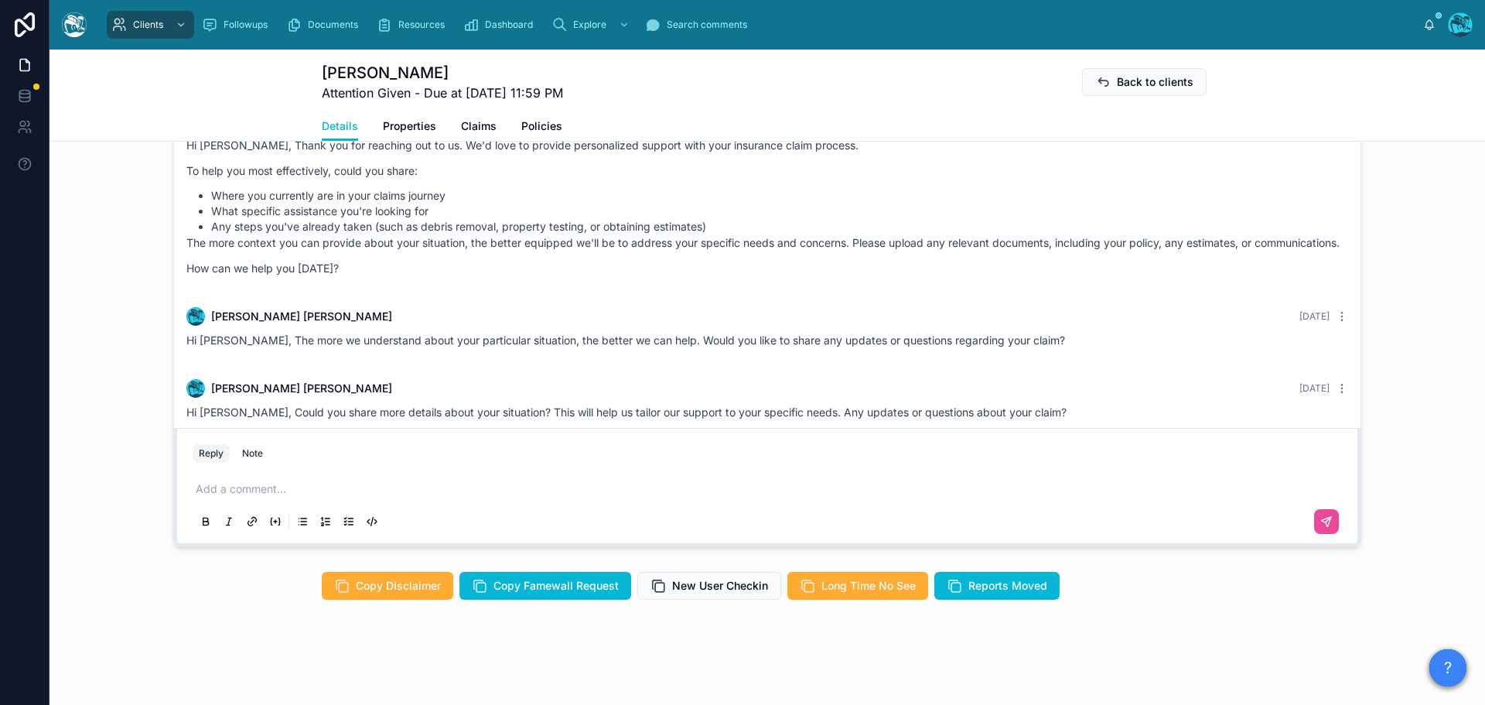
click at [252, 485] on p at bounding box center [771, 488] width 1150 height 15
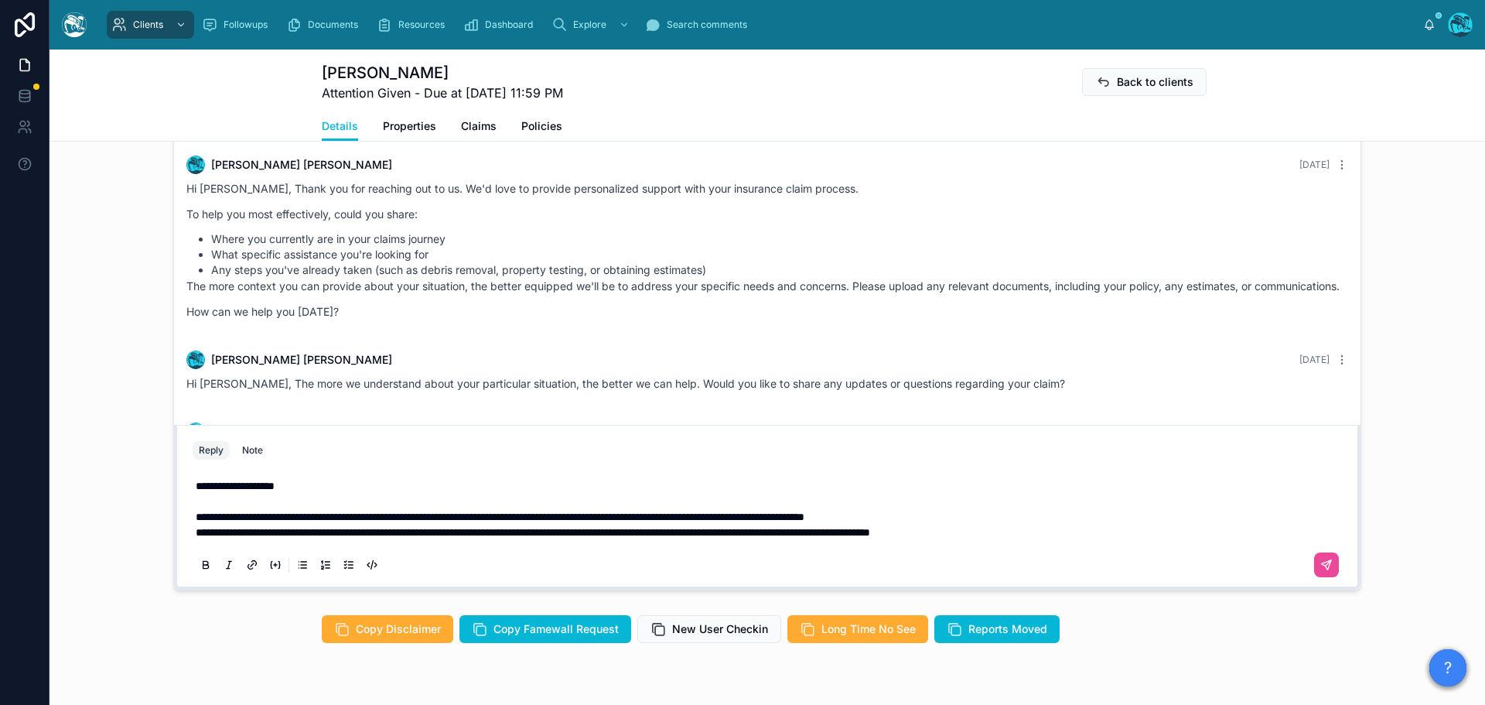
scroll to position [1016, 0]
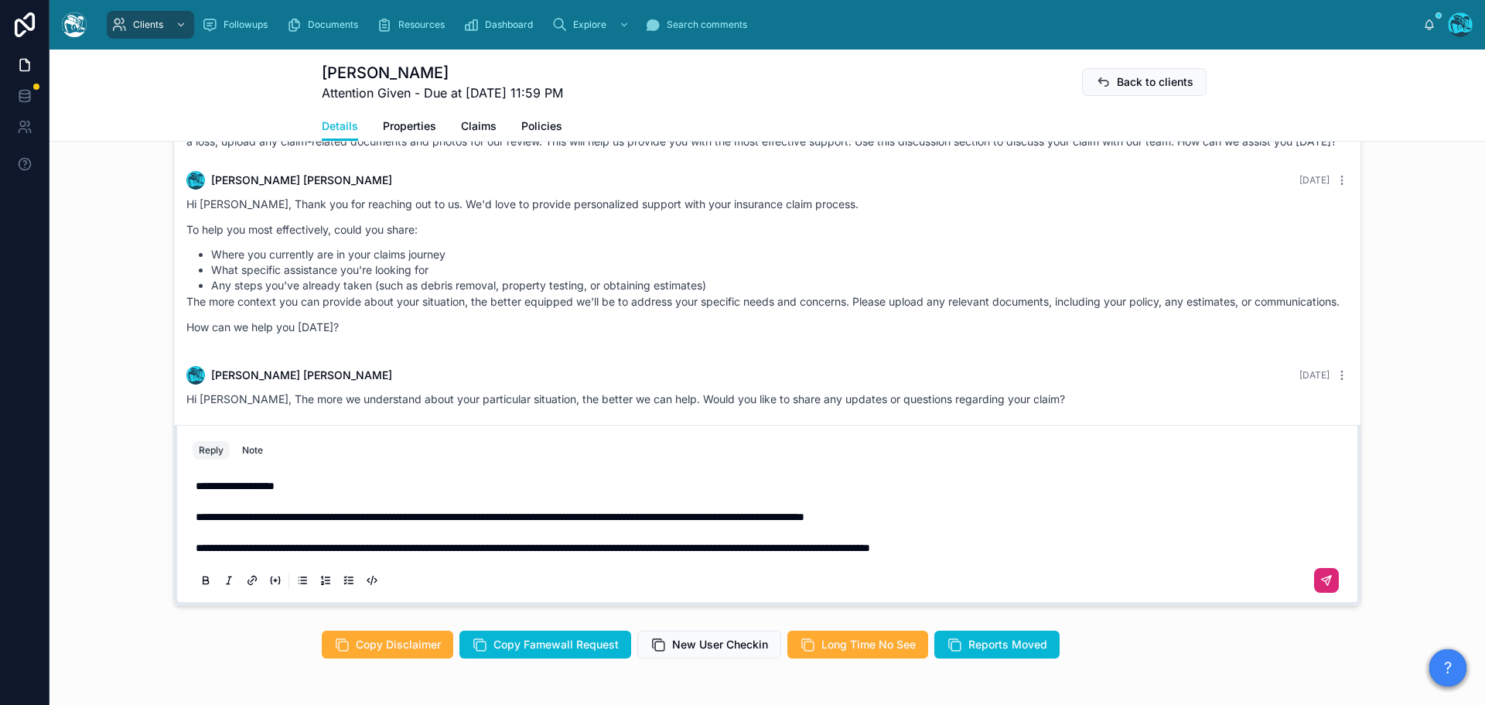
click at [1325, 583] on icon at bounding box center [1326, 580] width 9 height 9
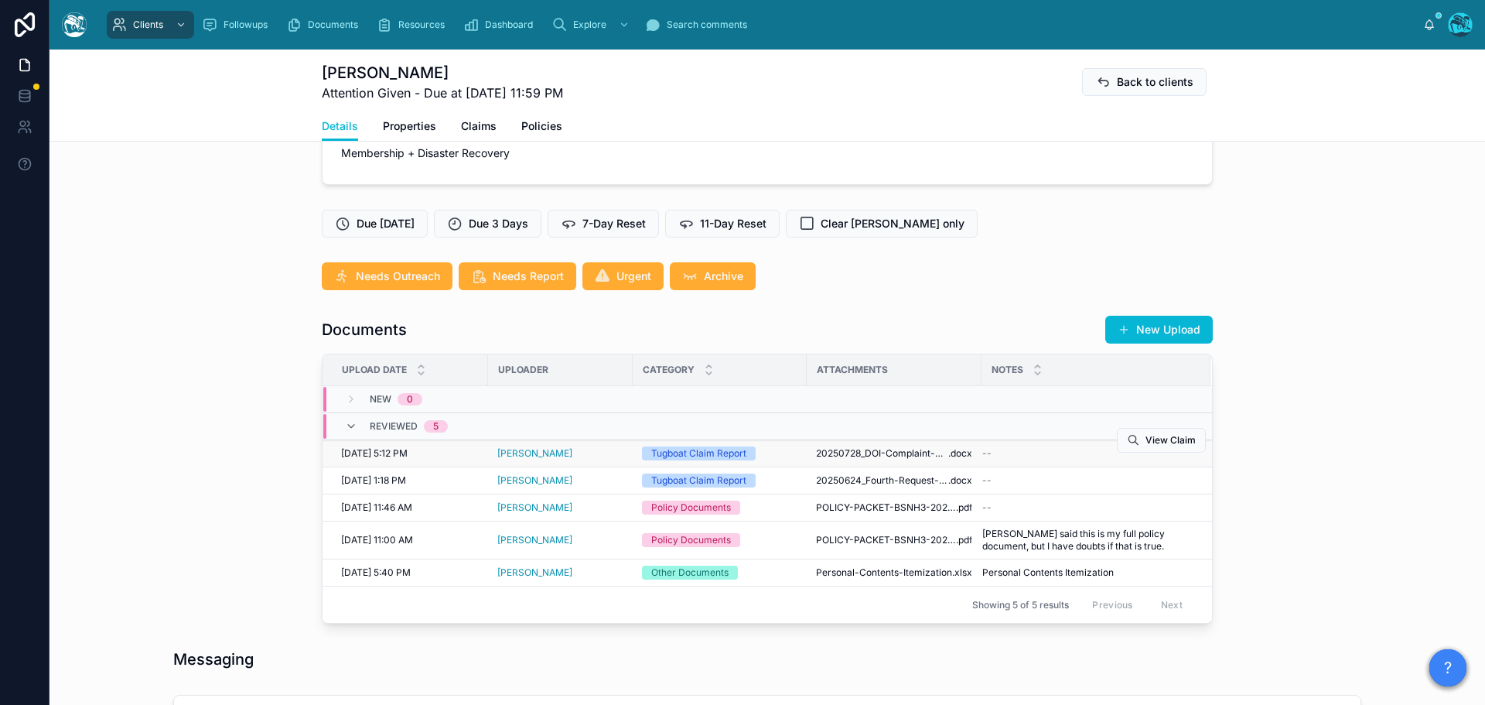
scroll to position [381, 0]
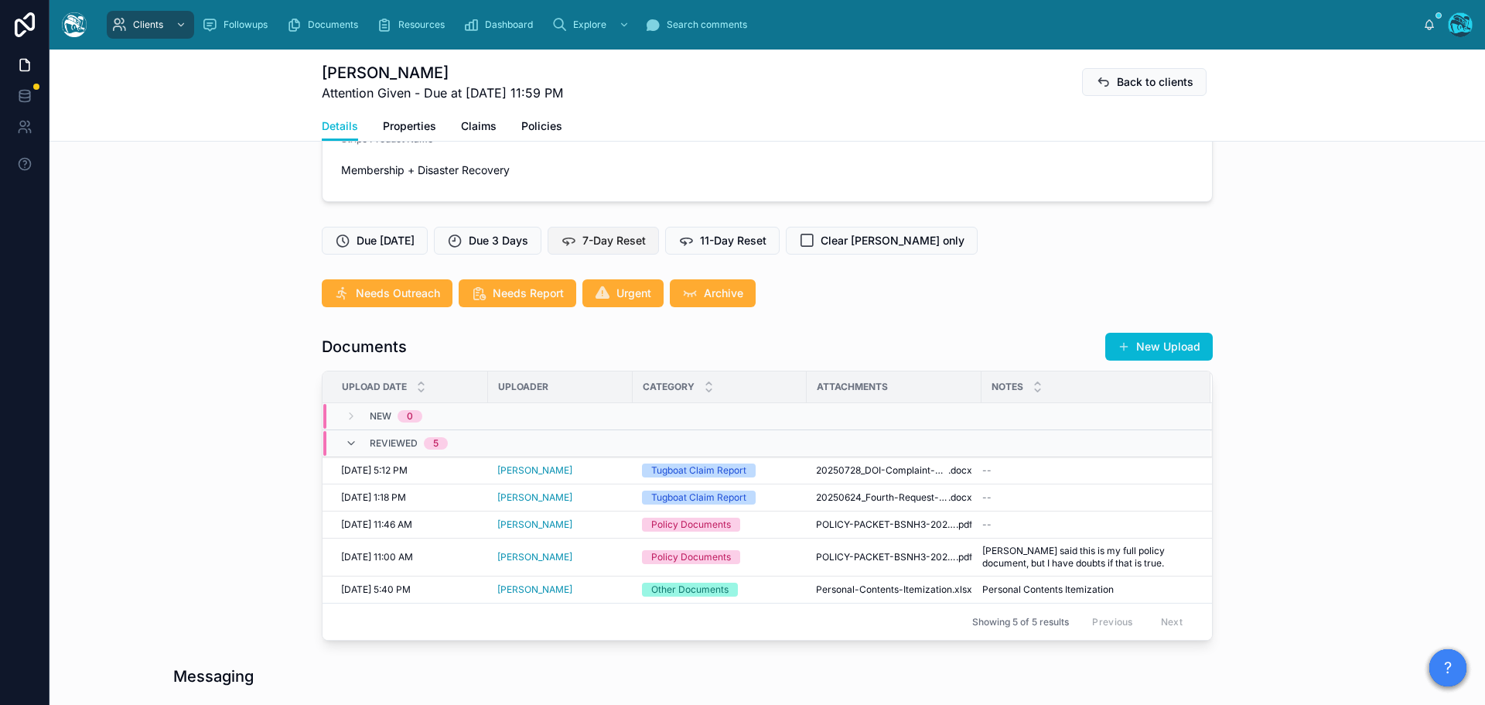
click at [607, 241] on span "7-Day Reset" at bounding box center [614, 240] width 63 height 15
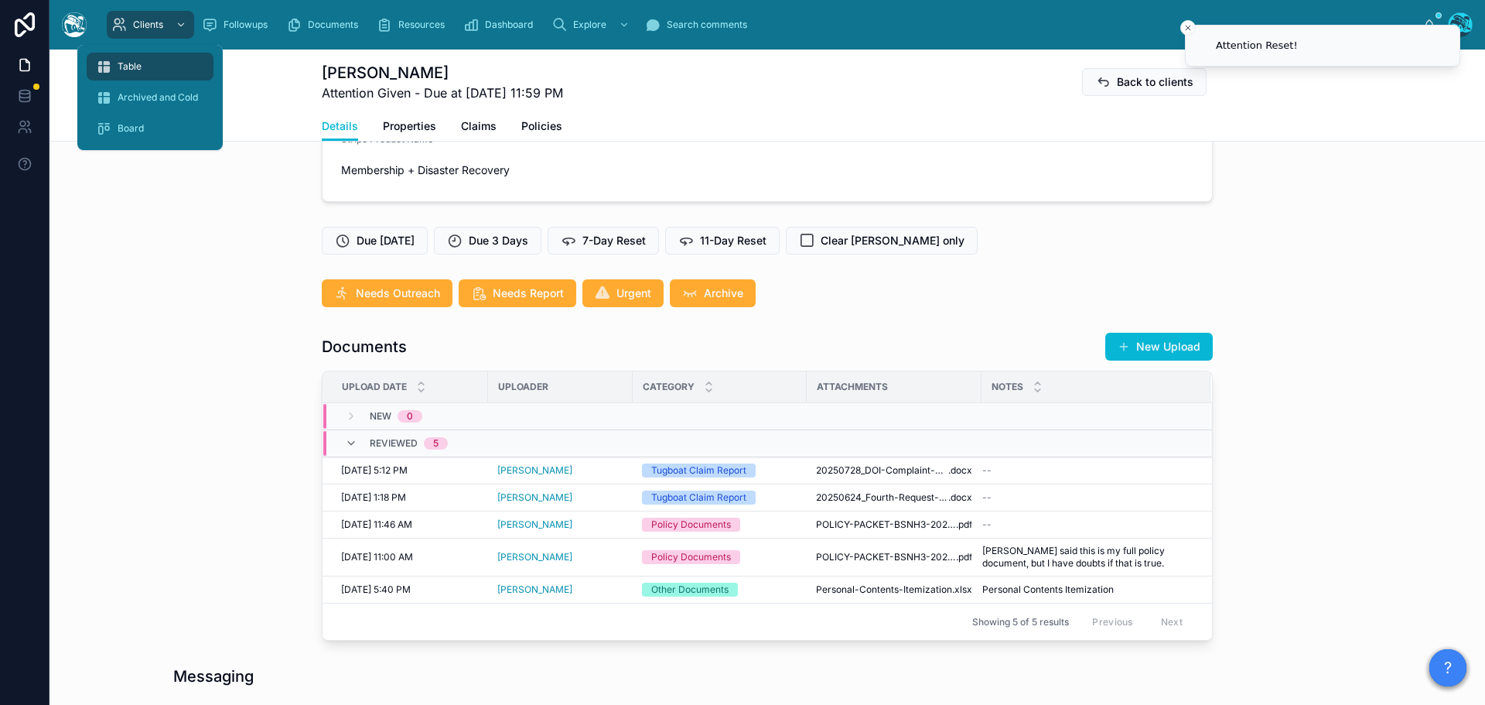
click at [134, 63] on span "Table" at bounding box center [130, 66] width 24 height 12
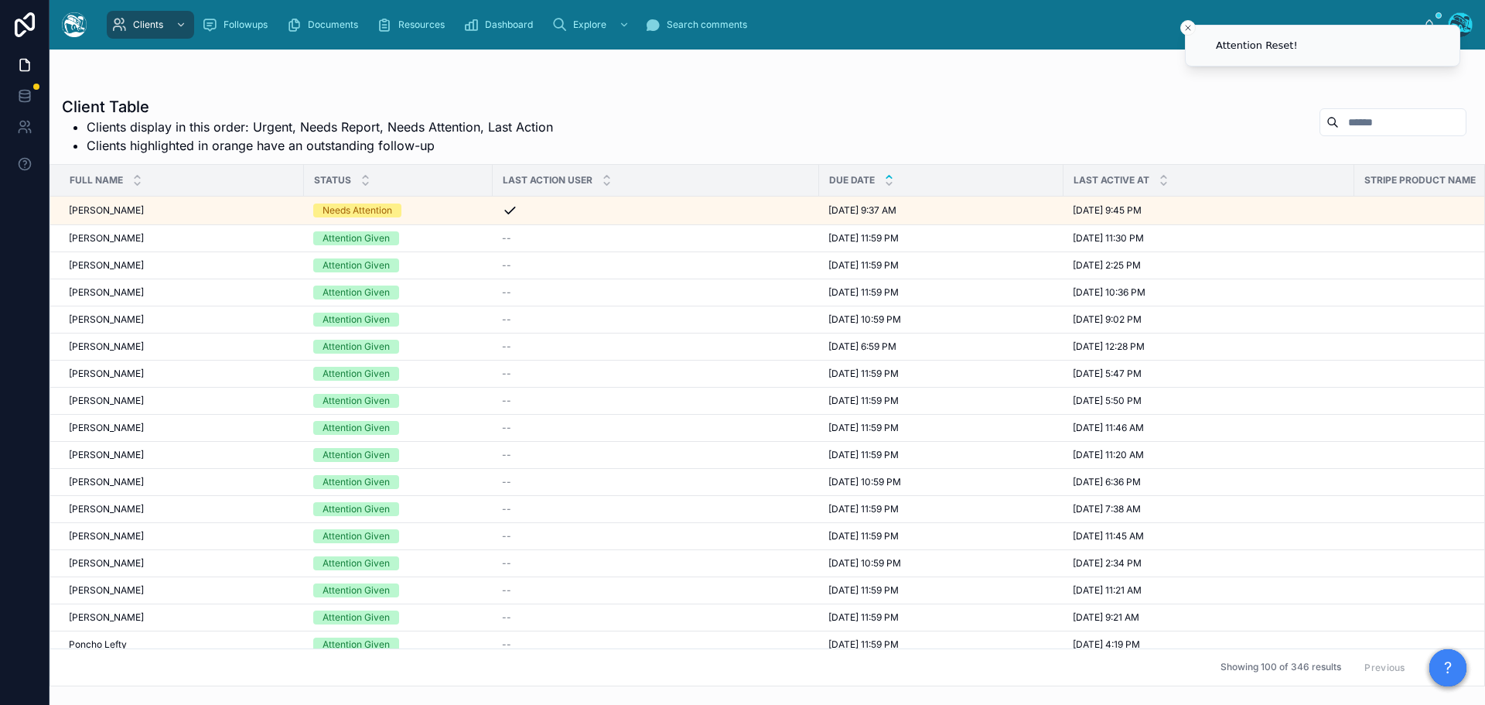
click at [890, 181] on div at bounding box center [889, 180] width 10 height 17
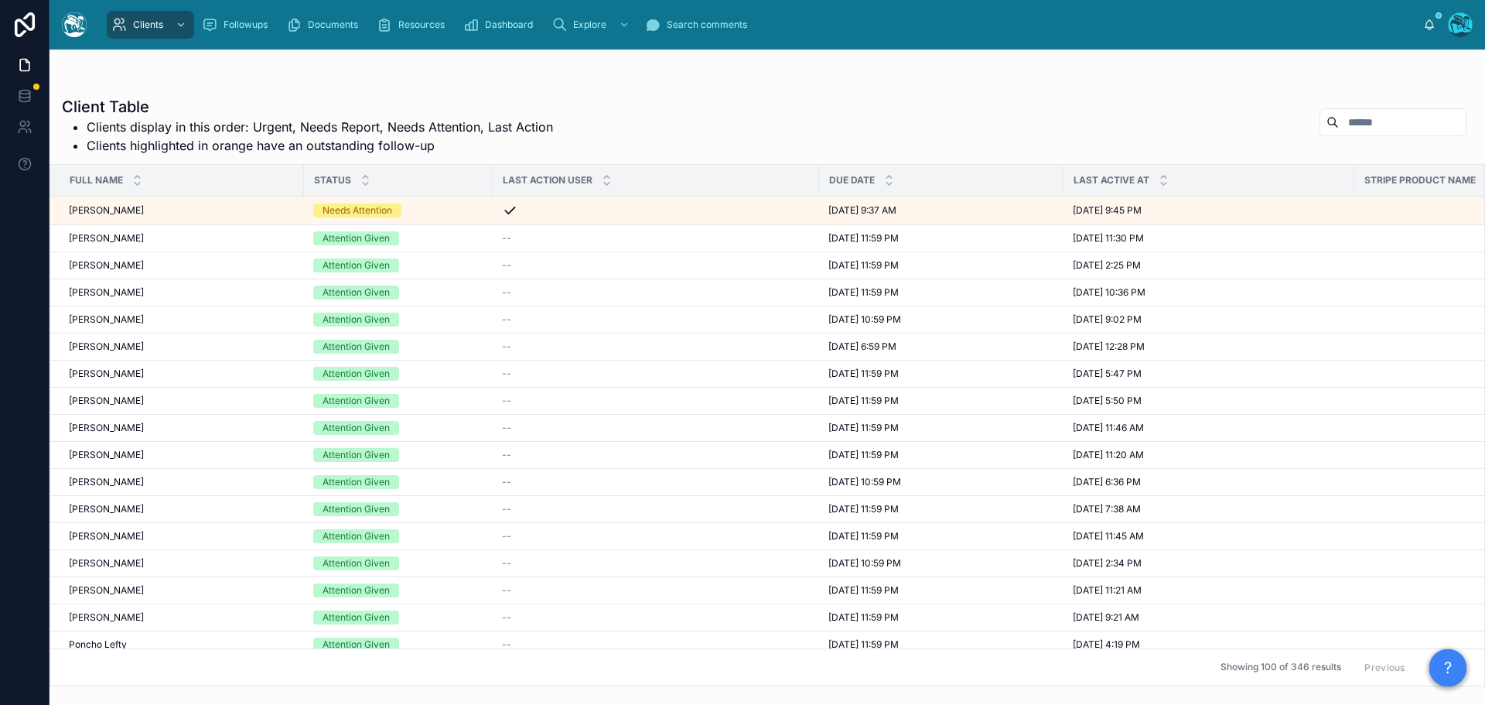
click at [1423, 655] on button "Next" at bounding box center [1444, 667] width 43 height 24
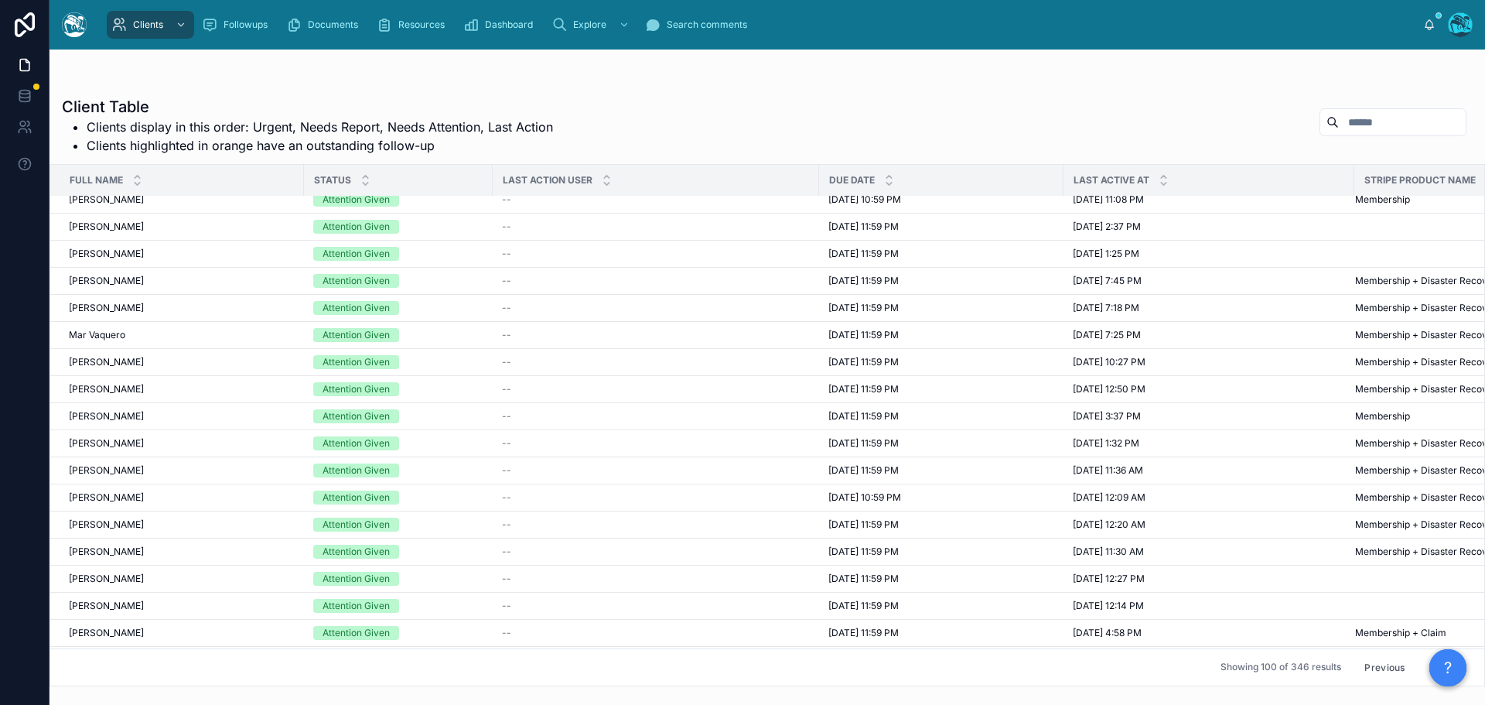
scroll to position [464, 0]
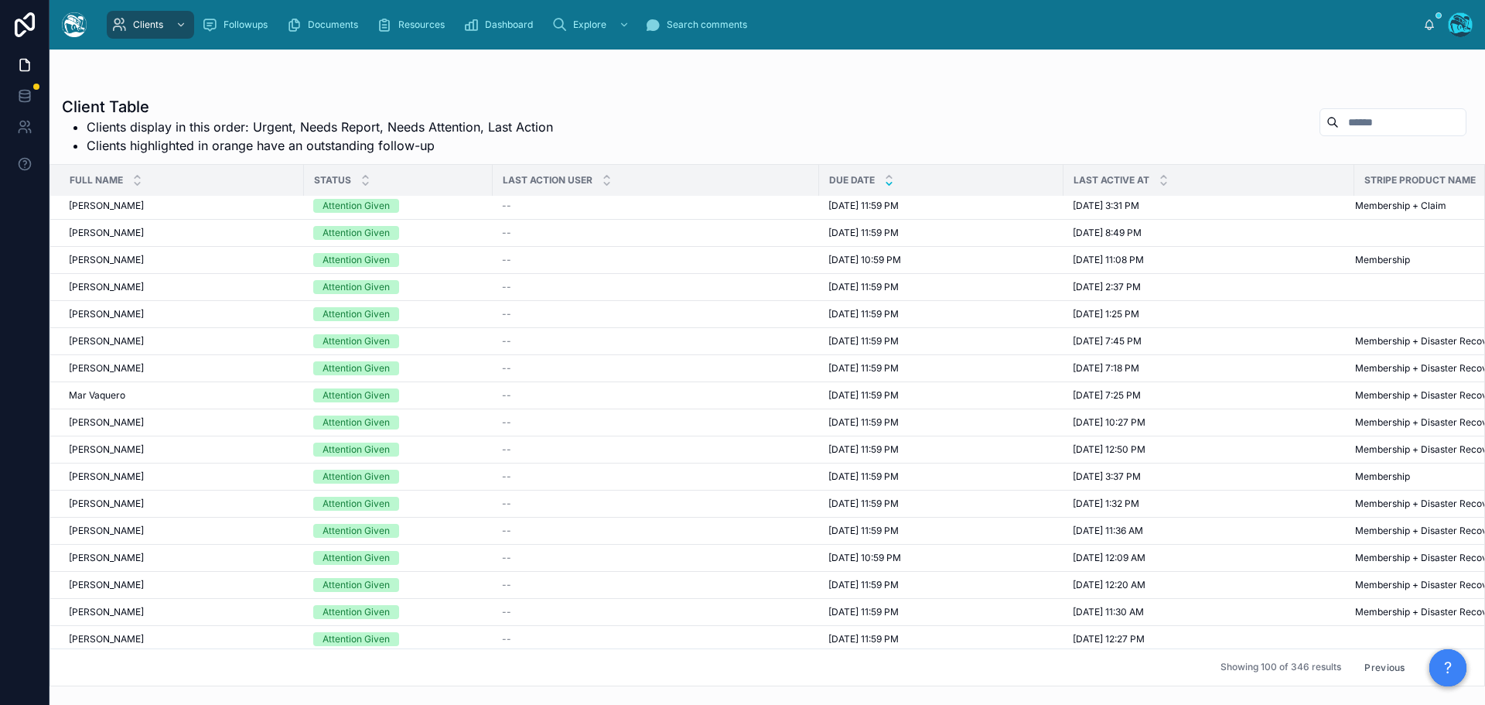
click at [891, 184] on icon at bounding box center [889, 184] width 10 height 10
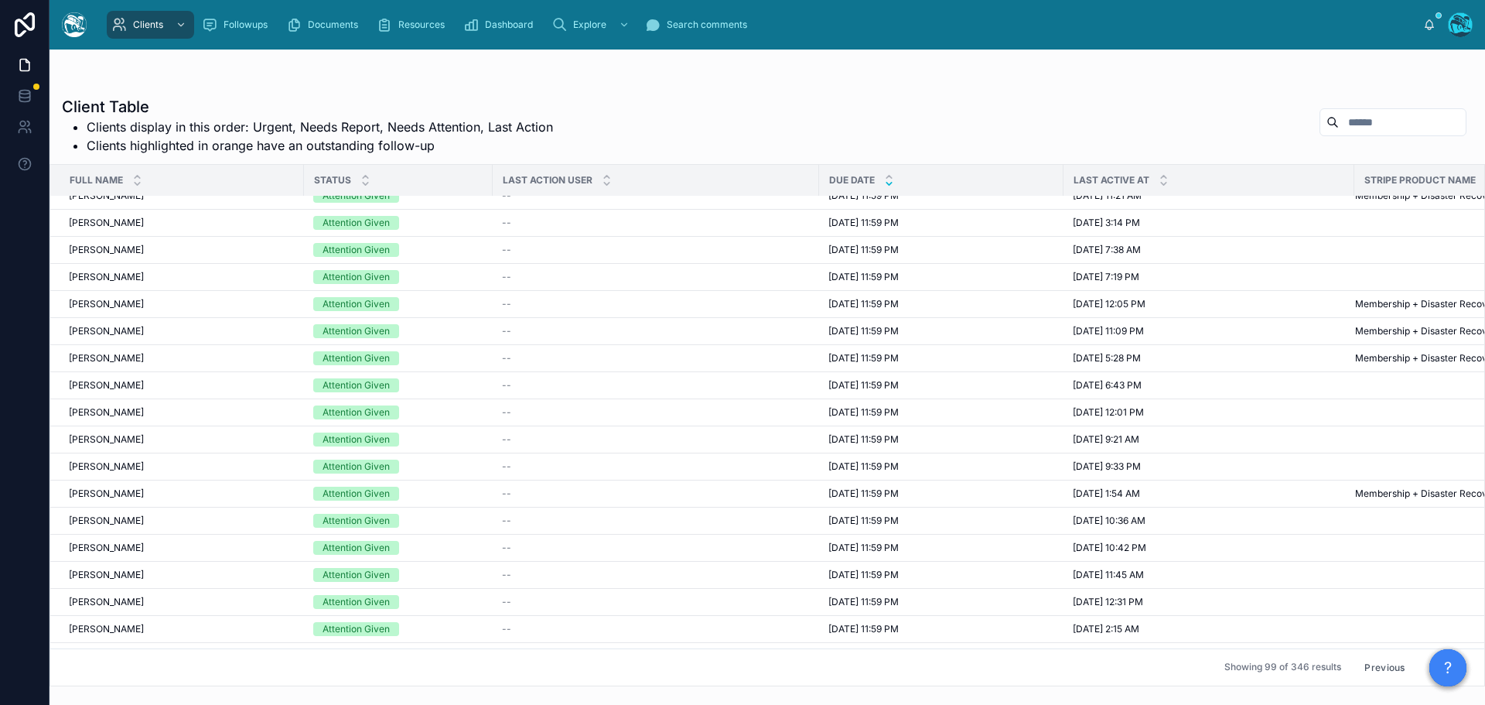
scroll to position [696, 0]
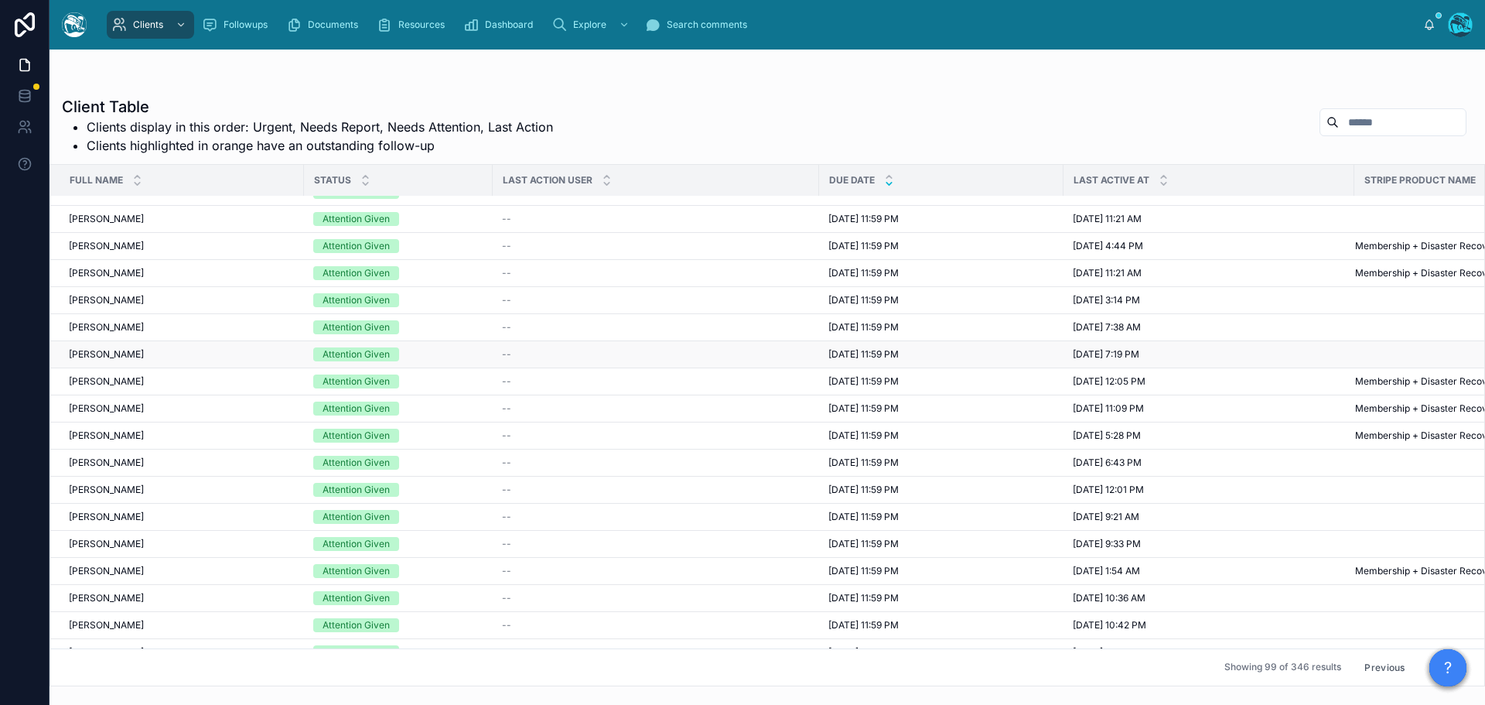
click at [856, 350] on span "8/20/2025 11:59 PM" at bounding box center [864, 354] width 70 height 12
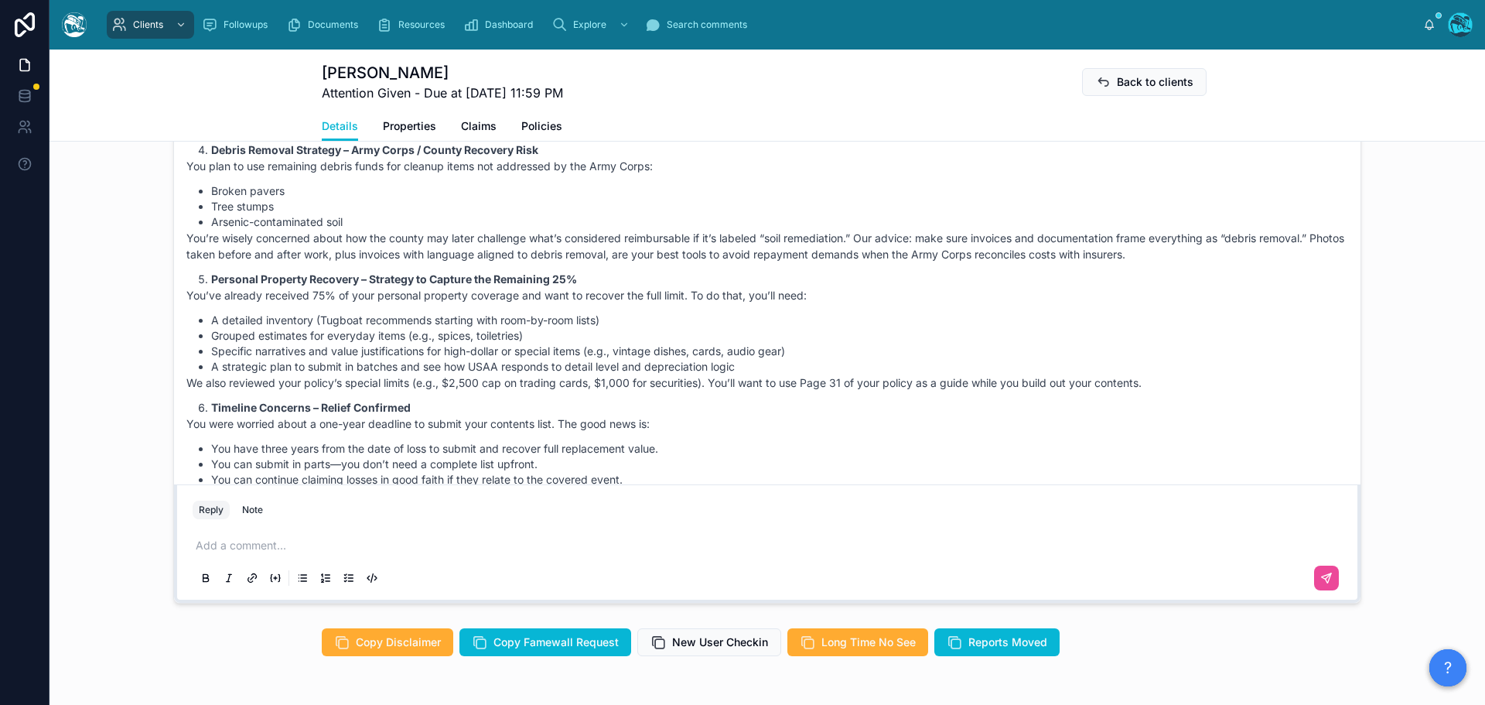
scroll to position [3080, 0]
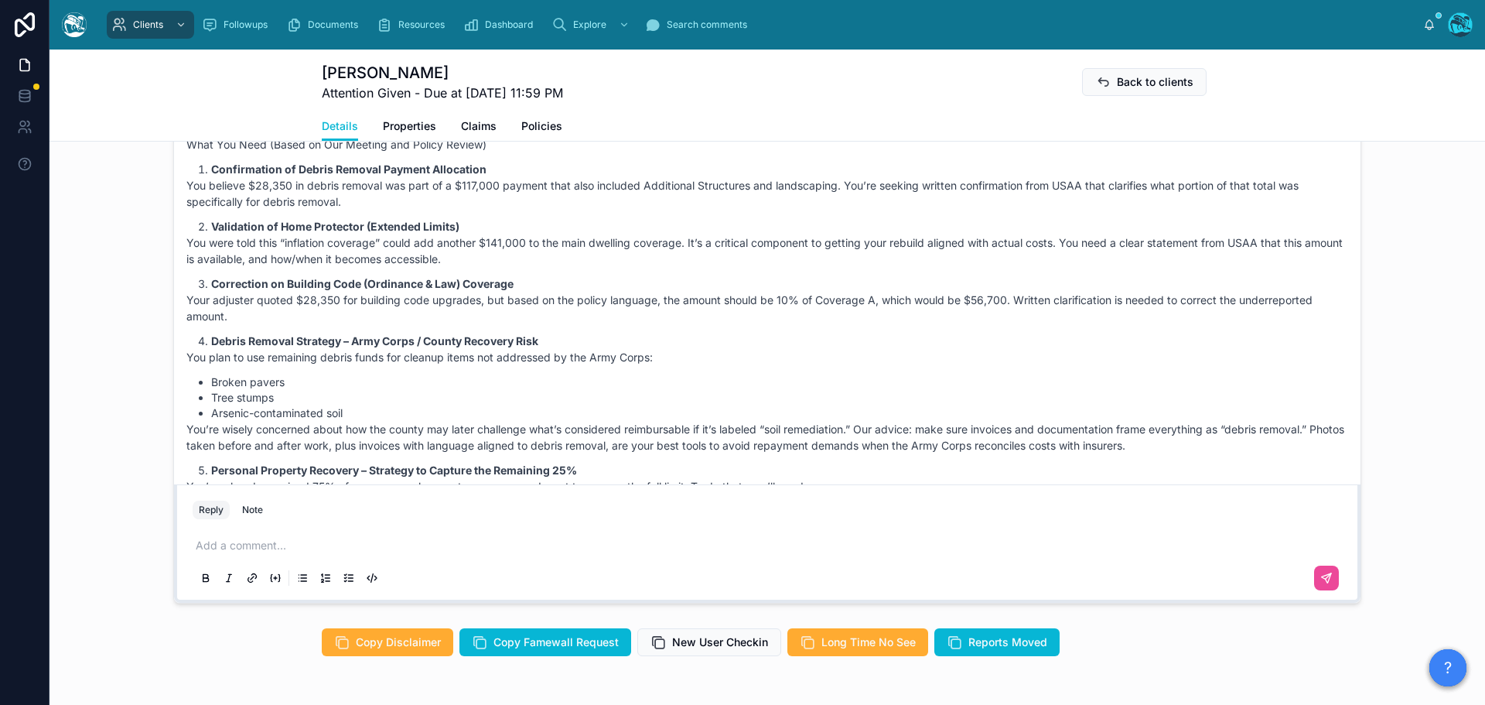
click at [256, 542] on p at bounding box center [771, 545] width 1150 height 15
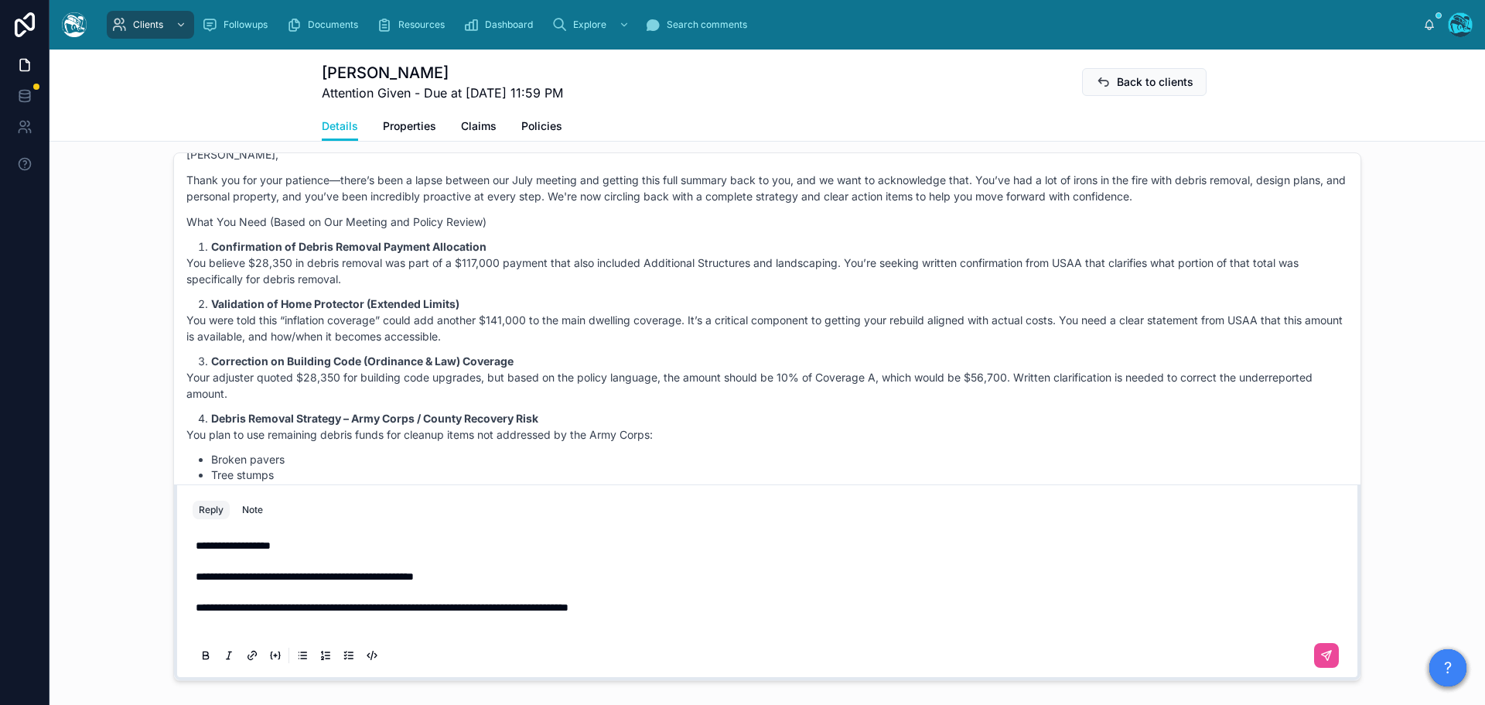
scroll to position [990, 0]
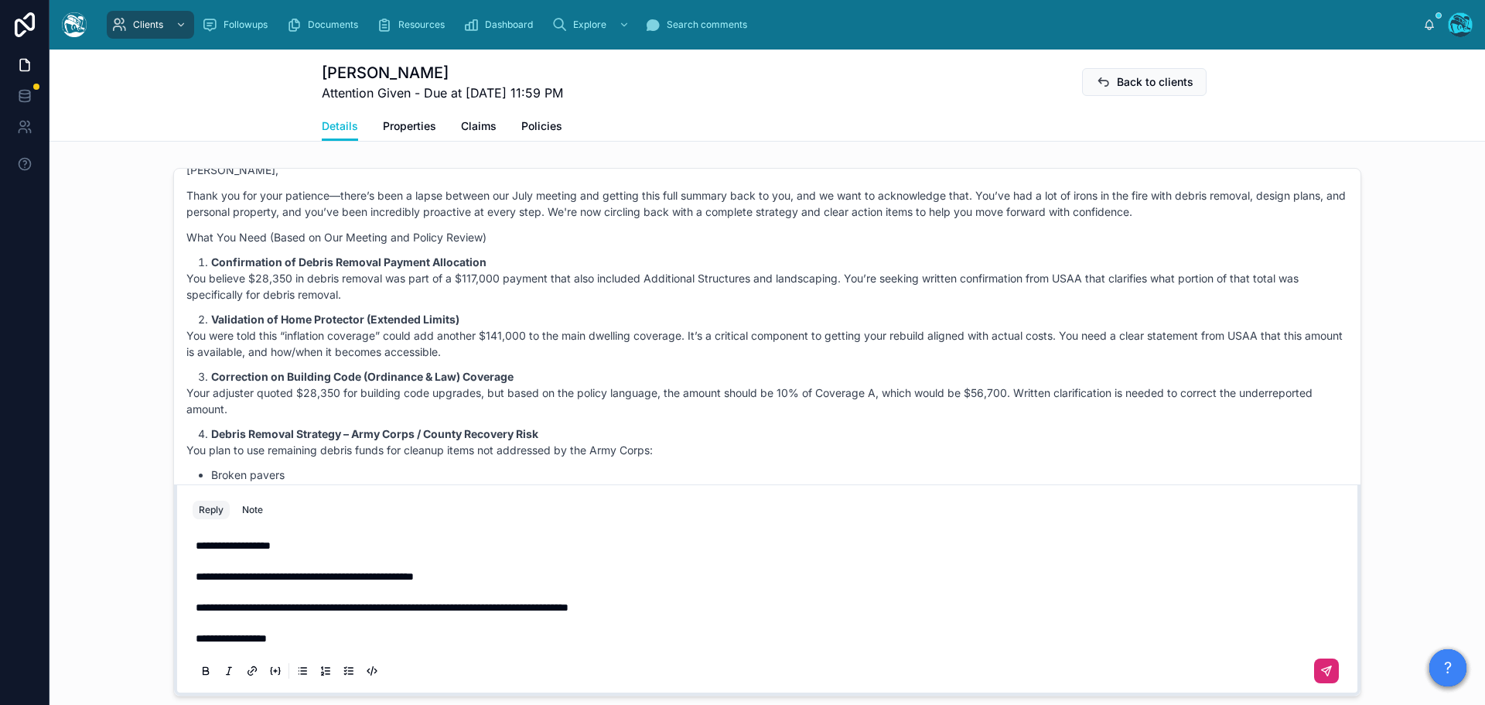
click at [1326, 665] on icon at bounding box center [1327, 671] width 12 height 12
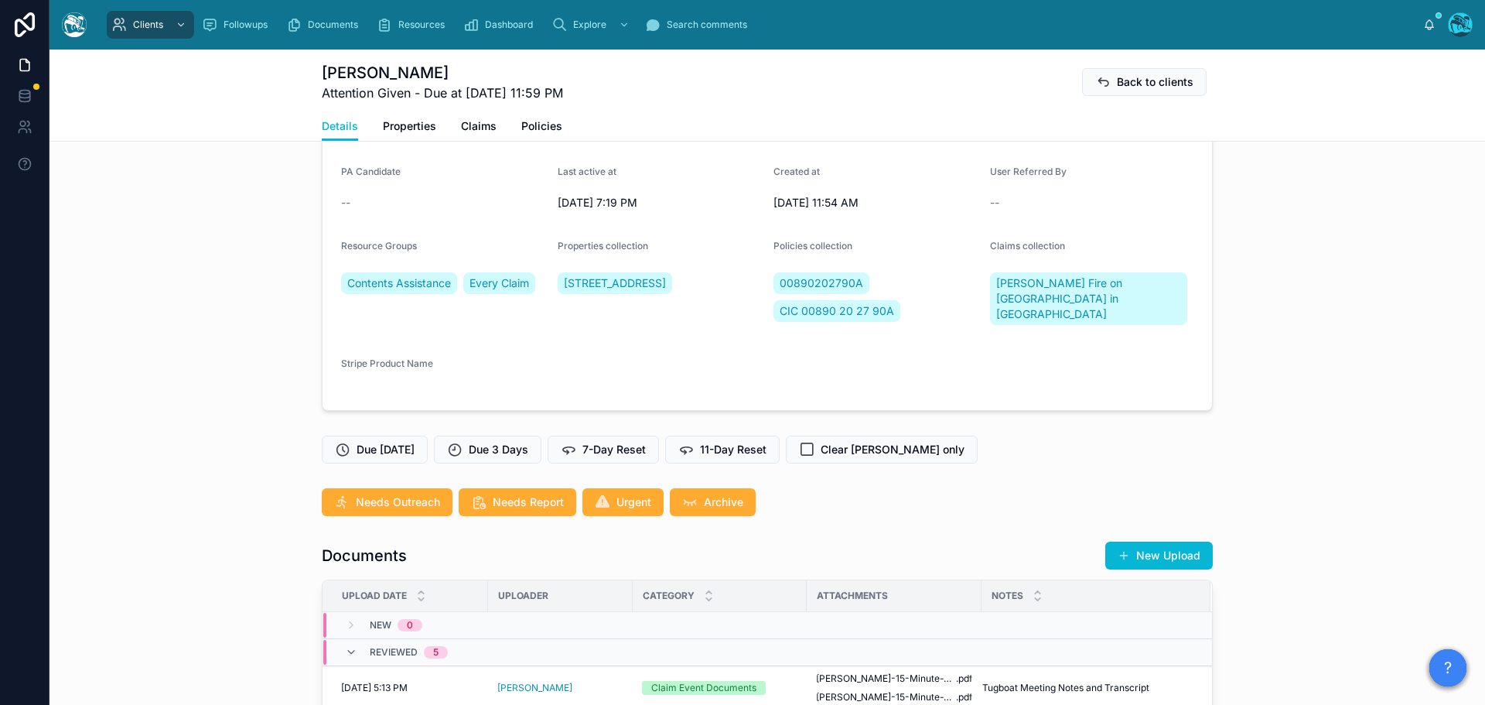
scroll to position [139, 0]
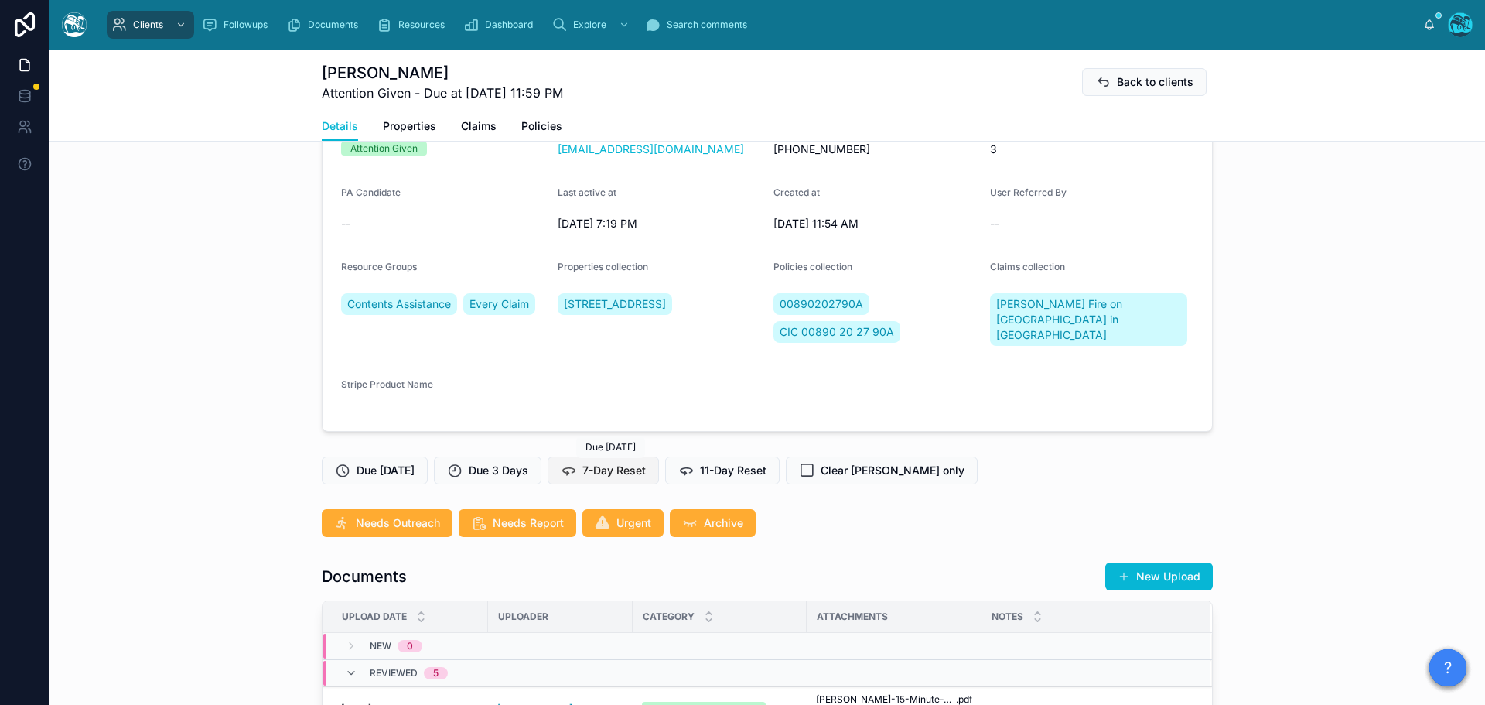
click at [620, 466] on span "7-Day Reset" at bounding box center [614, 470] width 63 height 15
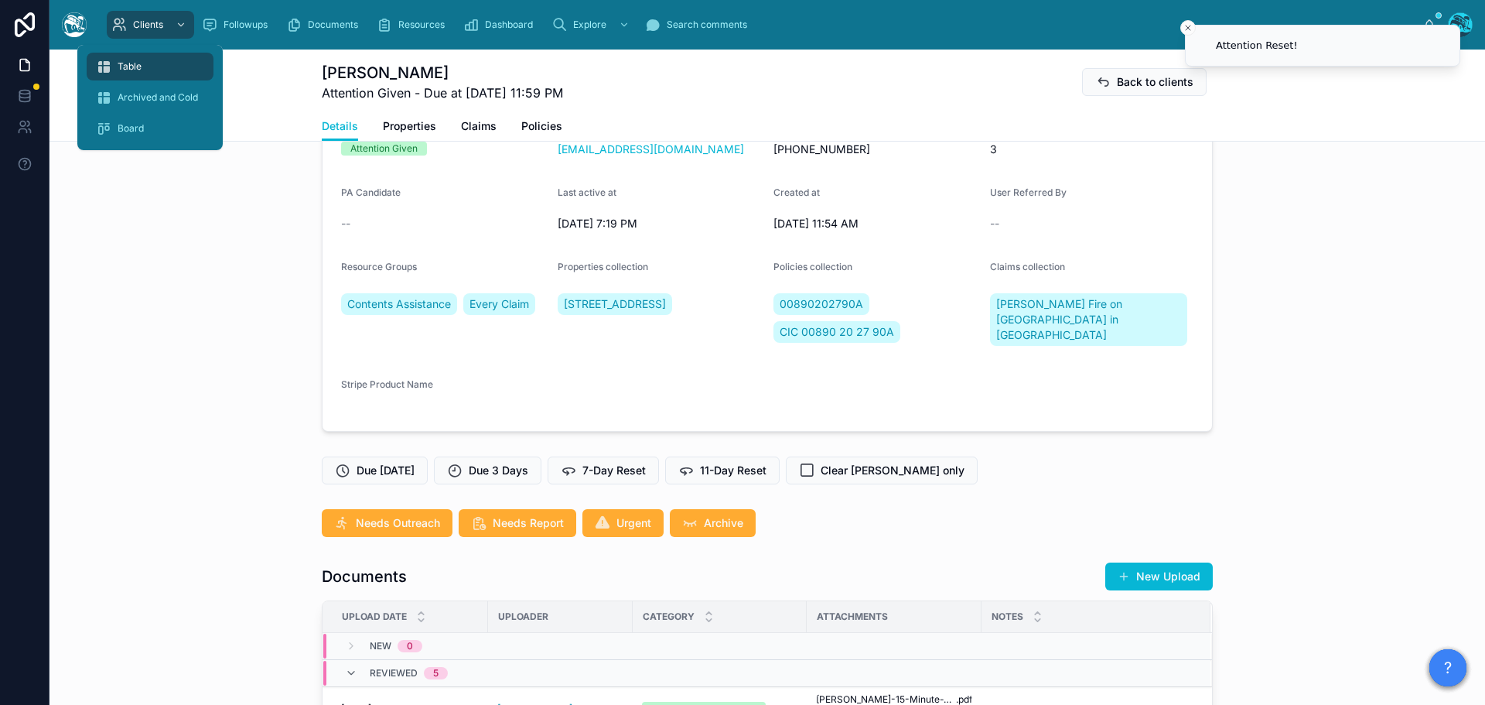
click at [138, 67] on span "Table" at bounding box center [130, 66] width 24 height 12
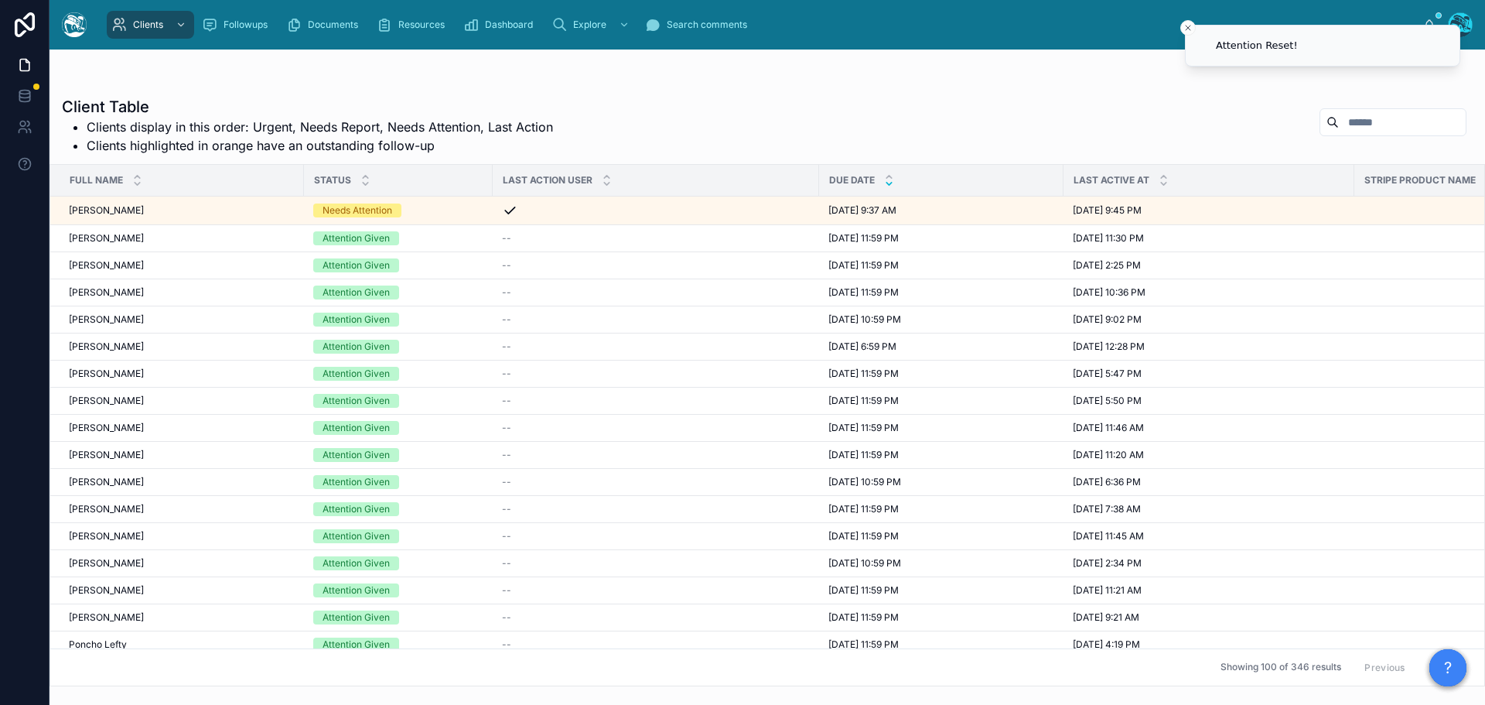
click at [887, 182] on icon at bounding box center [889, 184] width 10 height 10
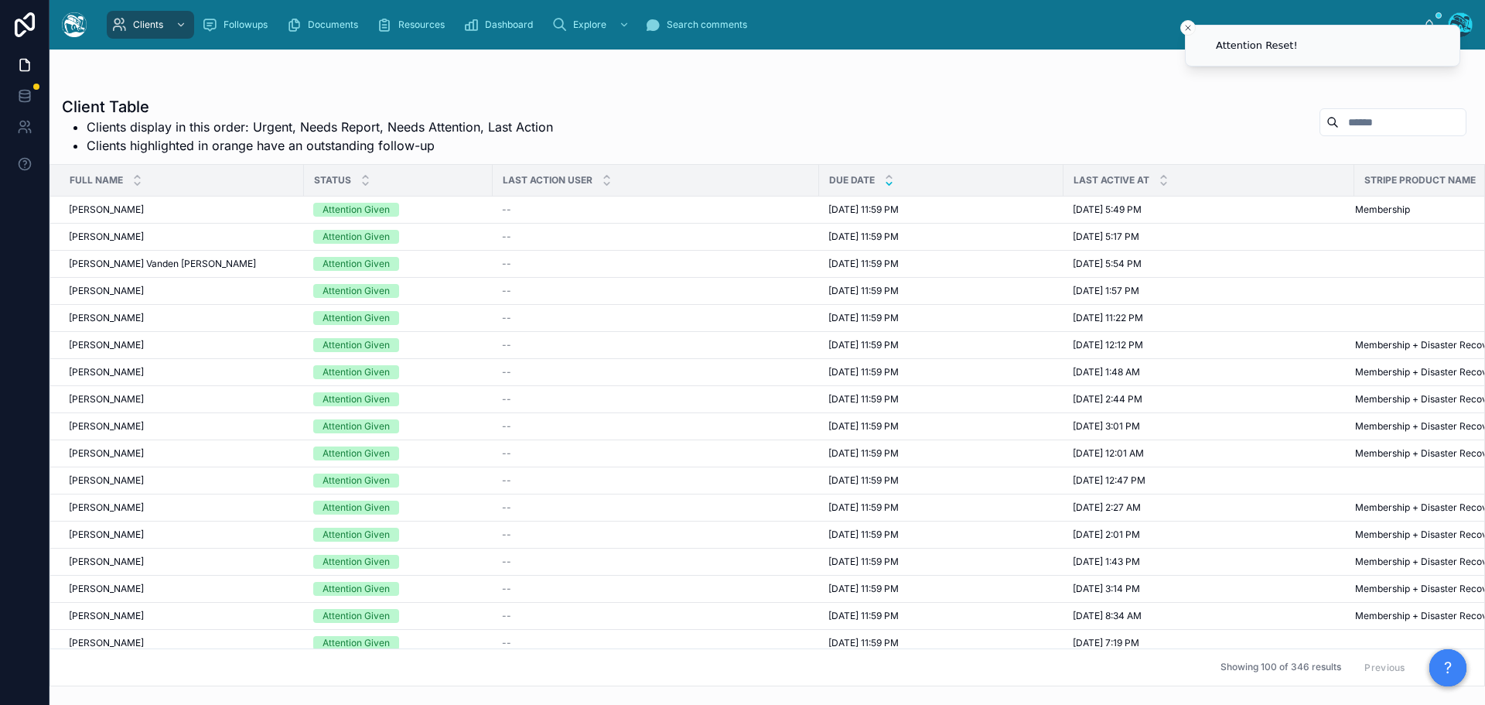
click at [1423, 655] on button "Next" at bounding box center [1444, 667] width 43 height 24
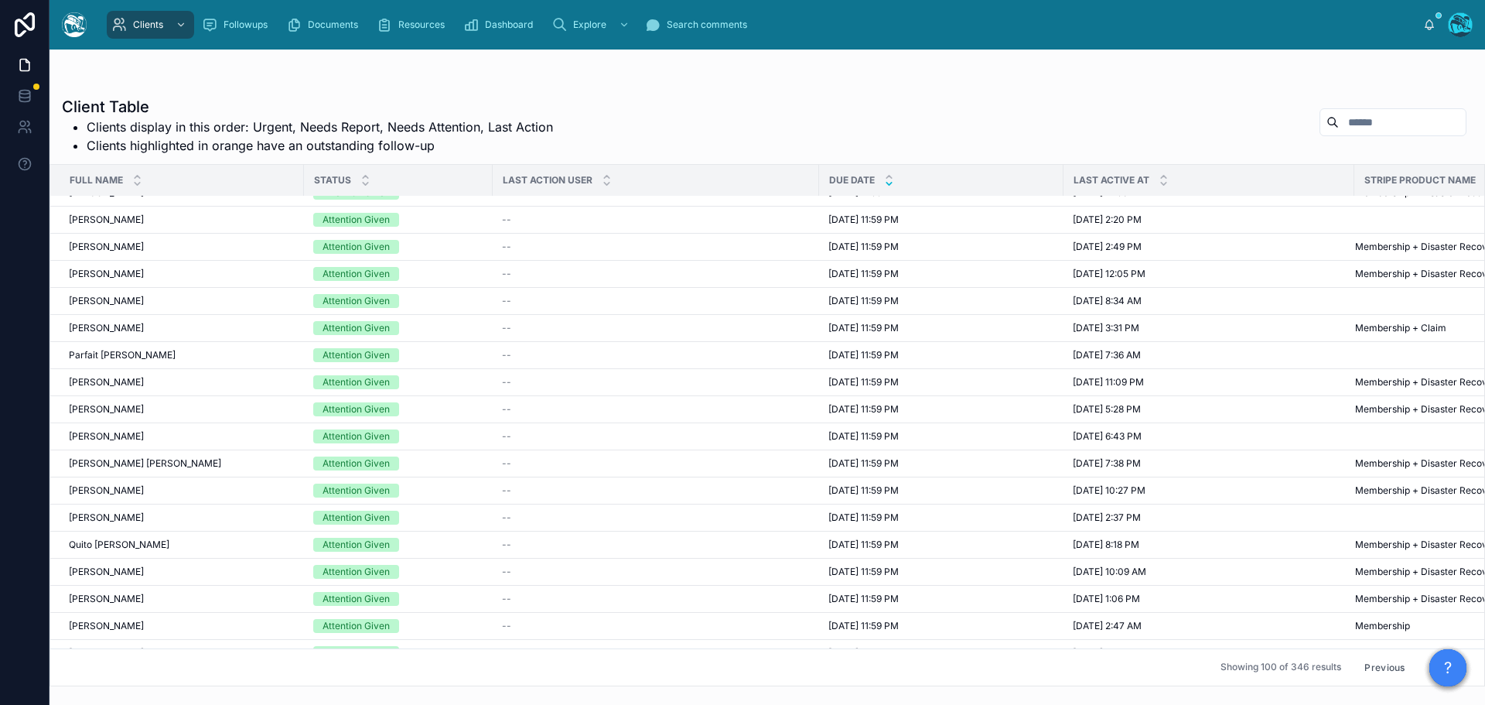
scroll to position [1779, 0]
click at [867, 431] on span "8/6/2025 11:59 PM" at bounding box center [864, 434] width 70 height 12
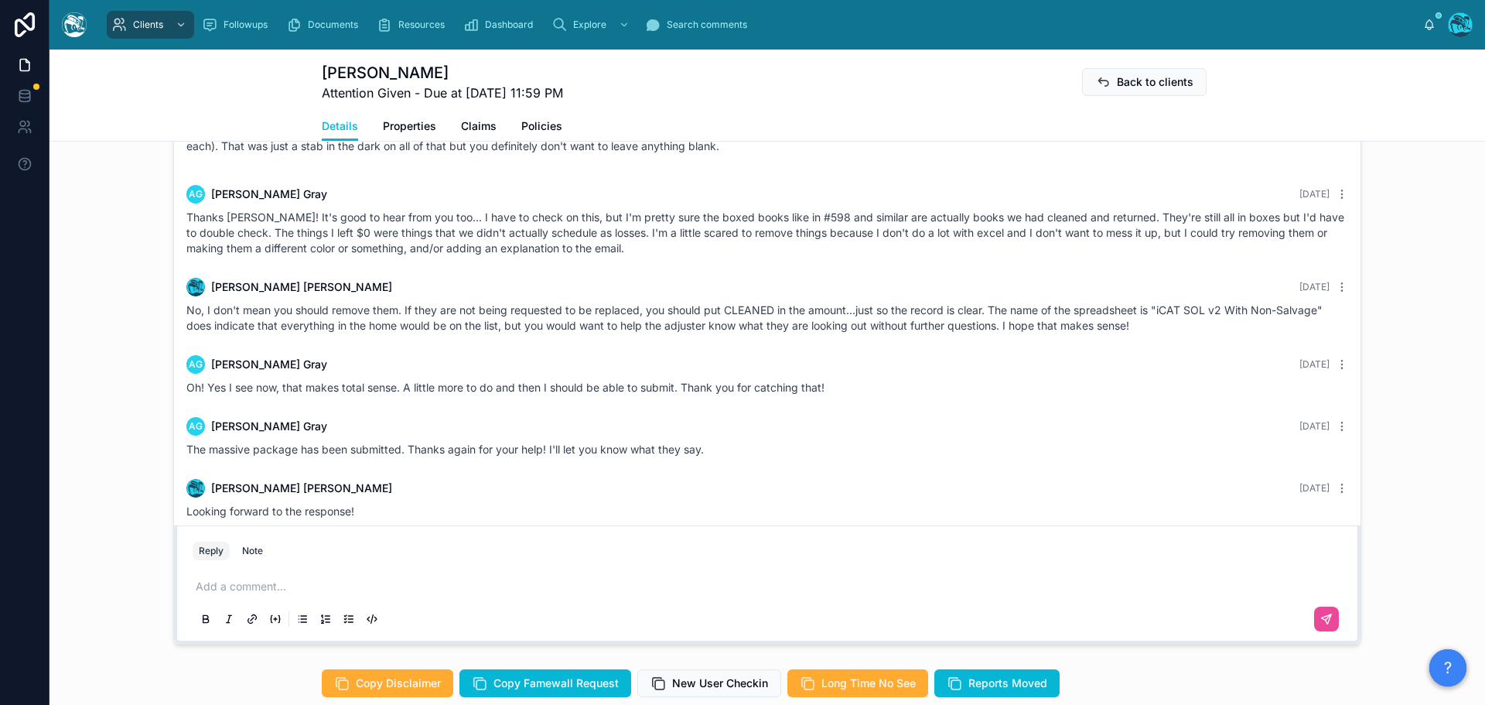
scroll to position [2438, 0]
click at [226, 586] on p at bounding box center [771, 586] width 1150 height 15
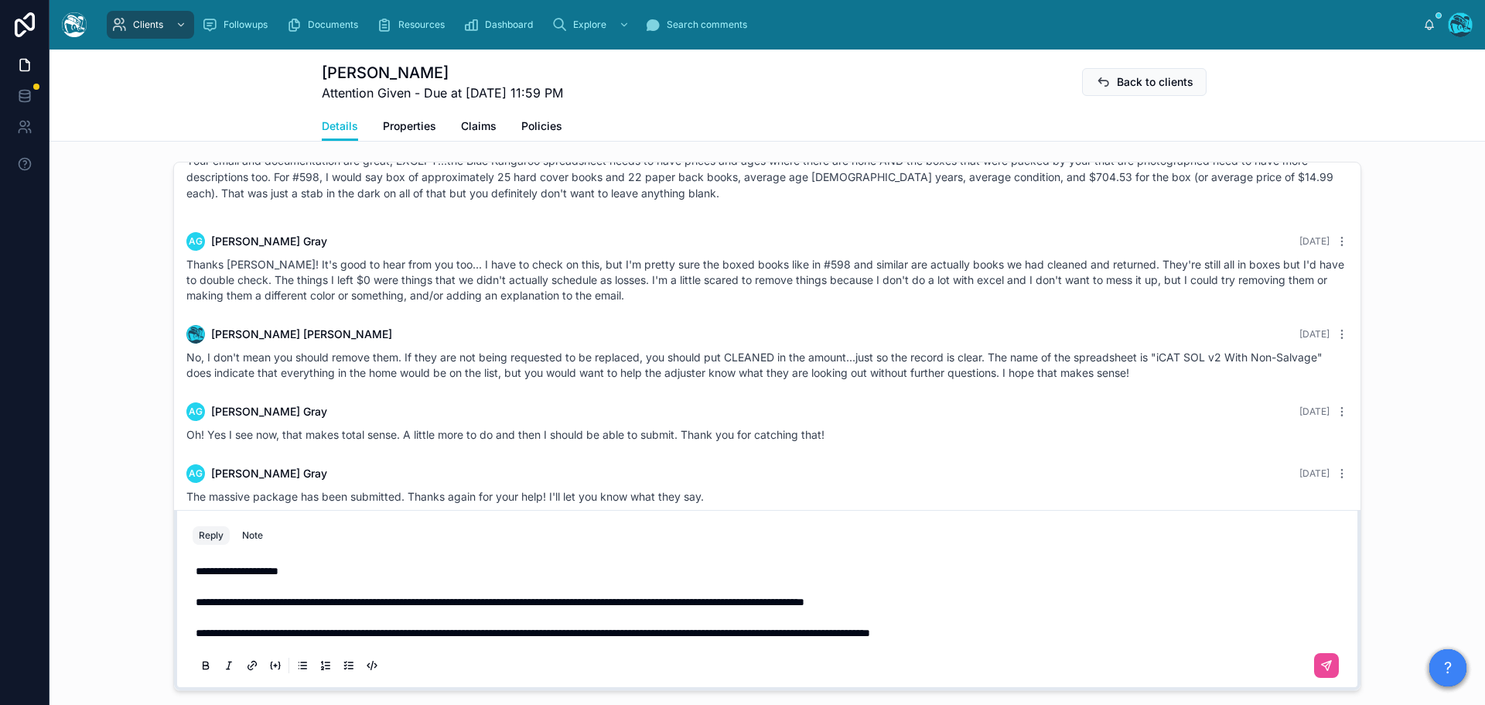
scroll to position [1176, 0]
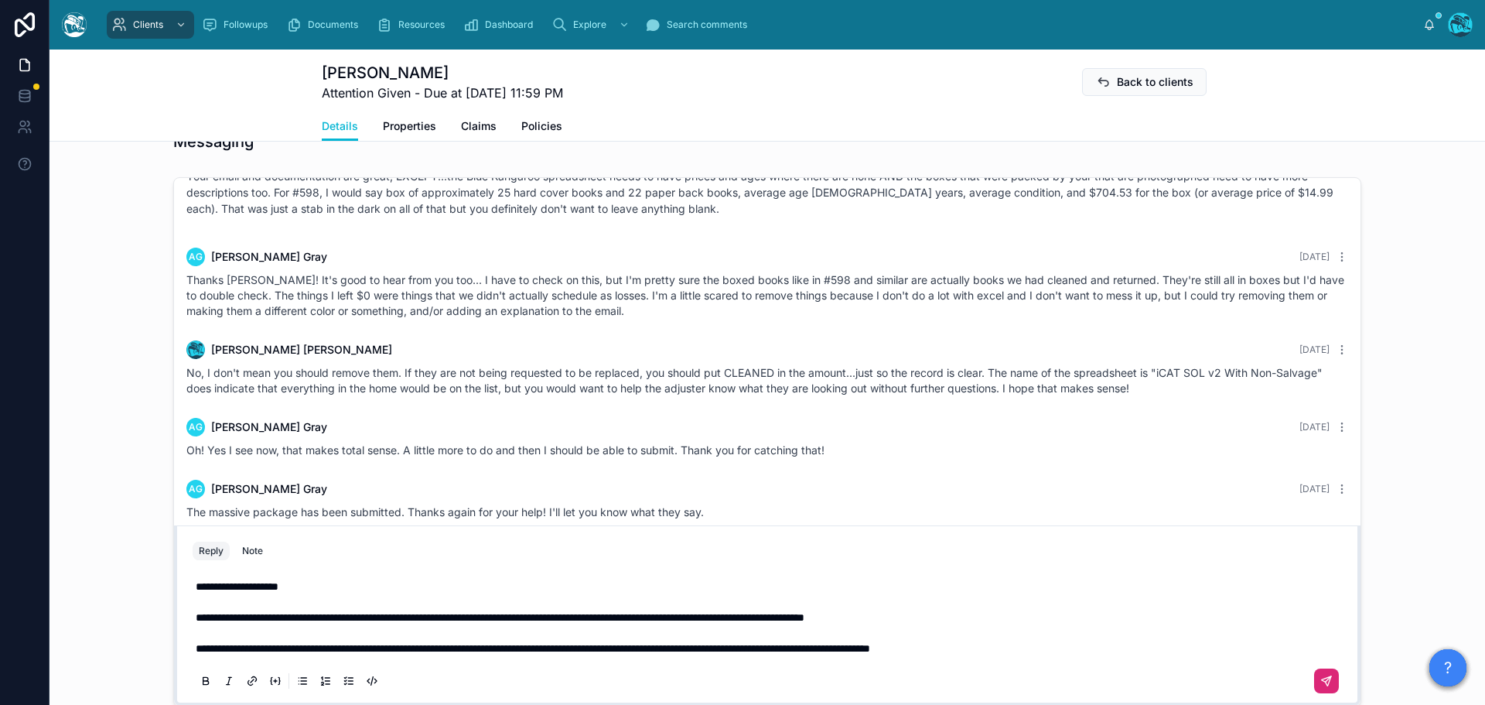
click at [1325, 680] on icon at bounding box center [1327, 681] width 12 height 12
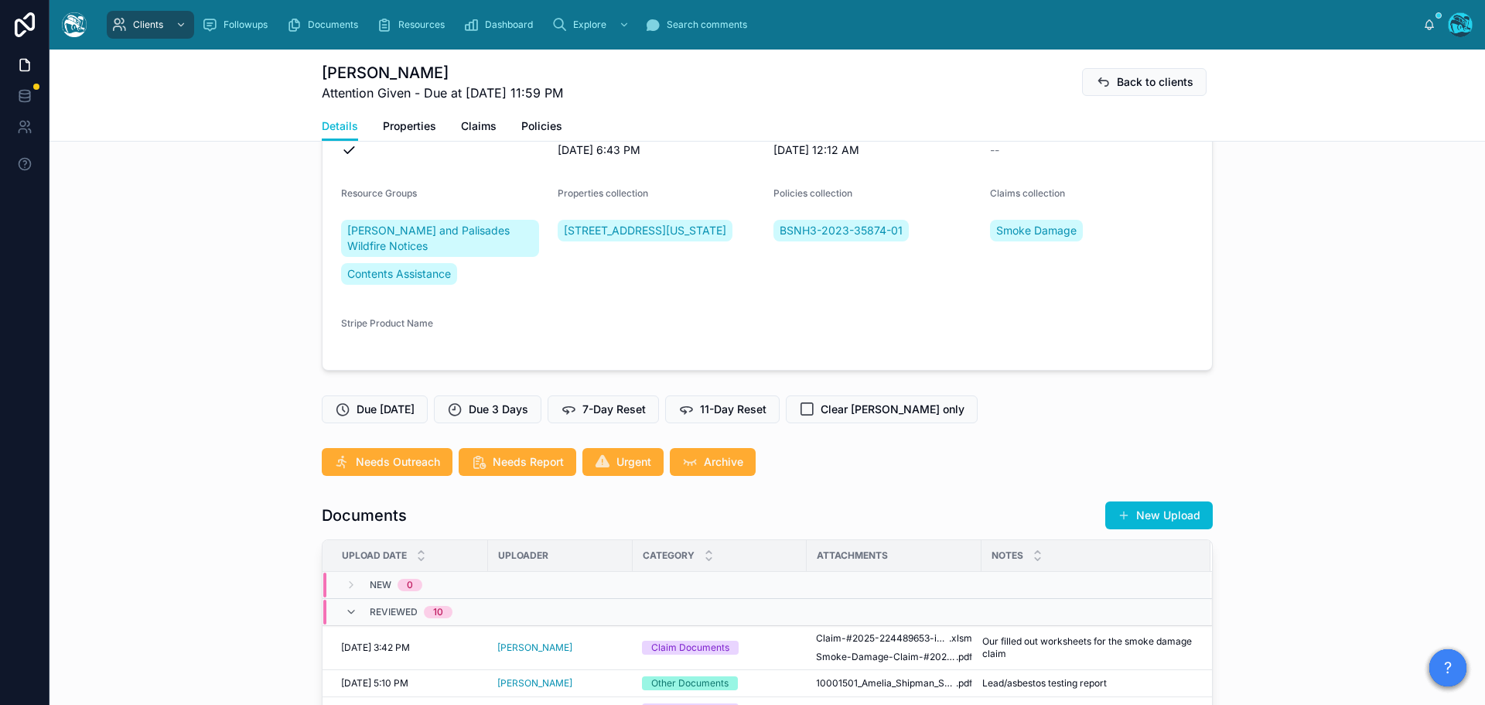
scroll to position [170, 0]
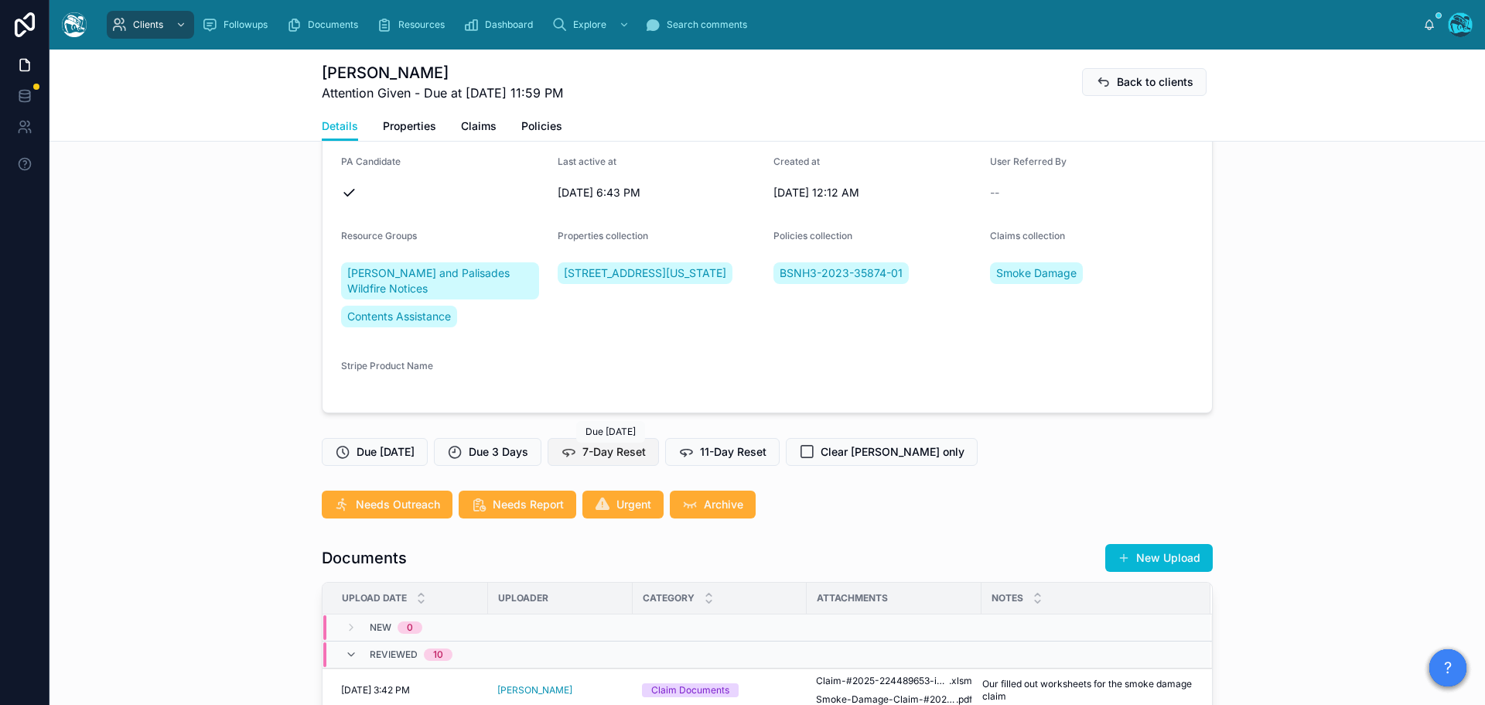
click at [618, 454] on span "7-Day Reset" at bounding box center [614, 451] width 63 height 15
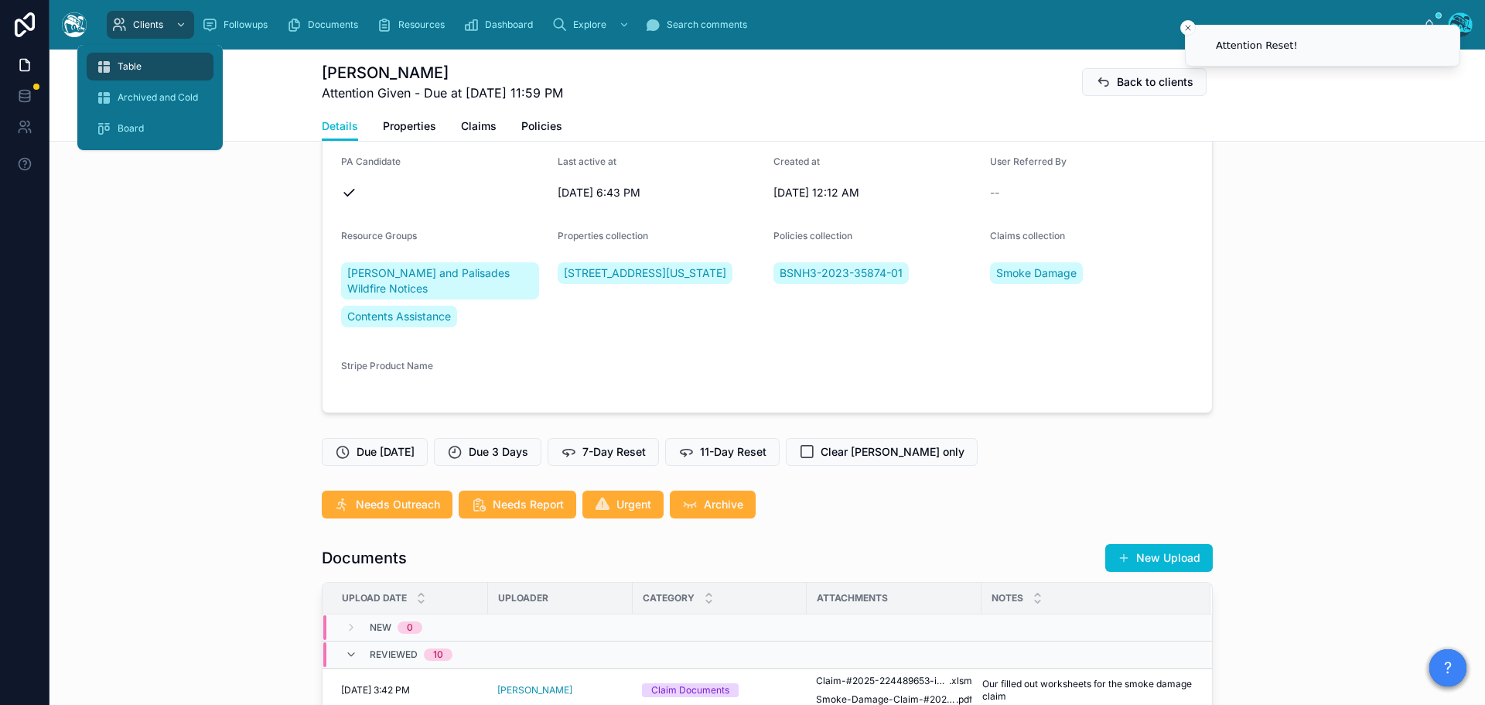
click at [131, 65] on span "Table" at bounding box center [130, 66] width 24 height 12
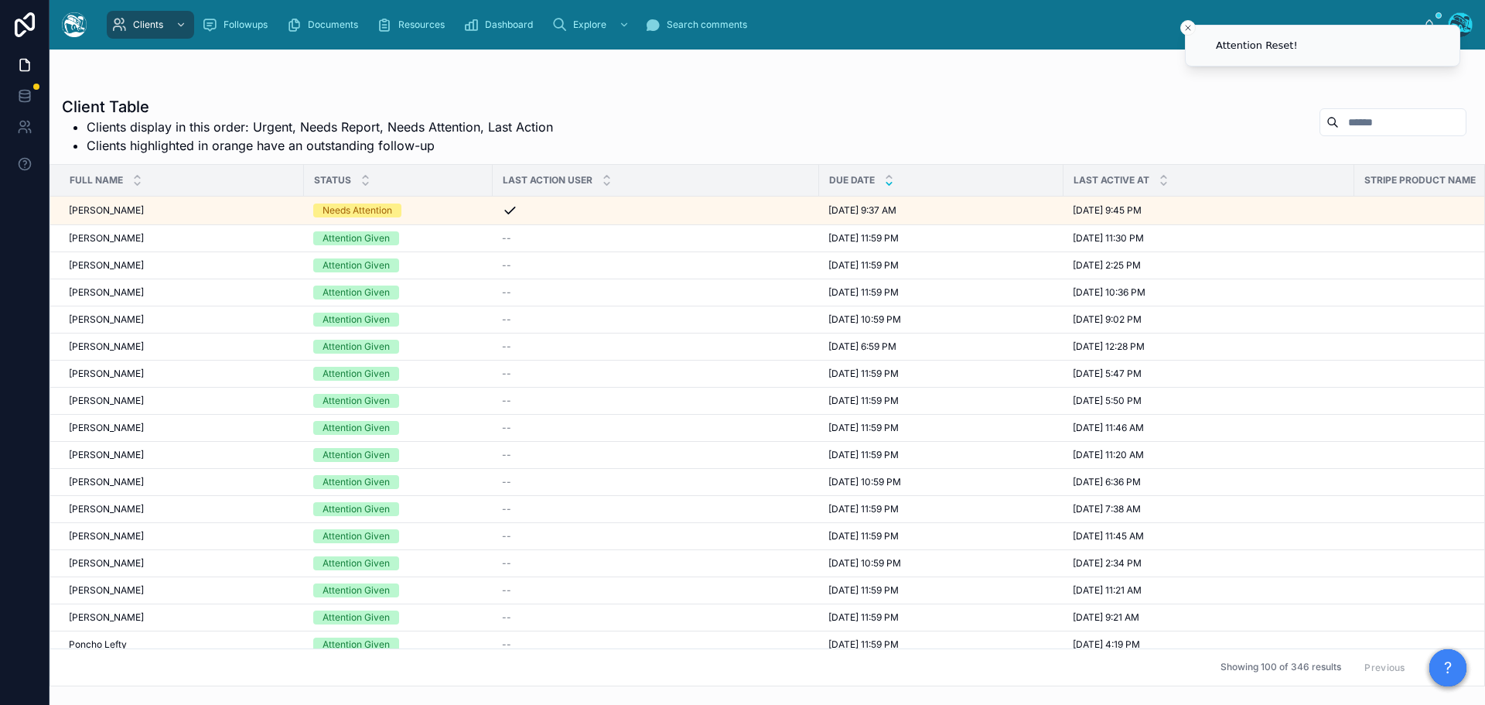
click at [890, 183] on icon at bounding box center [889, 184] width 10 height 10
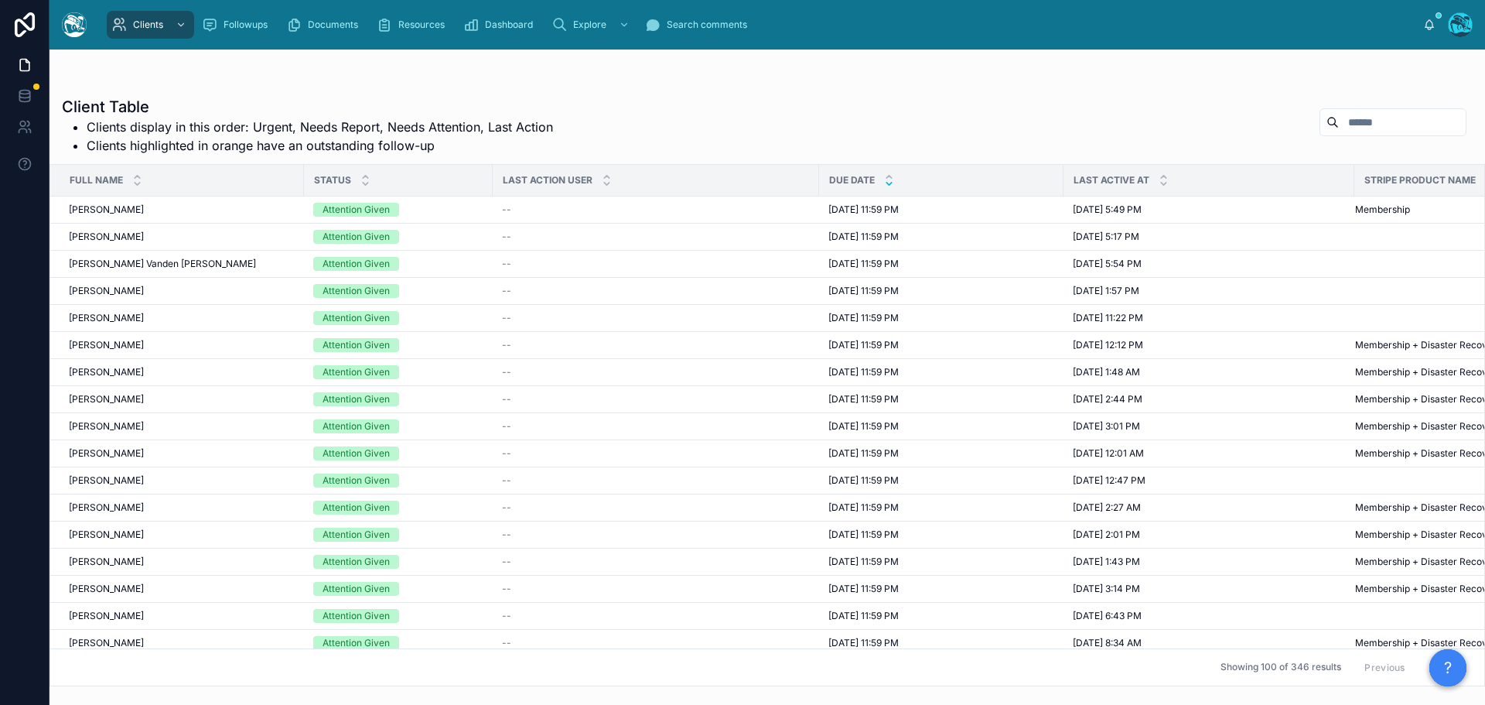
click at [1423, 656] on button "Next" at bounding box center [1444, 667] width 43 height 24
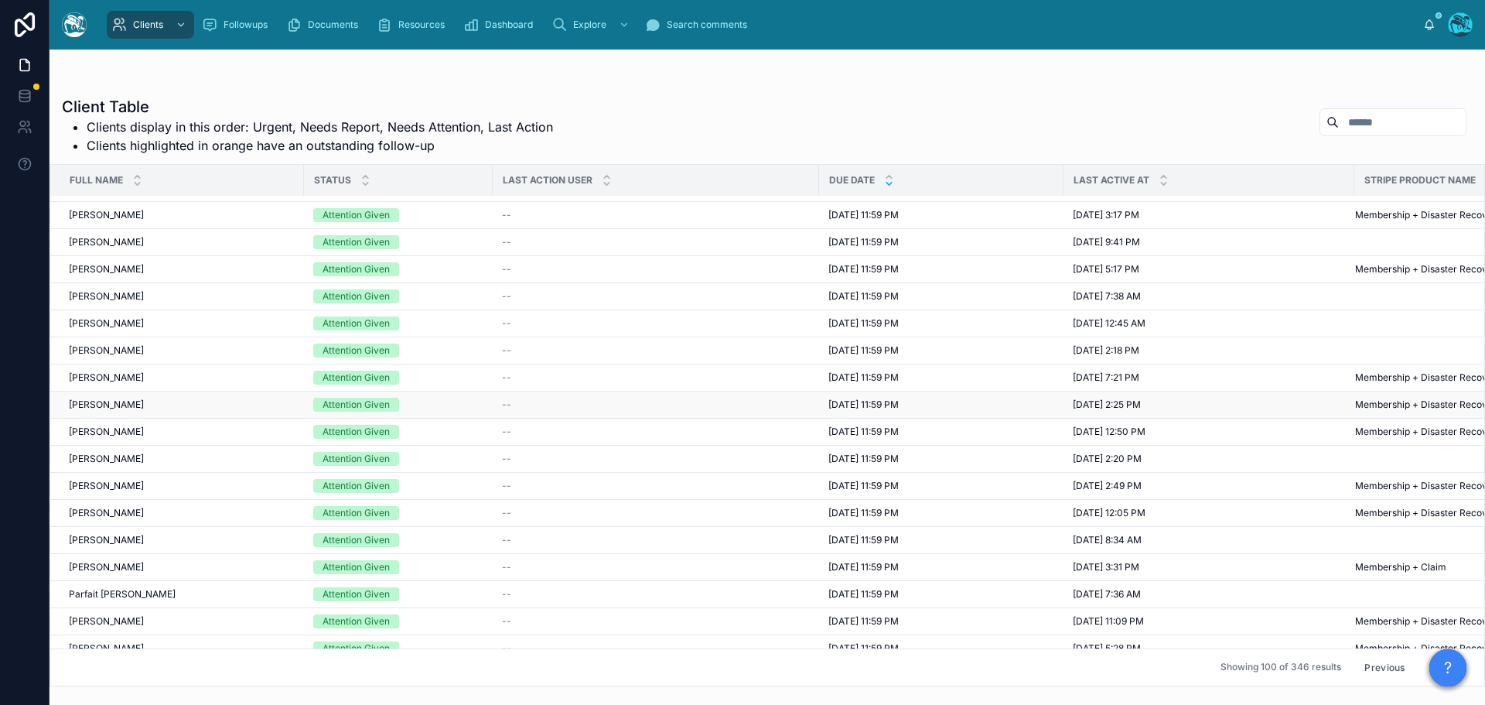
scroll to position [1625, 0]
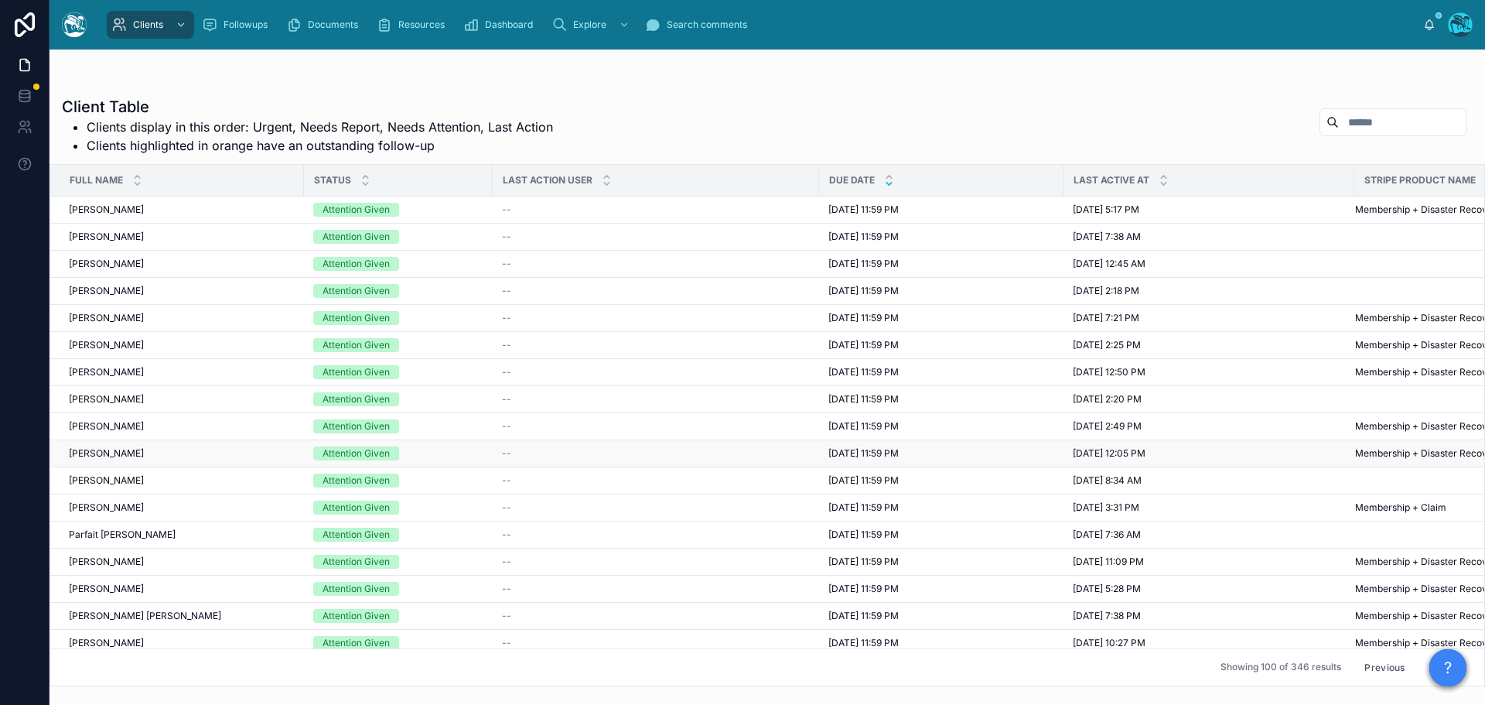
click at [856, 453] on span "8/8/2025 11:59 PM" at bounding box center [864, 453] width 70 height 12
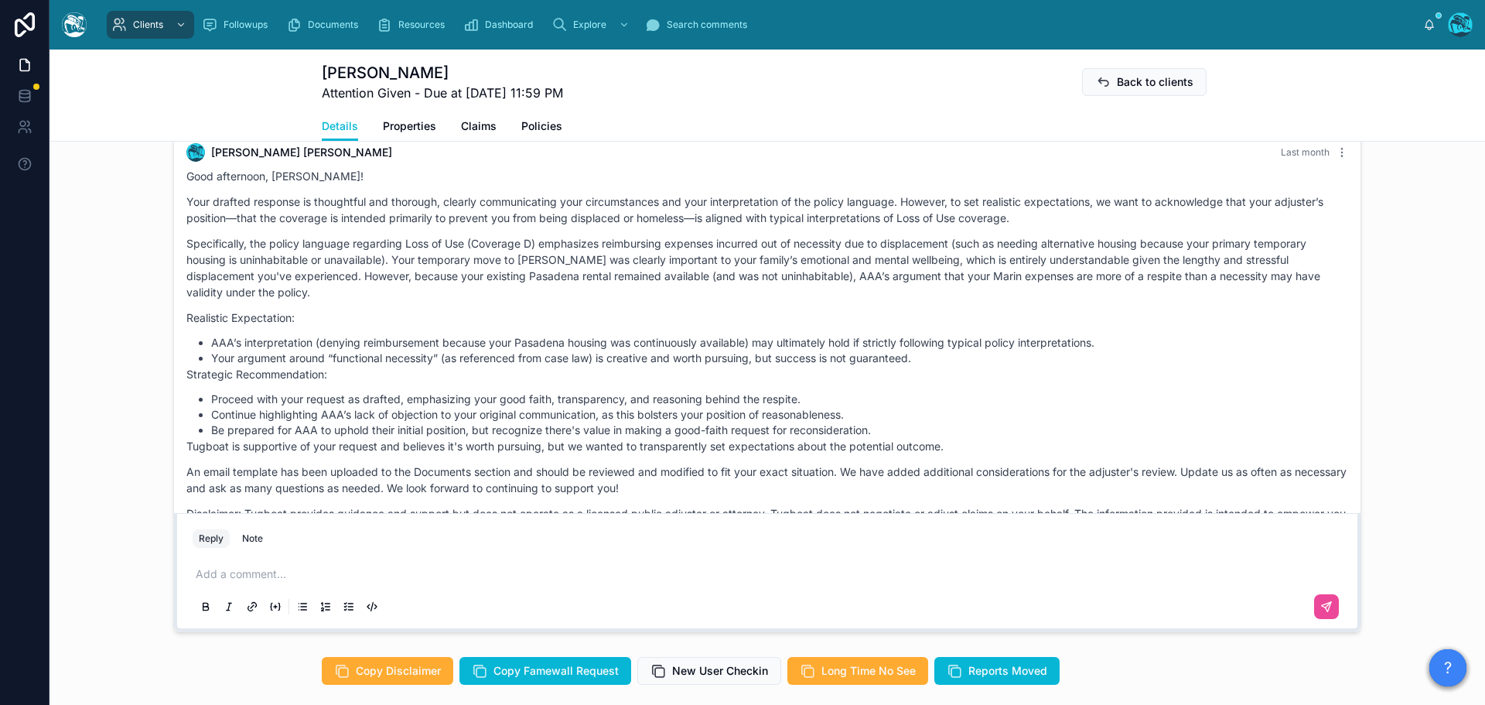
scroll to position [6486, 0]
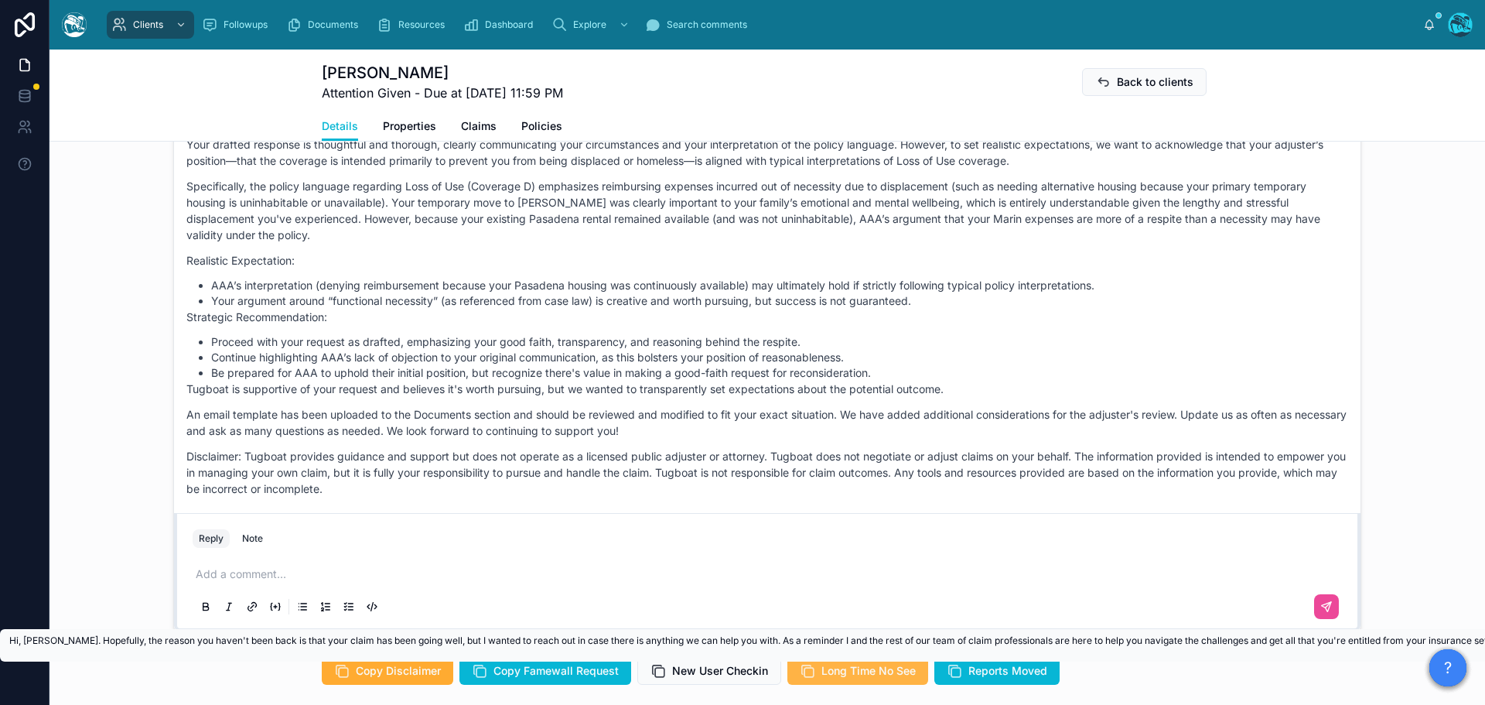
click at [857, 668] on span "Long Time No See" at bounding box center [869, 670] width 94 height 15
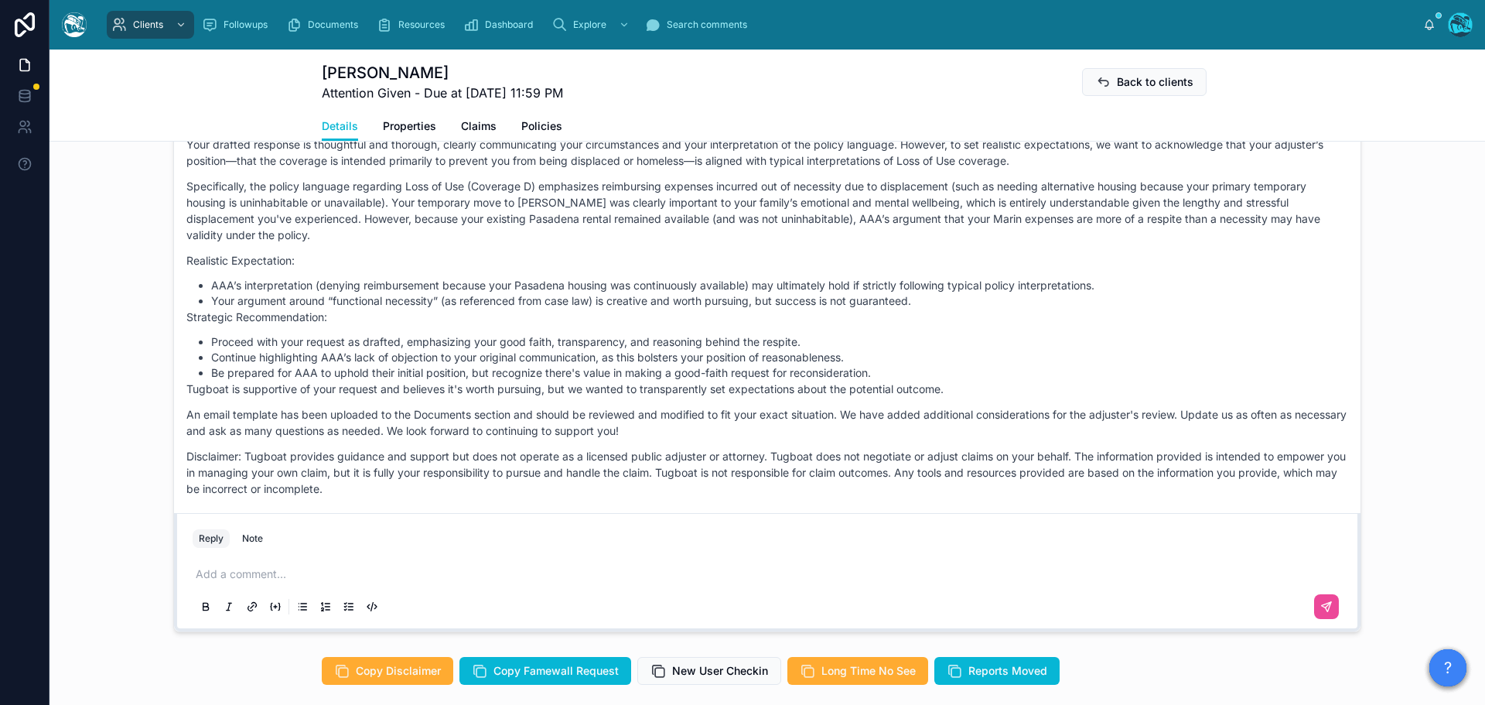
click at [265, 579] on p at bounding box center [771, 573] width 1150 height 15
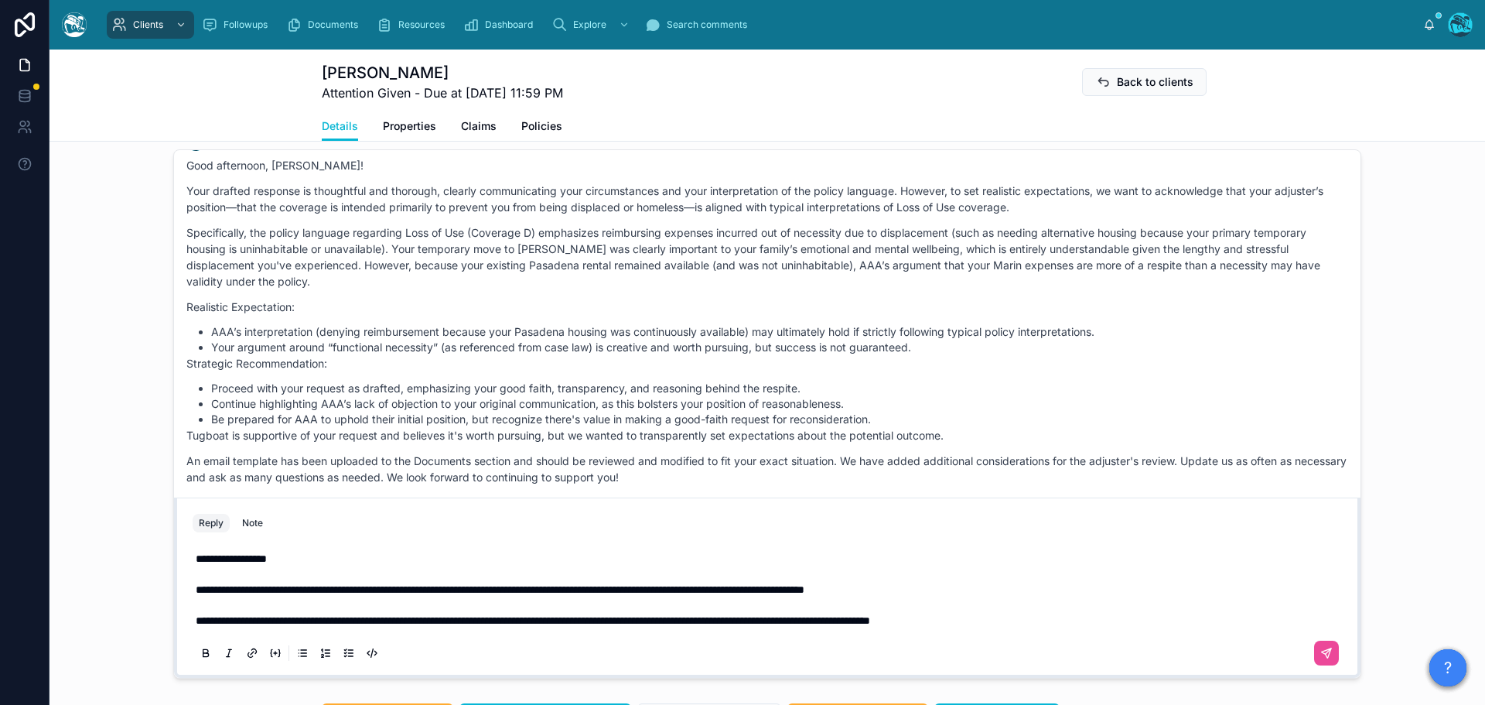
scroll to position [1176, 0]
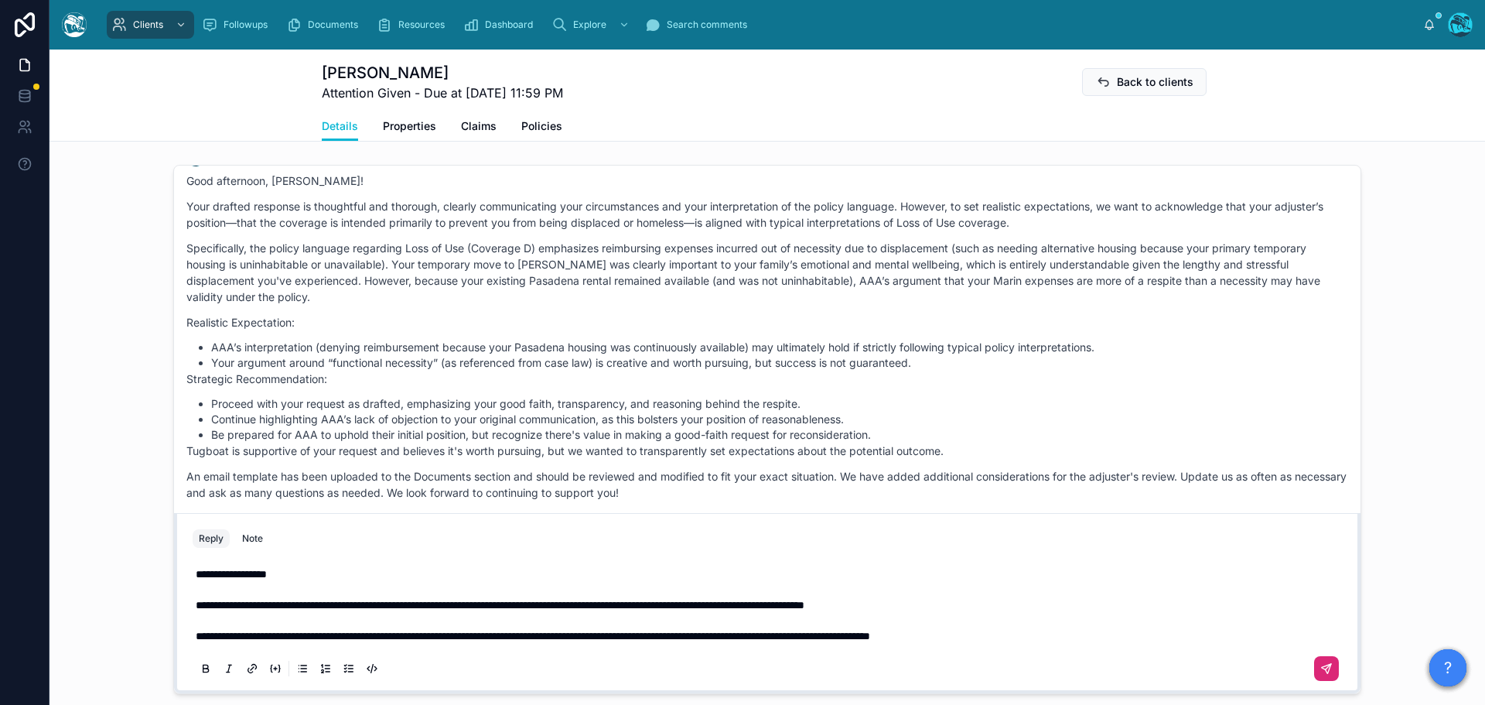
click at [1324, 672] on icon at bounding box center [1327, 668] width 12 height 12
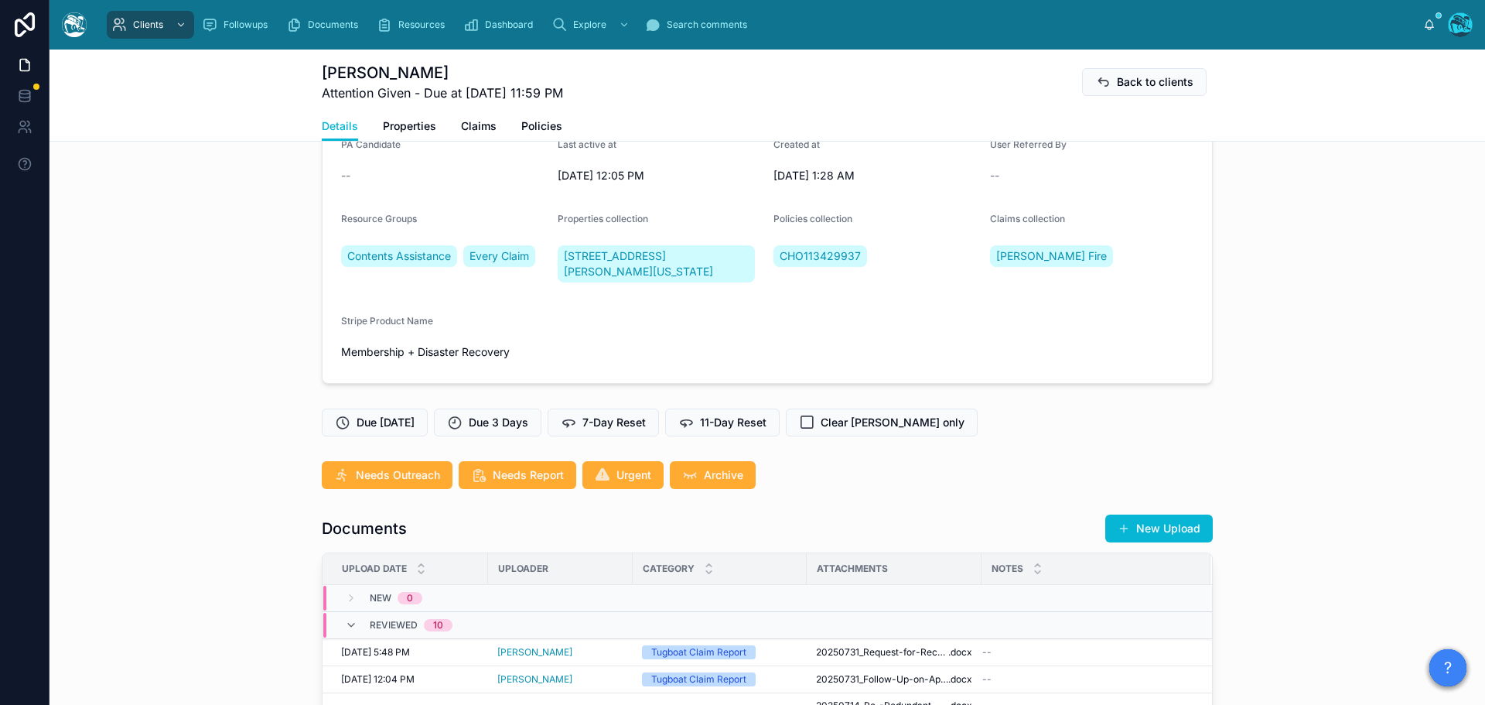
scroll to position [170, 0]
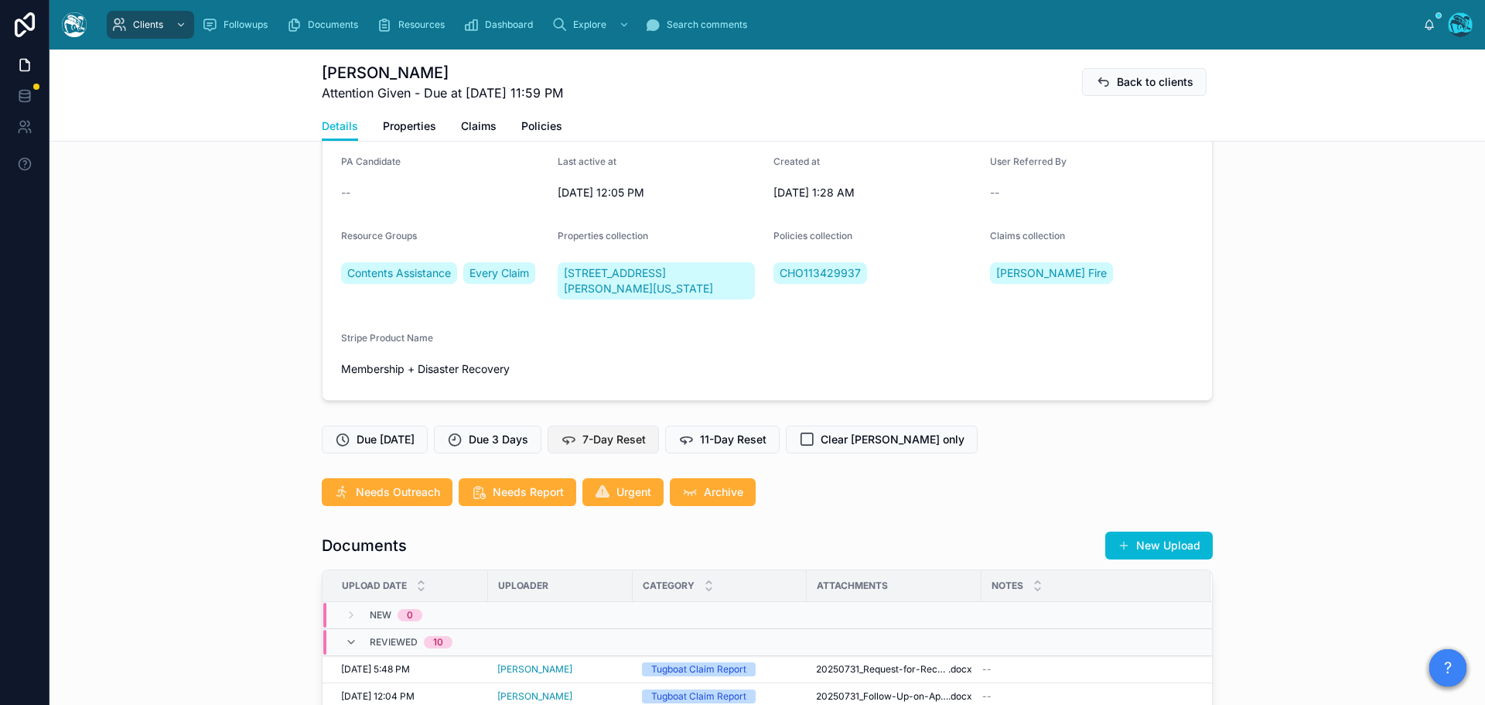
click at [635, 445] on span "7-Day Reset" at bounding box center [614, 439] width 63 height 15
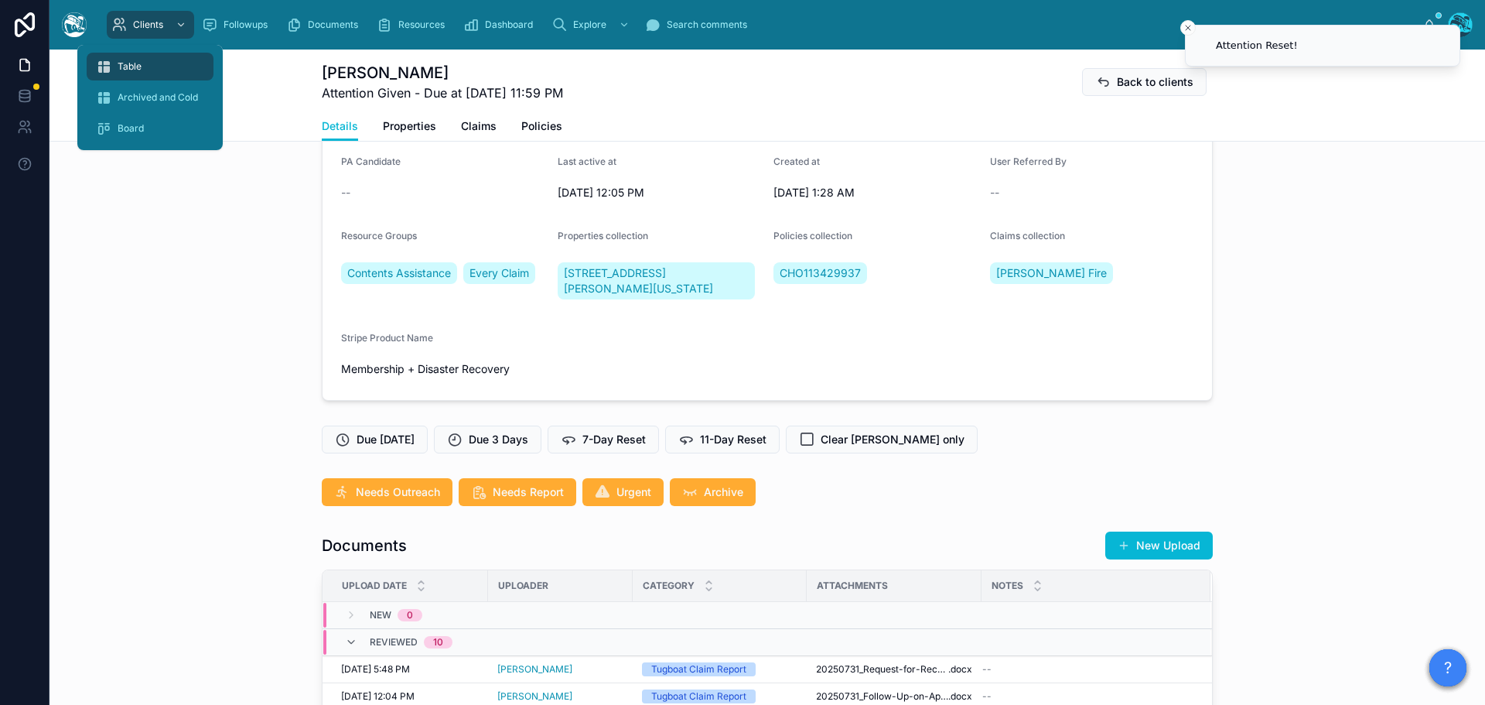
drag, startPoint x: 132, startPoint y: 66, endPoint x: 140, endPoint y: 69, distance: 9.1
click at [132, 66] on span "Table" at bounding box center [130, 66] width 24 height 12
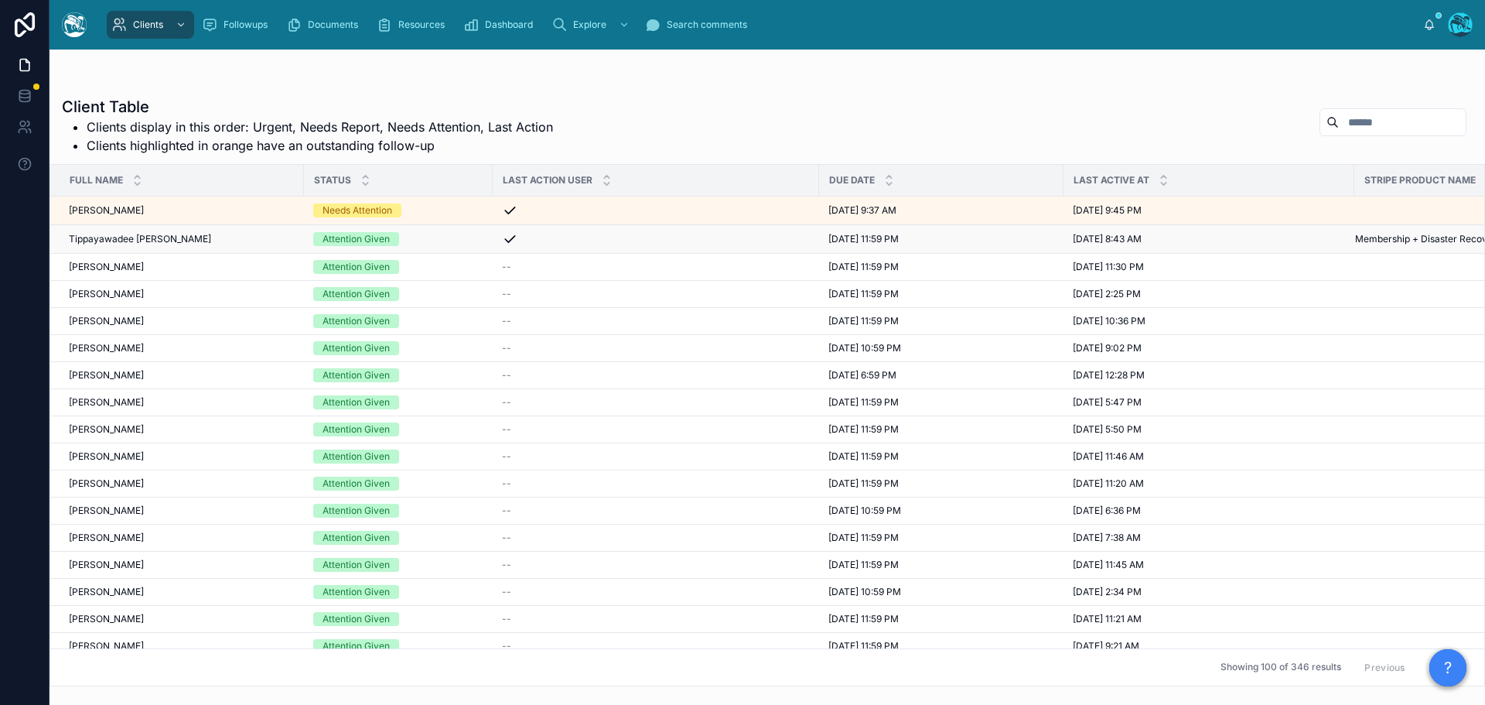
click at [433, 242] on div "Attention Given" at bounding box center [398, 239] width 170 height 14
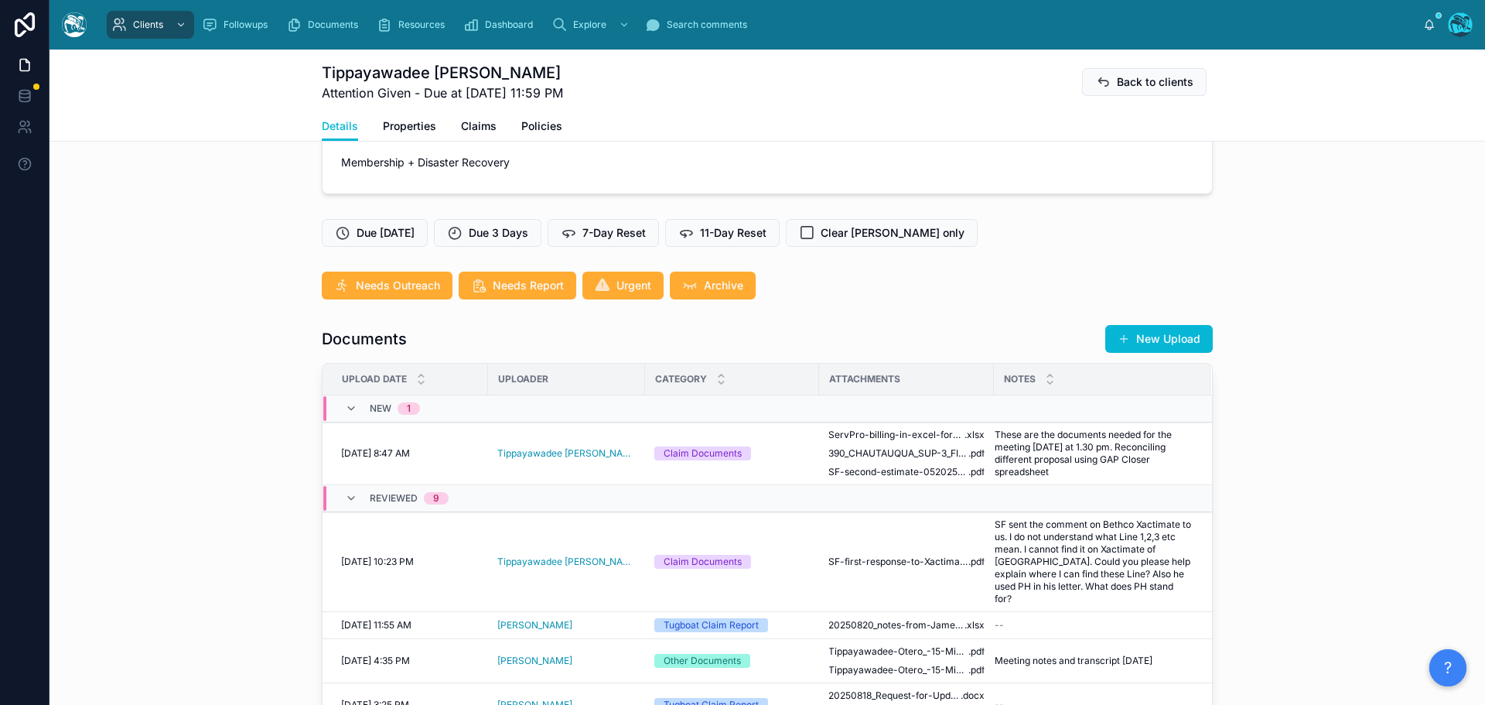
scroll to position [619, 0]
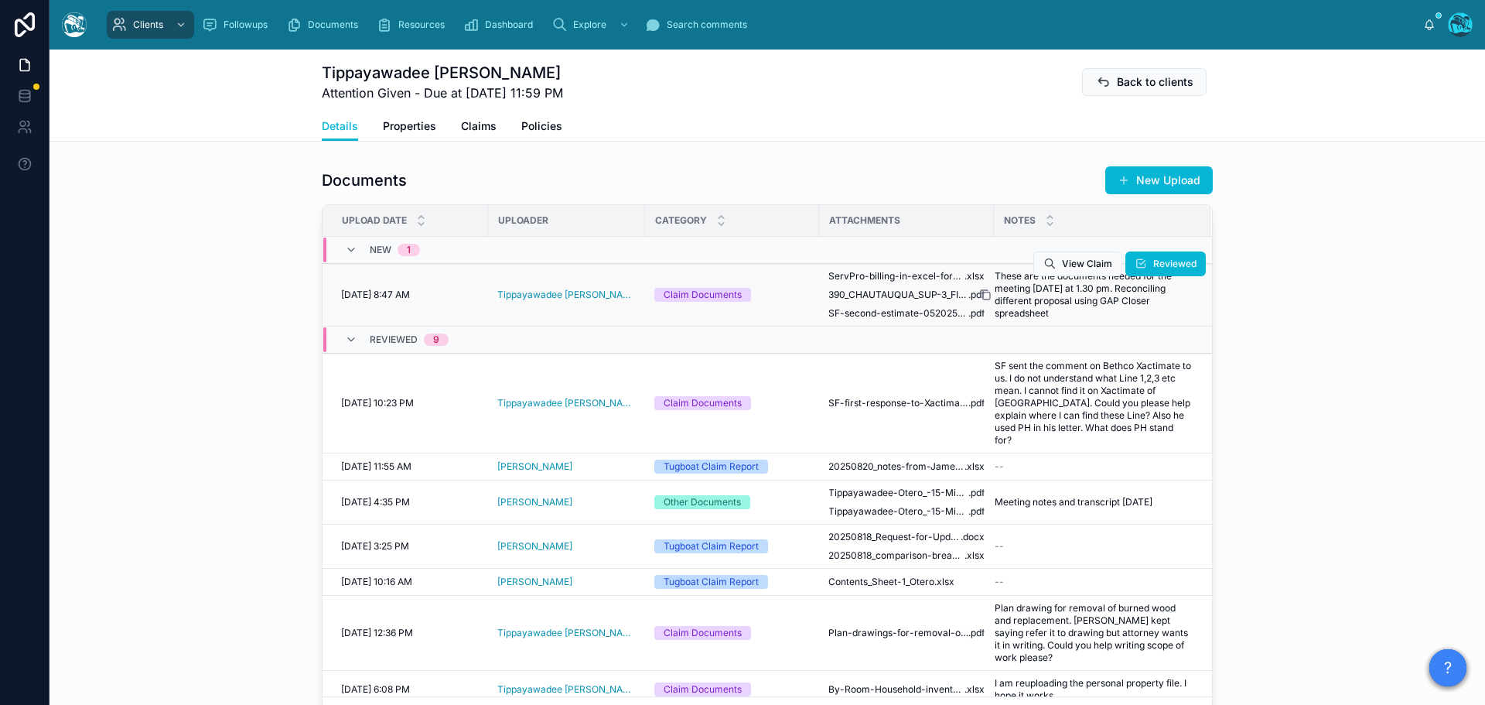
click at [983, 292] on icon at bounding box center [986, 295] width 7 height 7
click at [894, 313] on span "SF-second-estimate-052025-highlighted-is-ServPro-work-dated-082825" at bounding box center [899, 313] width 140 height 12
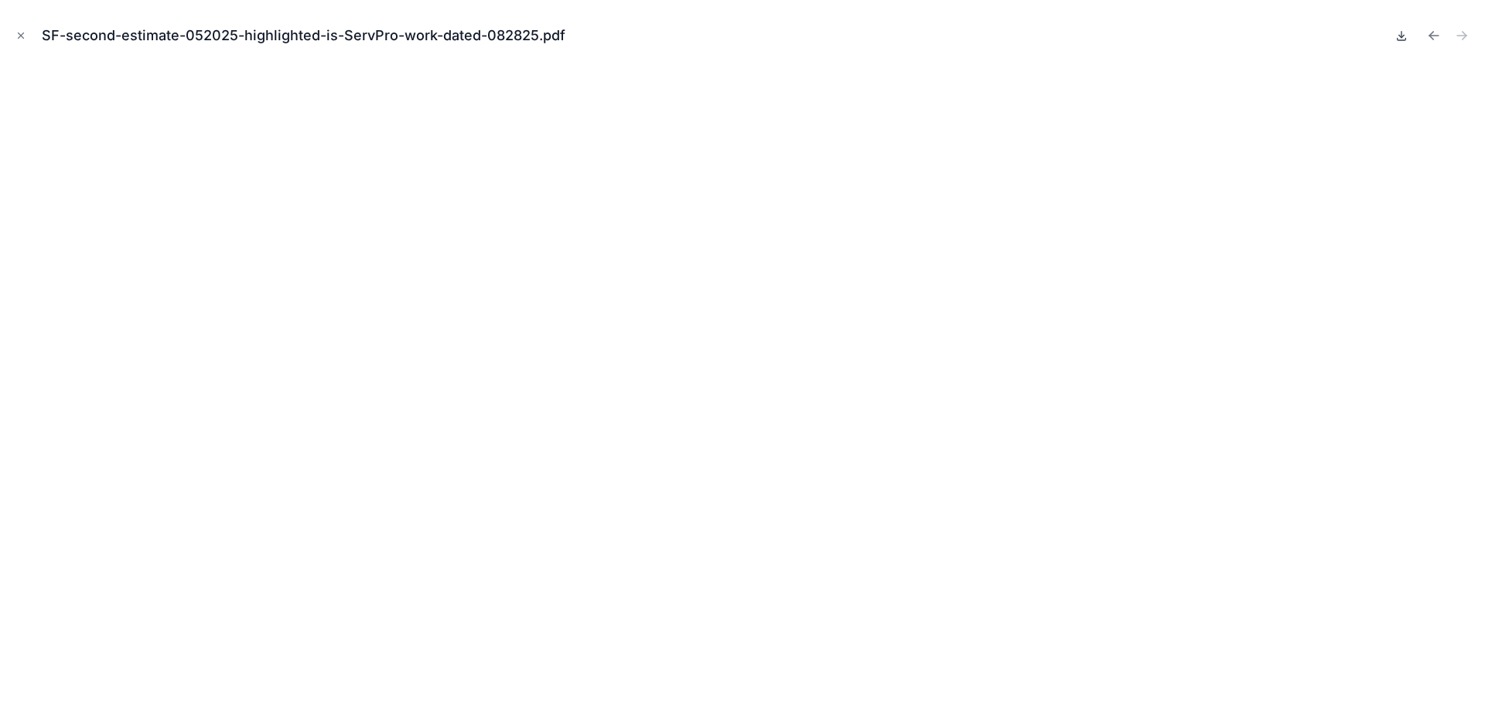
click at [1402, 36] on icon at bounding box center [1402, 35] width 0 height 6
click at [1402, 37] on icon at bounding box center [1402, 35] width 0 height 6
click at [1430, 34] on icon "Previous file" at bounding box center [1432, 34] width 4 height 4
click at [1403, 37] on icon at bounding box center [1402, 36] width 5 height 2
click at [1434, 36] on icon "Previous file" at bounding box center [1434, 35] width 15 height 15
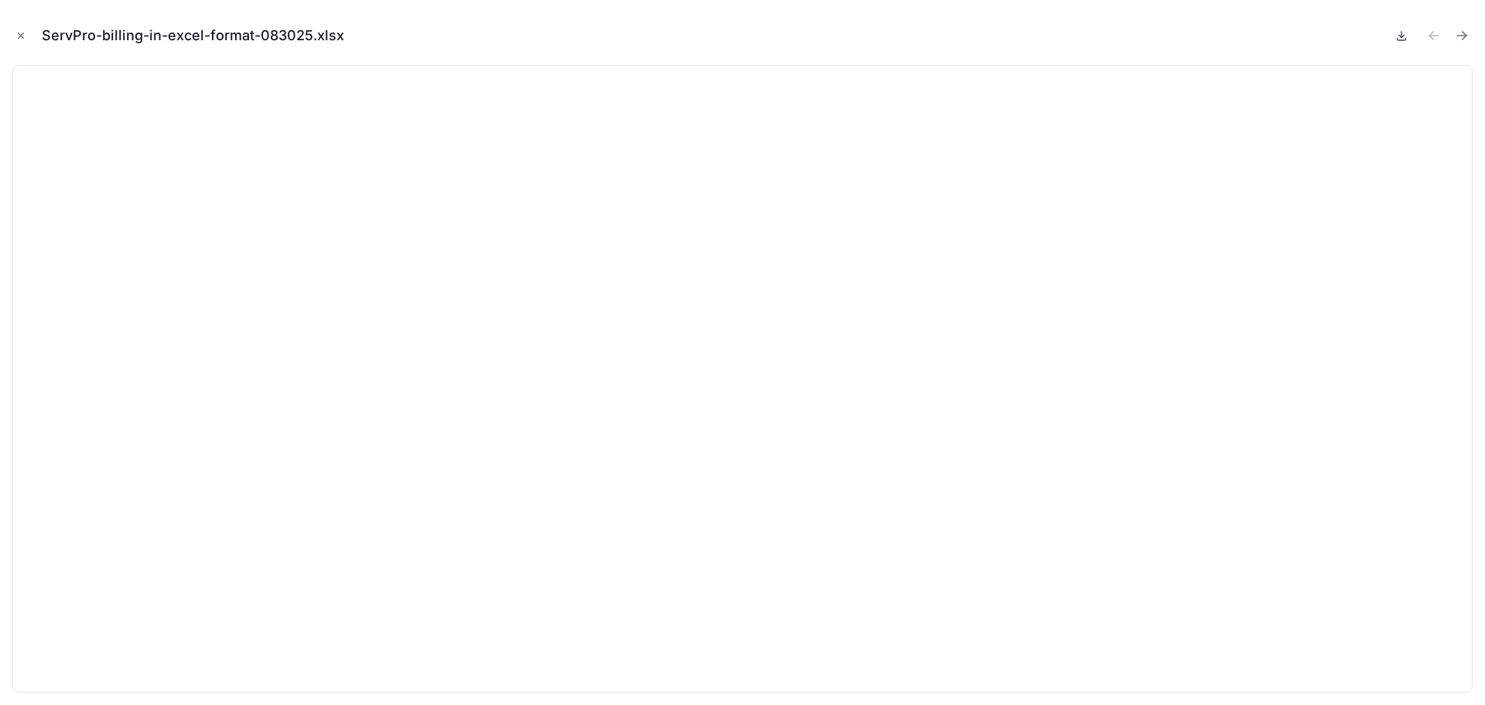
click at [1403, 37] on icon at bounding box center [1402, 35] width 12 height 12
click at [1461, 35] on icon "Next file" at bounding box center [1461, 35] width 15 height 15
click at [23, 35] on icon "Close modal" at bounding box center [20, 35] width 11 height 11
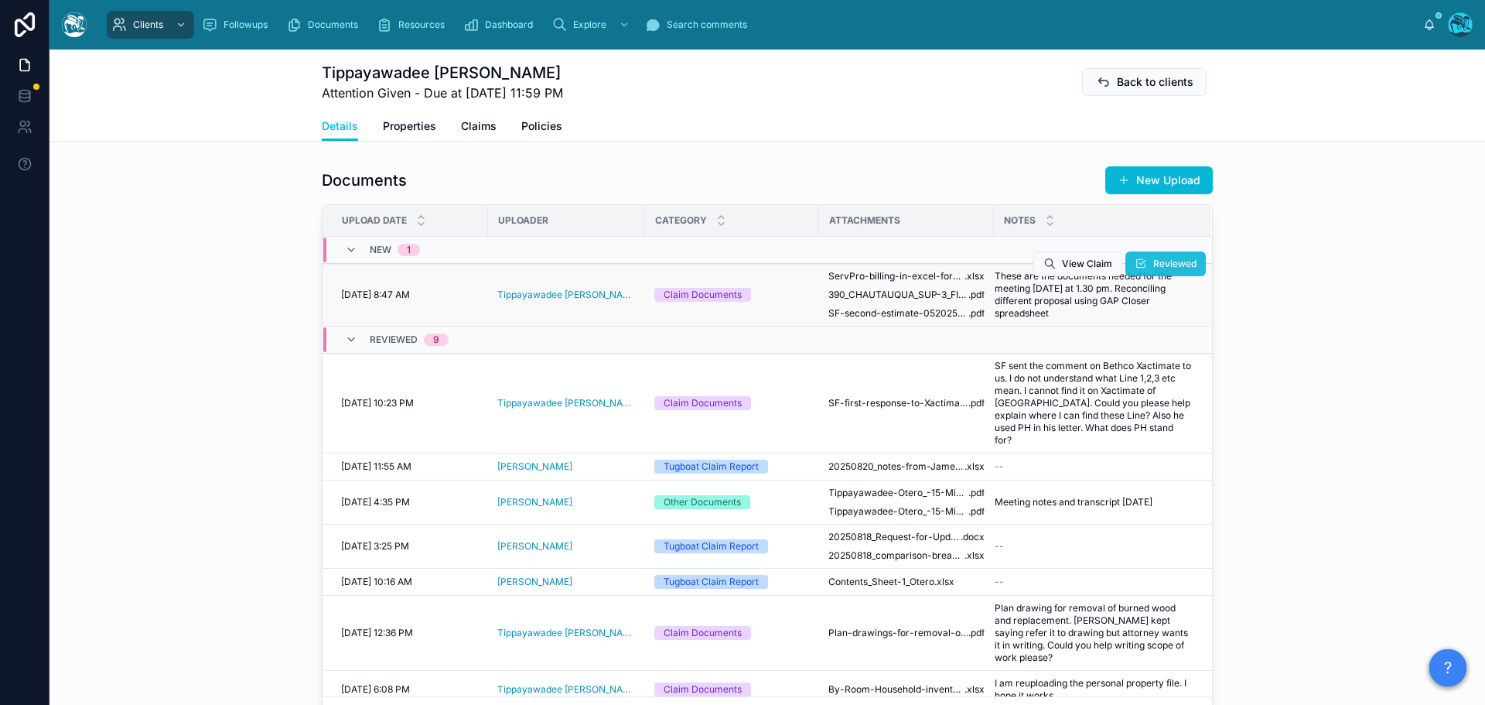
click at [1131, 258] on button "Reviewed" at bounding box center [1166, 263] width 80 height 25
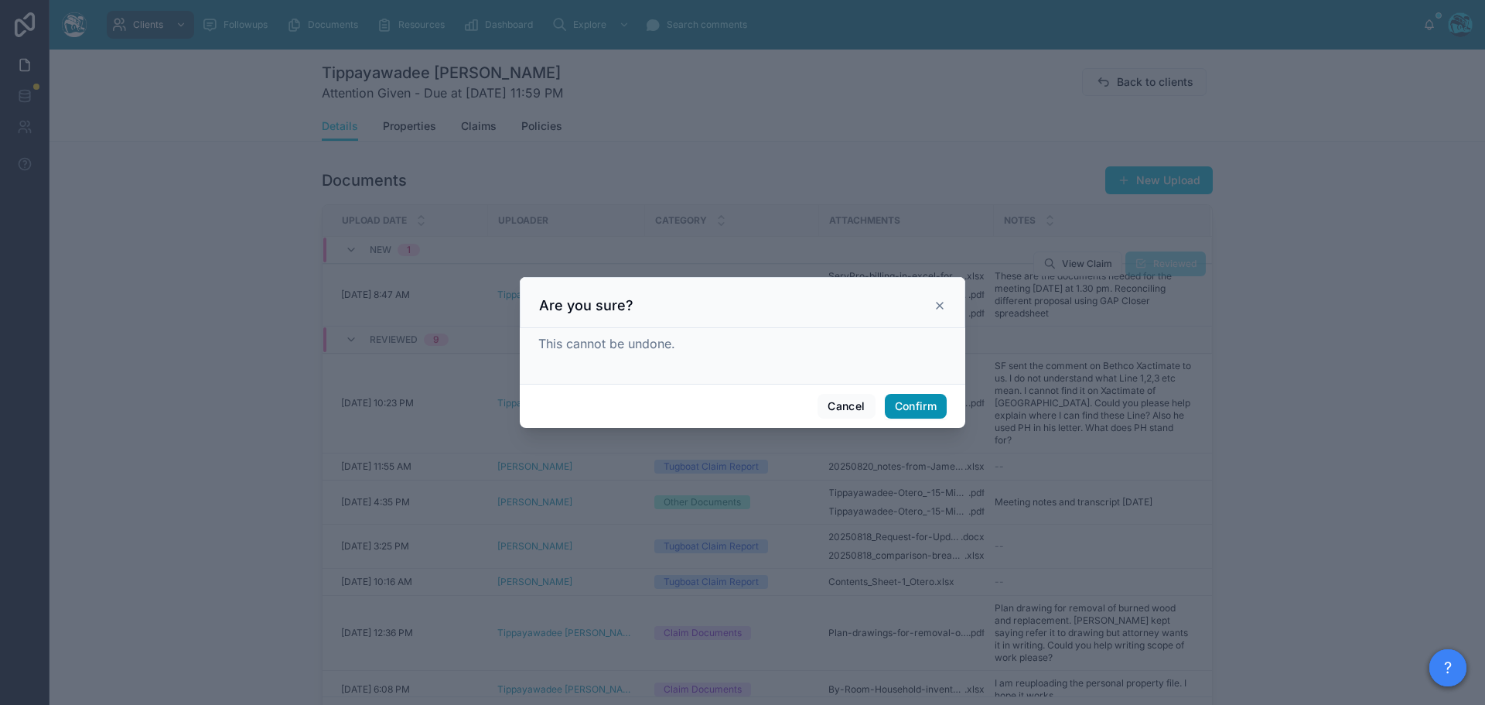
click at [918, 400] on button "Confirm" at bounding box center [916, 406] width 62 height 25
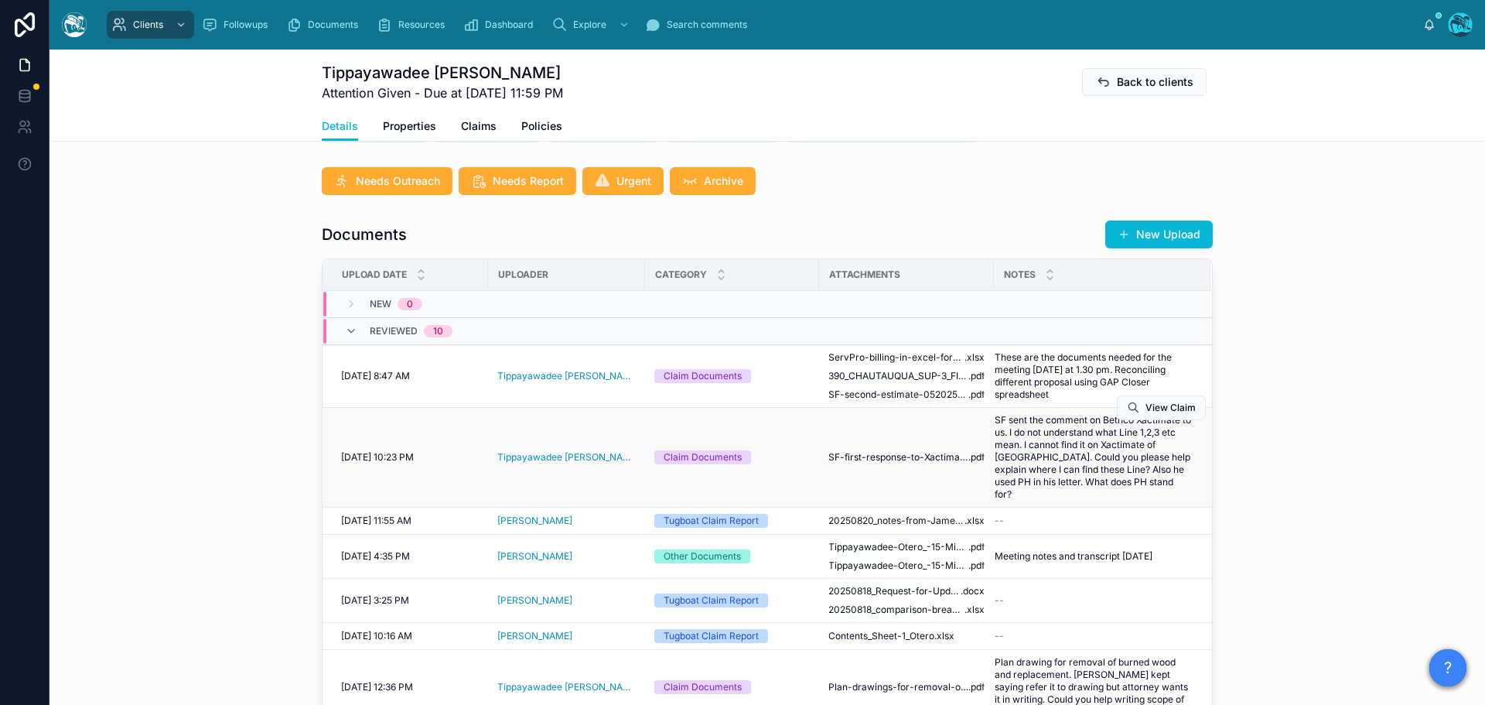
scroll to position [542, 0]
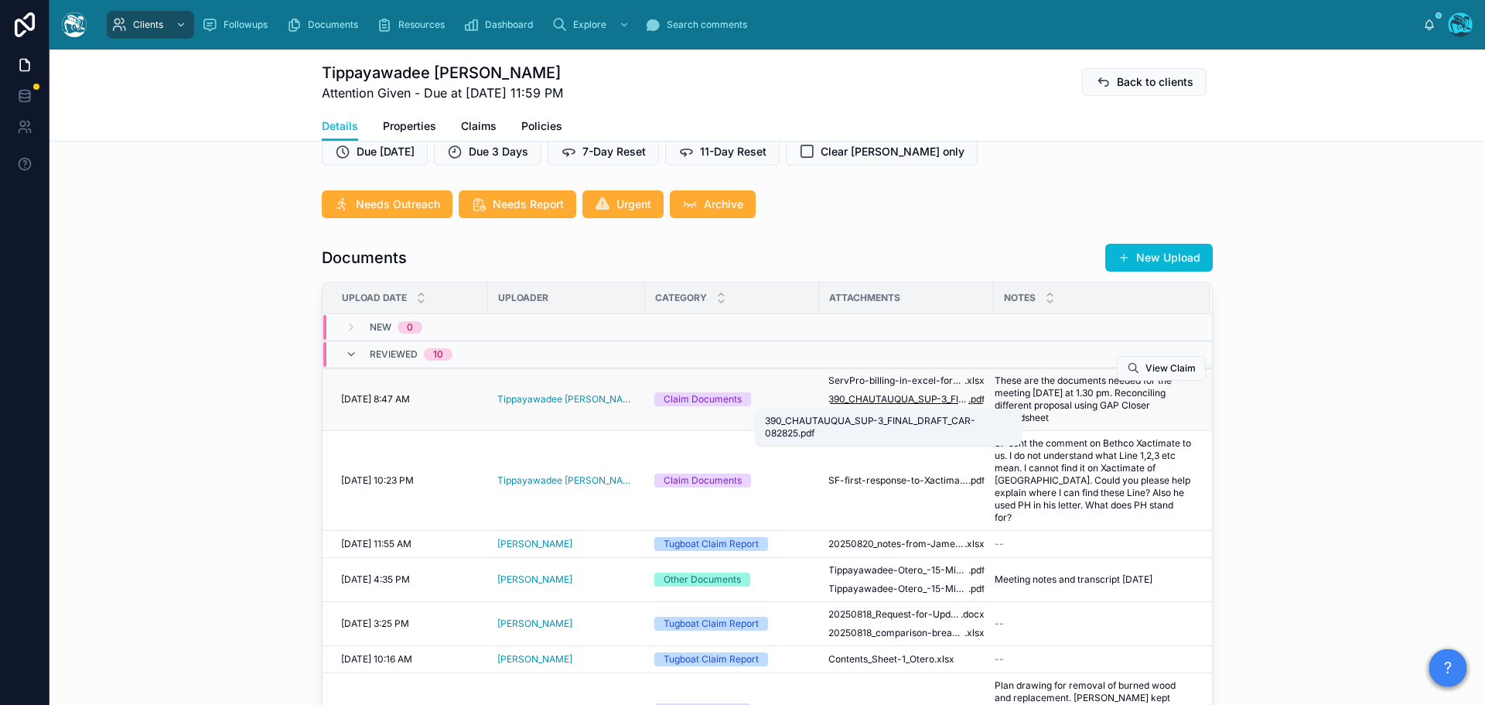
click at [904, 400] on span "390_CHAUTAUQUA_SUP-3_FINAL_DRAFT_CAR-082825" at bounding box center [899, 399] width 140 height 12
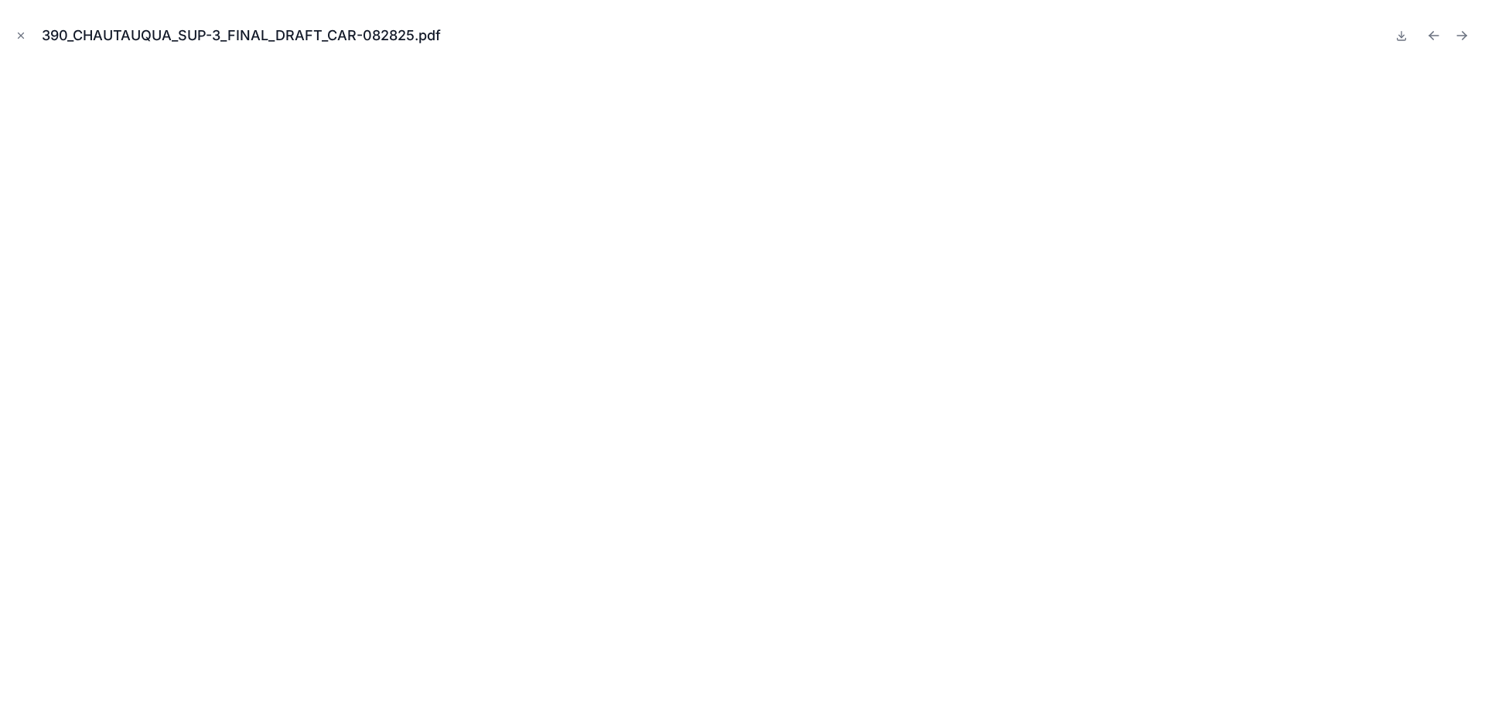
drag, startPoint x: 21, startPoint y: 34, endPoint x: 231, endPoint y: 151, distance: 240.7
click at [21, 34] on icon "Close modal" at bounding box center [20, 35] width 11 height 11
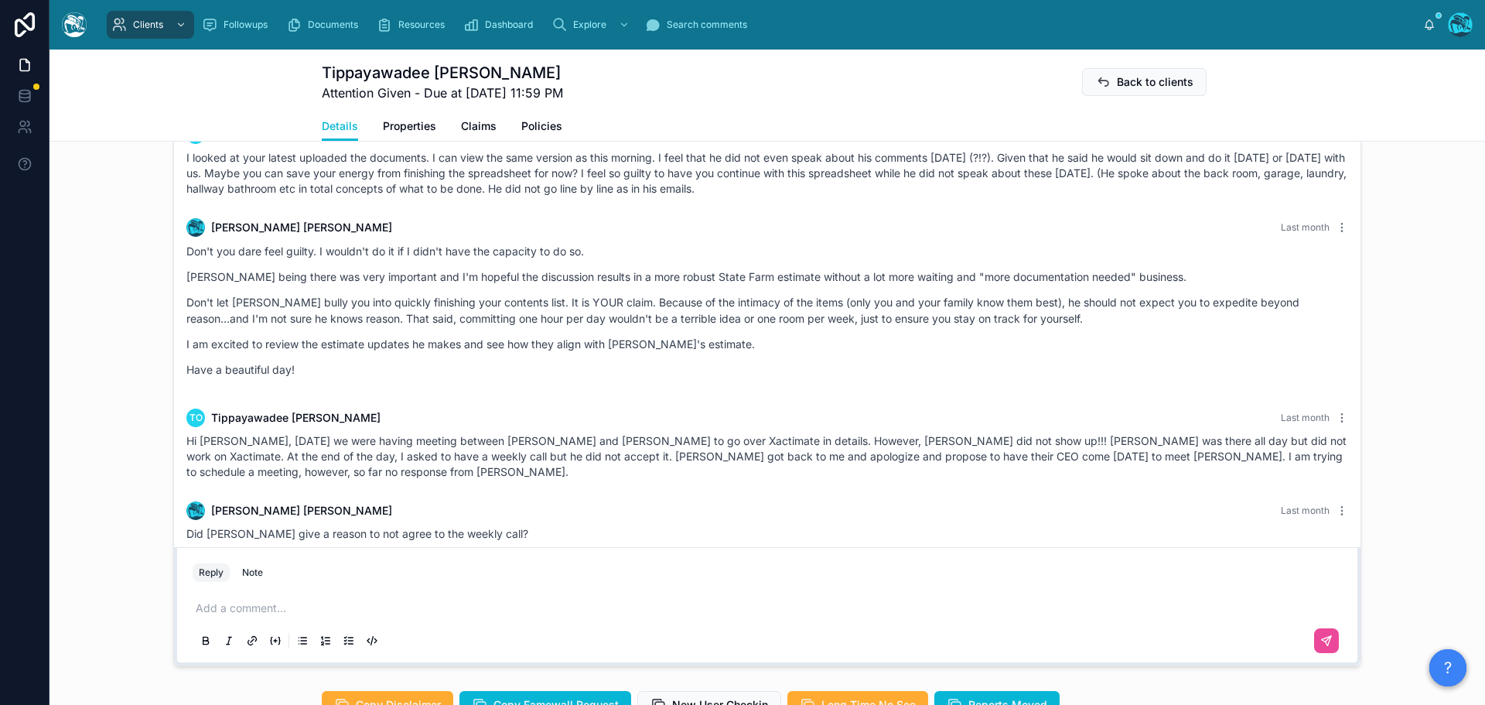
scroll to position [1315, 0]
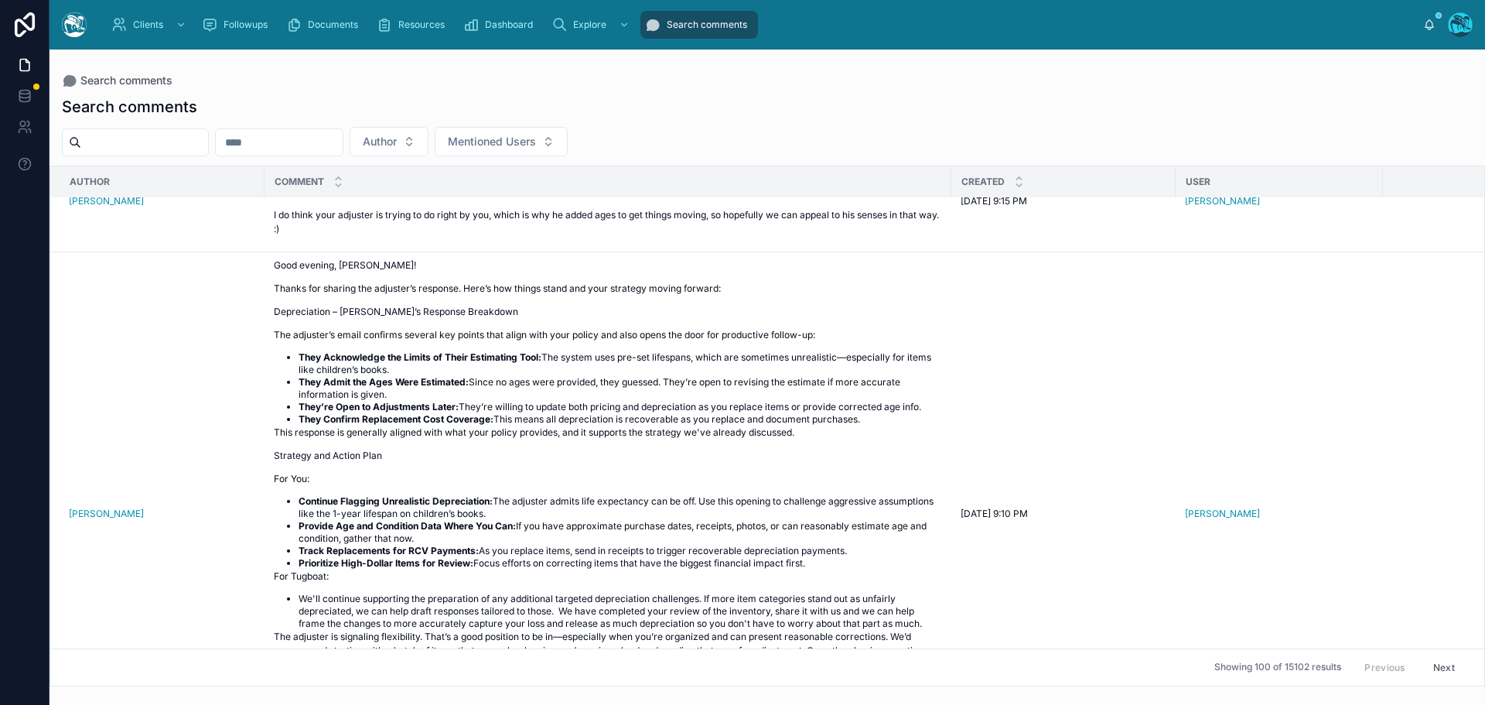
scroll to position [2553, 0]
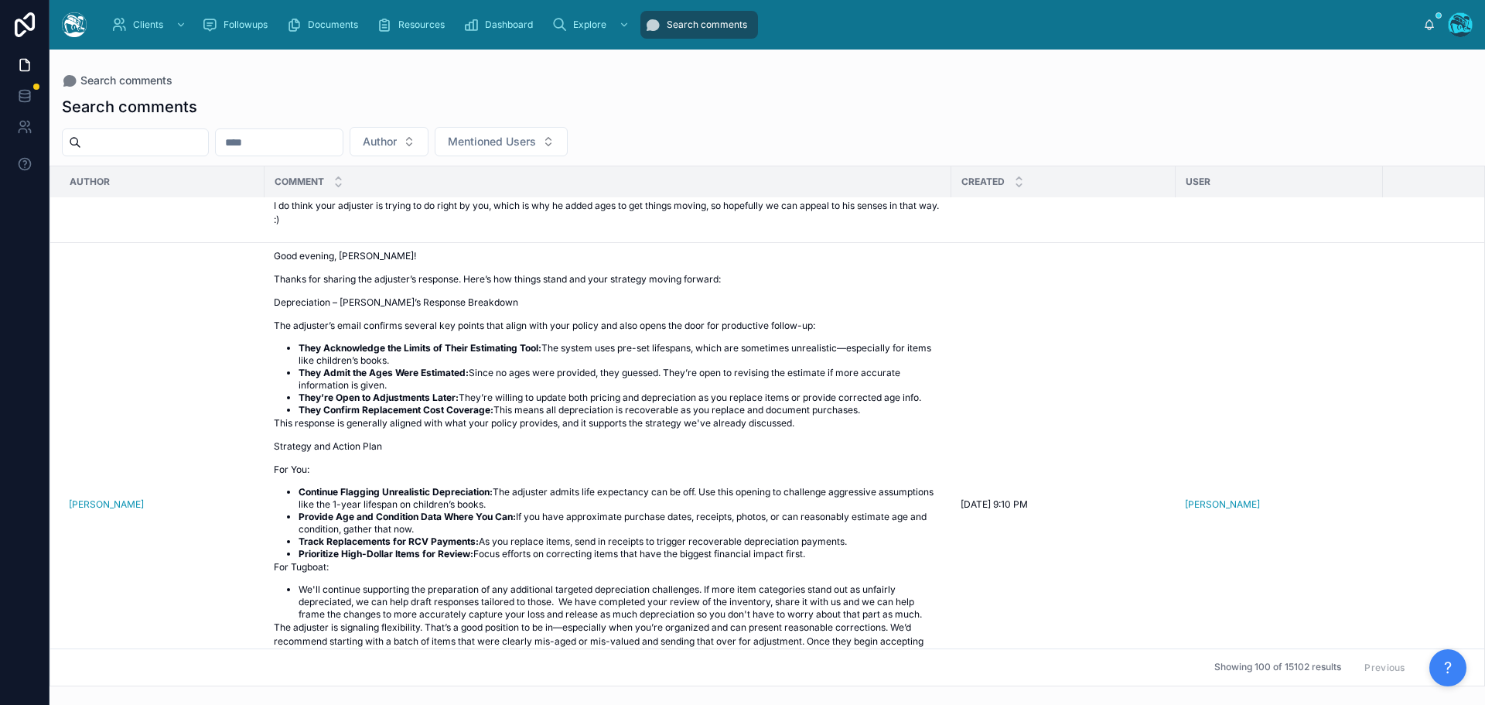
click at [1424, 655] on button "Next" at bounding box center [1444, 667] width 43 height 24
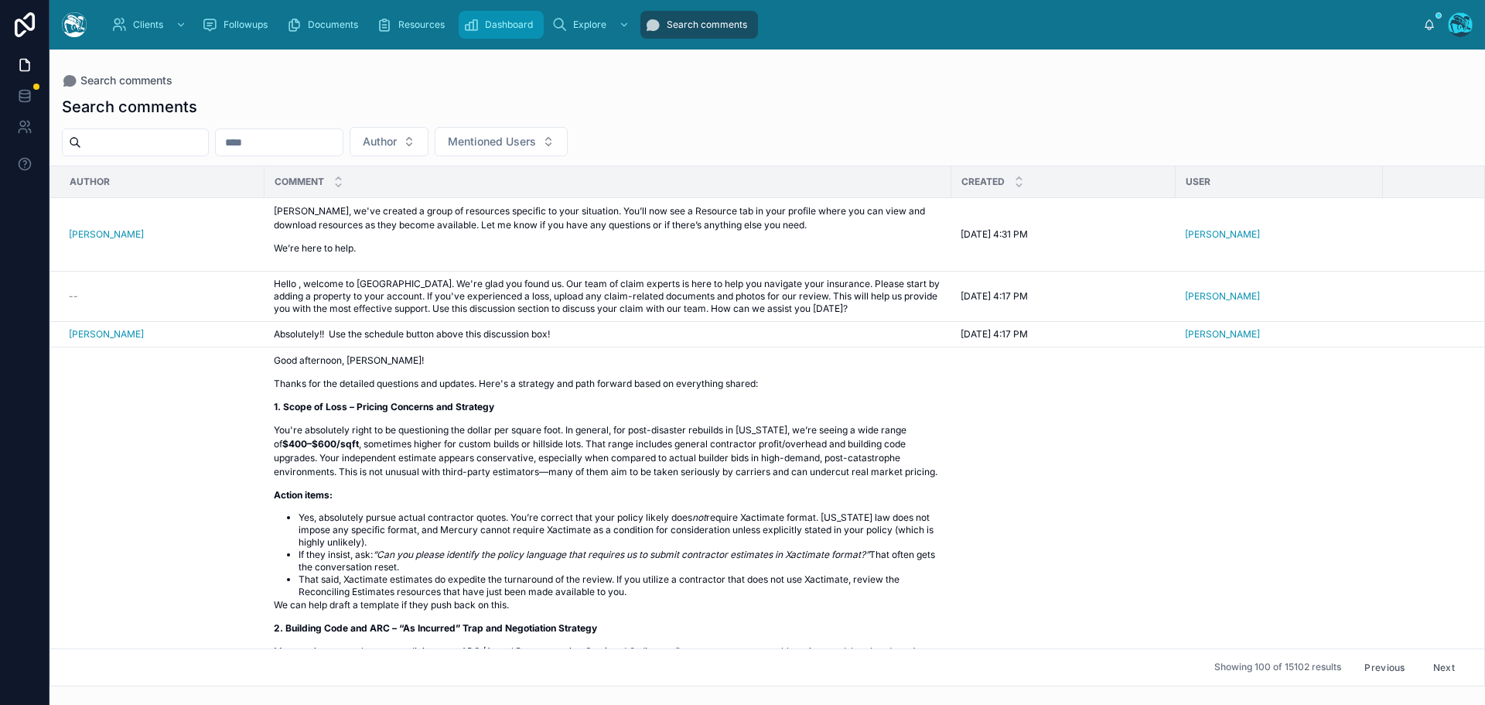
click at [487, 19] on span "Dashboard" at bounding box center [509, 25] width 48 height 12
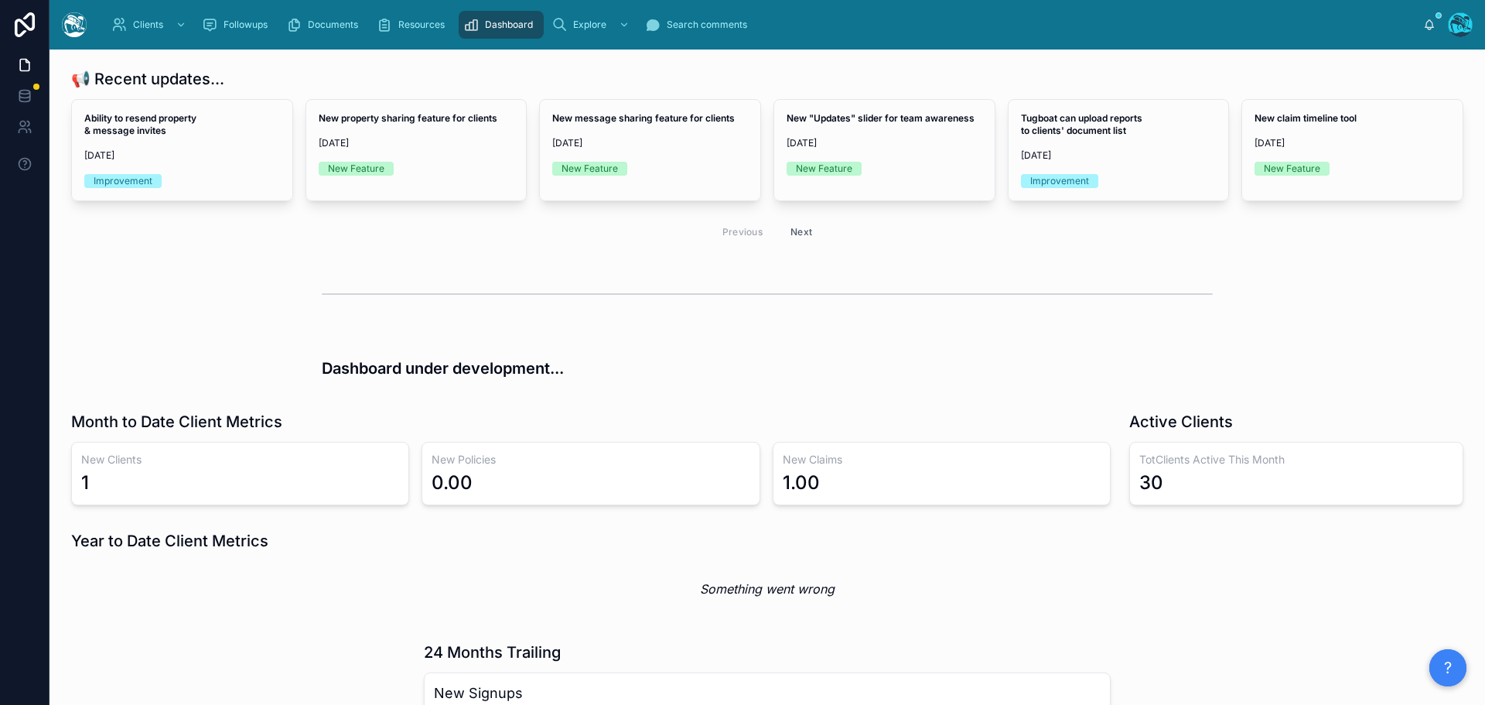
click at [800, 231] on button "Next" at bounding box center [801, 232] width 43 height 24
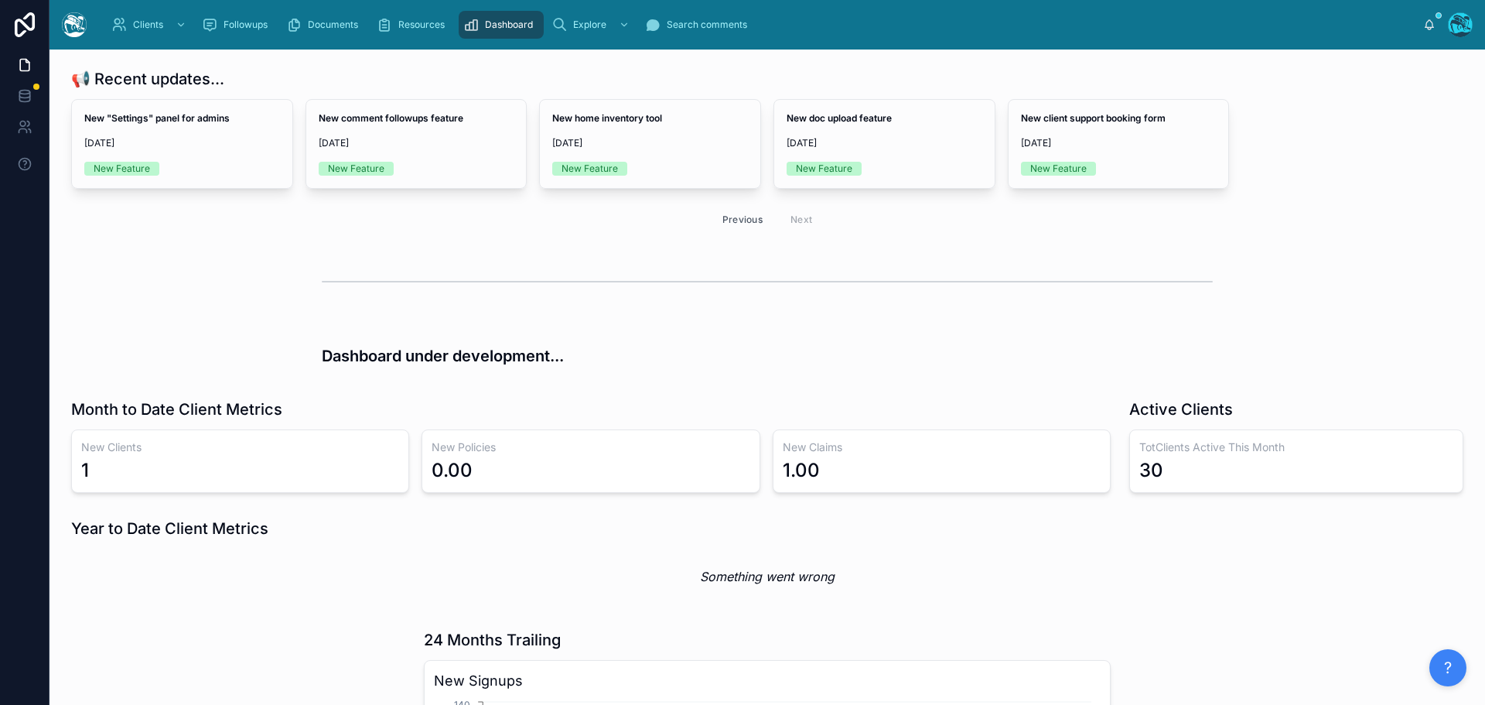
click at [728, 221] on button "Previous" at bounding box center [743, 219] width 62 height 24
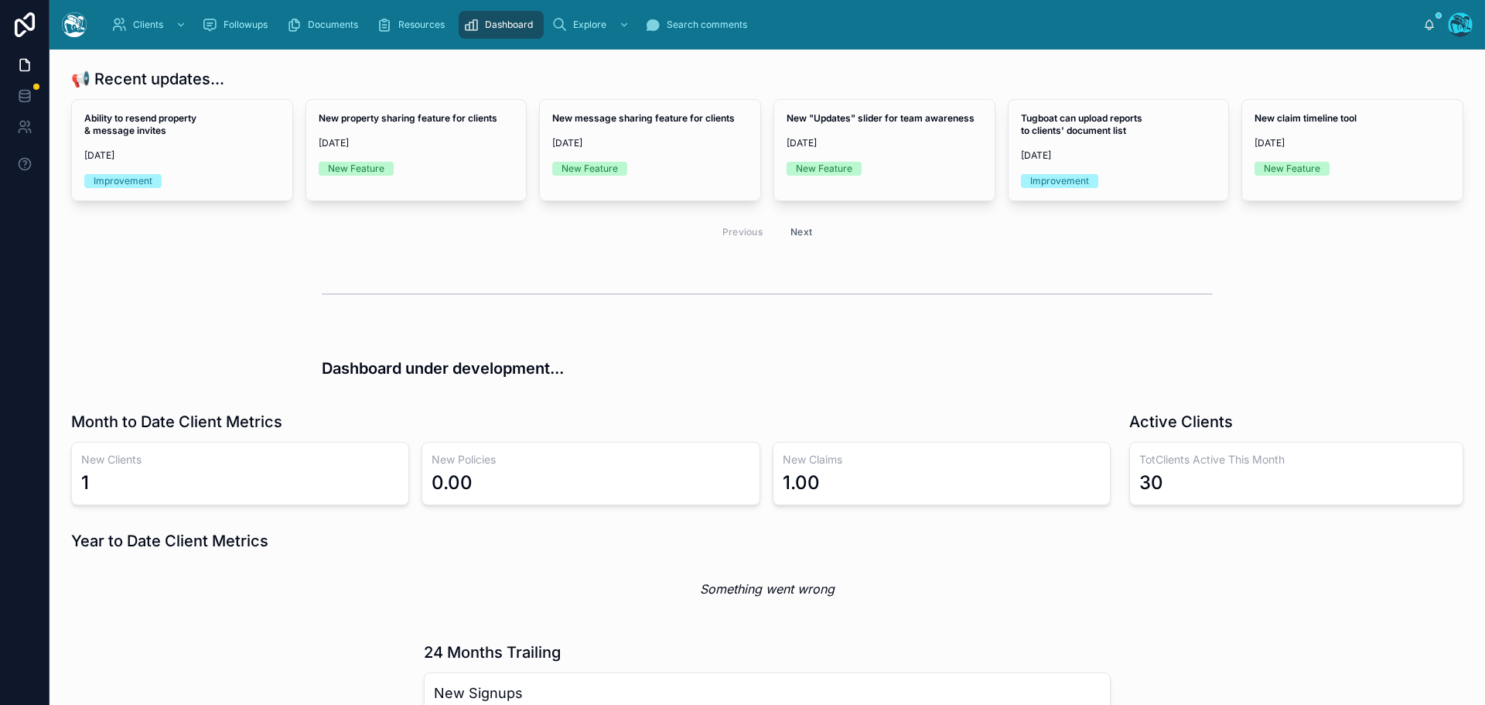
click at [1207, 475] on div "30" at bounding box center [1297, 482] width 314 height 25
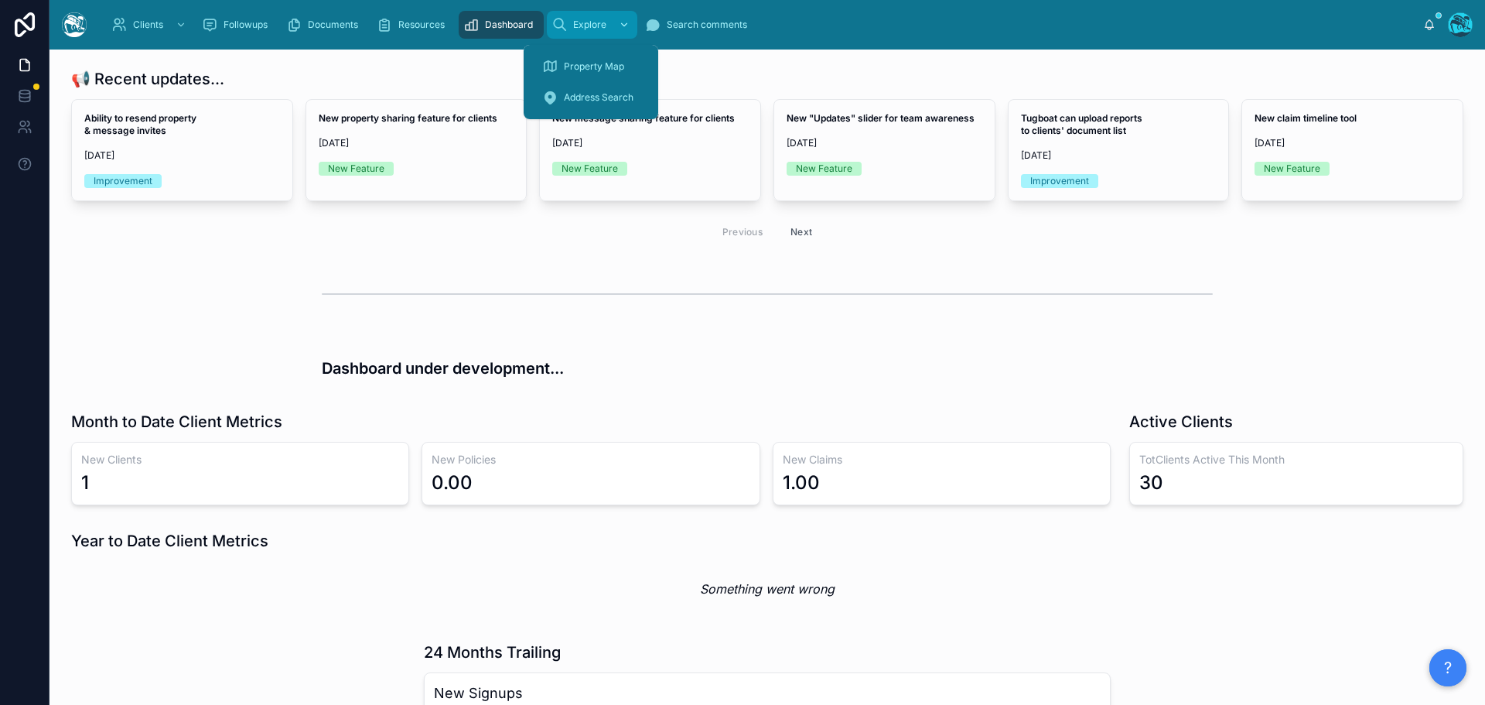
click at [578, 29] on span "Explore" at bounding box center [589, 25] width 33 height 12
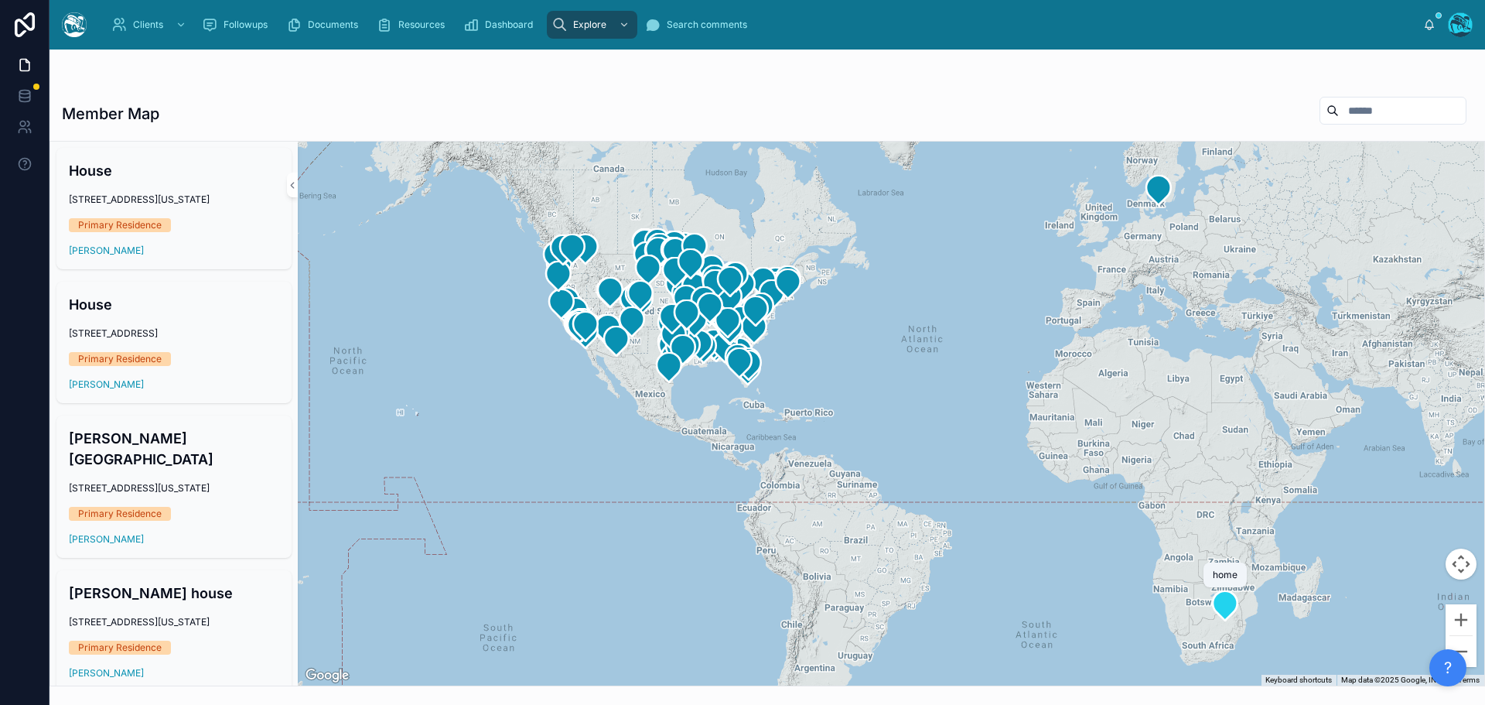
click at [1225, 606] on icon at bounding box center [1225, 604] width 25 height 29
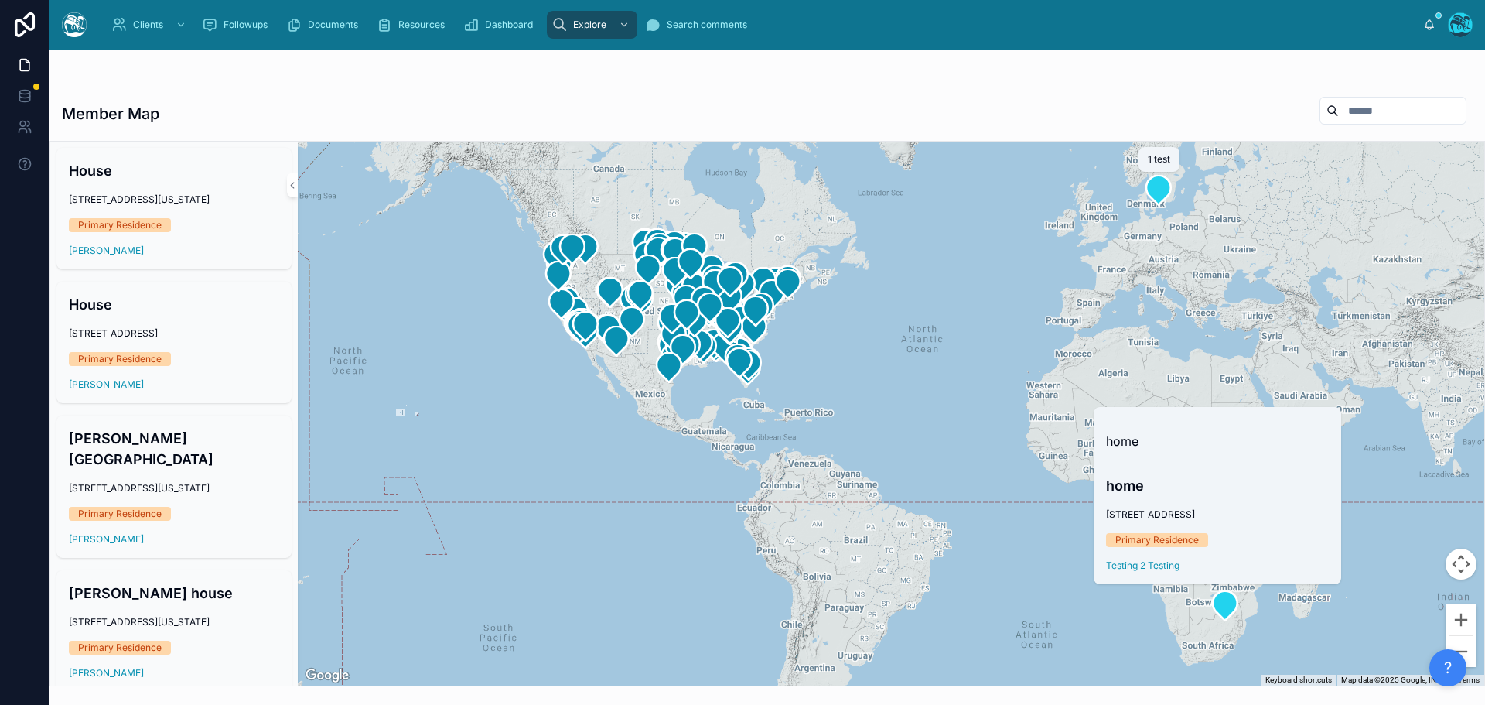
click at [1159, 195] on icon at bounding box center [1159, 189] width 25 height 29
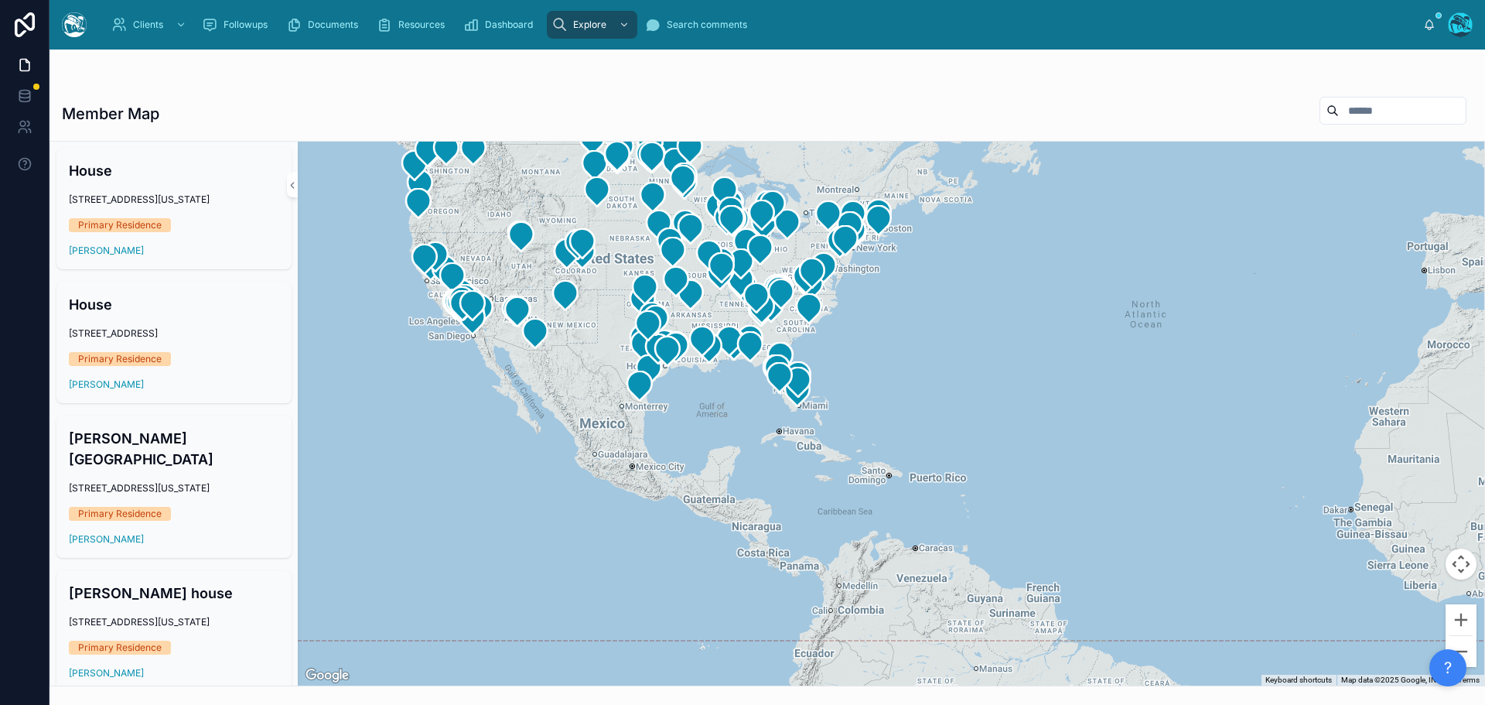
drag, startPoint x: 701, startPoint y: 437, endPoint x: 855, endPoint y: 529, distance: 179.4
click at [855, 529] on div at bounding box center [891, 414] width 1187 height 544
drag, startPoint x: 699, startPoint y: 433, endPoint x: 768, endPoint y: 565, distance: 148.5
click at [768, 565] on div at bounding box center [891, 414] width 1187 height 544
drag, startPoint x: 701, startPoint y: 432, endPoint x: 754, endPoint y: 515, distance: 99.2
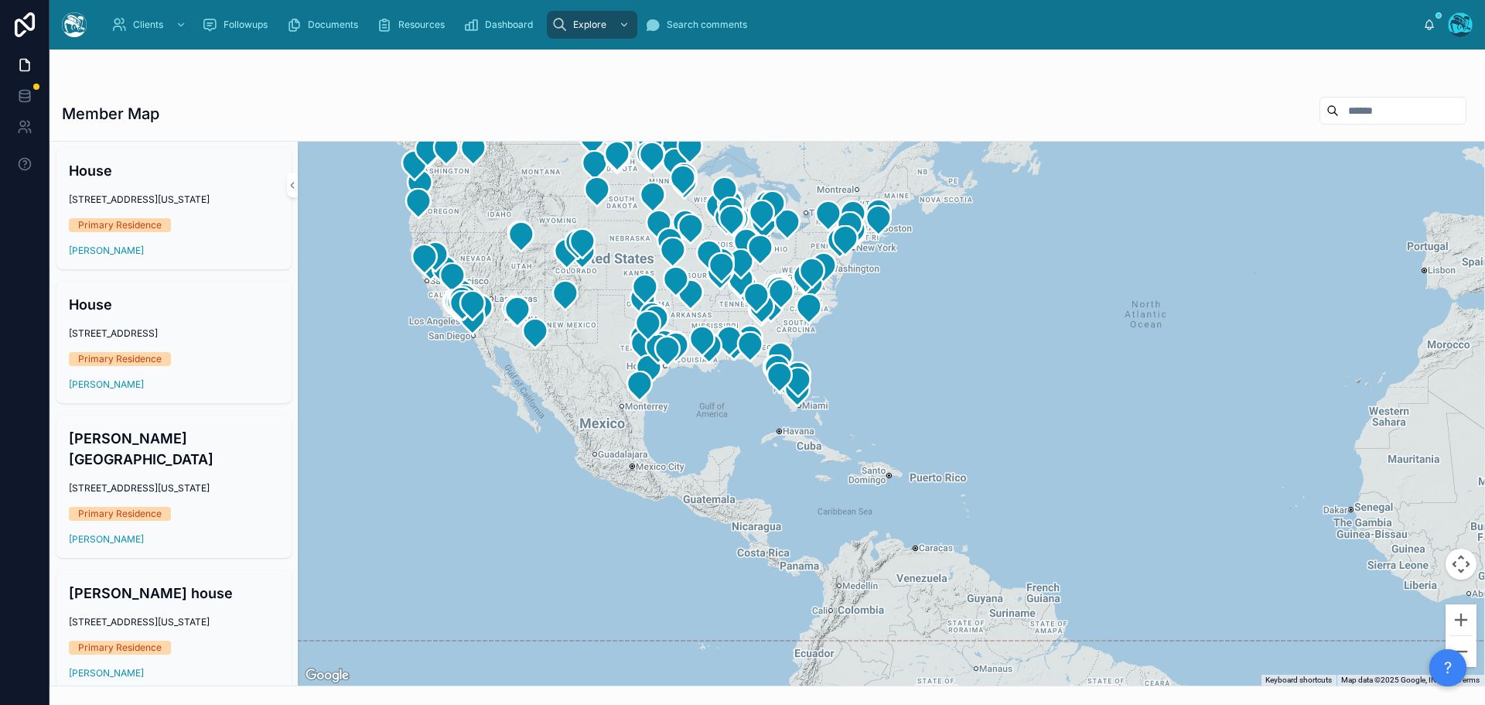
click at [750, 562] on div at bounding box center [891, 414] width 1187 height 544
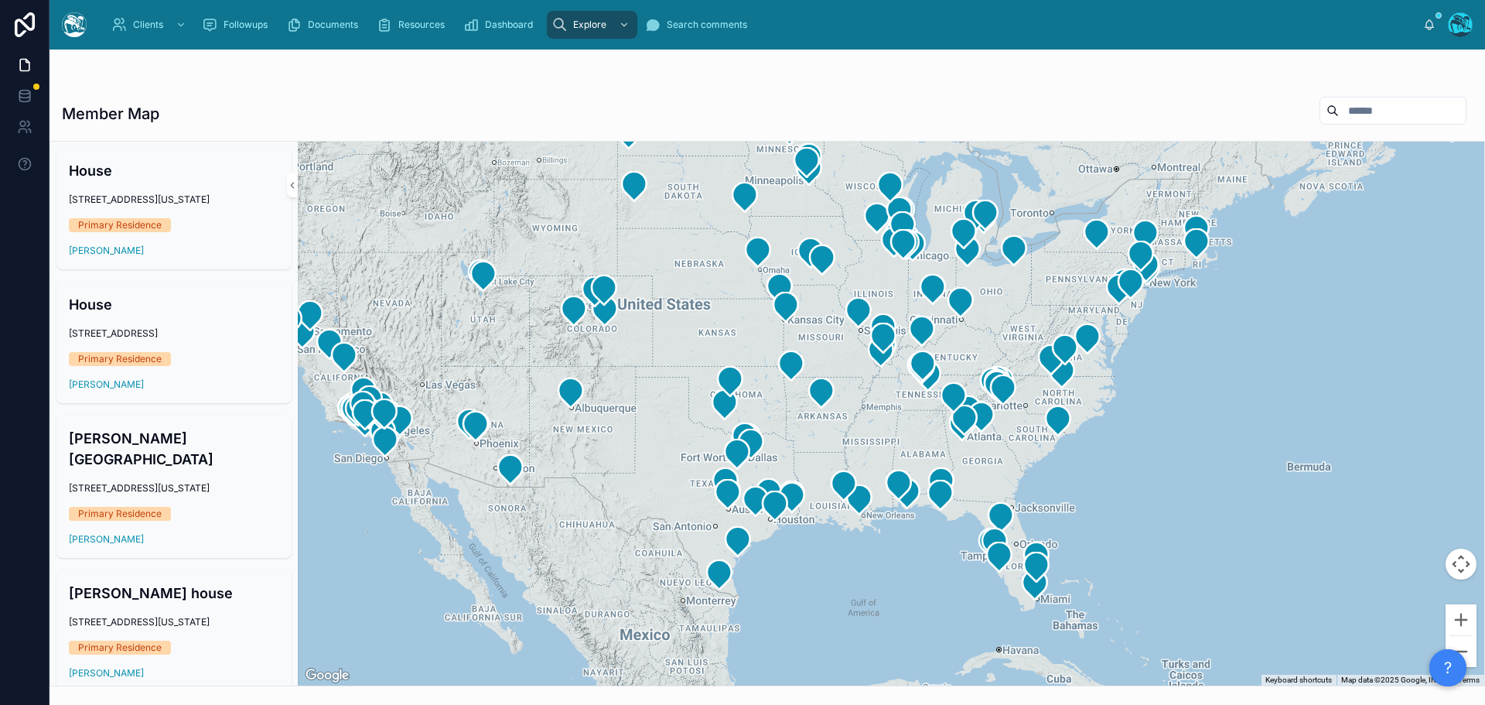
drag, startPoint x: 740, startPoint y: 525, endPoint x: 852, endPoint y: 575, distance: 122.9
click at [852, 575] on div at bounding box center [891, 414] width 1187 height 544
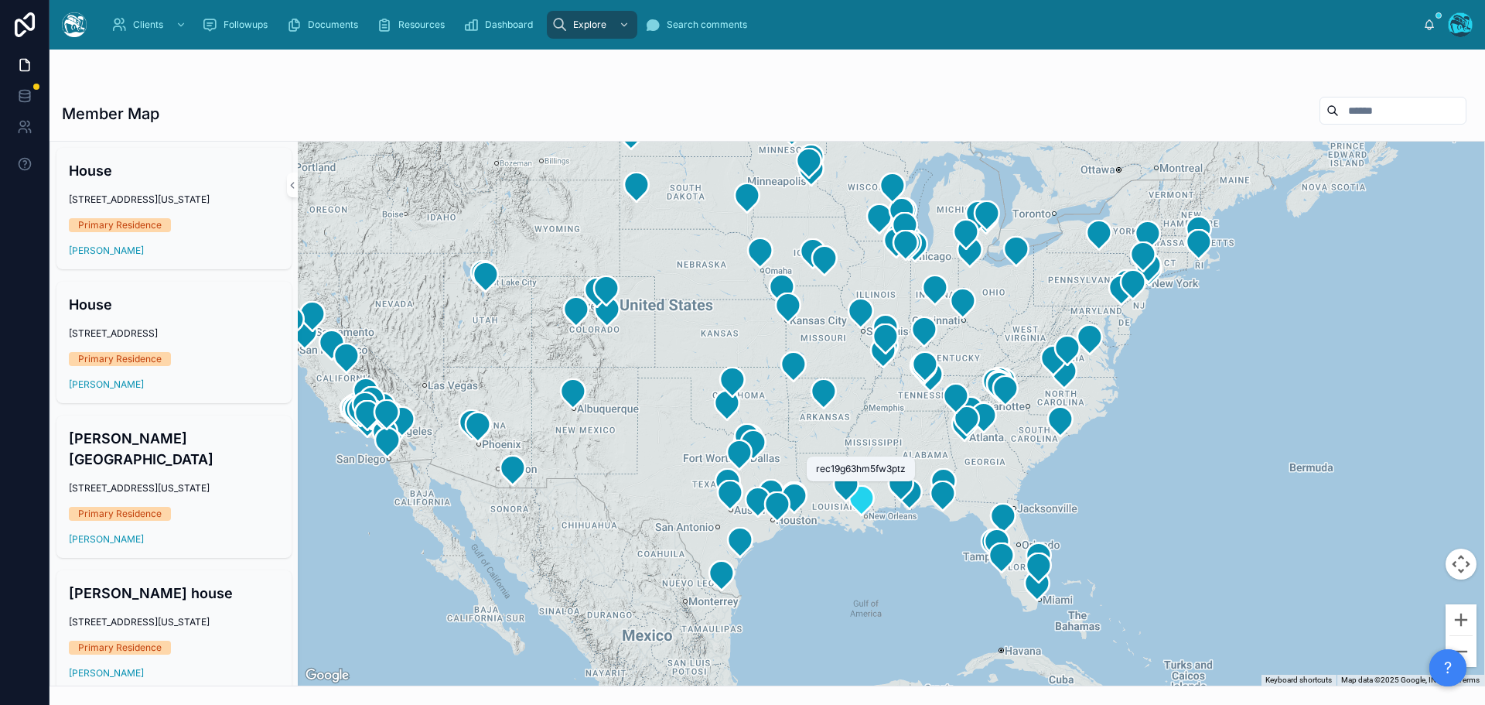
click at [864, 503] on icon at bounding box center [861, 499] width 25 height 29
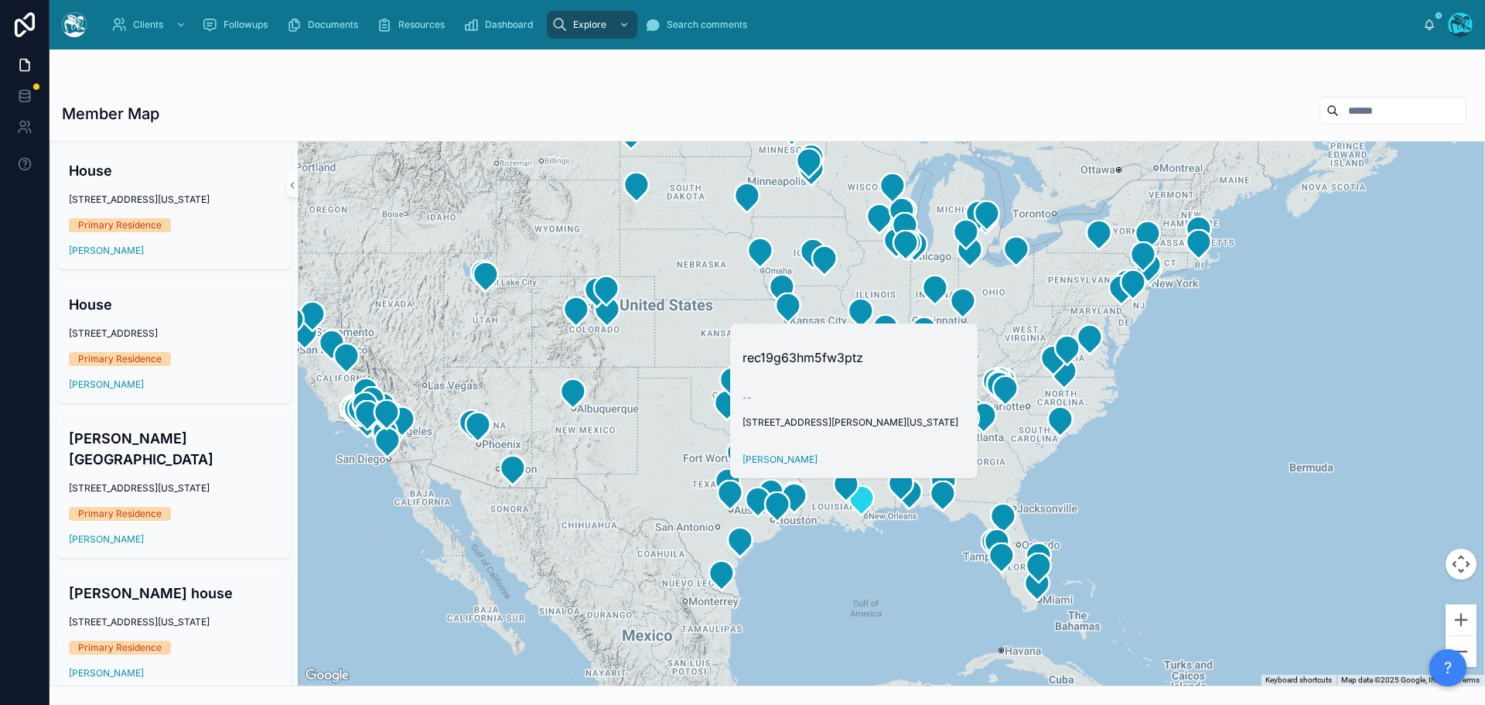
click at [837, 416] on span "253 Janet Drive, Saint Rose, Louisiana, 70087, United States" at bounding box center [854, 422] width 223 height 12
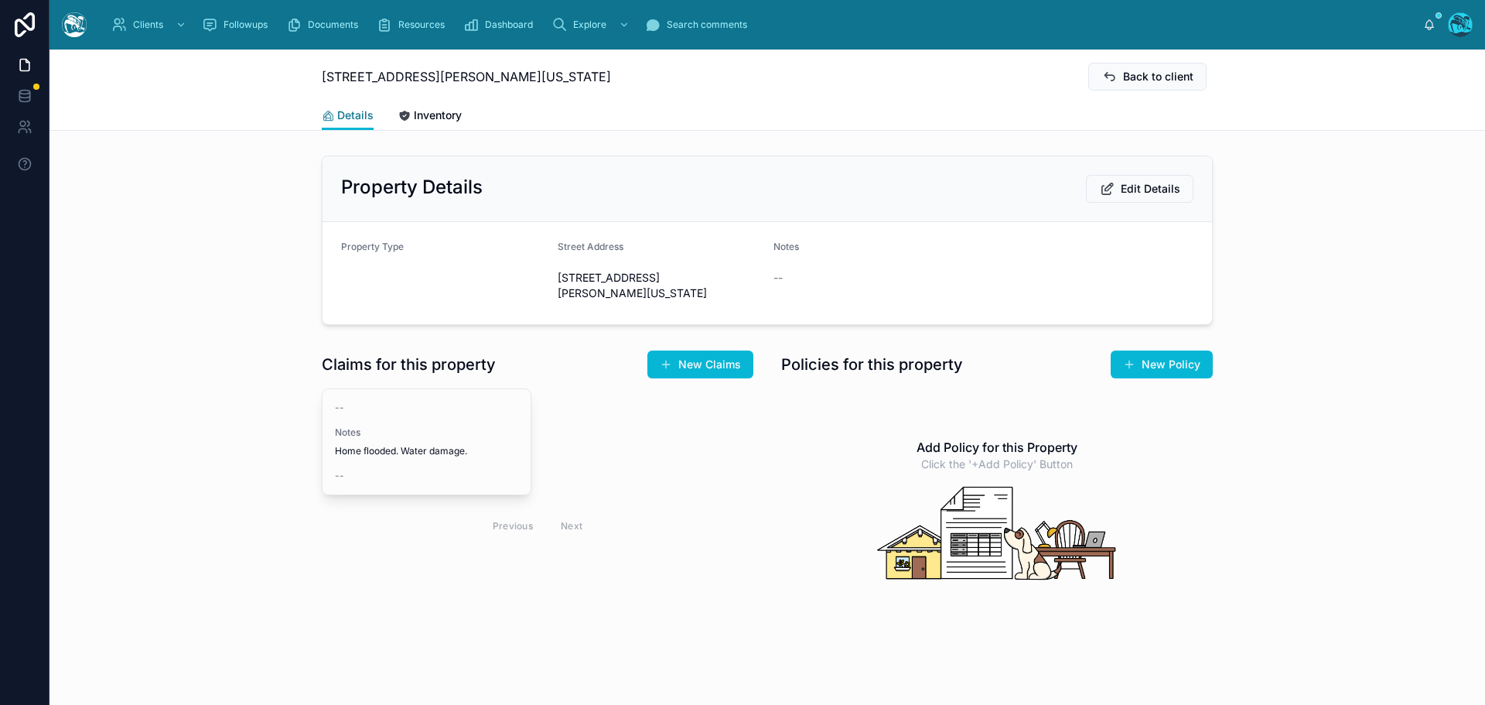
click at [344, 108] on span "Details" at bounding box center [355, 115] width 36 height 15
click at [1113, 76] on button "Back to client" at bounding box center [1148, 77] width 118 height 28
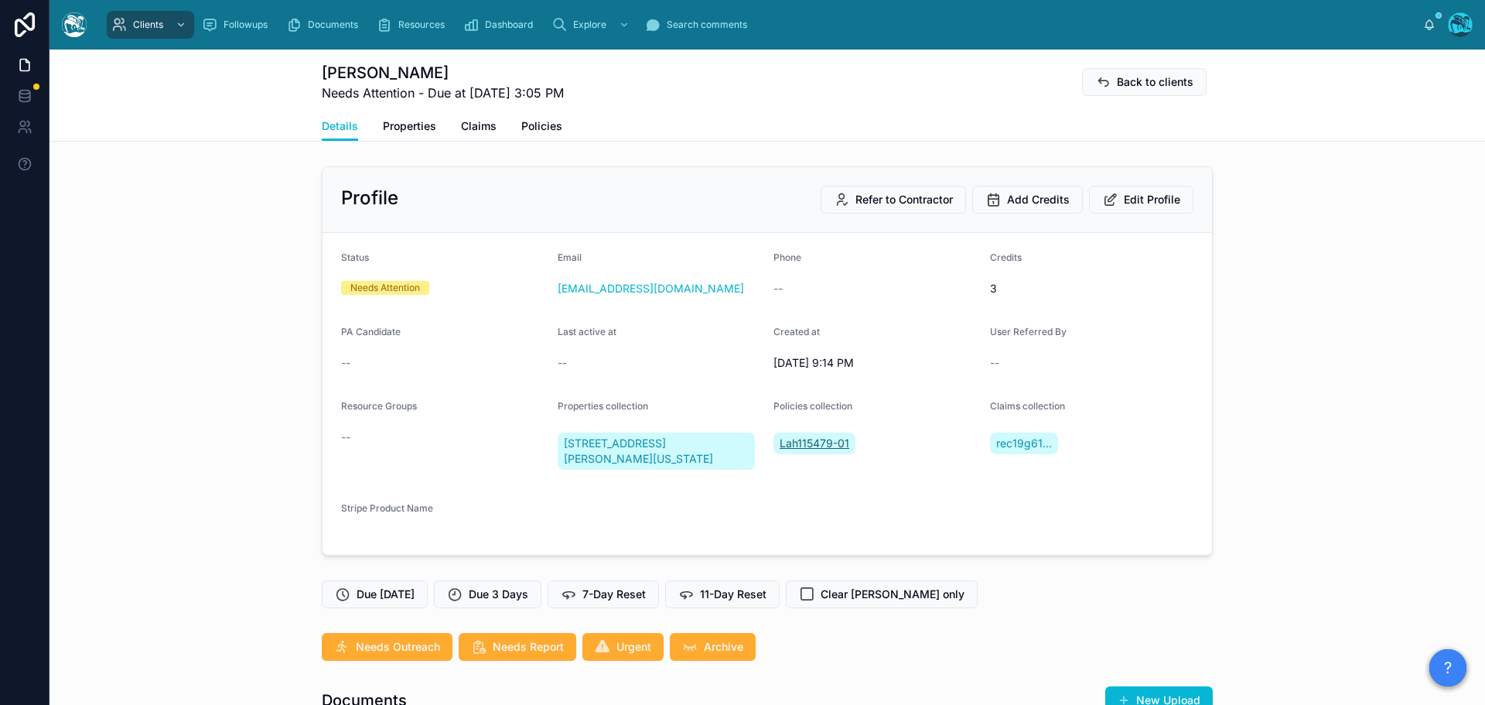
click at [822, 441] on span "Lah115479-01" at bounding box center [815, 443] width 70 height 15
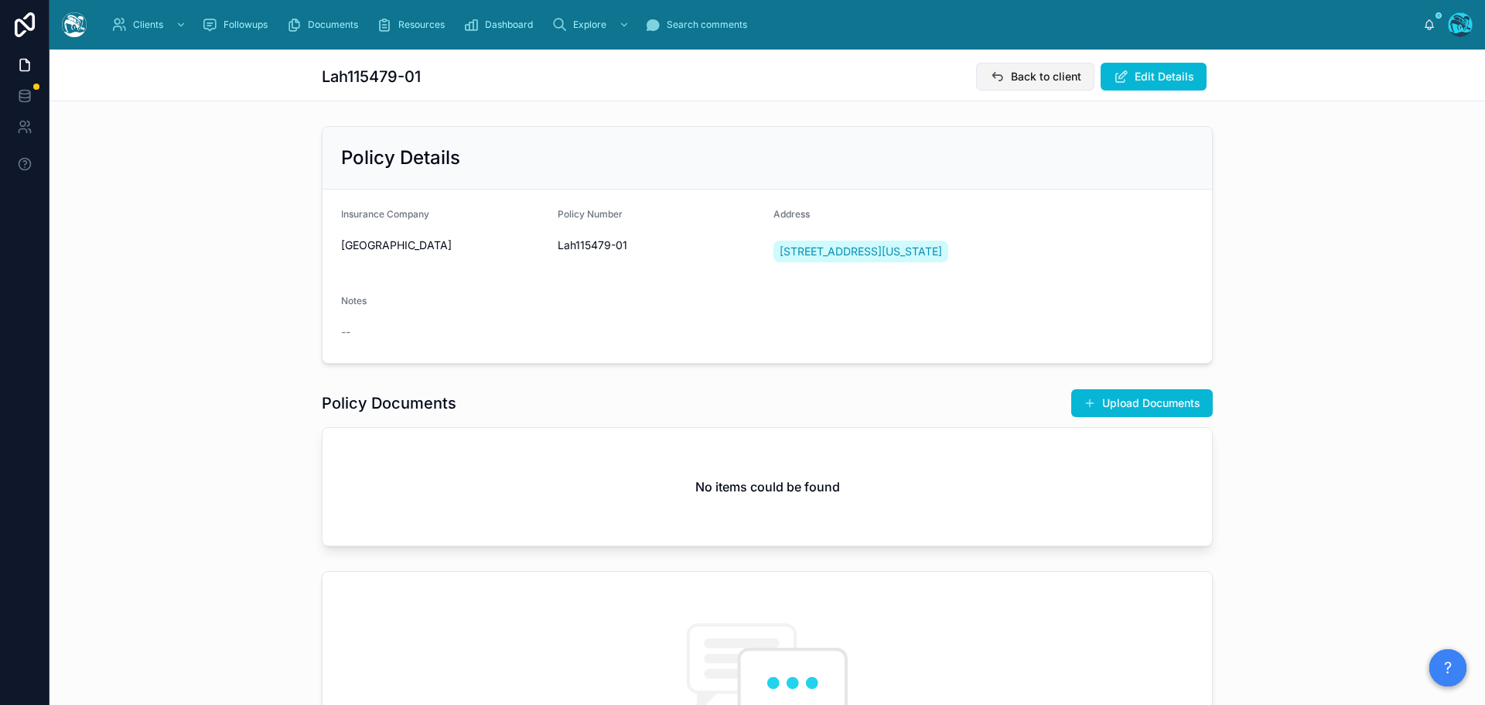
click at [1020, 72] on span "Back to client" at bounding box center [1046, 76] width 70 height 15
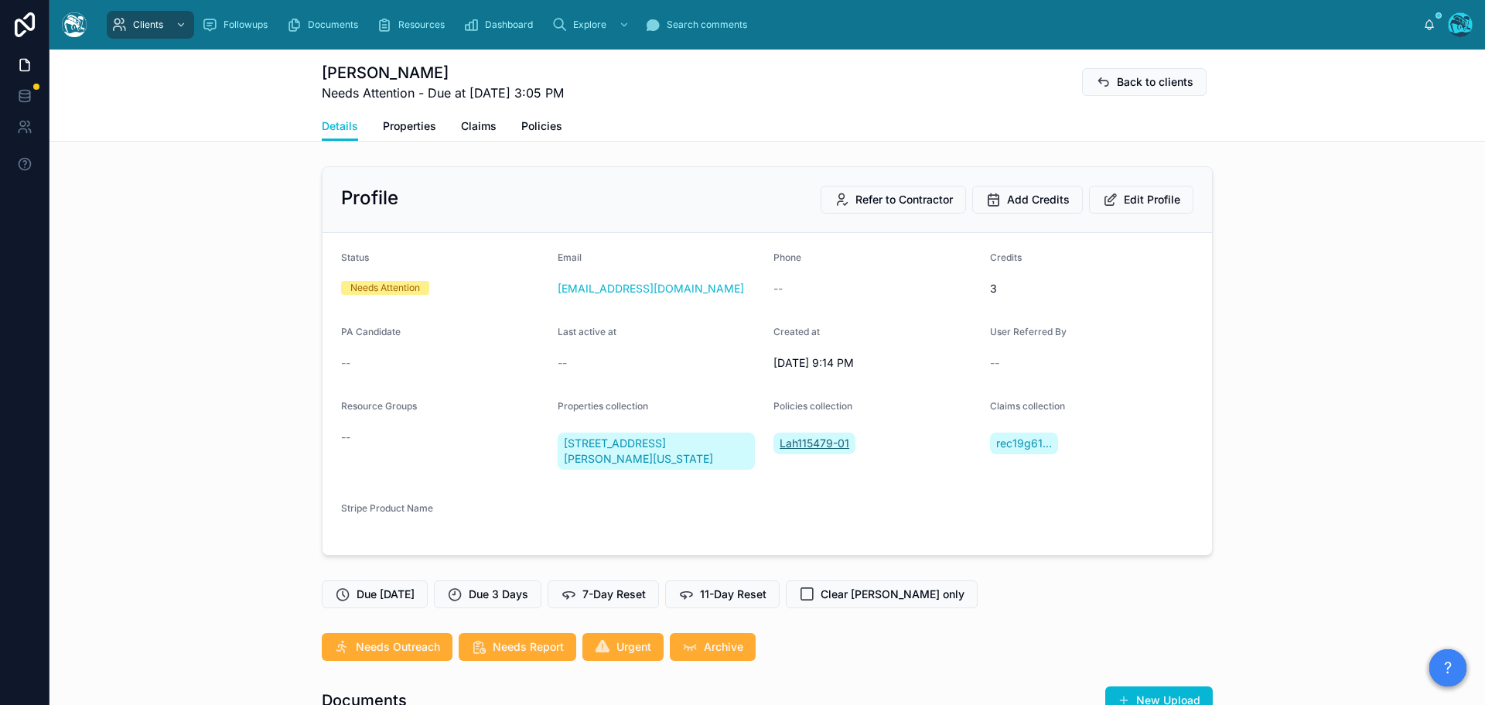
click at [797, 439] on span "Lah115479-01" at bounding box center [815, 443] width 70 height 15
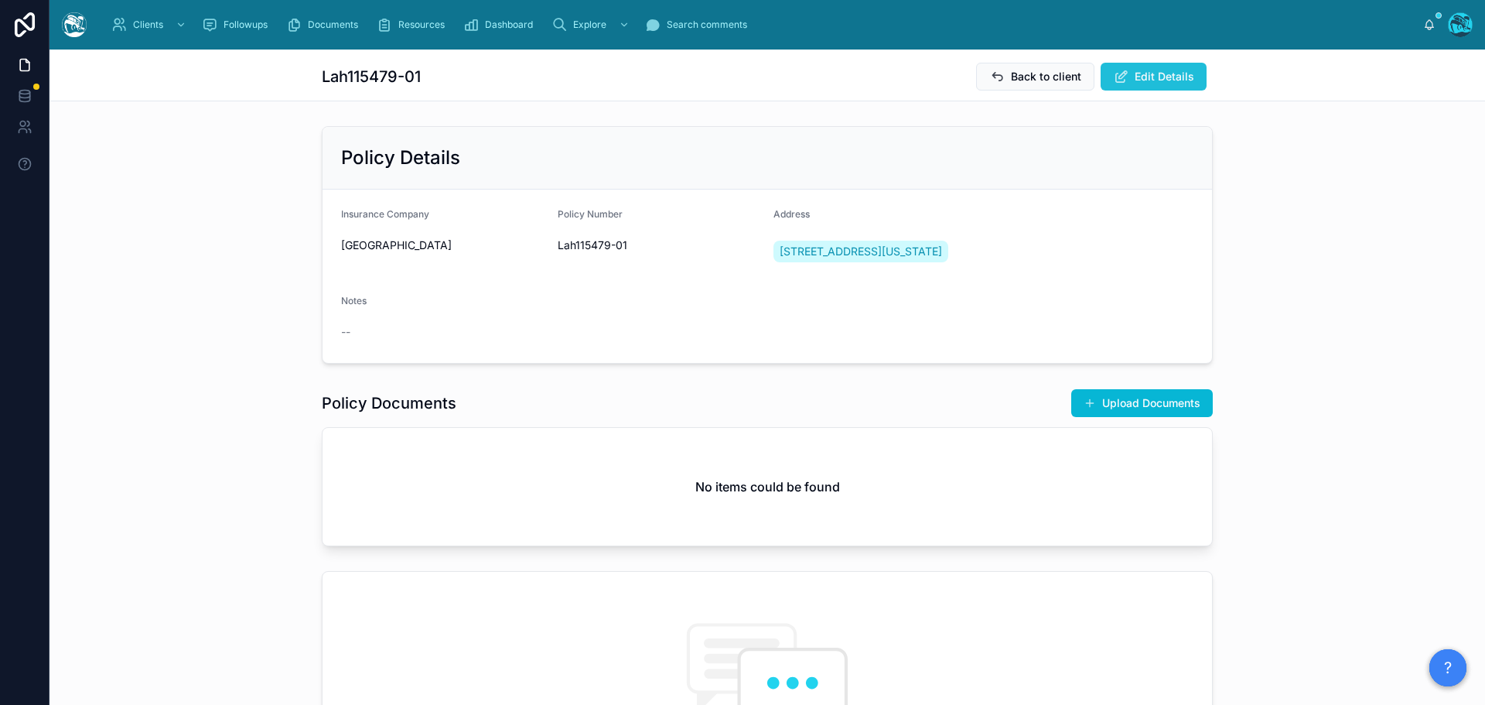
click at [1144, 76] on span "Edit Details" at bounding box center [1165, 76] width 60 height 15
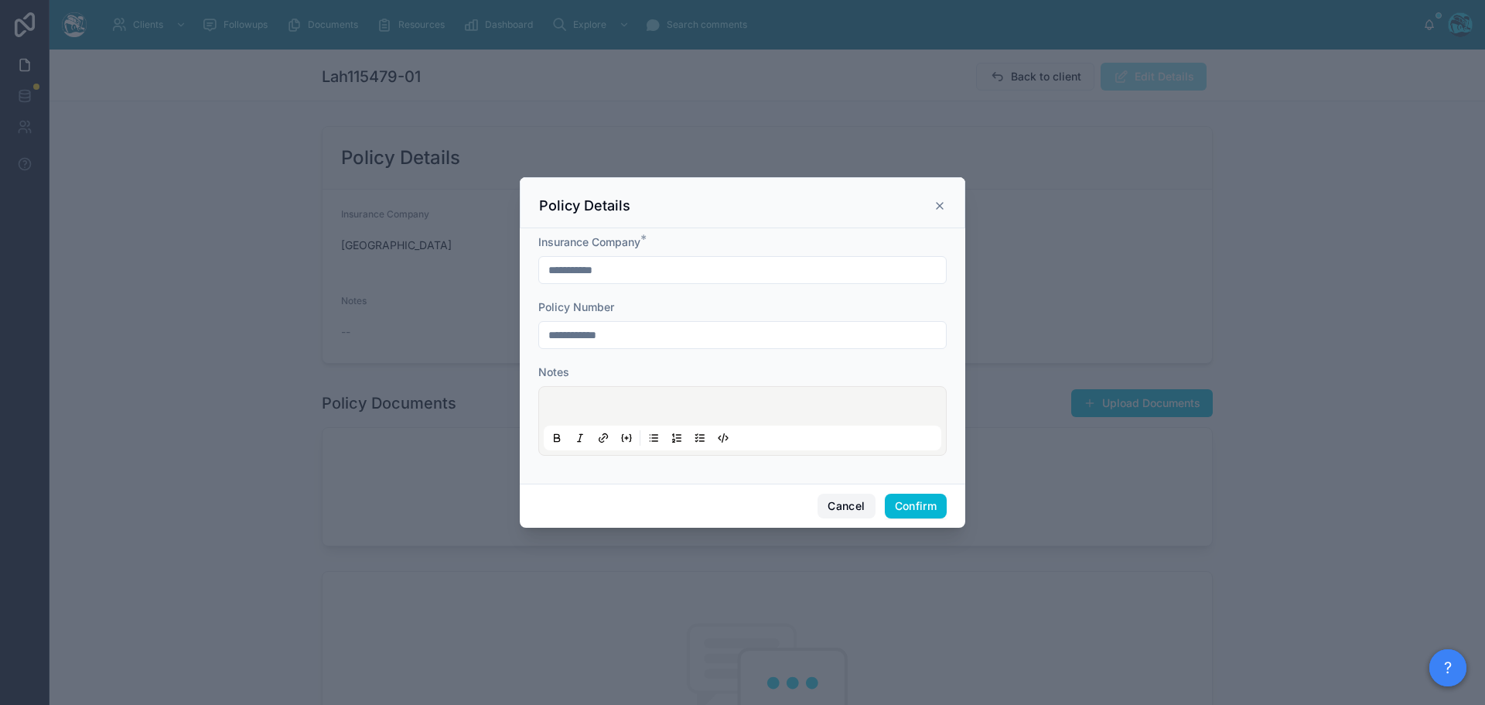
click at [836, 506] on button "Cancel" at bounding box center [846, 506] width 57 height 25
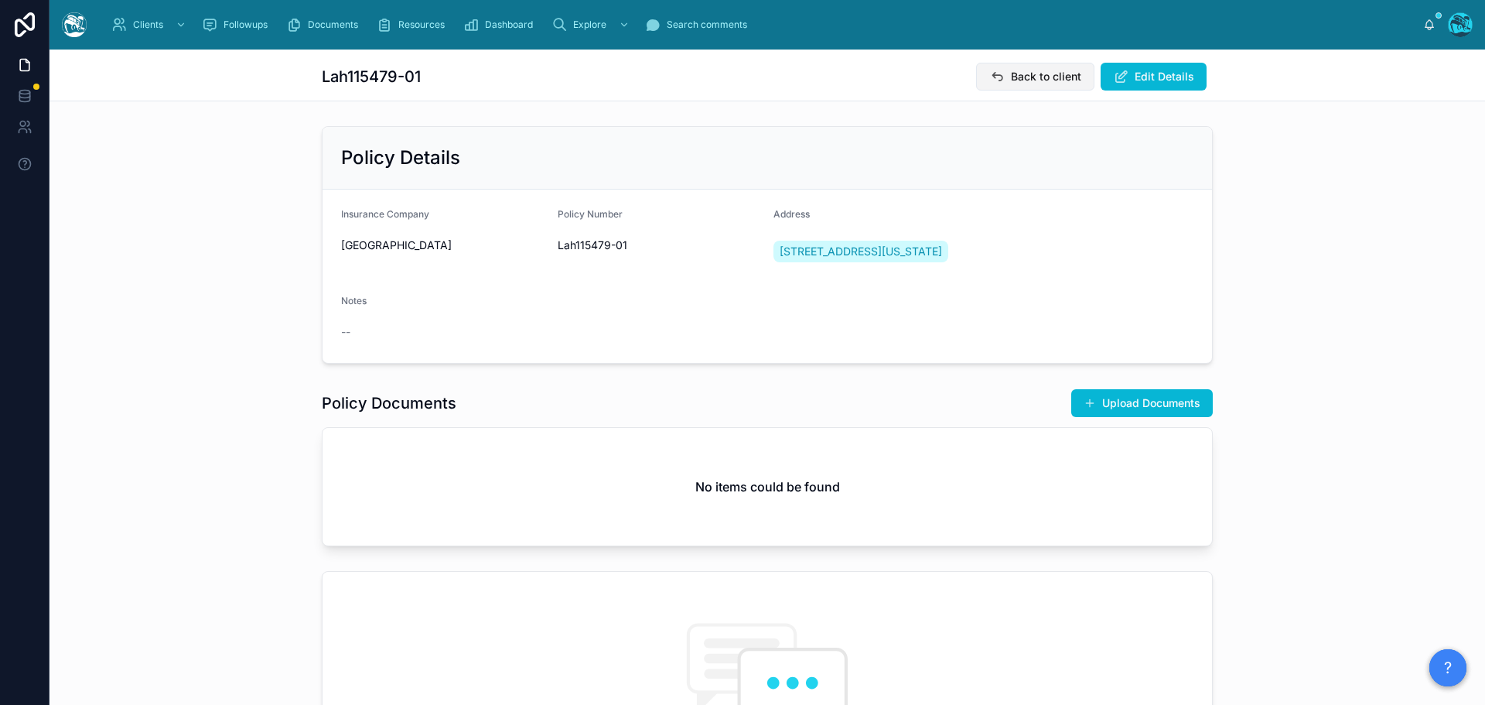
click at [1031, 75] on span "Back to client" at bounding box center [1046, 76] width 70 height 15
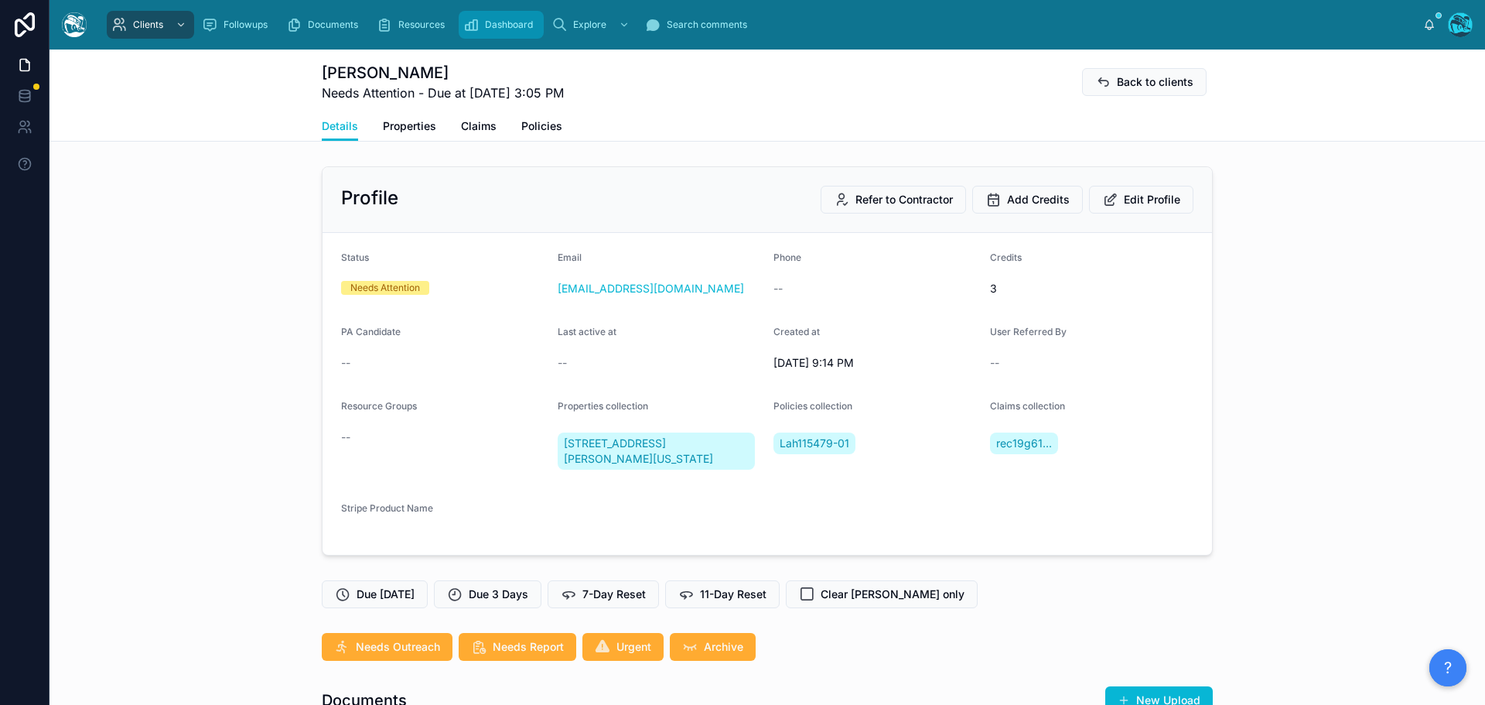
click at [492, 17] on div "Dashboard" at bounding box center [501, 24] width 76 height 25
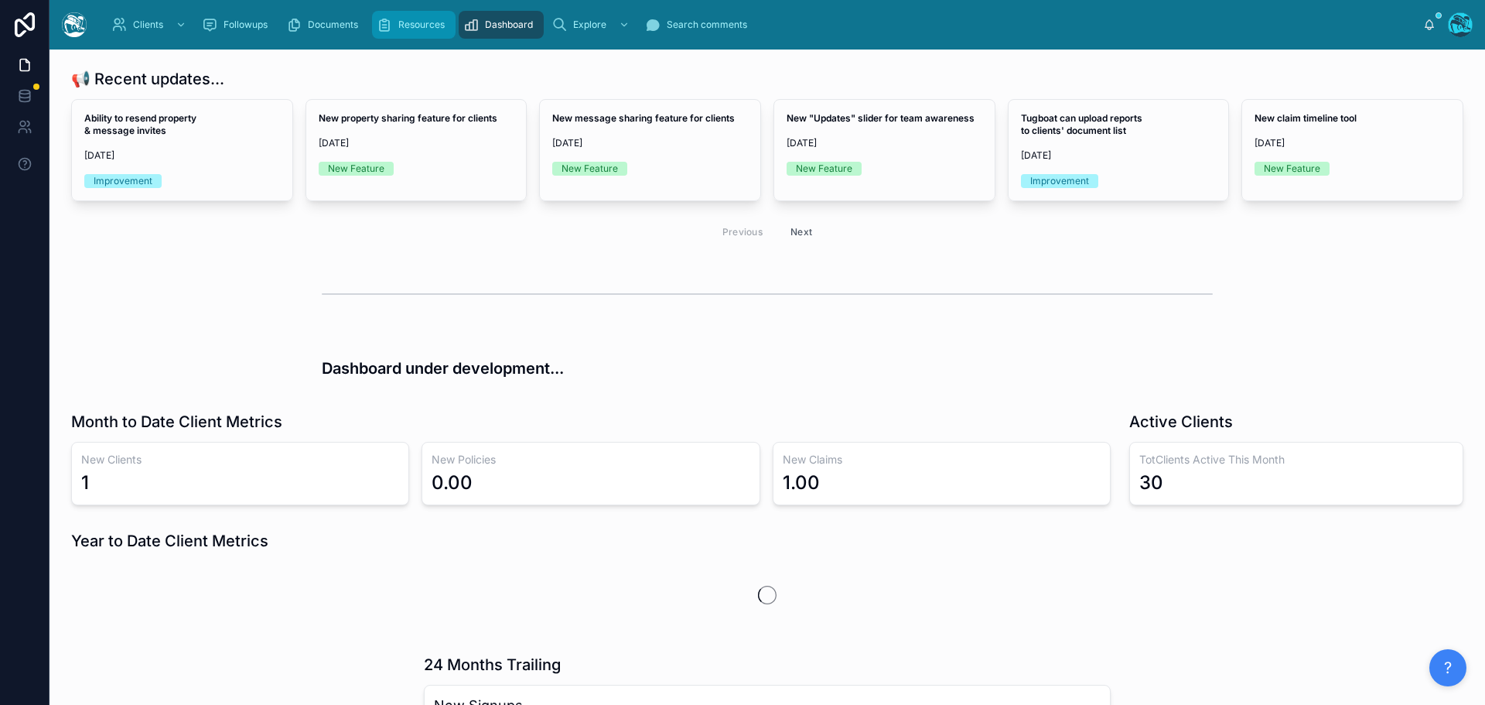
click at [412, 26] on span "Resources" at bounding box center [421, 25] width 46 height 12
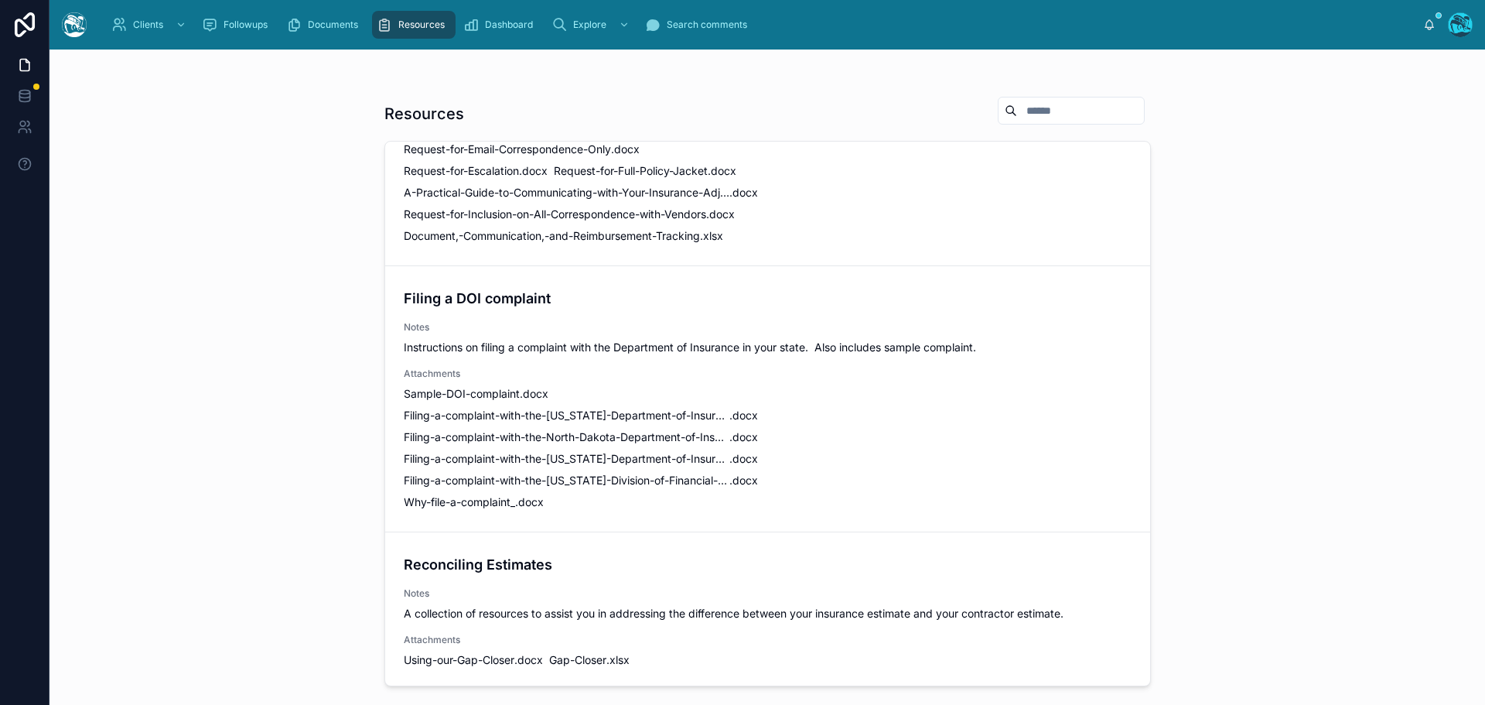
scroll to position [1024, 0]
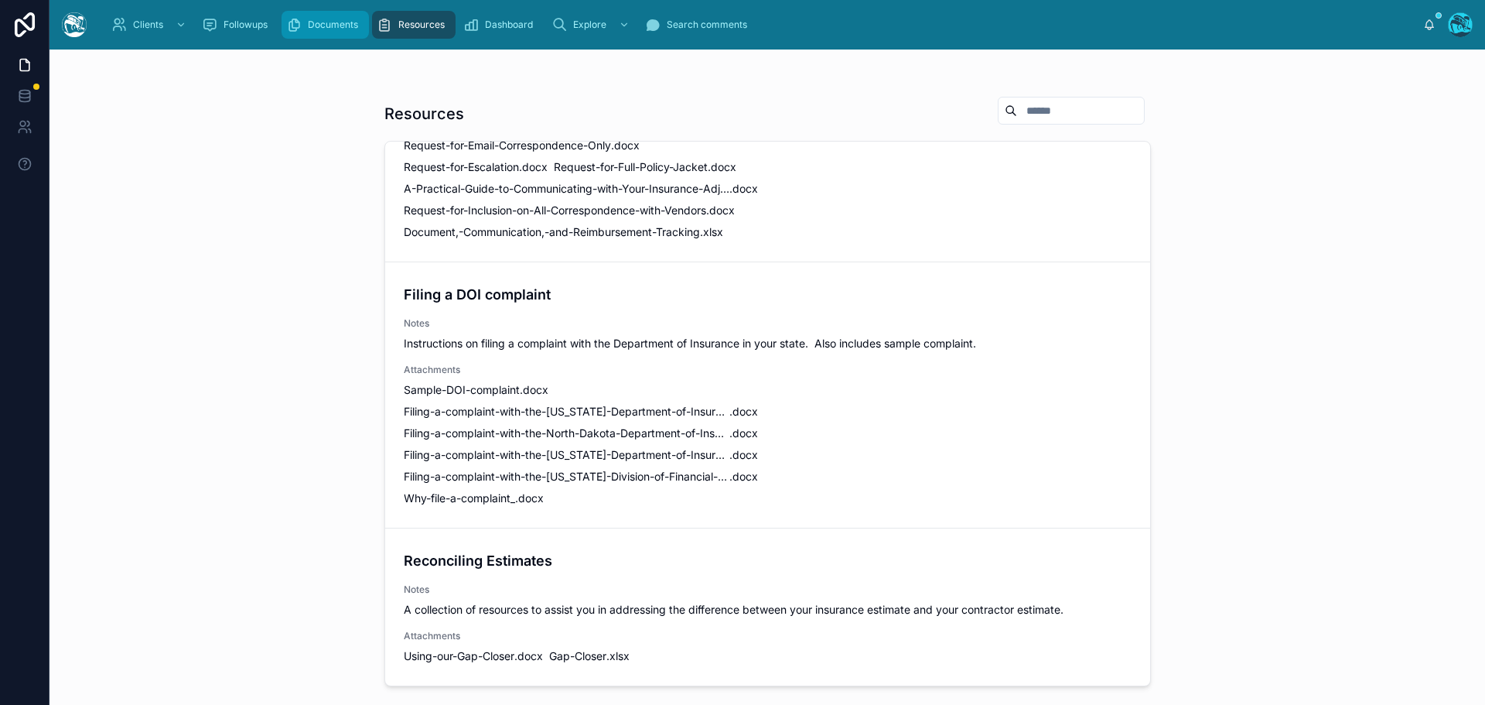
click at [316, 30] on span "Documents" at bounding box center [333, 25] width 50 height 12
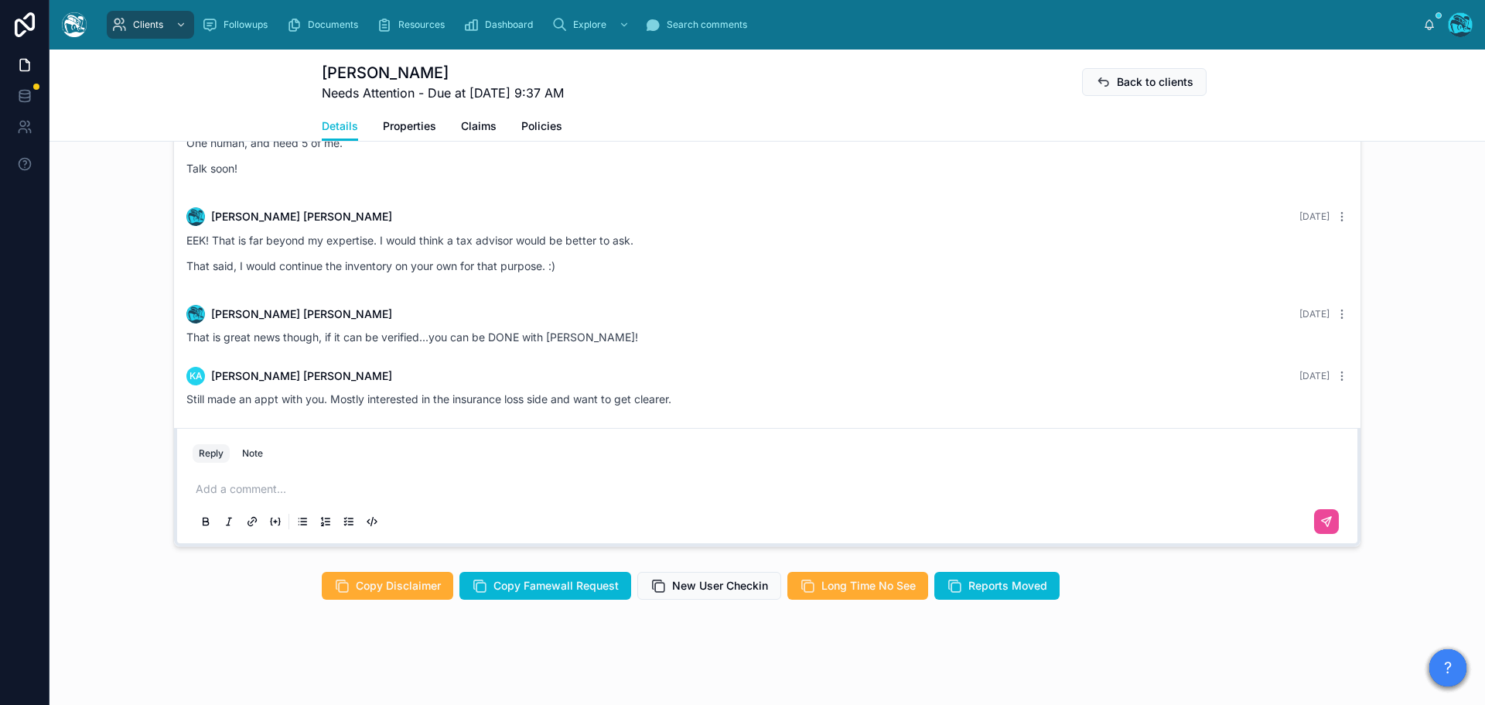
scroll to position [1399, 0]
click at [252, 488] on p at bounding box center [771, 488] width 1150 height 15
drag, startPoint x: 337, startPoint y: 488, endPoint x: 156, endPoint y: 490, distance: 181.8
click at [156, 490] on div "Rachel Baker Last month Thank you for meeting with me and I'm sorry again for m…" at bounding box center [768, 282] width 1436 height 541
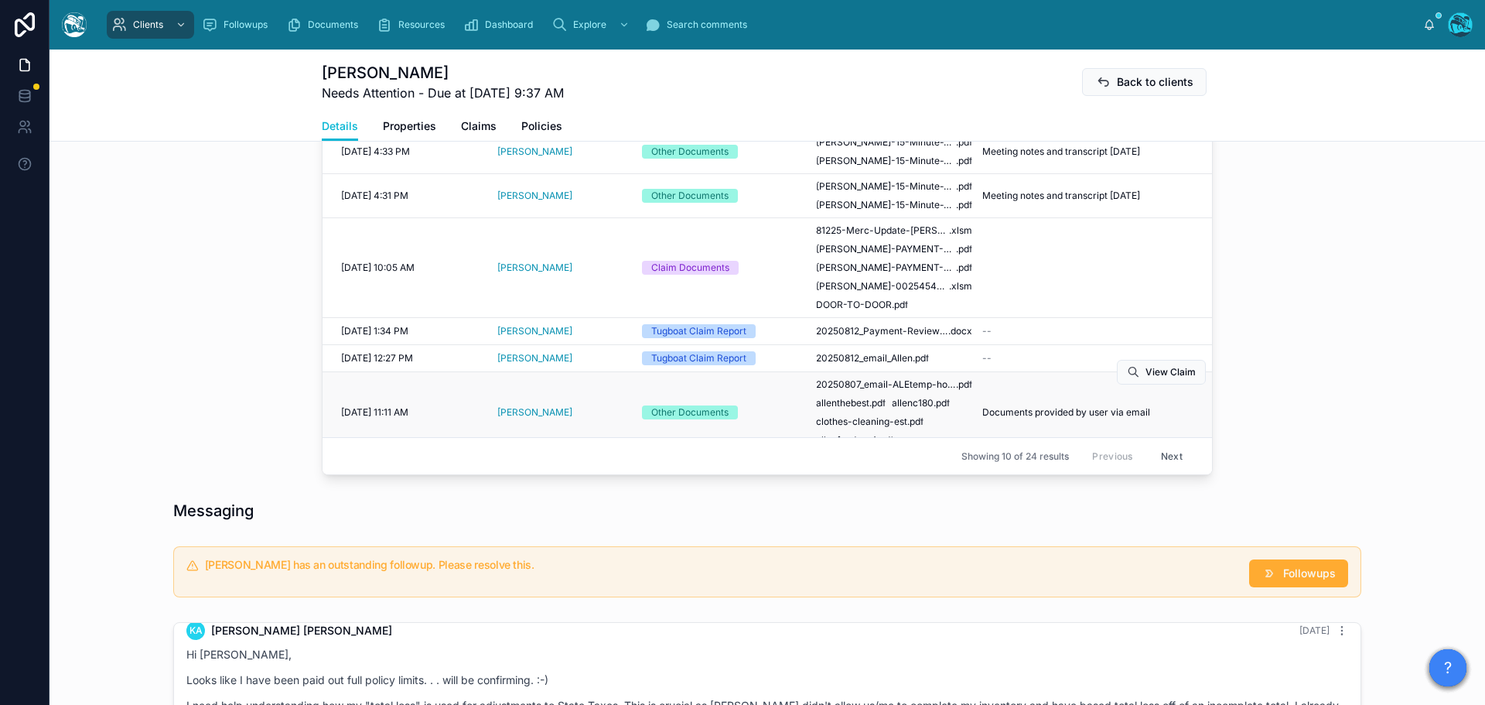
scroll to position [780, 0]
drag, startPoint x: 1164, startPoint y: 473, endPoint x: 1136, endPoint y: 434, distance: 48.7
click at [1164, 467] on button "Next" at bounding box center [1171, 455] width 43 height 24
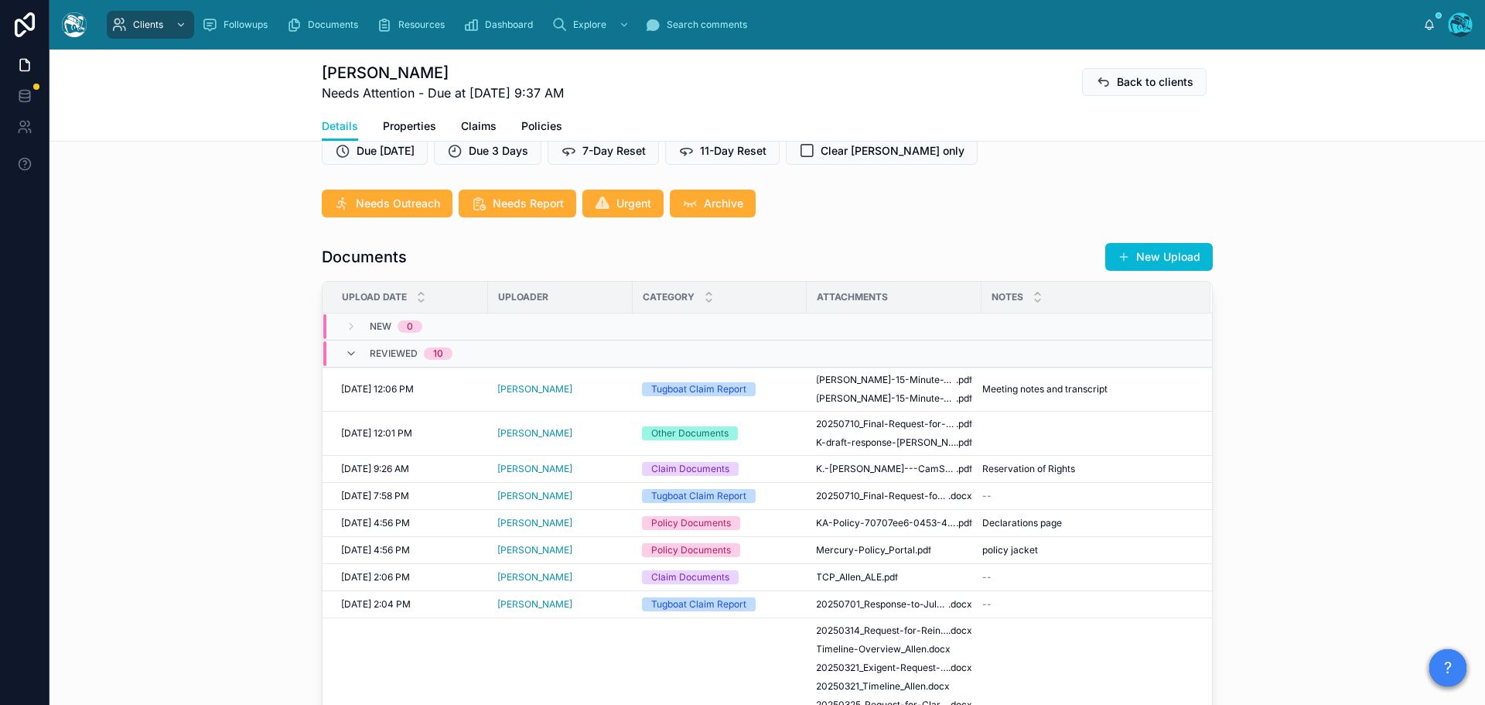
scroll to position [470, 0]
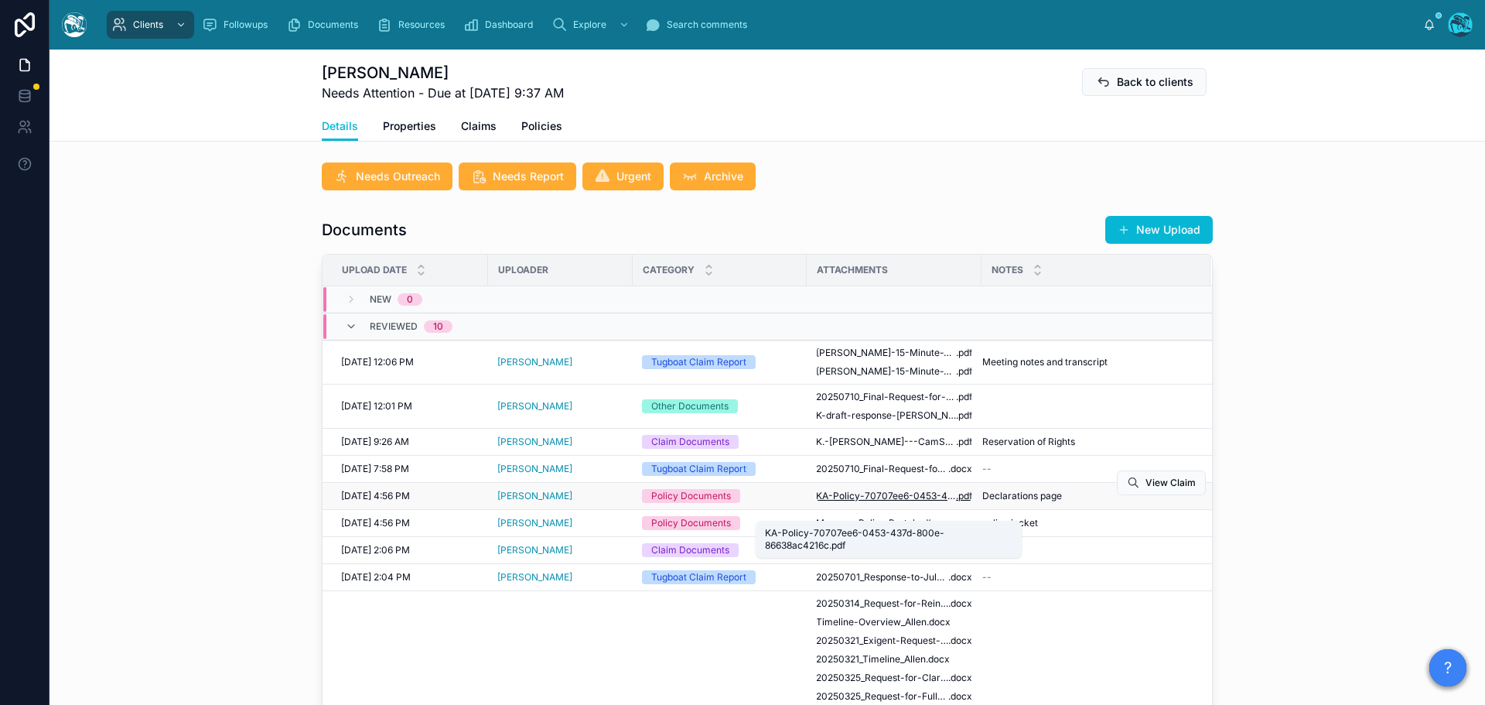
click at [880, 502] on span "KA-Policy-70707ee6-0453-437d-800e-86638ac4216c" at bounding box center [886, 496] width 140 height 12
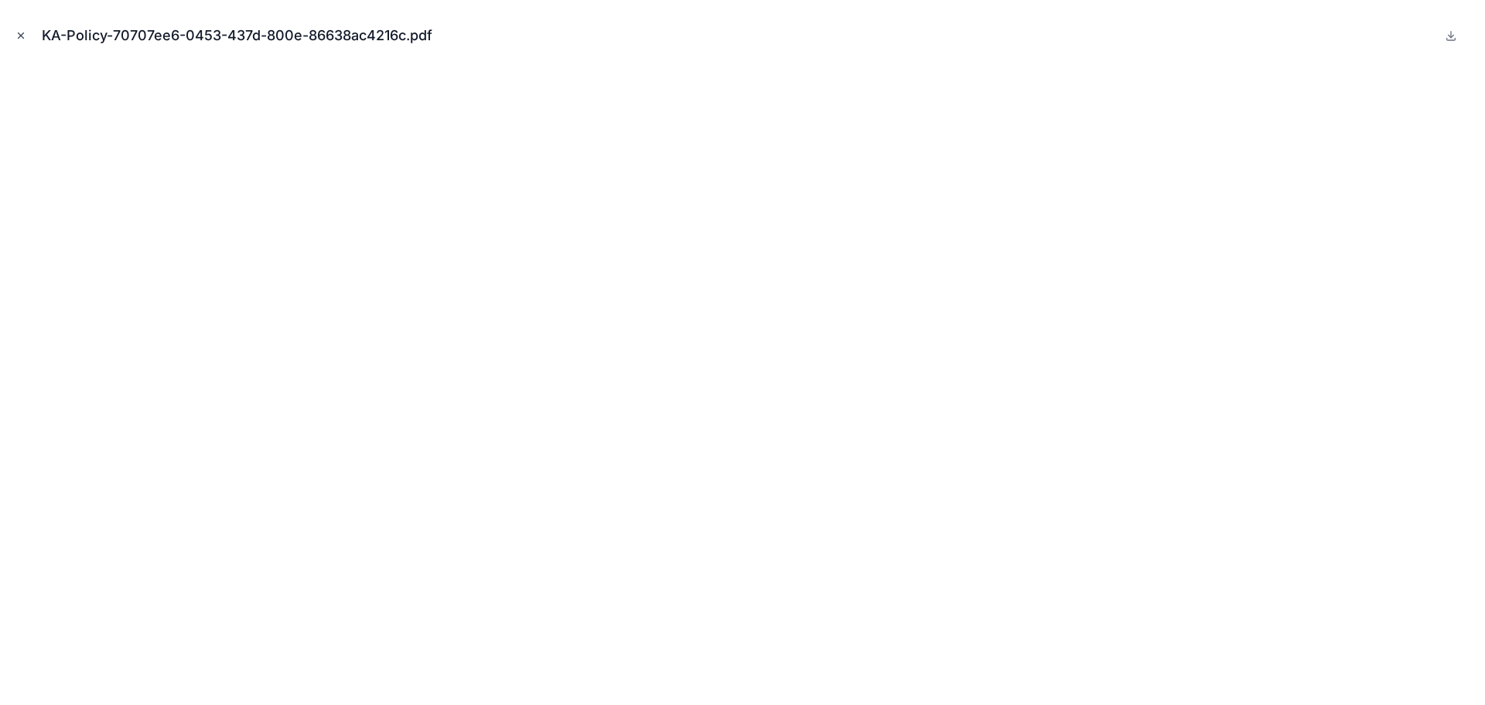
click at [19, 34] on icon "Close modal" at bounding box center [20, 35] width 11 height 11
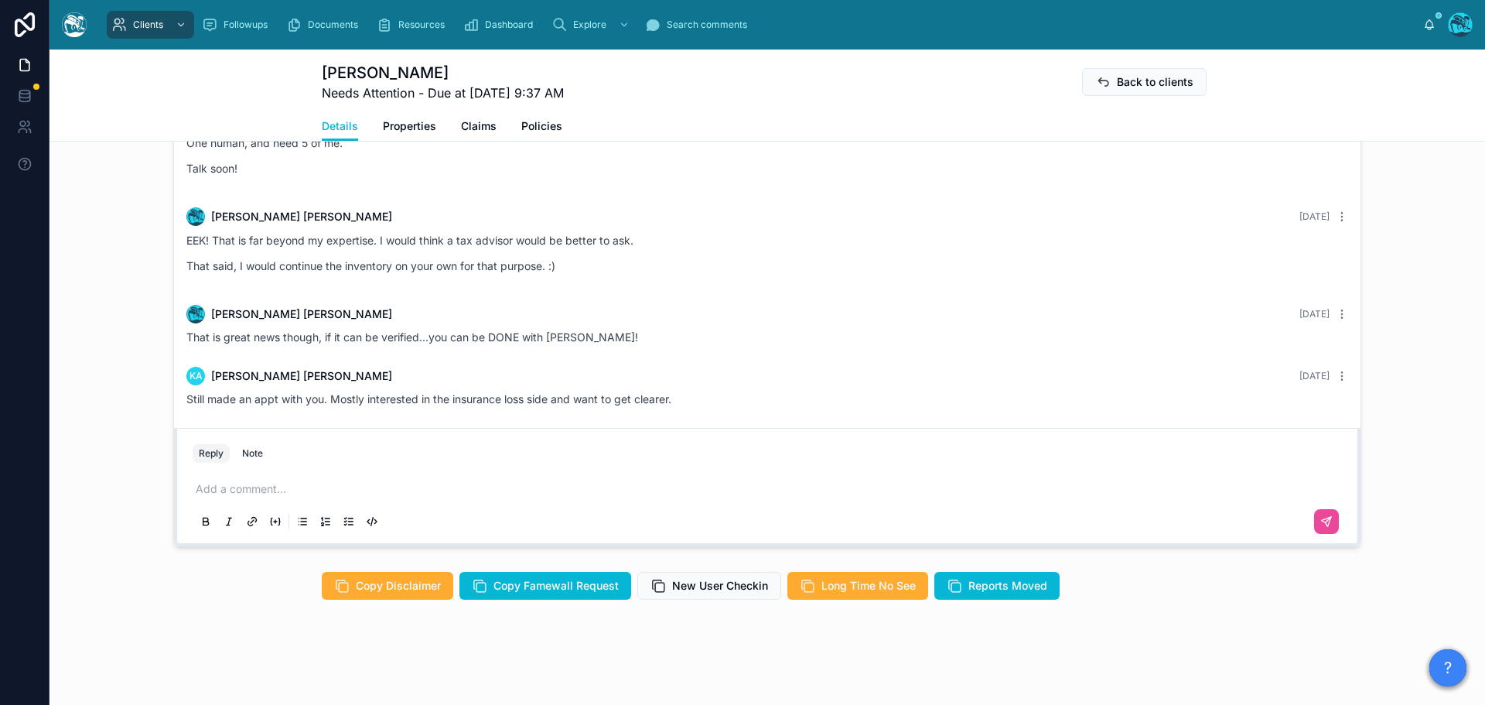
scroll to position [1399, 0]
click at [266, 484] on p at bounding box center [771, 488] width 1150 height 15
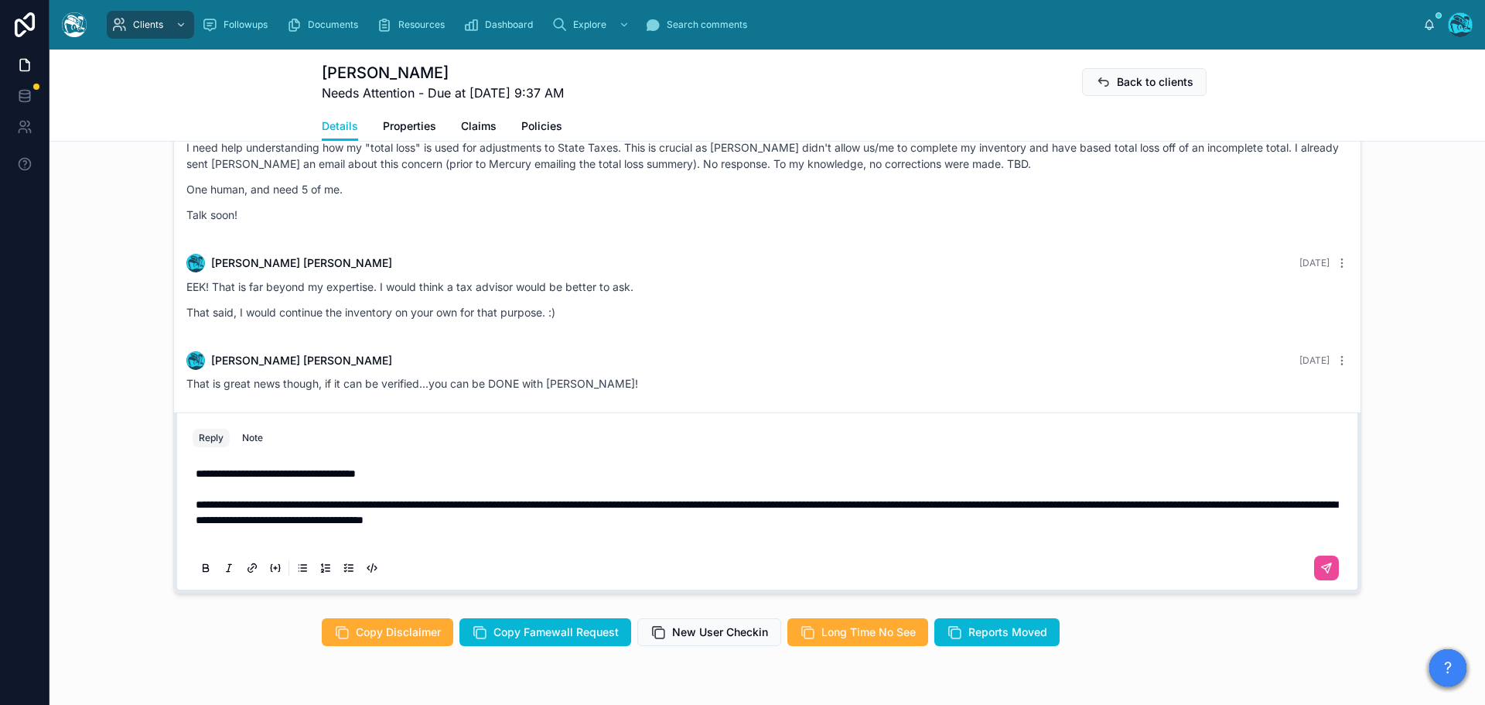
scroll to position [1321, 0]
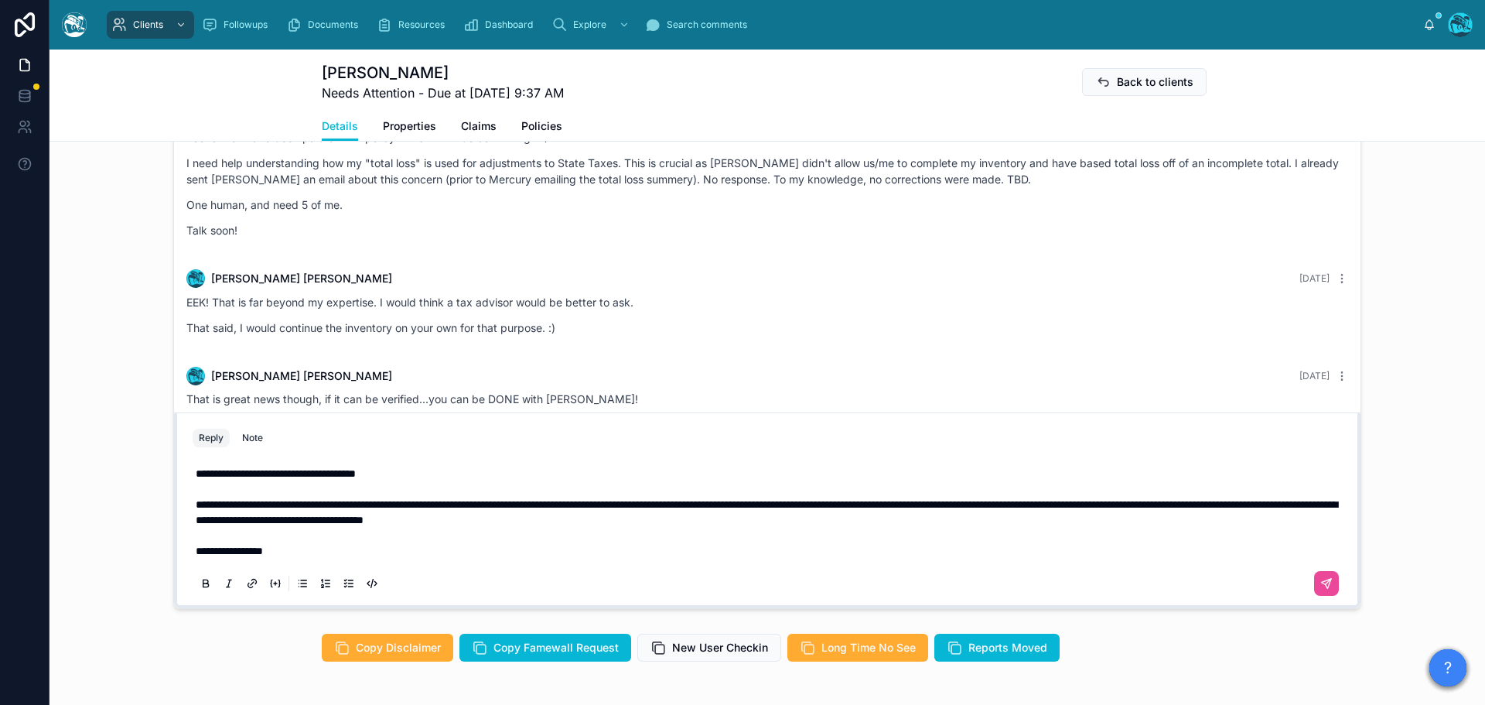
click at [925, 519] on span "**********" at bounding box center [767, 512] width 1142 height 26
click at [1028, 521] on span "**********" at bounding box center [767, 512] width 1142 height 26
click at [343, 525] on span "**********" at bounding box center [767, 512] width 1142 height 26
click at [1326, 584] on icon at bounding box center [1328, 581] width 5 height 5
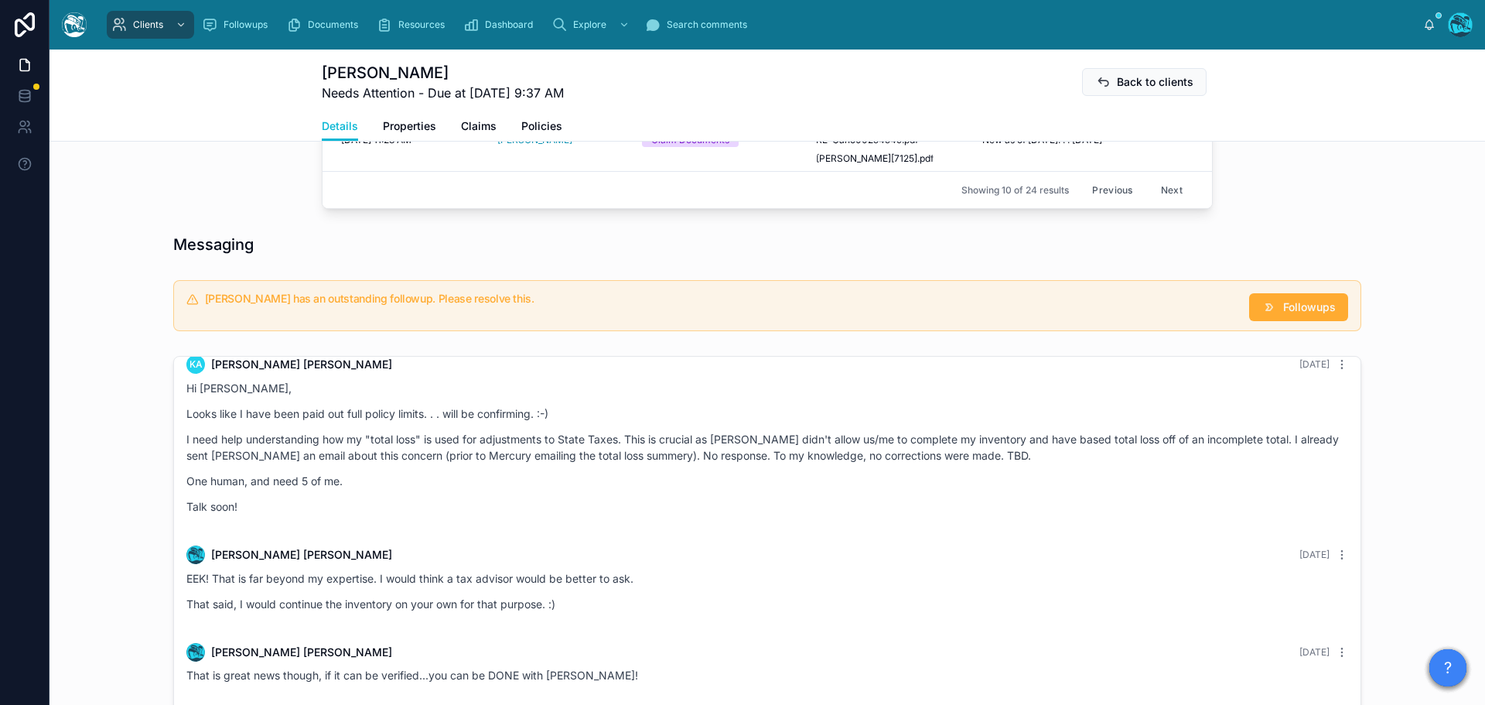
scroll to position [890, 0]
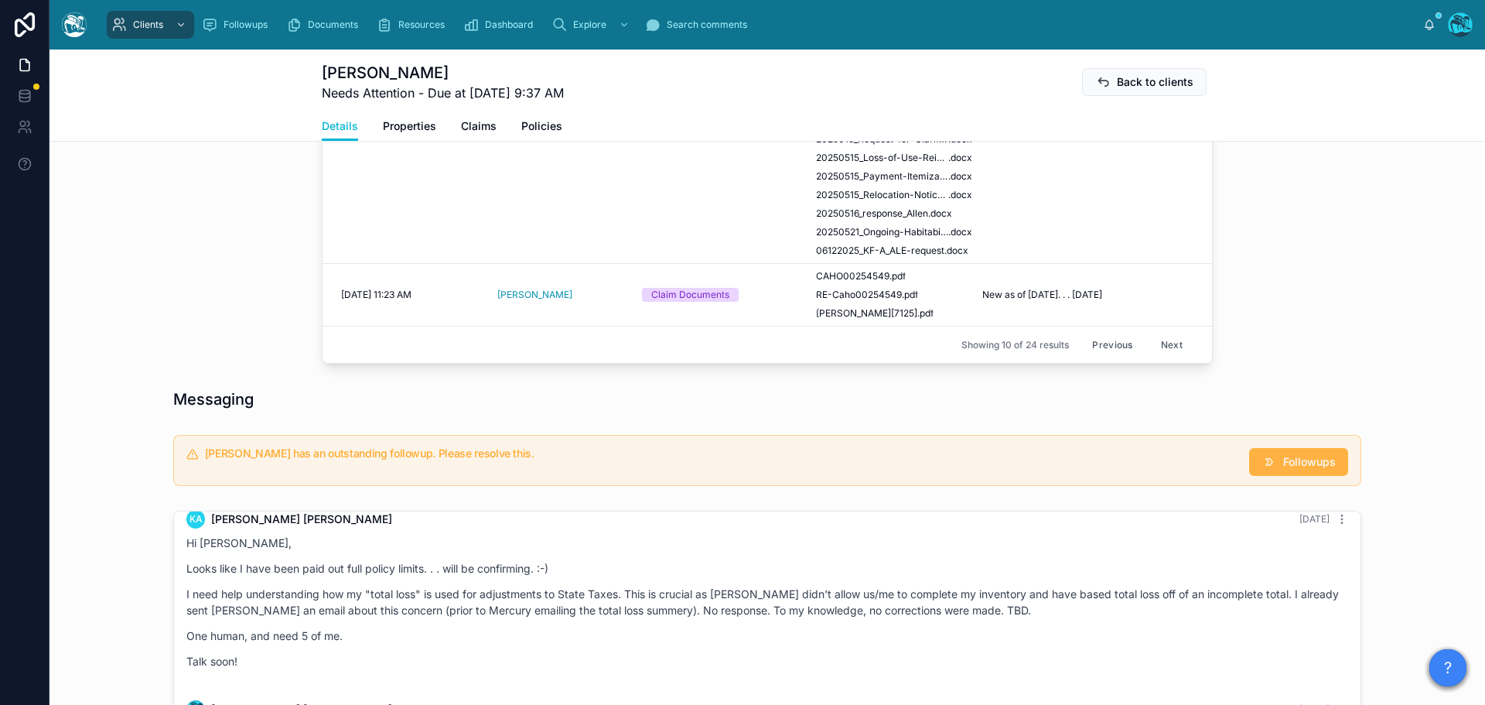
click at [1293, 470] on span "Followups" at bounding box center [1309, 461] width 53 height 15
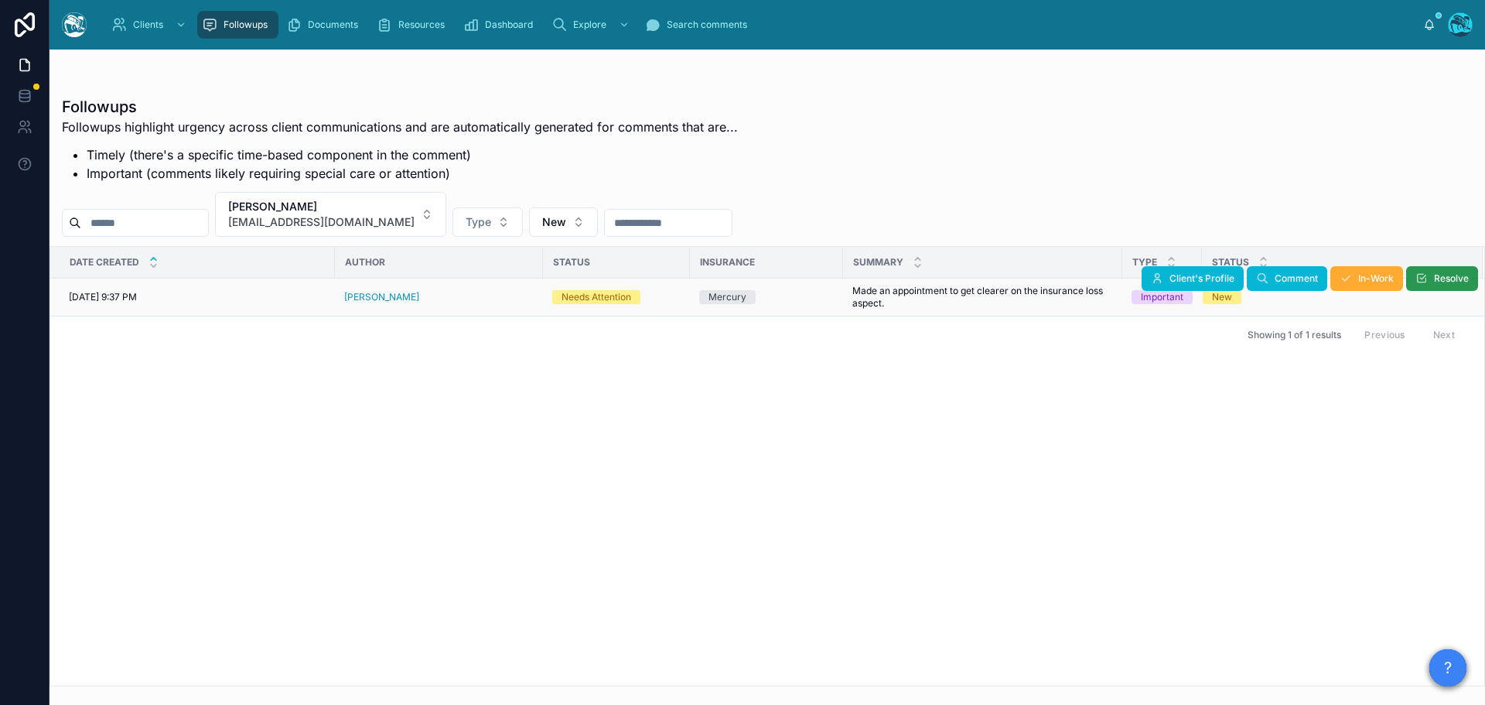
click at [1434, 279] on span "Resolve" at bounding box center [1451, 278] width 35 height 12
click at [385, 207] on button "Kirsten Allen kasgox@gmail.com" at bounding box center [330, 214] width 231 height 45
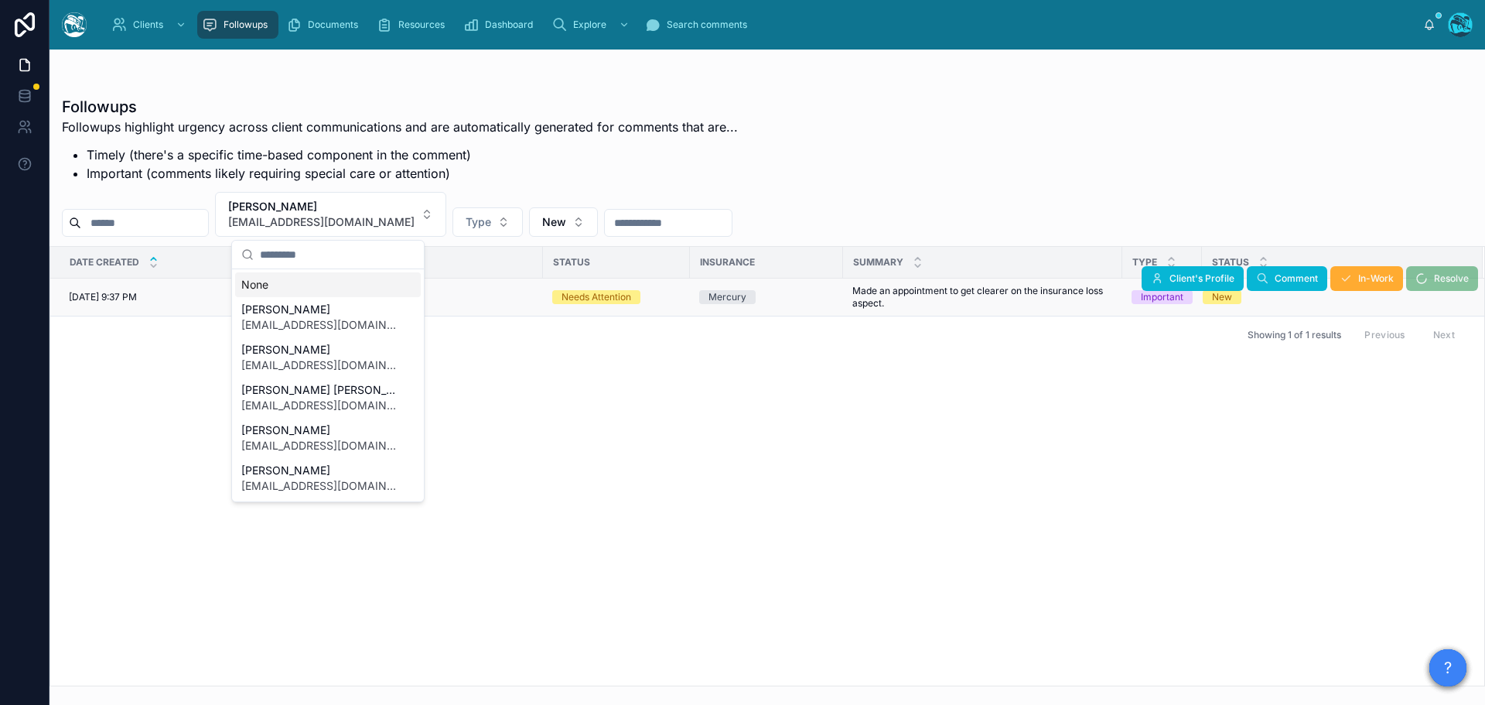
click at [257, 286] on div "None" at bounding box center [328, 284] width 186 height 25
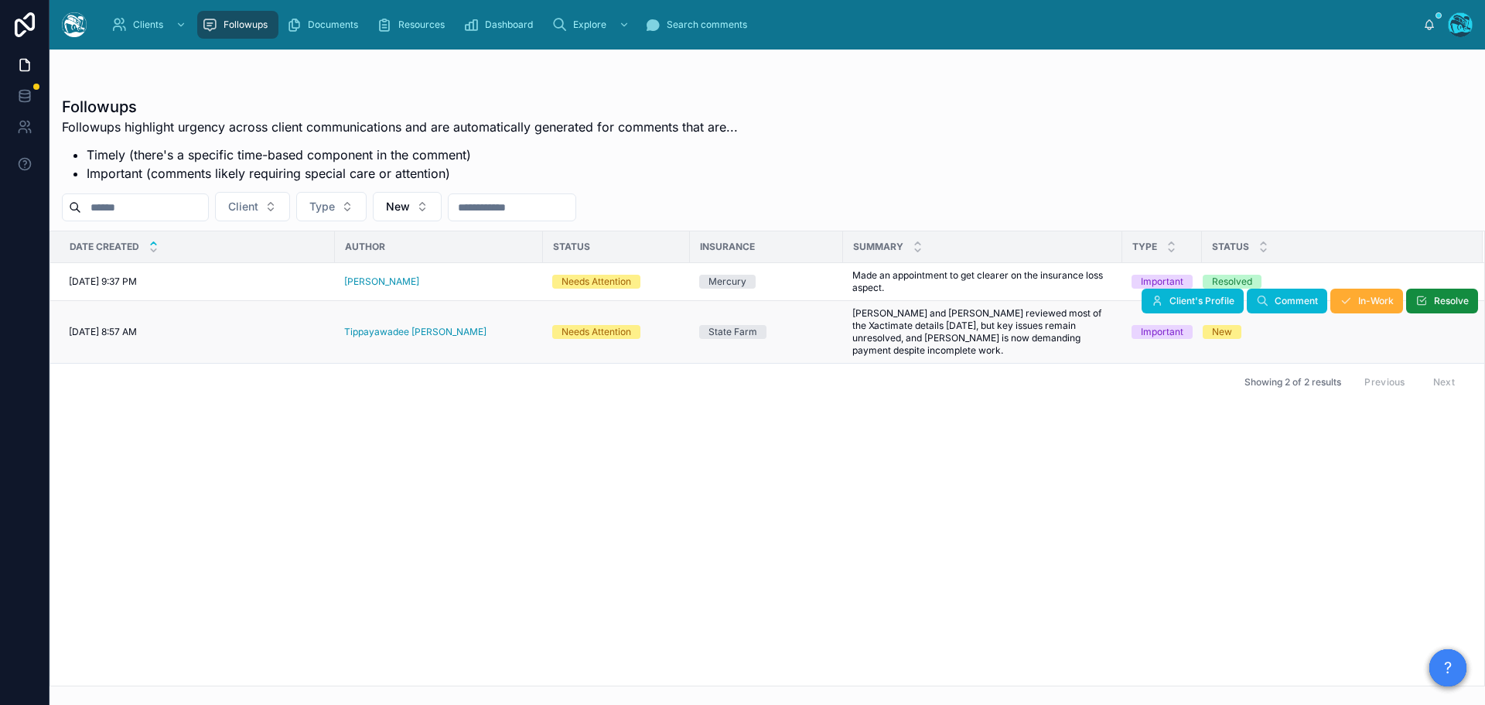
click at [448, 333] on div "Tippayawadee [PERSON_NAME]" at bounding box center [439, 332] width 190 height 12
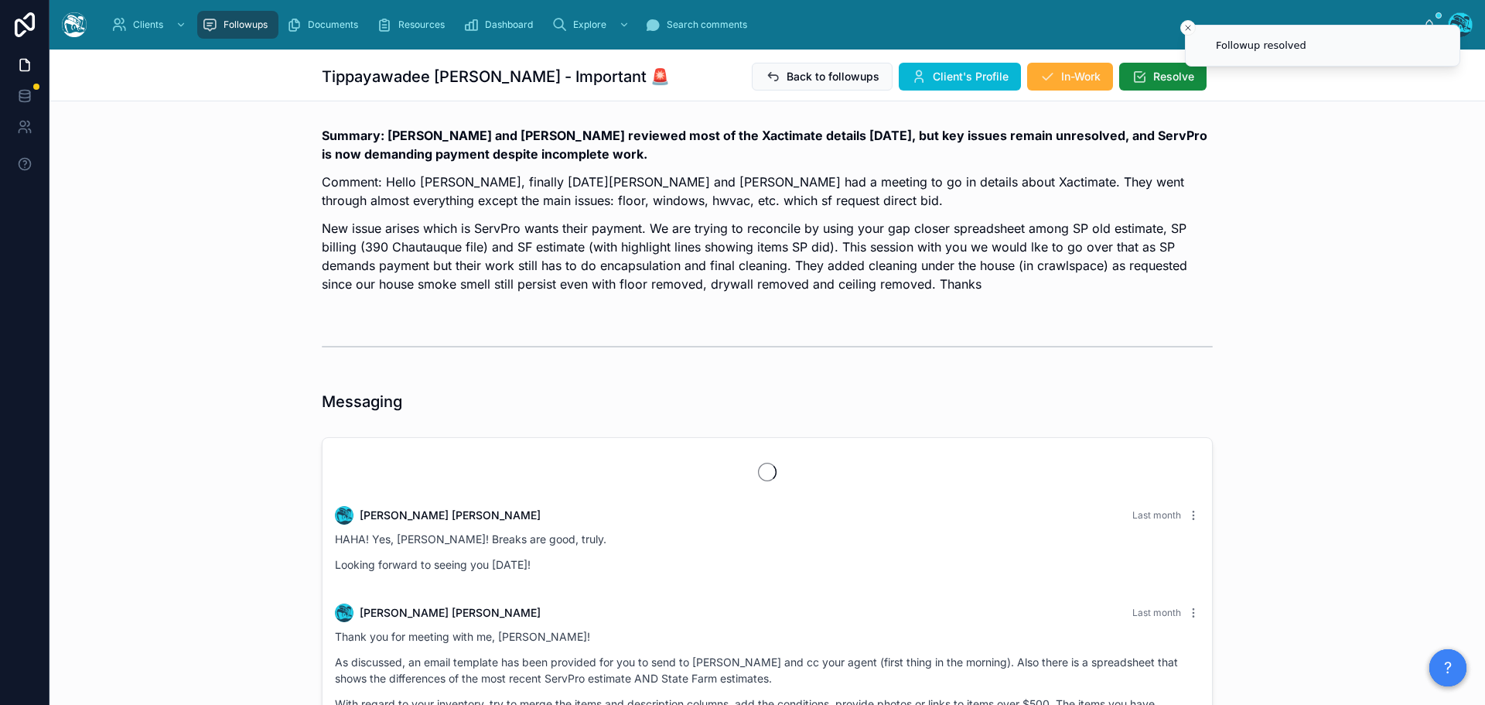
scroll to position [1885, 0]
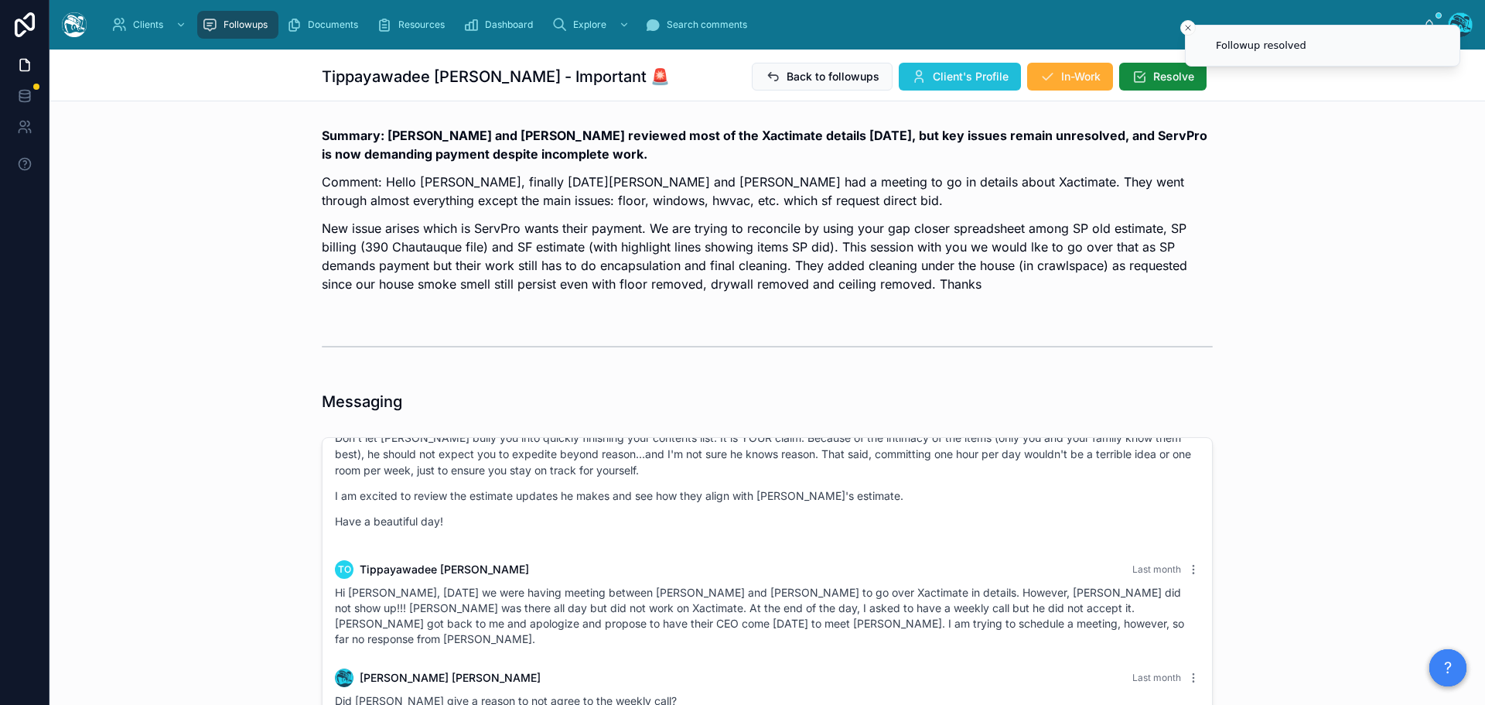
click at [951, 80] on span "Client's Profile" at bounding box center [971, 76] width 76 height 15
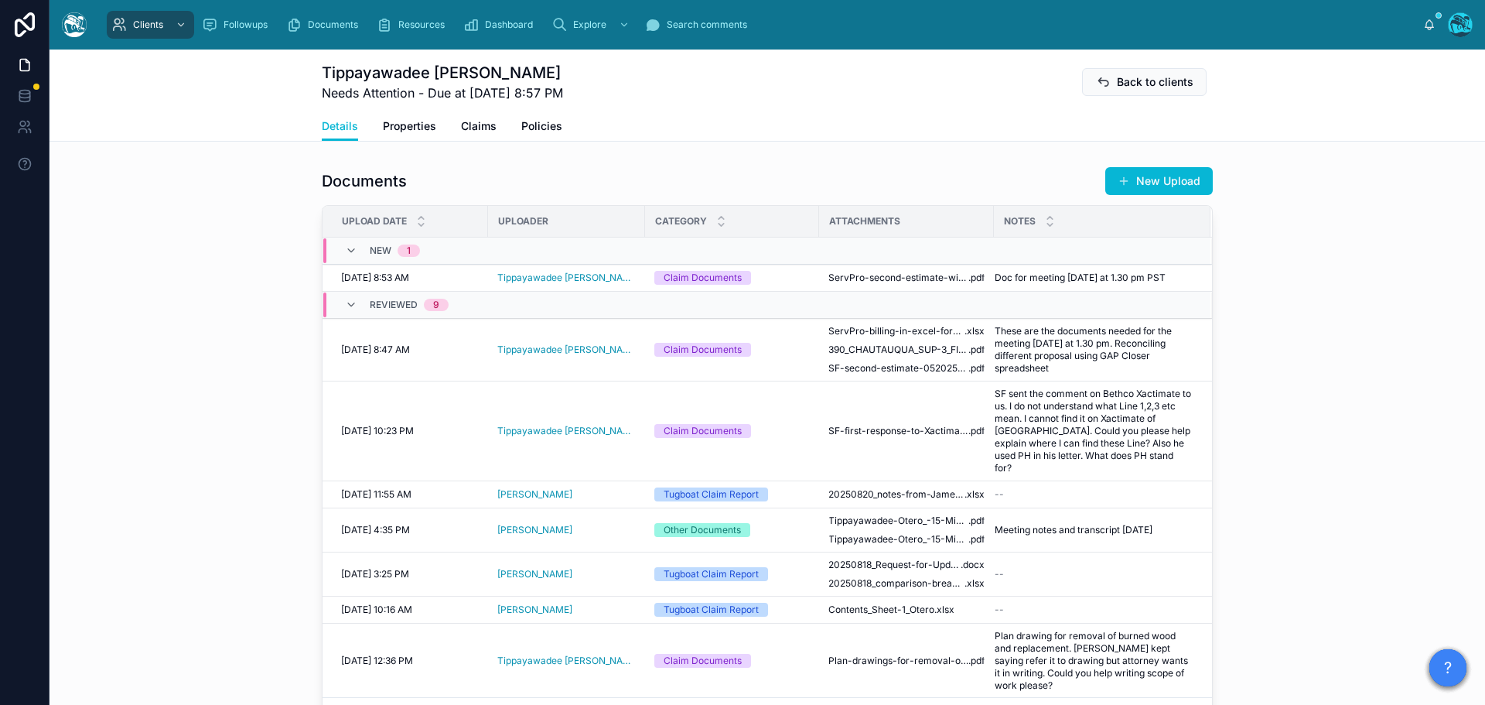
scroll to position [619, 0]
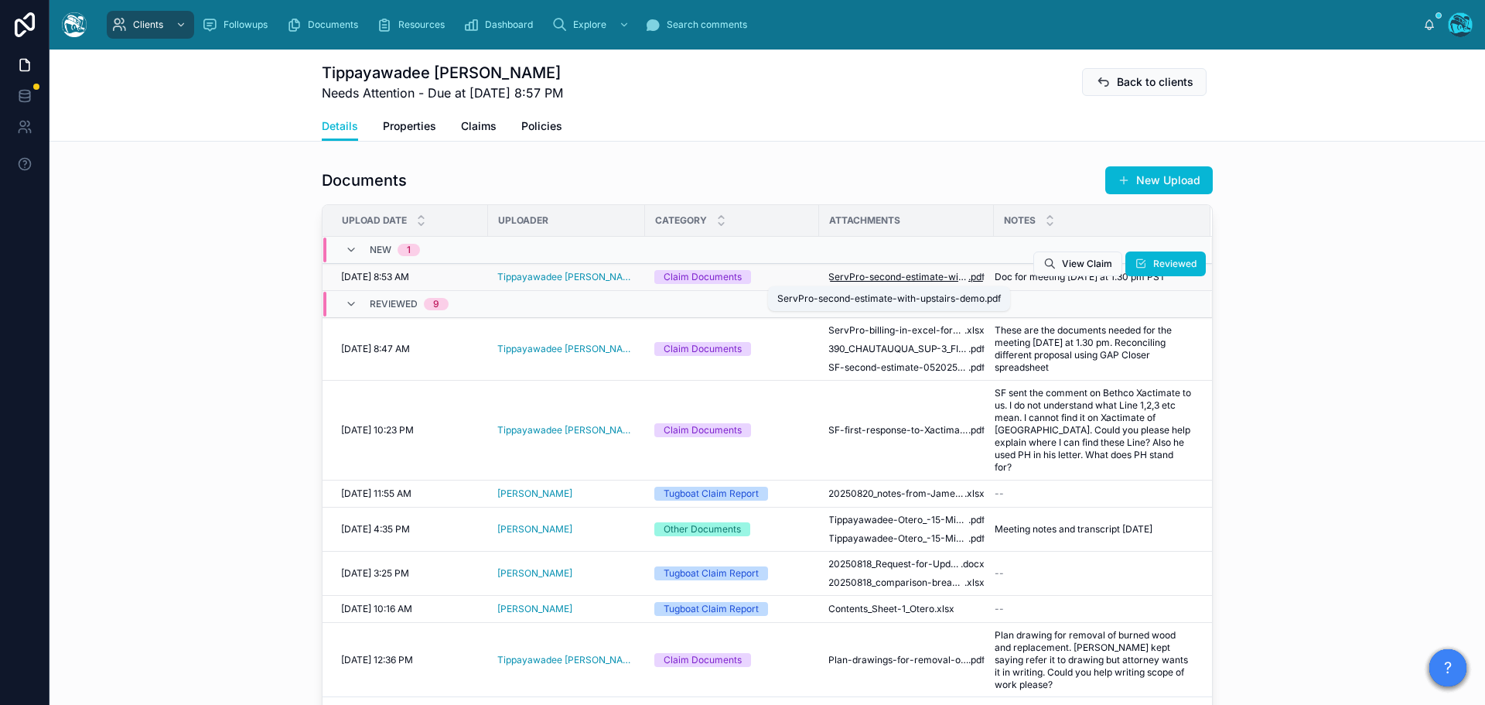
click at [926, 272] on span "ServPro-second-estimate-with-upstairs-demo" at bounding box center [899, 277] width 140 height 12
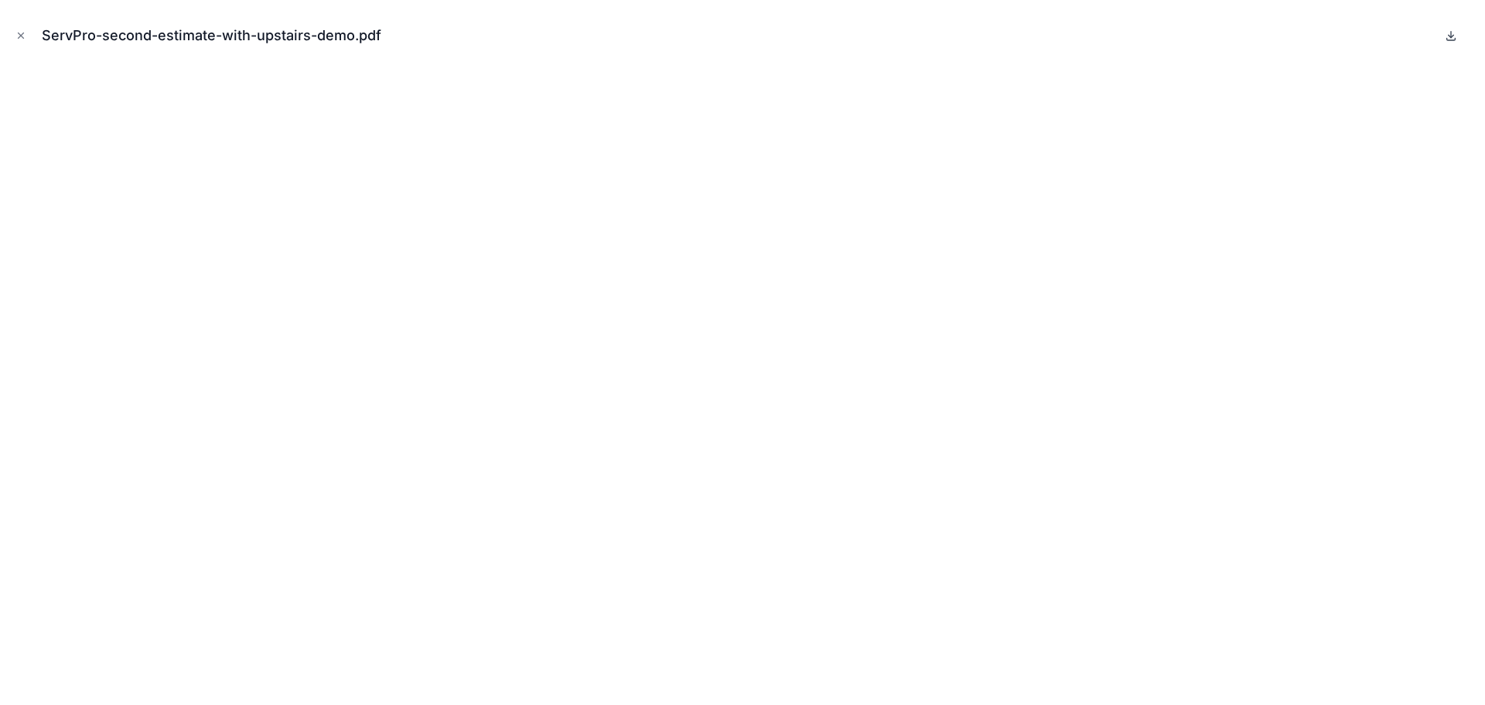
click at [1448, 36] on icon at bounding box center [1451, 35] width 12 height 12
drag, startPoint x: 19, startPoint y: 35, endPoint x: 81, endPoint y: 61, distance: 67.3
click at [19, 35] on icon "Close modal" at bounding box center [20, 35] width 11 height 11
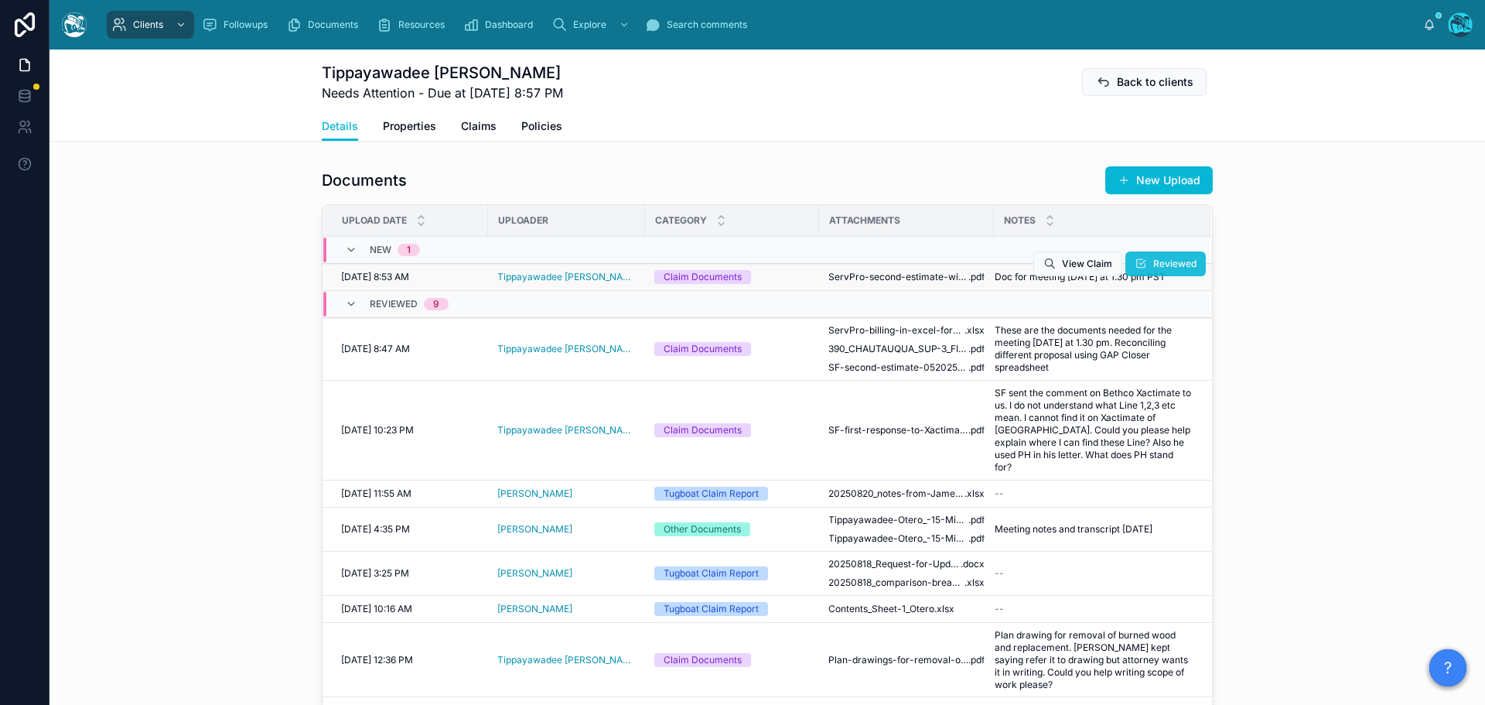
click at [1154, 263] on span "Reviewed" at bounding box center [1175, 264] width 43 height 12
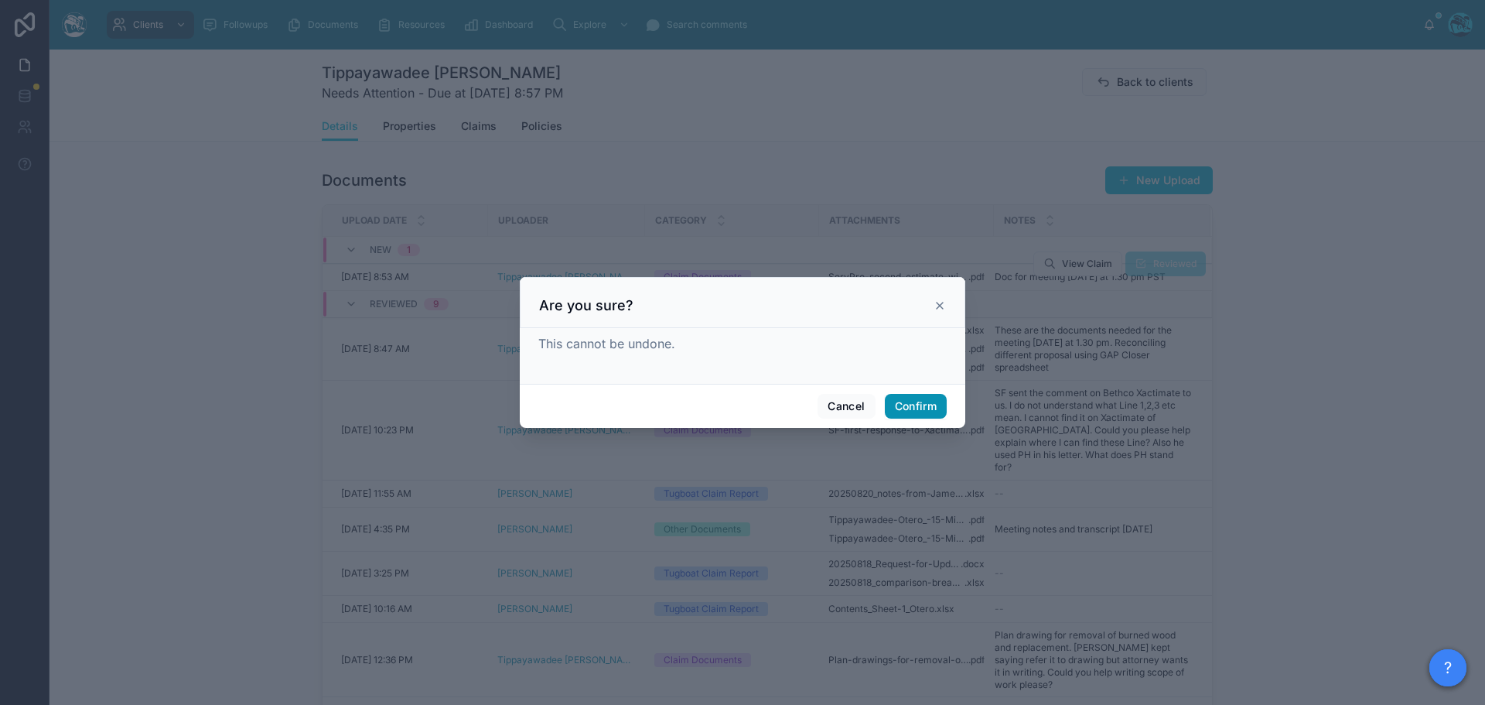
click at [914, 408] on button "Confirm" at bounding box center [916, 406] width 62 height 25
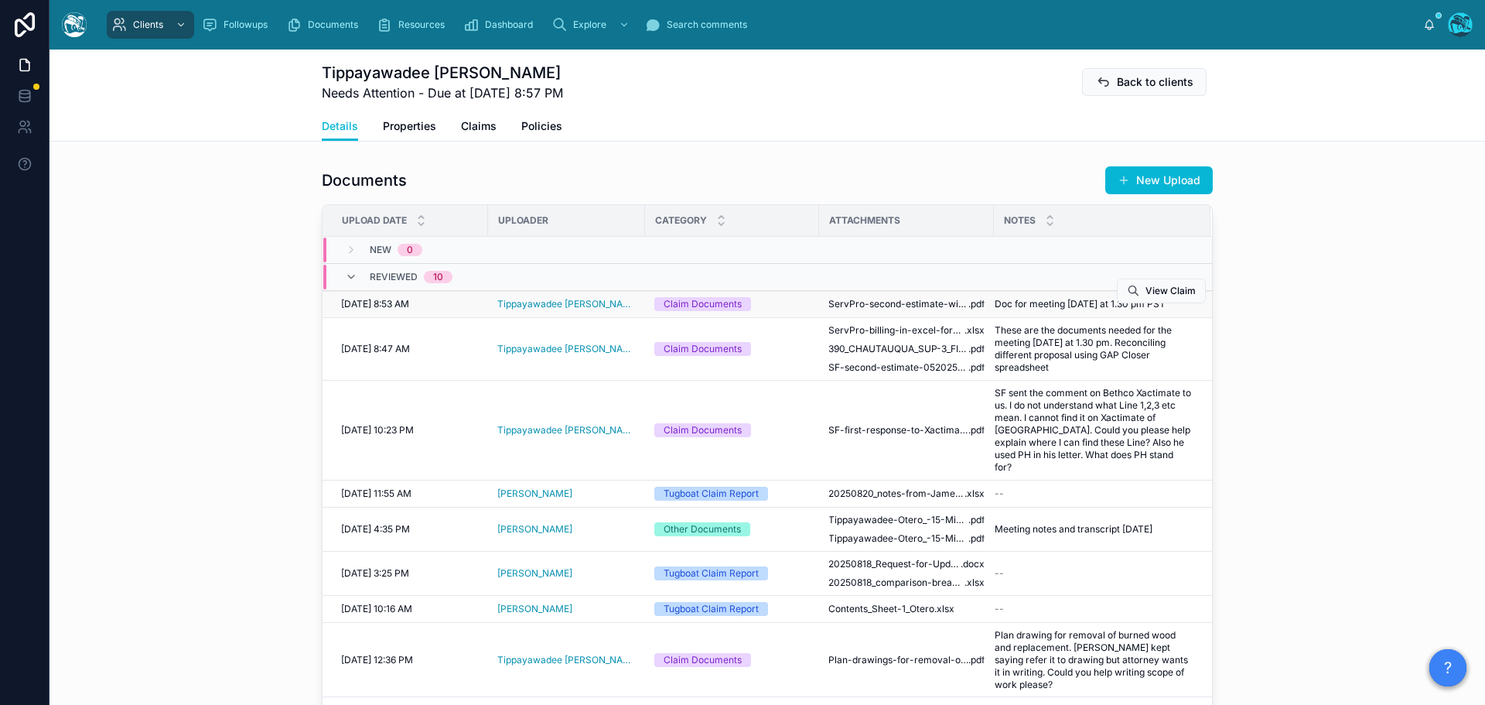
click at [969, 304] on td "ServPro-second-estimate-with-upstairs-demo .pdf" at bounding box center [906, 304] width 175 height 27
click at [979, 304] on div at bounding box center [991, 304] width 25 height 12
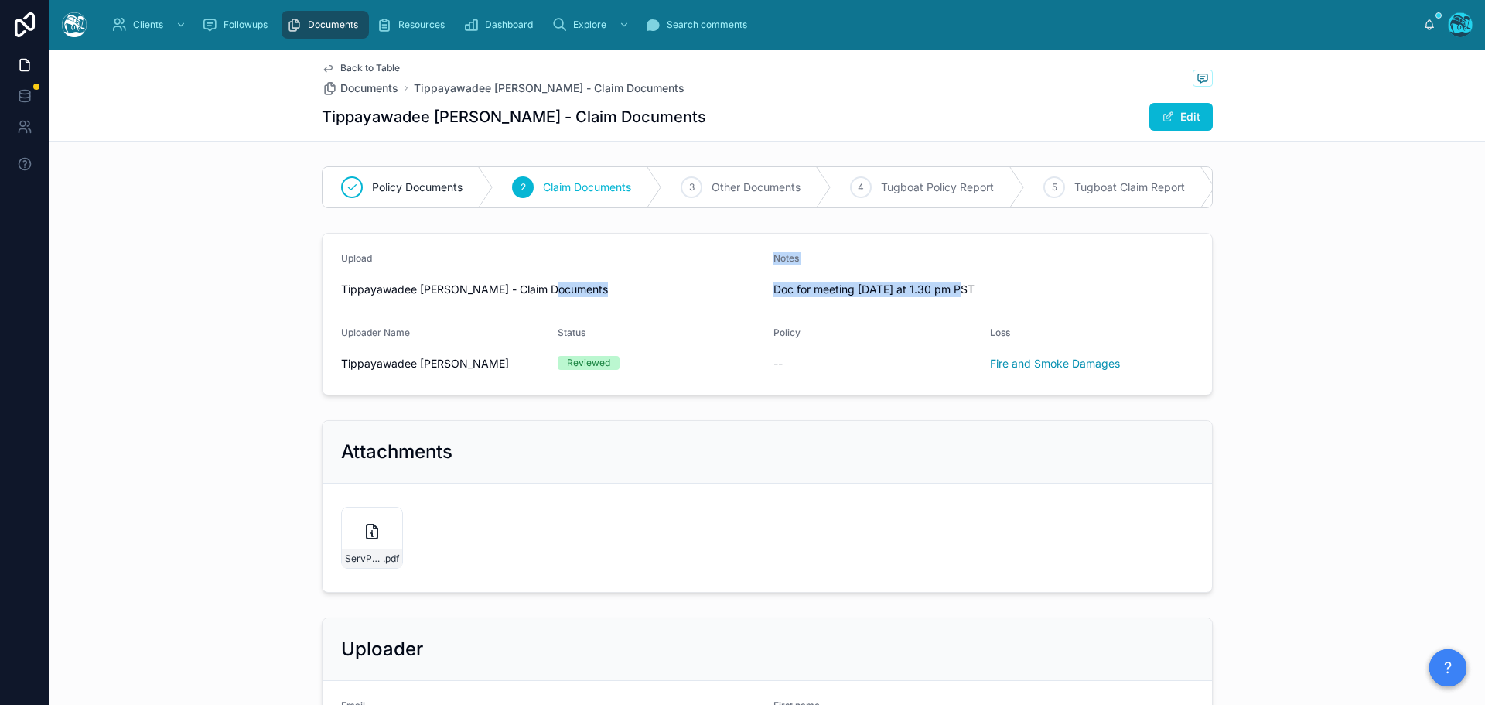
drag, startPoint x: 967, startPoint y: 301, endPoint x: 728, endPoint y: 299, distance: 239.1
click at [728, 299] on form "Upload Tippayawadee Otero - Claim Documents Notes Doc for meeting tmrw at 1.30 …" at bounding box center [768, 314] width 890 height 161
click at [794, 297] on span "Doc for meeting [DATE] at 1.30 pm PST" at bounding box center [984, 289] width 420 height 15
drag, startPoint x: 768, startPoint y: 303, endPoint x: 850, endPoint y: 303, distance: 82.0
click at [850, 297] on span "Doc for meeting [DATE] at 1.30 pm PST" at bounding box center [984, 289] width 420 height 15
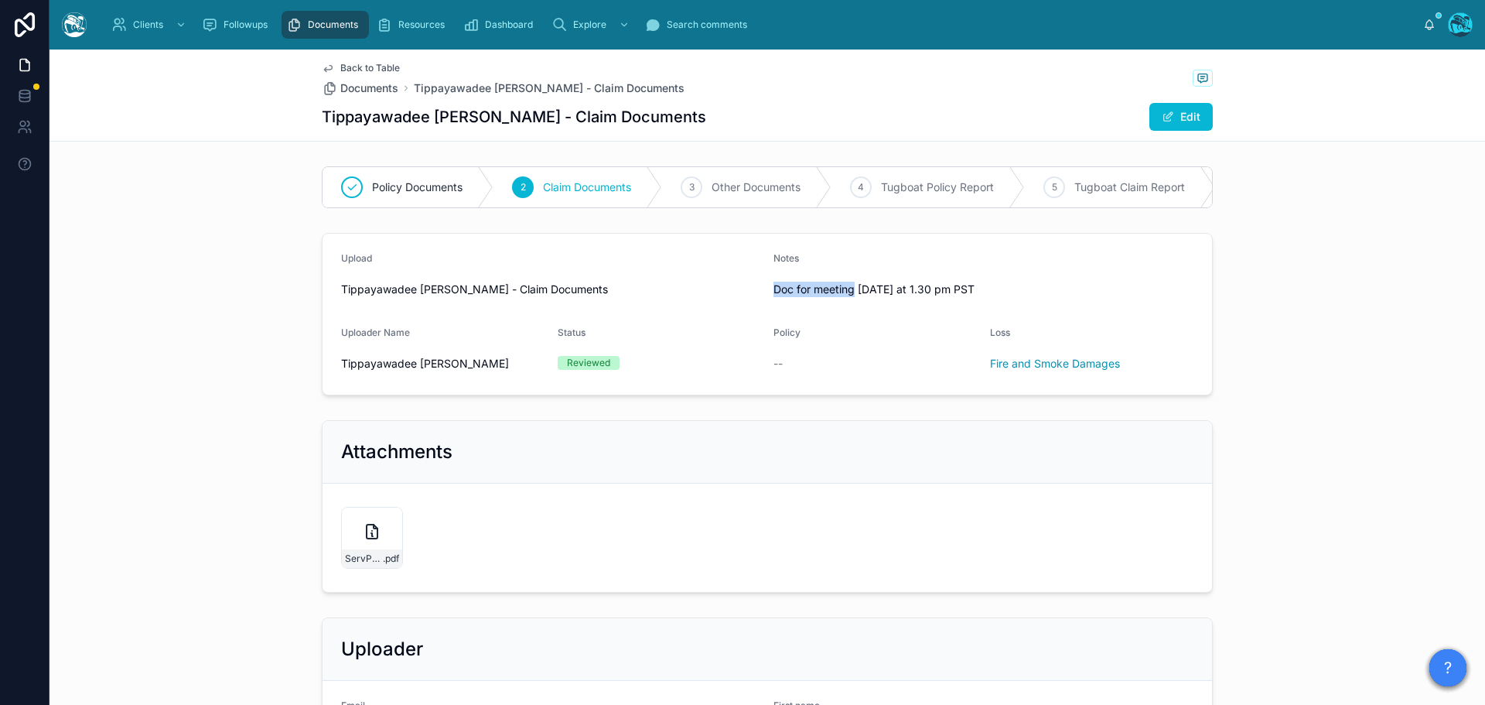
click at [366, 66] on span "Back to Table" at bounding box center [370, 68] width 60 height 12
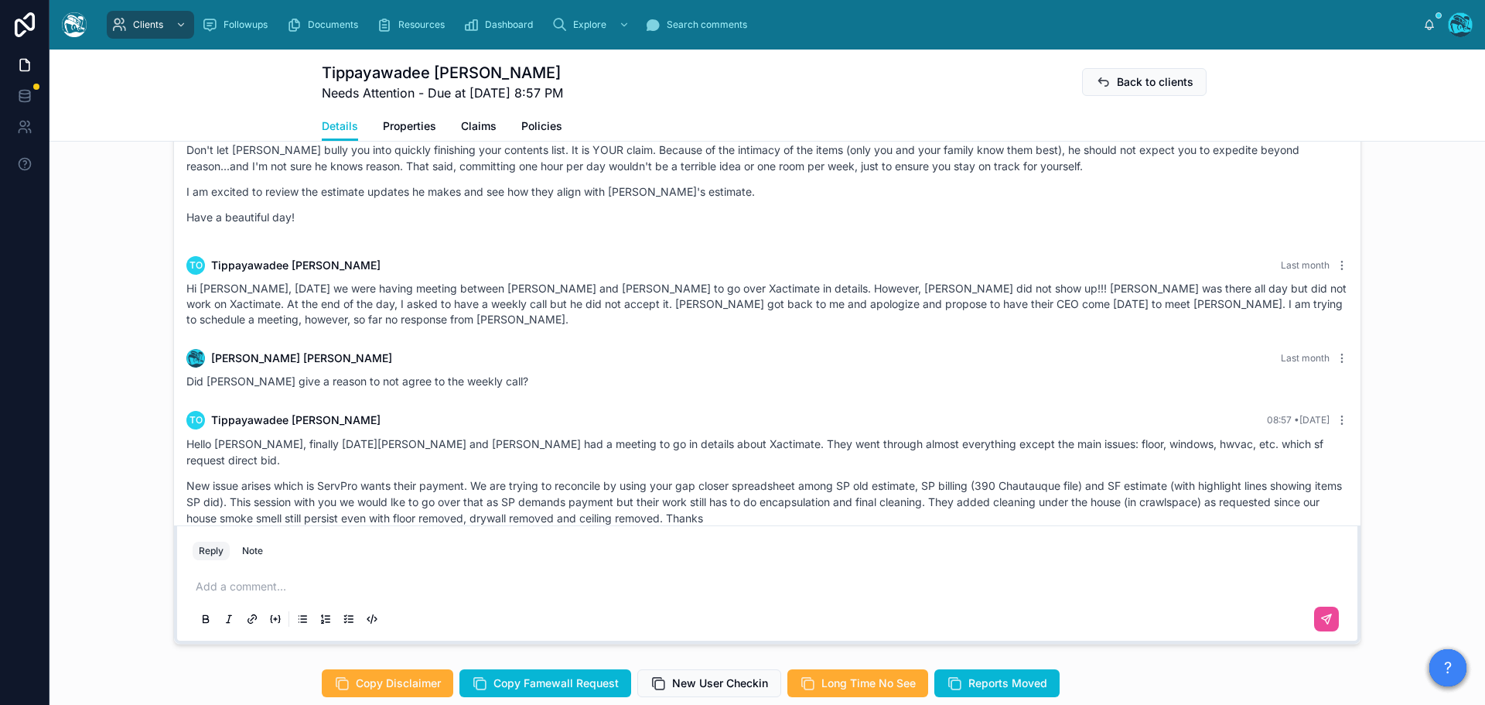
scroll to position [1393, 0]
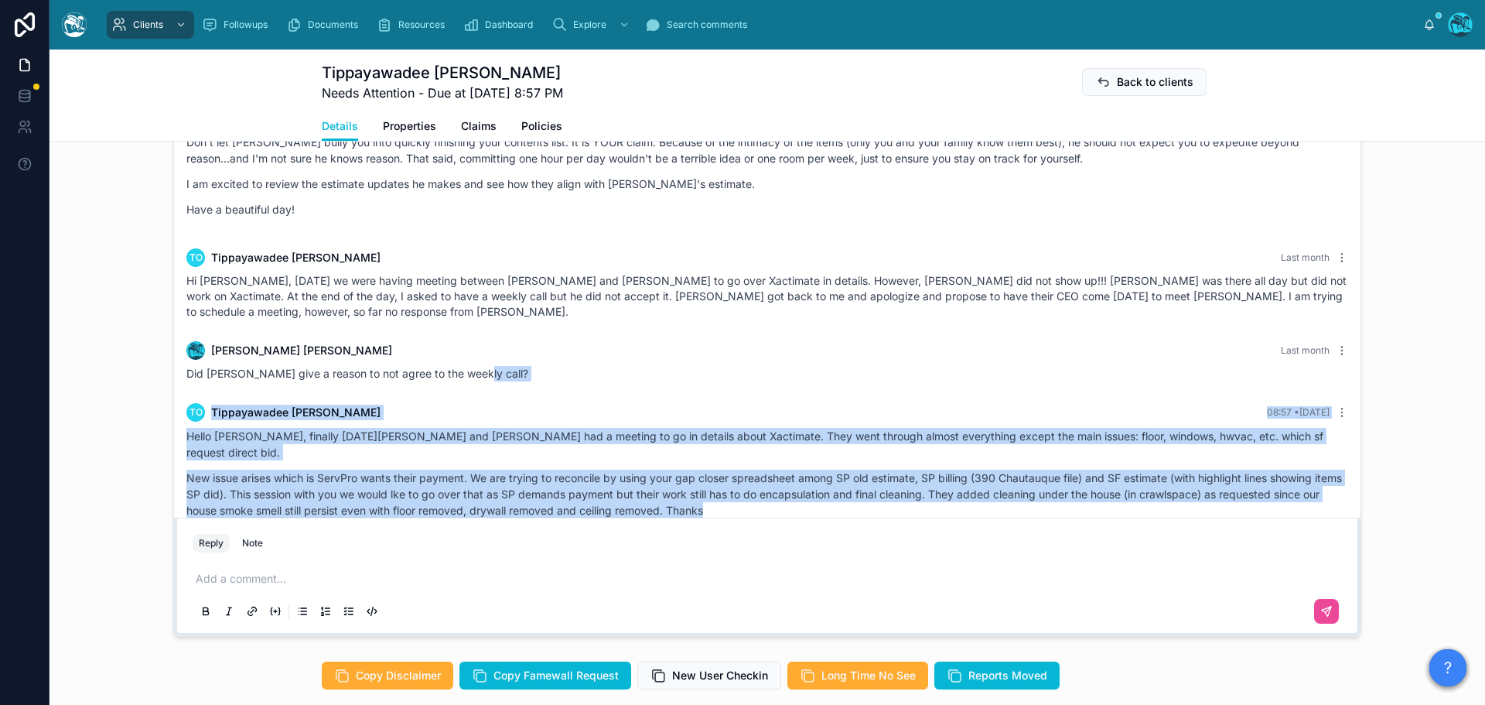
drag, startPoint x: 490, startPoint y: 357, endPoint x: 796, endPoint y: 497, distance: 336.9
copy div "TO Tippayawadee Otero 08:57 • Today Hello Rachel, finally on Sat Bethco and Jam…"
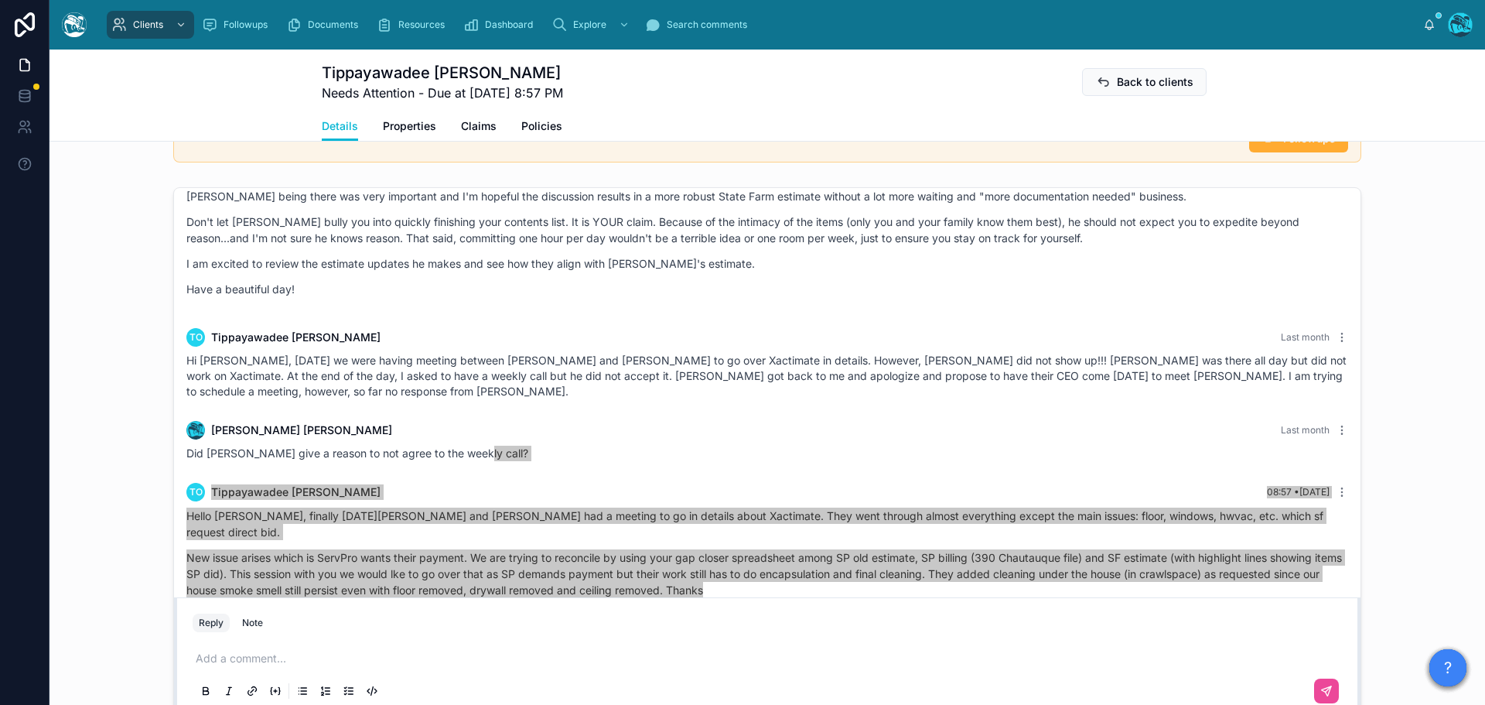
scroll to position [1315, 0]
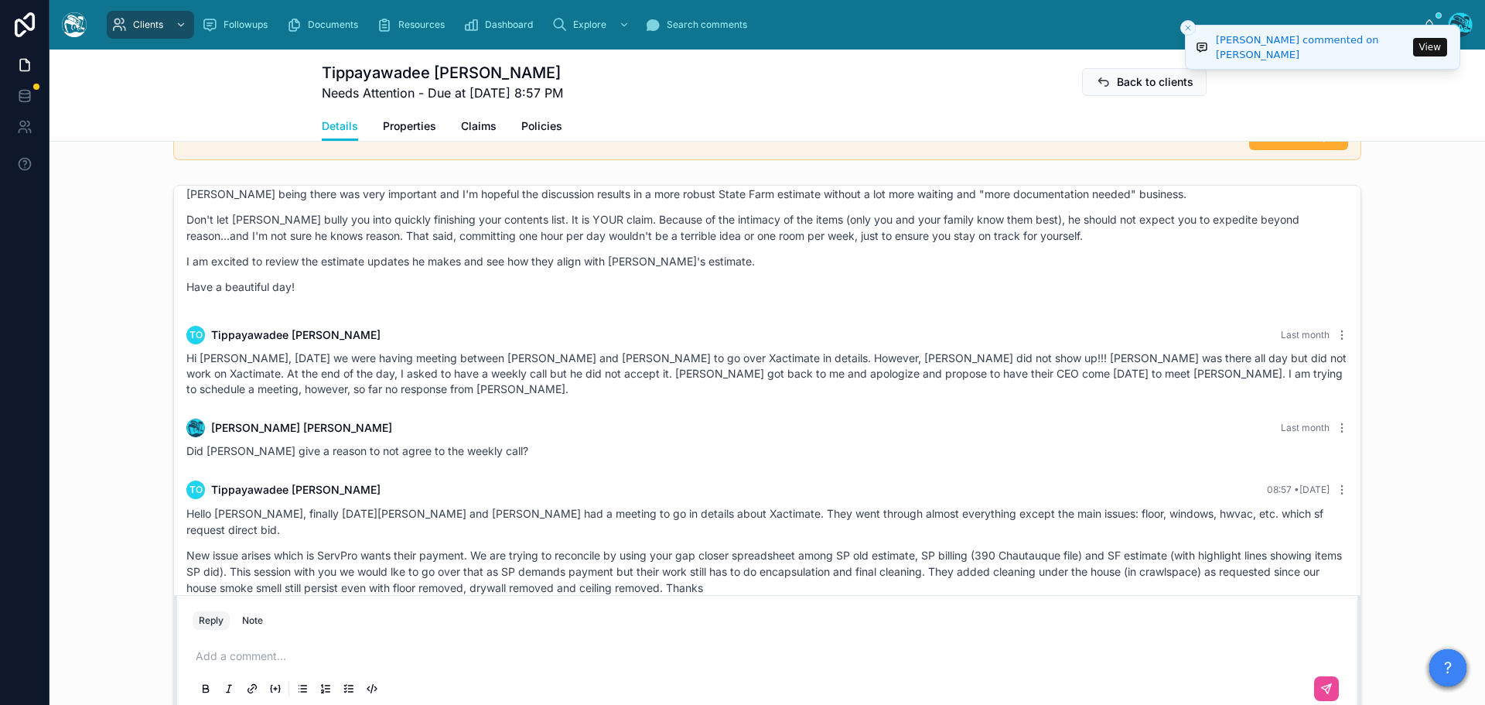
click at [1264, 46] on div "[PERSON_NAME] commented on [PERSON_NAME]" at bounding box center [1312, 47] width 193 height 30
click at [1437, 47] on button "View" at bounding box center [1430, 47] width 34 height 19
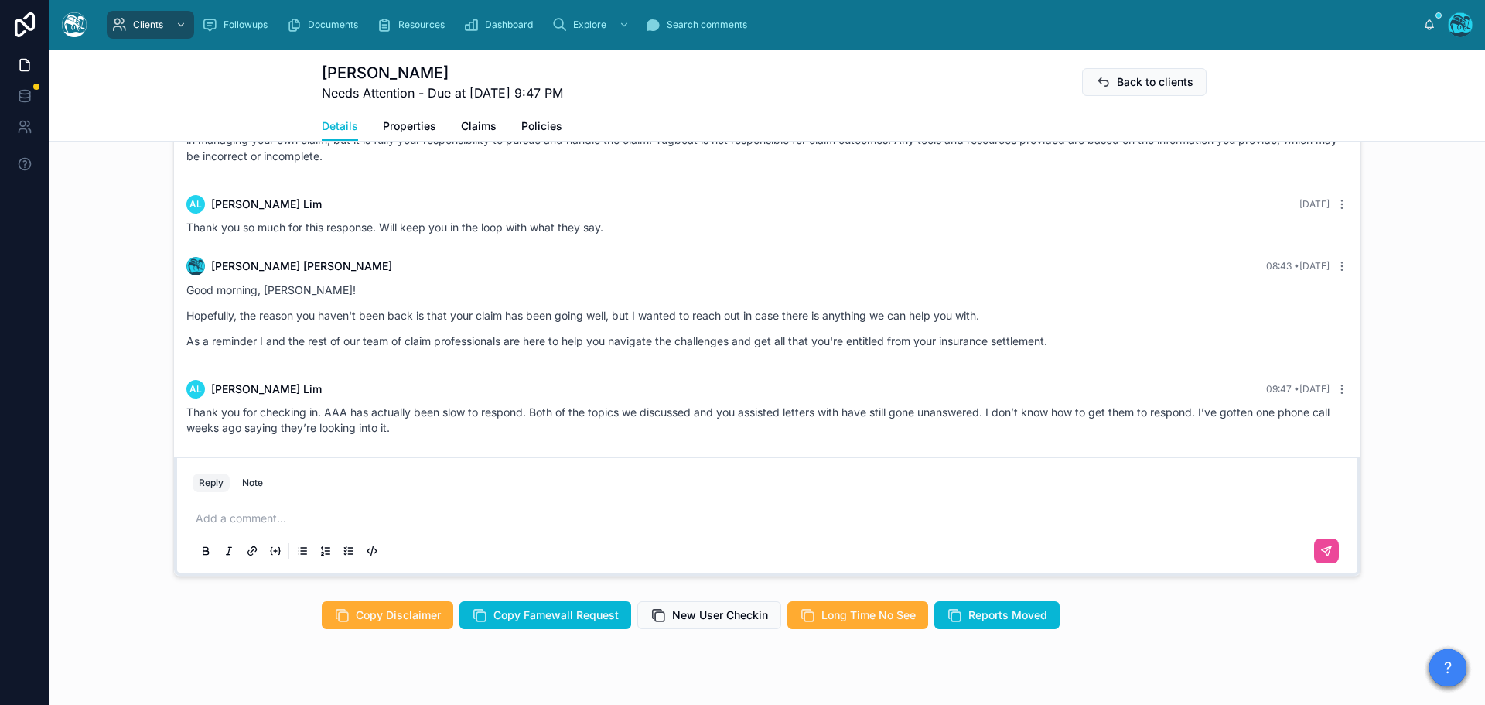
scroll to position [983, 0]
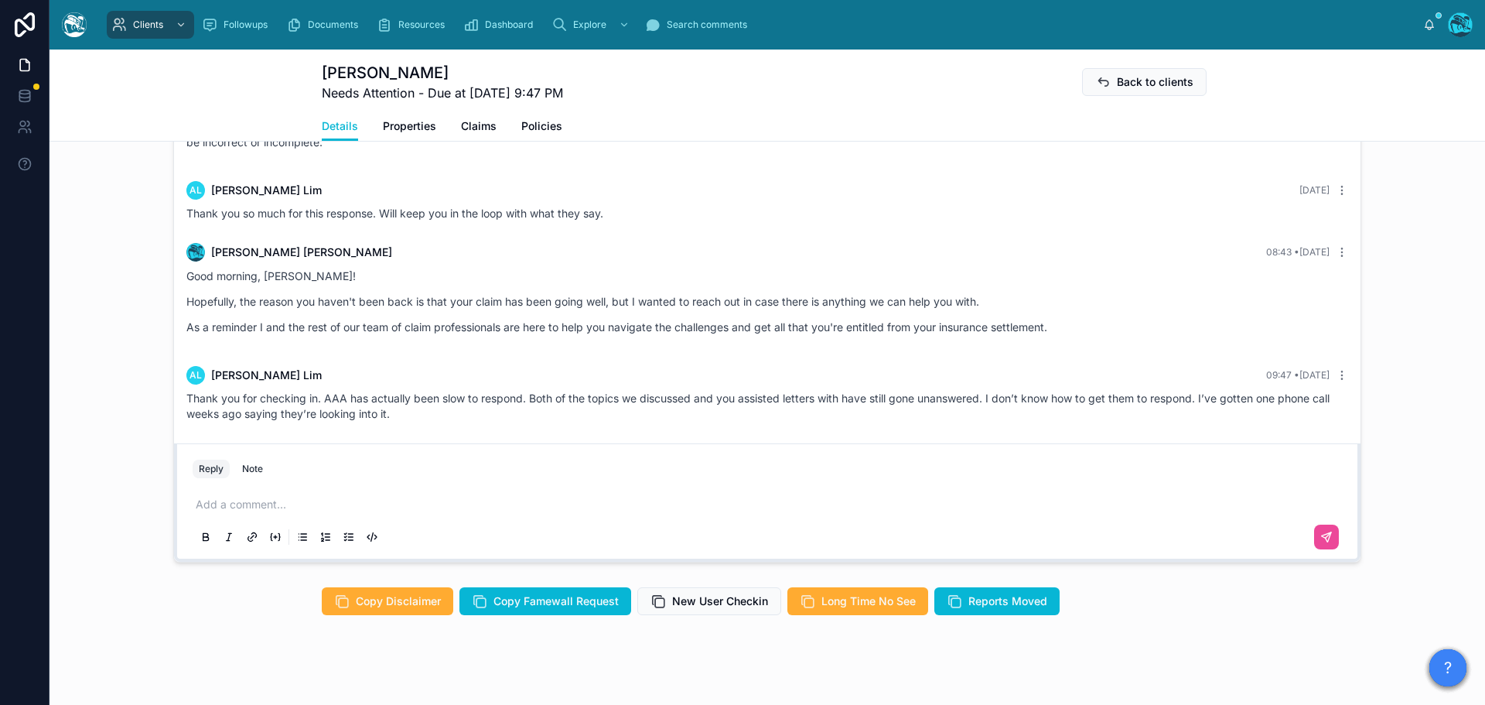
click at [247, 497] on p at bounding box center [771, 504] width 1150 height 15
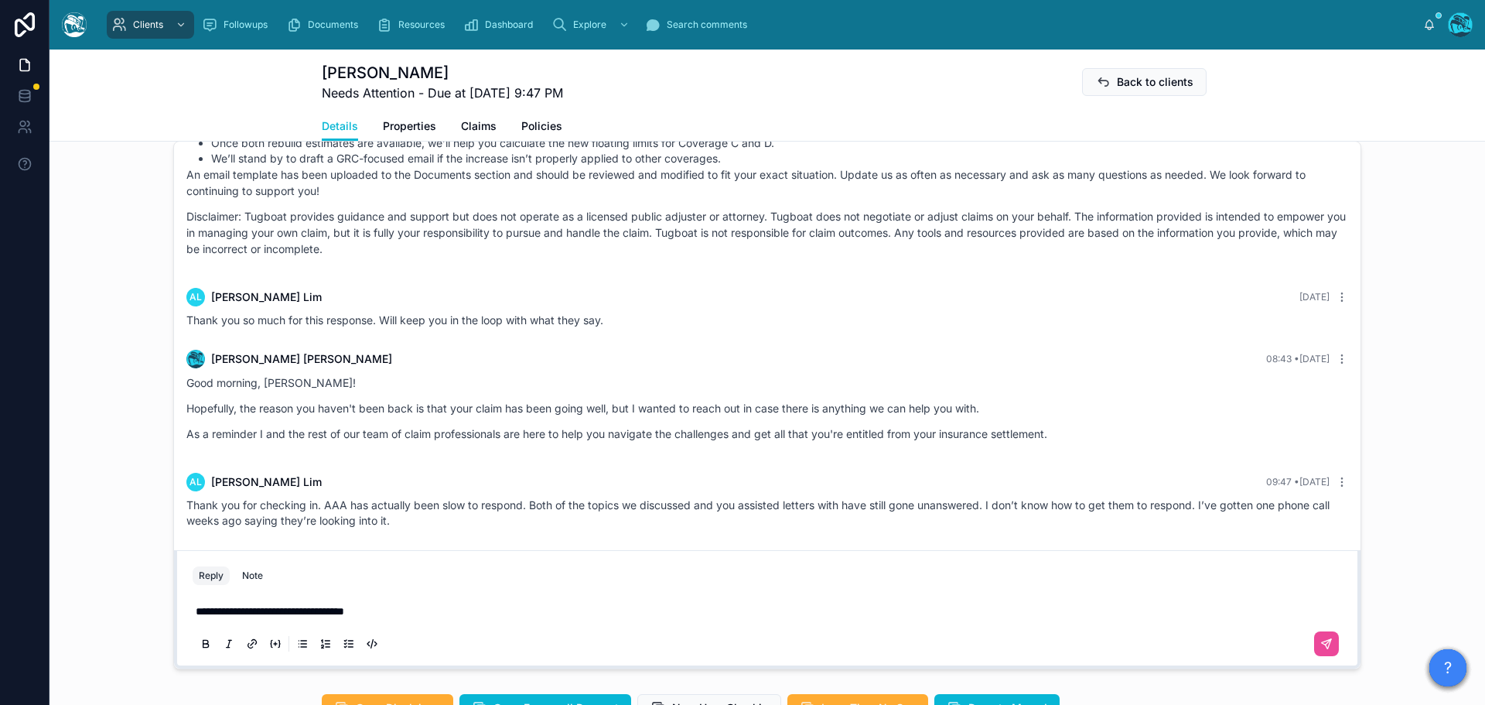
scroll to position [906, 0]
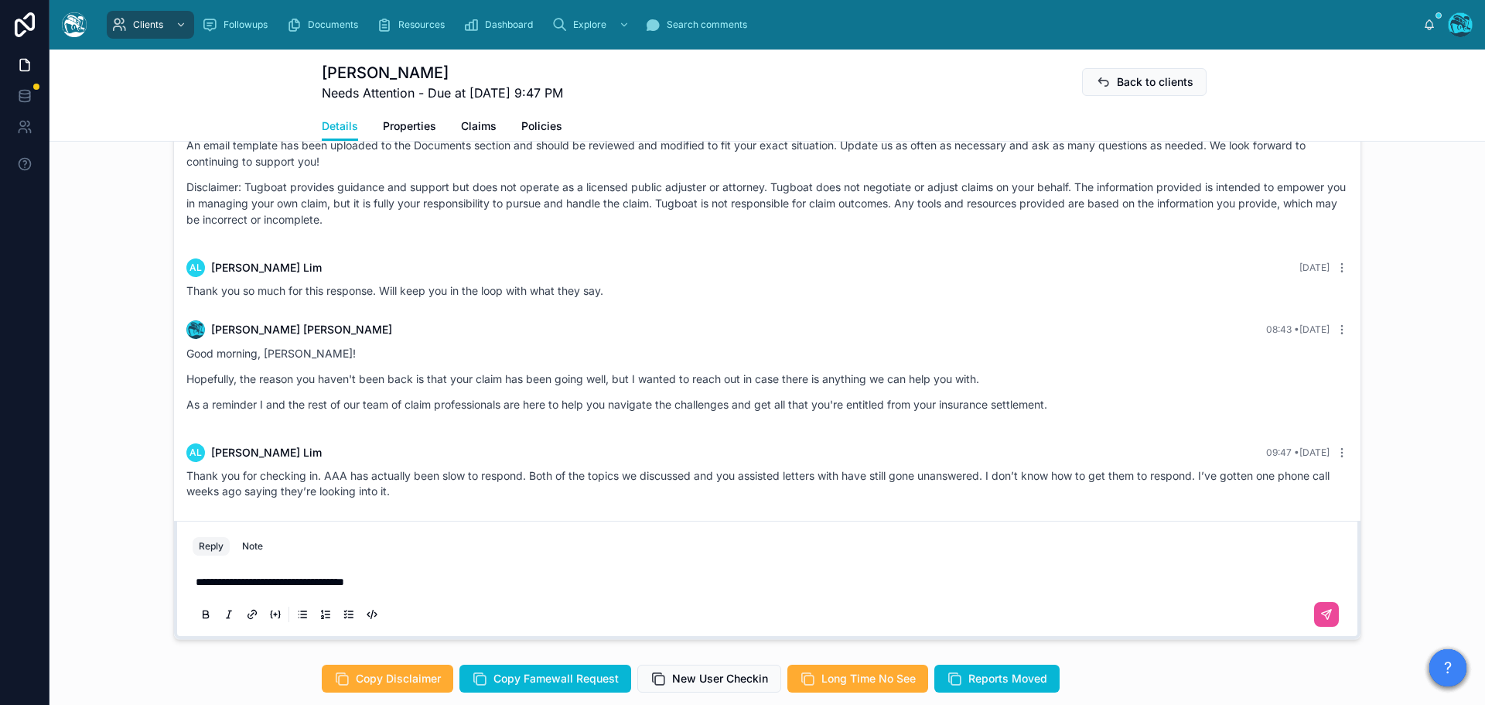
click at [415, 574] on p "**********" at bounding box center [771, 581] width 1150 height 15
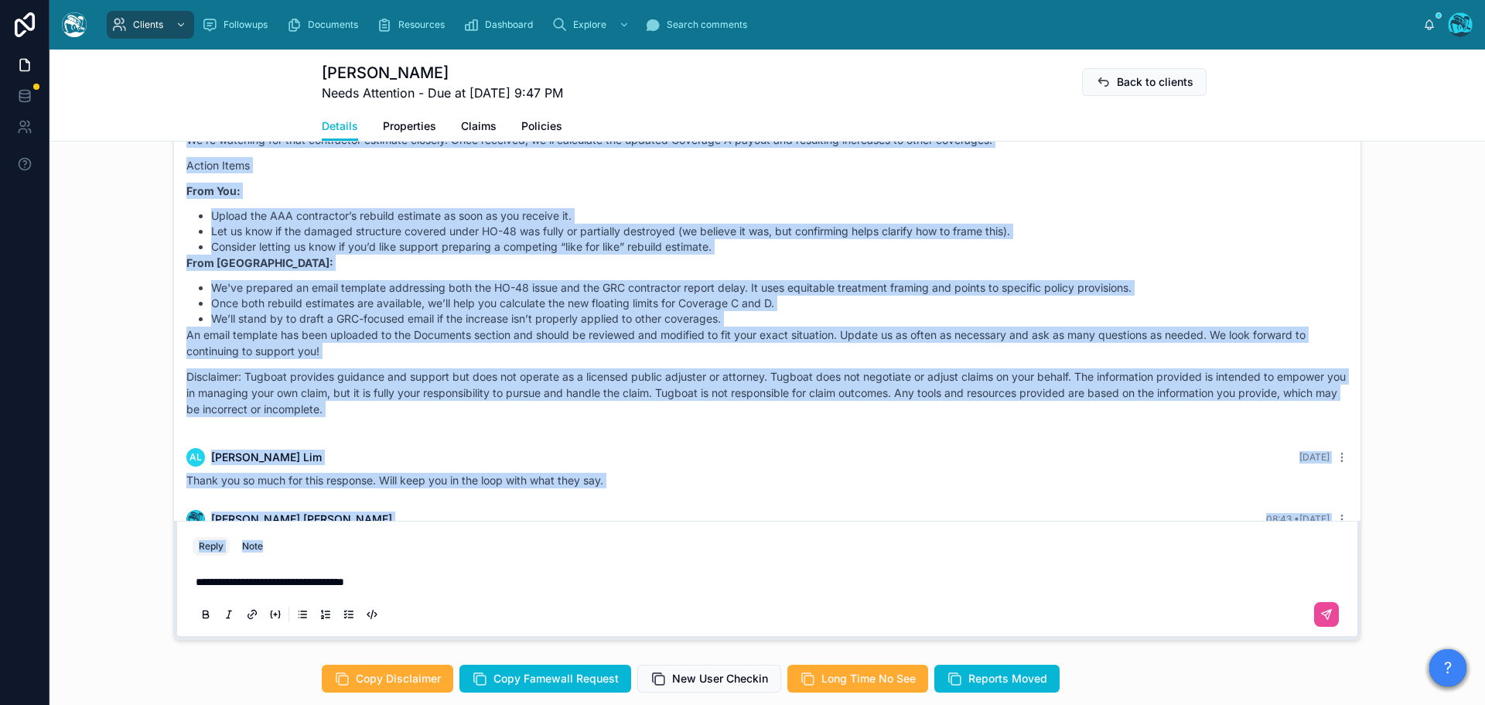
scroll to position [3669, 0]
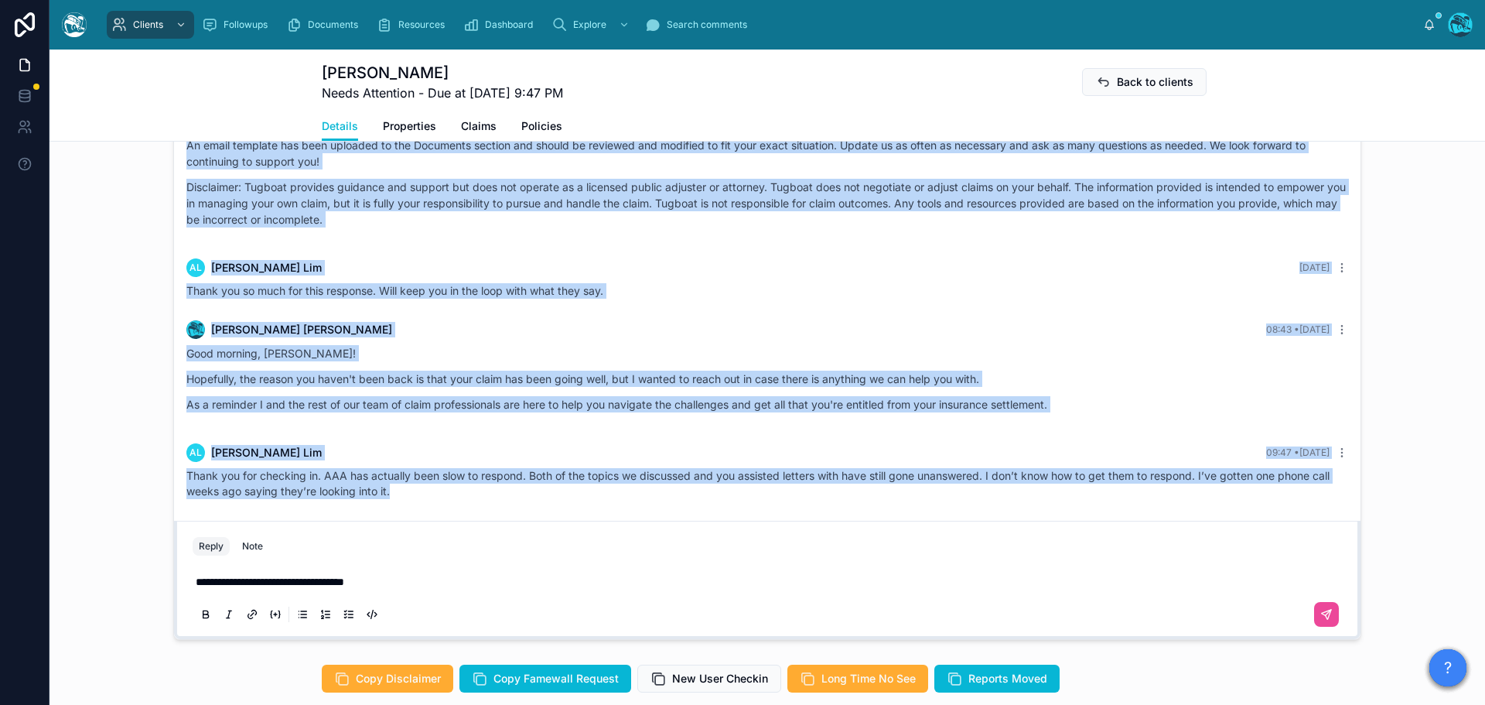
drag, startPoint x: 435, startPoint y: 226, endPoint x: 586, endPoint y: 480, distance: 296.3
drag, startPoint x: 465, startPoint y: 264, endPoint x: 578, endPoint y: 489, distance: 251.9
copy div "AL Alex Lim 2 months ago Hello, I wanted to ask for assistance with writing an …"
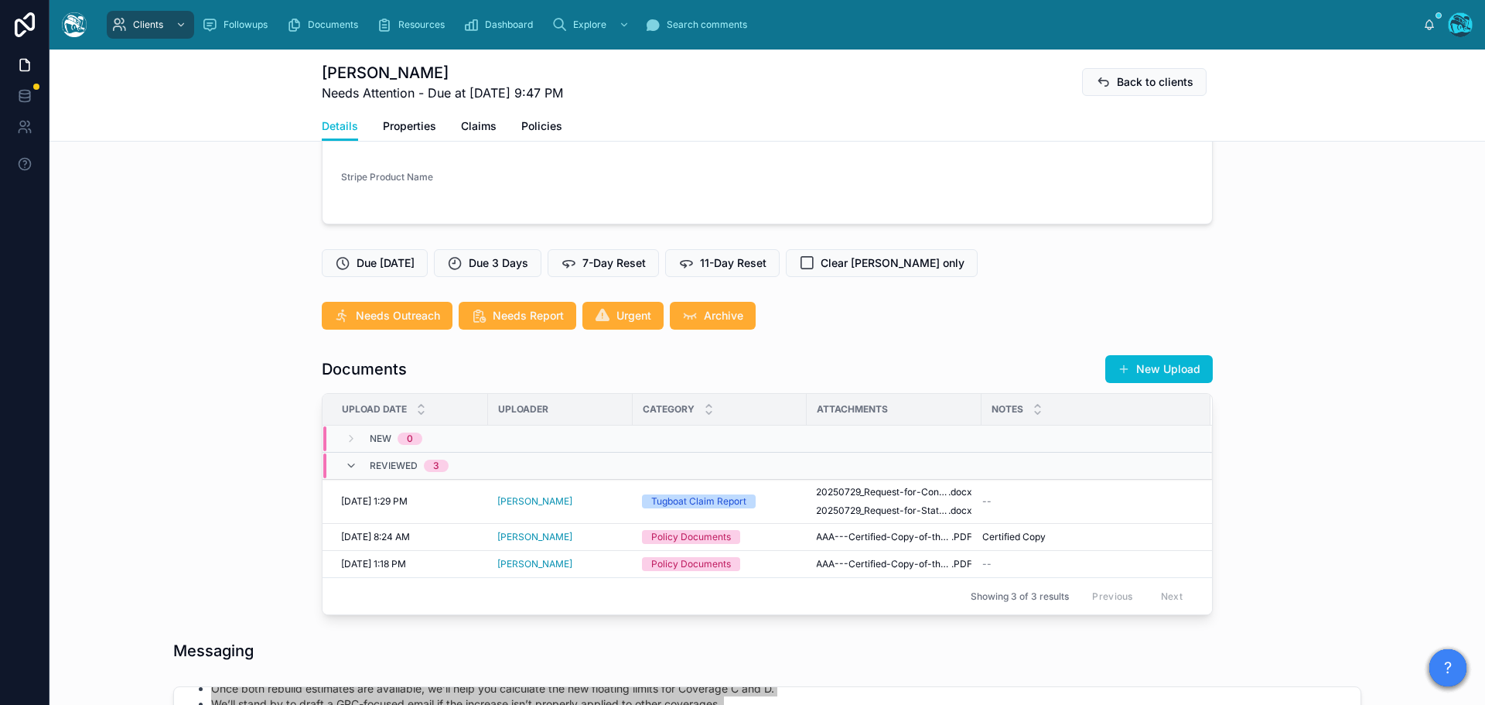
scroll to position [364, 0]
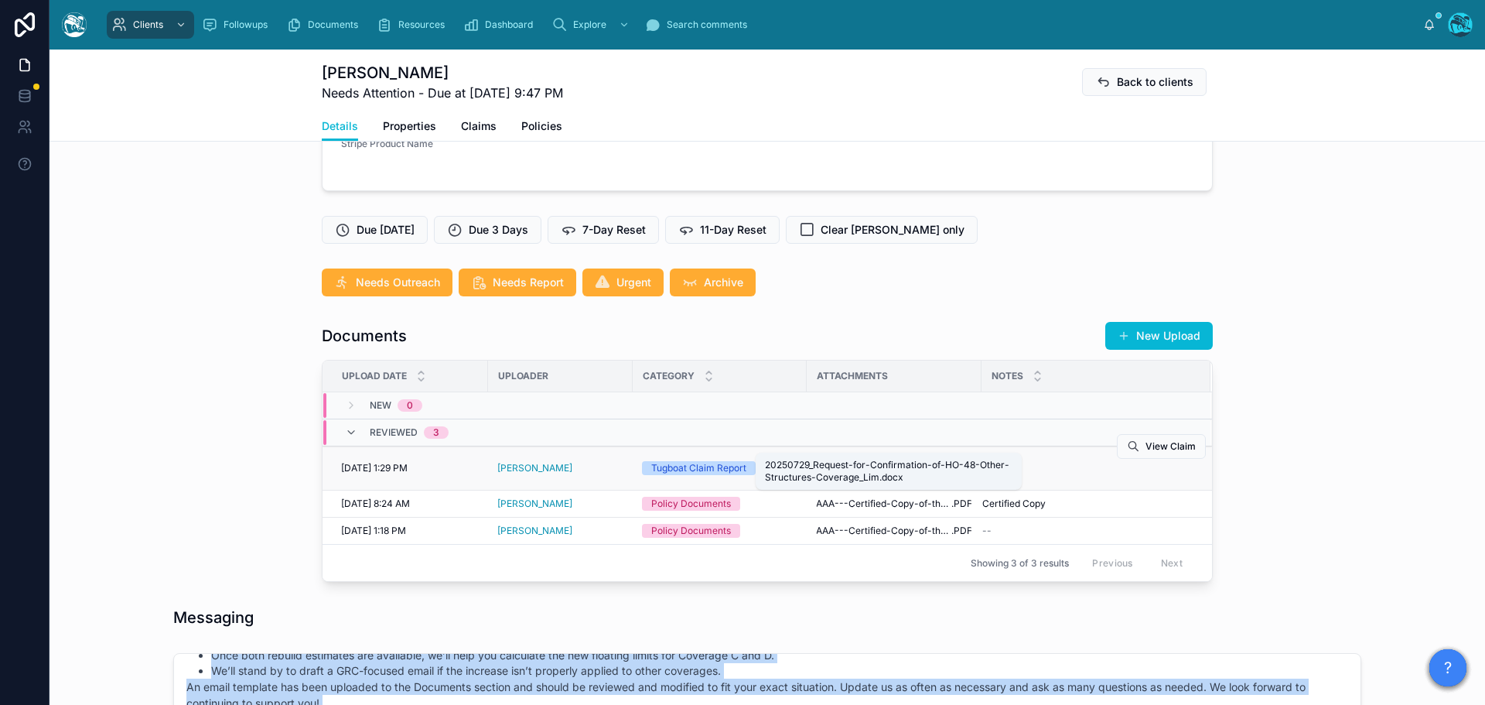
click at [914, 453] on span "20250729_Request-for-Confirmation-of-HO-48-Other-Structures-Coverage_Lim" at bounding box center [882, 459] width 132 height 12
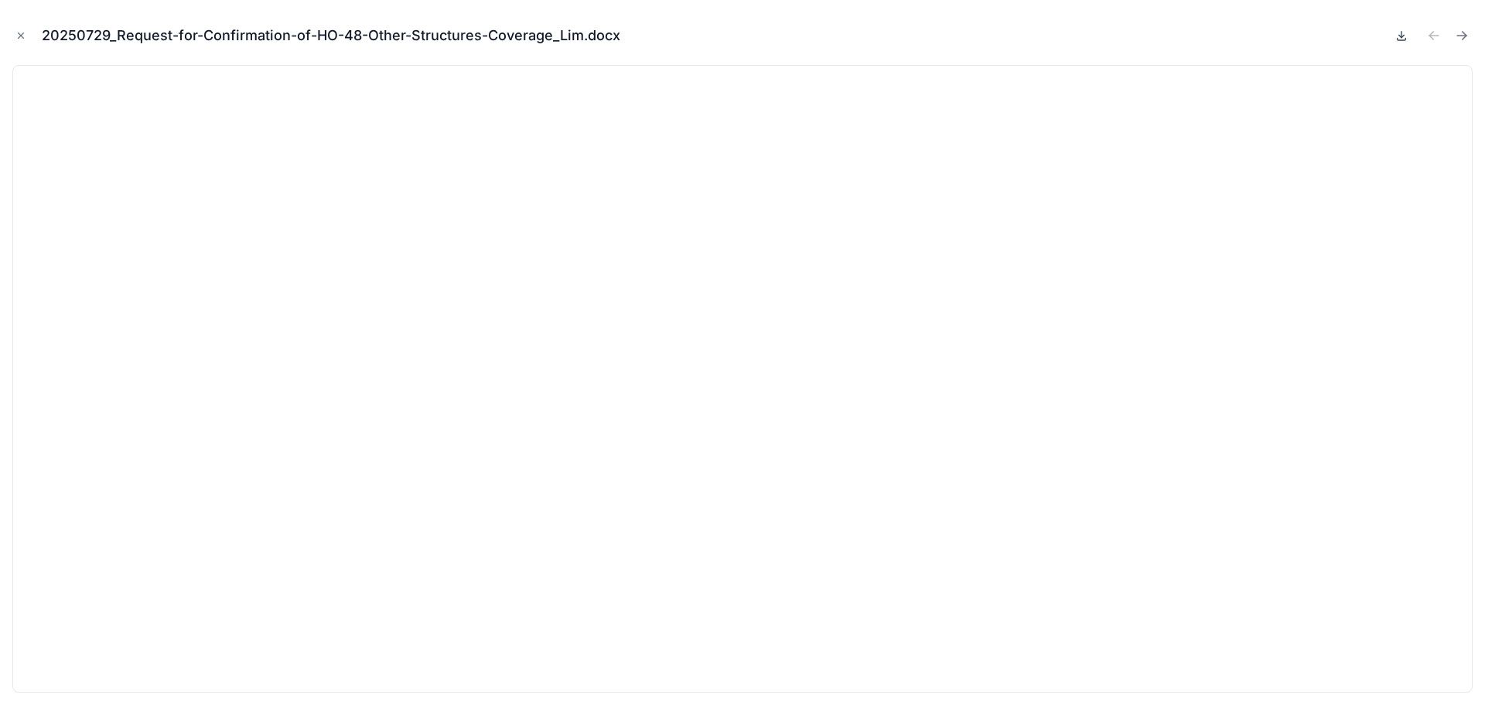
click at [1400, 34] on icon at bounding box center [1402, 35] width 12 height 12
click at [1464, 33] on icon "Next file" at bounding box center [1465, 34] width 4 height 4
click at [1401, 37] on icon at bounding box center [1402, 36] width 5 height 2
click at [22, 36] on icon "Close modal" at bounding box center [20, 35] width 11 height 11
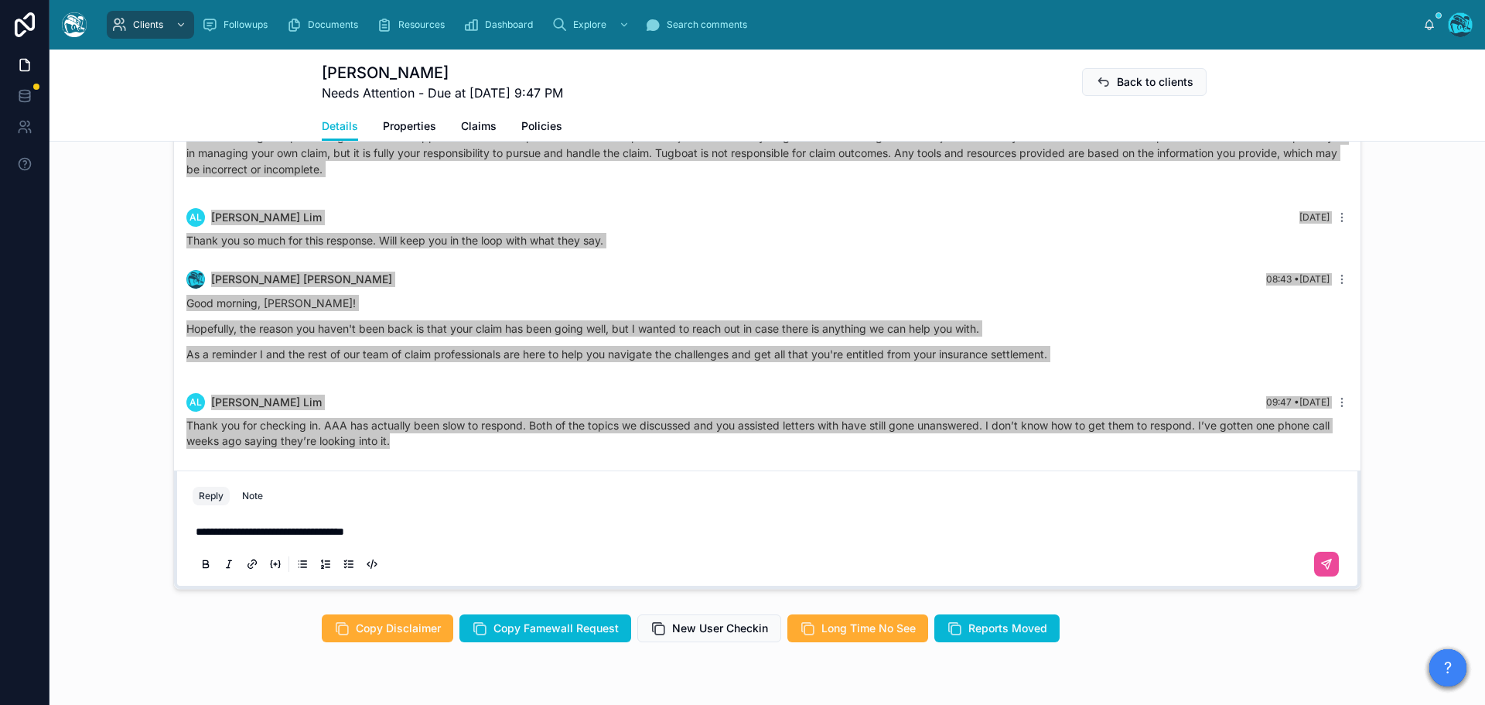
scroll to position [983, 0]
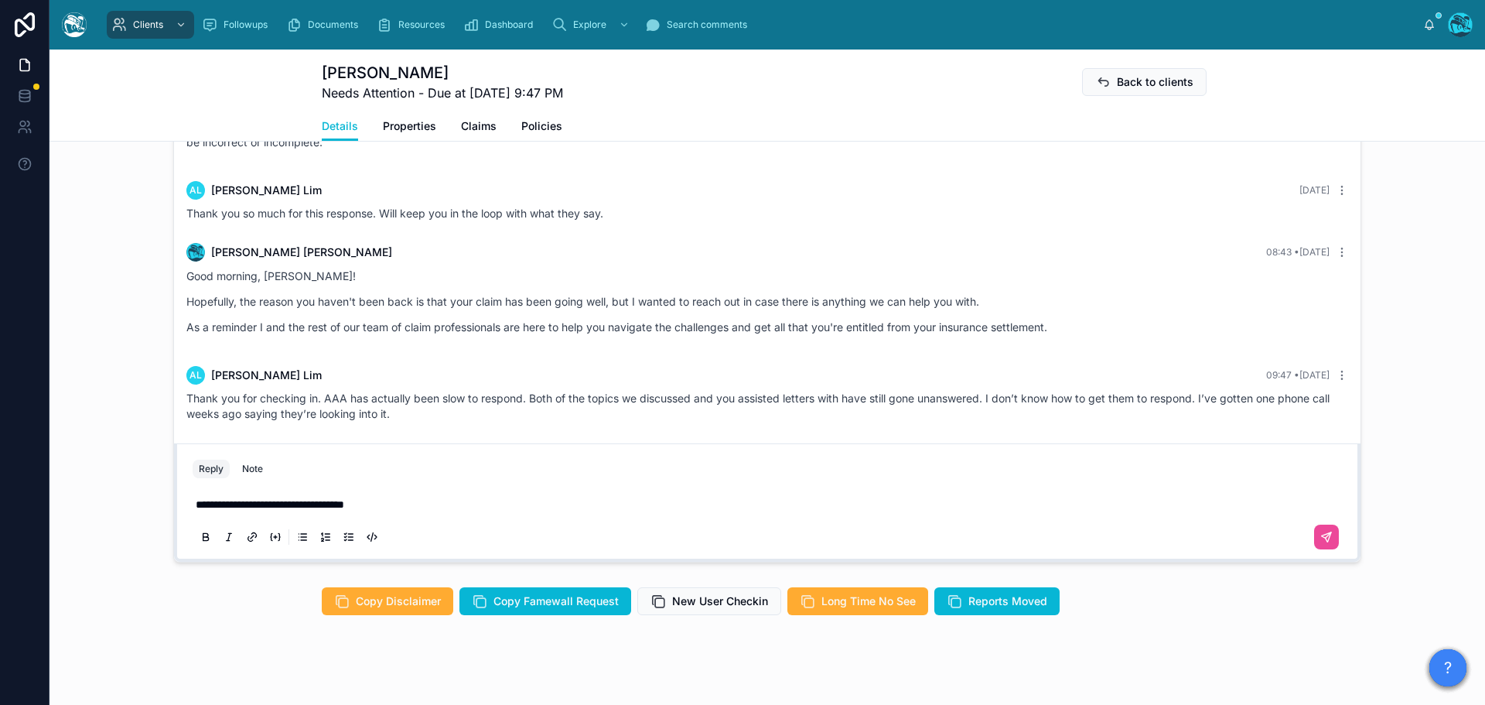
click at [415, 497] on p "**********" at bounding box center [771, 504] width 1150 height 15
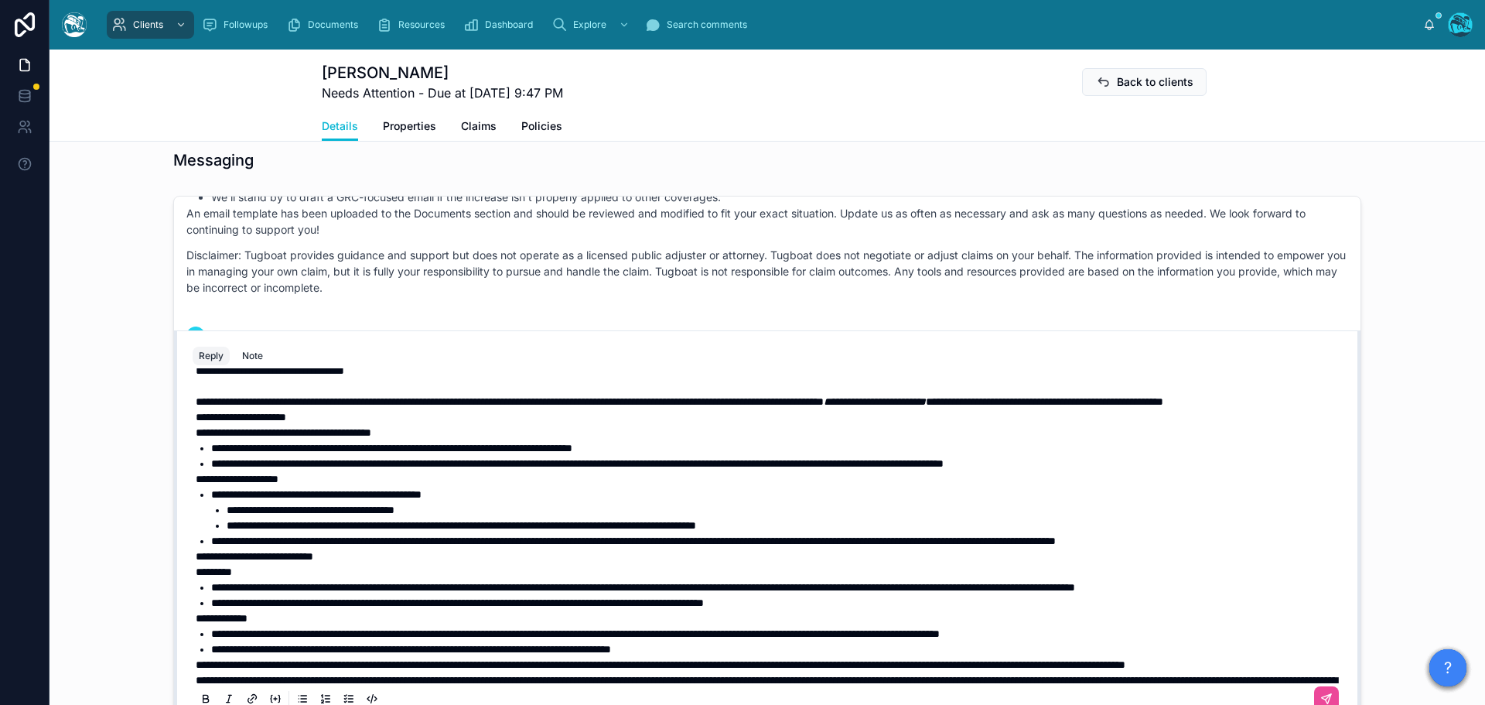
scroll to position [0, 0]
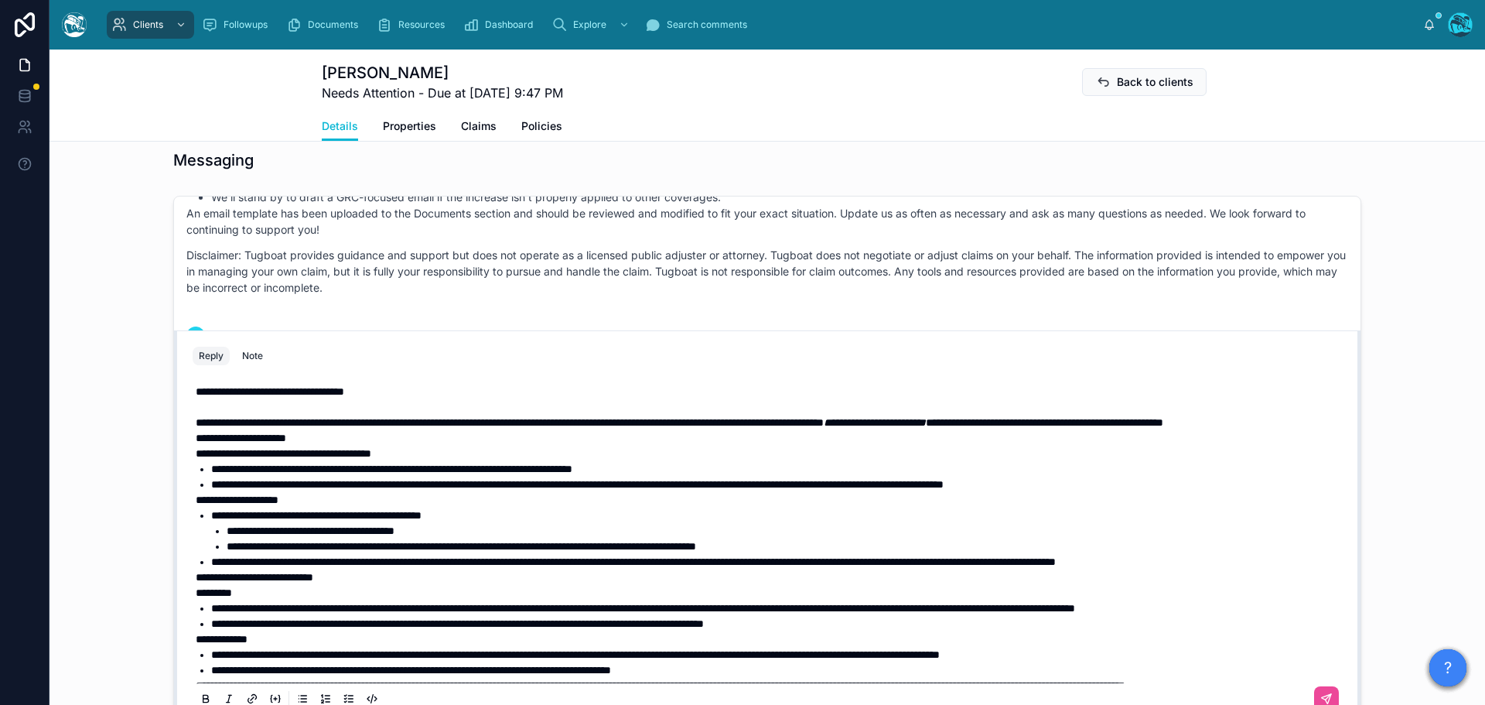
click at [302, 417] on span "**********" at bounding box center [510, 422] width 628 height 11
drag, startPoint x: 403, startPoint y: 377, endPoint x: 221, endPoint y: 379, distance: 181.8
click at [218, 384] on p "**********" at bounding box center [771, 391] width 1150 height 15
click at [329, 417] on span "**********" at bounding box center [510, 422] width 628 height 11
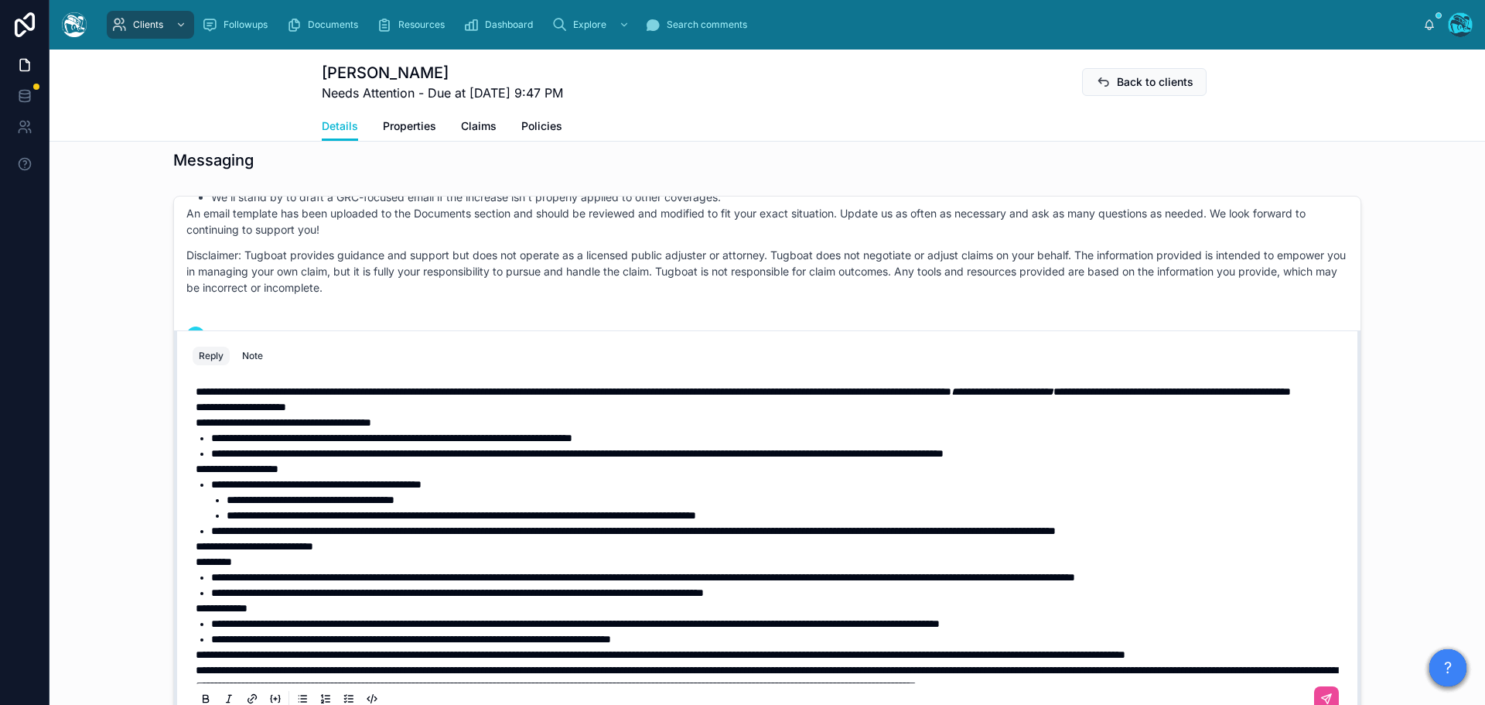
scroll to position [806, 0]
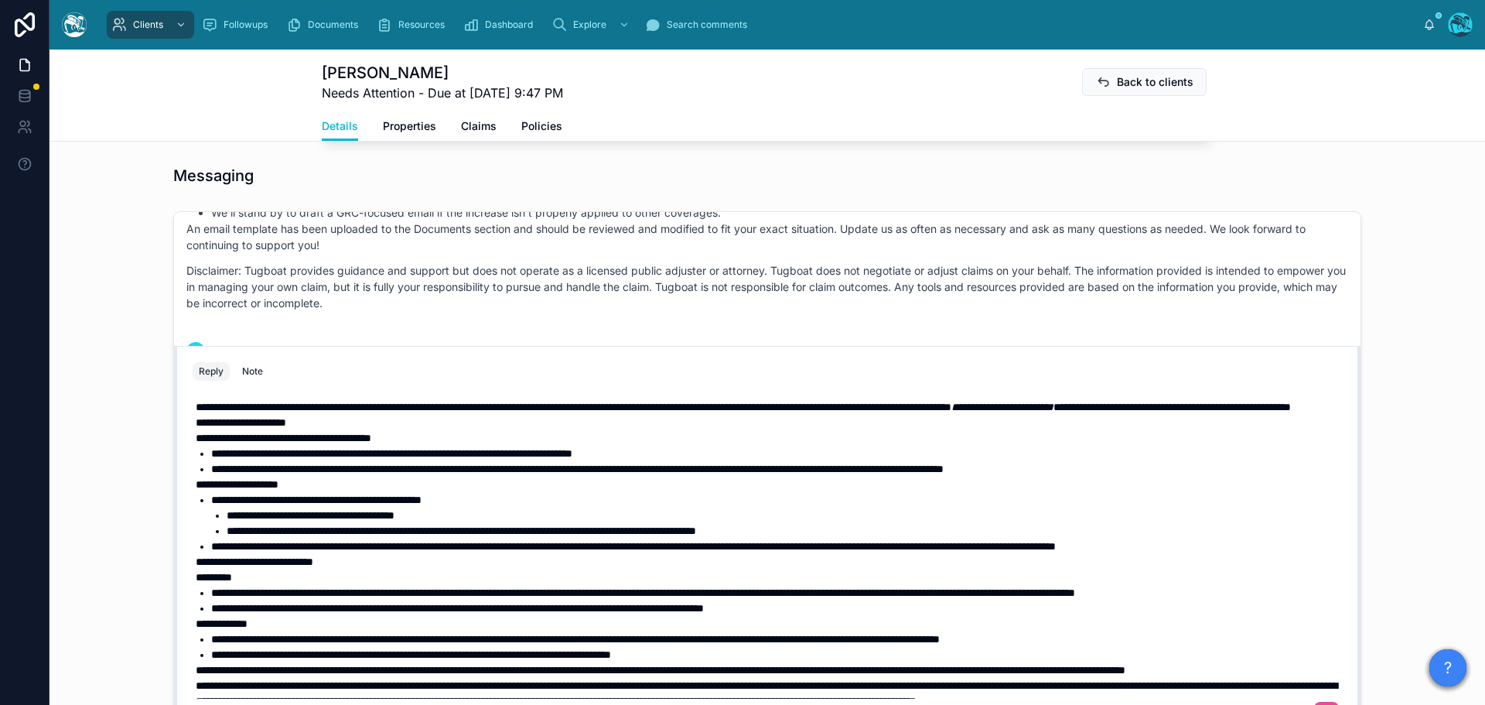
click at [330, 402] on span "**********" at bounding box center [574, 407] width 756 height 11
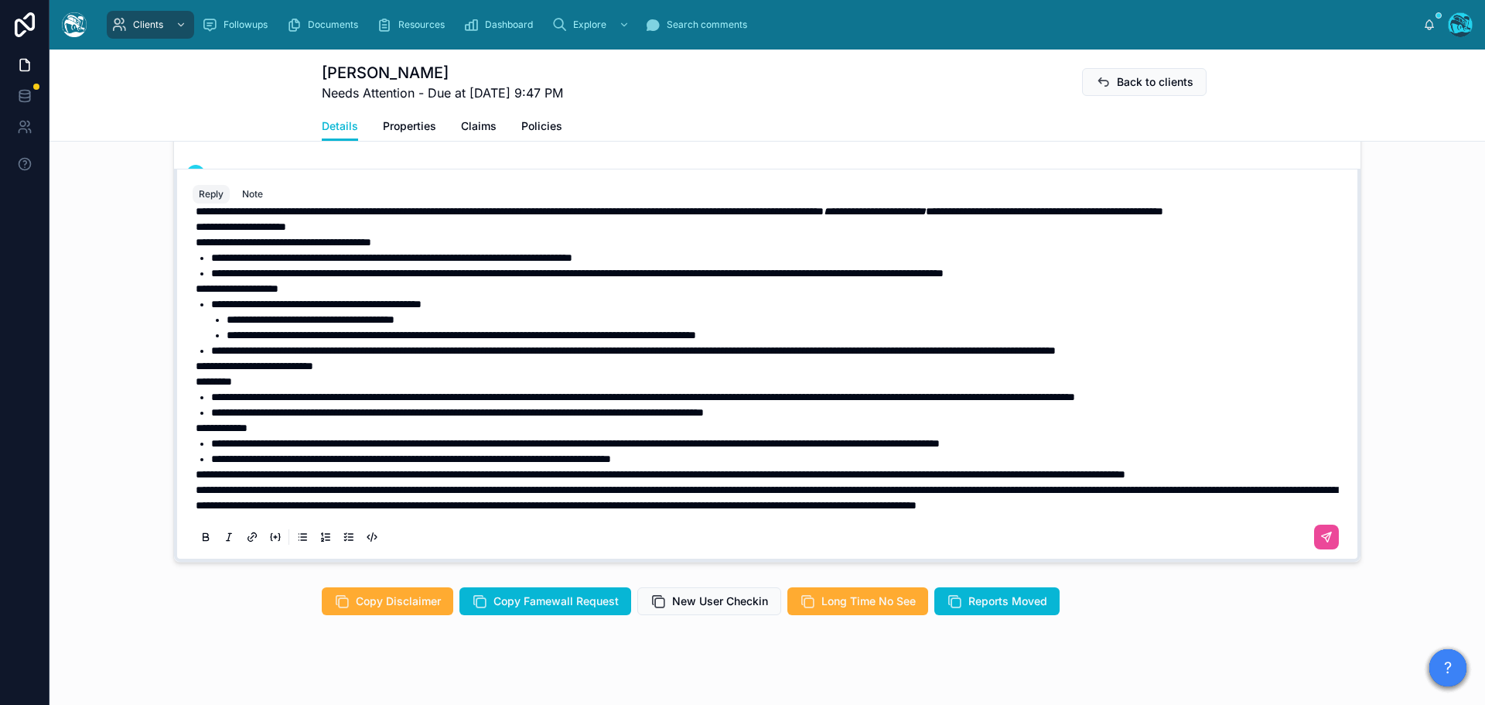
scroll to position [80, 0]
click at [193, 460] on div "**********" at bounding box center [768, 373] width 1150 height 359
click at [196, 484] on span "**********" at bounding box center [767, 497] width 1142 height 26
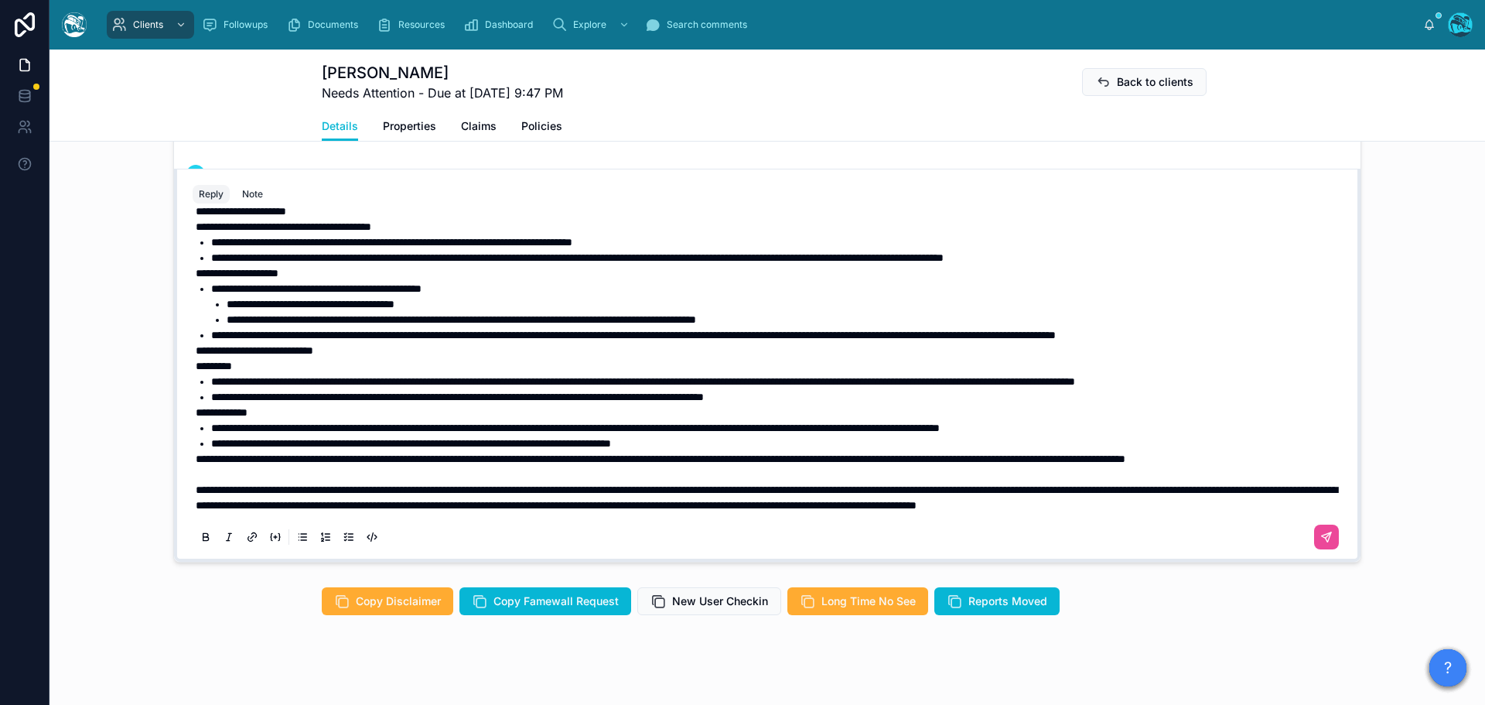
click at [196, 453] on span "**********" at bounding box center [661, 458] width 930 height 11
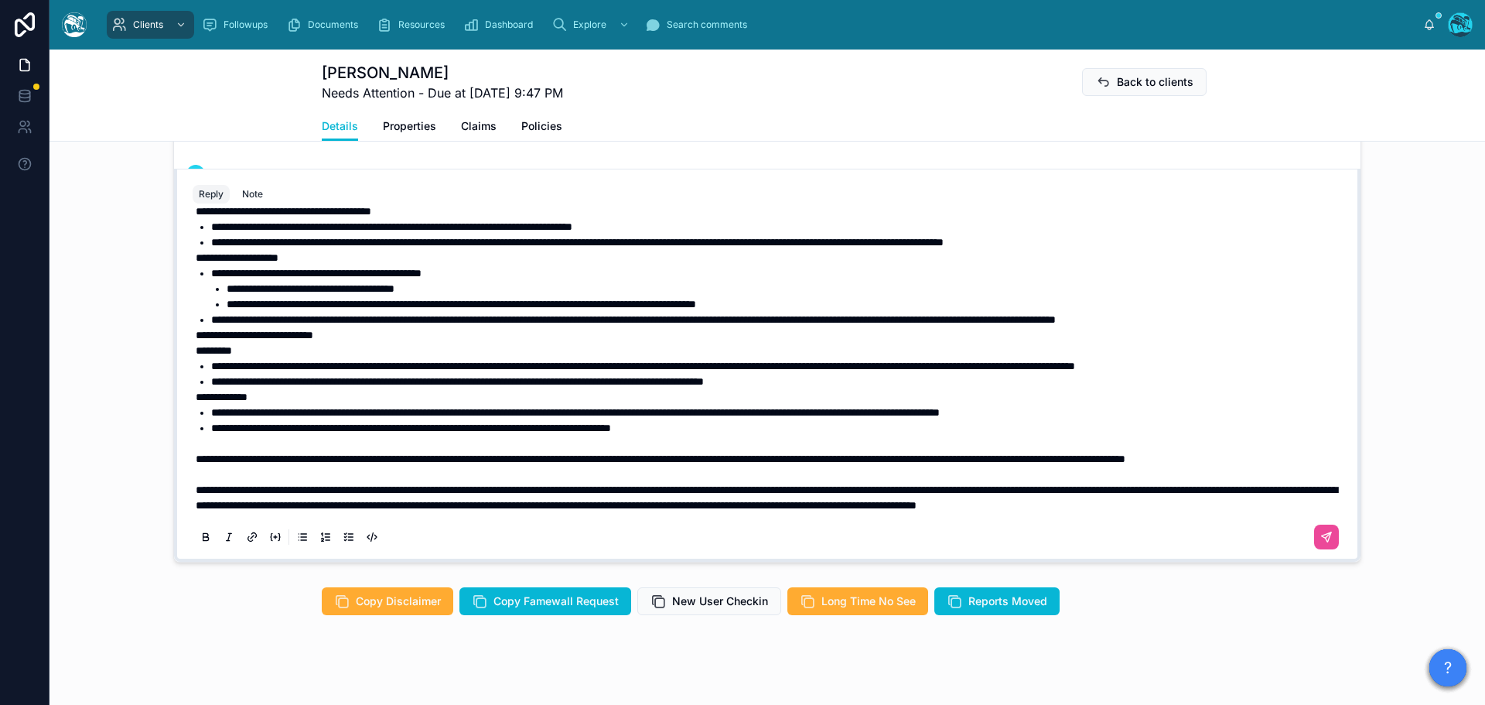
click at [242, 436] on p at bounding box center [771, 443] width 1150 height 15
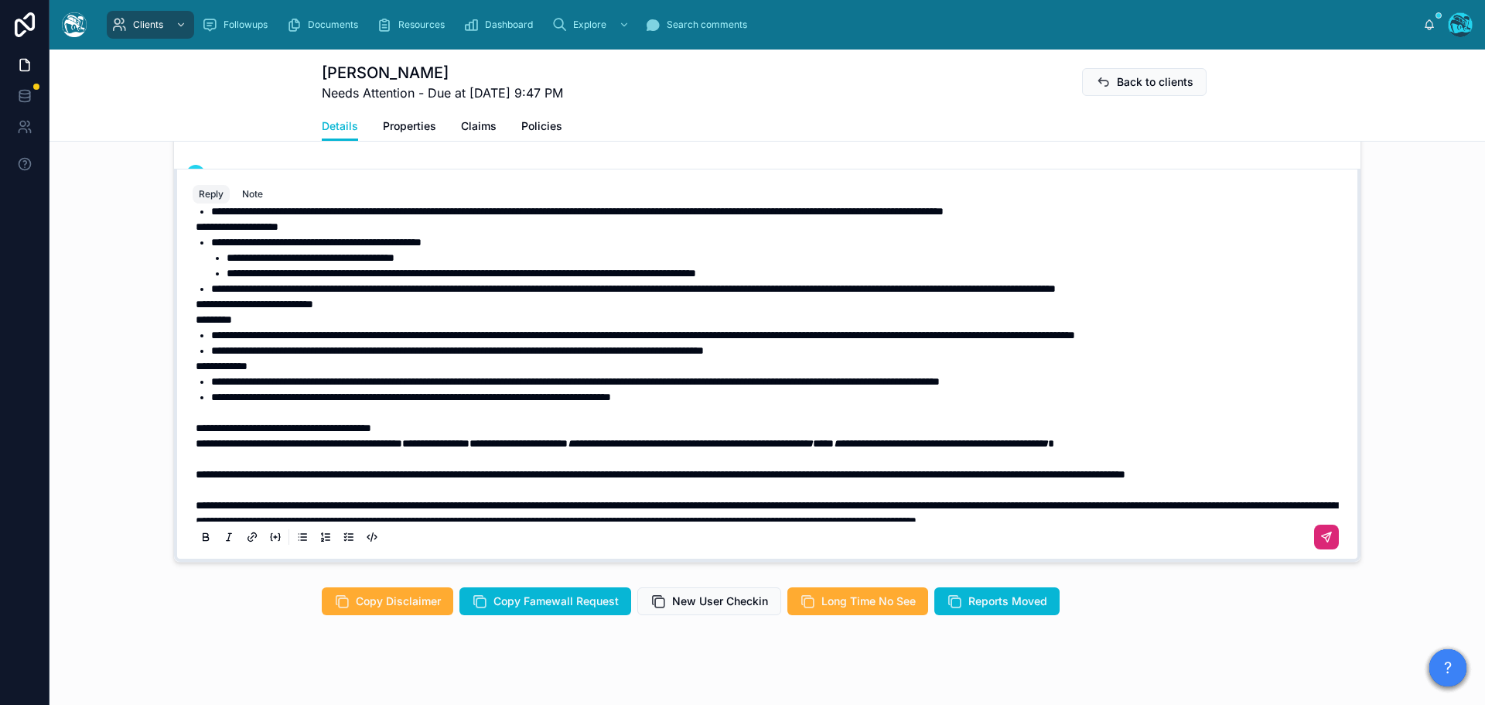
click at [1321, 531] on icon at bounding box center [1327, 537] width 12 height 12
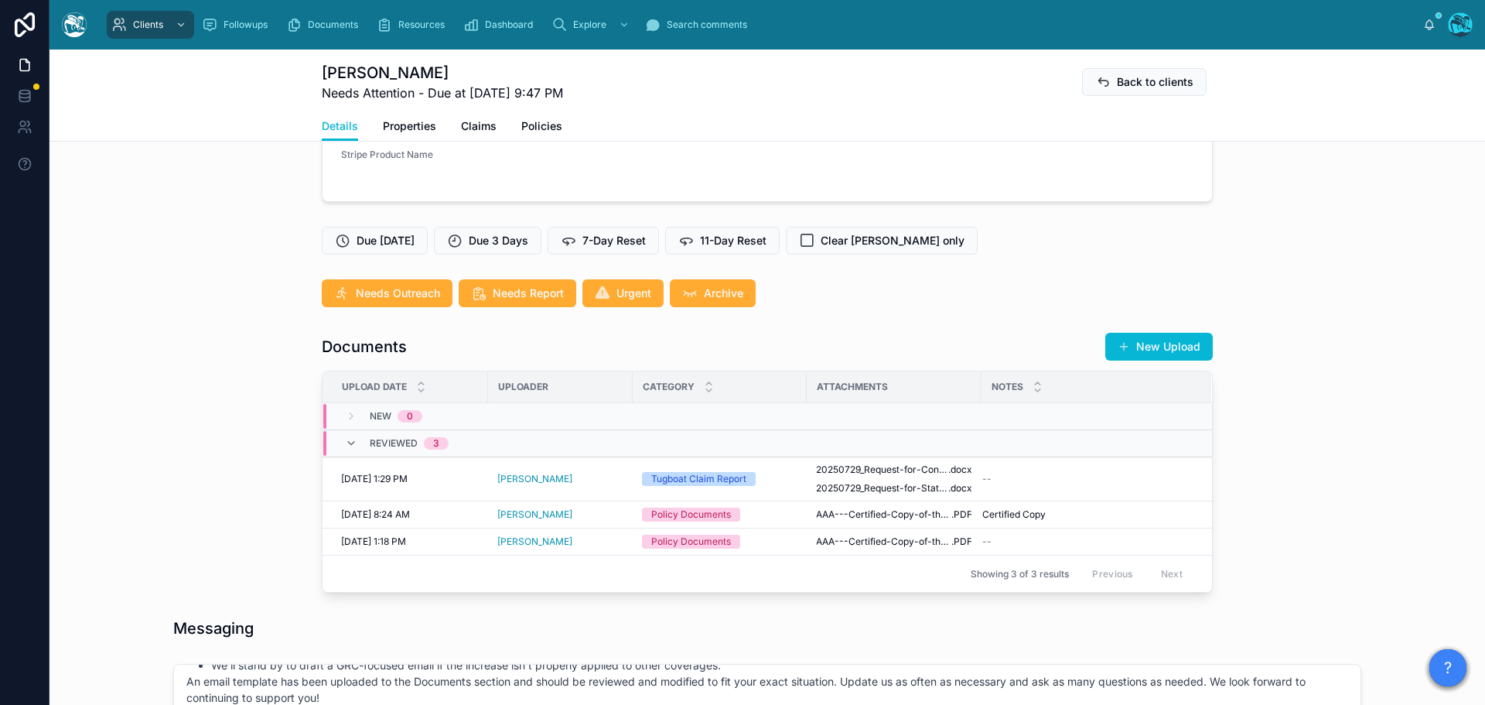
scroll to position [320, 0]
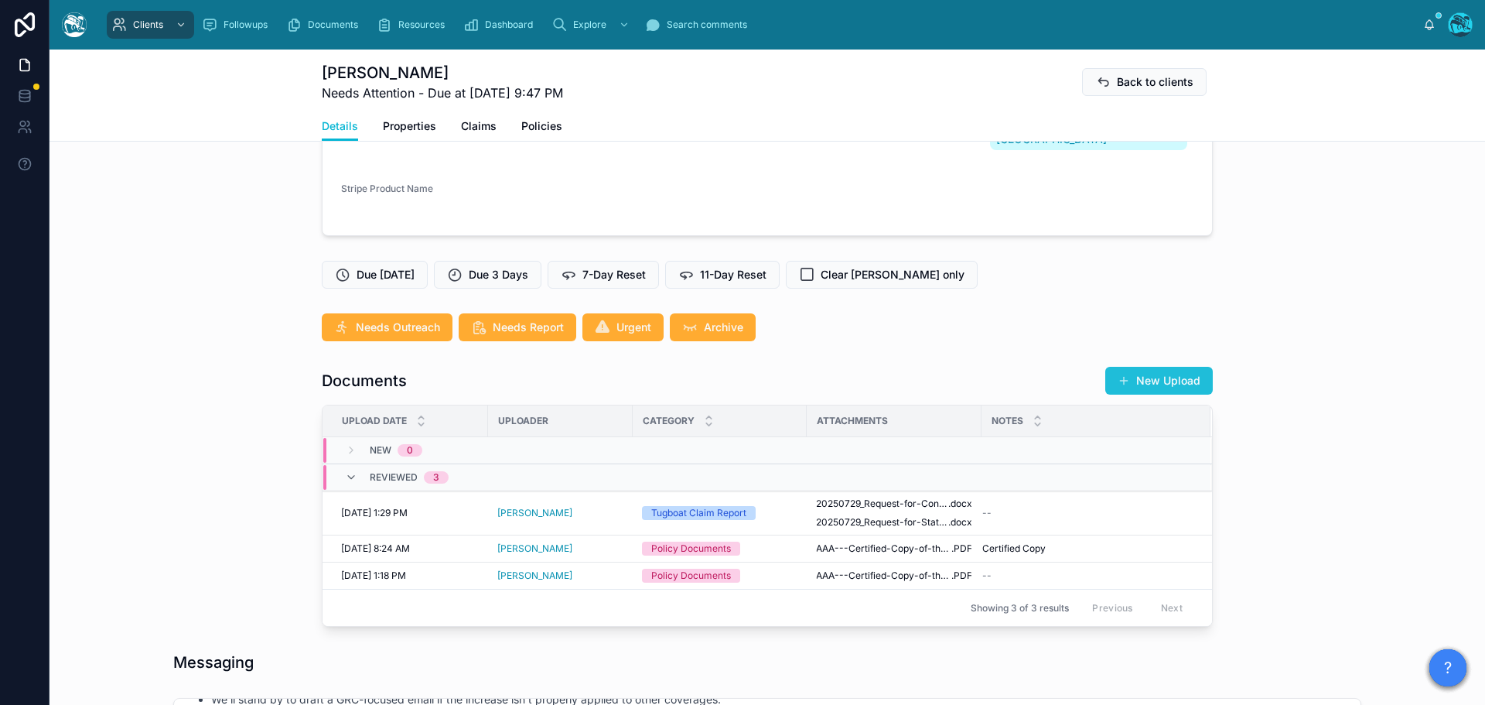
click at [1136, 367] on button "New Upload" at bounding box center [1160, 381] width 108 height 28
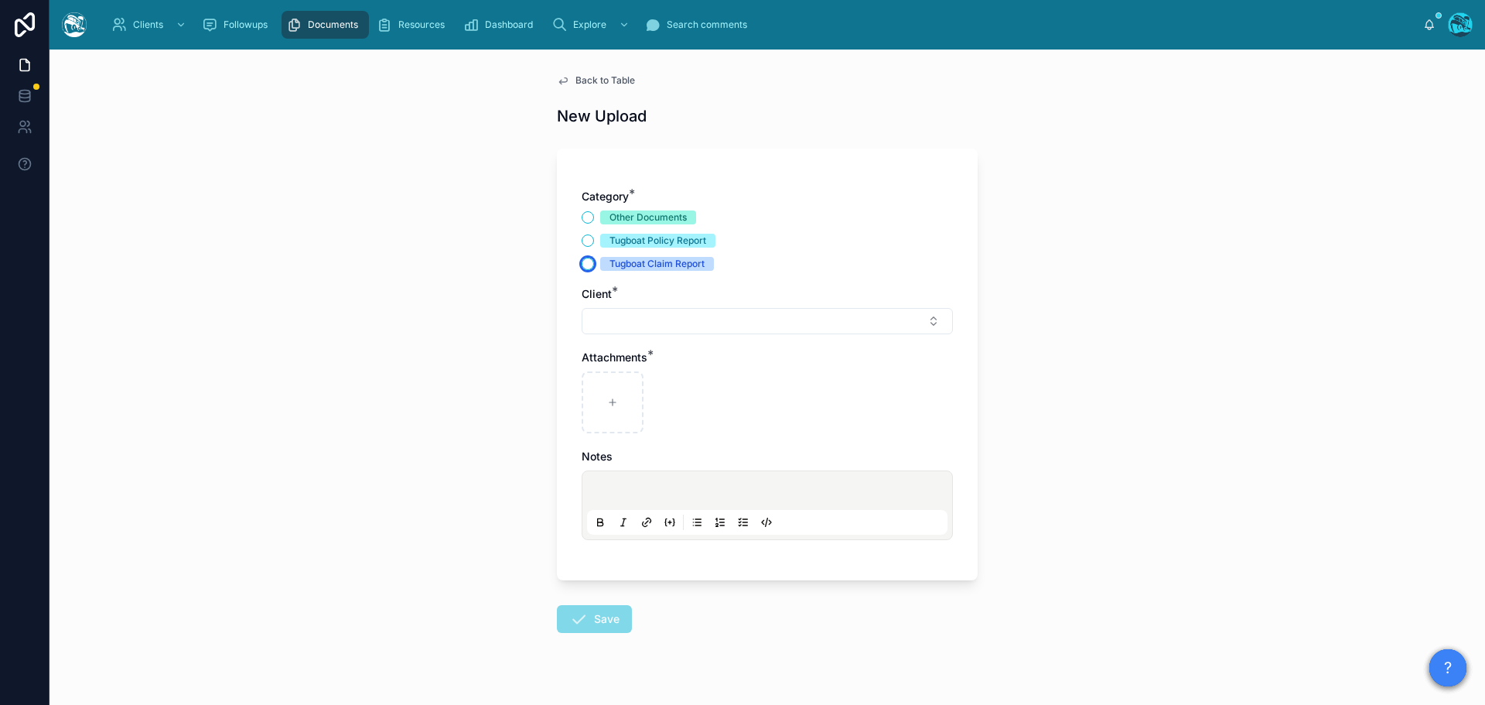
click at [583, 260] on button "Tugboat Claim Report" at bounding box center [588, 264] width 12 height 12
click at [600, 324] on button "Select Button" at bounding box center [767, 321] width 371 height 26
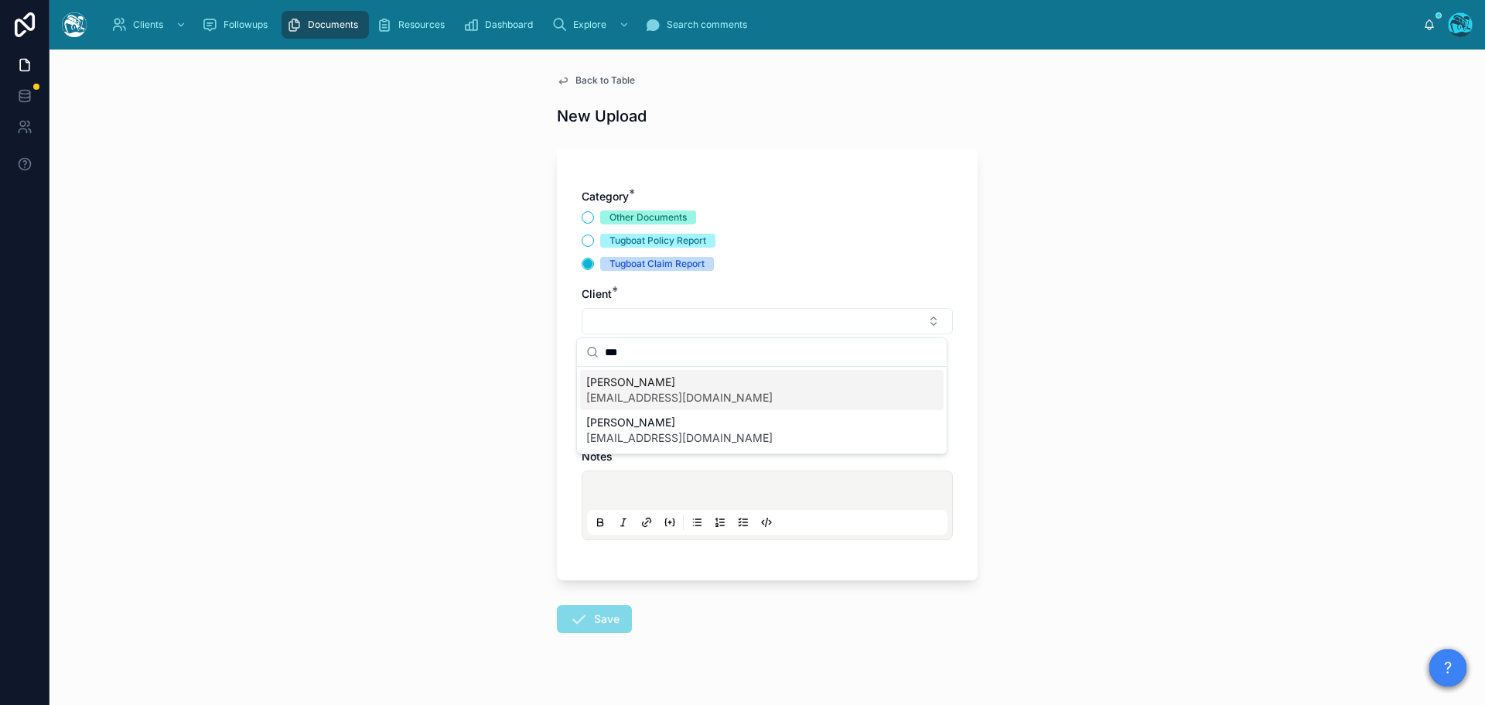
type input "***"
click at [593, 392] on span "lexlim@gmail.com" at bounding box center [679, 397] width 186 height 15
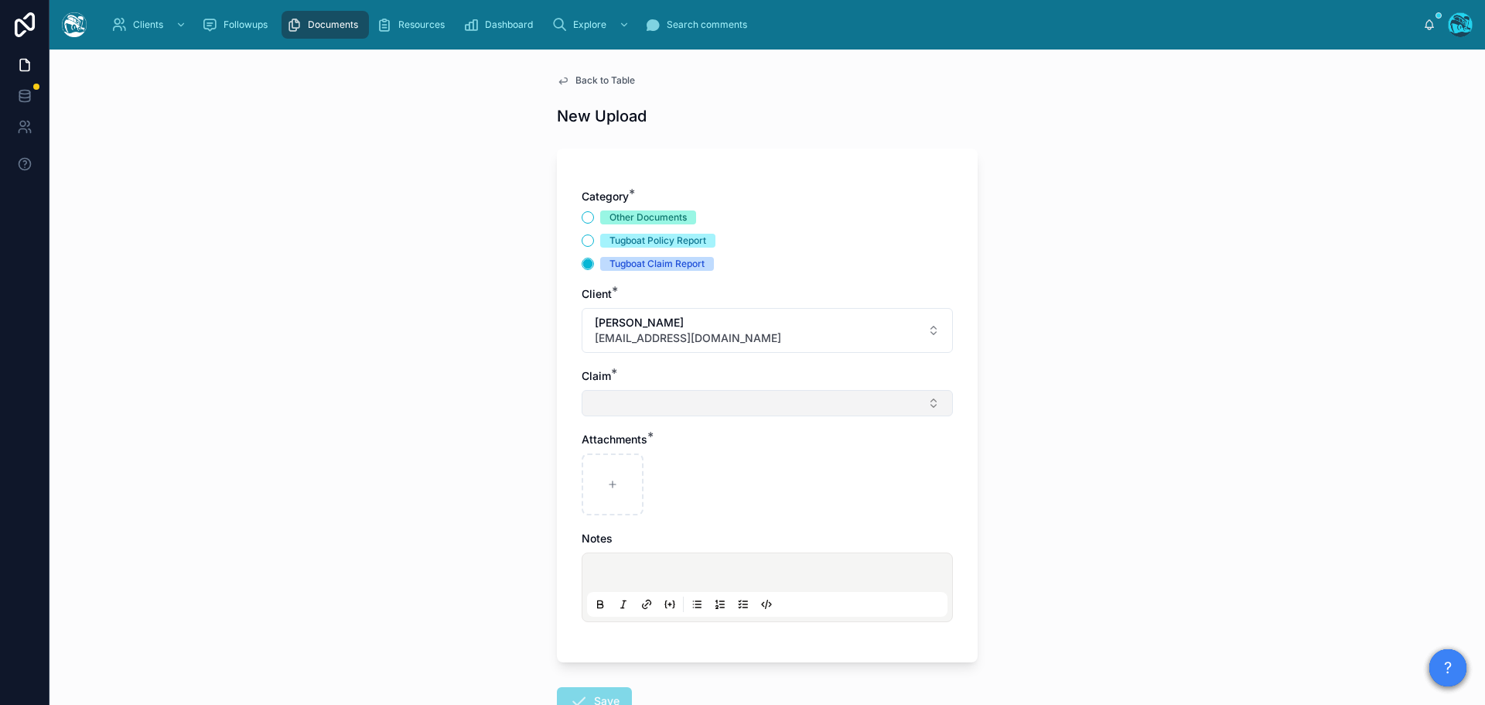
click at [605, 402] on button "Select Button" at bounding box center [767, 403] width 371 height 26
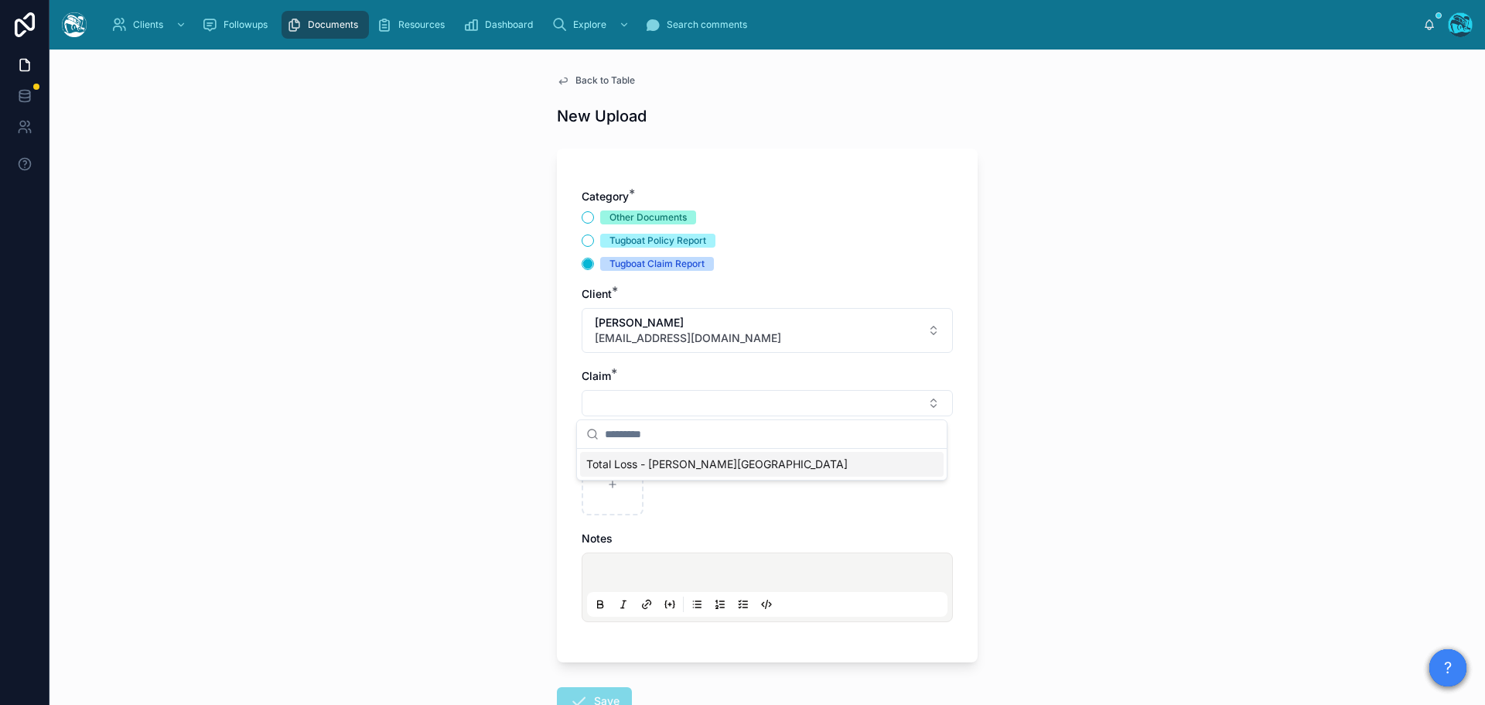
click at [604, 467] on span "Total Loss - Eaton Canyon" at bounding box center [716, 463] width 261 height 15
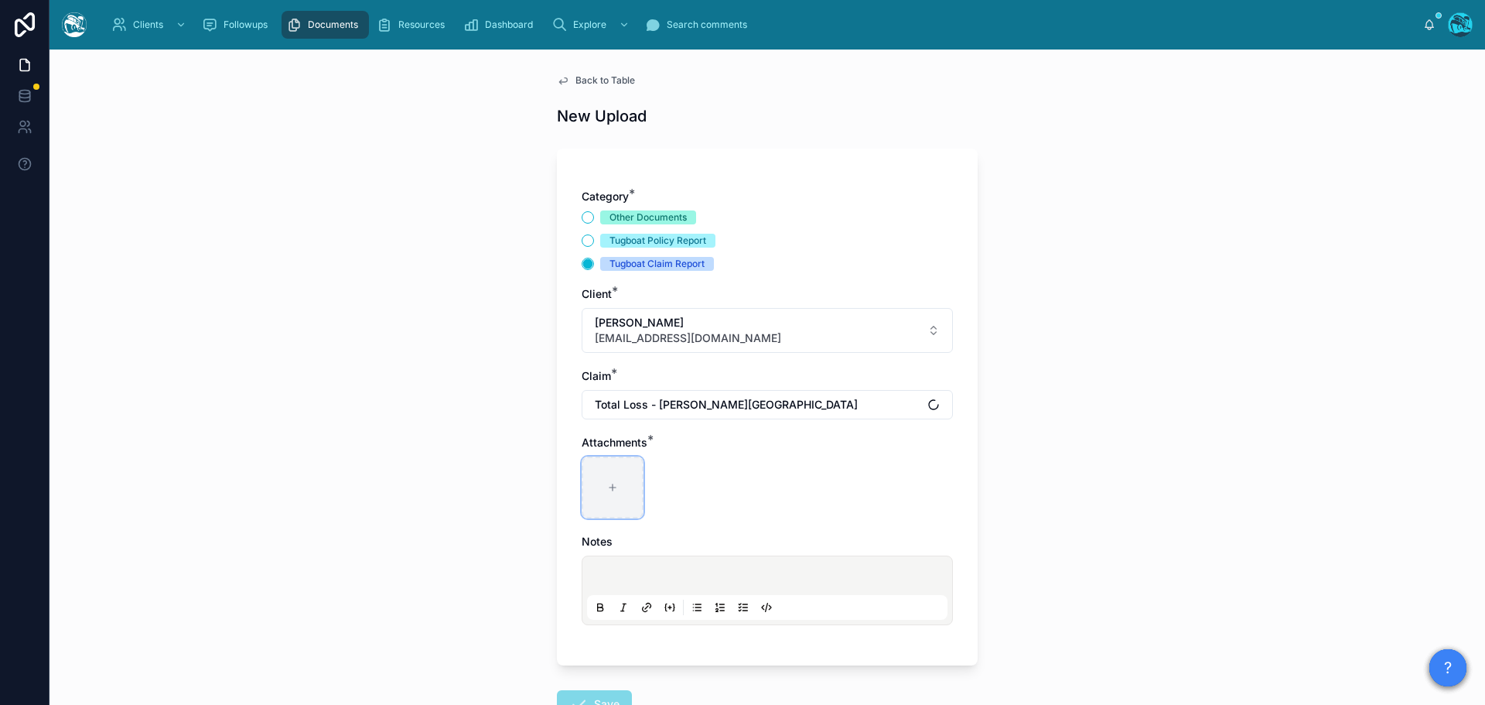
click at [600, 484] on div at bounding box center [613, 487] width 62 height 62
type input "**********"
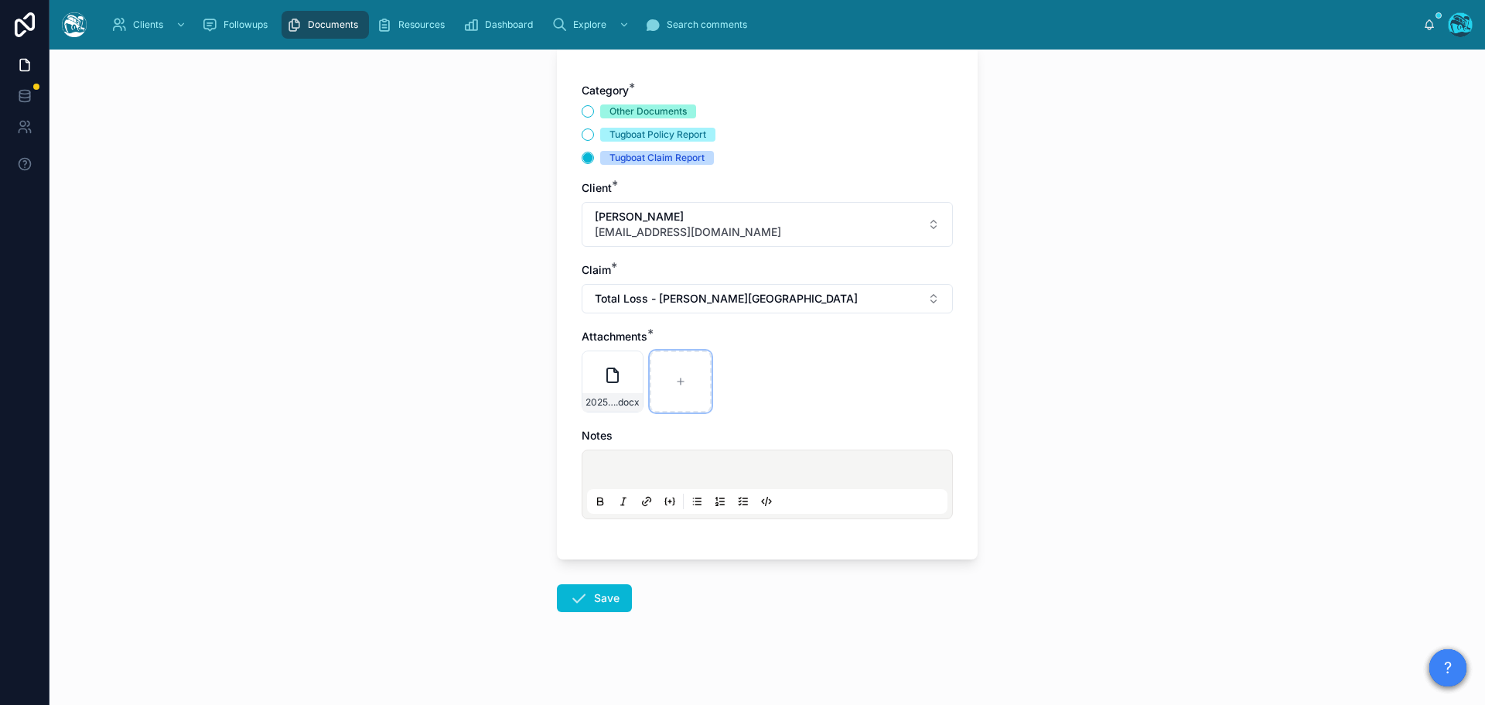
scroll to position [112, 0]
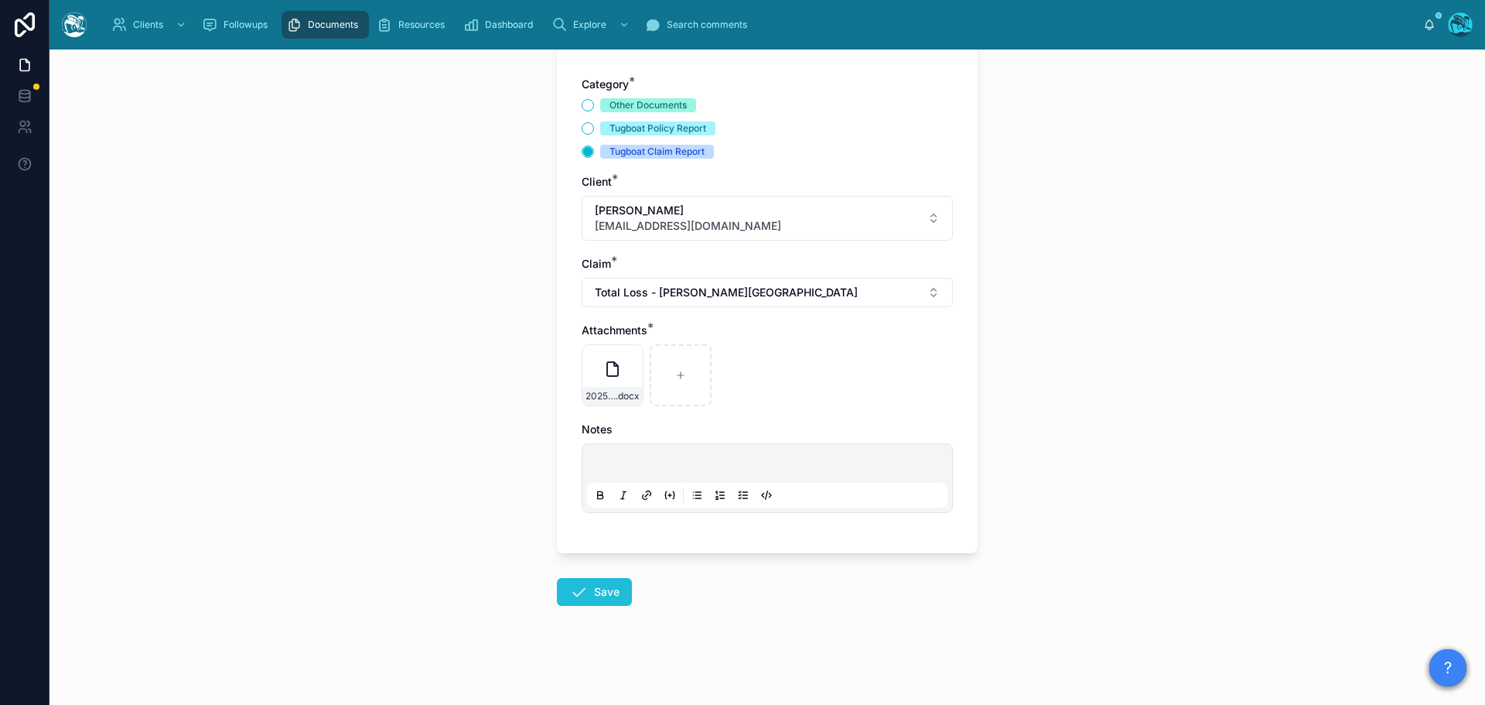
click at [583, 597] on button "Save" at bounding box center [594, 592] width 75 height 28
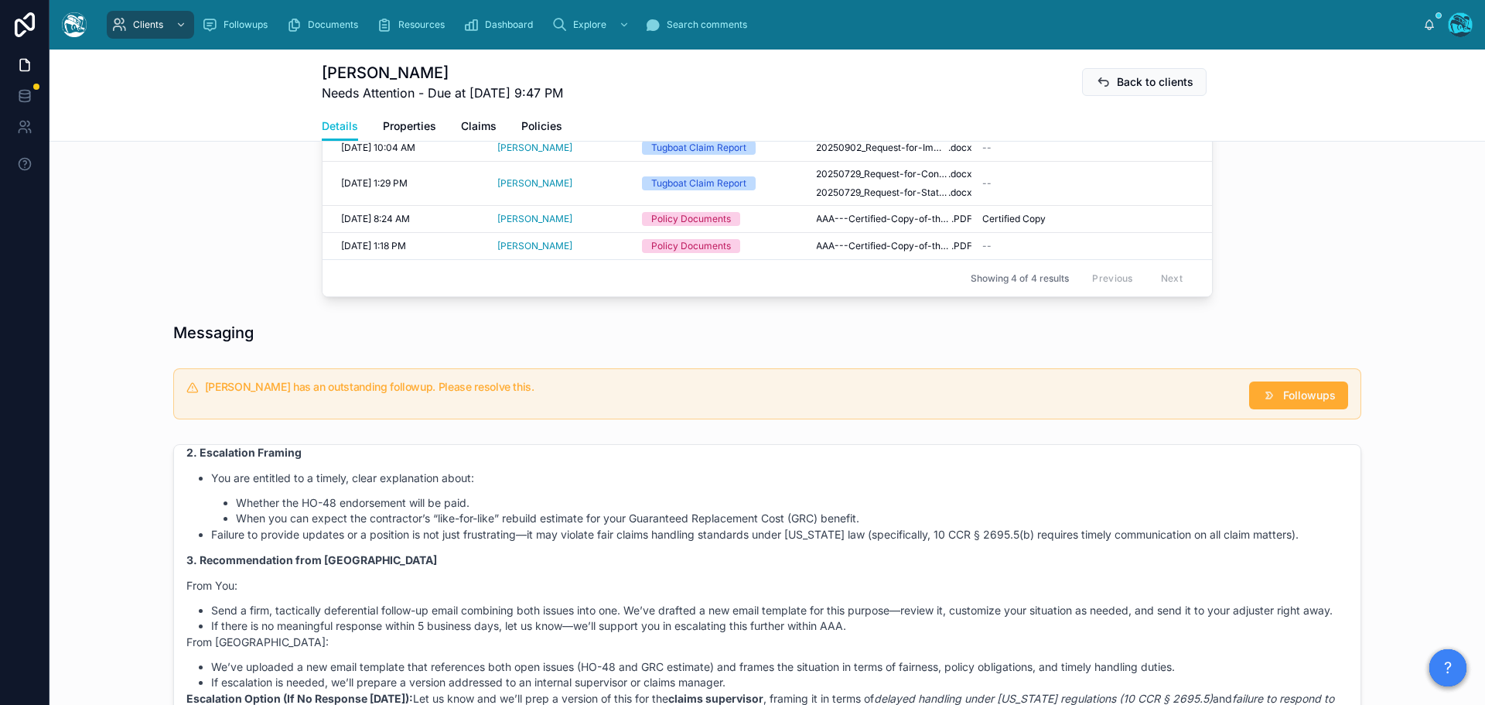
scroll to position [808, 0]
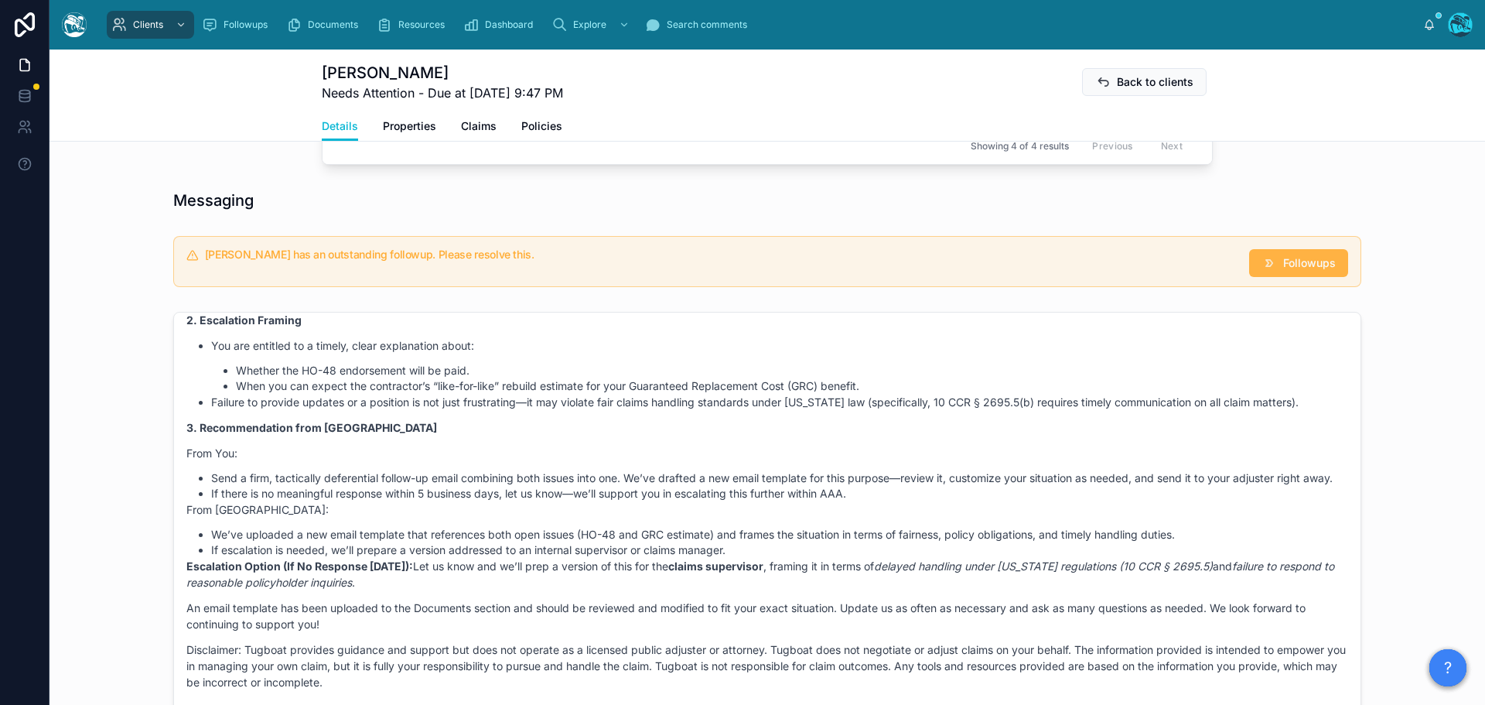
click at [1283, 255] on span "Followups" at bounding box center [1309, 262] width 53 height 15
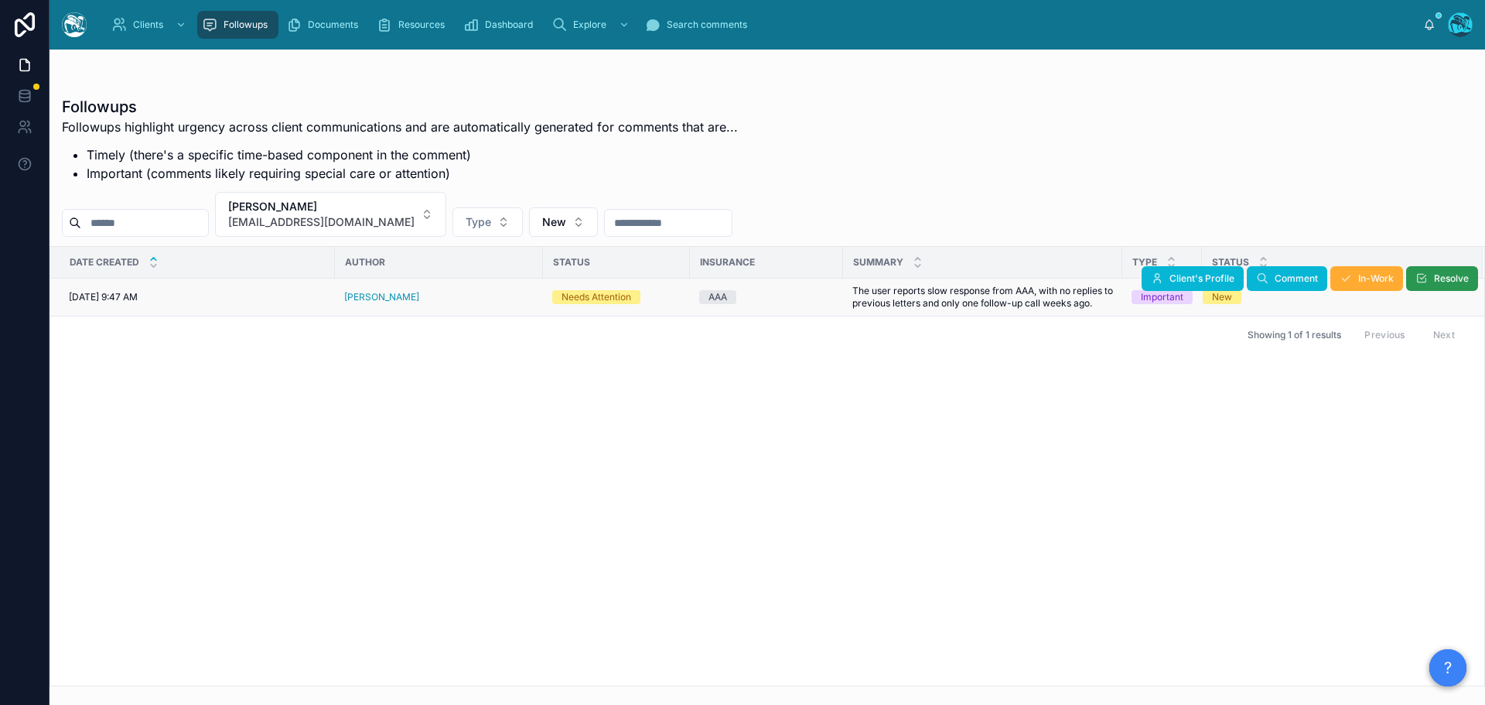
click at [1431, 281] on button "Resolve" at bounding box center [1443, 278] width 72 height 25
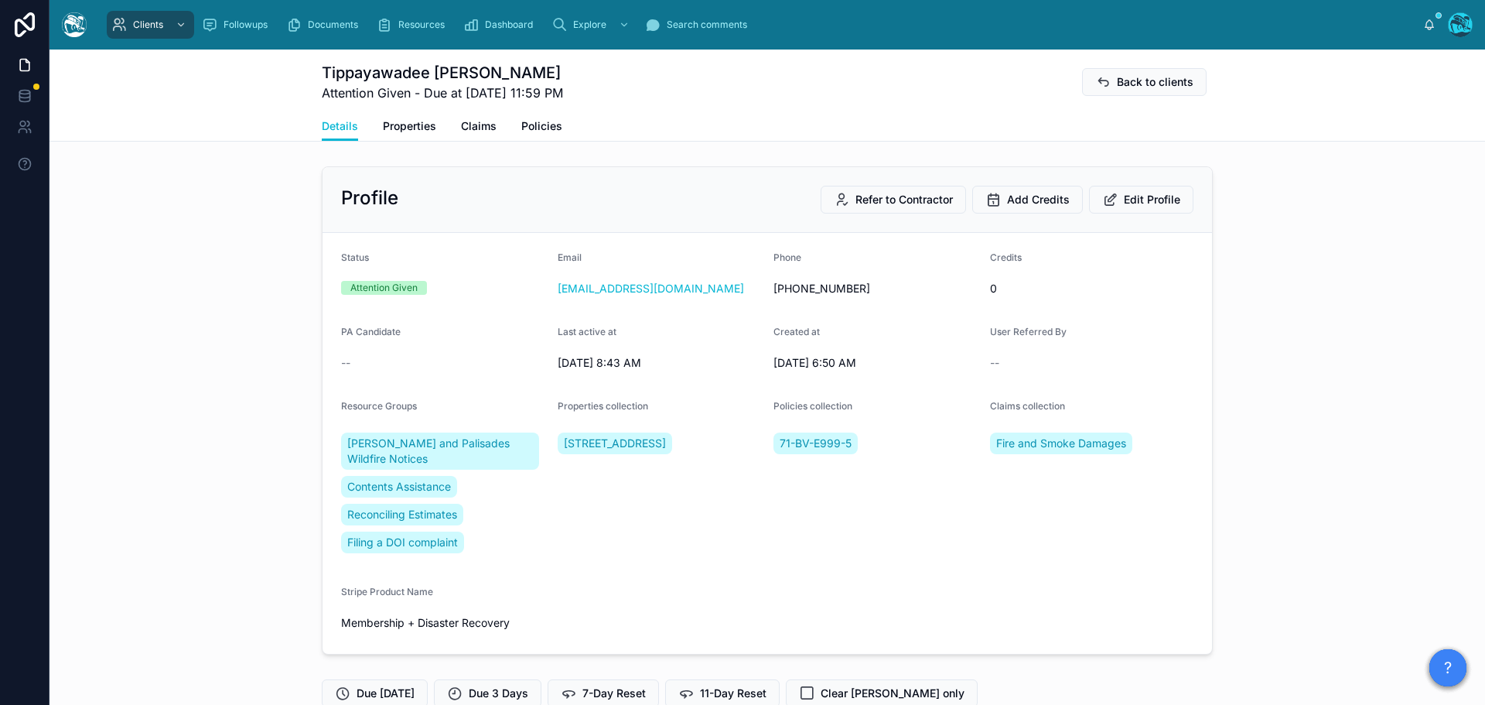
scroll to position [1315, 0]
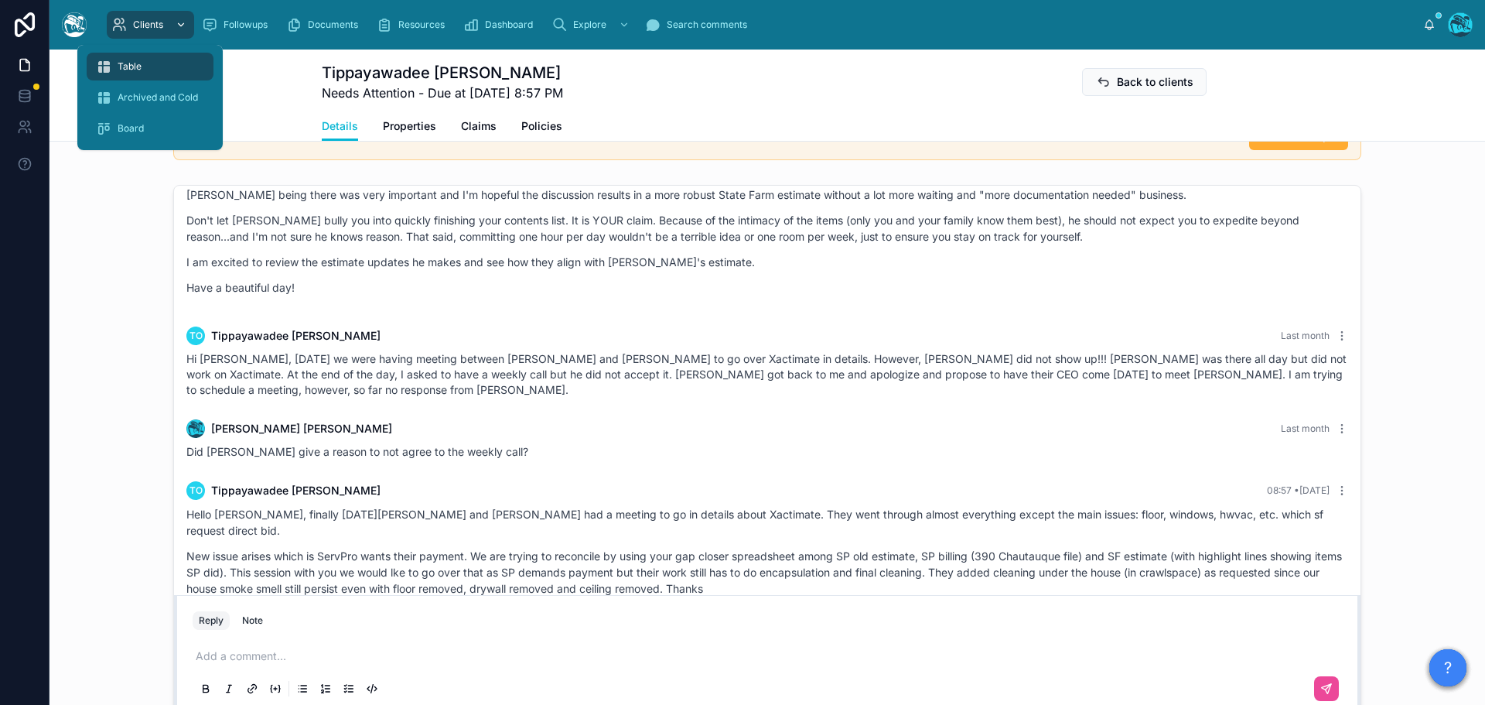
click at [145, 25] on span "Clients" at bounding box center [148, 25] width 30 height 12
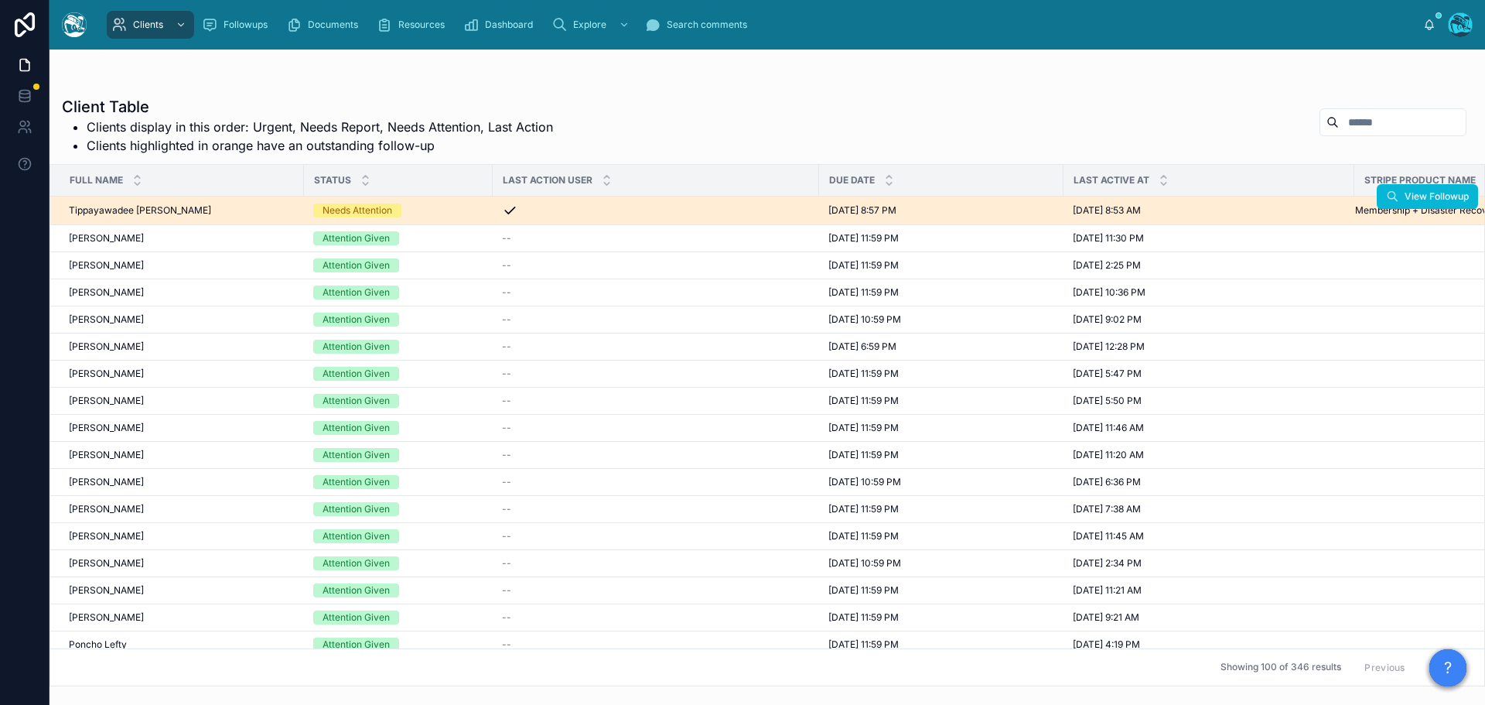
click at [244, 208] on div "Tippayawadee [PERSON_NAME] Tippayawadee [PERSON_NAME]" at bounding box center [182, 210] width 226 height 12
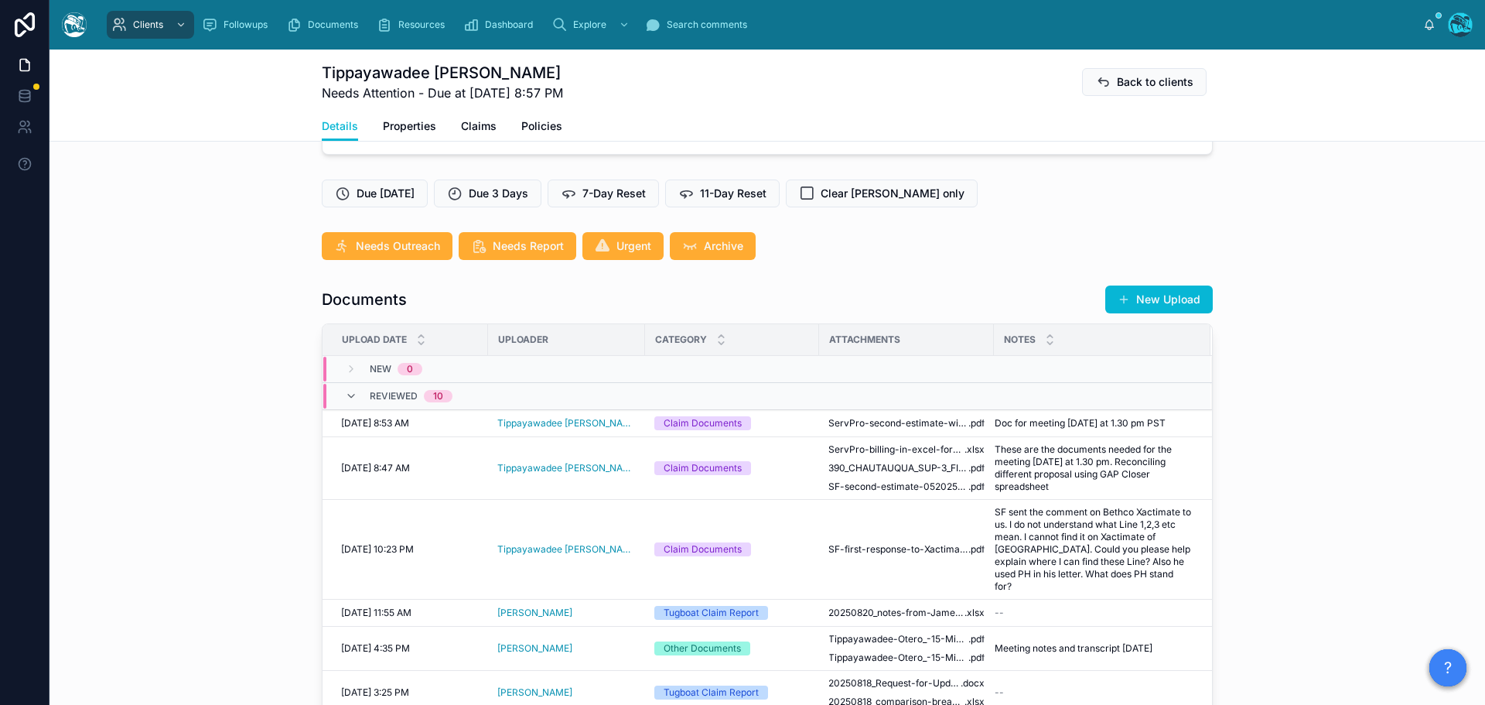
scroll to position [542, 0]
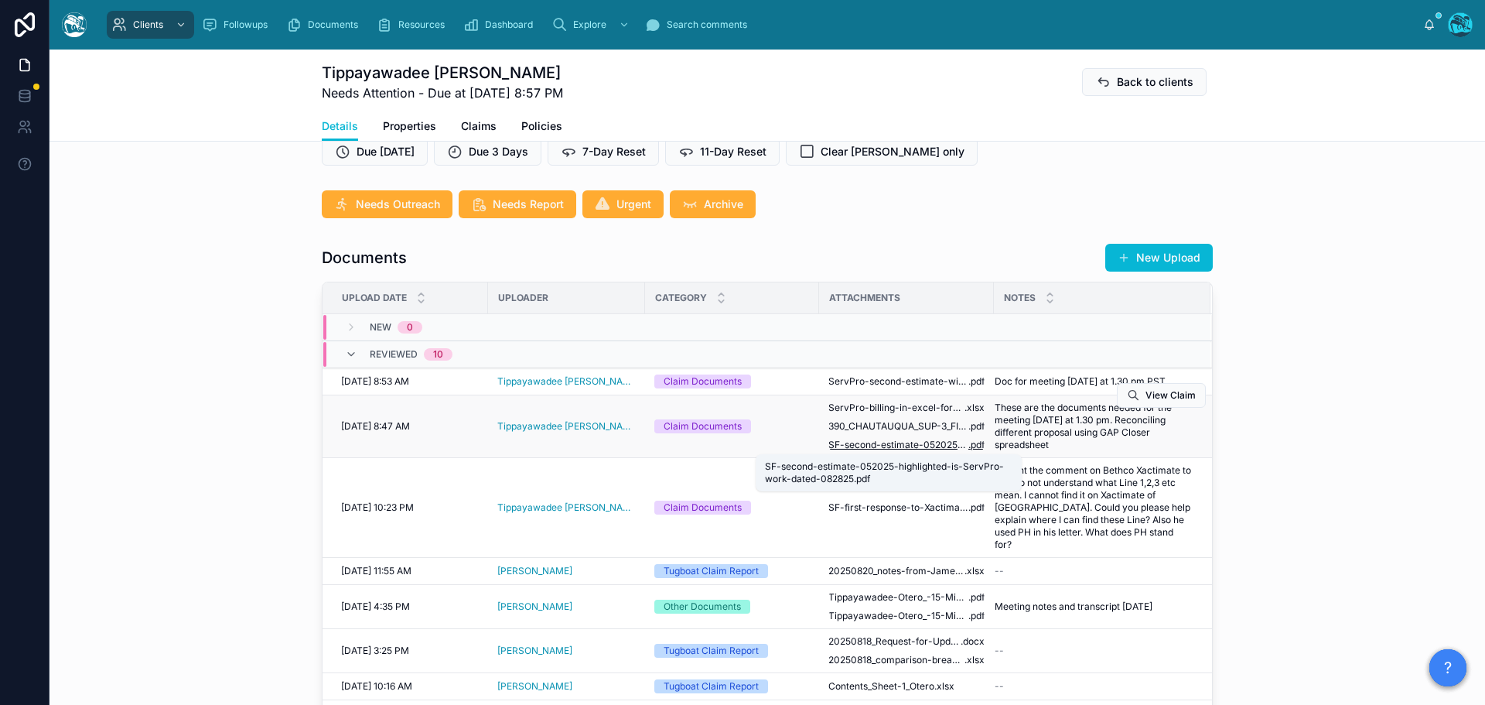
click at [887, 443] on span "SF-second-estimate-052025-highlighted-is-ServPro-work-dated-082825" at bounding box center [899, 445] width 140 height 12
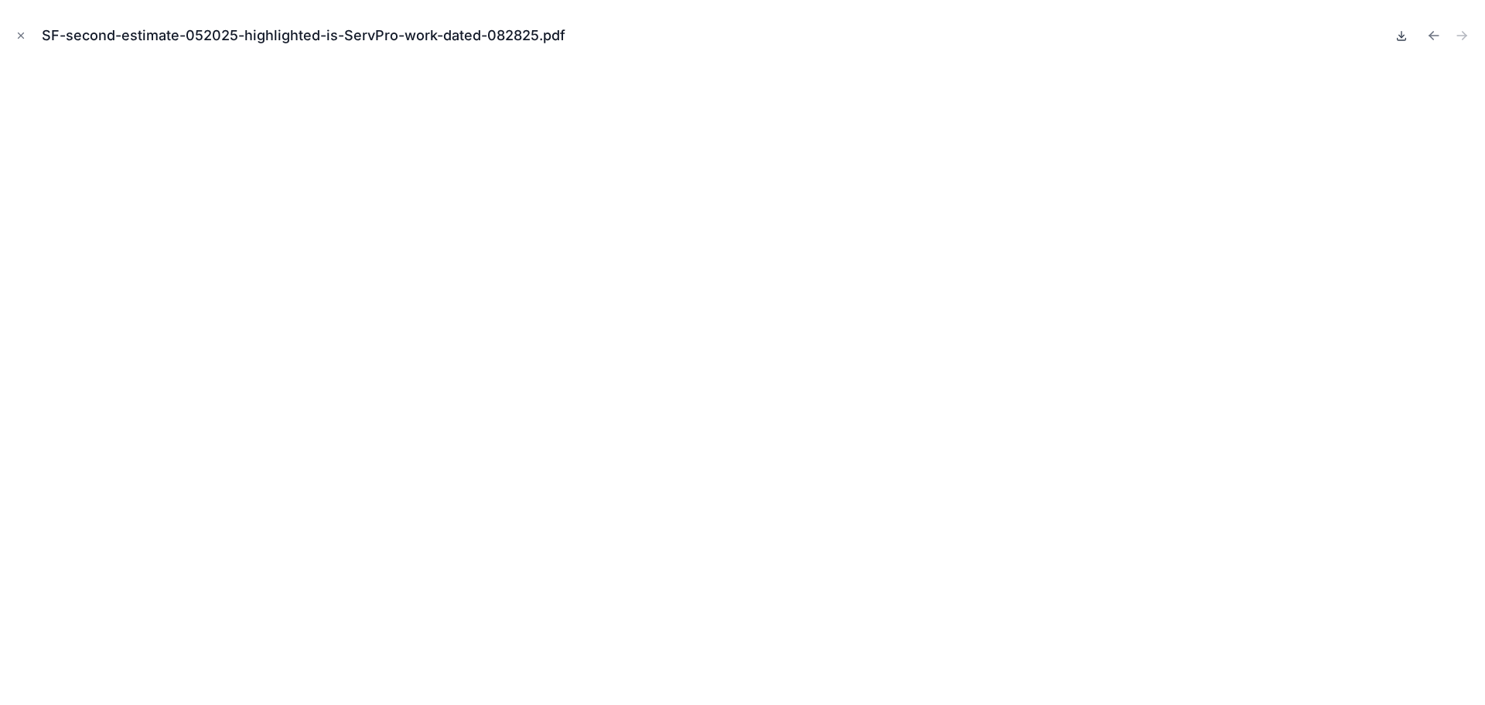
click at [1400, 37] on icon at bounding box center [1402, 35] width 12 height 12
click at [1432, 34] on icon "Previous file" at bounding box center [1432, 34] width 4 height 4
click at [1400, 36] on icon at bounding box center [1402, 36] width 5 height 2
click at [1432, 35] on icon "Previous file" at bounding box center [1434, 35] width 15 height 15
click at [1403, 36] on icon at bounding box center [1402, 36] width 5 height 2
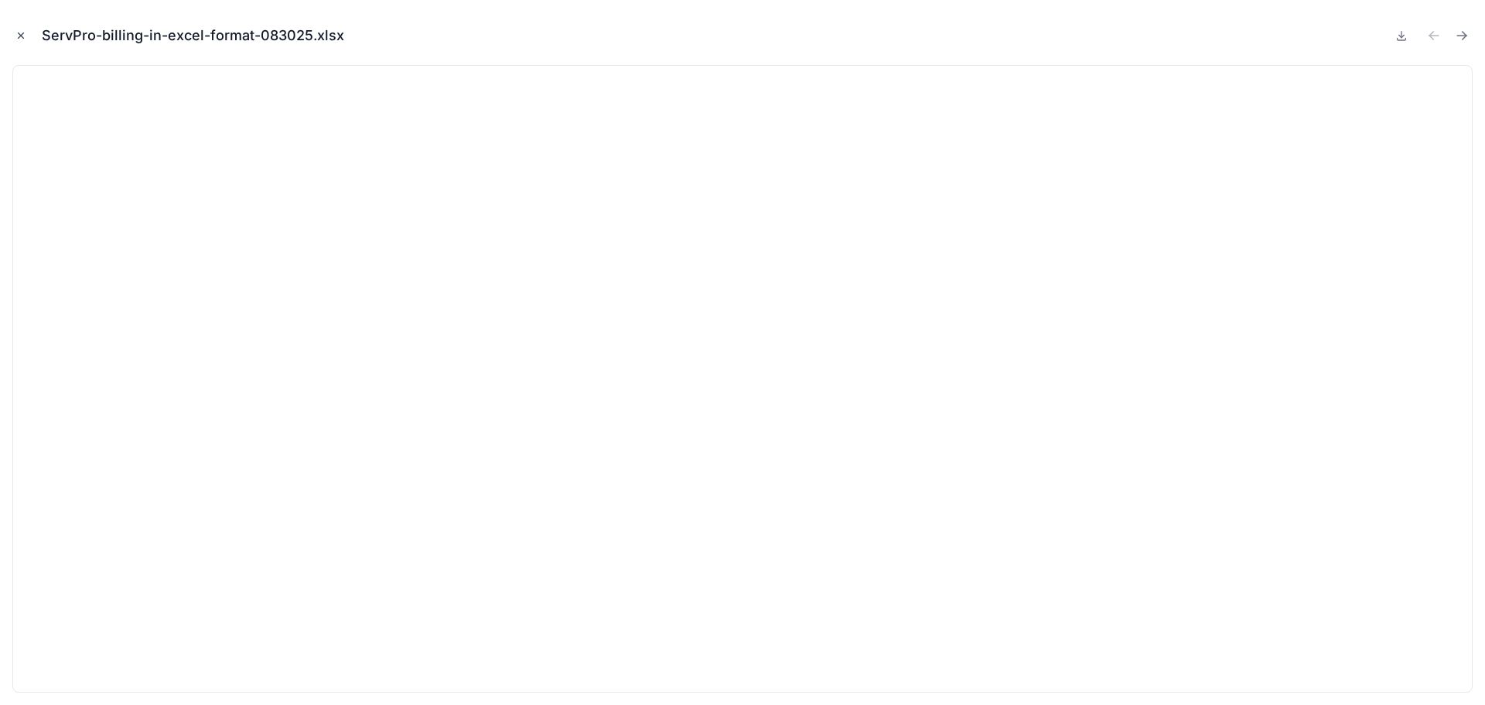
click at [18, 29] on button "Close modal" at bounding box center [20, 35] width 17 height 17
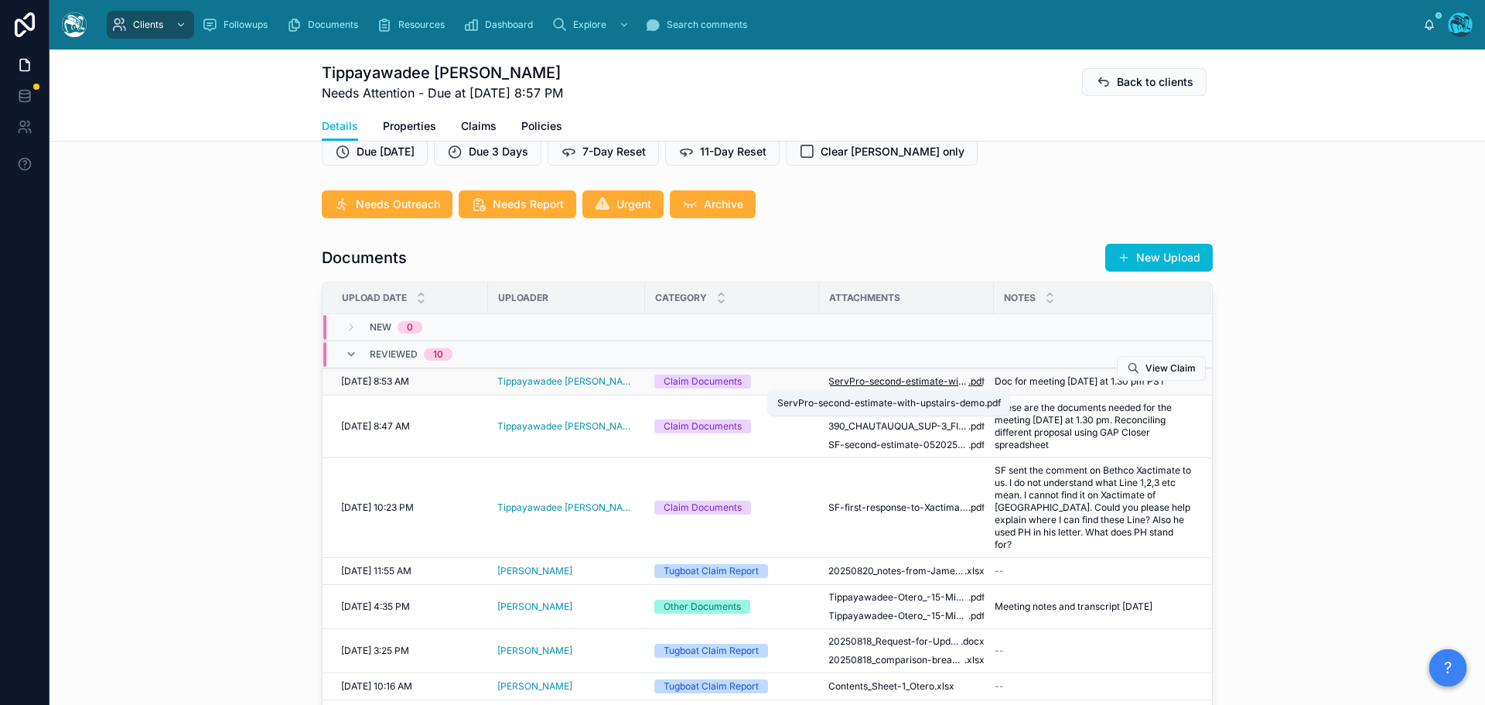
click at [905, 381] on span "ServPro-second-estimate-with-upstairs-demo" at bounding box center [899, 381] width 140 height 12
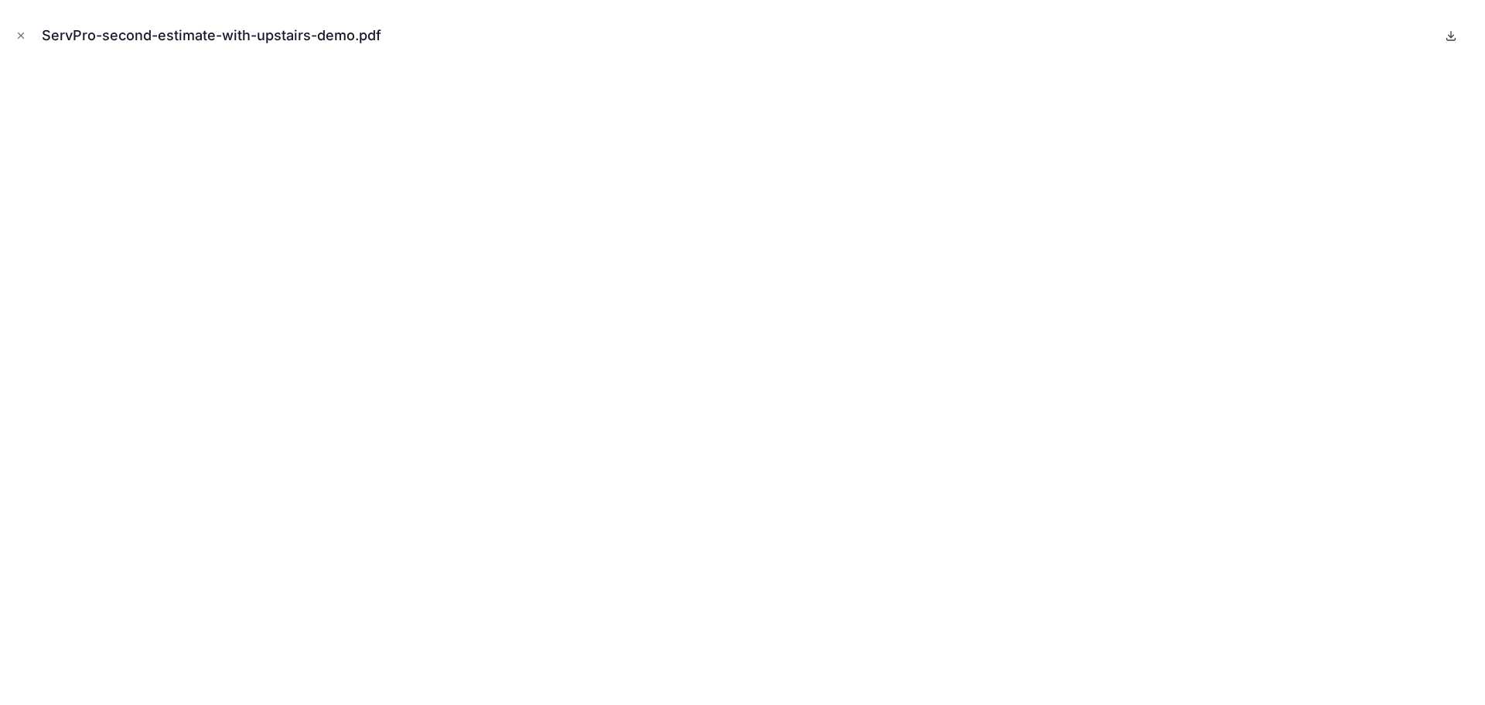
click at [1451, 34] on icon at bounding box center [1451, 35] width 0 height 6
click at [20, 36] on icon "Close modal" at bounding box center [21, 35] width 5 height 5
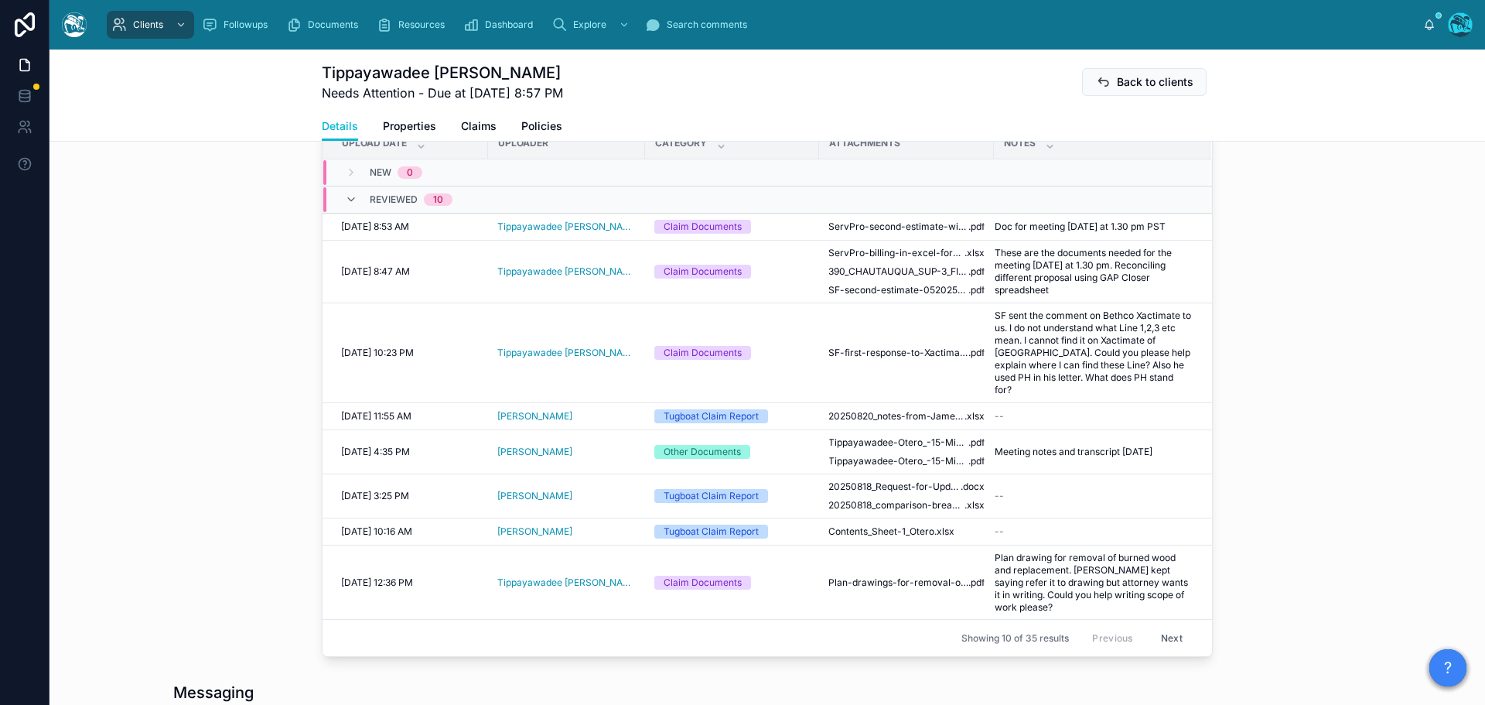
scroll to position [542, 0]
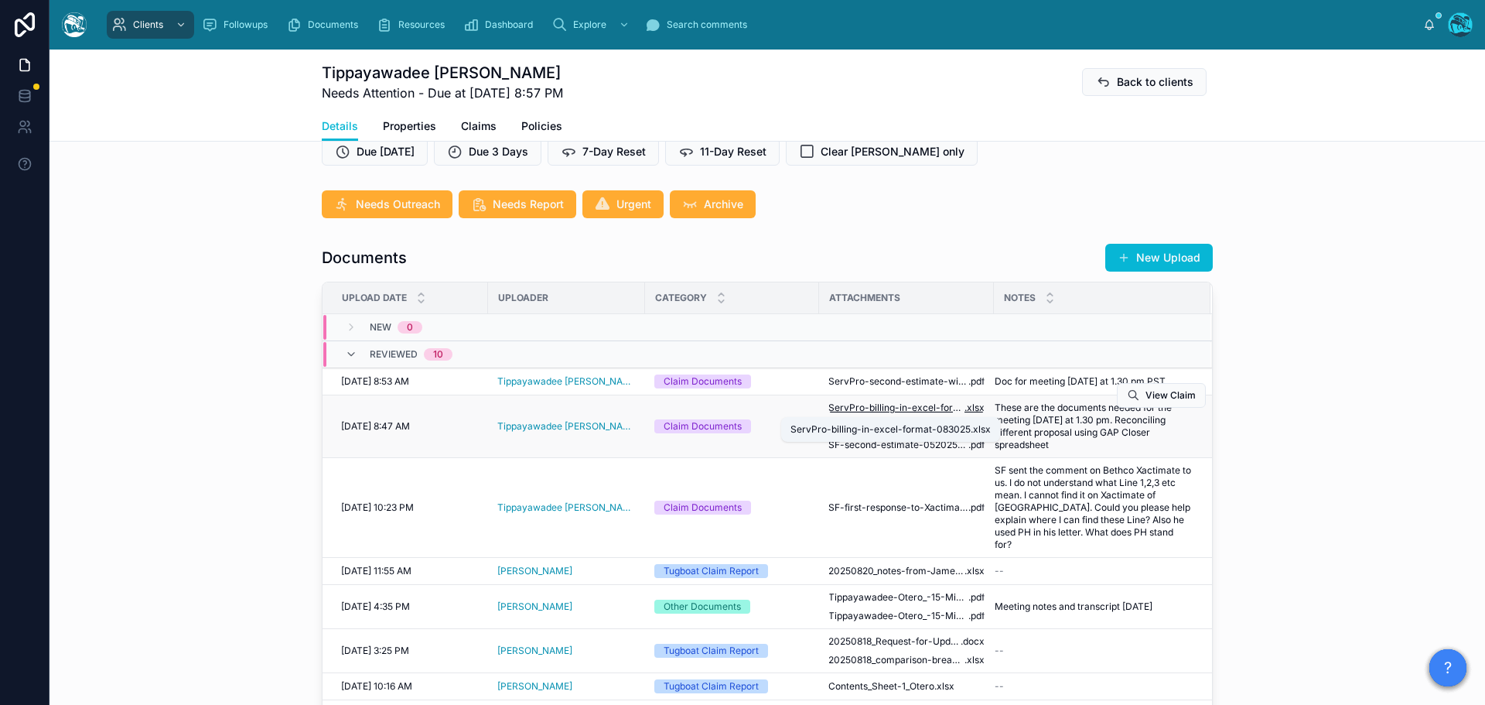
click at [886, 406] on span "ServPro-billing-in-excel-format-083025" at bounding box center [897, 408] width 136 height 12
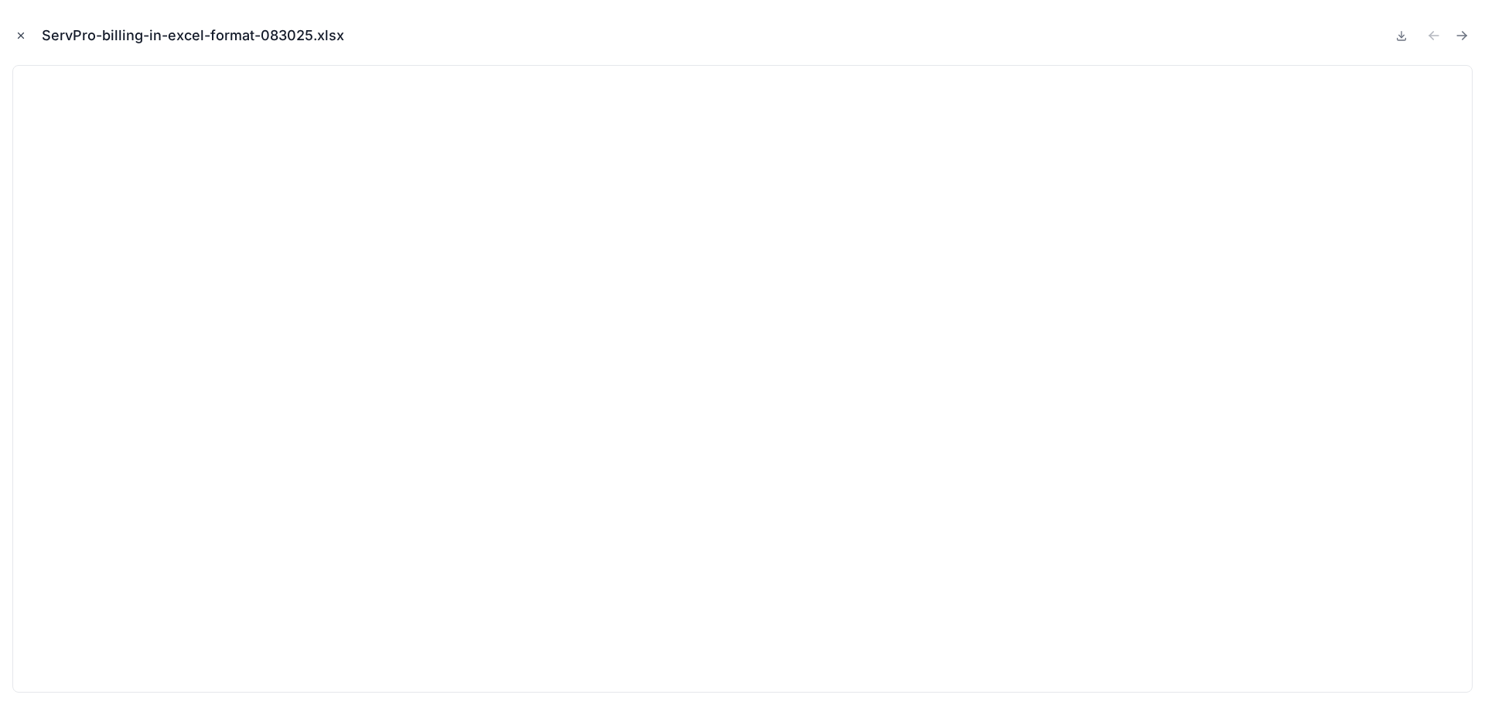
click at [19, 34] on icon "Close modal" at bounding box center [20, 35] width 11 height 11
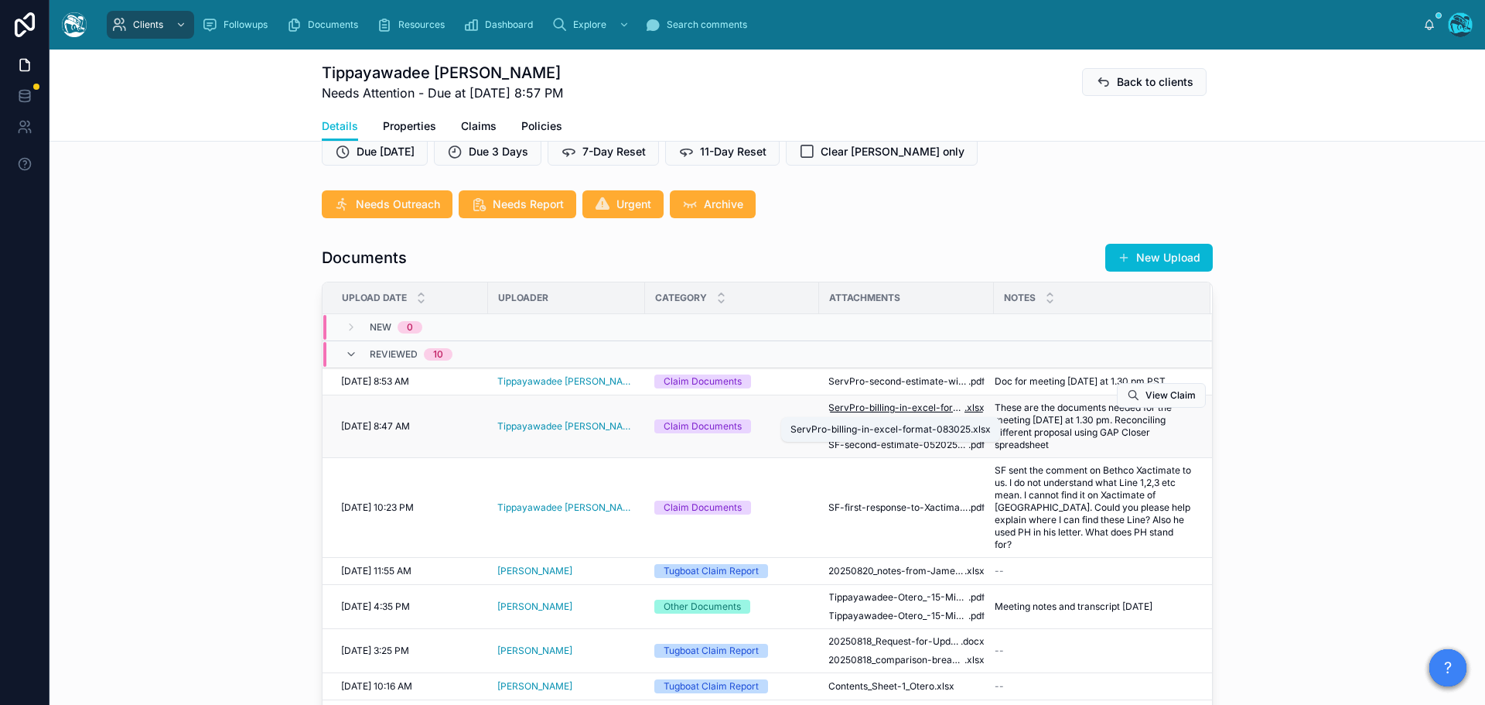
click at [873, 407] on span "ServPro-billing-in-excel-format-083025" at bounding box center [897, 408] width 136 height 12
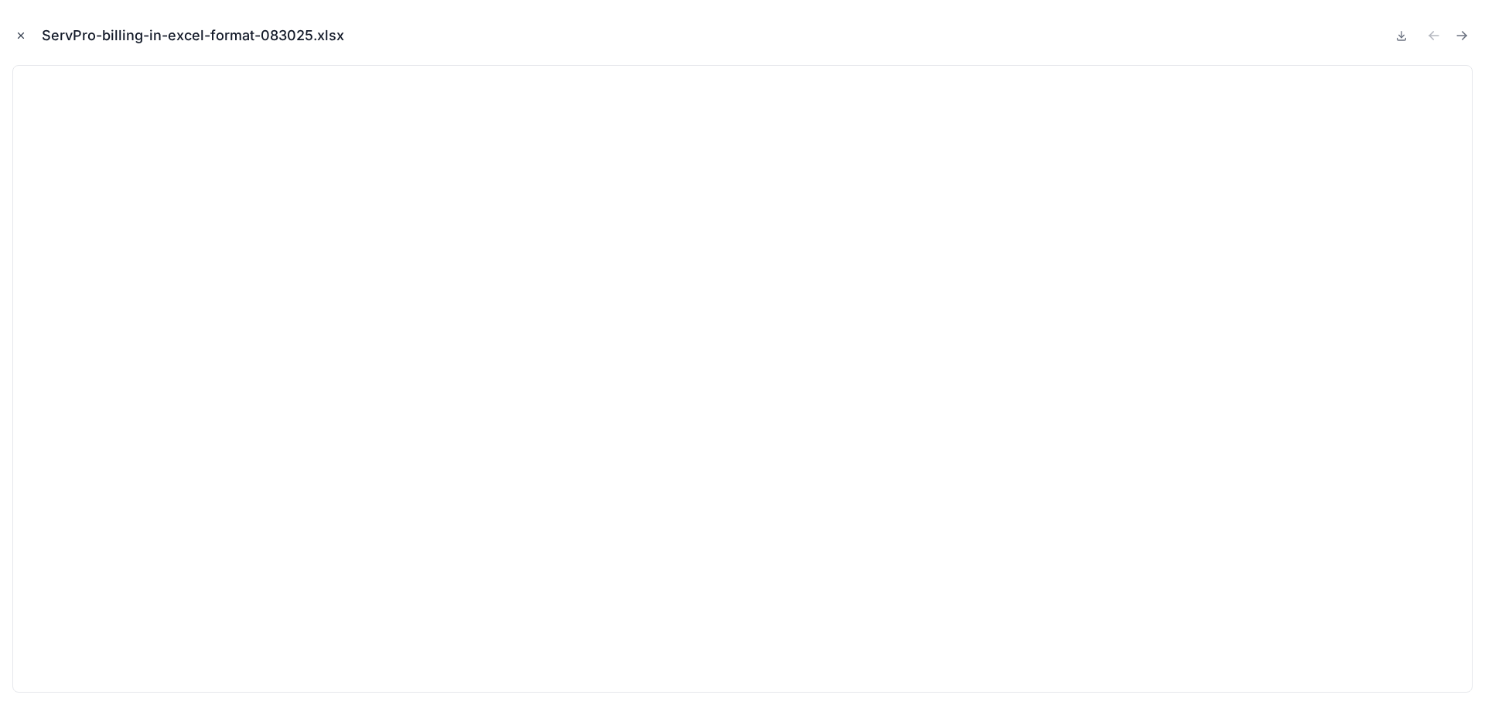
click at [21, 32] on icon "Close modal" at bounding box center [20, 35] width 11 height 11
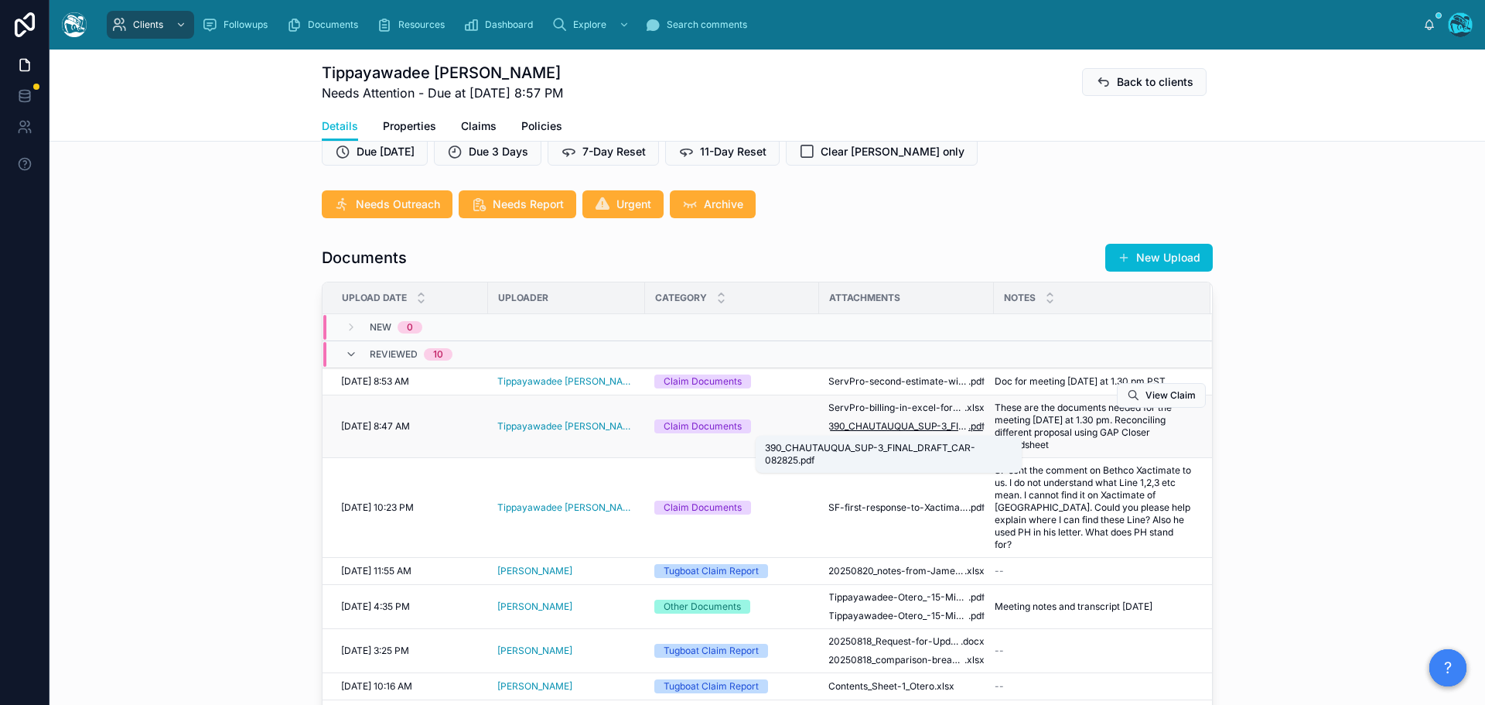
click at [885, 424] on span "390_CHAUTAUQUA_SUP-3_FINAL_DRAFT_CAR-082825" at bounding box center [899, 426] width 140 height 12
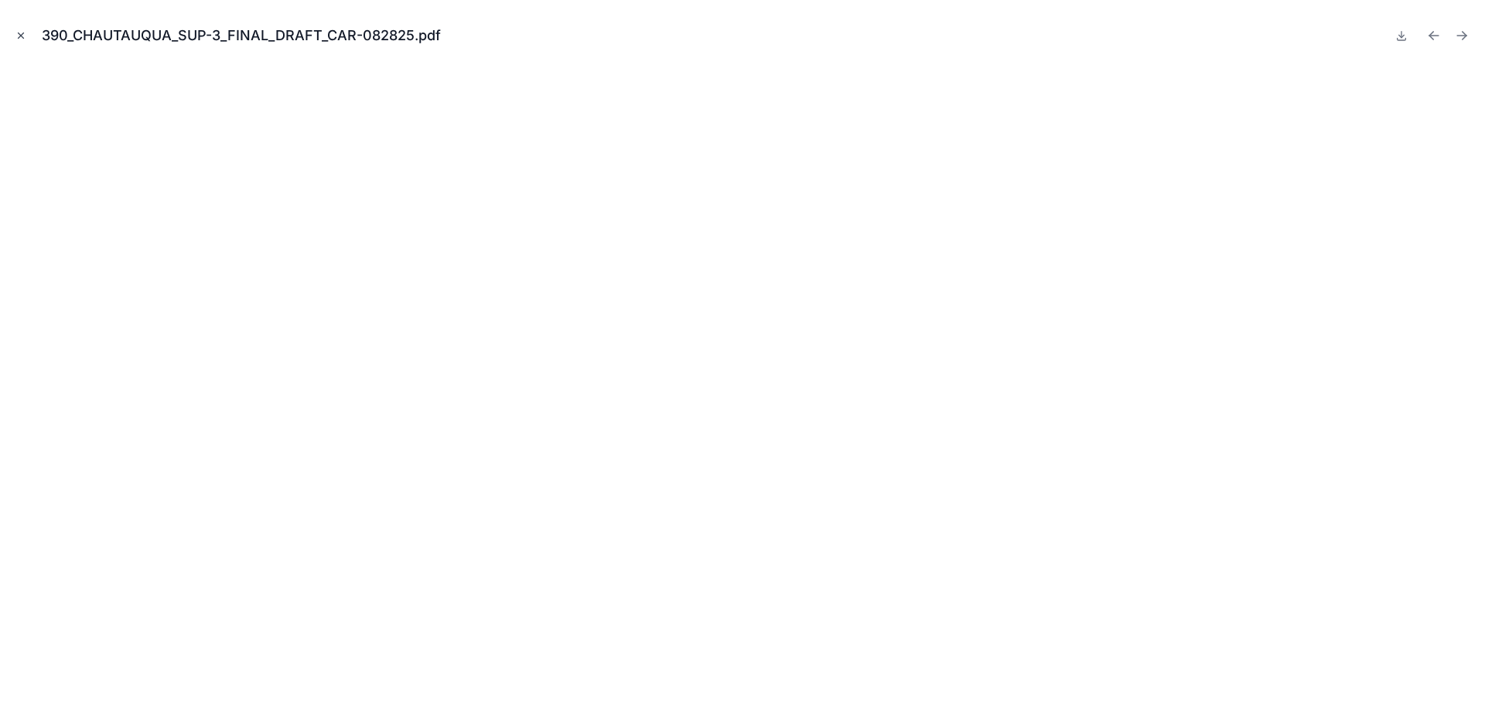
click at [15, 29] on button "Close modal" at bounding box center [20, 35] width 17 height 17
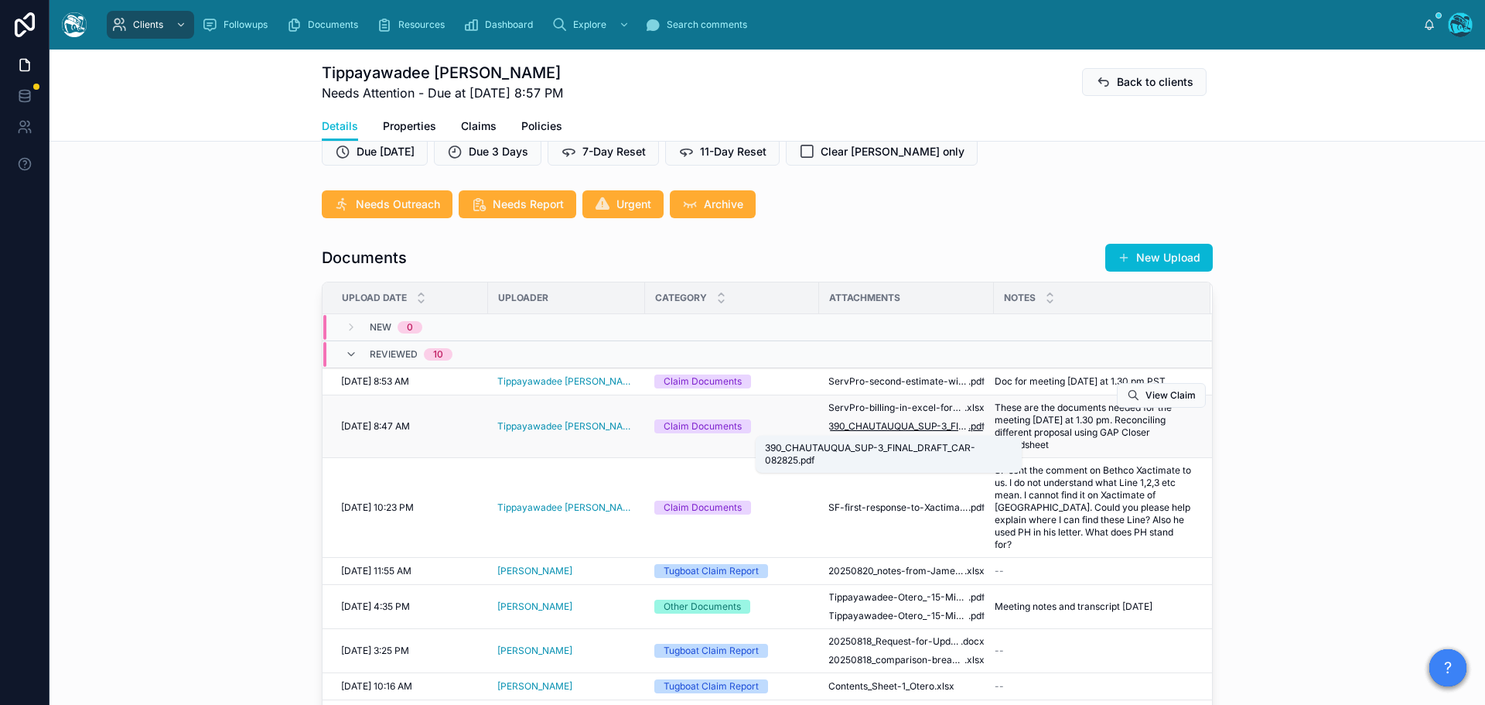
click at [874, 425] on span "390_CHAUTAUQUA_SUP-3_FINAL_DRAFT_CAR-082825" at bounding box center [899, 426] width 140 height 12
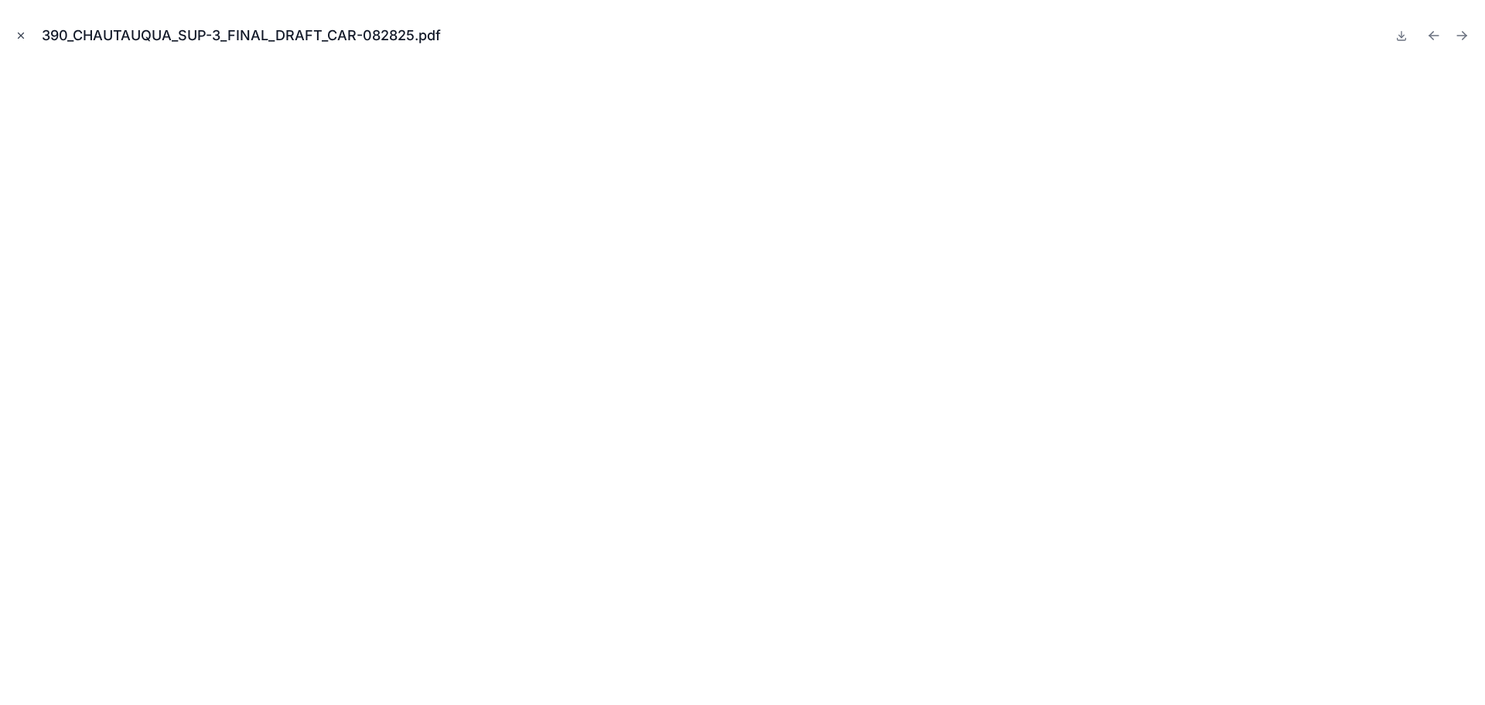
click at [17, 39] on icon "Close modal" at bounding box center [20, 35] width 11 height 11
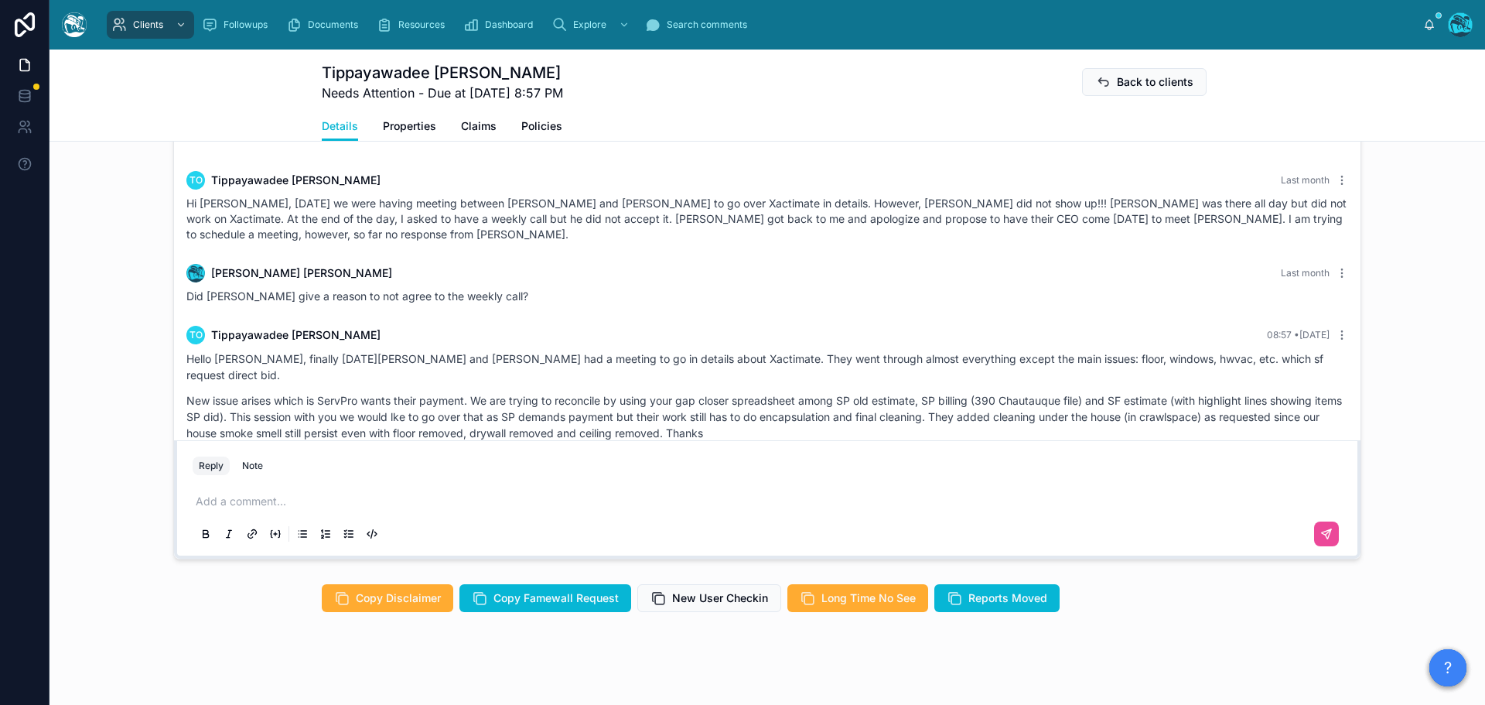
scroll to position [1482, 0]
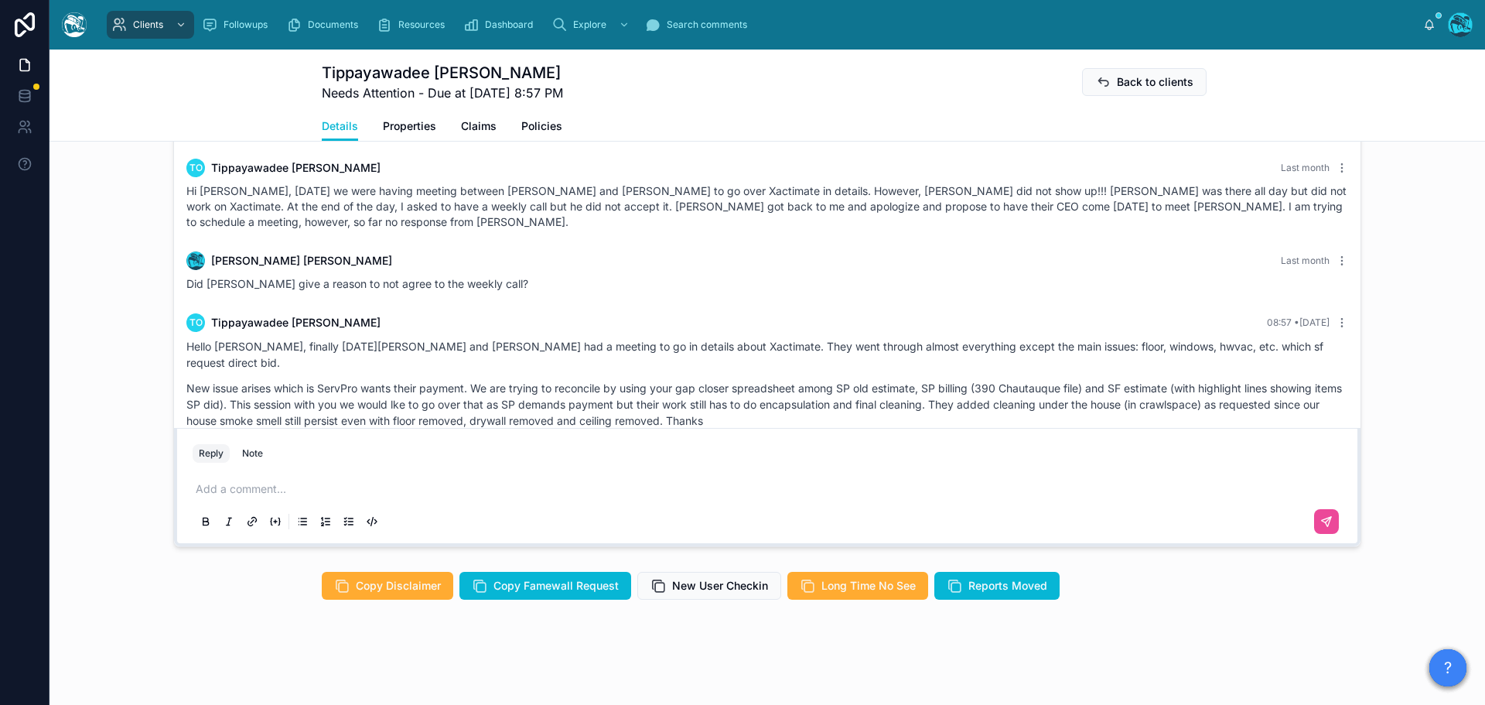
click at [210, 488] on p at bounding box center [771, 488] width 1150 height 15
click at [216, 487] on p at bounding box center [771, 488] width 1150 height 15
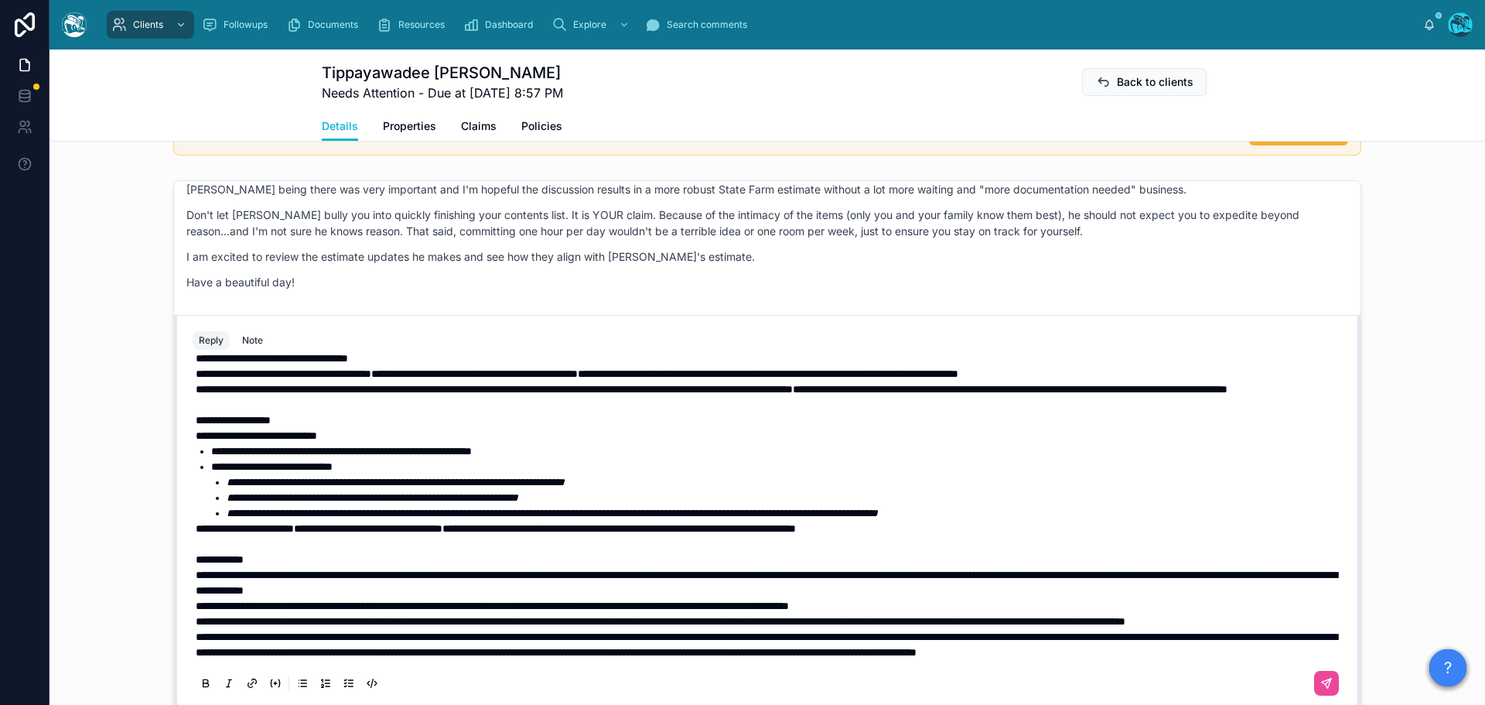
scroll to position [452, 0]
click at [196, 631] on span "**********" at bounding box center [767, 644] width 1142 height 26
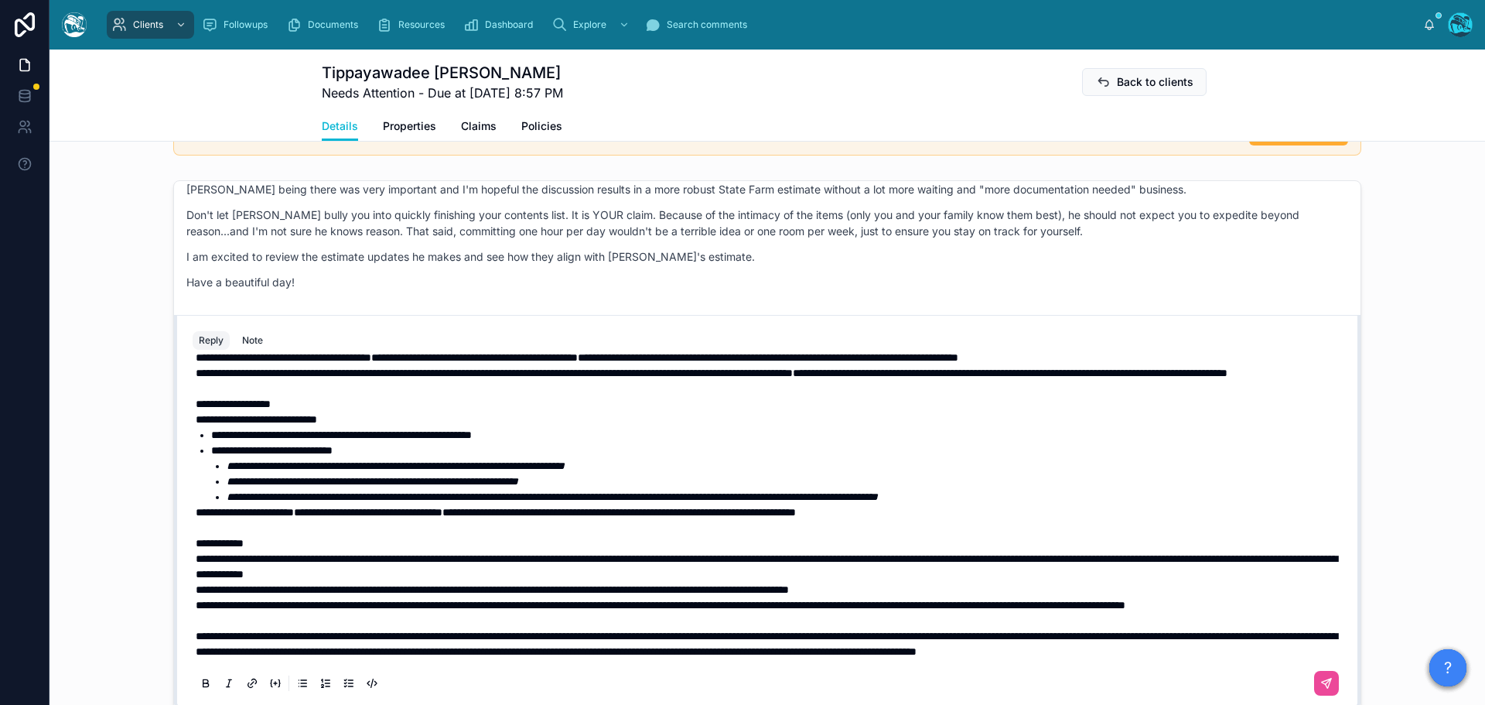
click at [196, 600] on span "**********" at bounding box center [661, 605] width 930 height 11
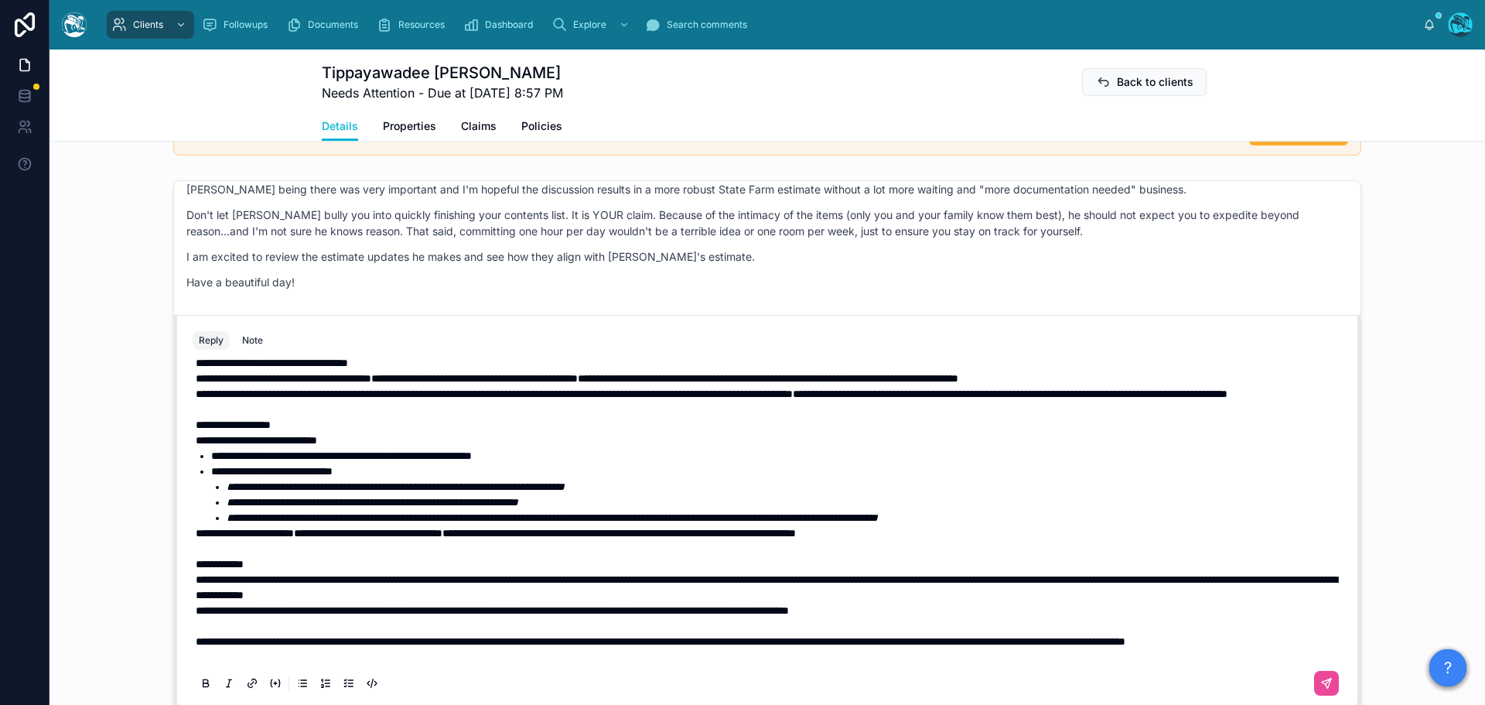
scroll to position [374, 0]
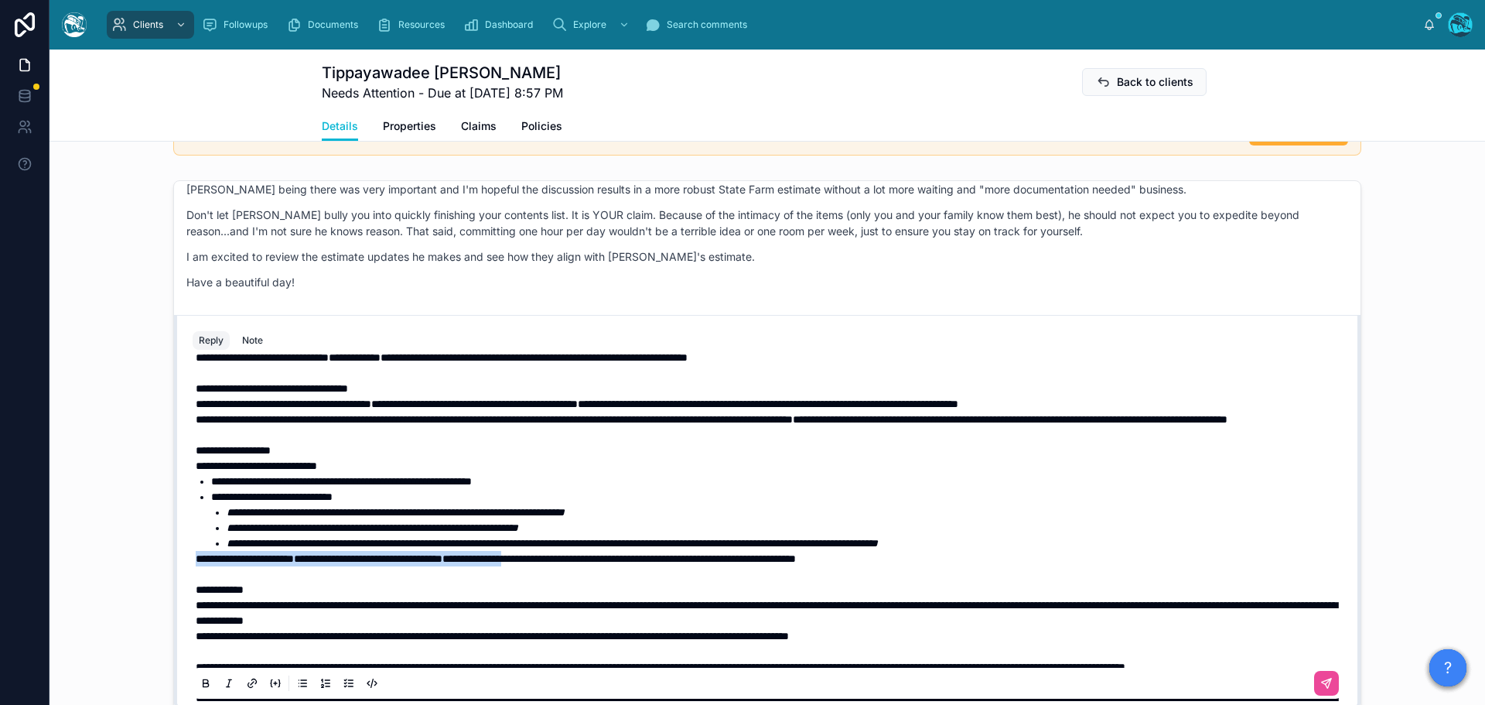
drag, startPoint x: 601, startPoint y: 574, endPoint x: 188, endPoint y: 579, distance: 413.2
click at [193, 579] on div "**********" at bounding box center [768, 373] width 1150 height 777
click at [200, 683] on icon at bounding box center [206, 684] width 12 height 12
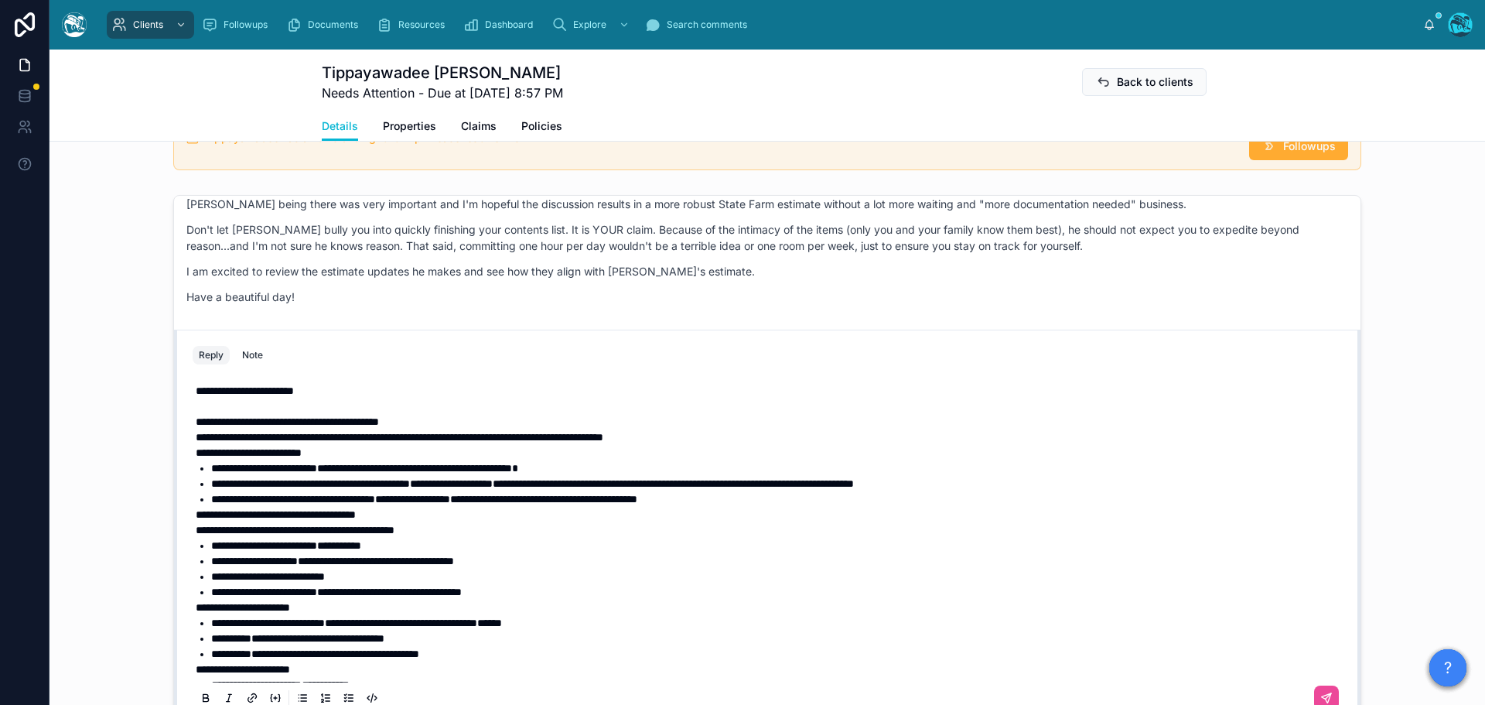
scroll to position [1397, 0]
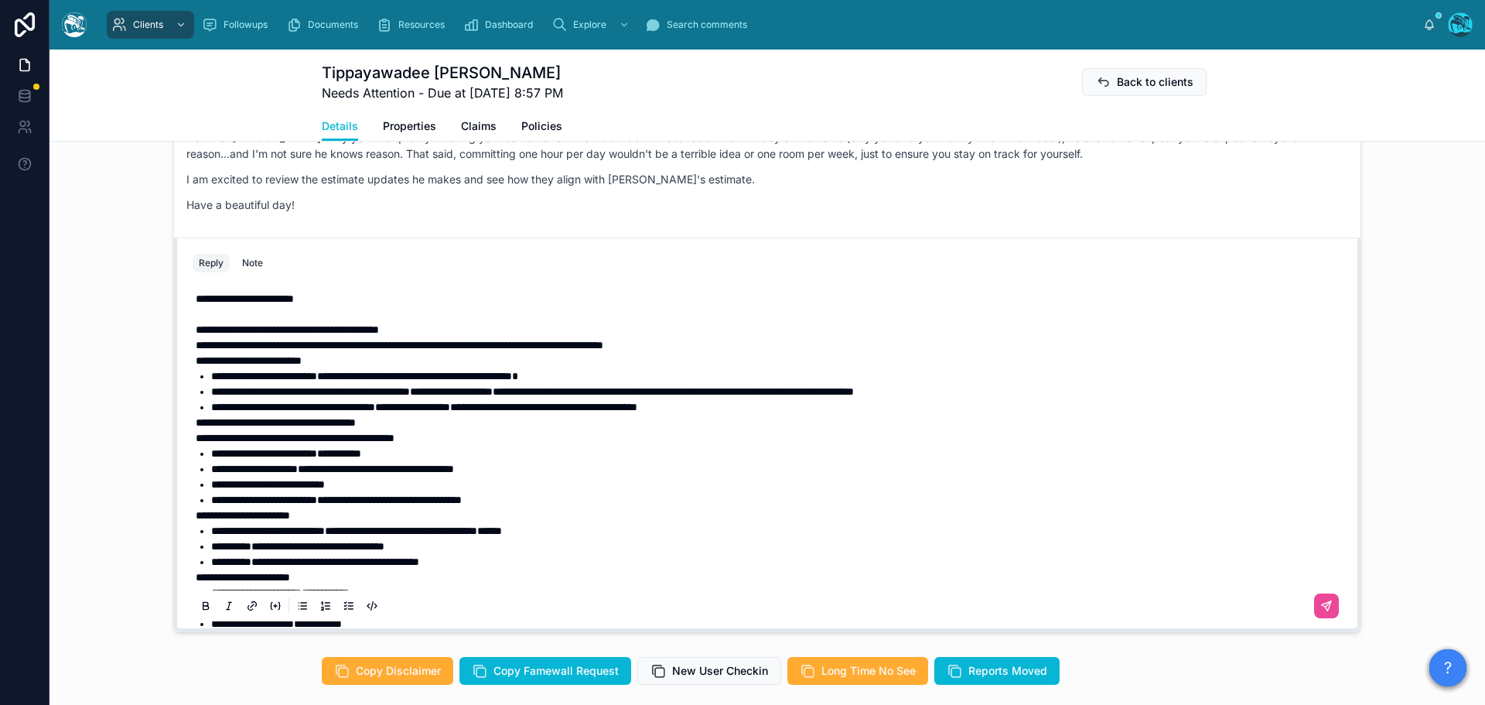
click at [340, 301] on p "**********" at bounding box center [771, 298] width 1150 height 15
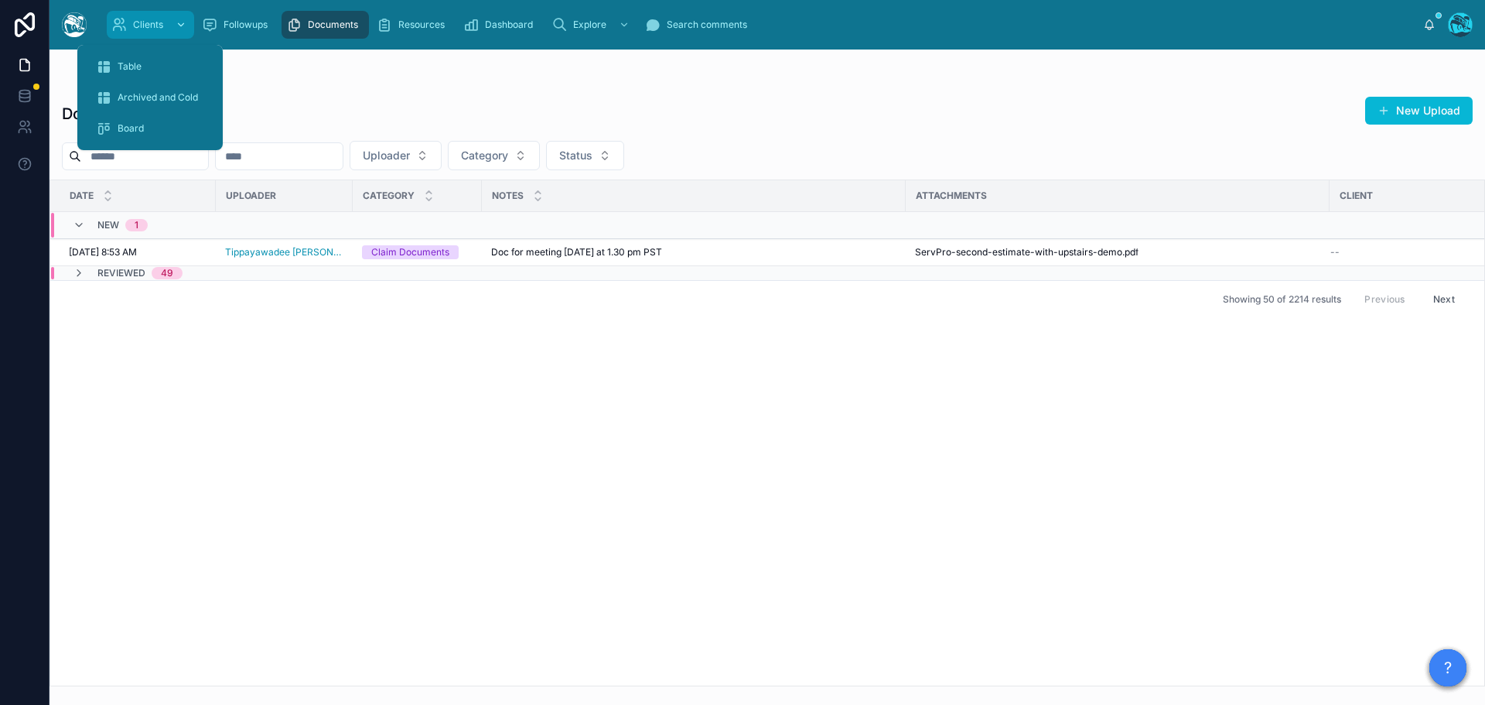
click at [145, 26] on span "Clients" at bounding box center [148, 25] width 30 height 12
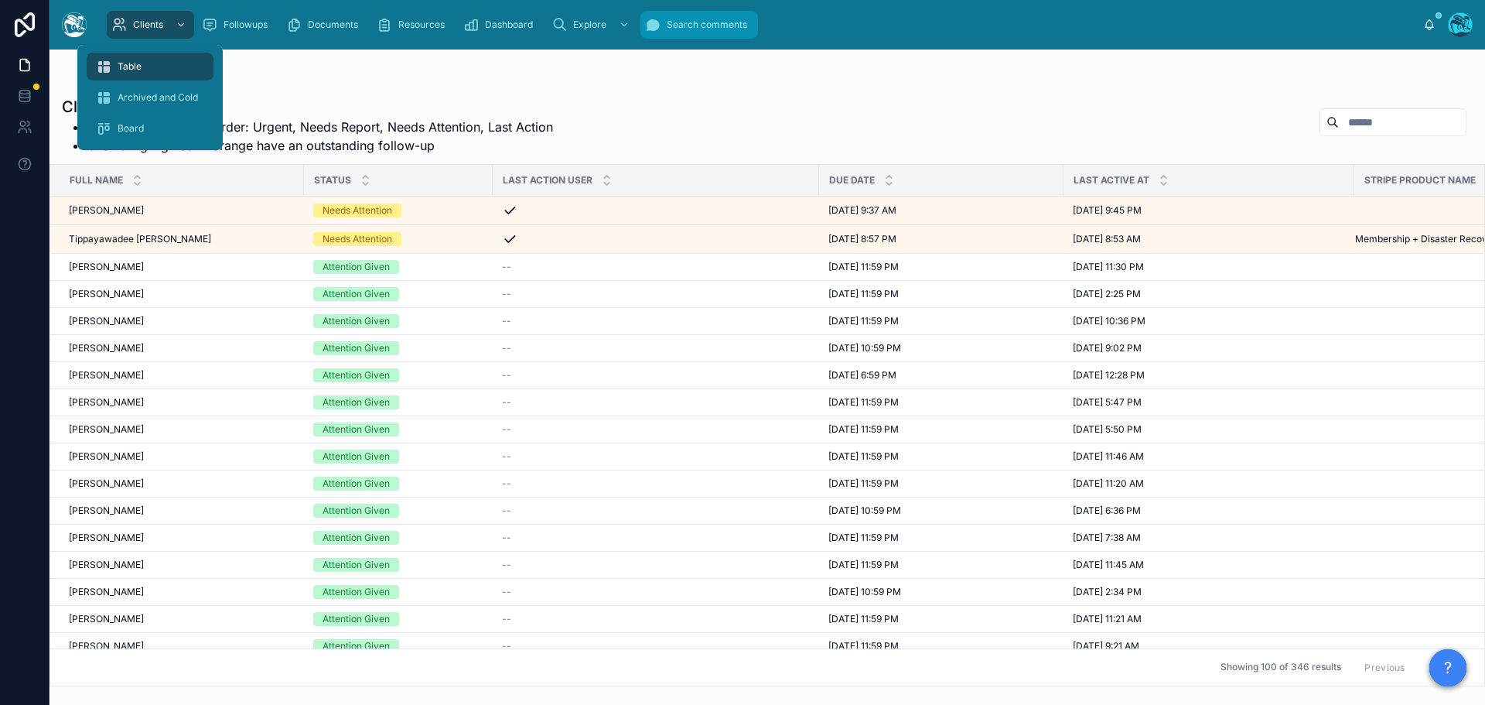
click at [709, 26] on span "Search comments" at bounding box center [707, 25] width 80 height 12
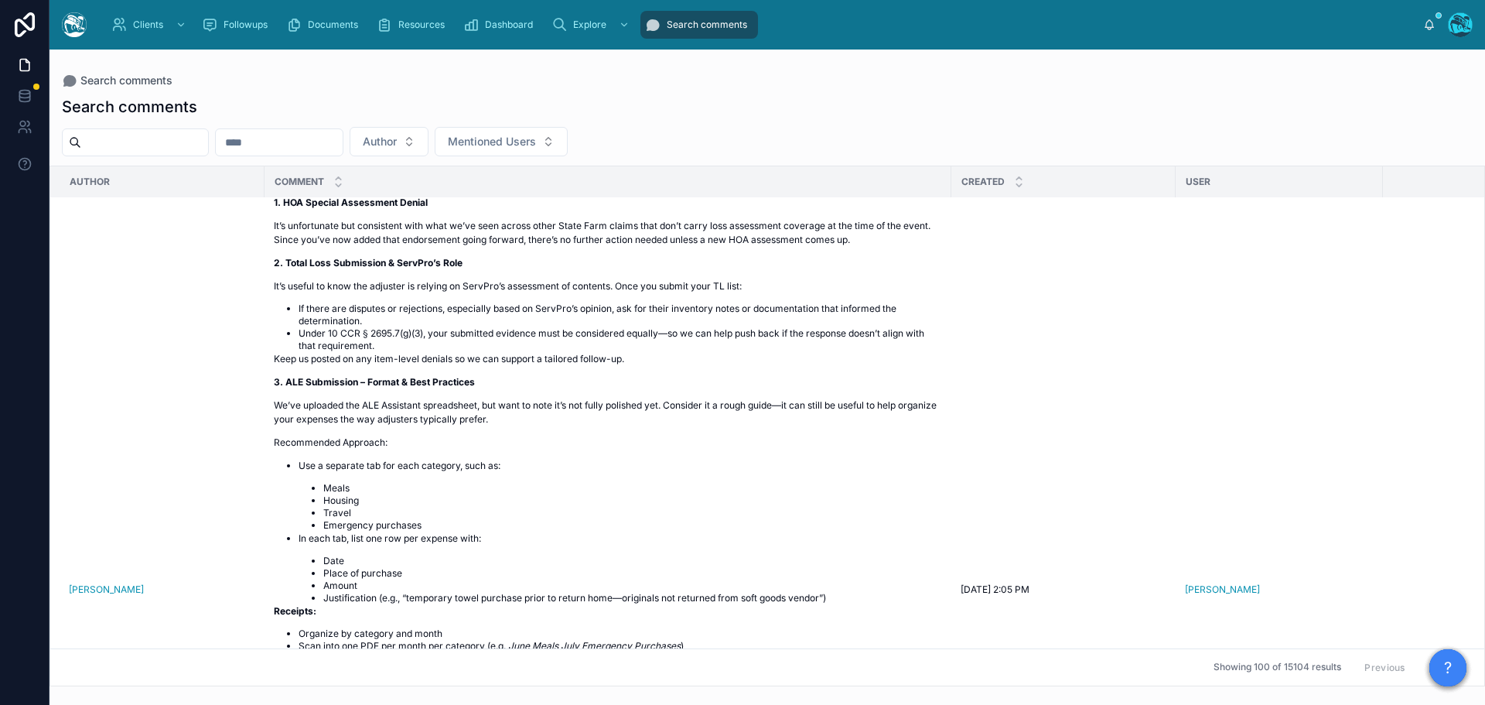
scroll to position [5897, 0]
